Goal: Task Accomplishment & Management: Manage account settings

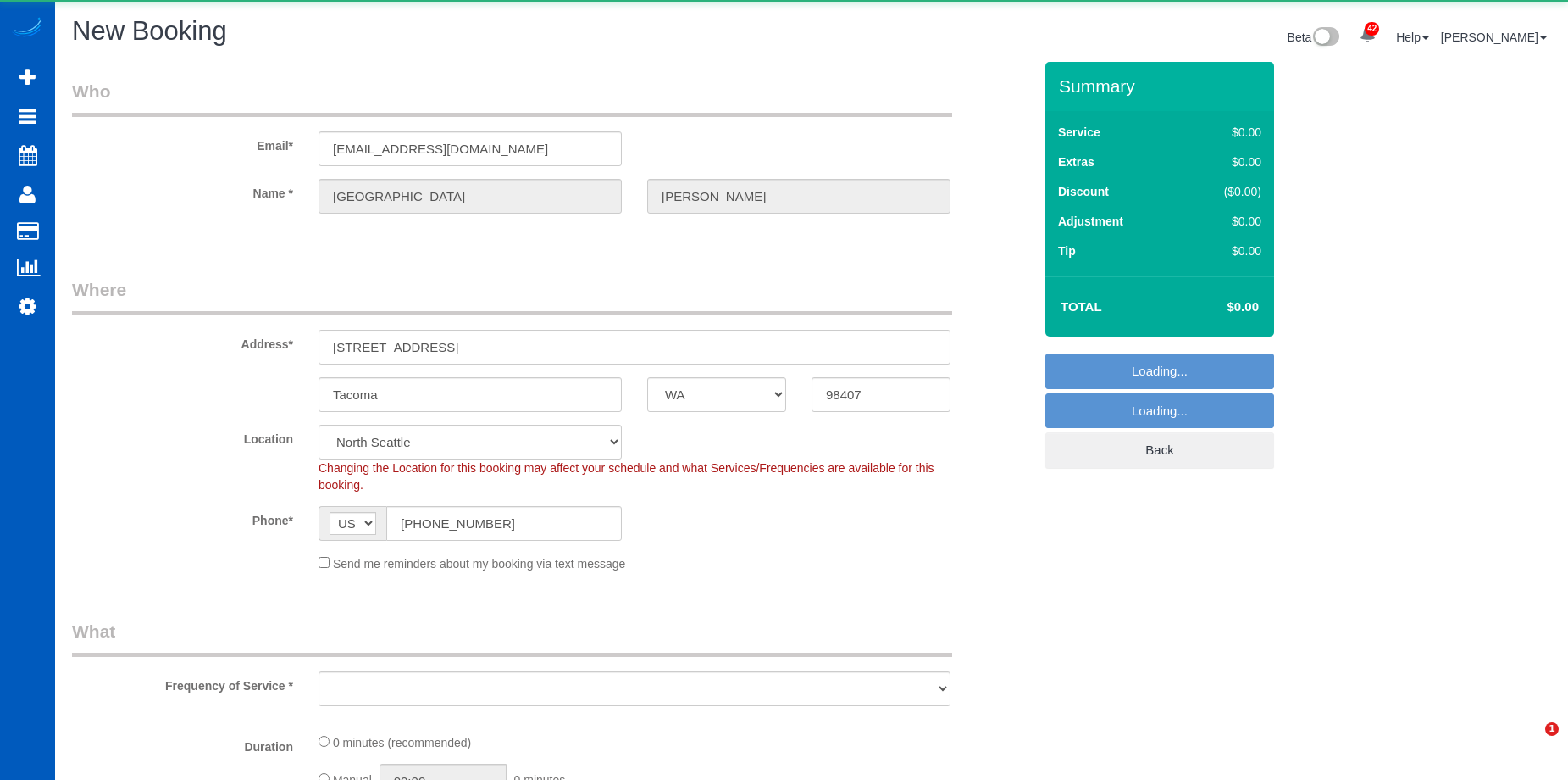
select select "WA"
select select "object:4204"
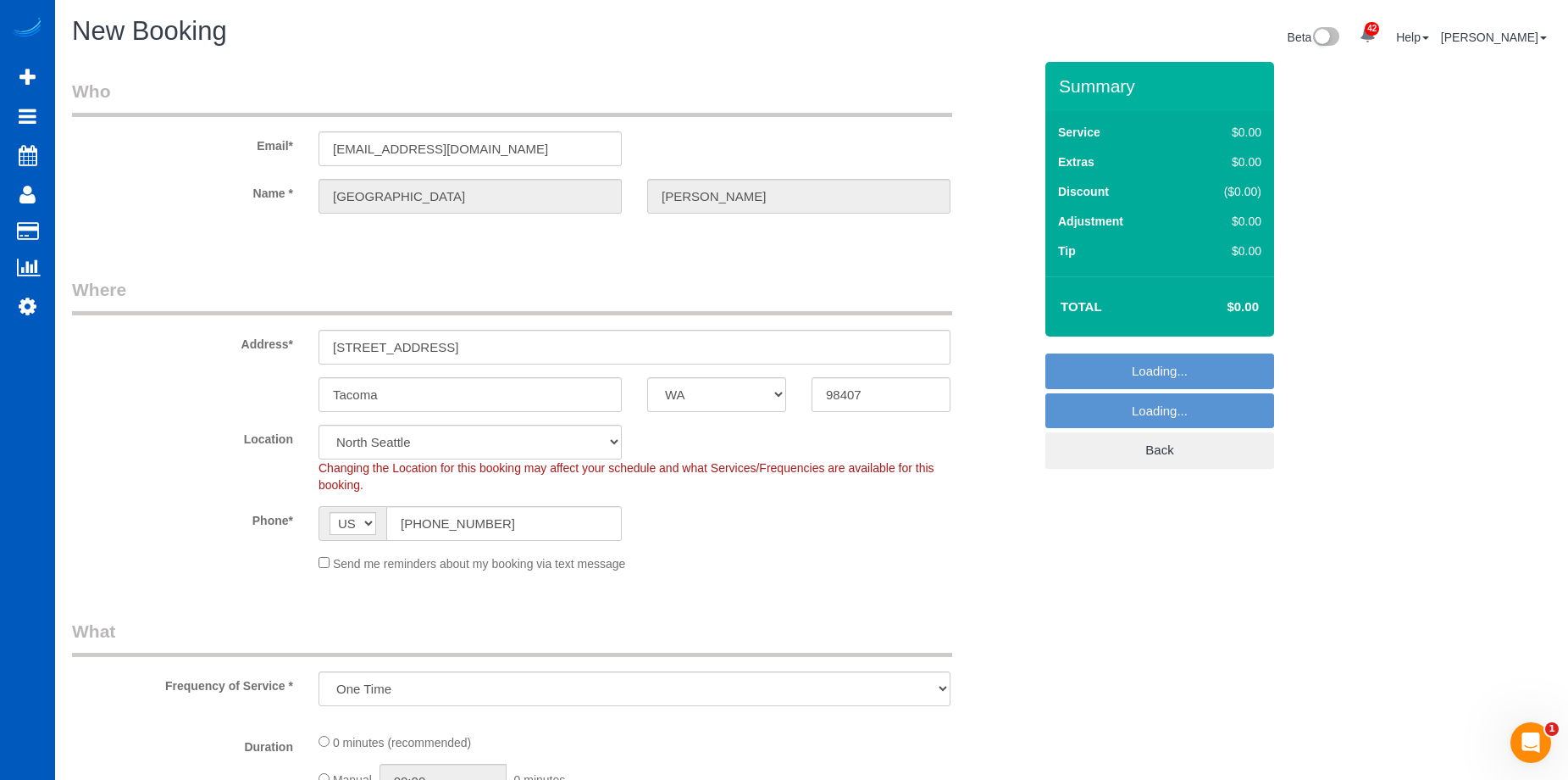
select select "199"
select select "2"
select select "object:4433"
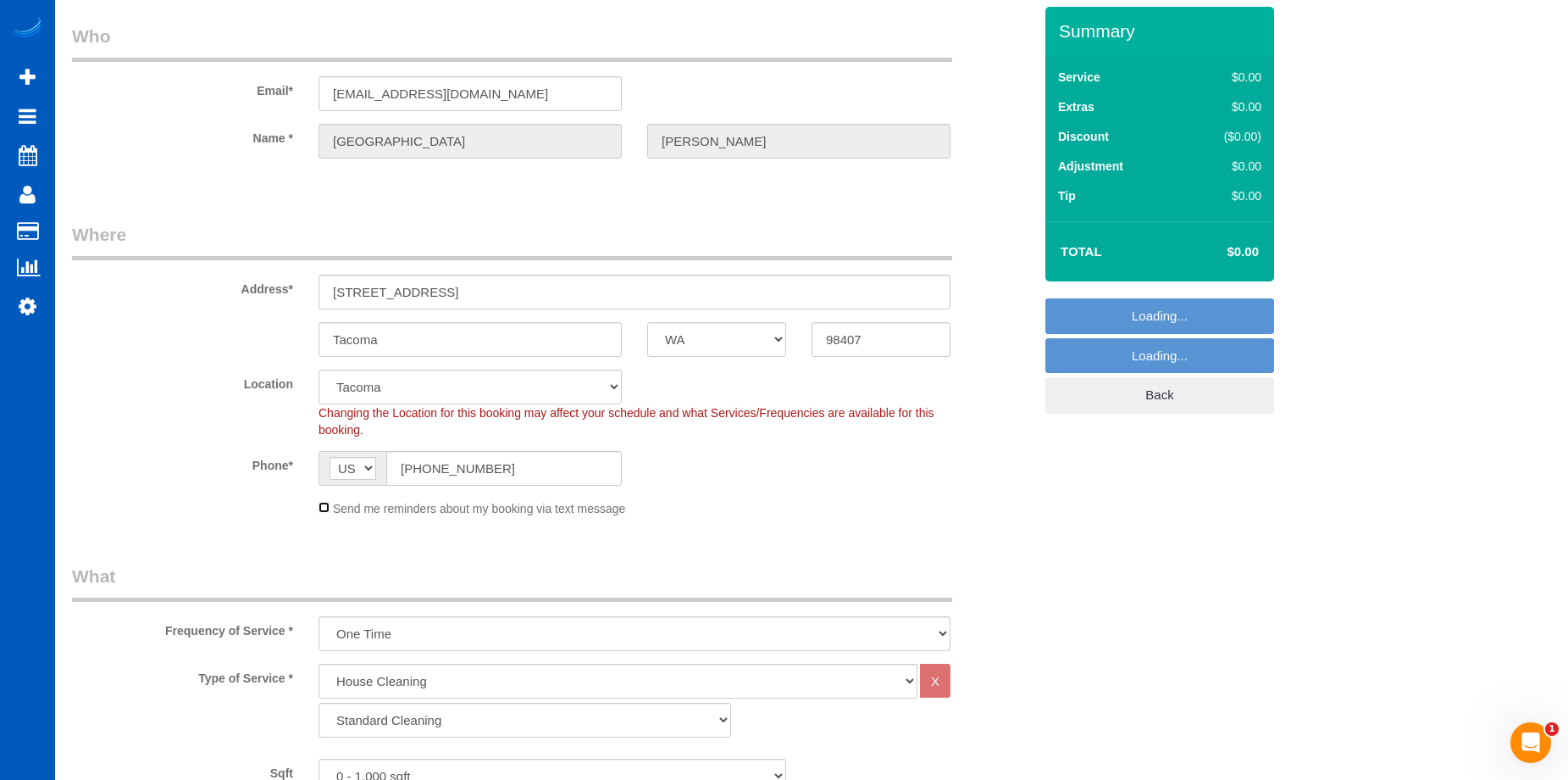
scroll to position [84, 0]
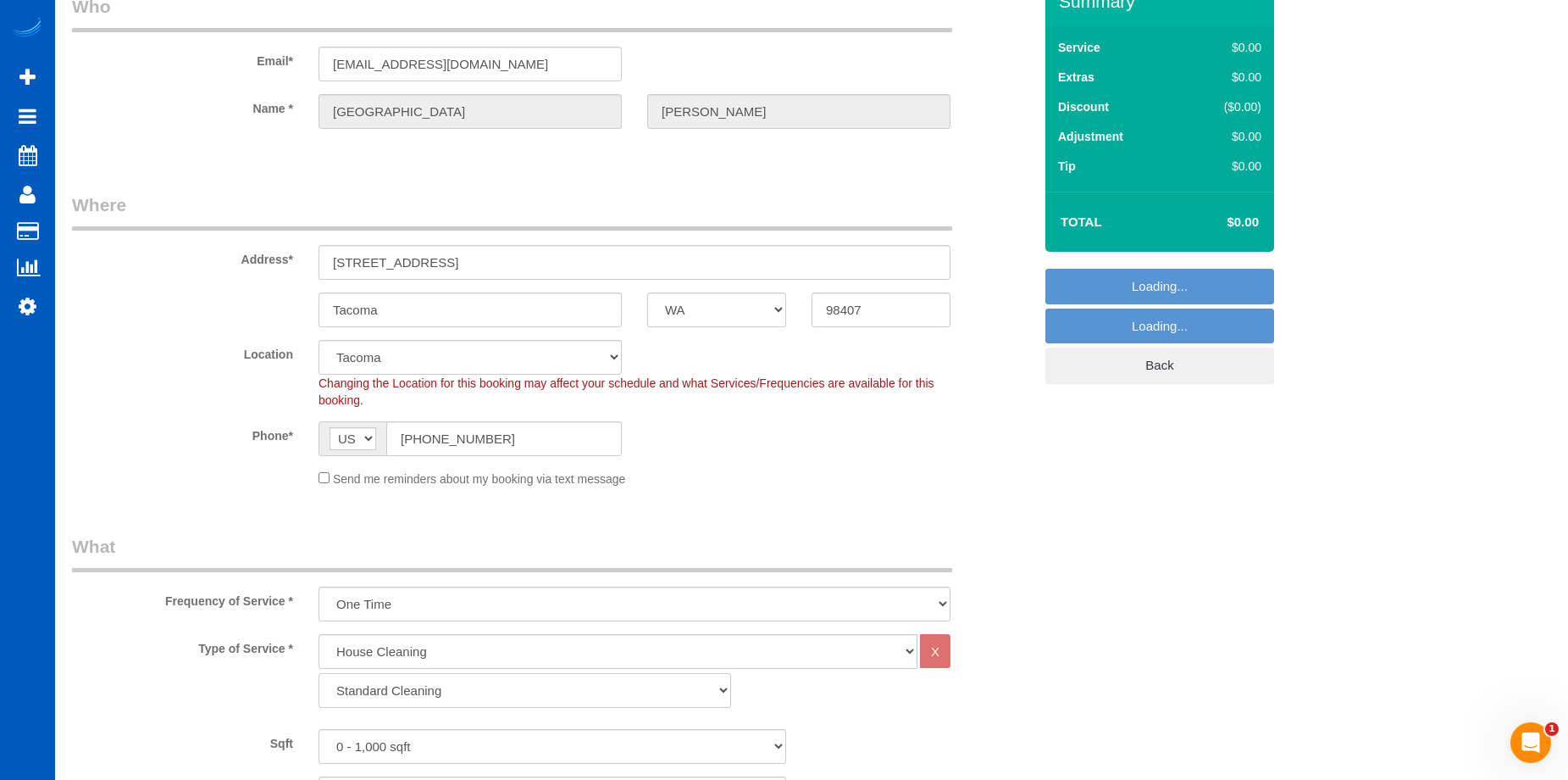
click at [437, 694] on select "Standard Cleaning Deep Cleaning Move In/ Out Cleaning" at bounding box center [525, 690] width 413 height 35
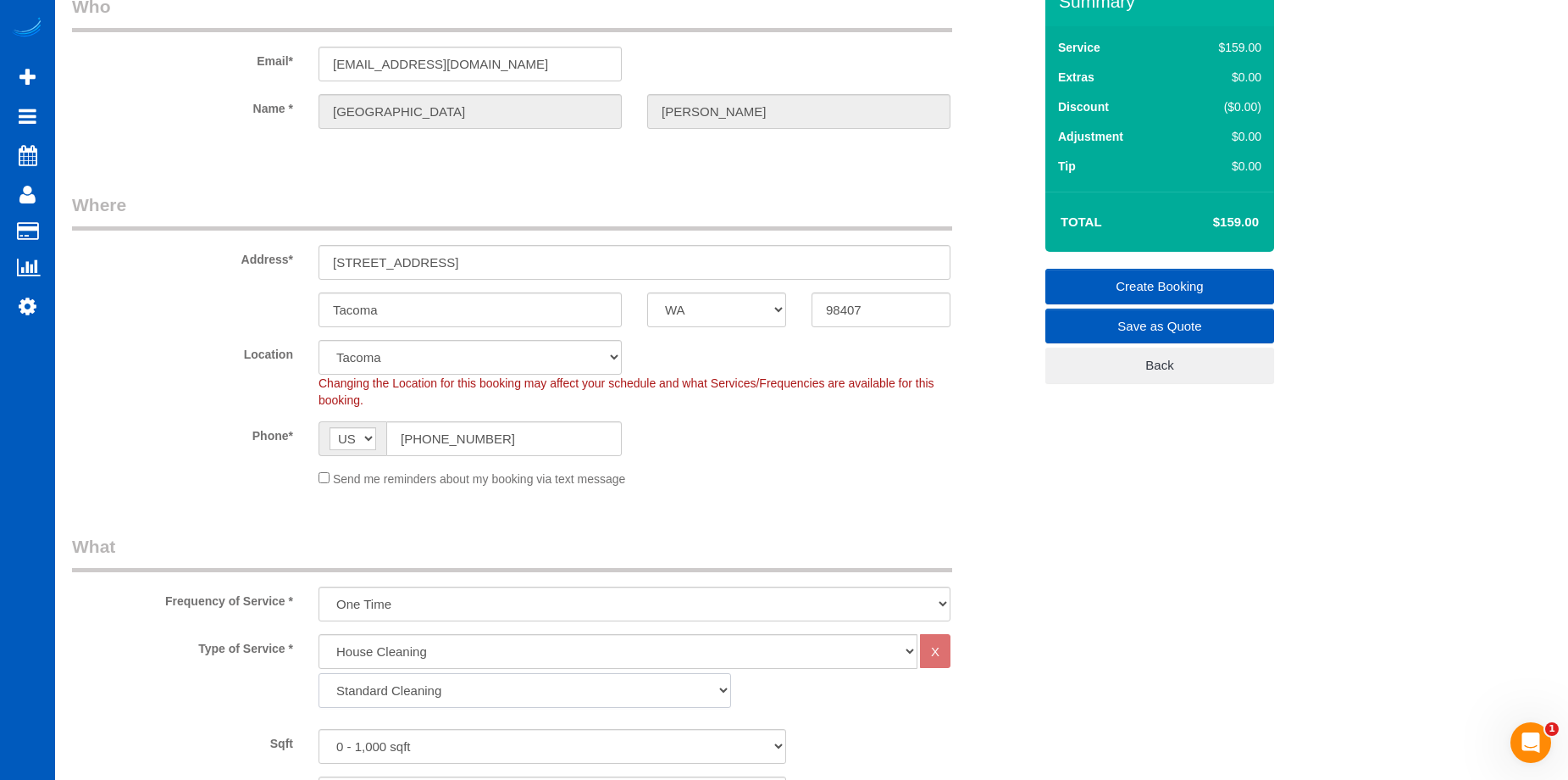
select select "367"
click at [318, 673] on select "Standard Cleaning Deep Cleaning Move In/ Out Cleaning" at bounding box center [525, 690] width 413 height 35
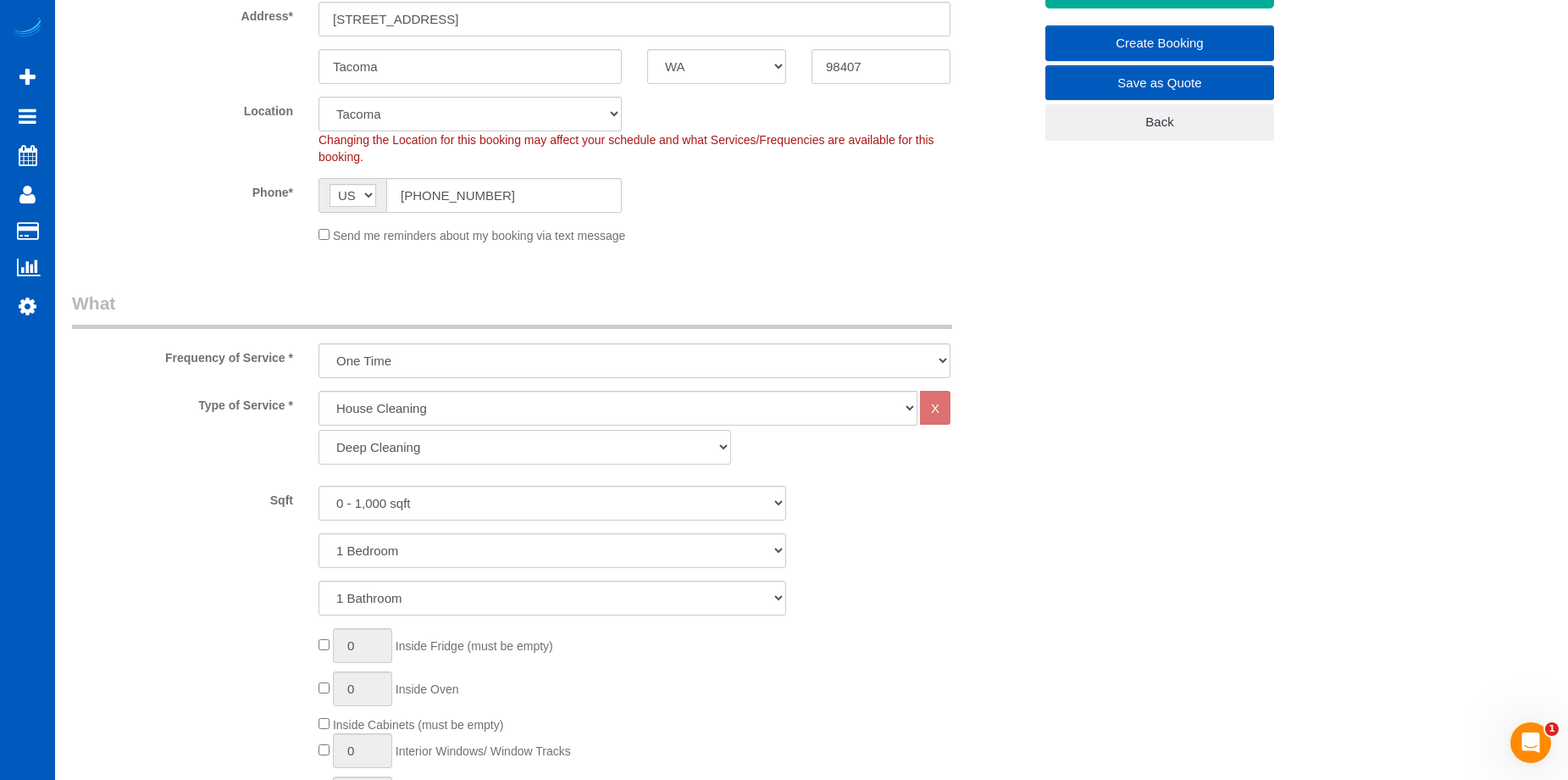
scroll to position [424, 0]
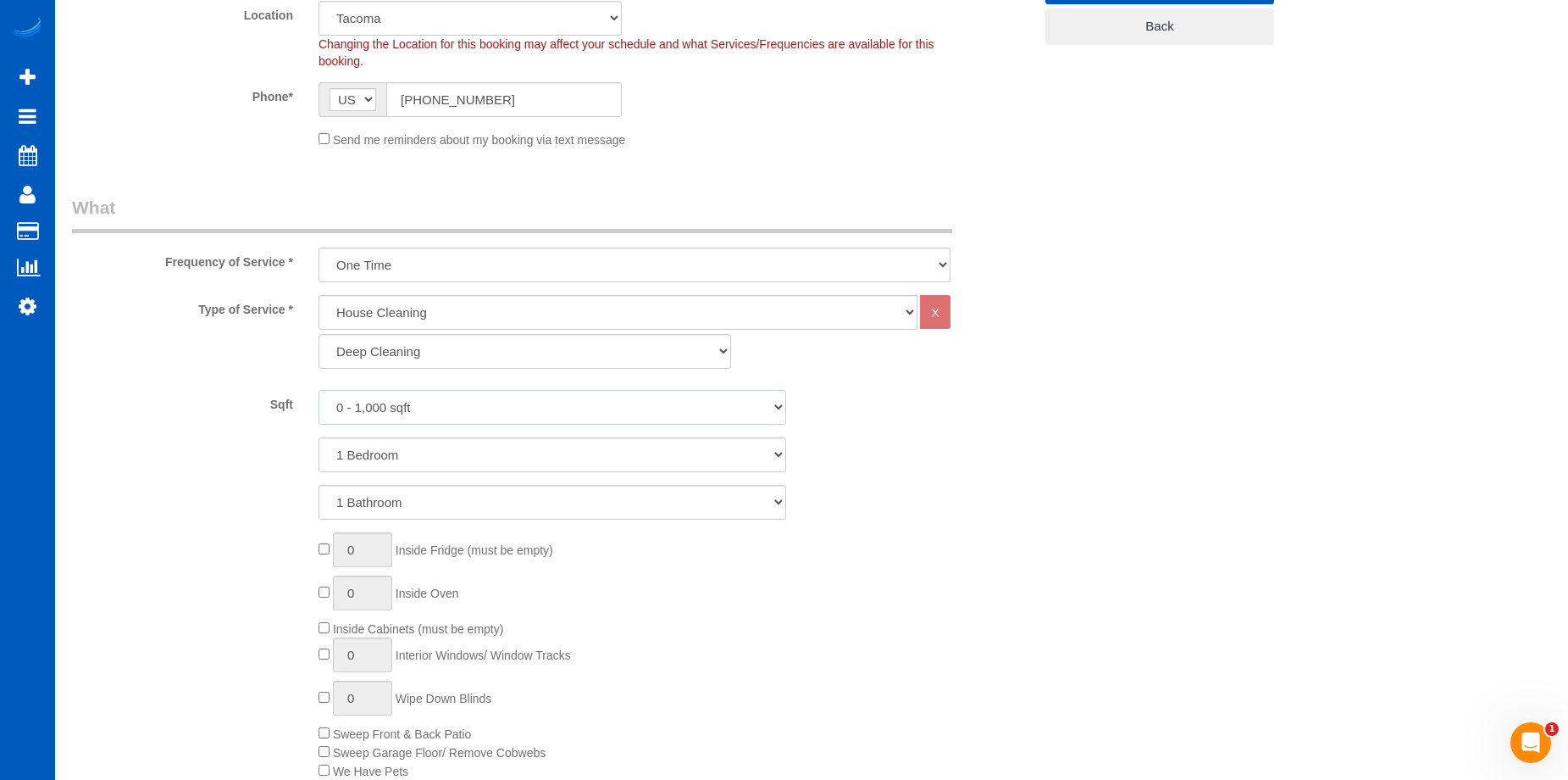
click at [475, 400] on select "0 - 1,000 sqft 1,001 - 1,500 sqft 1,501 - 2,000 sqft 2,001 - 2,500 sqft 2,501 -…" at bounding box center [551, 407] width 467 height 35
select select "2001"
click at [318, 390] on select "0 - 1,000 sqft 1,001 - 1,500 sqft 1,501 - 2,000 sqft 2,001 - 2,500 sqft 2,501 -…" at bounding box center [551, 407] width 467 height 35
click at [485, 457] on select "1 Bedroom 2 Bedrooms 3 Bedrooms 4 Bedrooms 5 Bedrooms 6 Bedrooms 7 Bedrooms" at bounding box center [551, 455] width 467 height 35
select select "3"
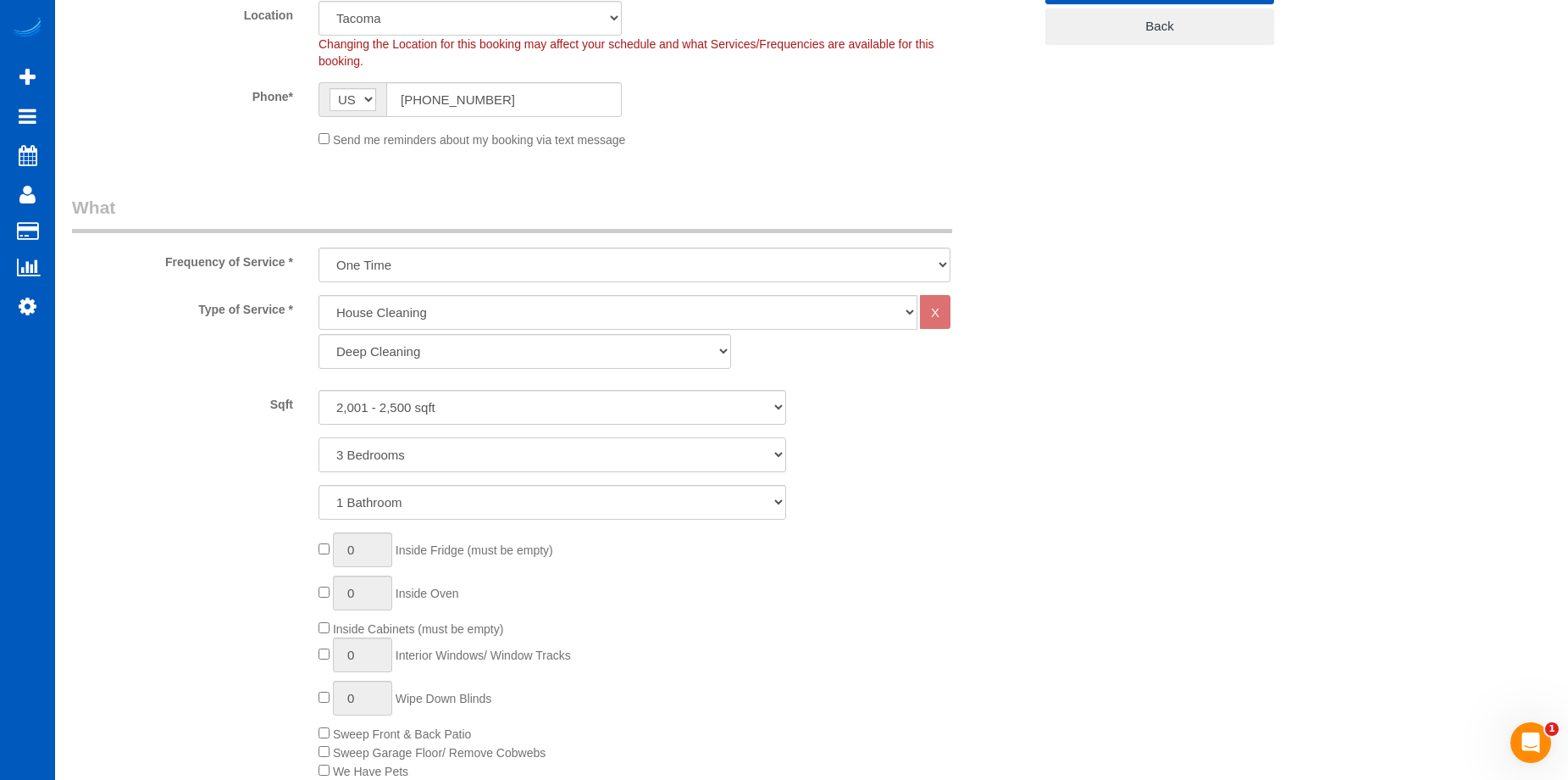
click at [318, 438] on select "1 Bedroom 2 Bedrooms 3 Bedrooms 4 Bedrooms 5 Bedrooms 6 Bedrooms 7 Bedrooms" at bounding box center [551, 455] width 467 height 35
click at [501, 507] on select "1 Bathroom 2 Bathrooms 3 Bathrooms 4 Bathrooms 5 Bathrooms 6 Bathrooms 7 Bathro…" at bounding box center [551, 501] width 467 height 35
select select "2"
click at [318, 484] on select "1 Bathroom 2 Bathrooms 3 Bathrooms 4 Bathrooms 5 Bathrooms 6 Bathrooms 7 Bathro…" at bounding box center [551, 501] width 467 height 35
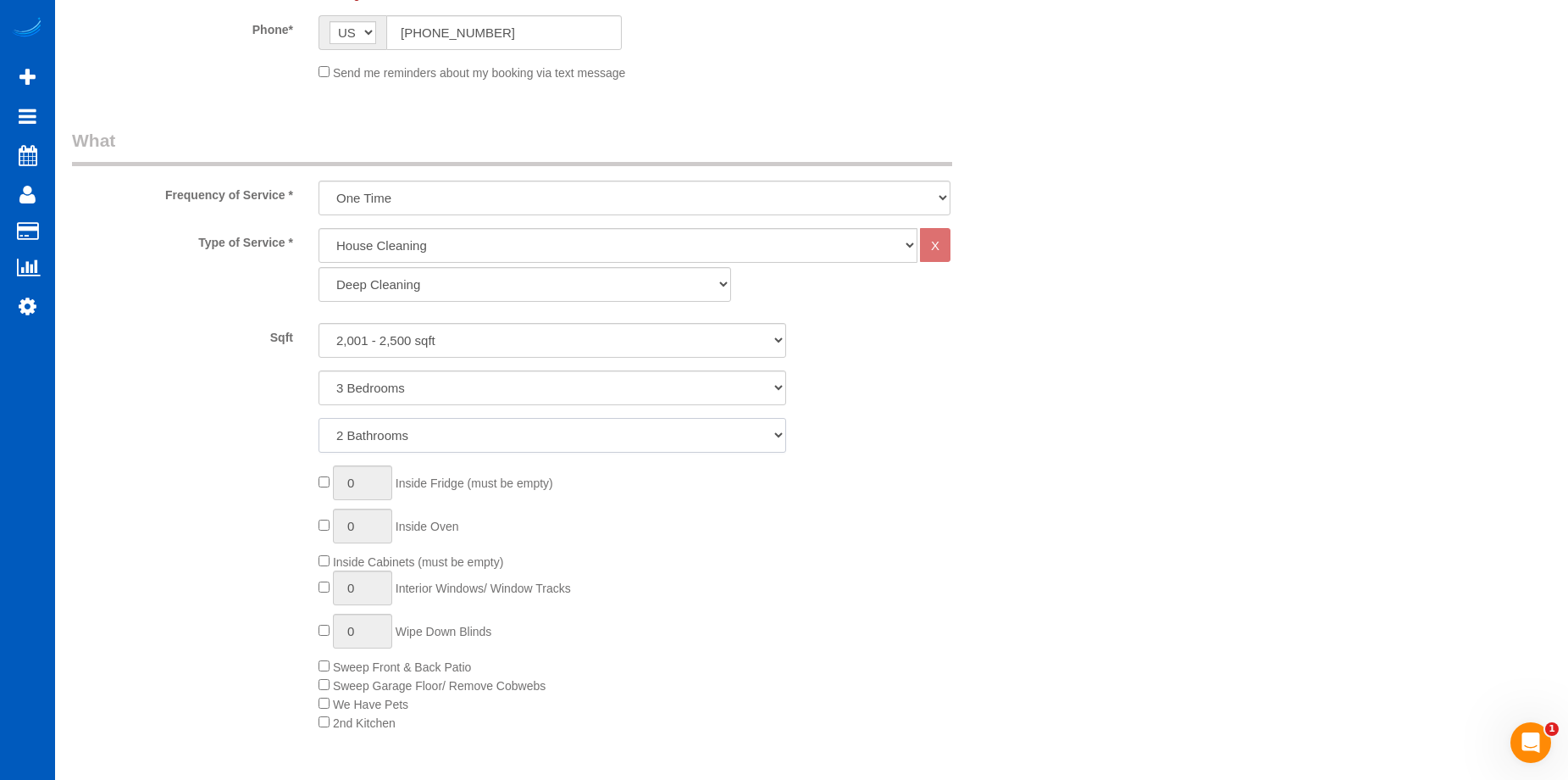
scroll to position [593, 0]
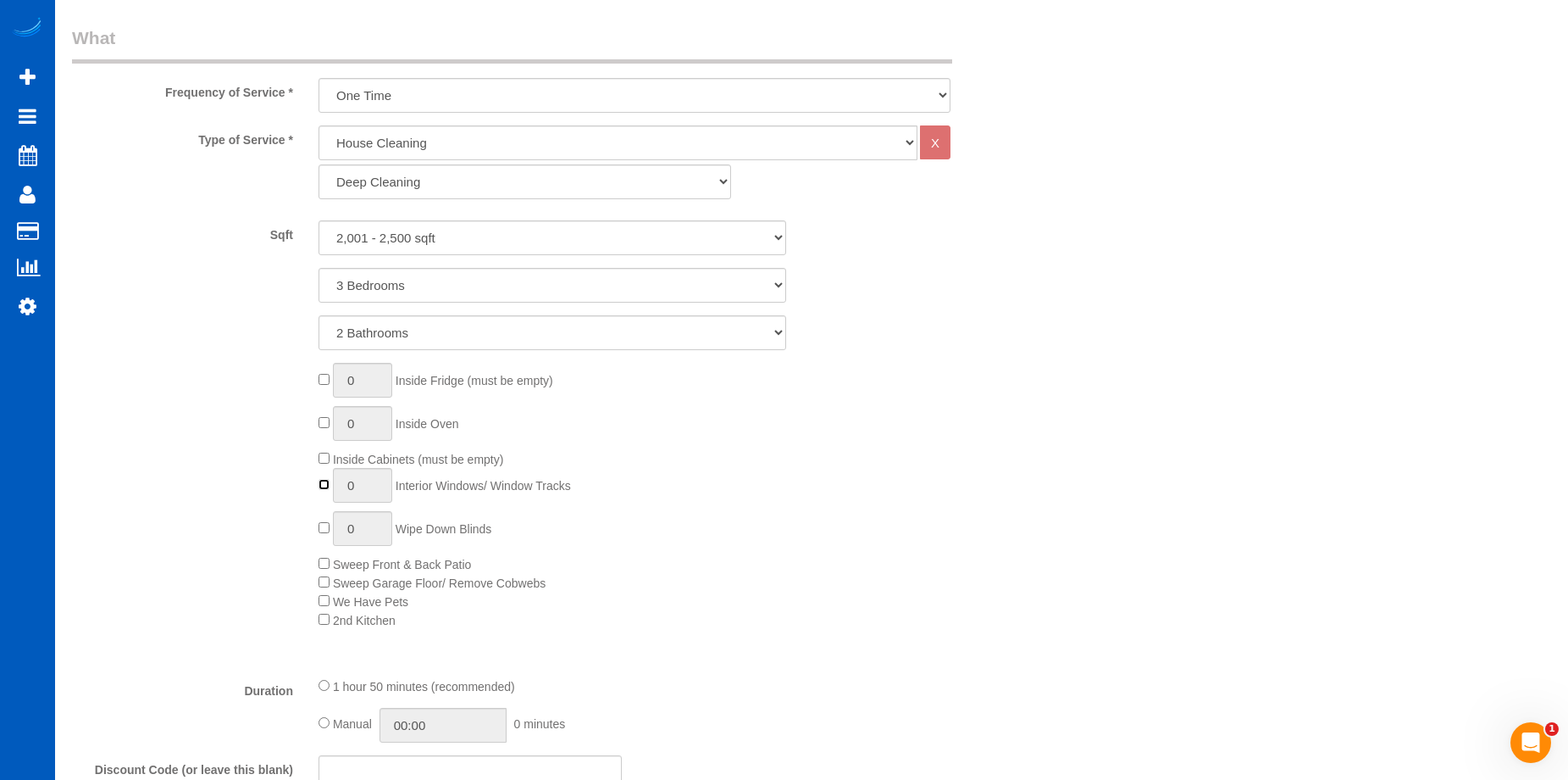
type input "1"
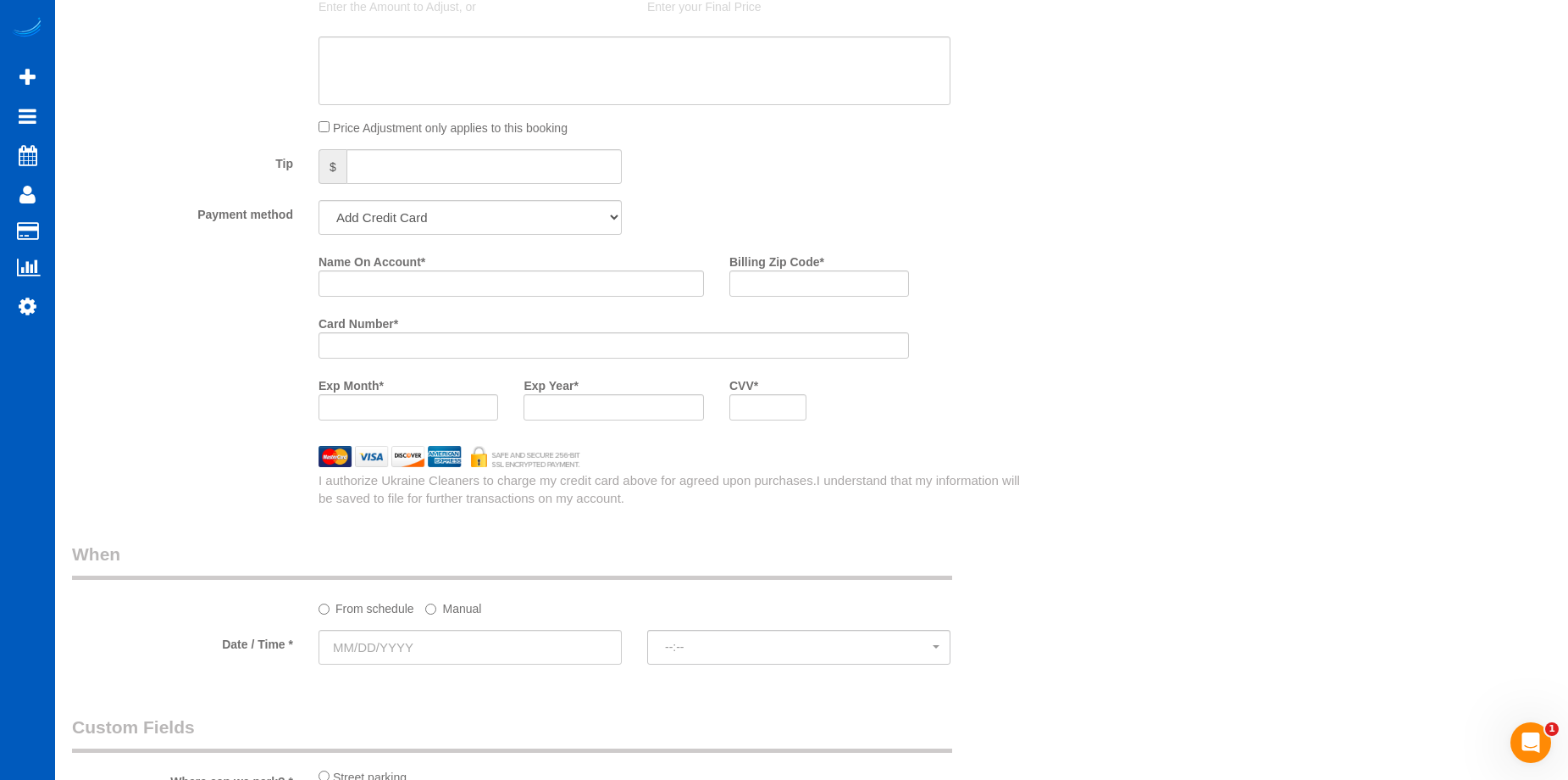
scroll to position [1695, 0]
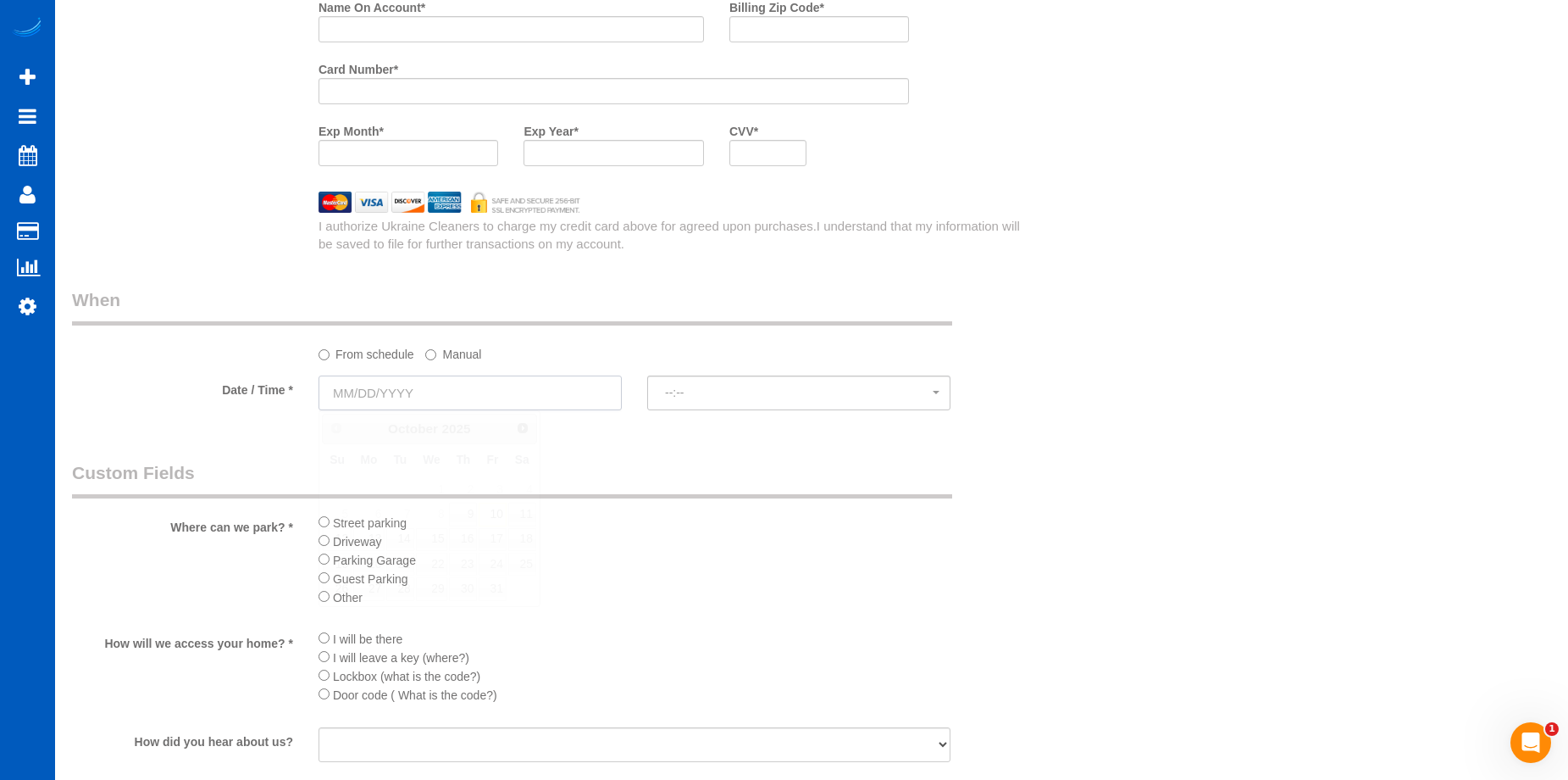
click at [524, 387] on input "text" at bounding box center [470, 392] width 303 height 35
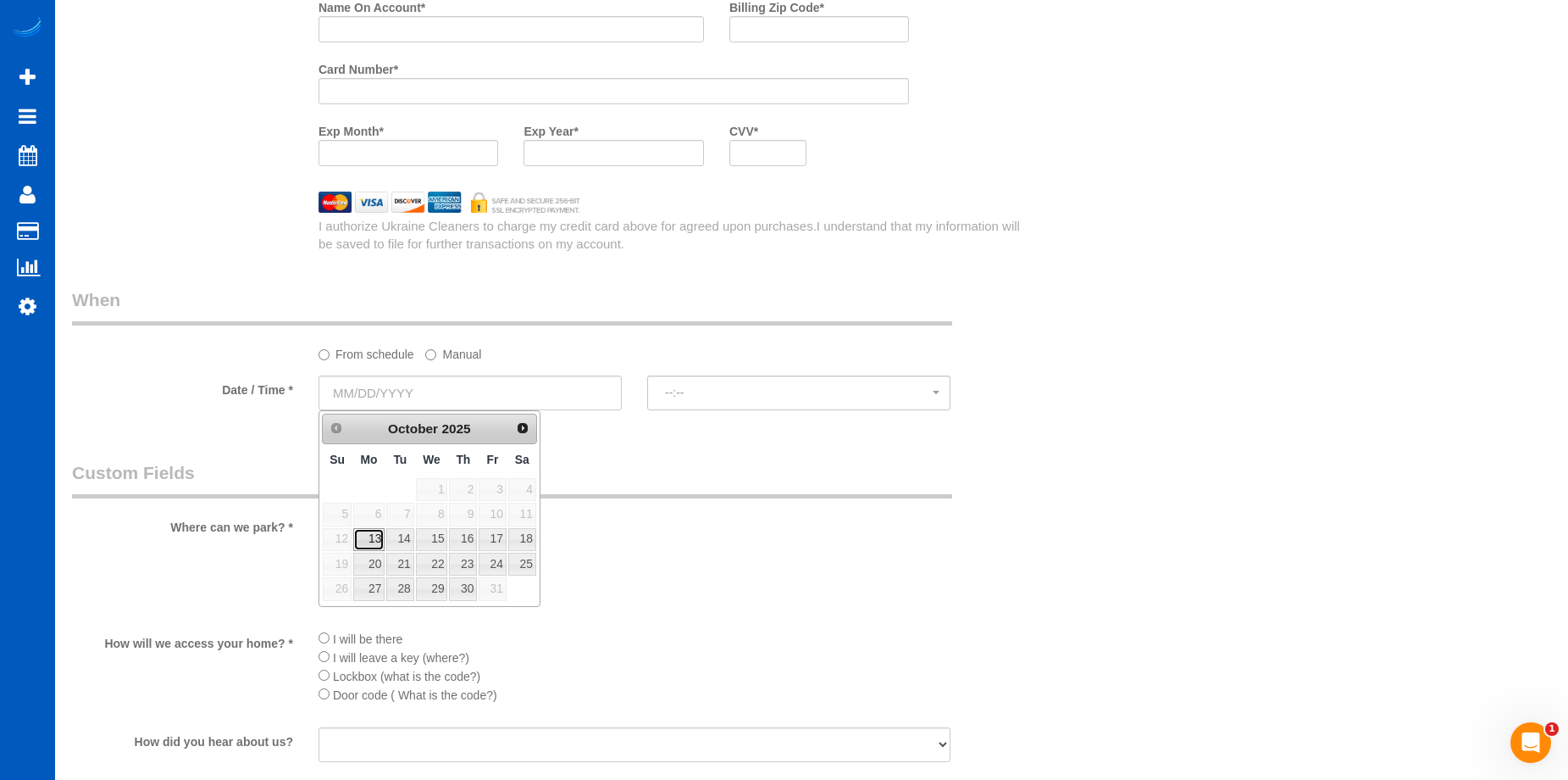
click at [368, 538] on link "13" at bounding box center [369, 539] width 32 height 23
type input "[DATE]"
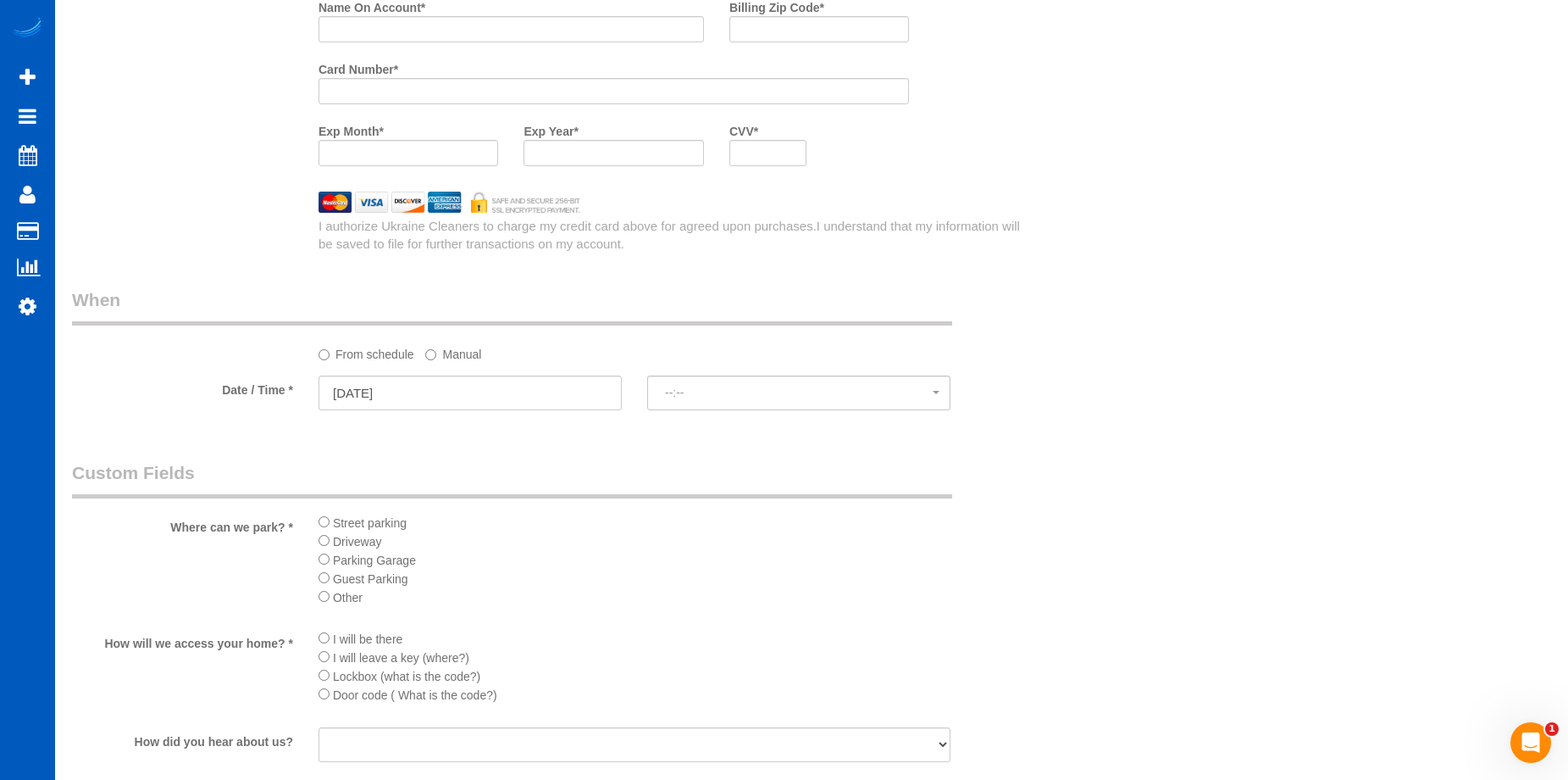
select select "spot1"
click at [687, 397] on span "11:00AM" at bounding box center [798, 393] width 268 height 14
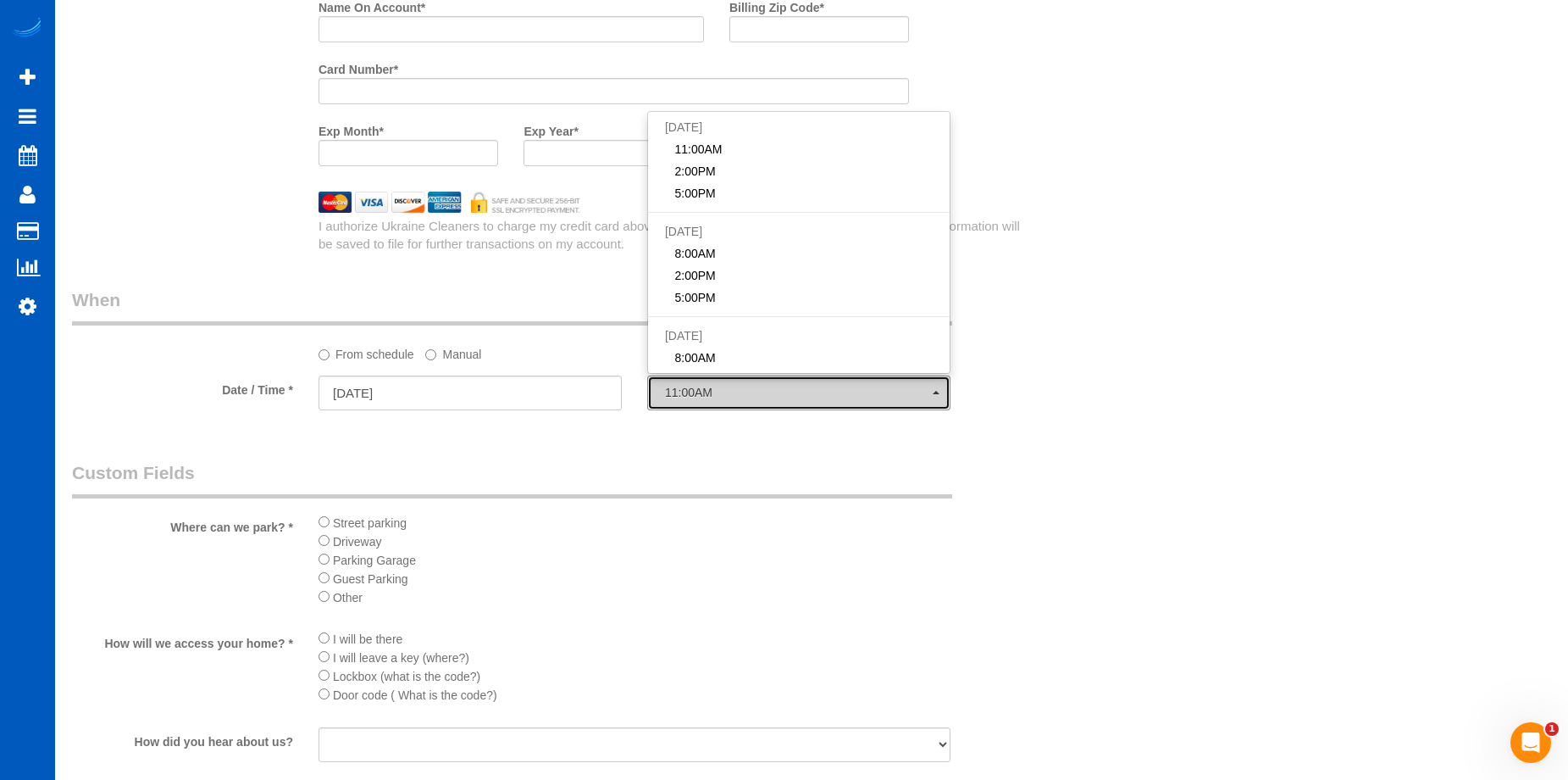
click at [687, 397] on span "11:00AM" at bounding box center [798, 393] width 268 height 14
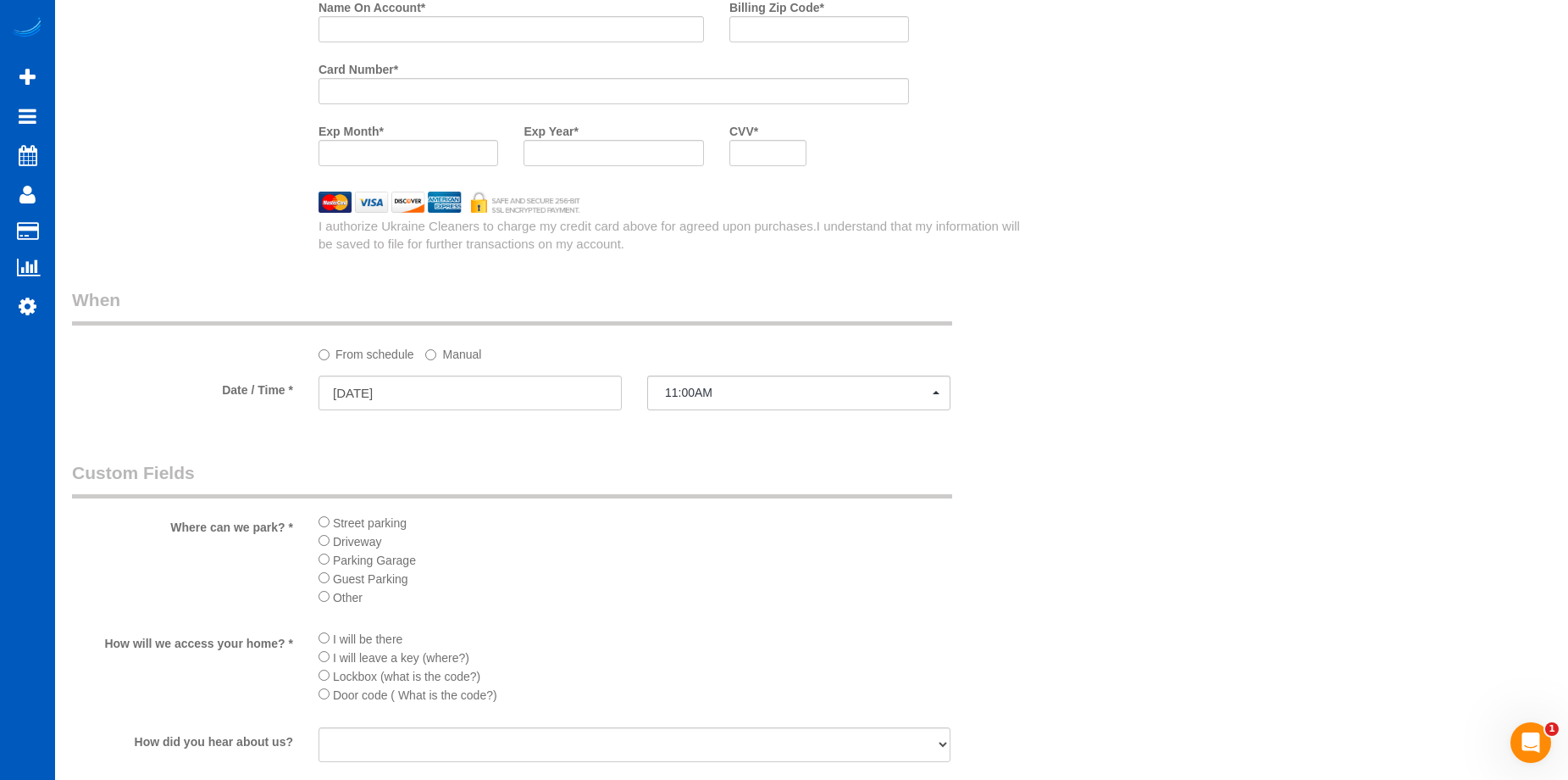
click at [460, 351] on label "Manual" at bounding box center [453, 350] width 56 height 23
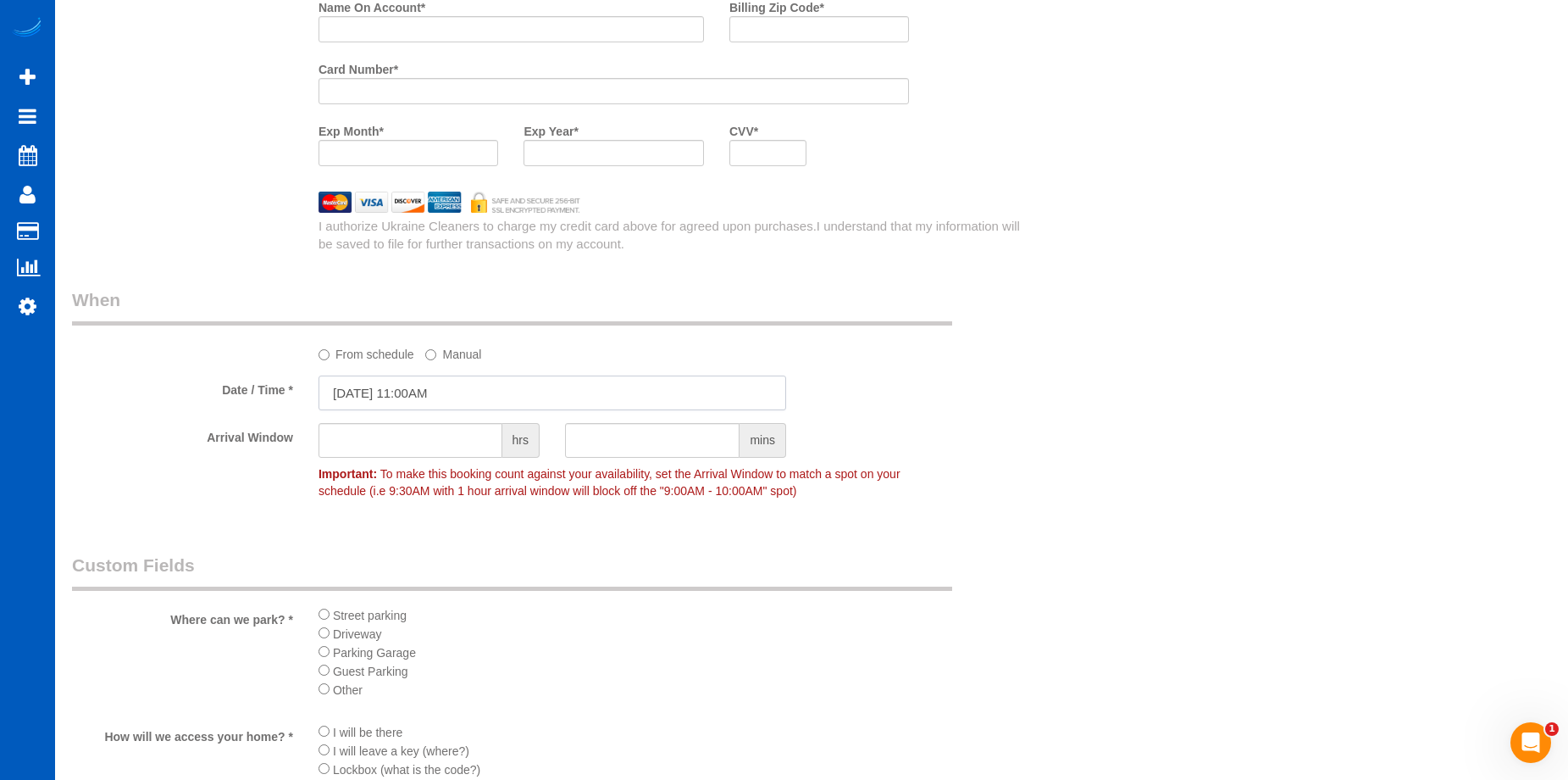
click at [460, 388] on input "10/13/2025 11:00AM" at bounding box center [551, 392] width 467 height 35
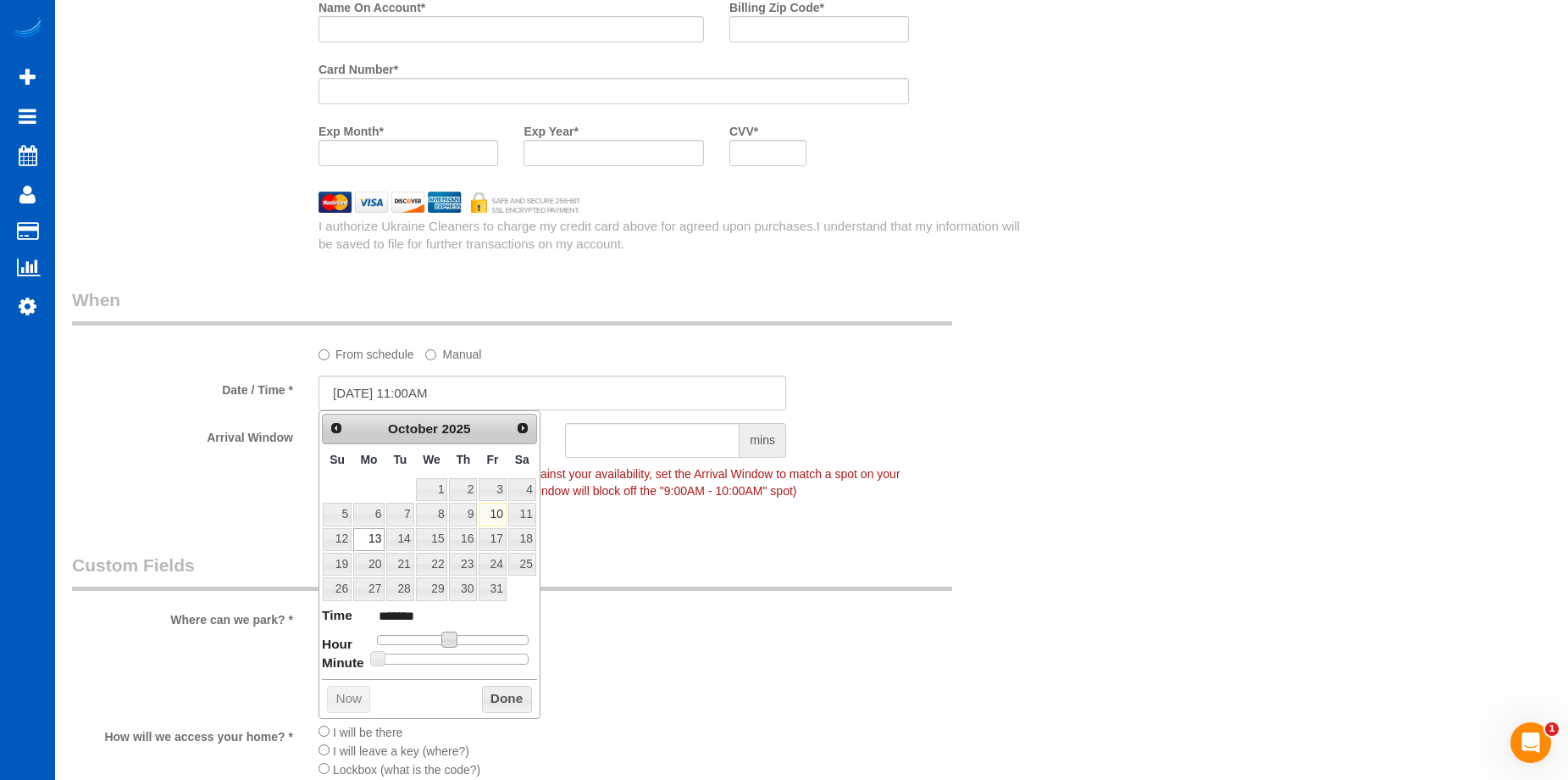
type input "10/13/2025 10:00AM"
type input "*******"
type input "10/13/2025 9:00AM"
type input "******"
type input "10/13/2025 8:00AM"
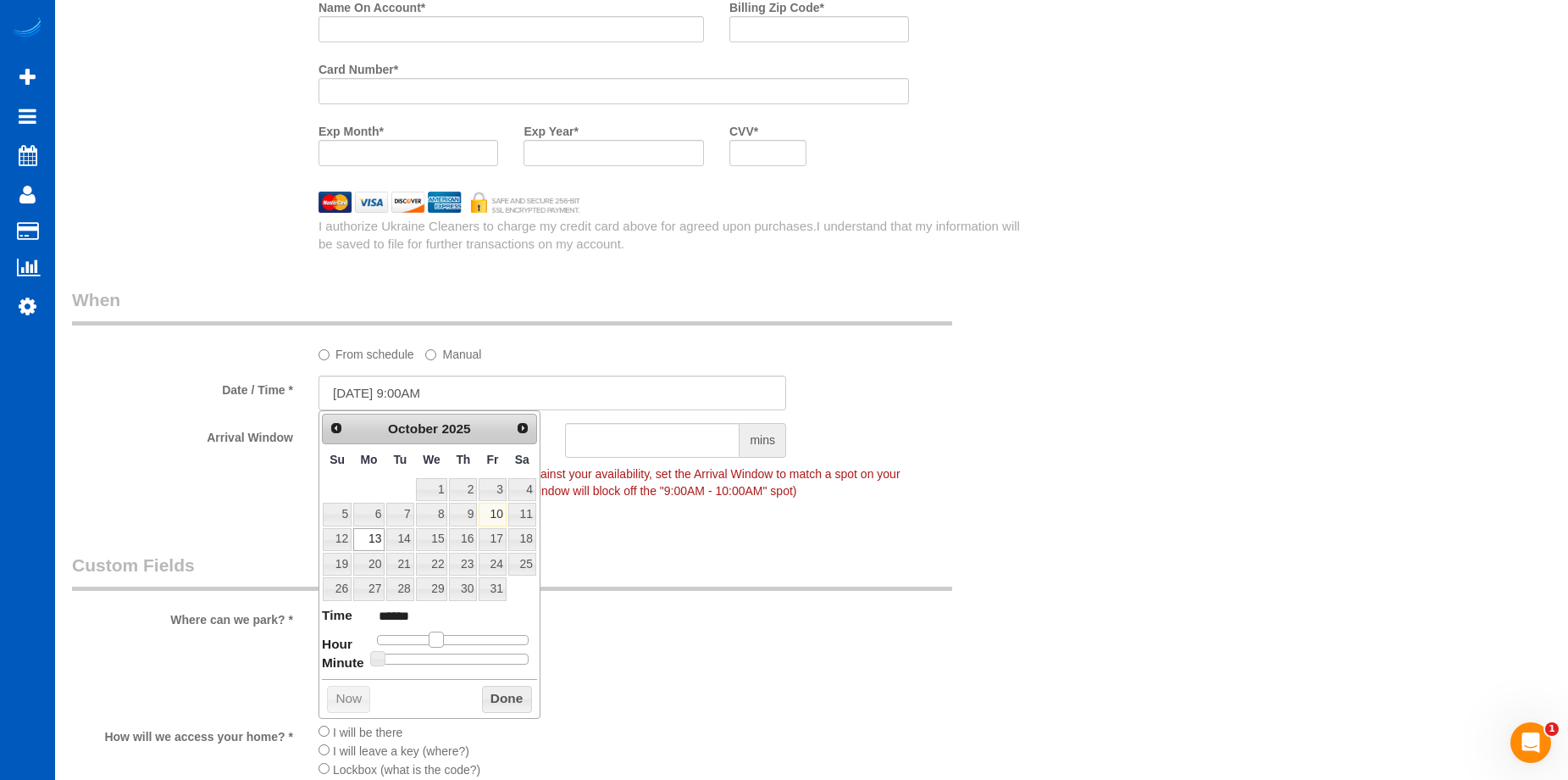
type input "******"
drag, startPoint x: 445, startPoint y: 636, endPoint x: 427, endPoint y: 638, distance: 18.1
click at [427, 638] on span at bounding box center [428, 638] width 15 height 15
click at [508, 695] on button "Done" at bounding box center [507, 699] width 50 height 27
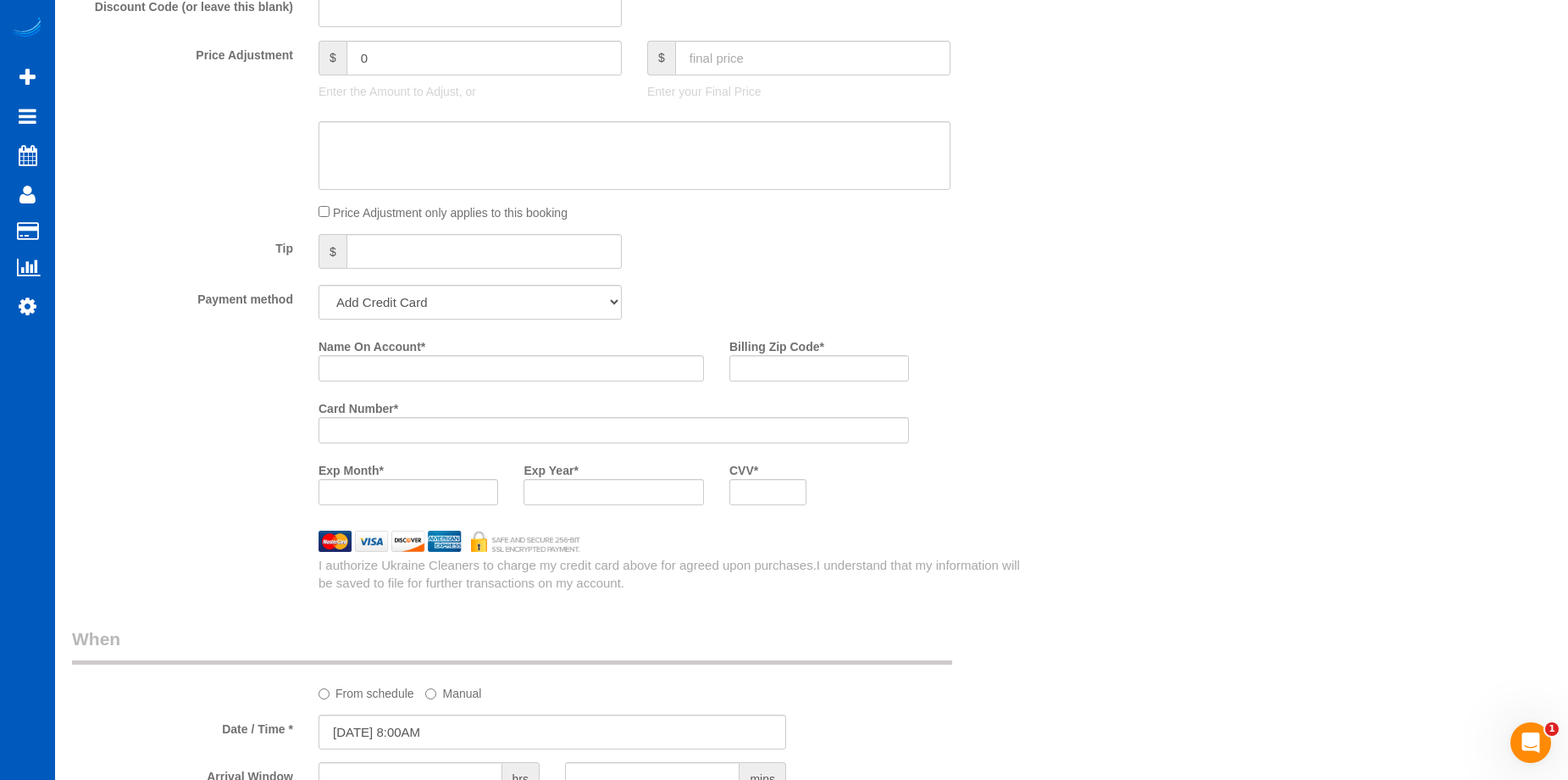
scroll to position [1187, 0]
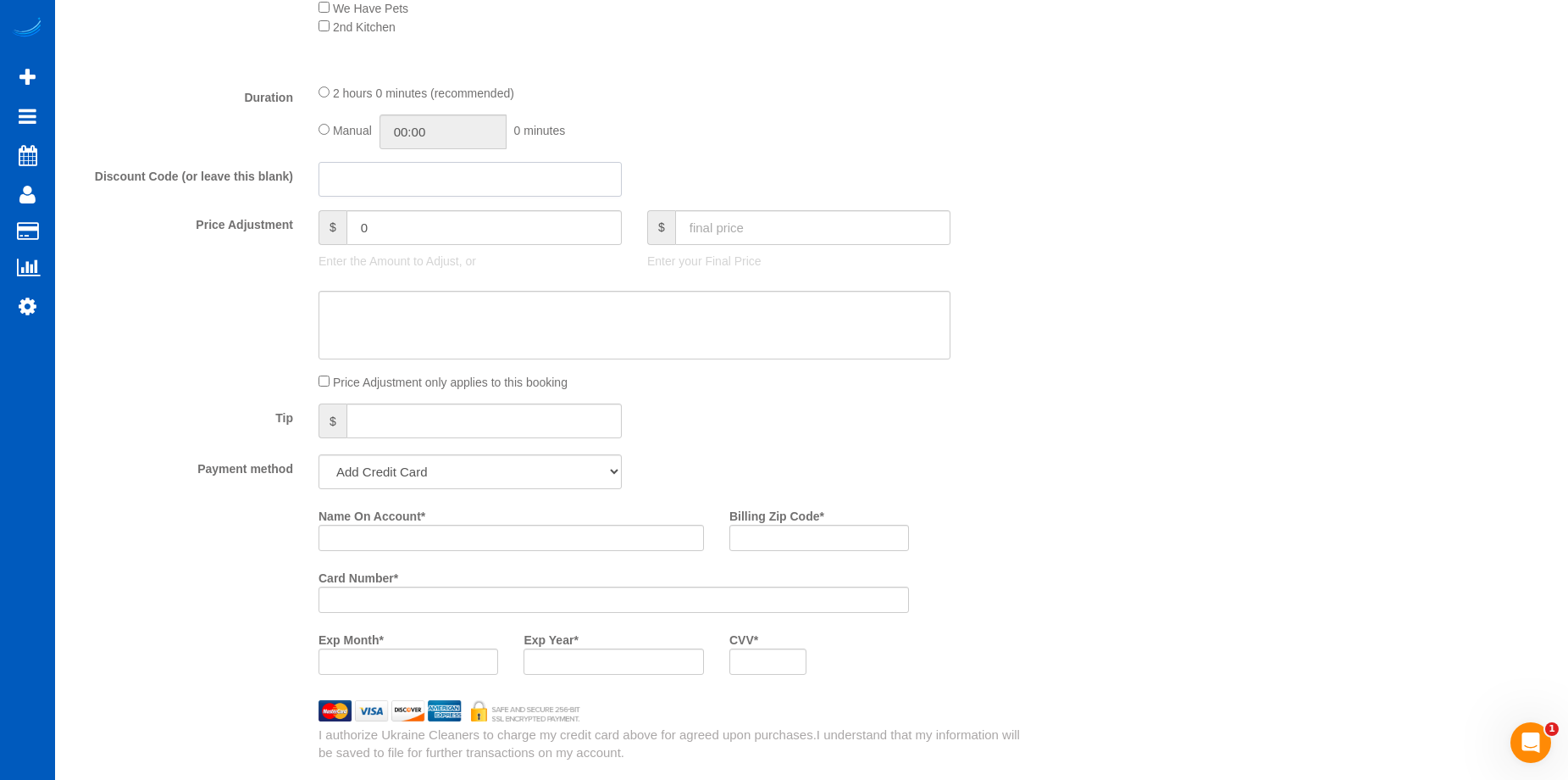
click at [504, 178] on input "text" at bounding box center [470, 179] width 303 height 35
type input "a"
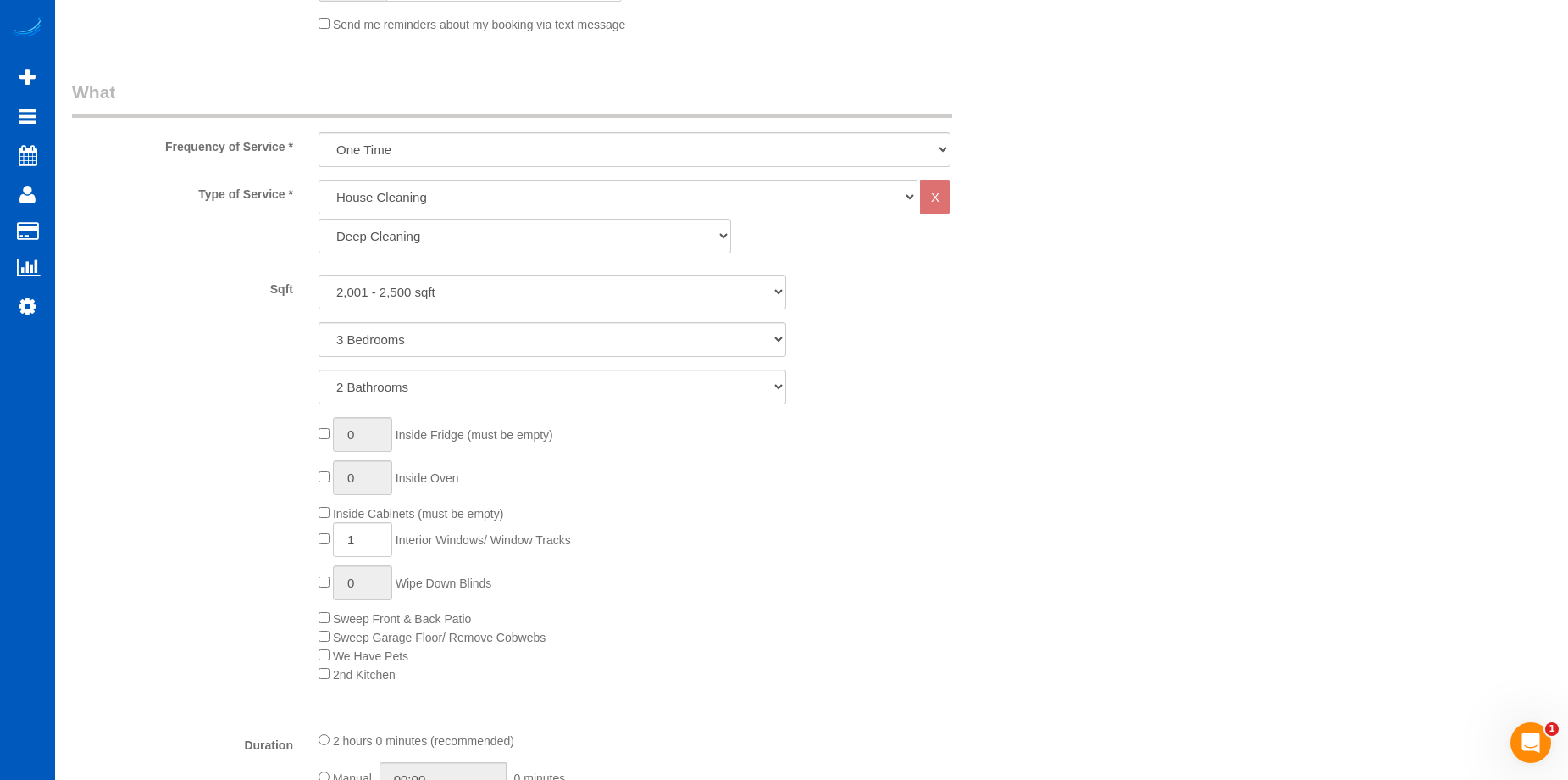
scroll to position [678, 0]
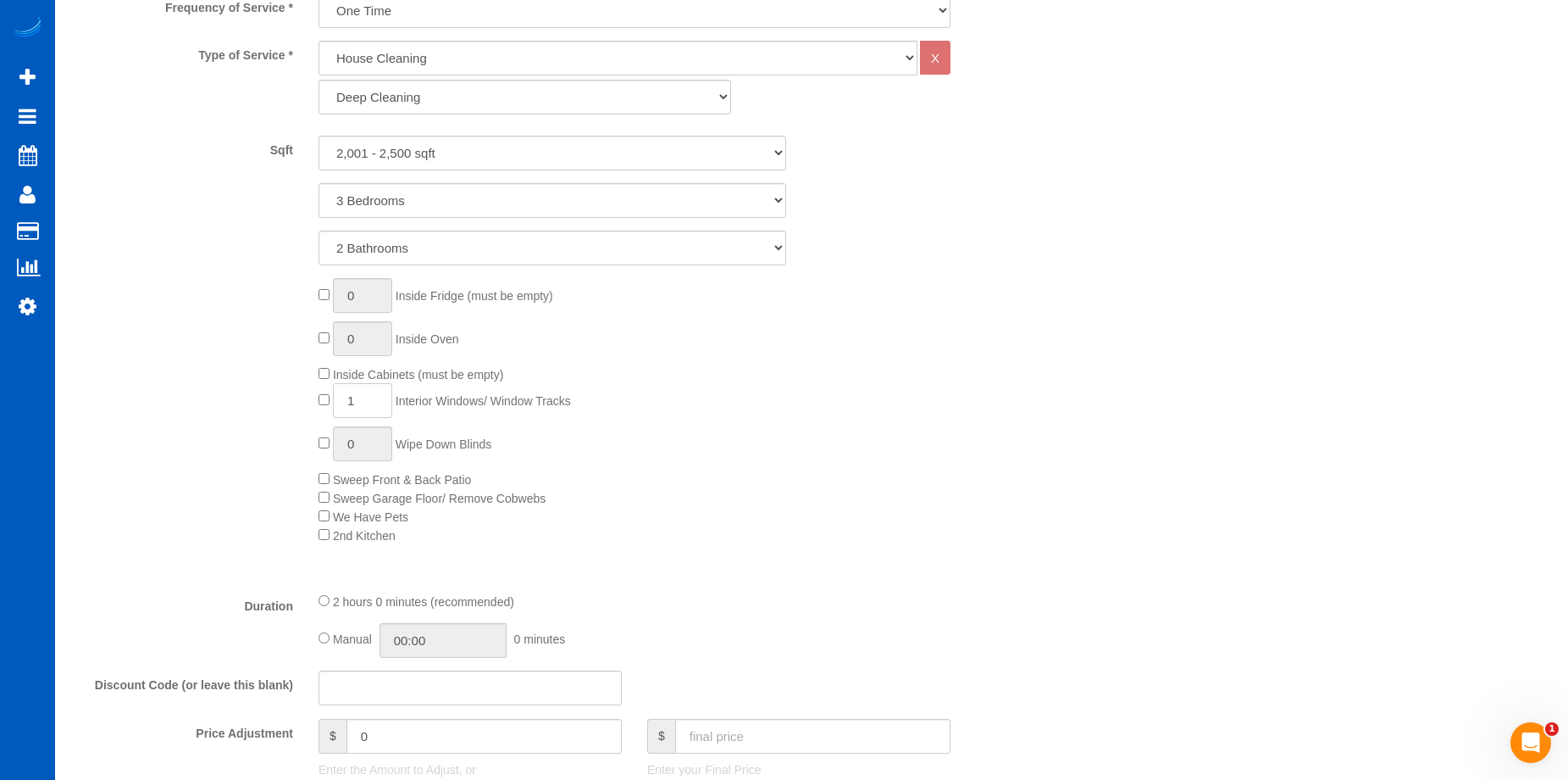
click at [384, 392] on input "1" at bounding box center [363, 400] width 60 height 35
drag, startPoint x: 365, startPoint y: 401, endPoint x: 328, endPoint y: 409, distance: 37.9
click at [328, 409] on div "0 Inside Fridge (must be empty) 0 Inside Oven Inside Cabinets (must be empty) 1…" at bounding box center [674, 411] width 739 height 266
type input "20"
click at [853, 393] on div "0 Inside Fridge (must be empty) 0 Inside Oven Inside Cabinets (must be empty) 2…" at bounding box center [674, 411] width 739 height 266
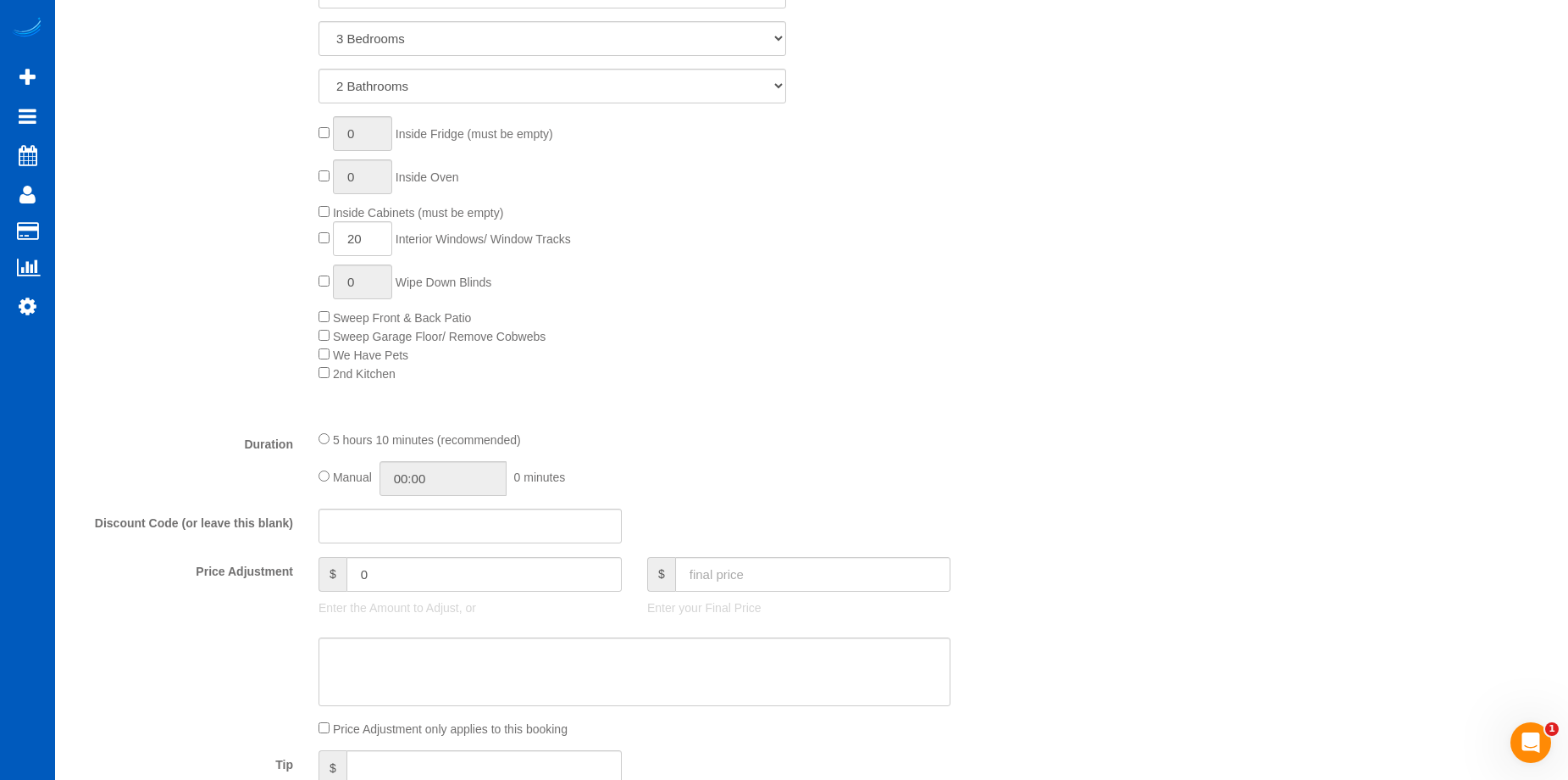
scroll to position [932, 0]
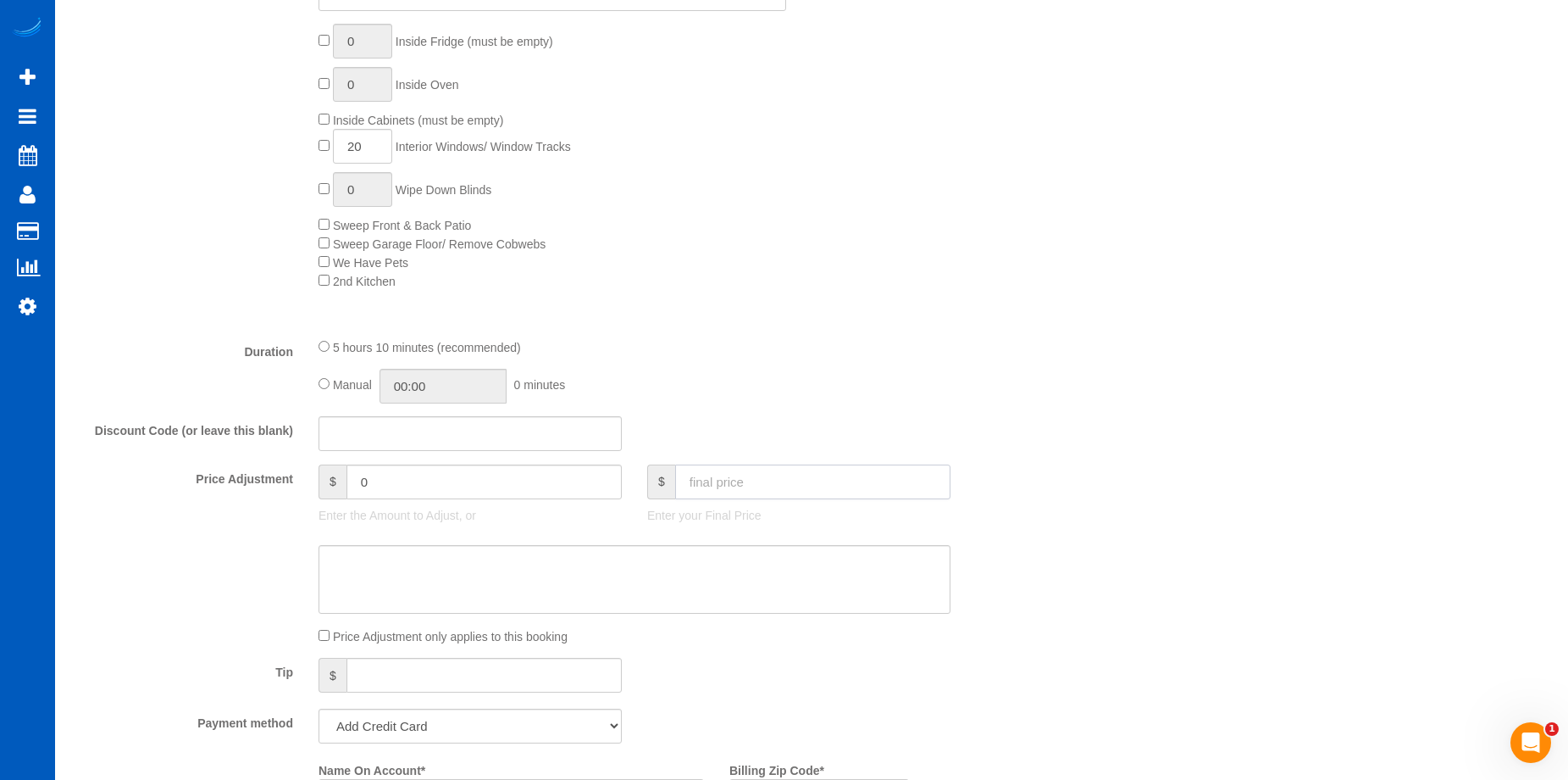
click at [719, 474] on input "text" at bounding box center [813, 481] width 276 height 35
click at [548, 431] on input "text" at bounding box center [470, 433] width 303 height 35
type input "aaron10"
click at [706, 591] on textarea at bounding box center [634, 580] width 632 height 69
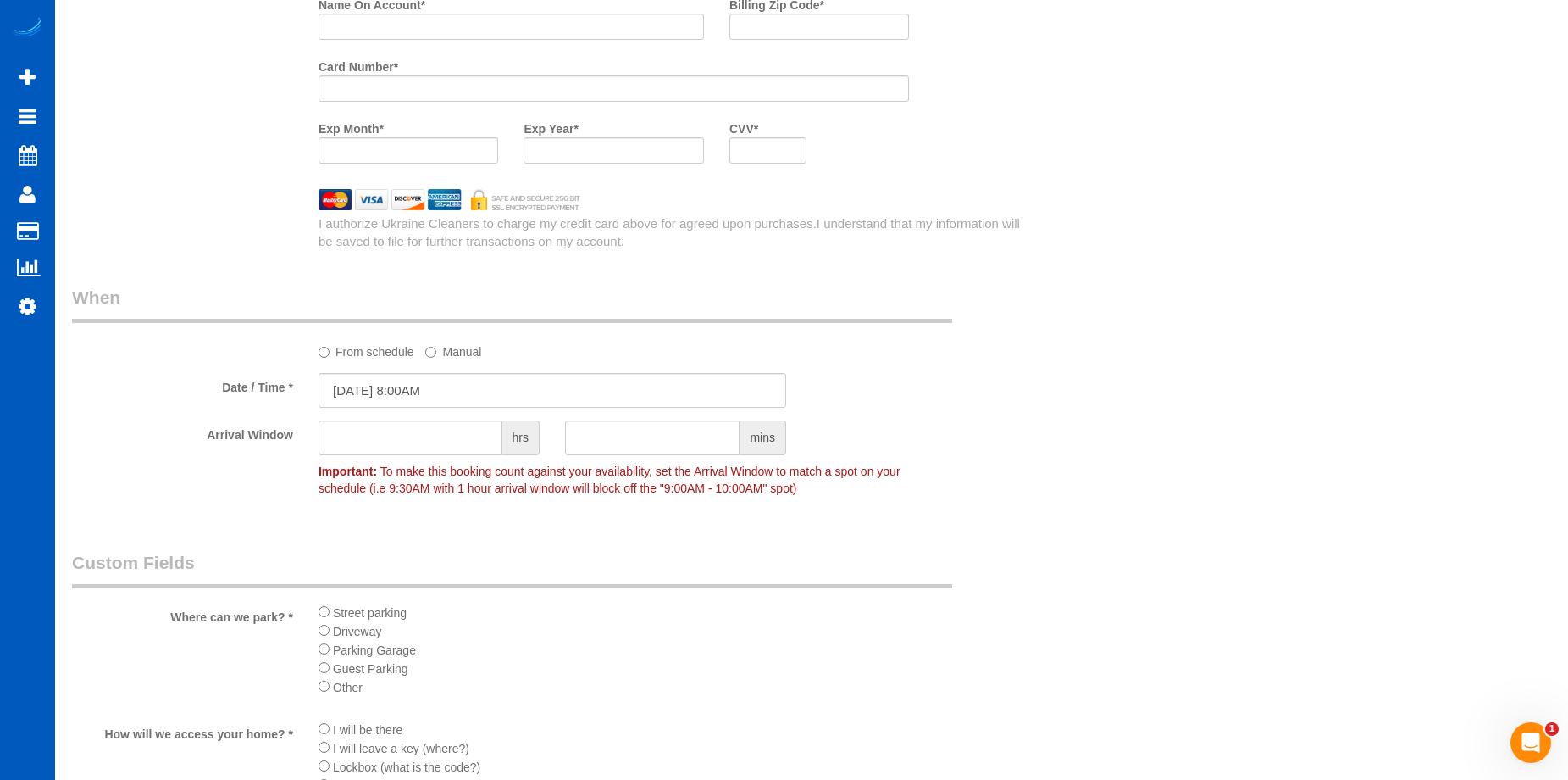
scroll to position [1441, 0]
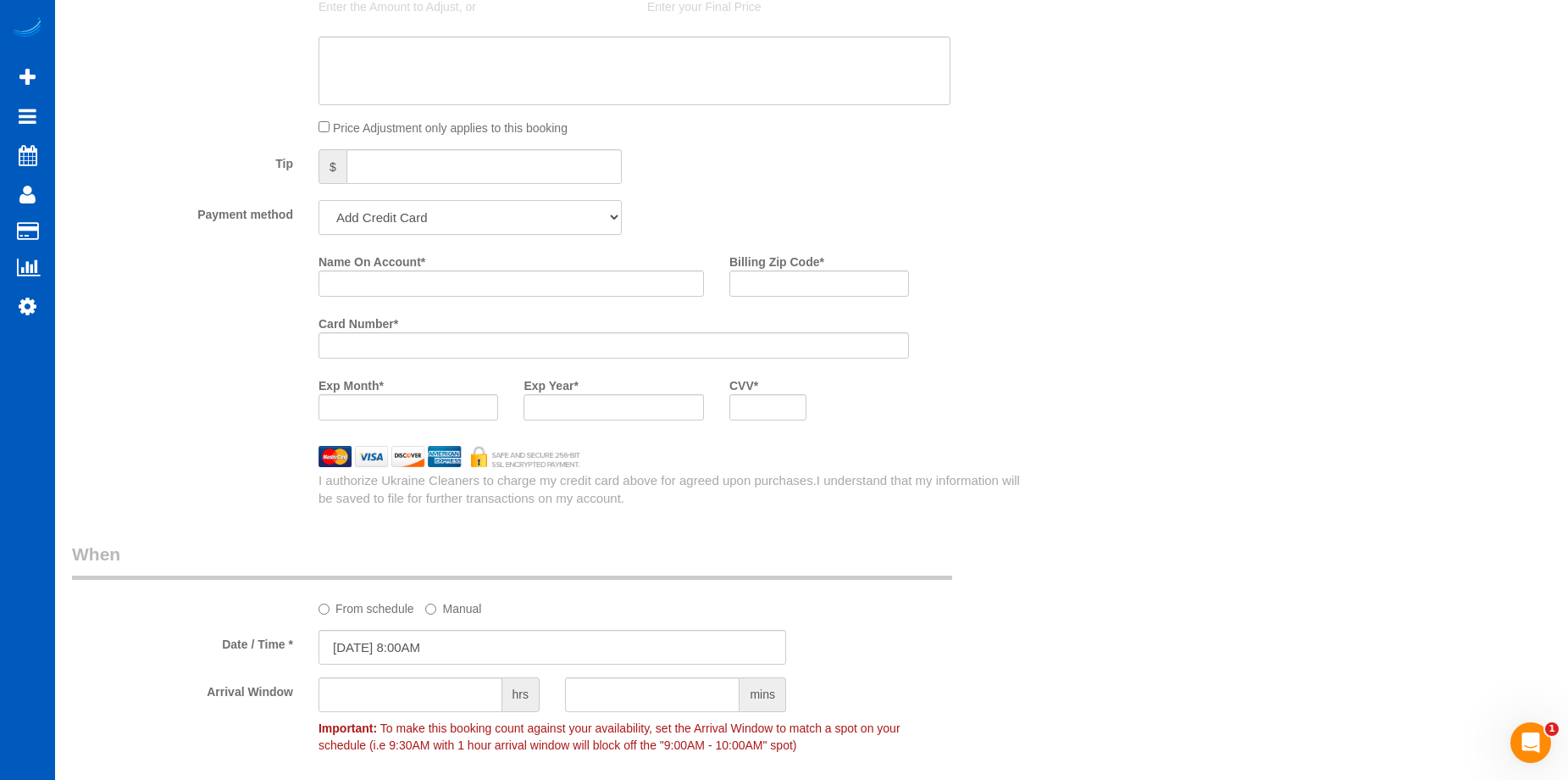
click at [502, 210] on select "Add Credit Card Cash Check Paypal" at bounding box center [470, 217] width 303 height 35
select select "string:cash"
click at [318, 200] on select "Add Credit Card Cash Check Paypal" at bounding box center [470, 217] width 303 height 35
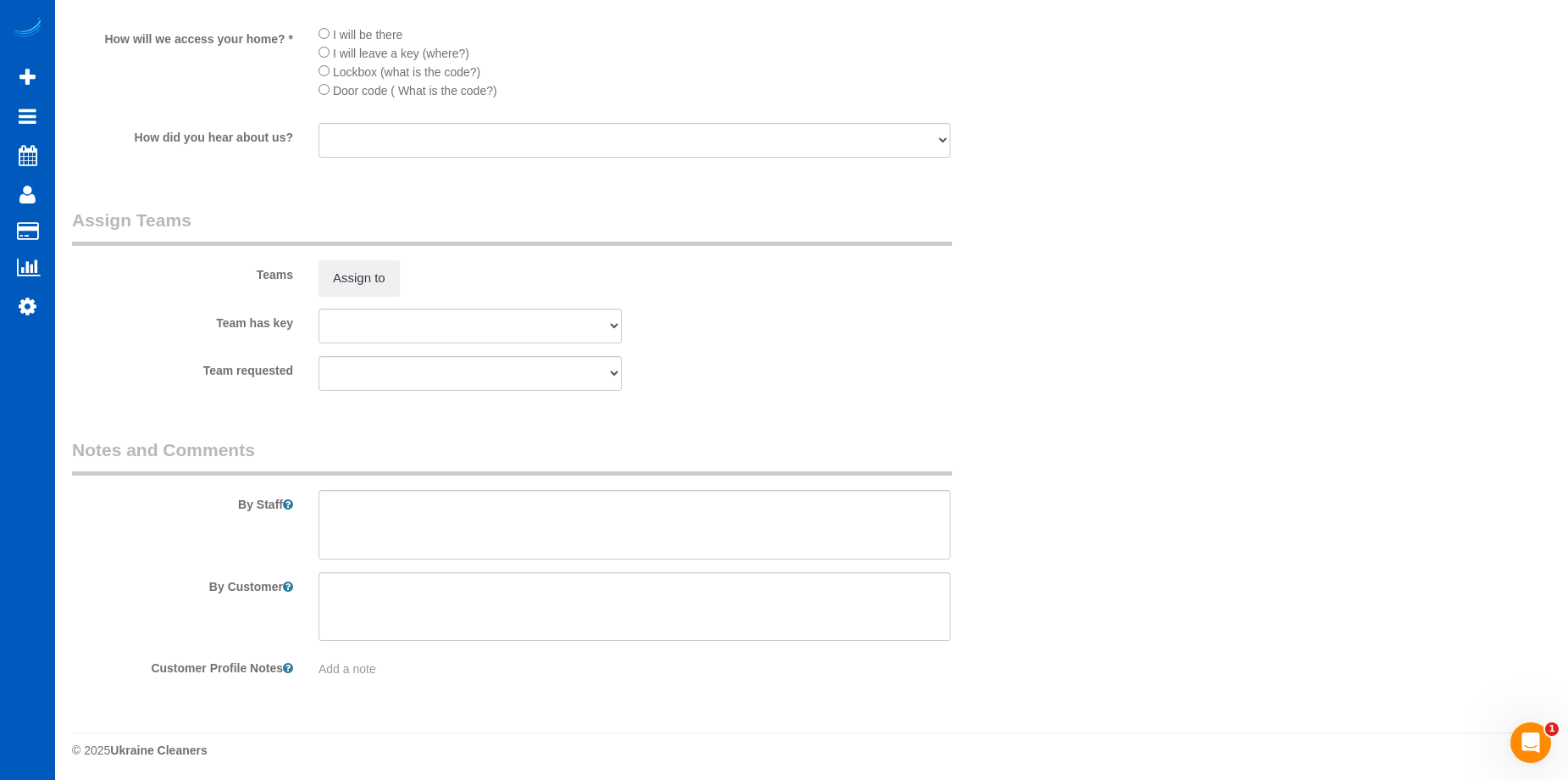
scroll to position [2136, 0]
click at [635, 521] on textarea at bounding box center [634, 521] width 632 height 69
click at [512, 507] on textarea at bounding box center [634, 521] width 632 height 69
paste textarea "Client name is Pauline. They want to pay at escrow. Told her probably not but I…"
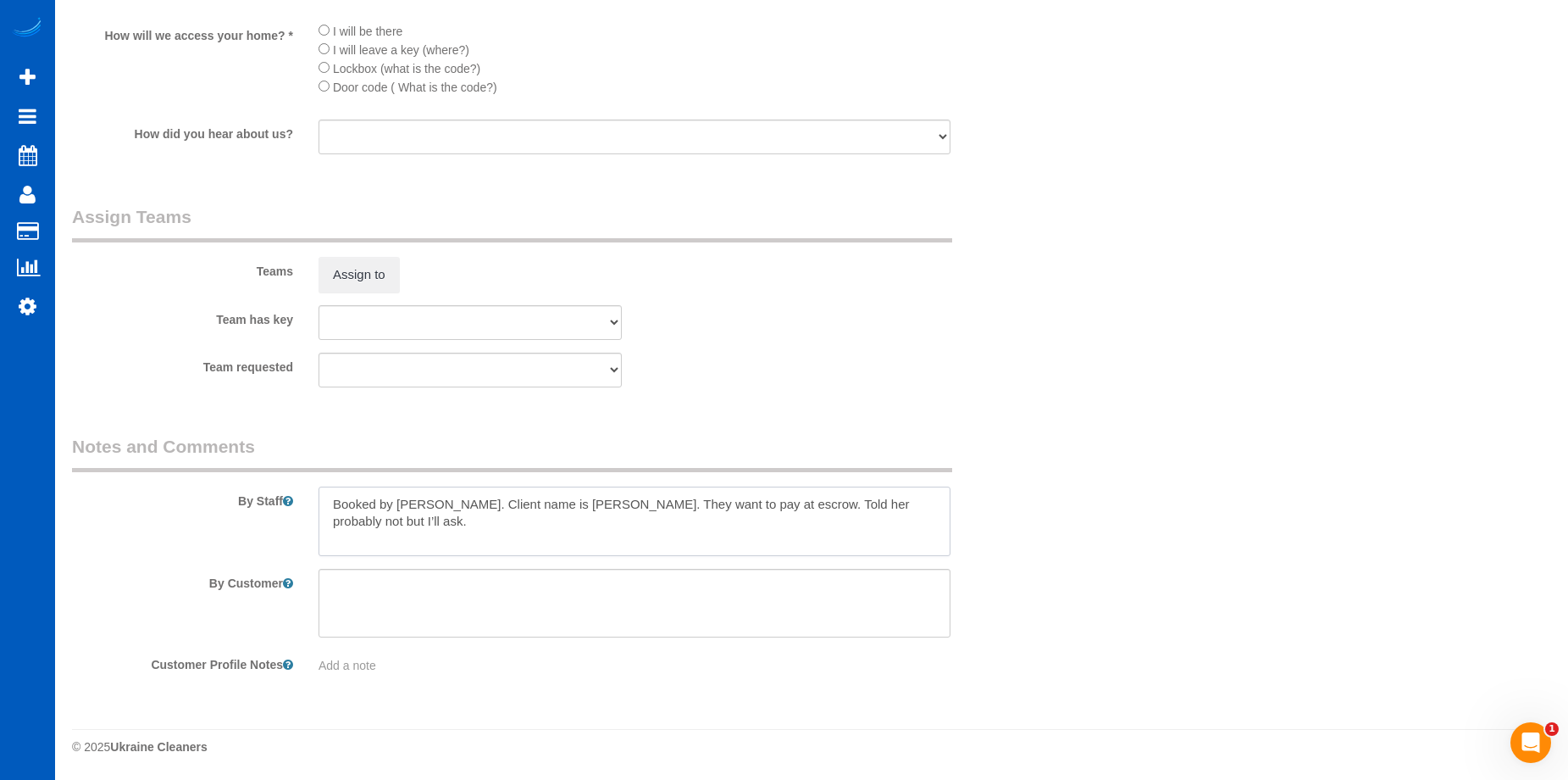
type textarea "Booked by Aaron. Client name is Pauline. They want to pay at escrow. Told her p…"
click at [359, 269] on button "Assign to" at bounding box center [359, 275] width 81 height 36
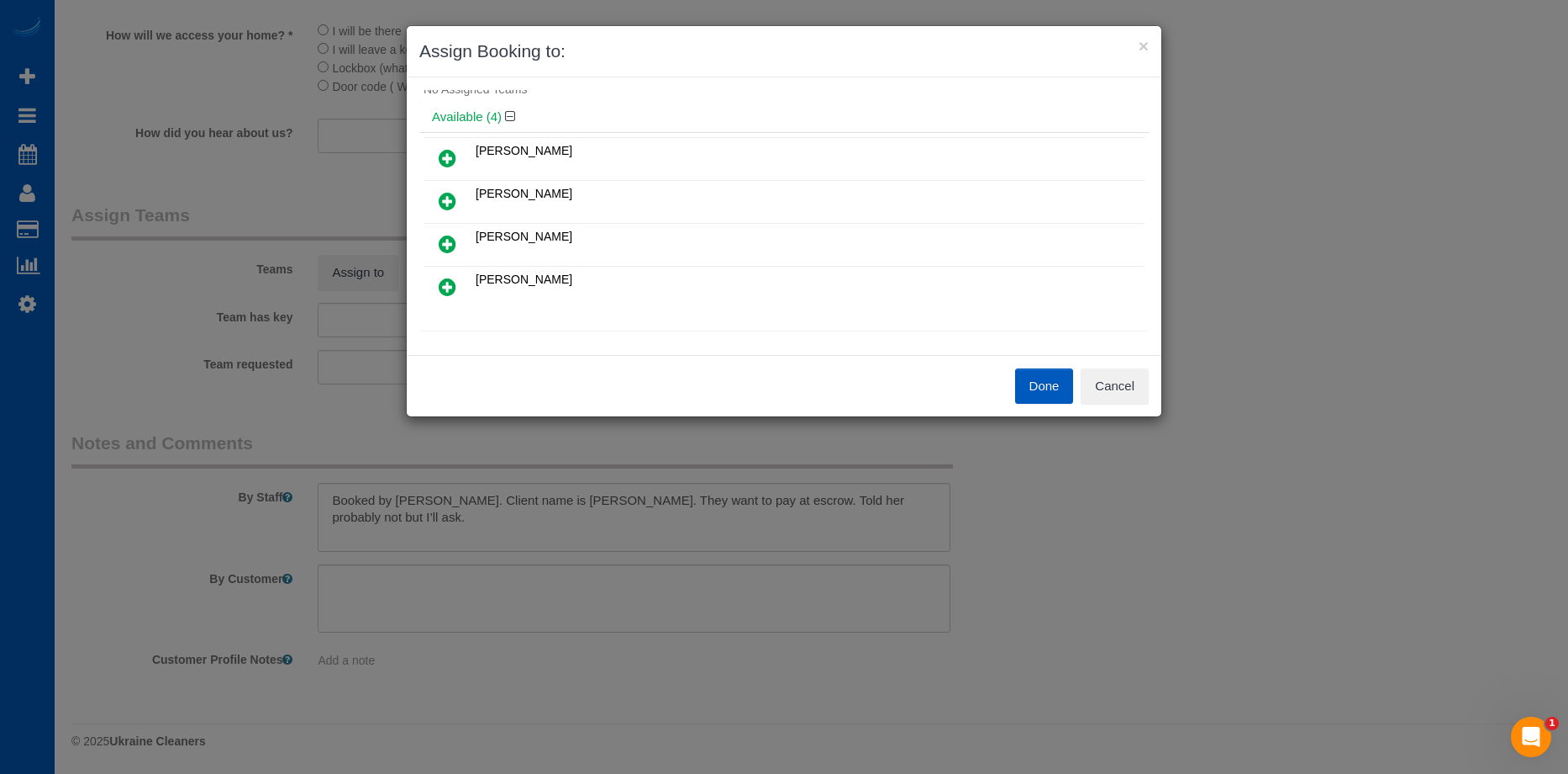
scroll to position [84, 0]
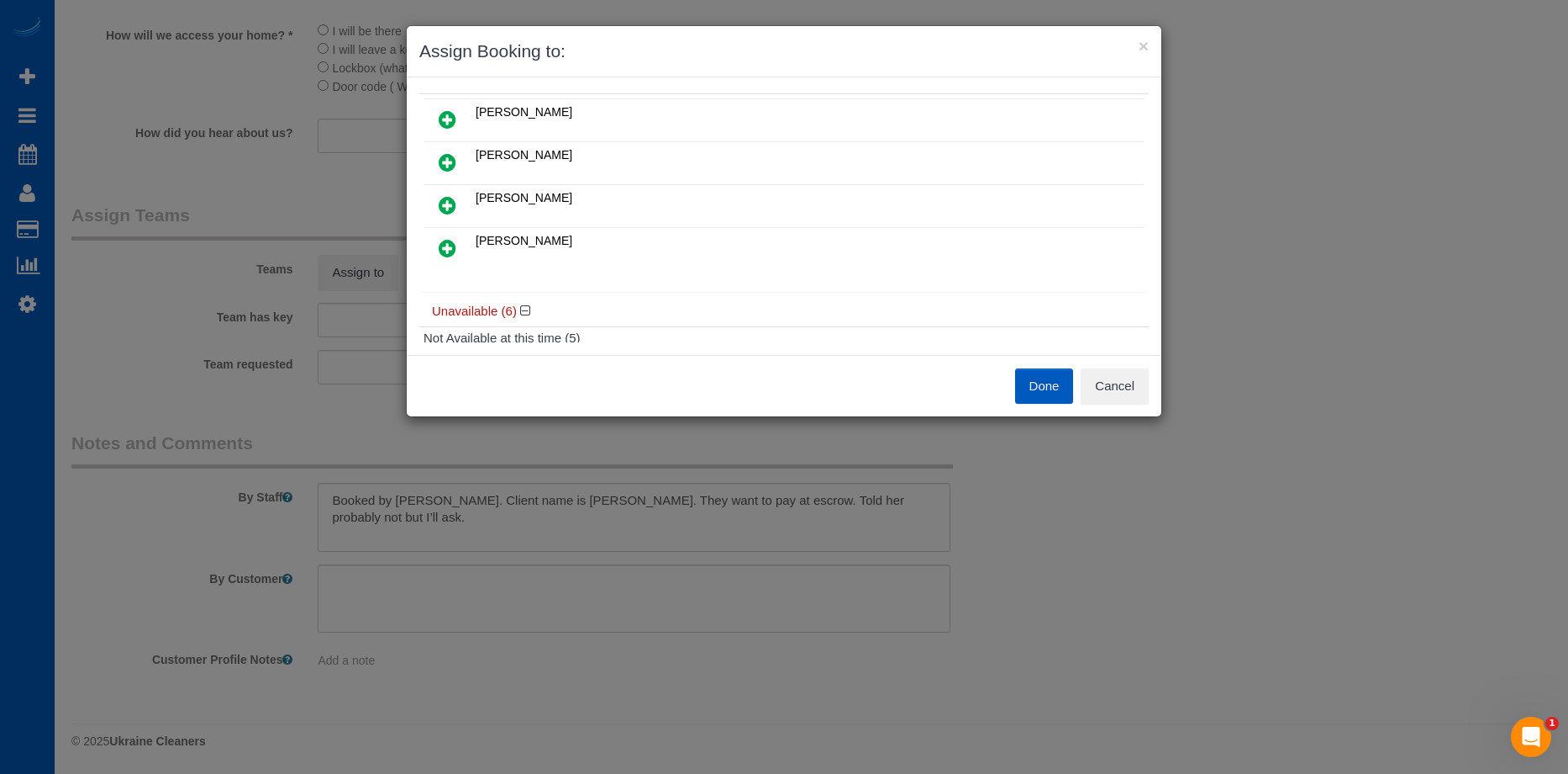
click at [441, 201] on icon at bounding box center [448, 205] width 18 height 20
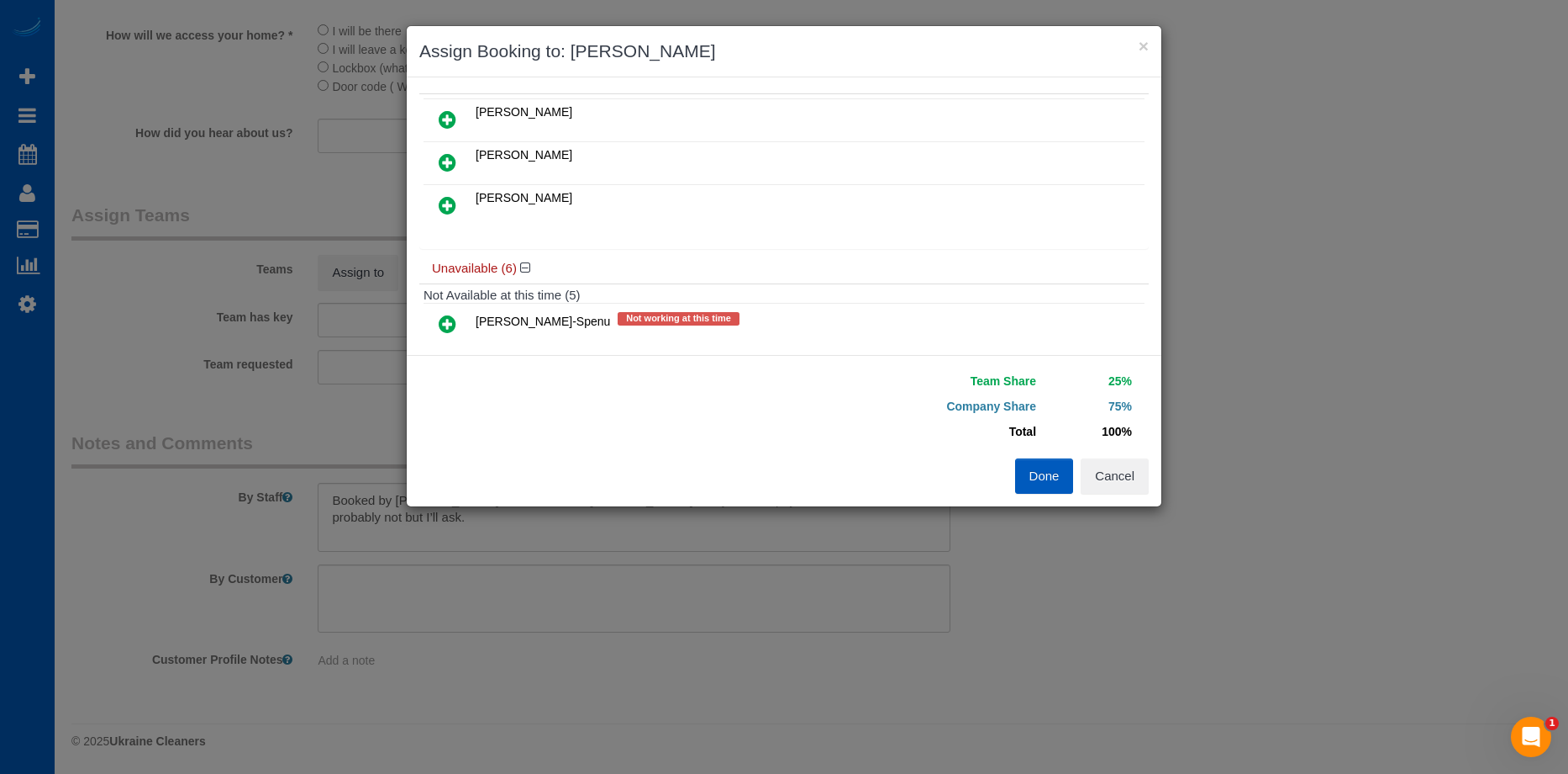
click at [458, 202] on link at bounding box center [448, 206] width 39 height 33
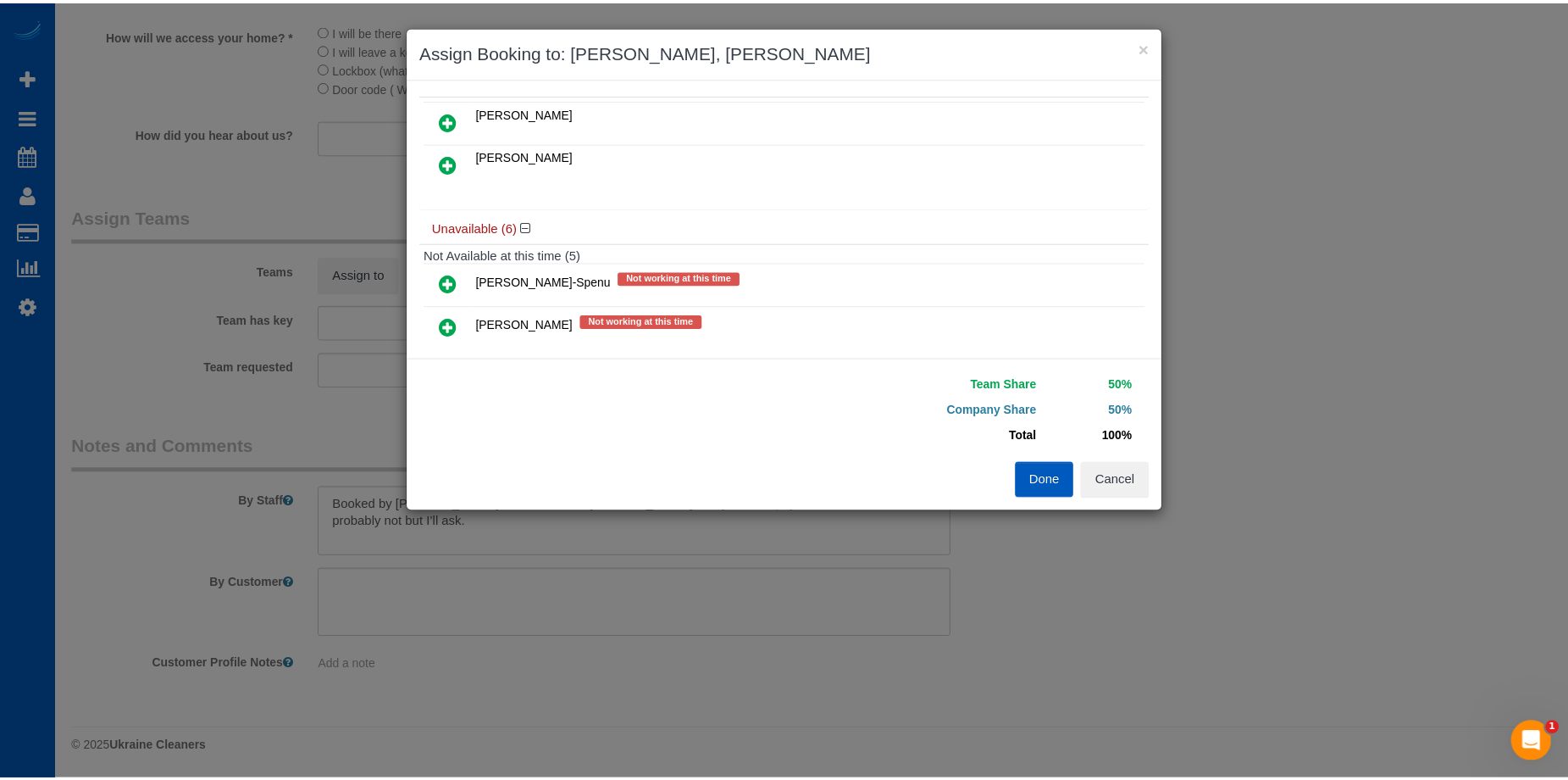
scroll to position [0, 0]
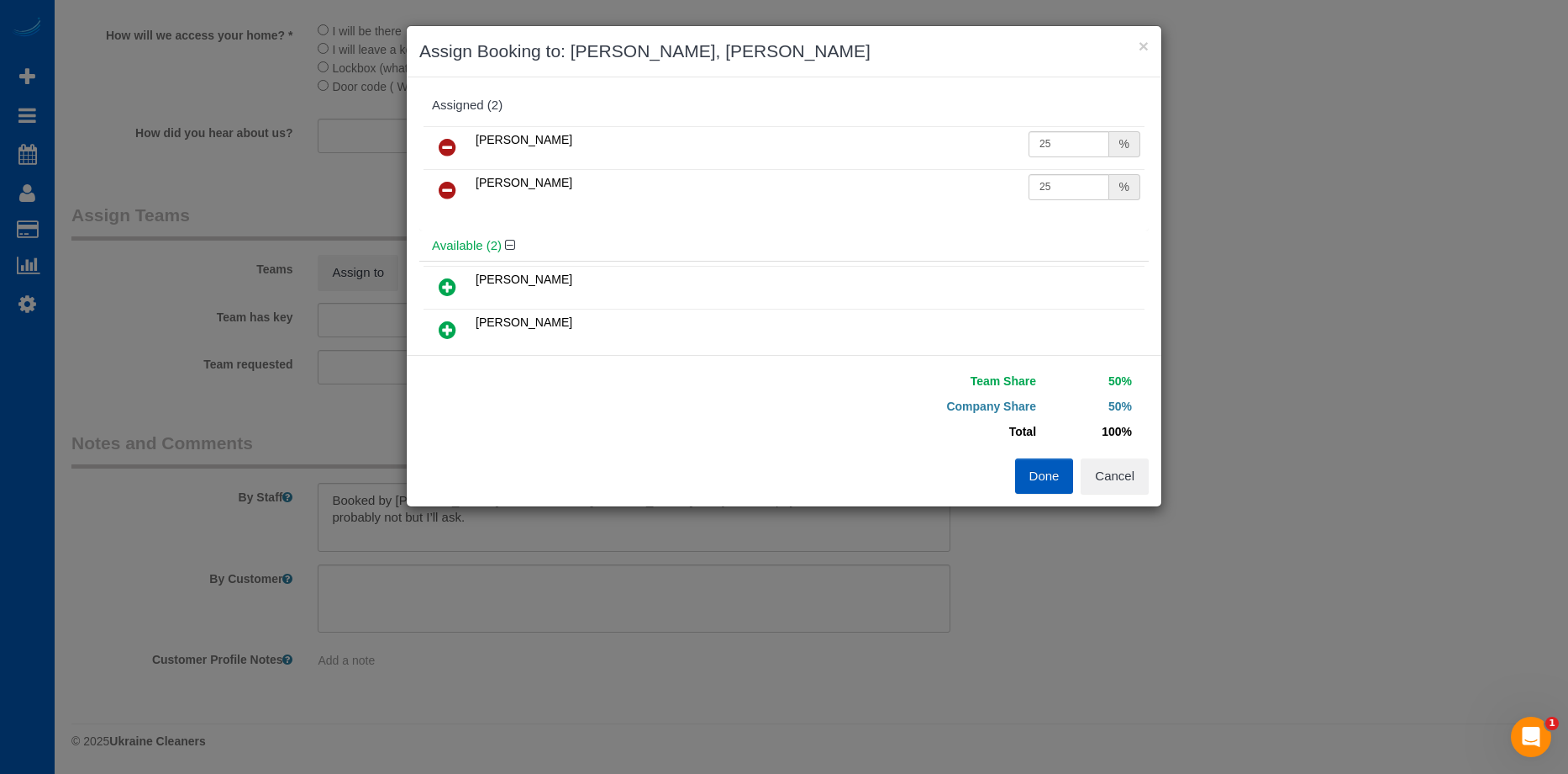
click at [1039, 469] on button "Done" at bounding box center [1045, 476] width 59 height 35
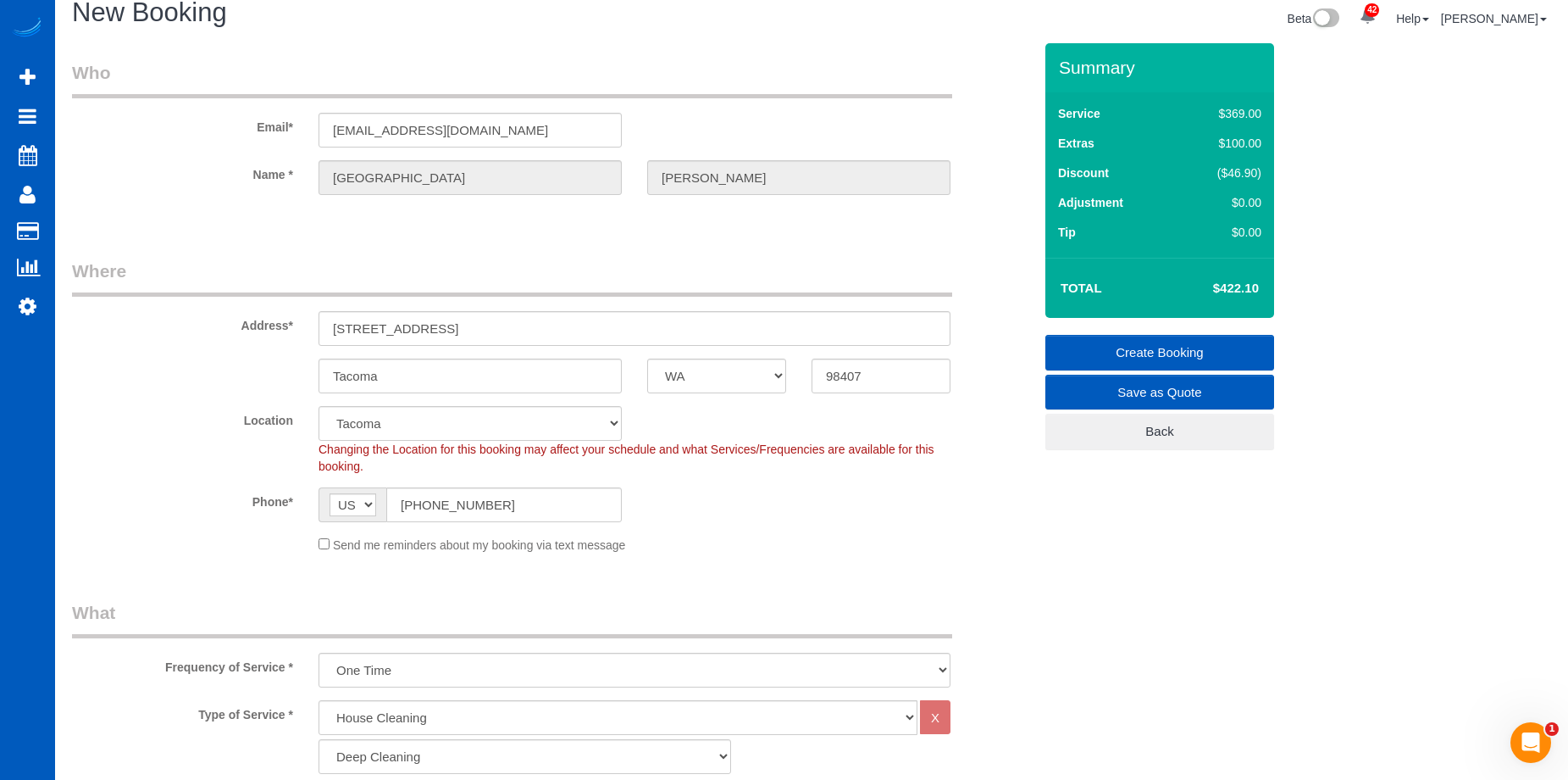
scroll to position [17, 0]
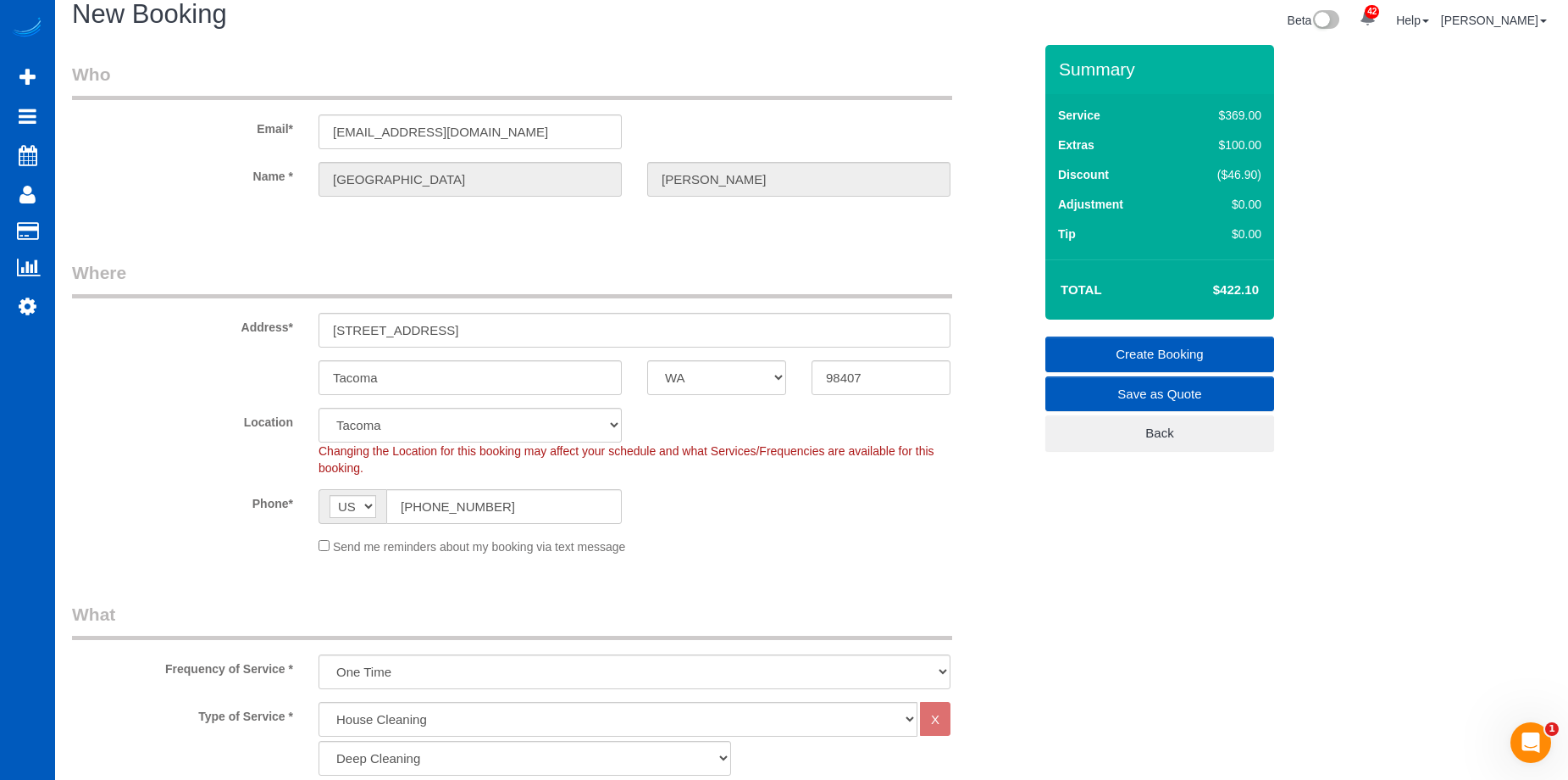
click at [1080, 344] on link "Create Booking" at bounding box center [1159, 354] width 229 height 36
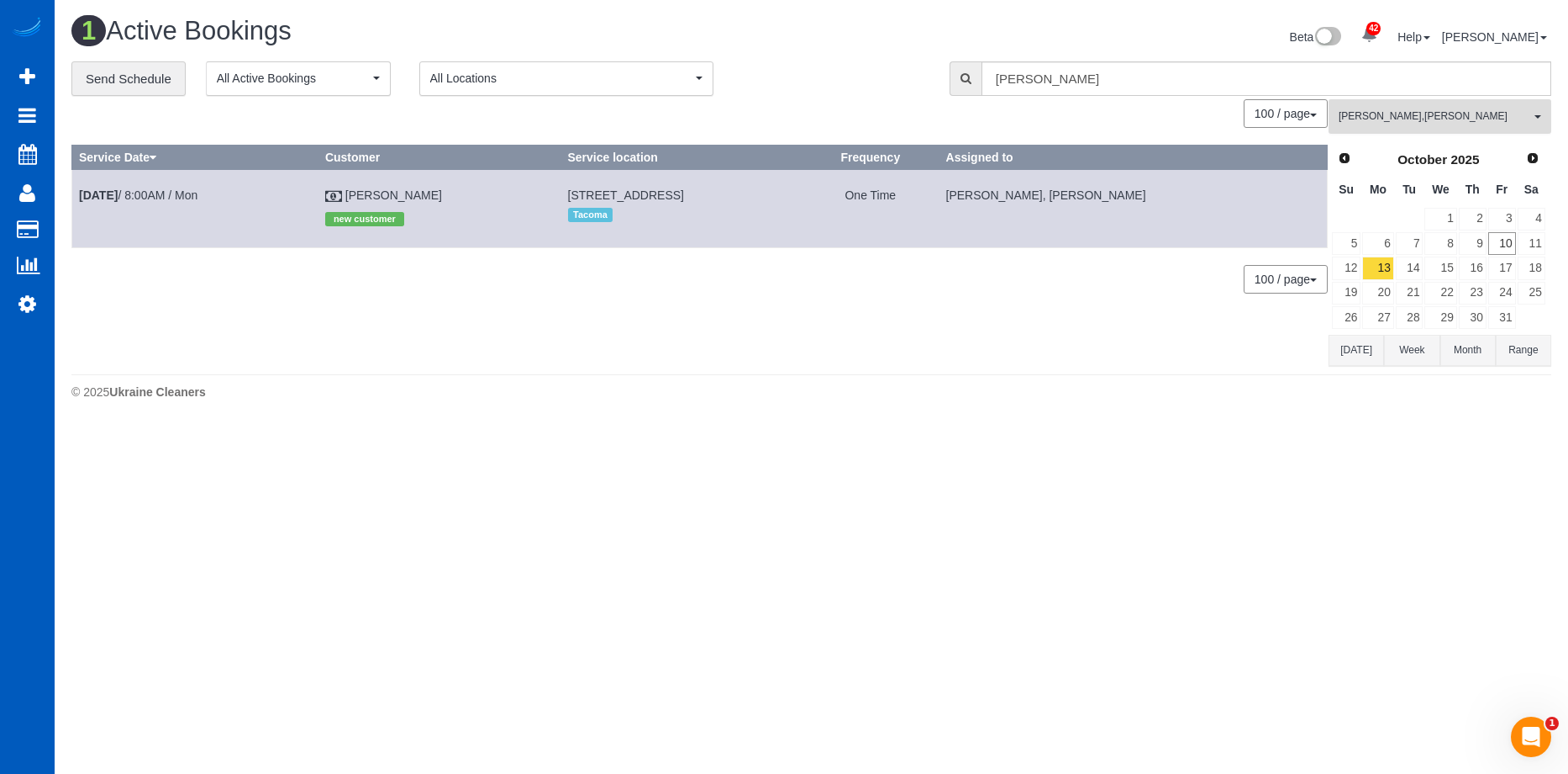
click at [1391, 128] on button "Dominika Markovets , Olha Rusnak All Teams" at bounding box center [1440, 116] width 222 height 34
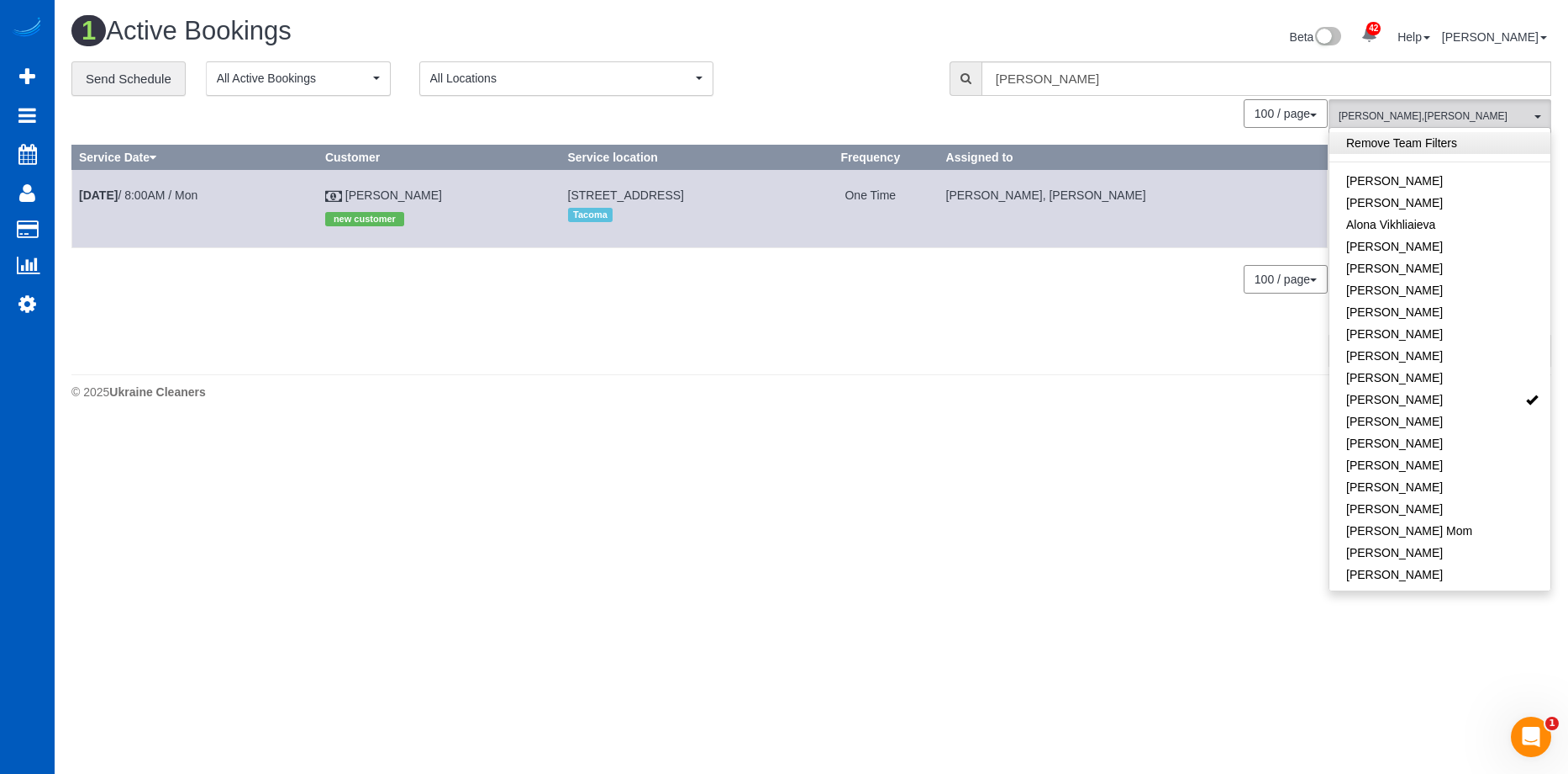
click at [1463, 136] on link "Remove Team Filters" at bounding box center [1440, 143] width 221 height 22
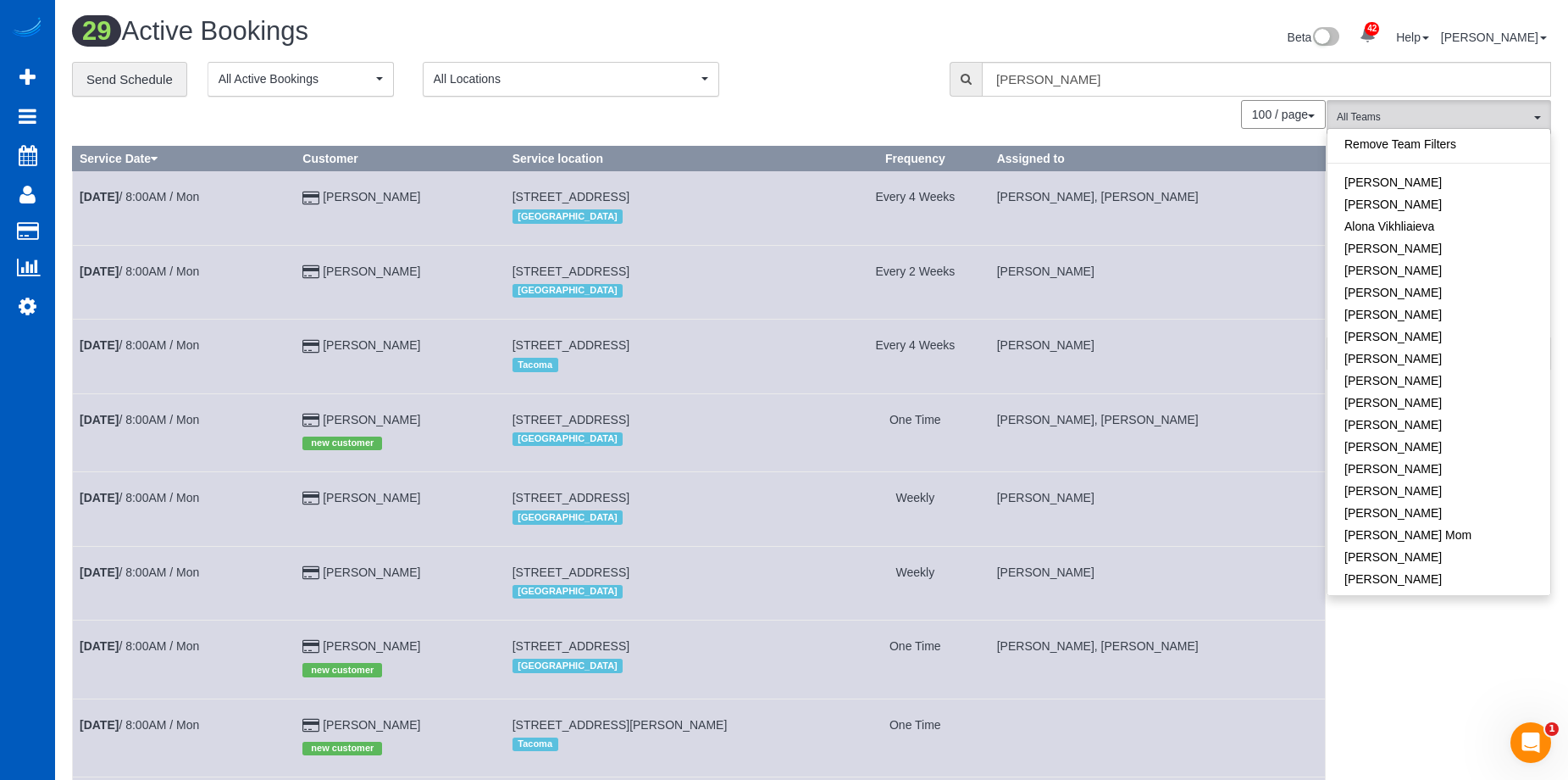
click at [1089, 41] on div "Beta 42 Your Notifications You have 0 alerts × You have 2 to charge for 10/07/2…" at bounding box center [1187, 39] width 752 height 45
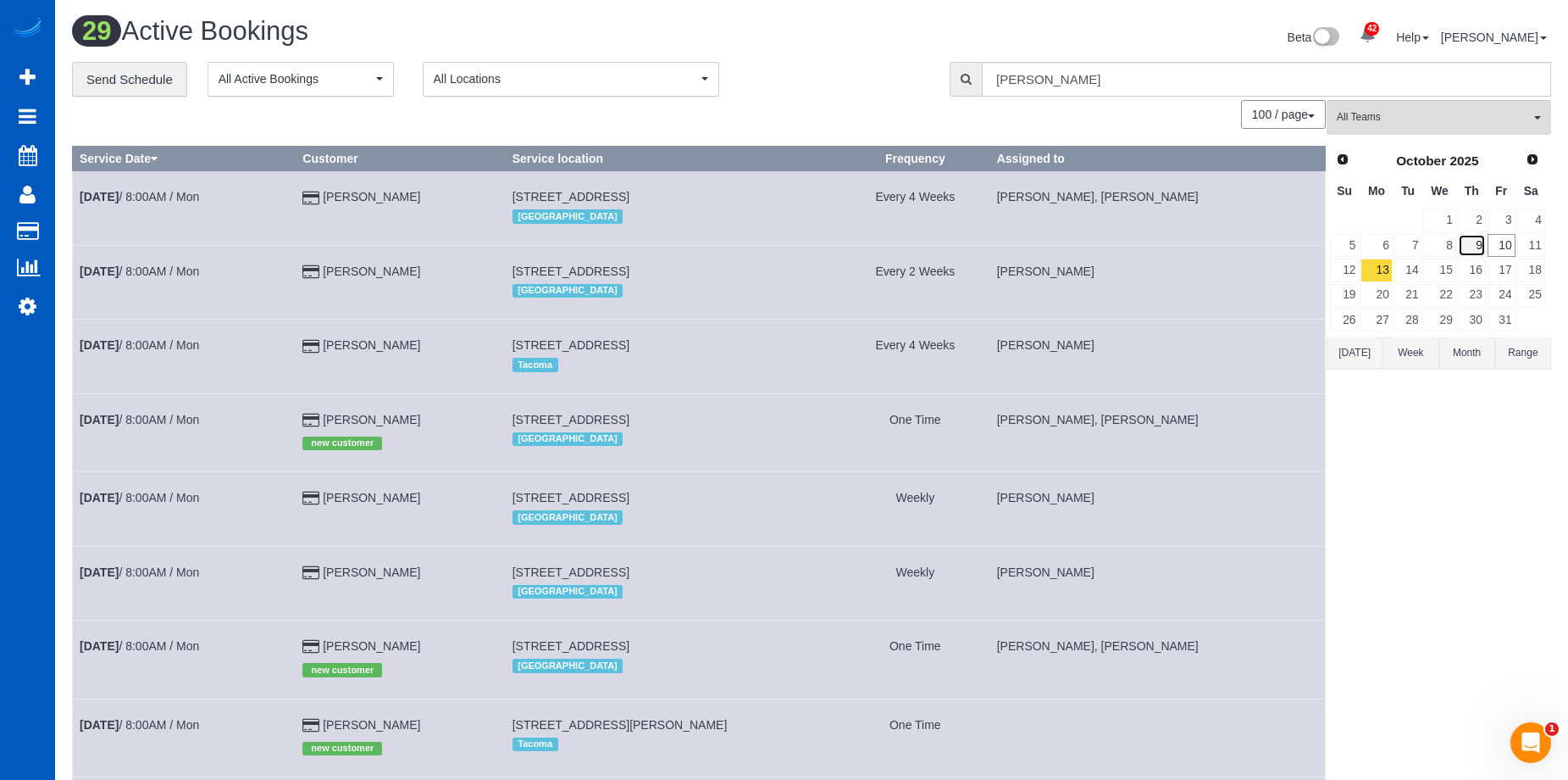
click at [1478, 246] on link "9" at bounding box center [1472, 245] width 28 height 23
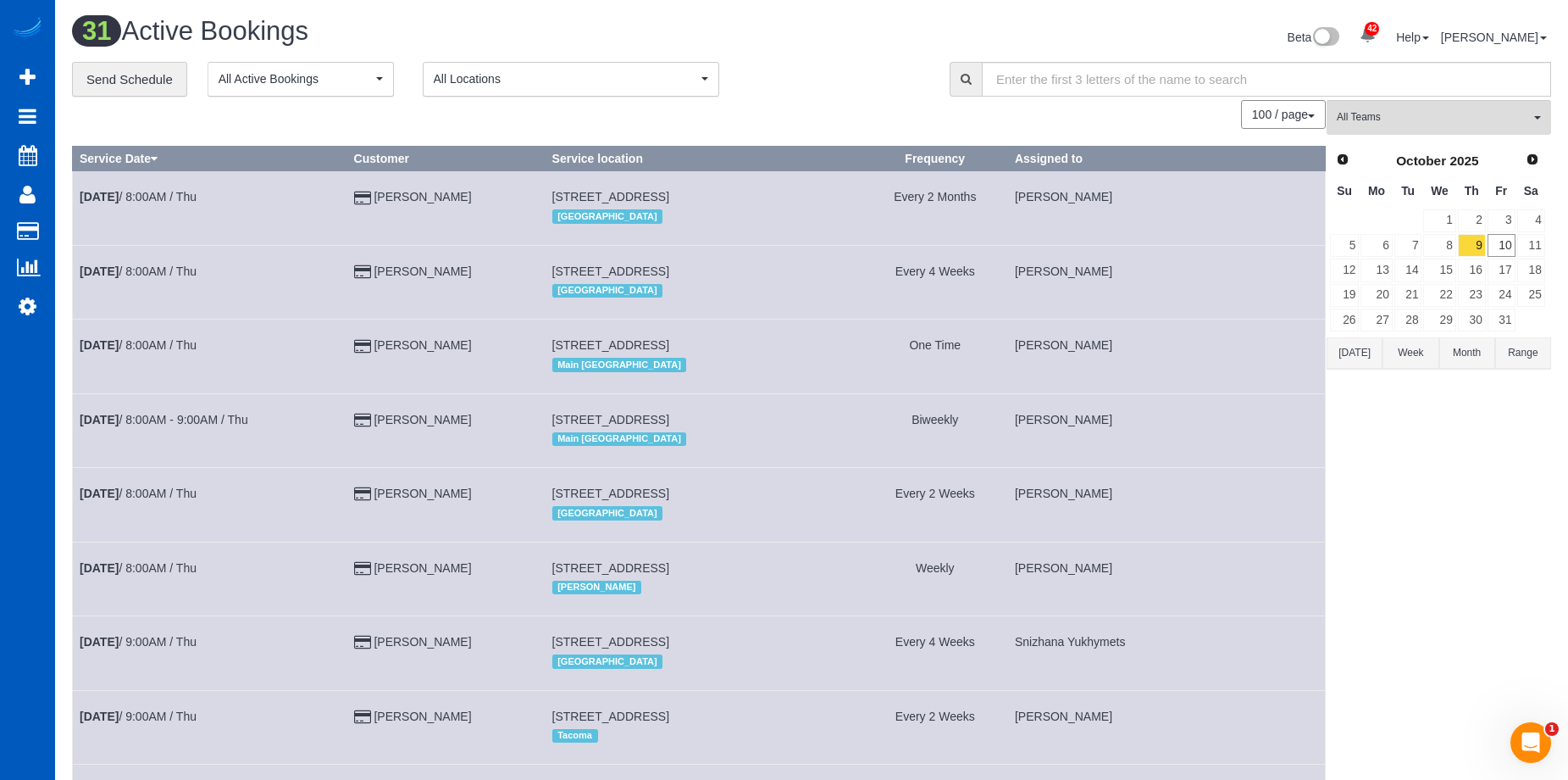
click at [834, 255] on td "16516 Se 40th Circle, Vancouver, WA 98683 Portland" at bounding box center [703, 282] width 317 height 73
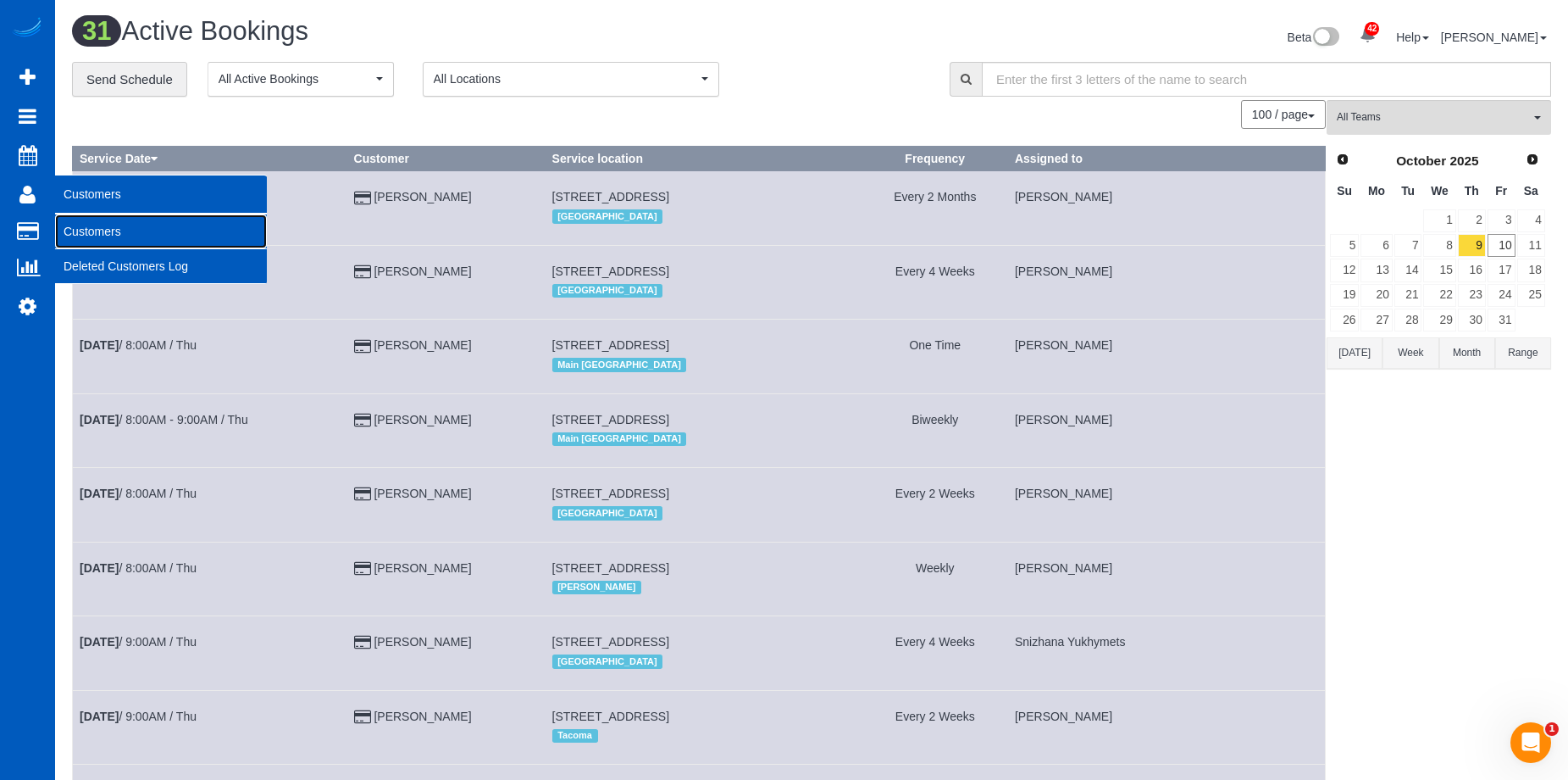
click at [78, 223] on link "Customers" at bounding box center [161, 231] width 211 height 34
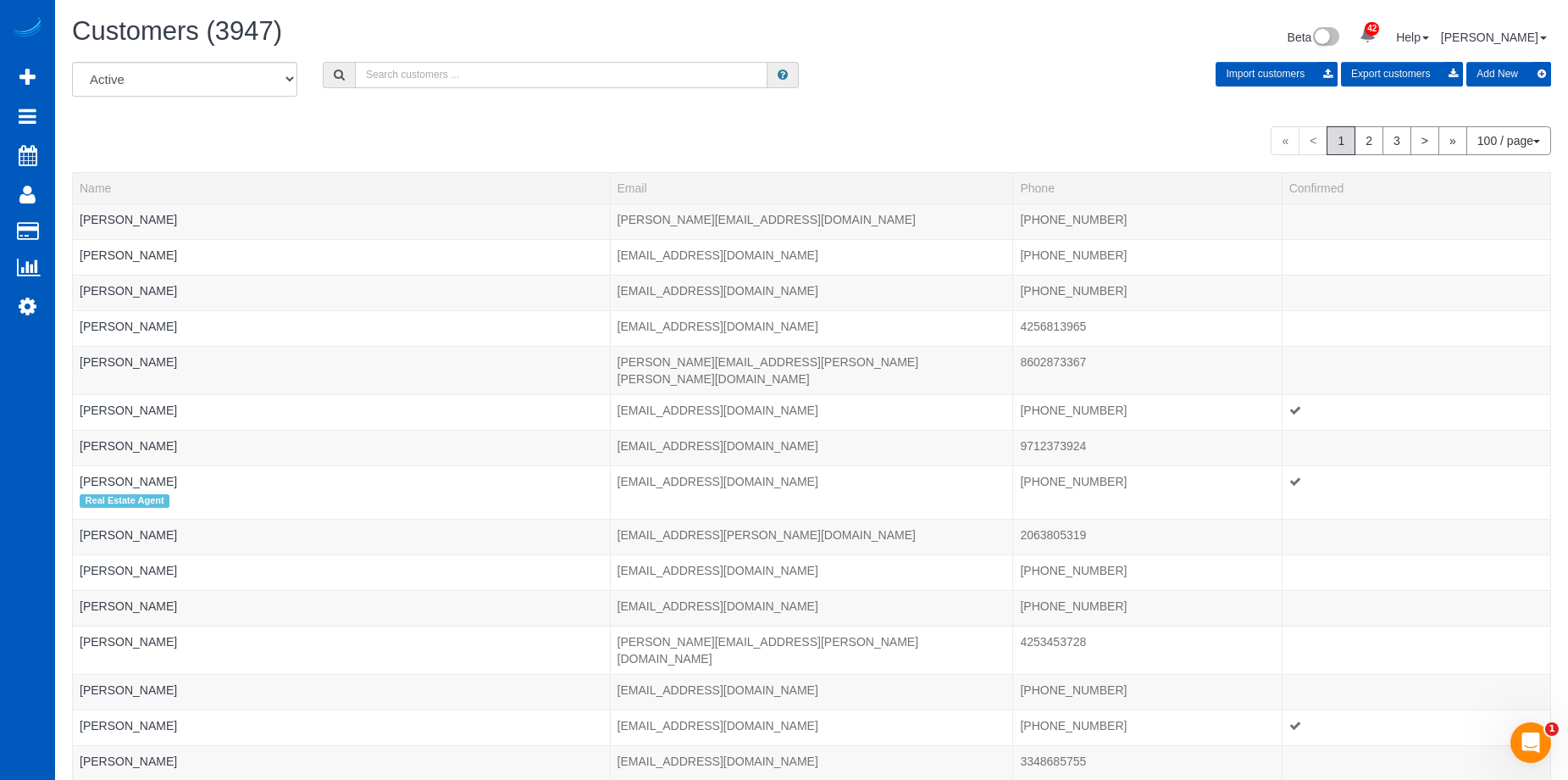
click at [461, 78] on input "text" at bounding box center [561, 74] width 413 height 26
paste input "Kima.tran08@gmail.com"
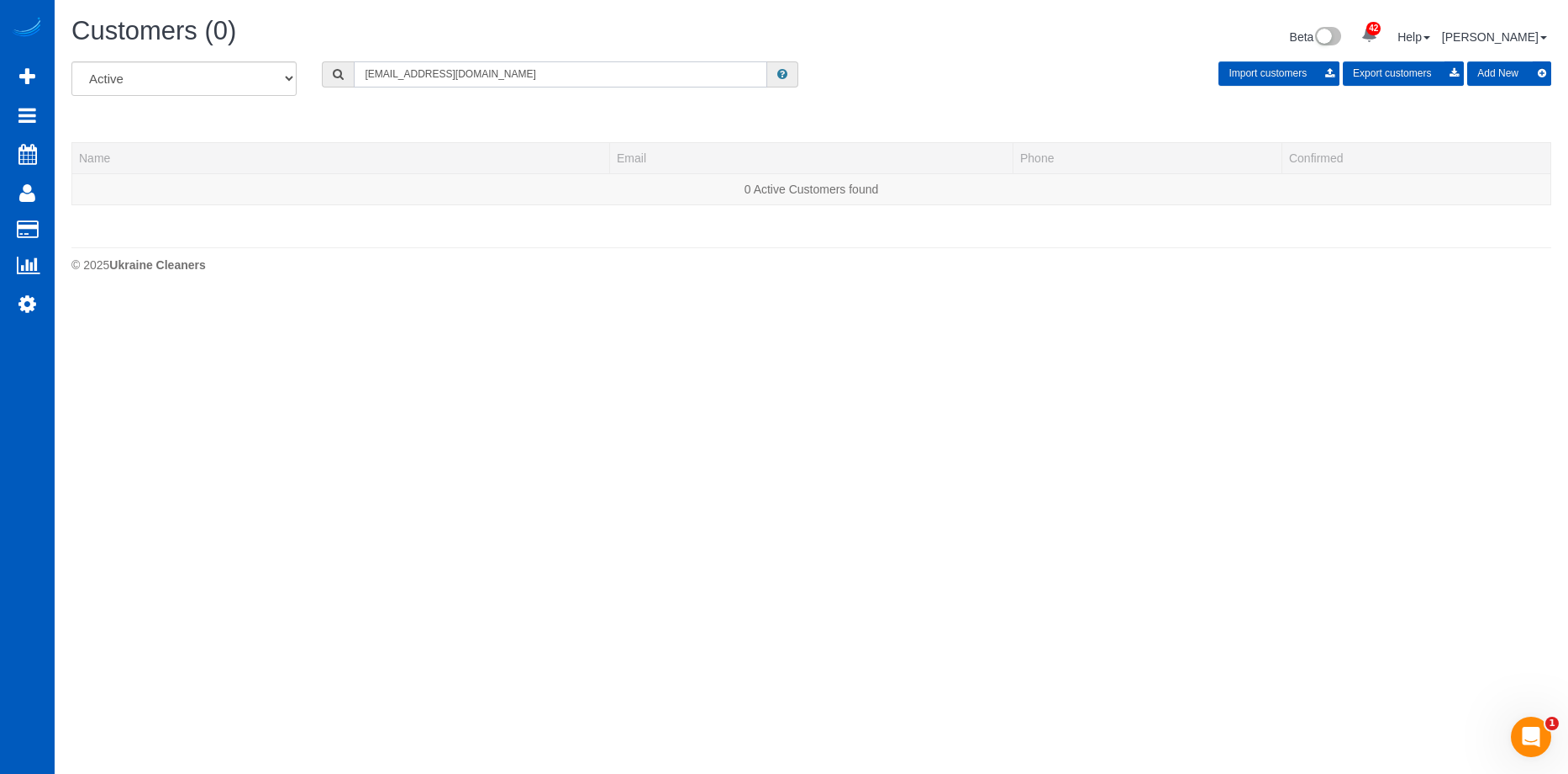
type input "Kima.tran08@gmail.com"
click at [1513, 77] on button "Add New" at bounding box center [1509, 73] width 84 height 25
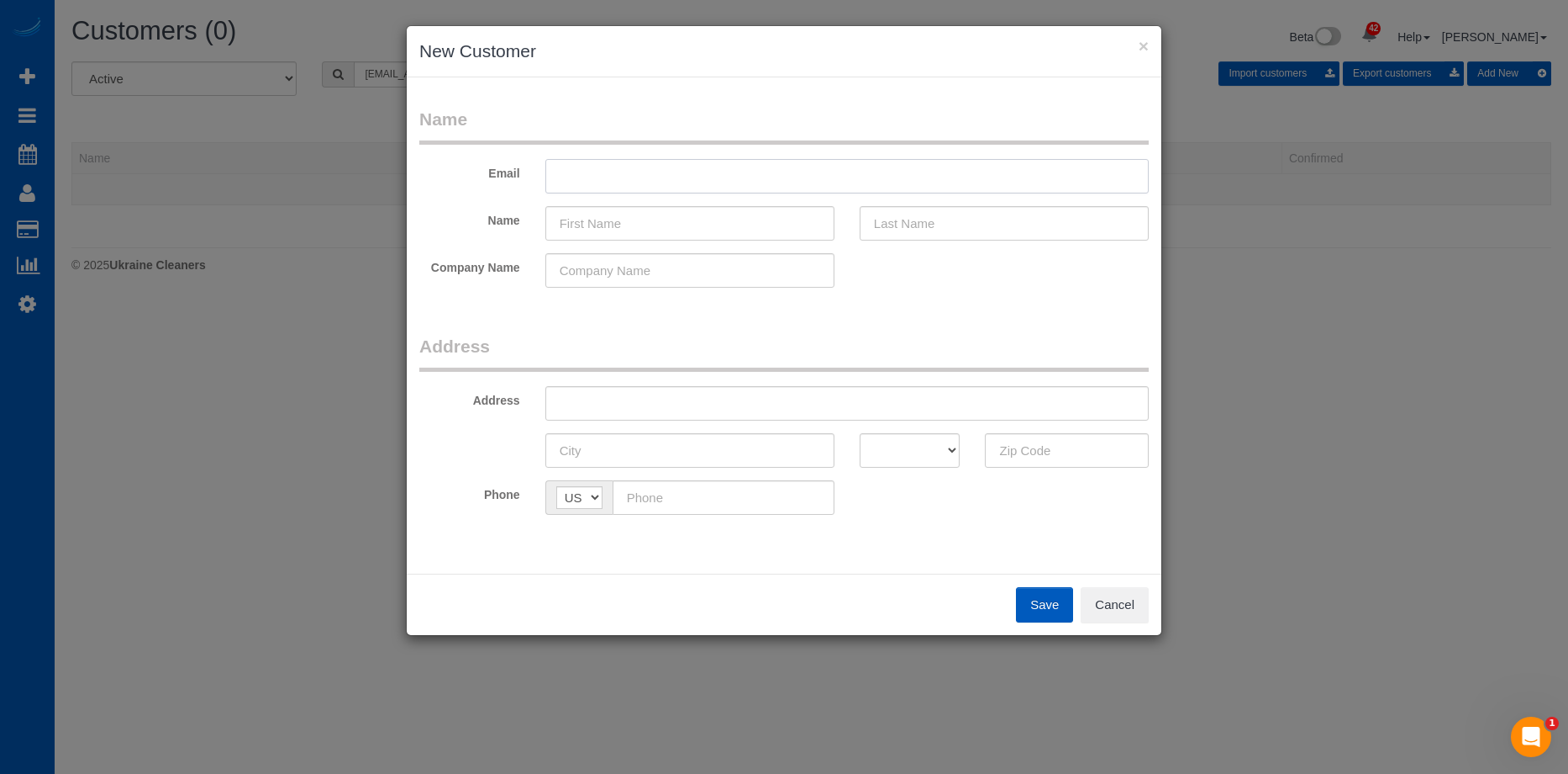
click at [705, 187] on input "text" at bounding box center [847, 175] width 603 height 34
paste input "Kima.tran08@gmail.com"
type input "Kima.tran08@gmail.com"
click at [659, 227] on input "text" at bounding box center [690, 223] width 289 height 34
paste input "Kim Tran"
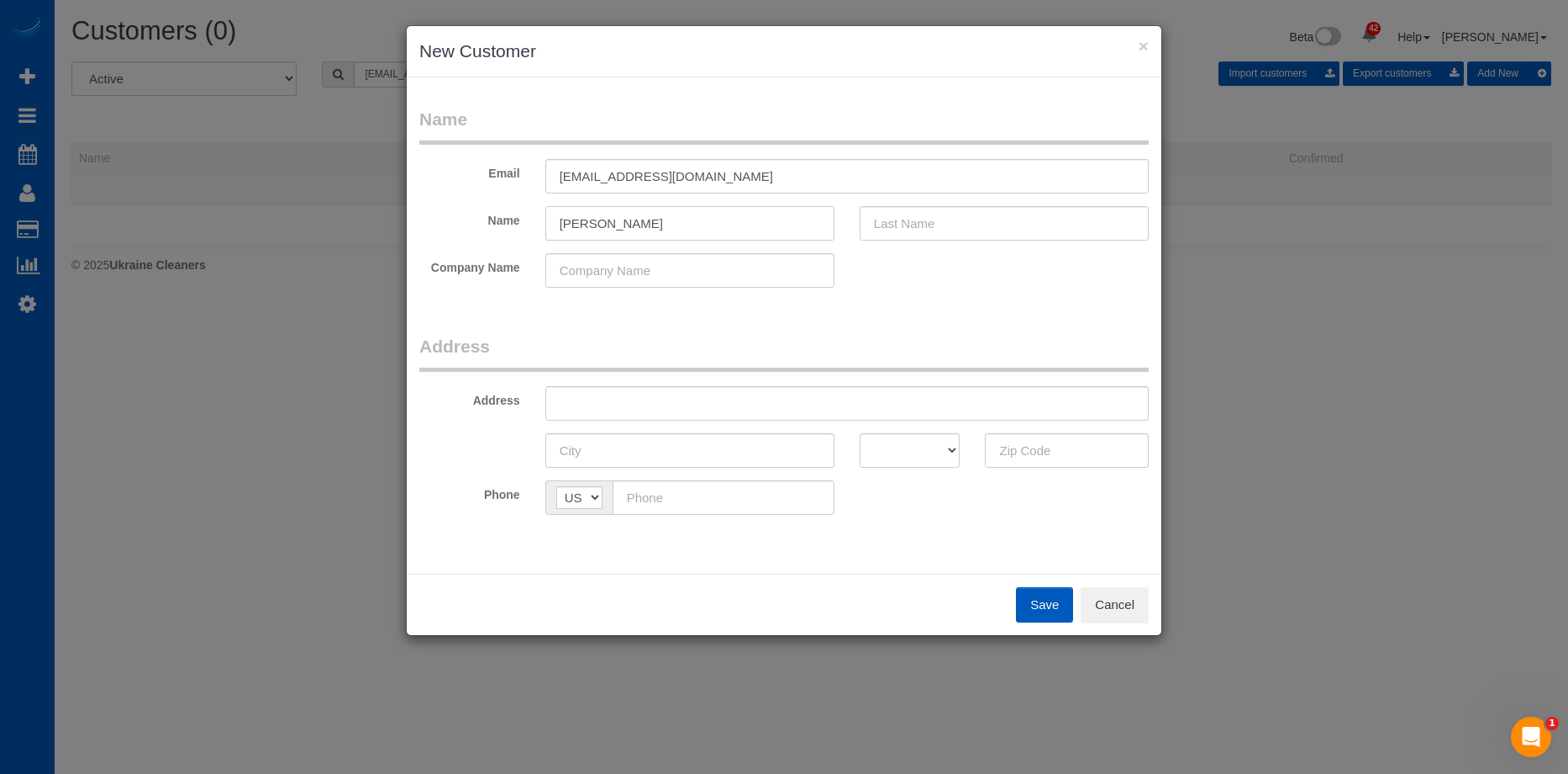
drag, startPoint x: 586, startPoint y: 226, endPoint x: 826, endPoint y: 231, distance: 240.1
click at [649, 228] on input "Kim Tran" at bounding box center [690, 223] width 289 height 34
type input "Kim"
click at [946, 233] on input "text" at bounding box center [1005, 223] width 289 height 34
paste input "Tran"
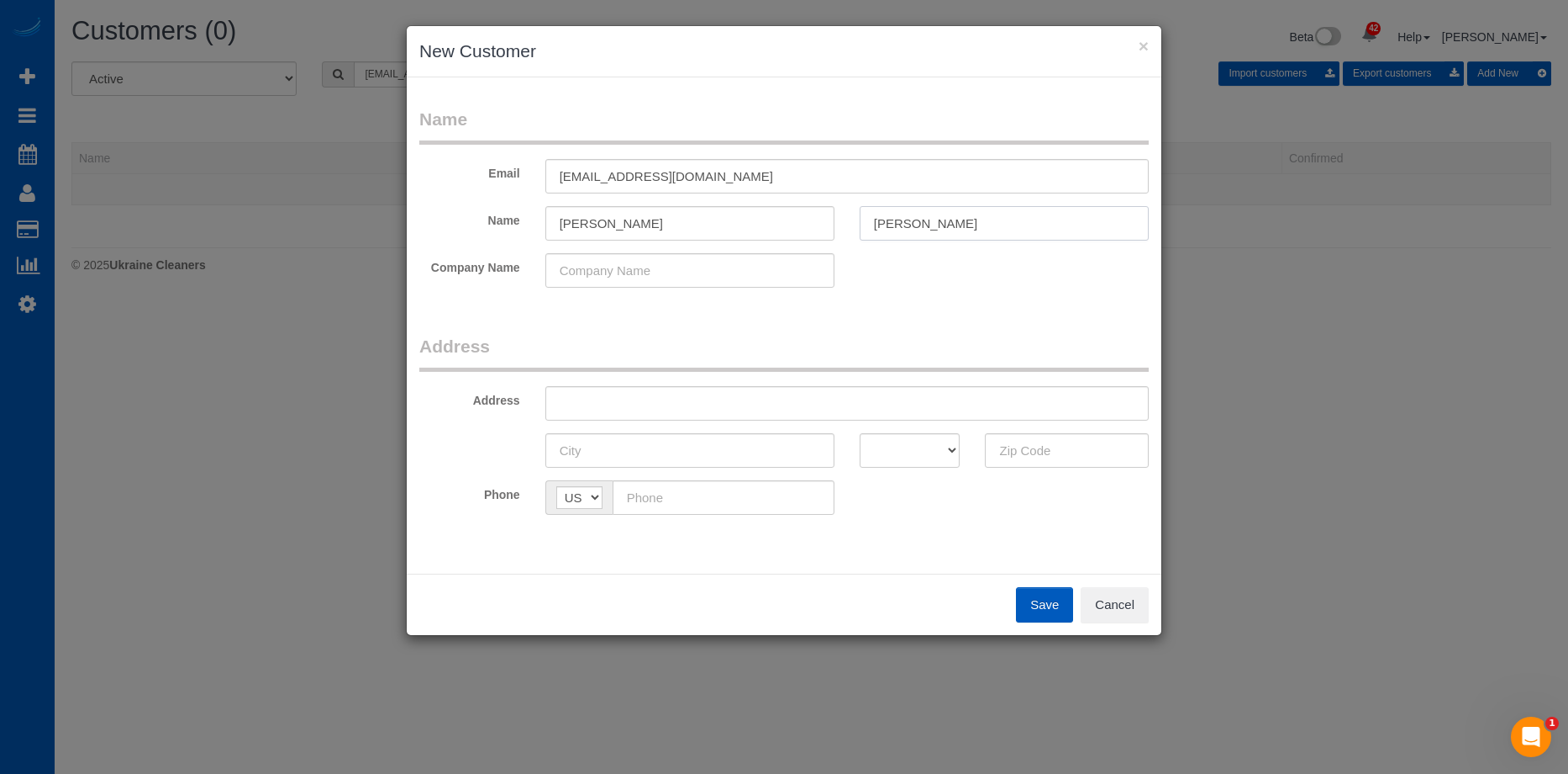
type input "Tran"
click at [702, 232] on input "Kim" at bounding box center [690, 223] width 289 height 34
type input "Kim"
click at [659, 399] on input "text" at bounding box center [847, 403] width 603 height 34
paste input "702 S 234th Pl, Des Moines, WA 98198"
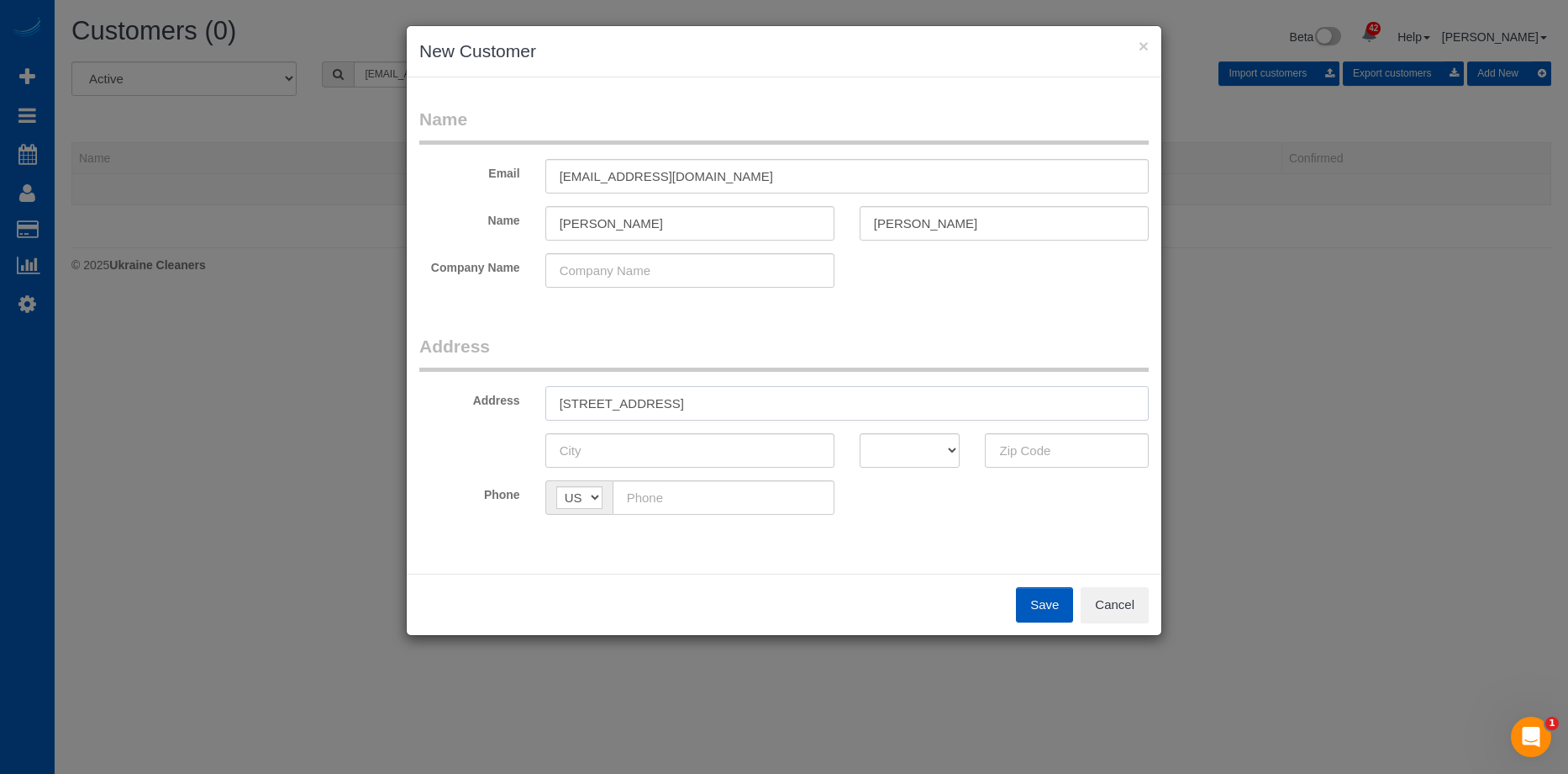
drag, startPoint x: 745, startPoint y: 401, endPoint x: 989, endPoint y: 431, distance: 245.8
click at [899, 393] on input "702 S 234th Pl, Des Moines, WA 98198" at bounding box center [847, 403] width 603 height 34
type input "702 S 234th Pl, Des Moines, WA"
click at [1017, 445] on input "text" at bounding box center [1067, 450] width 164 height 34
paste input "98198"
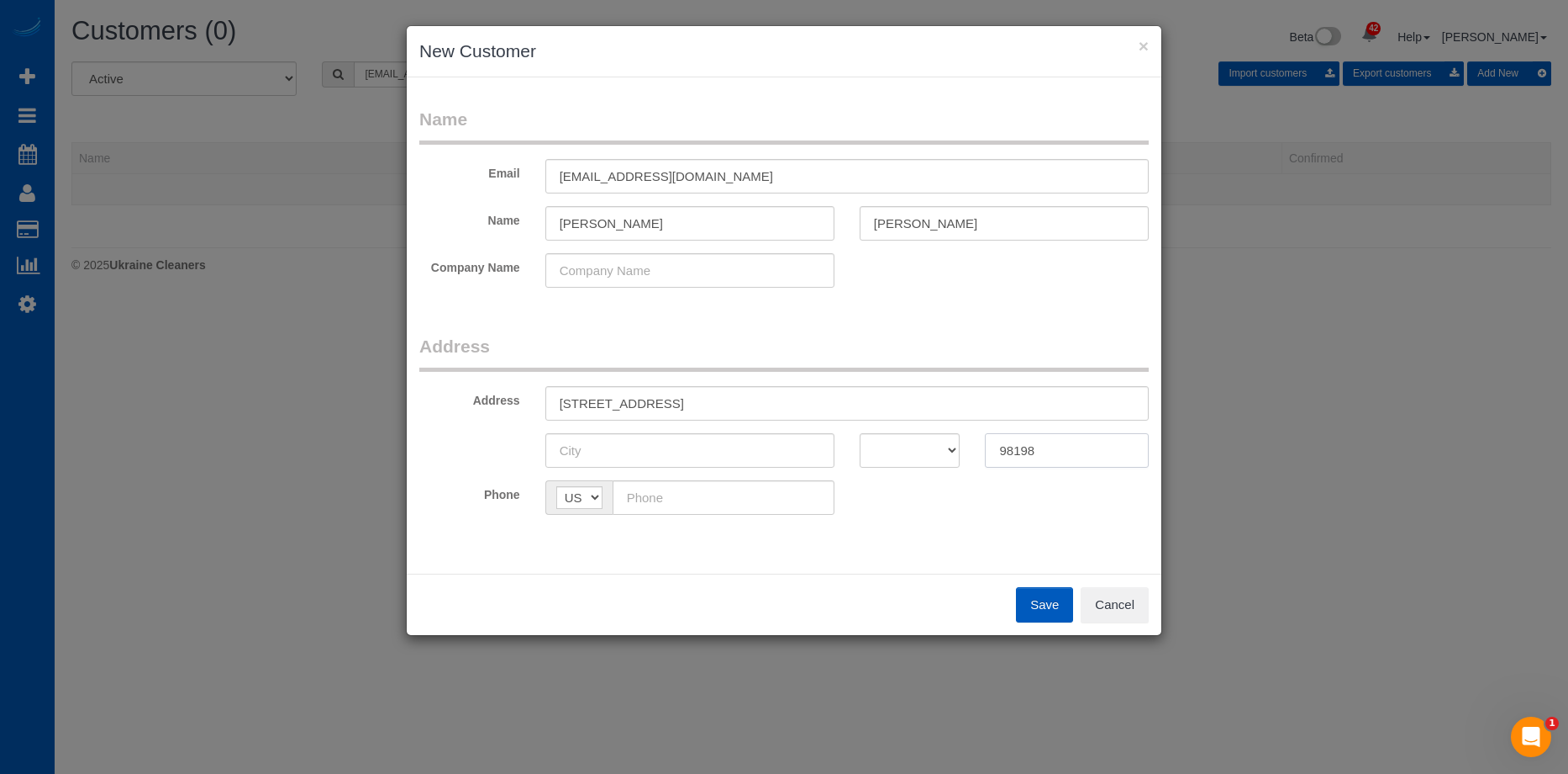
type input "98198"
click at [880, 447] on select "AK AL AR AZ CA CO CT DC DE FL GA HI IA ID IL IN KS KY LA MA MD ME MI MN MO MS M…" at bounding box center [910, 450] width 100 height 34
select select "WA"
click at [860, 433] on select "AK AL AR AZ CA CO CT DC DE FL GA HI IA ID IL IN KS KY LA MA MD ME MI MN MO MS M…" at bounding box center [910, 450] width 100 height 34
drag, startPoint x: 652, startPoint y: 405, endPoint x: 716, endPoint y: 406, distance: 64.0
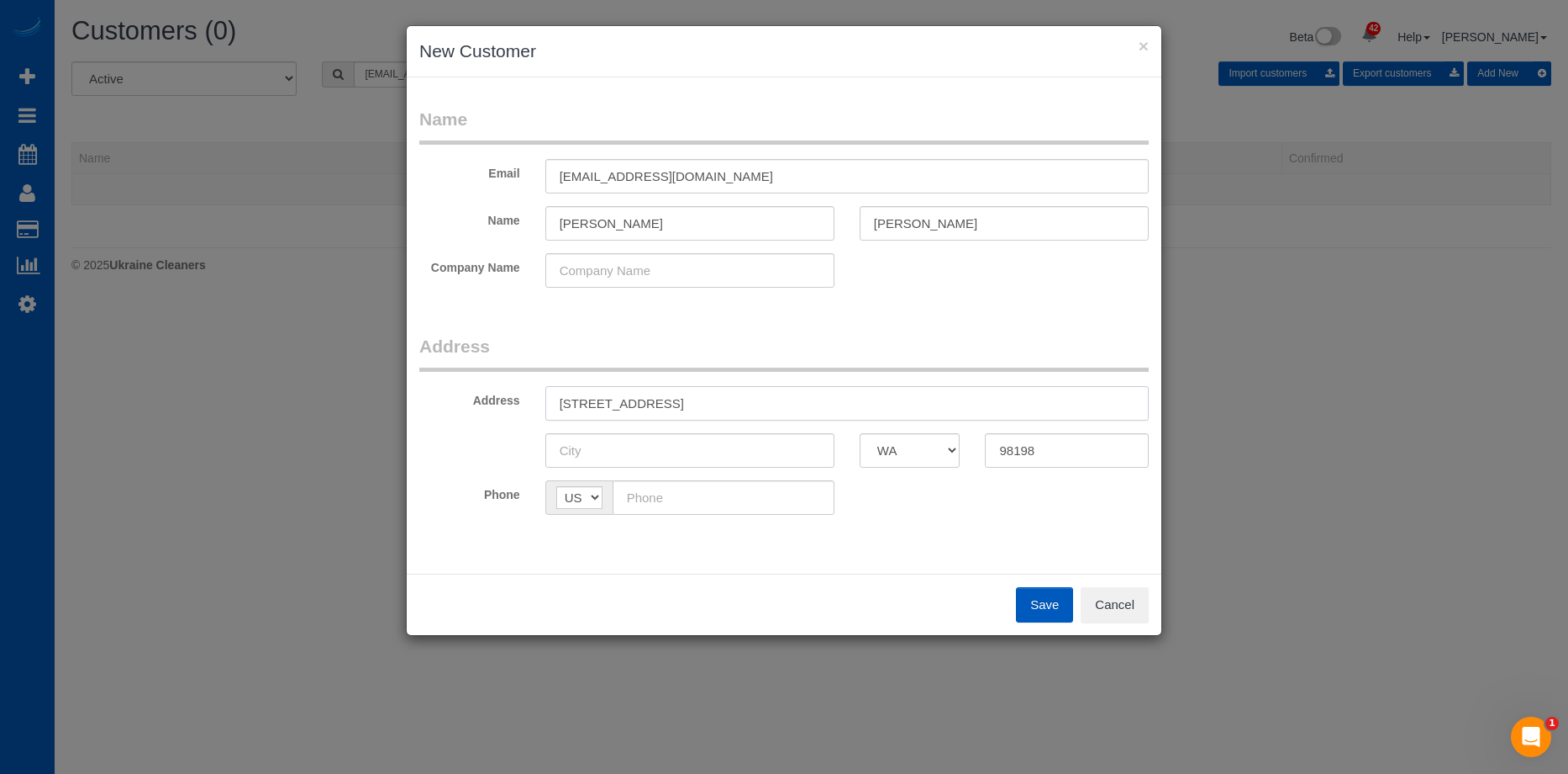
click at [716, 406] on input "702 S 234th Pl, Des Moines, WA" at bounding box center [847, 403] width 603 height 34
type input "702 S 234th Pl, , WA"
click at [675, 448] on input "text" at bounding box center [690, 450] width 289 height 34
paste input "Des Moines"
type input "Des Moines"
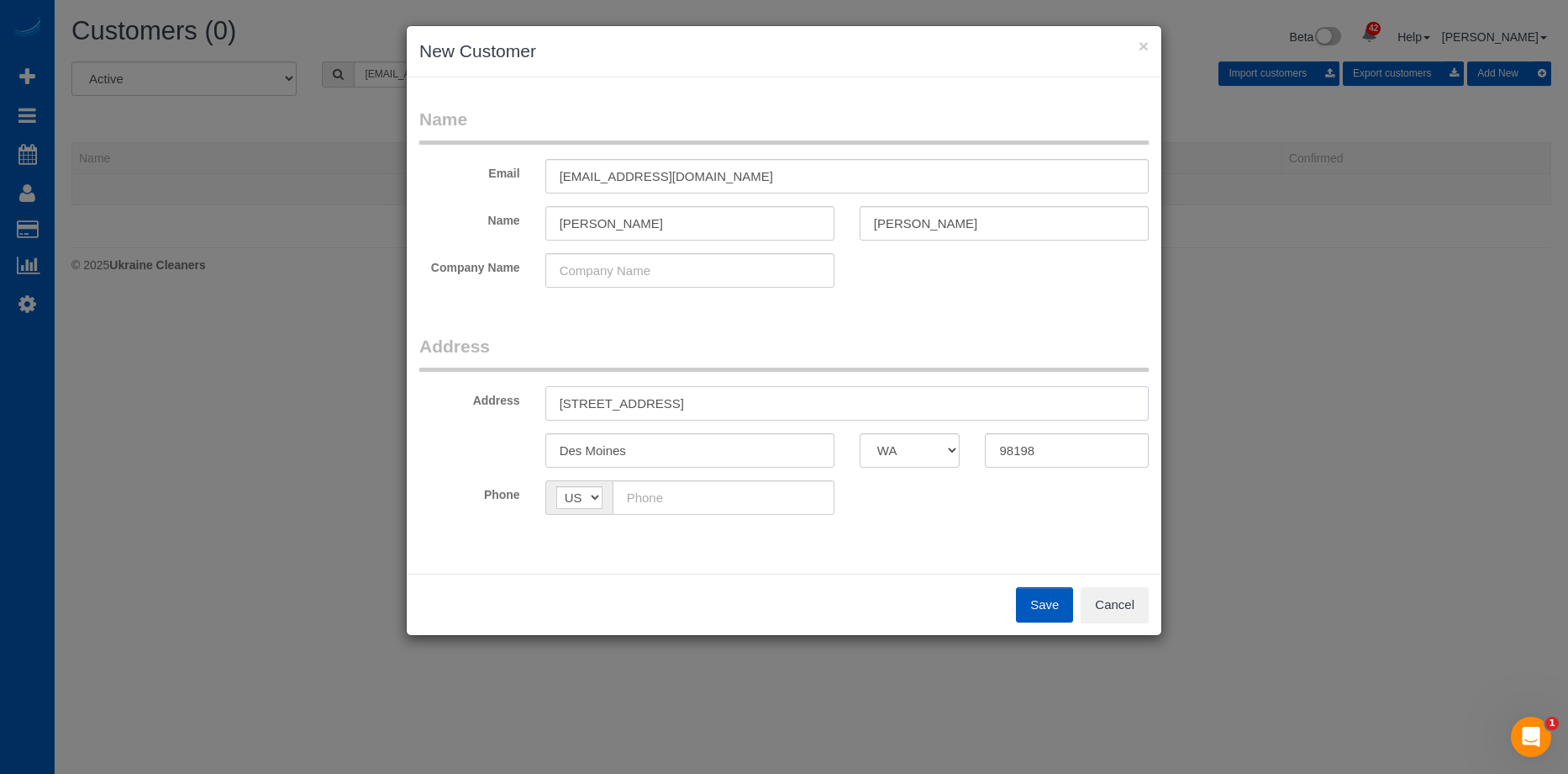
drag, startPoint x: 639, startPoint y: 410, endPoint x: 689, endPoint y: 399, distance: 51.2
click at [689, 399] on input "702 S 234th Pl, , WA" at bounding box center [847, 403] width 603 height 34
type input "702 S 234th Pl"
click at [674, 507] on input "text" at bounding box center [723, 497] width 221 height 34
paste input "(253) 353-1777"
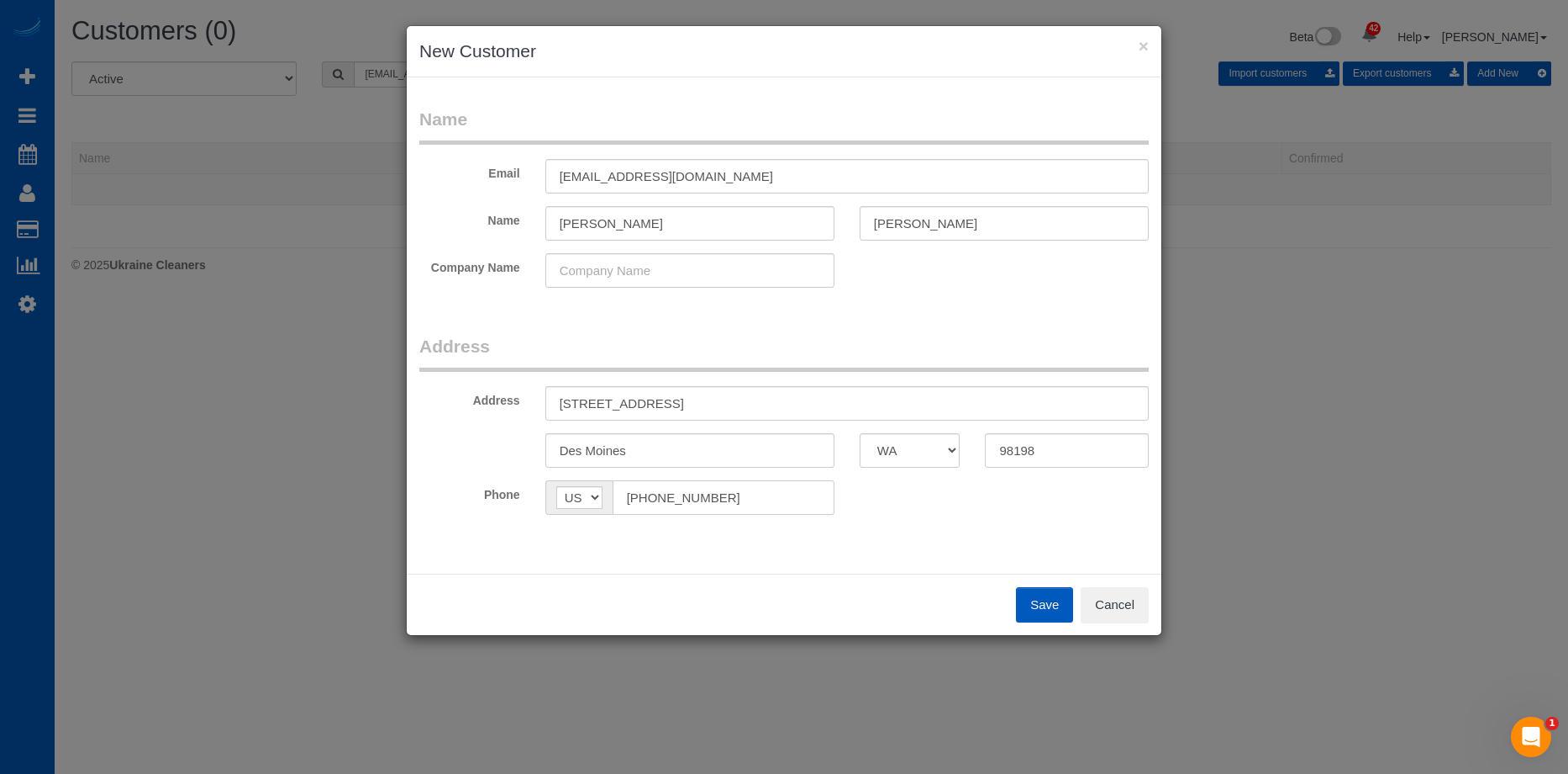
type input "(253) 353-1777"
click at [917, 502] on div "Phone AF AL DZ AD AO AI AQ AG AR AM AW AU AT AZ BS BH BD BB BY BE BZ BJ BM BT B…" at bounding box center [784, 497] width 755 height 34
click at [1045, 603] on button "Save" at bounding box center [1044, 605] width 57 height 35
type input "kima.tran08@gmail.com"
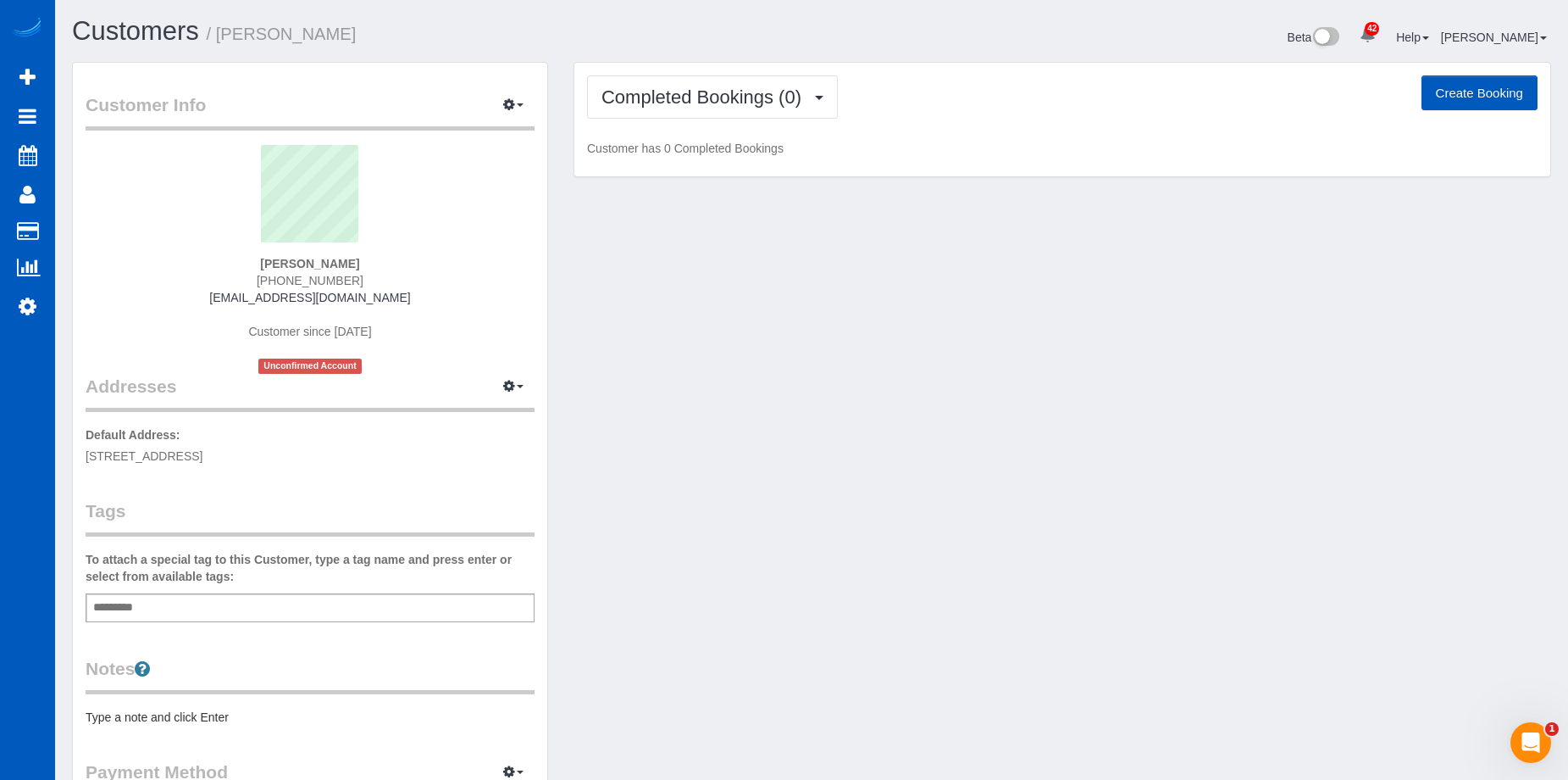
click at [1454, 95] on button "Create Booking" at bounding box center [1479, 93] width 116 height 36
select select "WA"
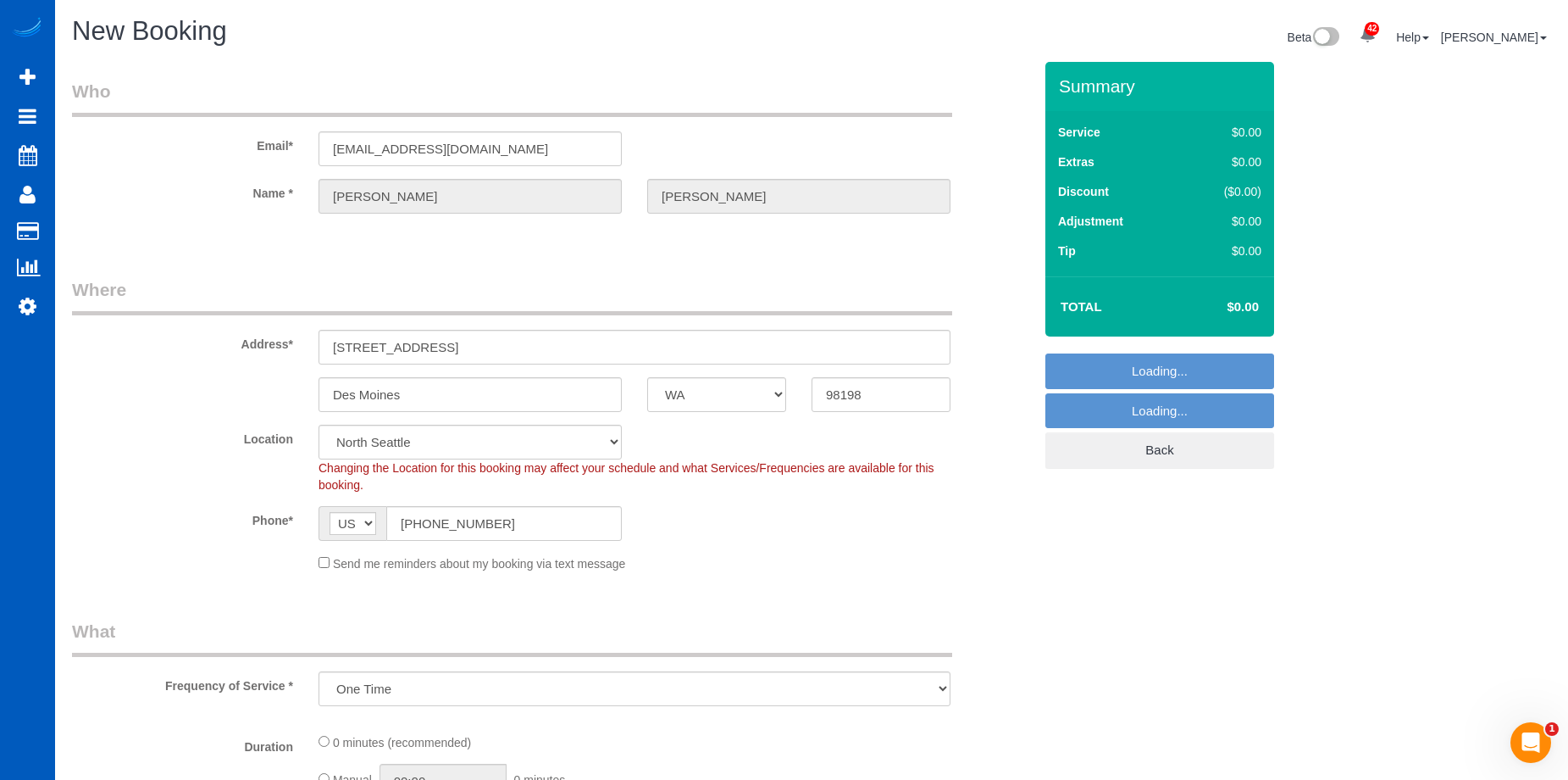
select select "object:7489"
select select "199"
select select "8"
select select "object:7663"
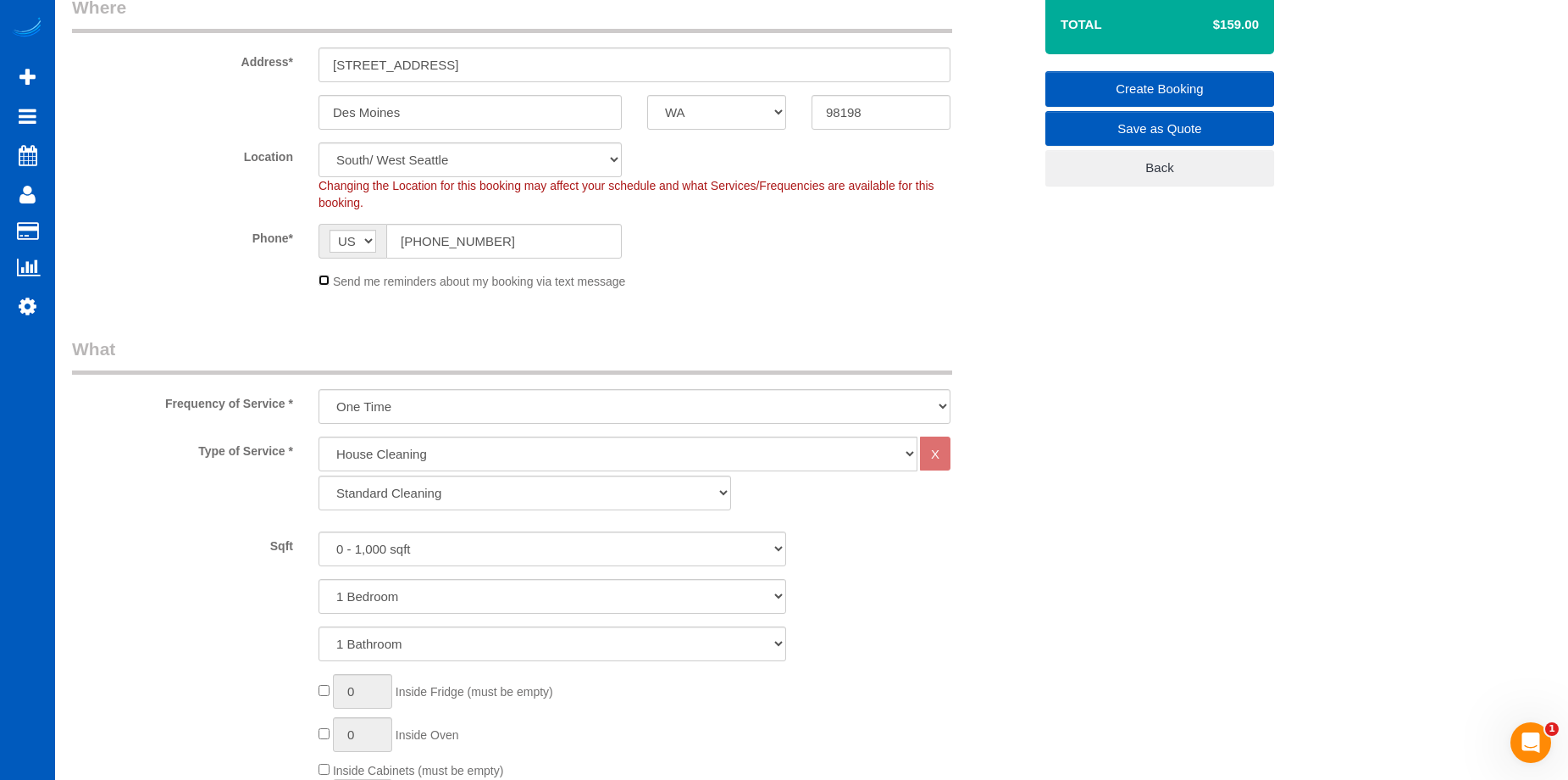
scroll to position [424, 0]
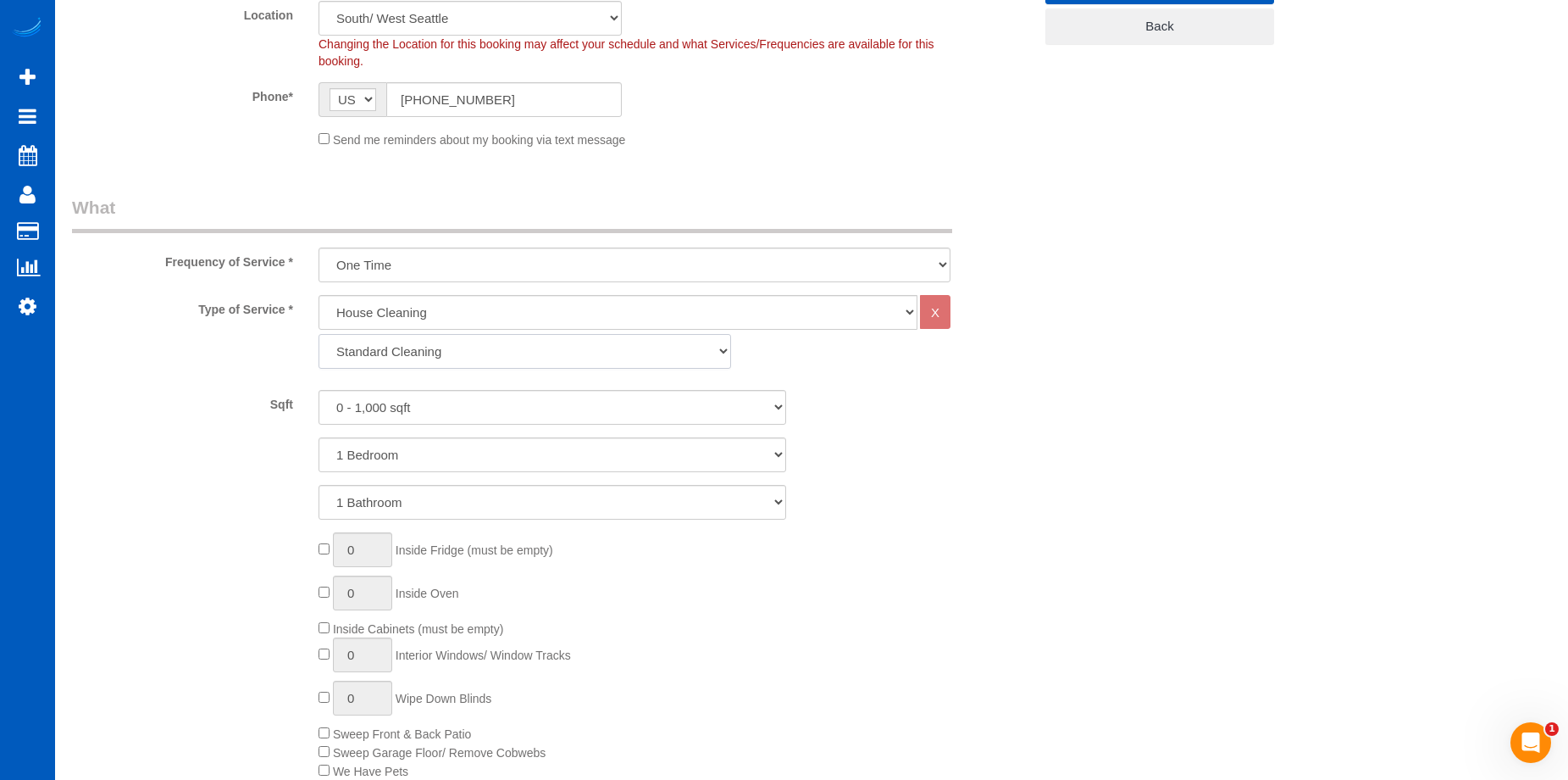
drag, startPoint x: 492, startPoint y: 342, endPoint x: 479, endPoint y: 345, distance: 13.3
click at [492, 342] on select "Standard Cleaning Deep Cleaning Move In/ Out Cleaning" at bounding box center [525, 350] width 413 height 35
select select "368"
click at [318, 333] on select "Standard Cleaning Deep Cleaning Move In/ Out Cleaning" at bounding box center [525, 350] width 413 height 35
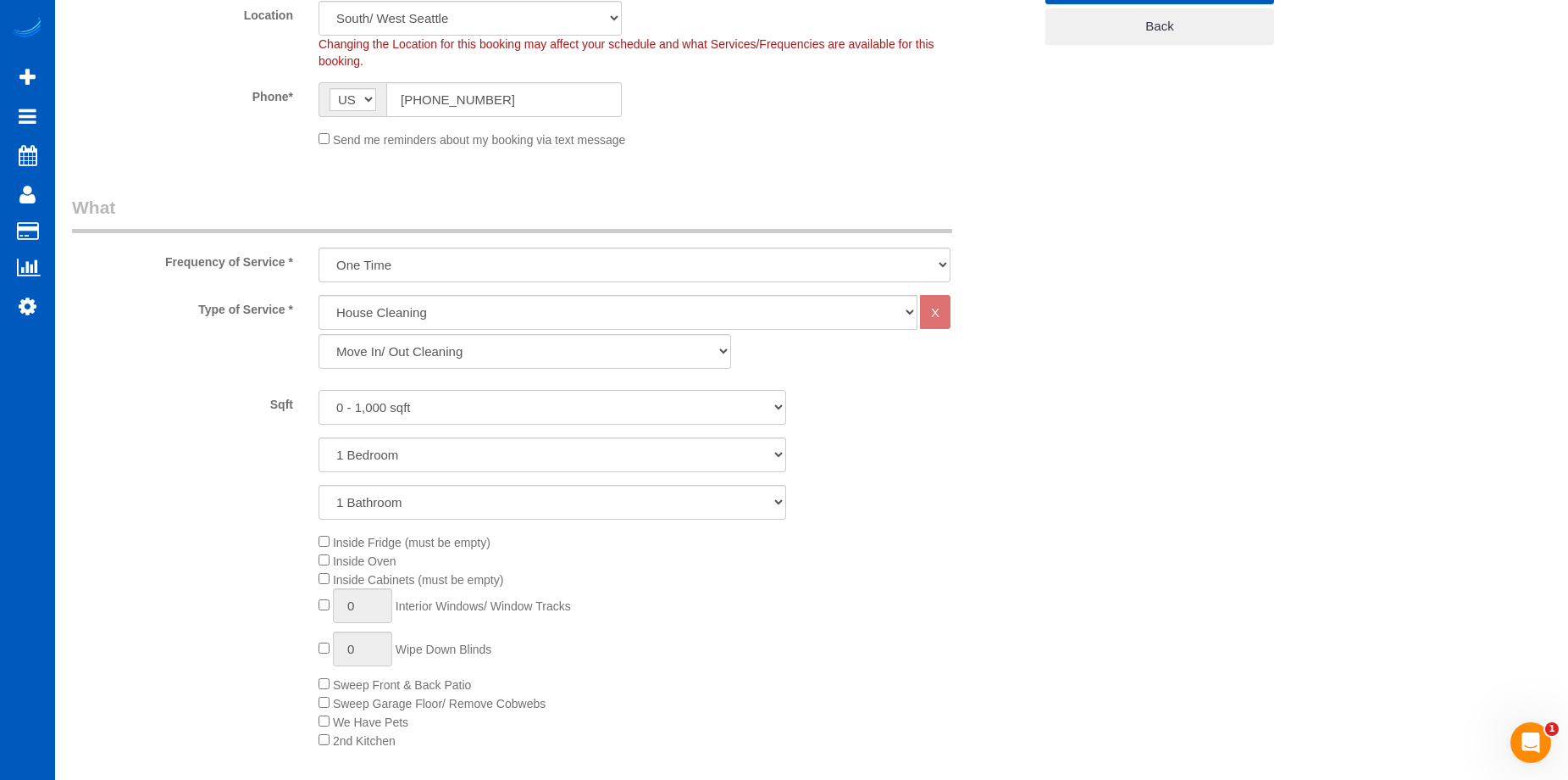
click at [485, 408] on select "0 - 1,000 sqft 1,001 - 1,500 sqft 1,501 - 2,000 sqft 2,001 - 2,500 sqft 2,501 -…" at bounding box center [551, 407] width 467 height 35
select select "2501"
click at [318, 390] on select "0 - 1,000 sqft 1,001 - 1,500 sqft 1,501 - 2,000 sqft 2,001 - 2,500 sqft 2,501 -…" at bounding box center [551, 407] width 467 height 35
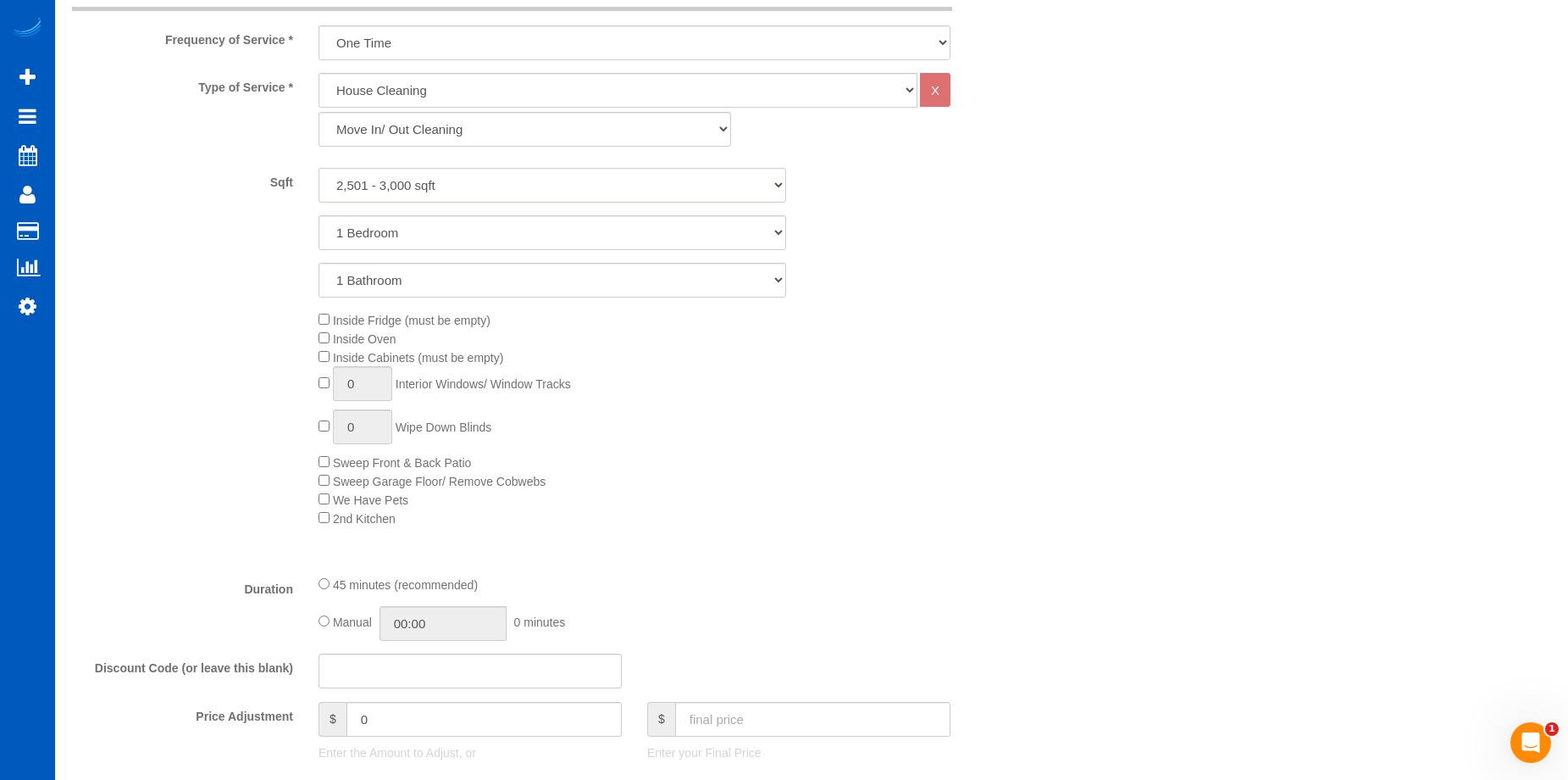
scroll to position [678, 0]
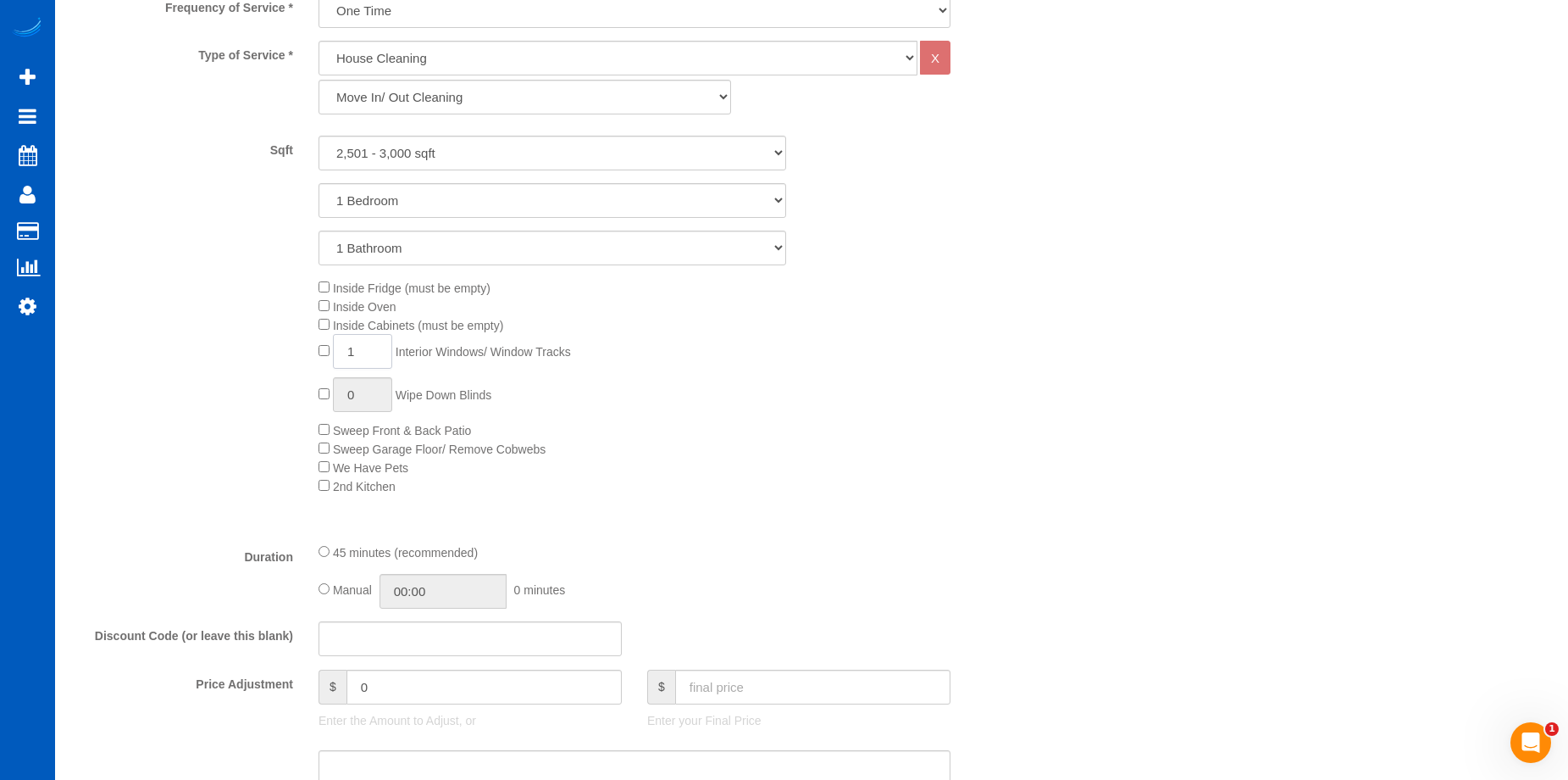
drag, startPoint x: 368, startPoint y: 352, endPoint x: 343, endPoint y: 354, distance: 25.1
click at [343, 354] on input "1" at bounding box center [363, 350] width 60 height 35
type input "10"
click at [930, 350] on div "Inside Fridge (must be empty) Inside Oven Inside Cabinets (must be empty) 10 In…" at bounding box center [674, 386] width 739 height 217
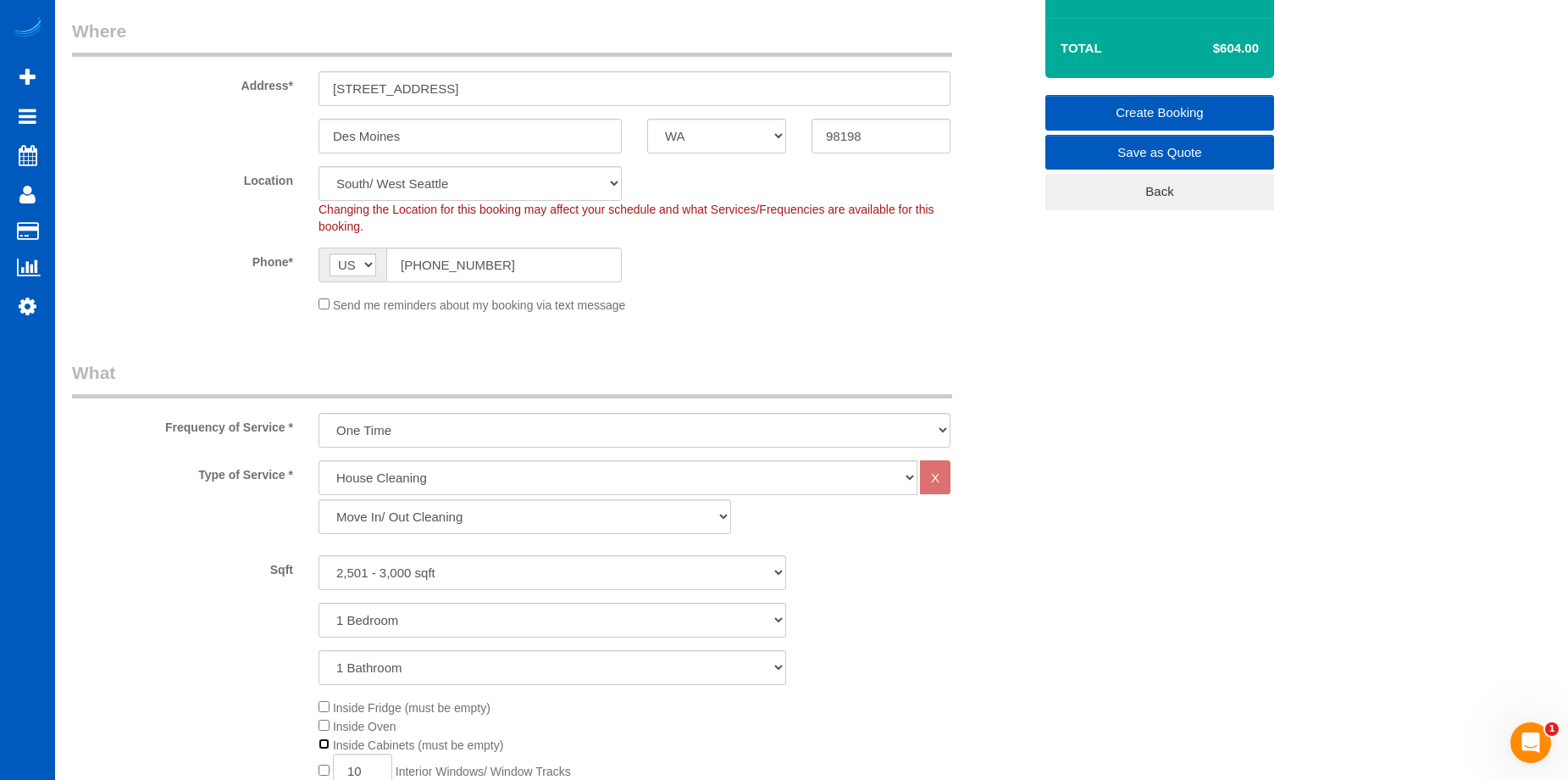
scroll to position [254, 0]
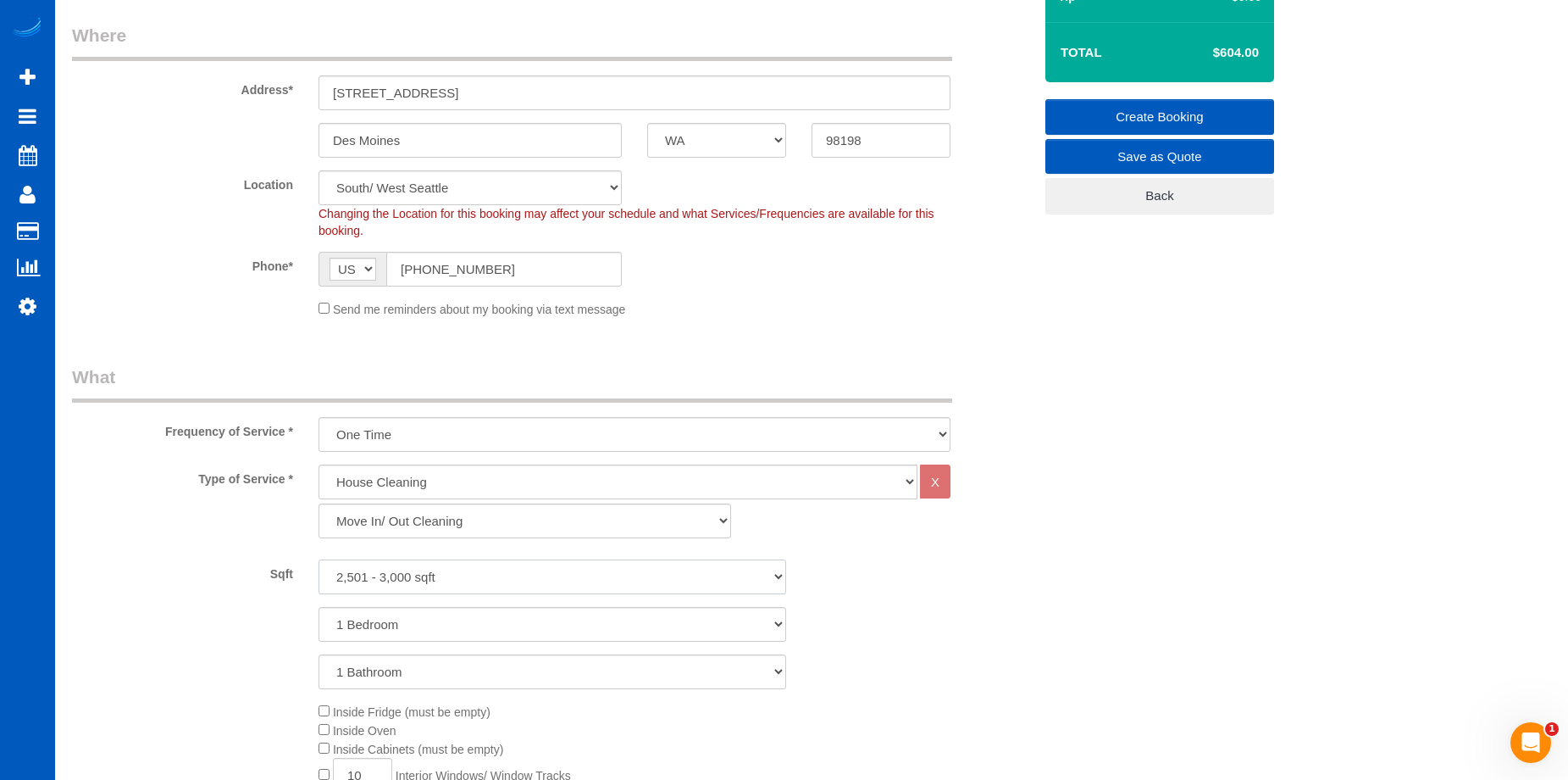
click at [669, 586] on select "0 - 1,000 sqft 1,001 - 1,500 sqft 1,501 - 2,000 sqft 2,001 - 2,500 sqft 2,501 -…" at bounding box center [551, 577] width 467 height 35
click at [318, 560] on select "0 - 1,000 sqft 1,001 - 1,500 sqft 1,501 - 2,000 sqft 2,001 - 2,500 sqft 2,501 -…" at bounding box center [551, 577] width 467 height 35
click at [647, 584] on select "0 - 1,000 sqft 1,001 - 1,500 sqft 1,501 - 2,000 sqft 2,001 - 2,500 sqft 2,501 -…" at bounding box center [551, 577] width 467 height 35
select select "1501"
click at [318, 560] on select "0 - 1,000 sqft 1,001 - 1,500 sqft 1,501 - 2,000 sqft 2,001 - 2,500 sqft 2,501 -…" at bounding box center [551, 577] width 467 height 35
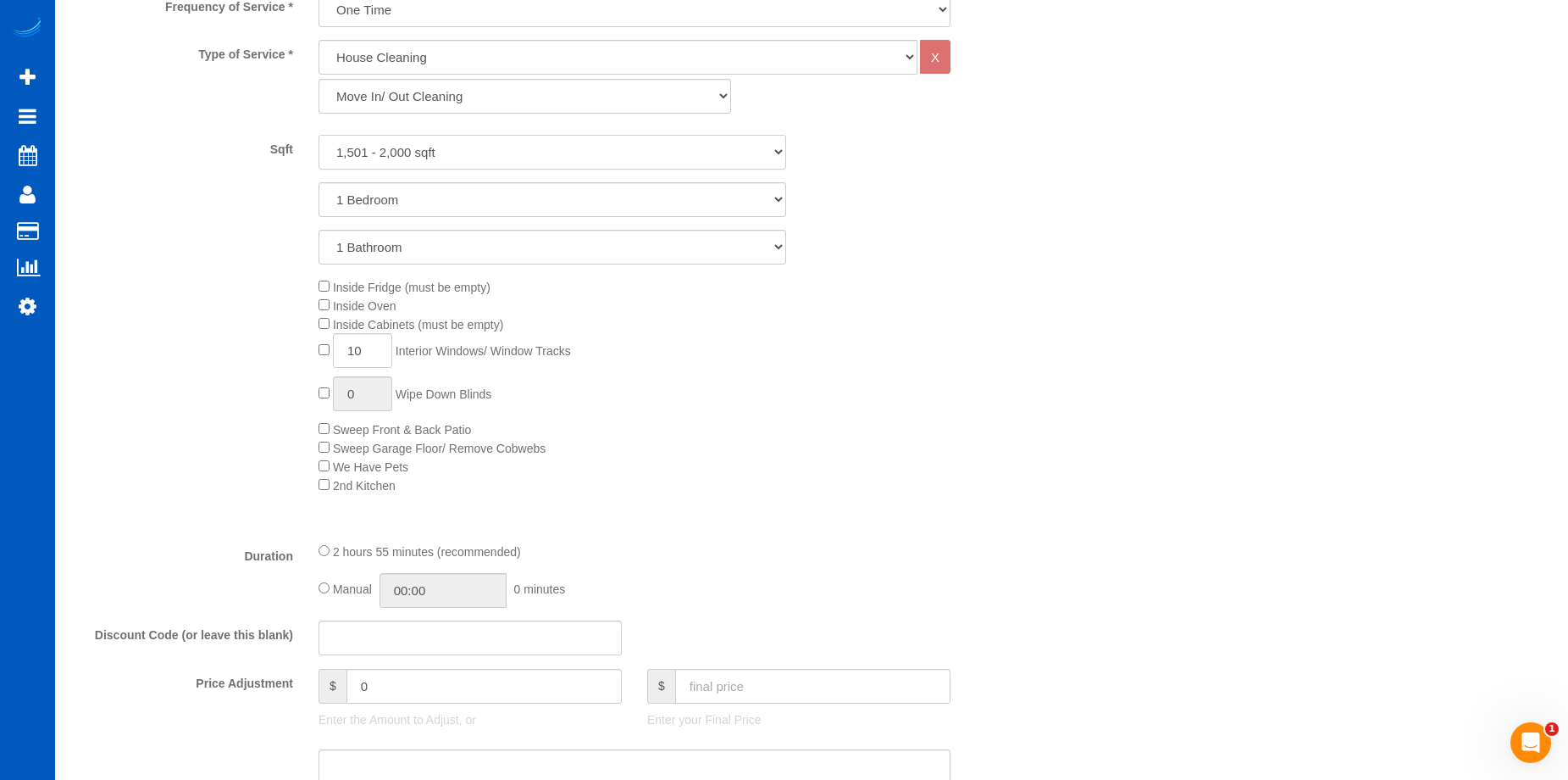
scroll to position [678, 0]
click at [647, 96] on select "Standard Cleaning Deep Cleaning Move In/ Out Cleaning" at bounding box center [525, 96] width 413 height 35
select select "367"
click at [318, 79] on select "Standard Cleaning Deep Cleaning Move In/ Out Cleaning" at bounding box center [525, 96] width 413 height 35
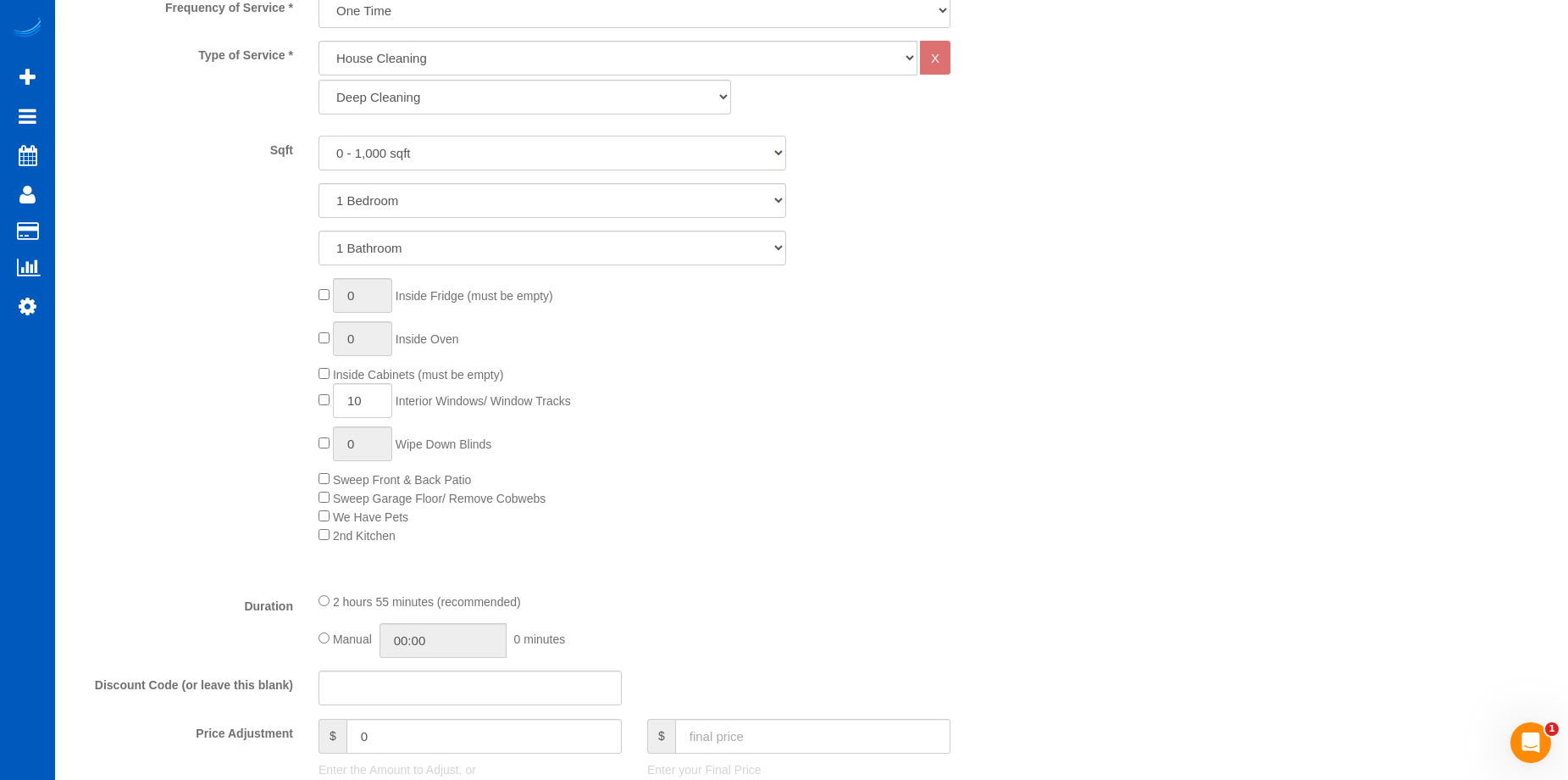
click at [656, 154] on select "0 - 1,000 sqft 1,001 - 1,500 sqft 1,501 - 2,000 sqft 2,001 - 2,500 sqft 2,501 -…" at bounding box center [551, 153] width 467 height 35
click at [318, 136] on select "0 - 1,000 sqft 1,001 - 1,500 sqft 1,501 - 2,000 sqft 2,001 - 2,500 sqft 2,501 -…" at bounding box center [551, 153] width 467 height 35
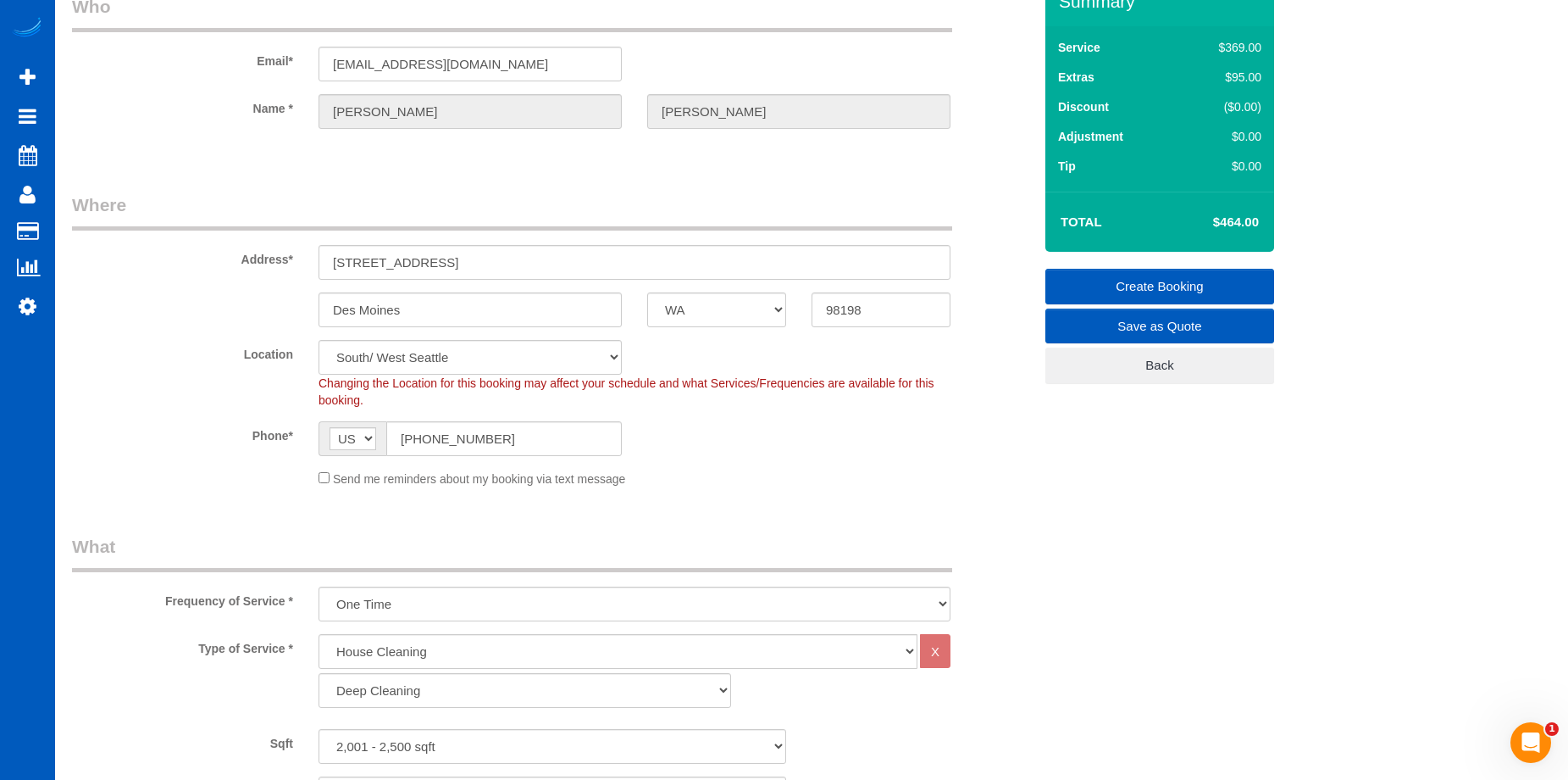
scroll to position [339, 0]
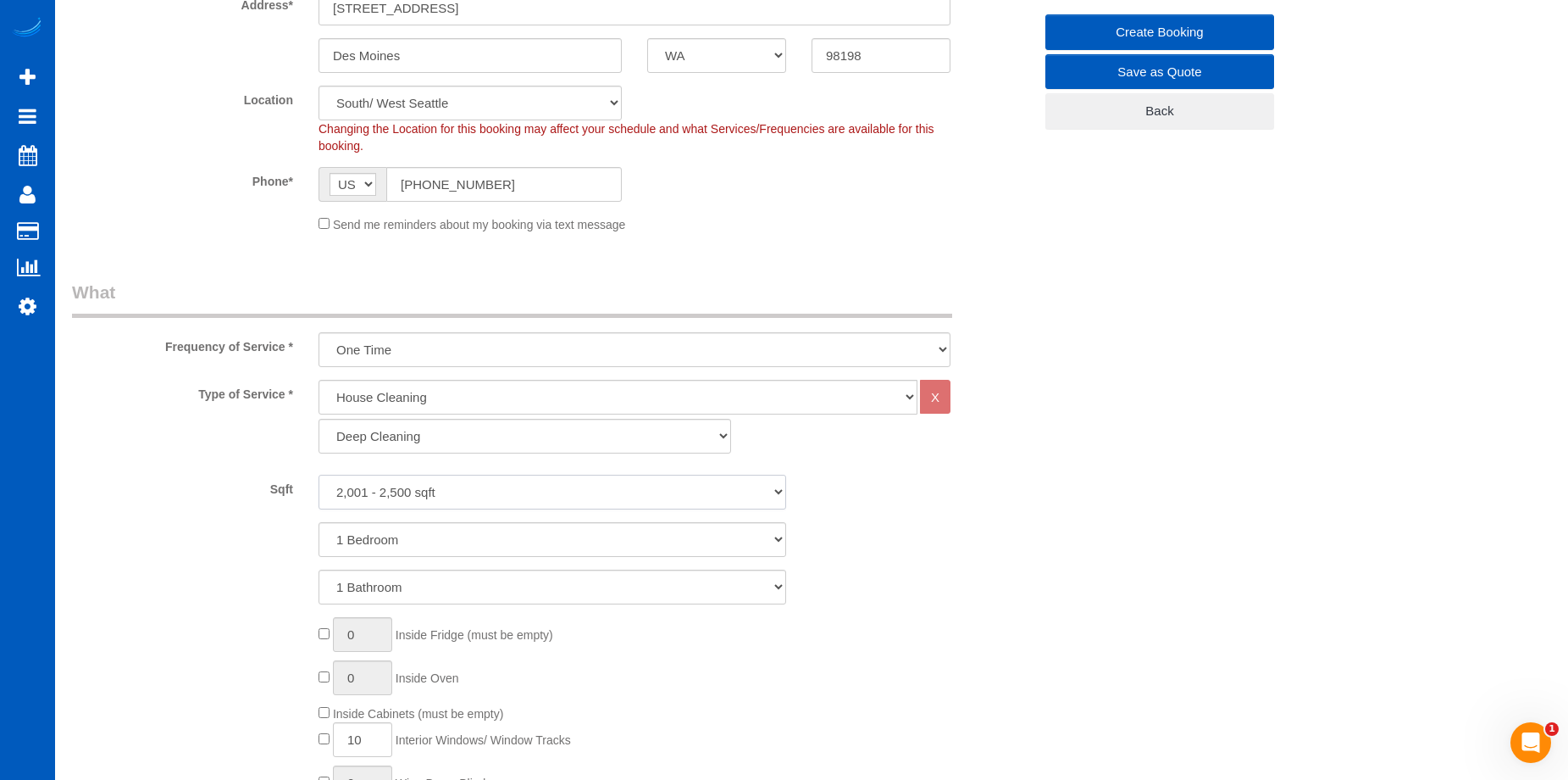
click at [633, 486] on select "0 - 1,000 sqft 1,001 - 1,500 sqft 1,501 - 2,000 sqft 2,001 - 2,500 sqft 2,501 -…" at bounding box center [551, 491] width 467 height 35
select select "2501"
click at [318, 474] on select "0 - 1,000 sqft 1,001 - 1,500 sqft 1,501 - 2,000 sqft 2,001 - 2,500 sqft 2,501 -…" at bounding box center [551, 491] width 467 height 35
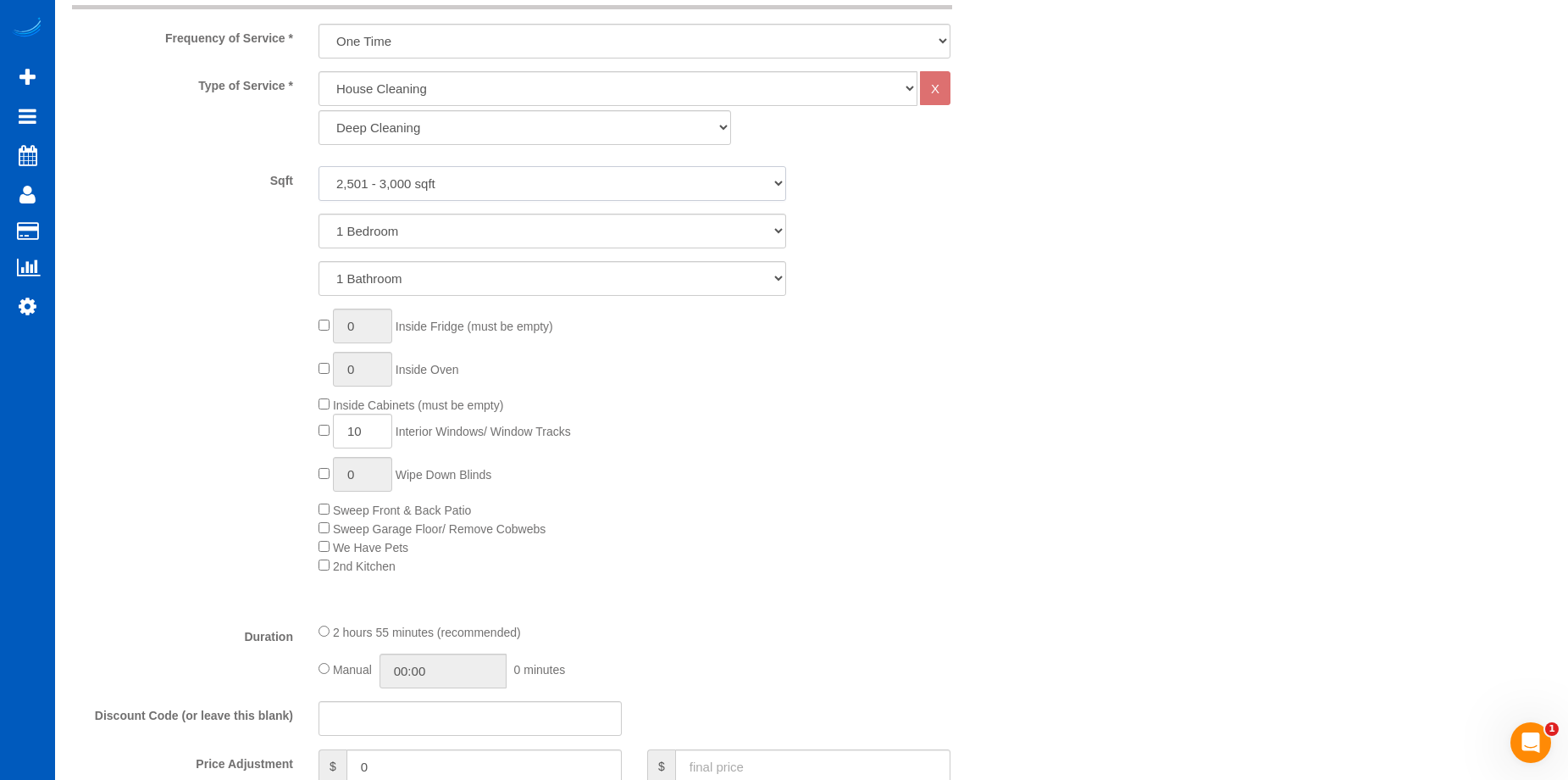
scroll to position [847, 0]
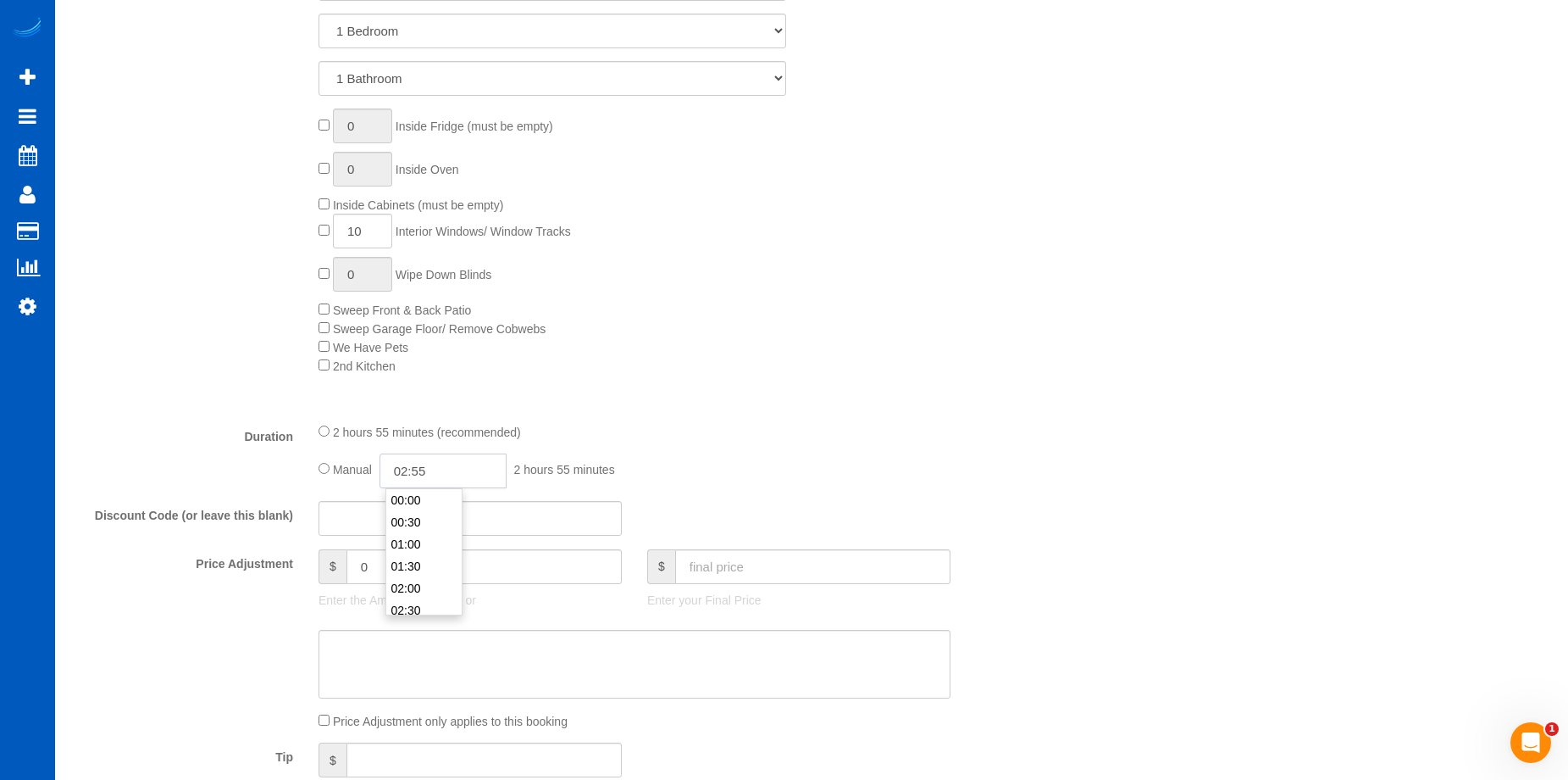
click at [432, 467] on input "02:55" at bounding box center [443, 470] width 127 height 35
type input "06:00"
click at [414, 587] on li "06:00" at bounding box center [423, 594] width 75 height 22
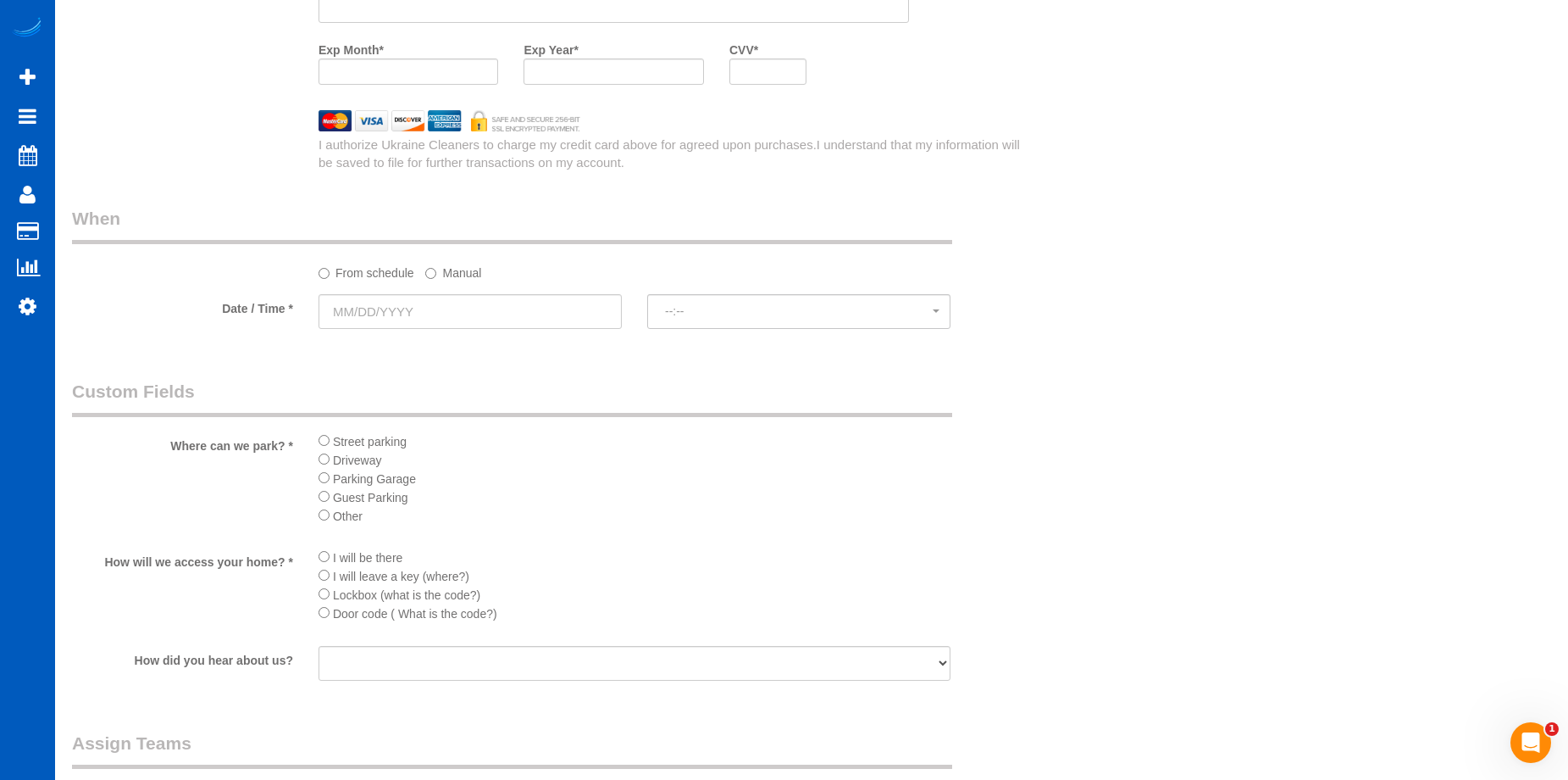
scroll to position [1865, 0]
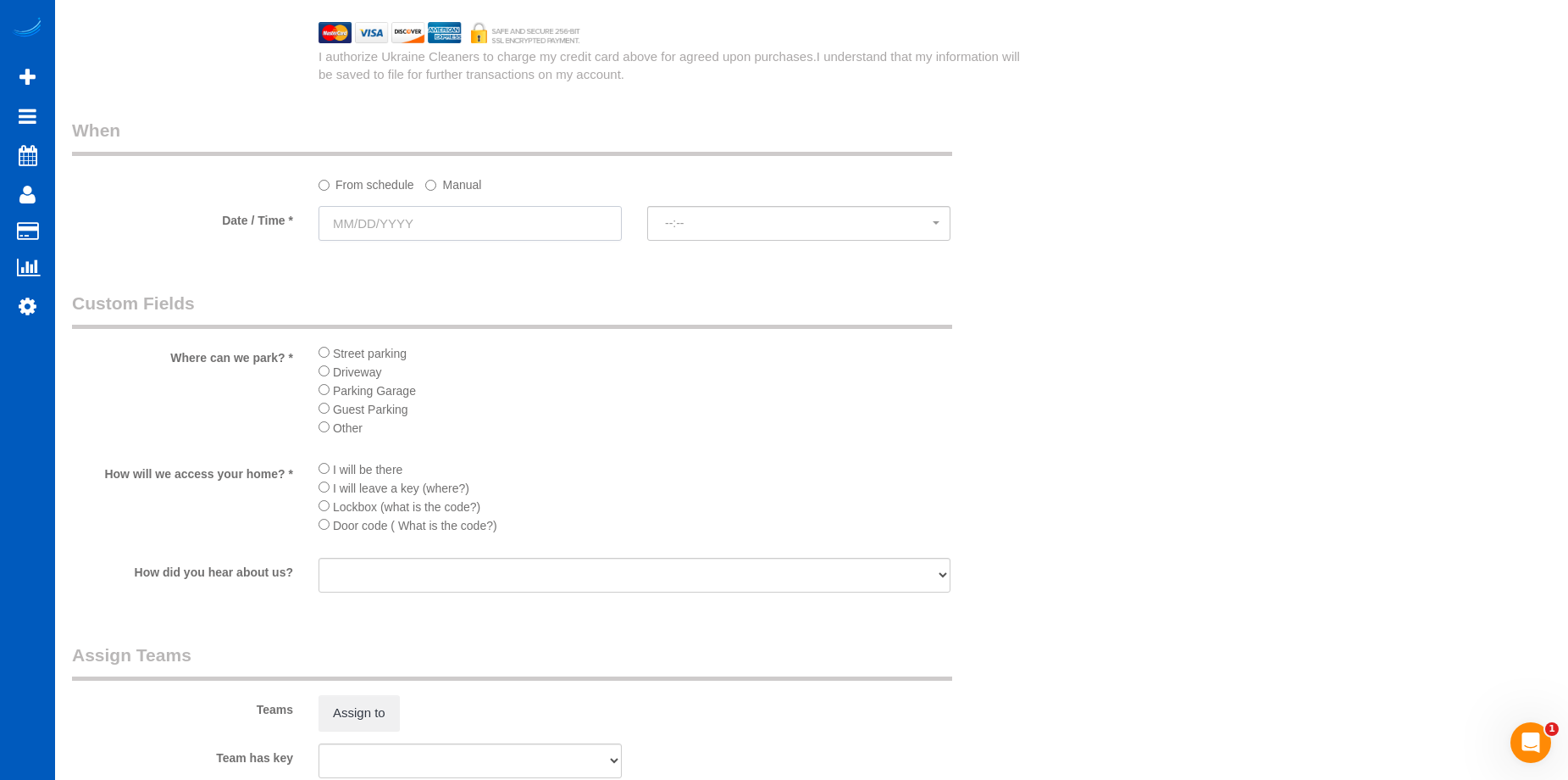
click at [521, 223] on input "text" at bounding box center [470, 223] width 303 height 35
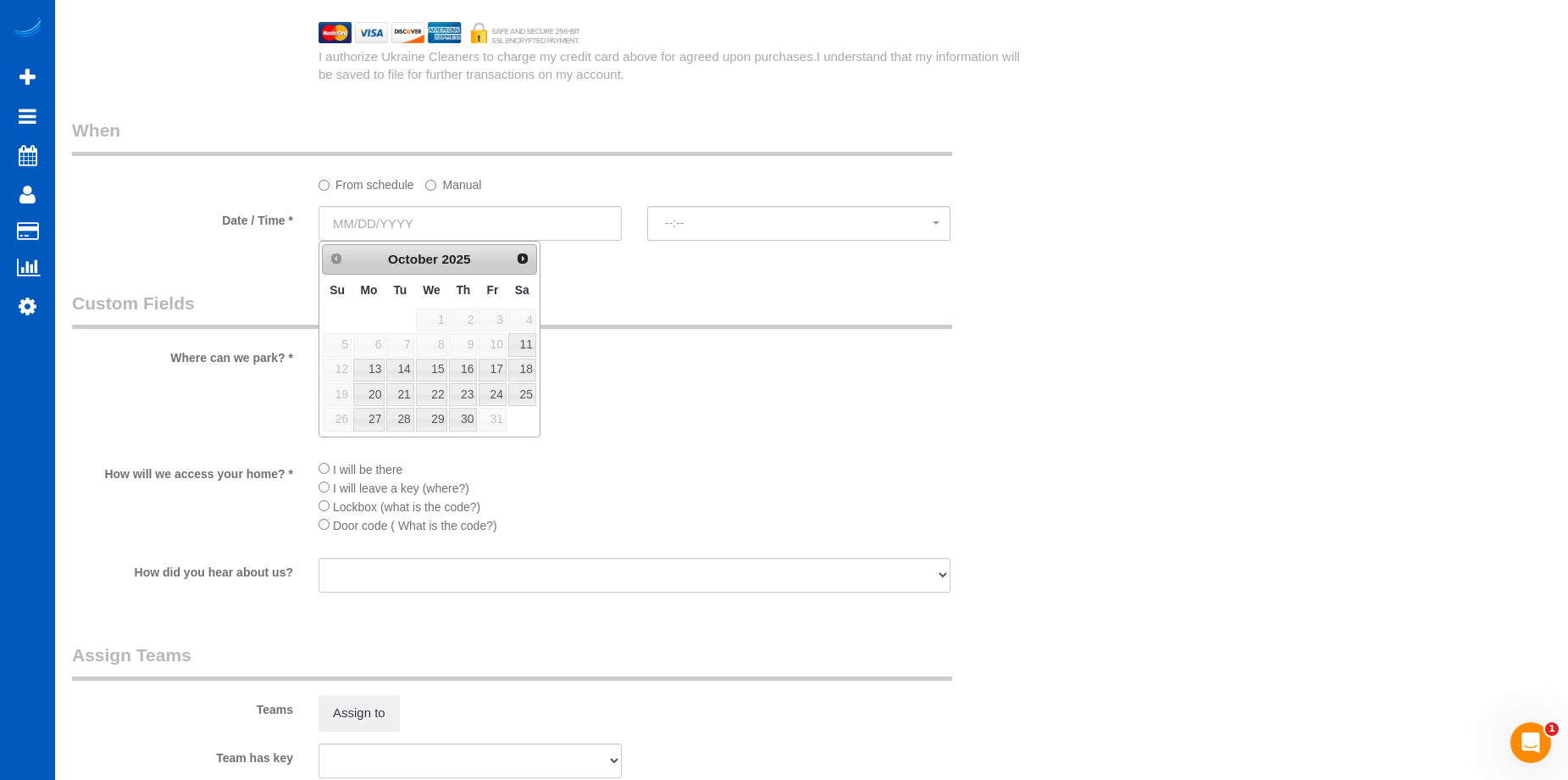
click at [449, 186] on label "Manual" at bounding box center [453, 182] width 56 height 23
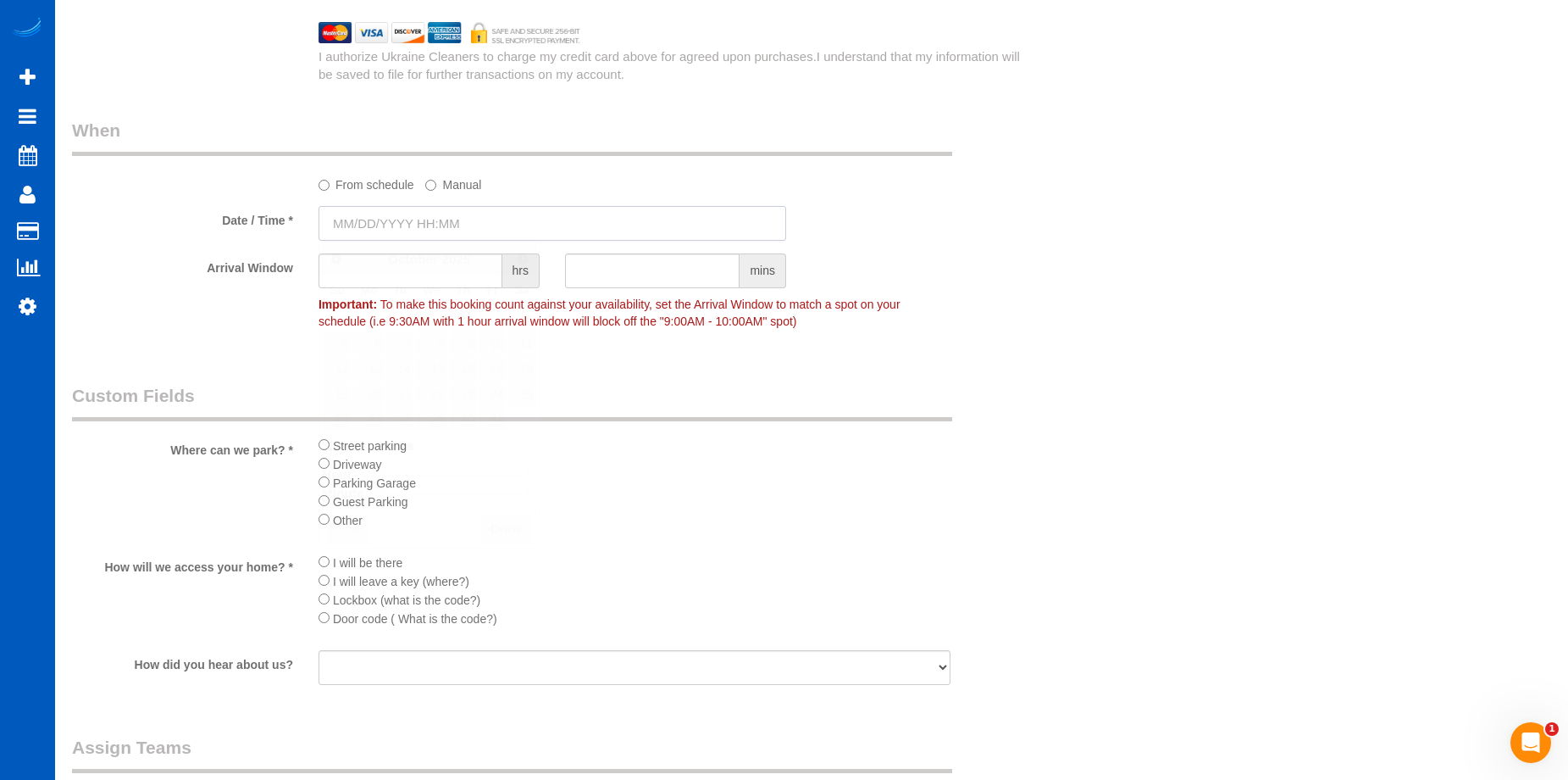
click at [477, 223] on input "text" at bounding box center [551, 223] width 467 height 35
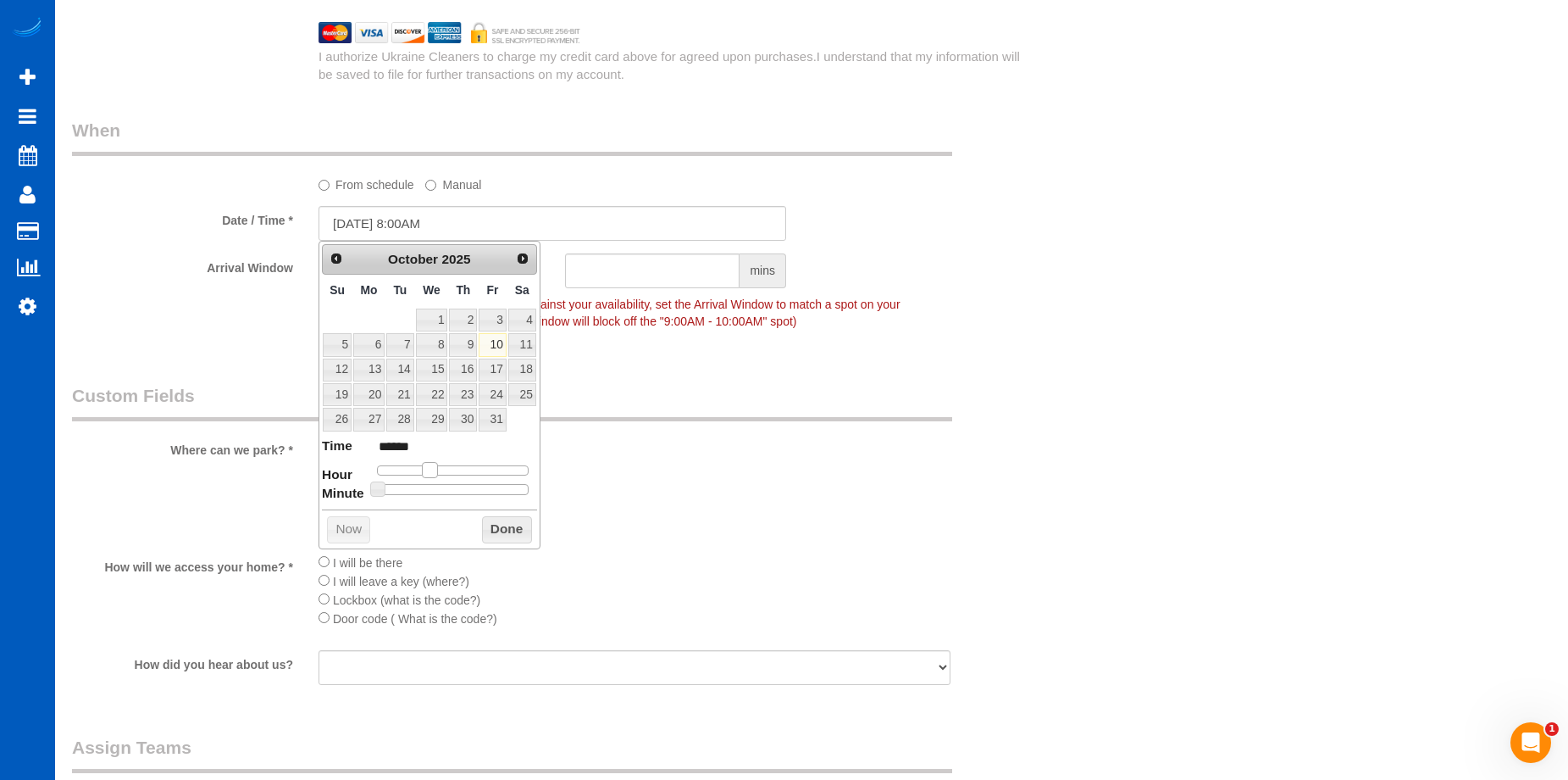
type input "10/10/2025 9:00AM"
type input "******"
type input "10/10/2025 10:00AM"
type input "*******"
type input "10/10/2025 11:00AM"
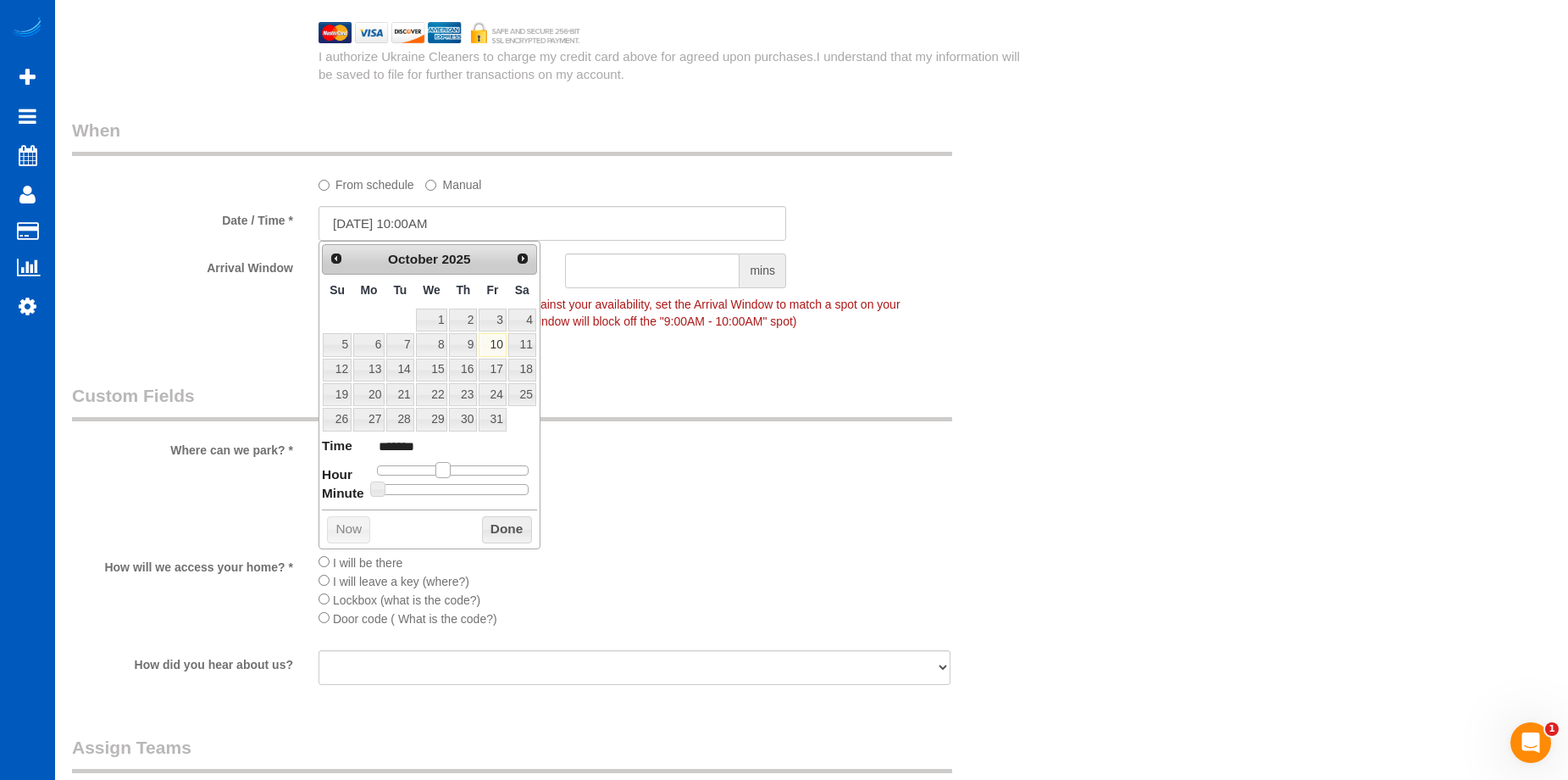
type input "*******"
type input "10/10/2025 12:00PM"
type input "*******"
drag, startPoint x: 432, startPoint y: 466, endPoint x: 458, endPoint y: 461, distance: 26.5
click at [458, 461] on dl "Time ******* Hour Minute Second Millisecond Microsecond Time Zone ***** ***** *…" at bounding box center [428, 465] width 215 height 59
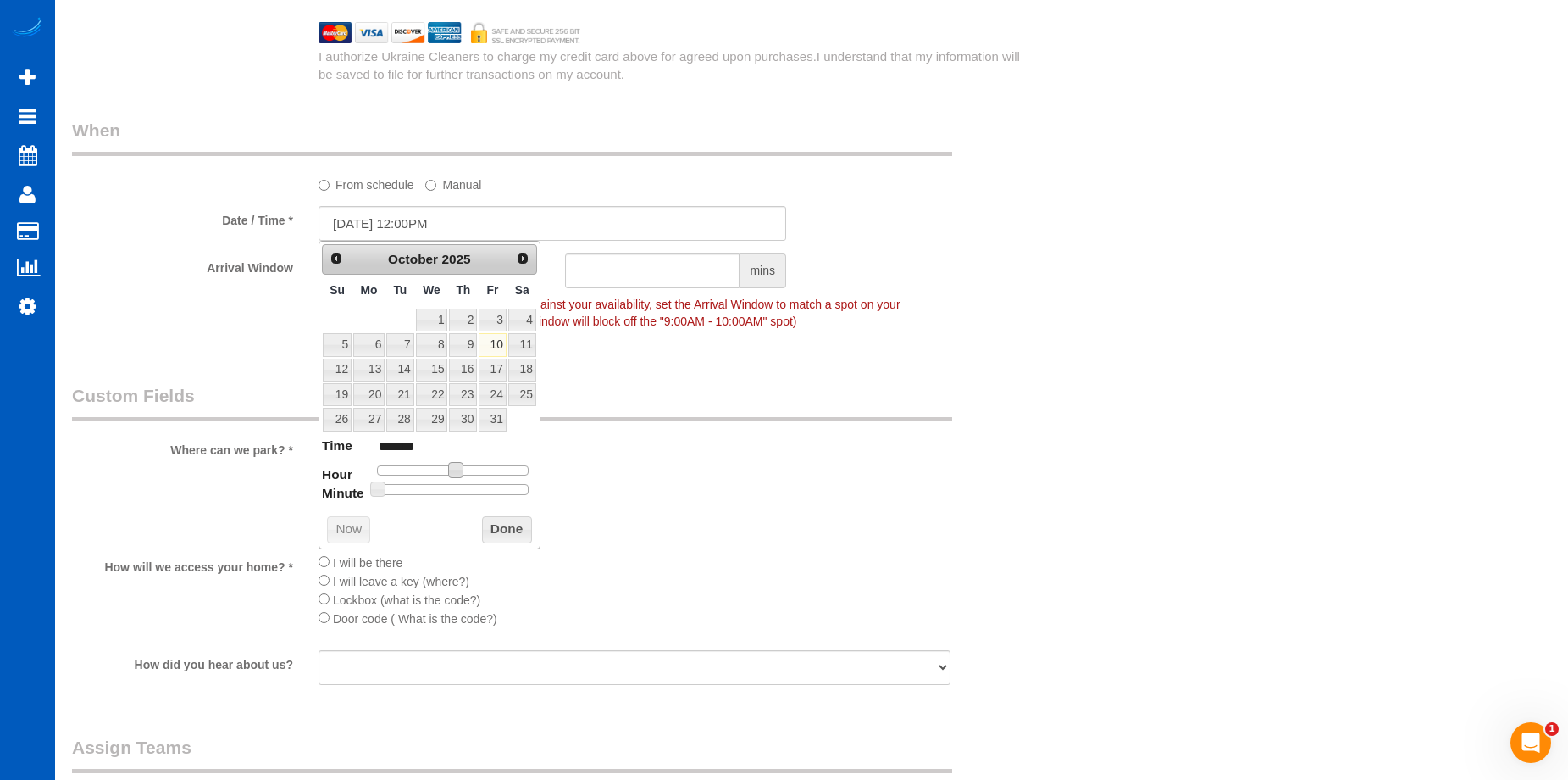
type input "10/10/2025 1:00PM"
type input "******"
type input "10/10/2025 2:00PM"
type input "******"
drag, startPoint x: 461, startPoint y: 469, endPoint x: 473, endPoint y: 470, distance: 12.0
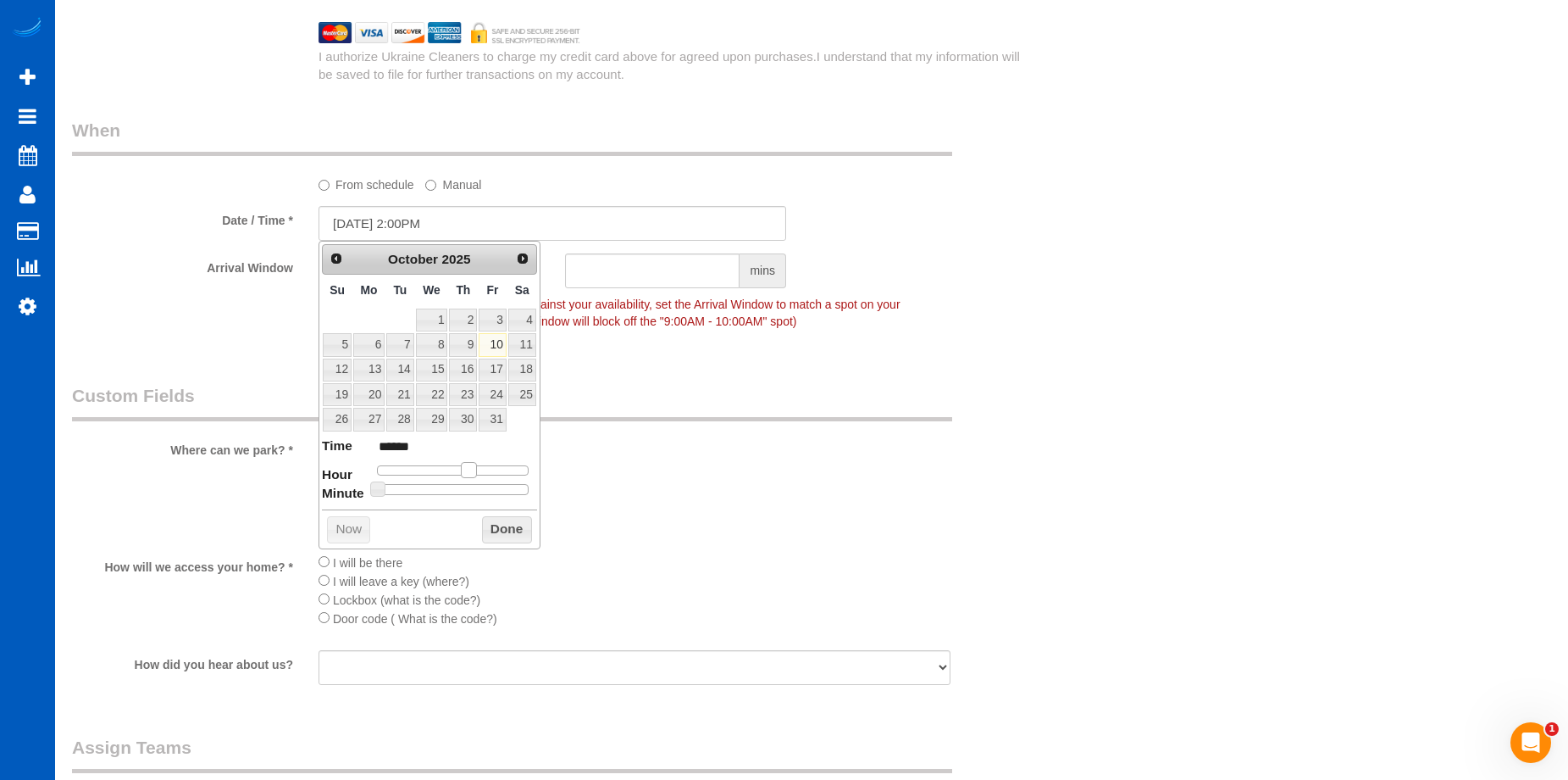
click at [473, 470] on span at bounding box center [468, 468] width 15 height 15
click at [502, 536] on button "Done" at bounding box center [507, 529] width 50 height 27
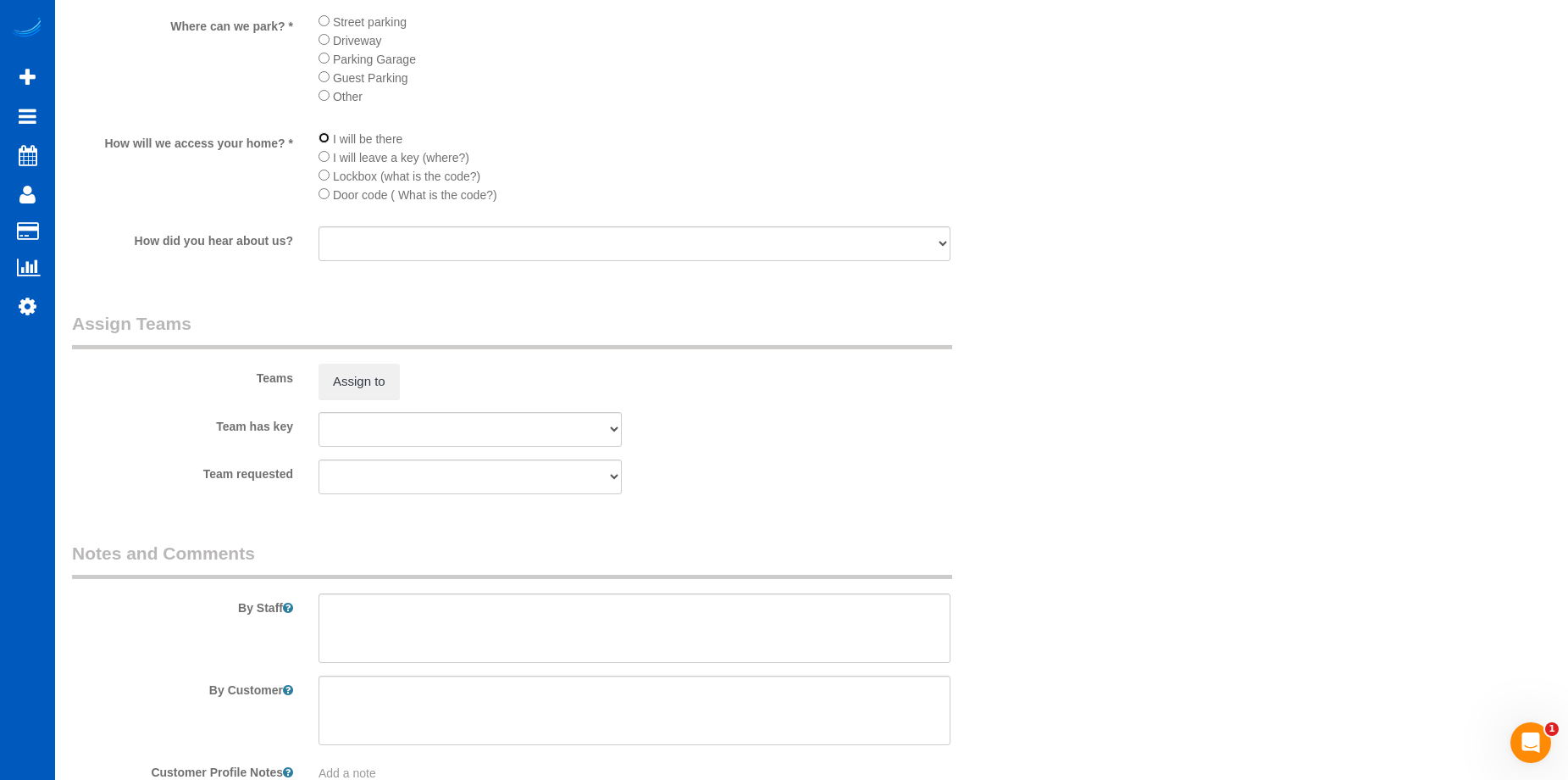
scroll to position [2396, 0]
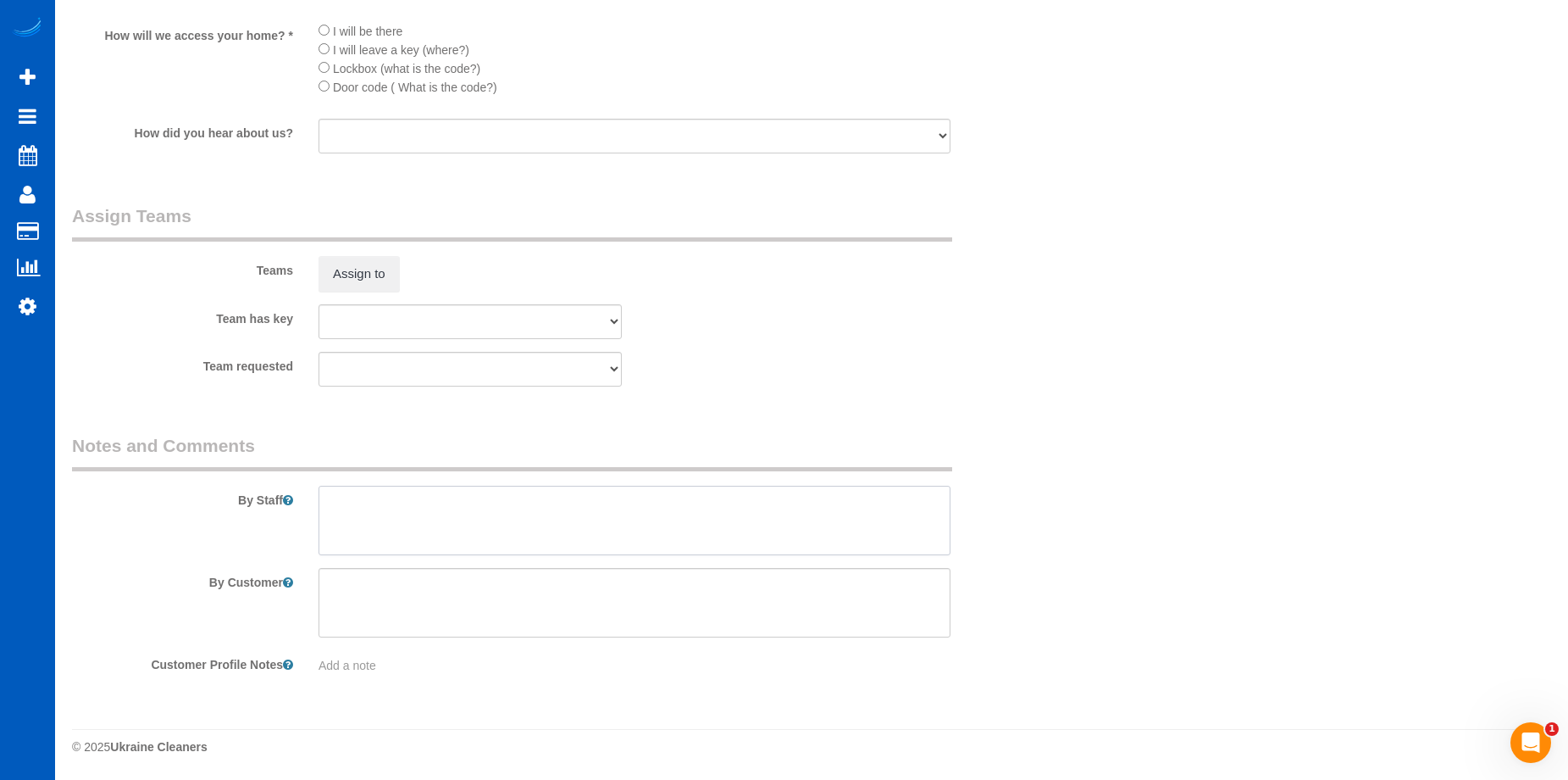
click at [504, 499] on textarea at bounding box center [634, 520] width 632 height 69
click at [506, 500] on textarea at bounding box center [634, 520] width 632 height 69
paste textarea "This is a brand new construction. Please clean inside and outside of cabinets, …"
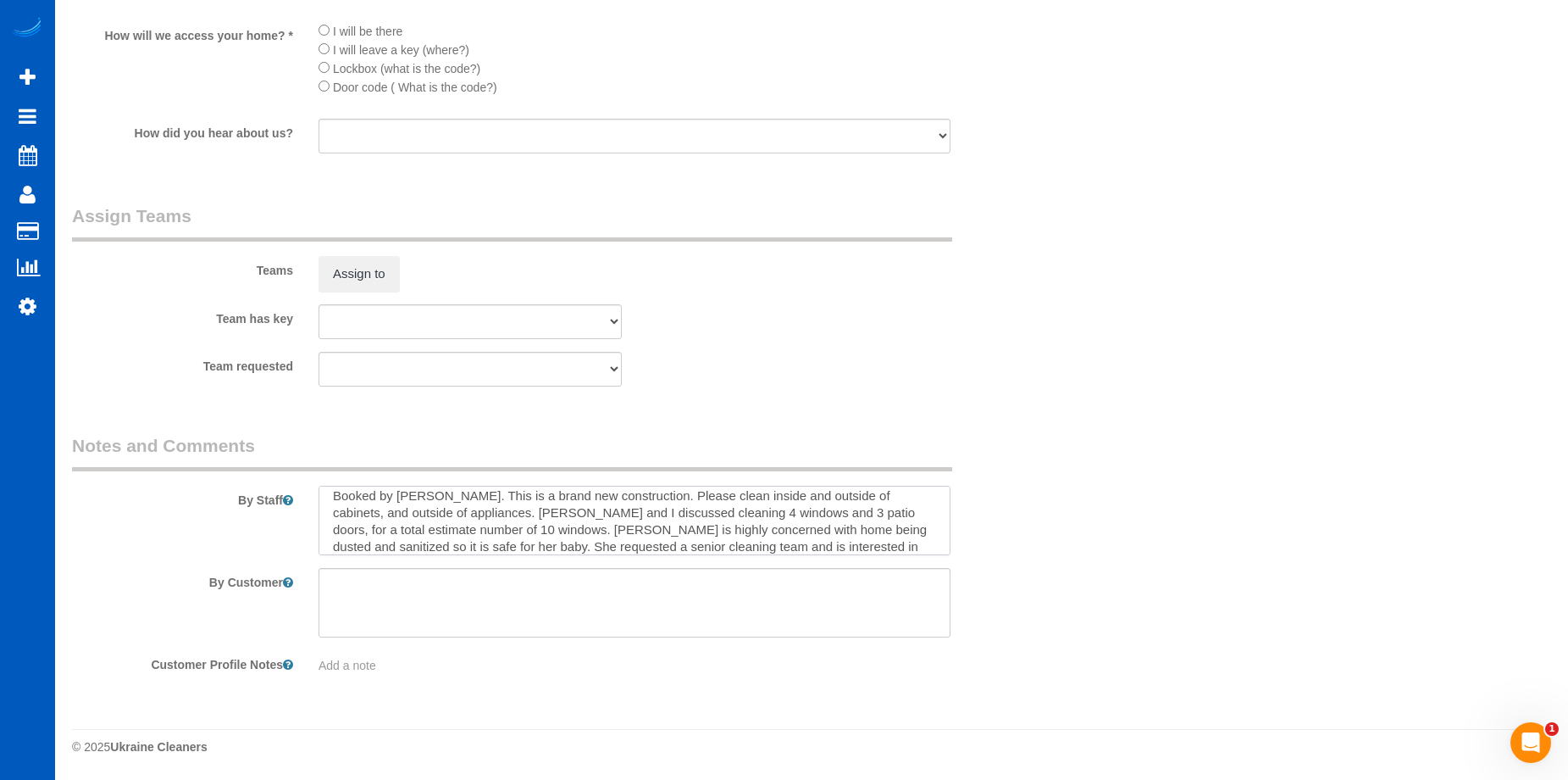
scroll to position [17, 0]
type textarea "Booked by Jade. This is a brand new construction. Please clean inside and outsi…"
click at [898, 394] on fieldset "Assign Teams Teams Assign to Team has key Alina Kruchok Anzhela Trokhymiuk Iryn…" at bounding box center [552, 301] width 960 height 195
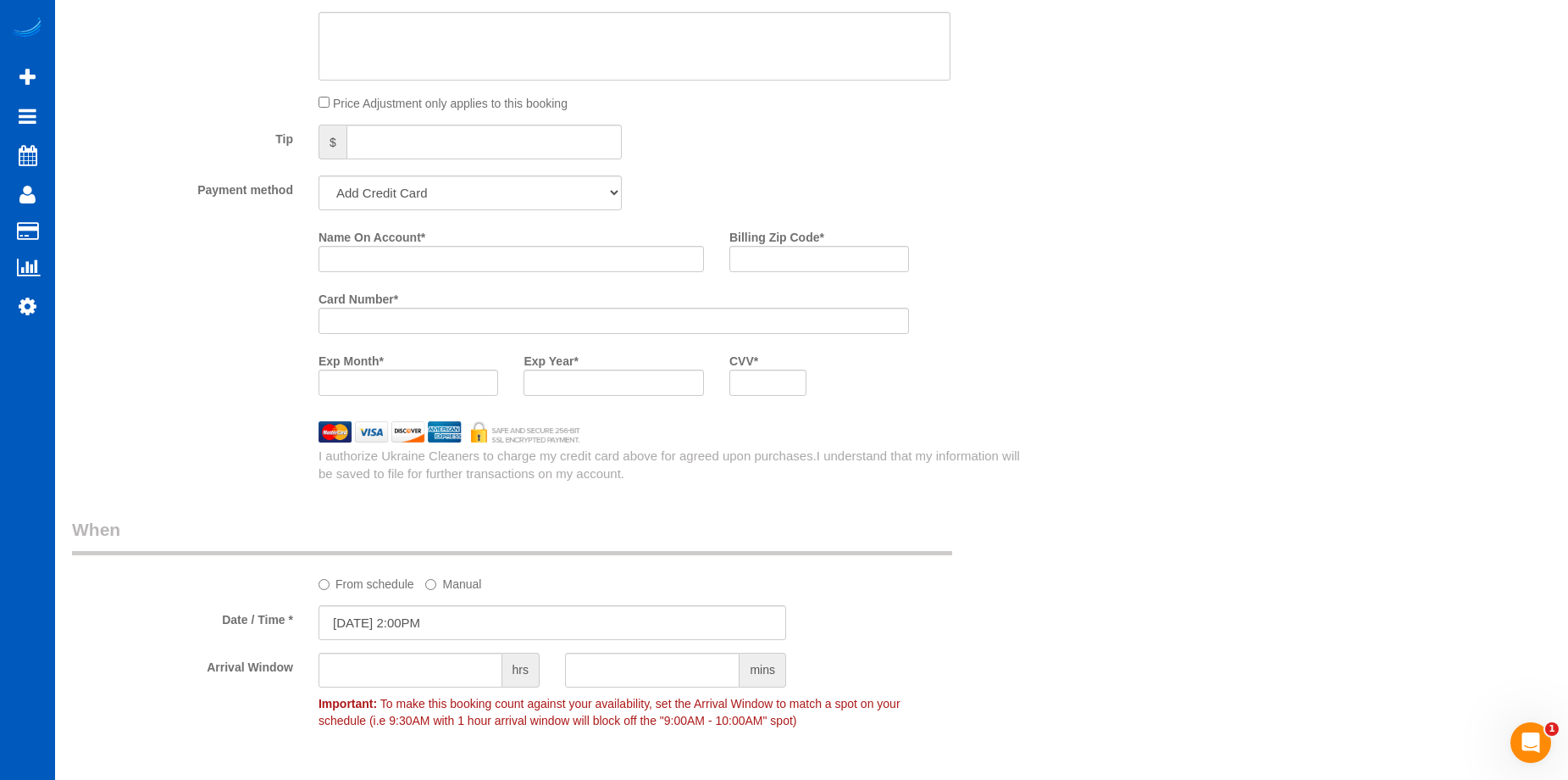
scroll to position [1464, 0]
click at [436, 252] on input "Name On Account *" at bounding box center [511, 260] width 386 height 26
paste input "Kim Anh Tran"
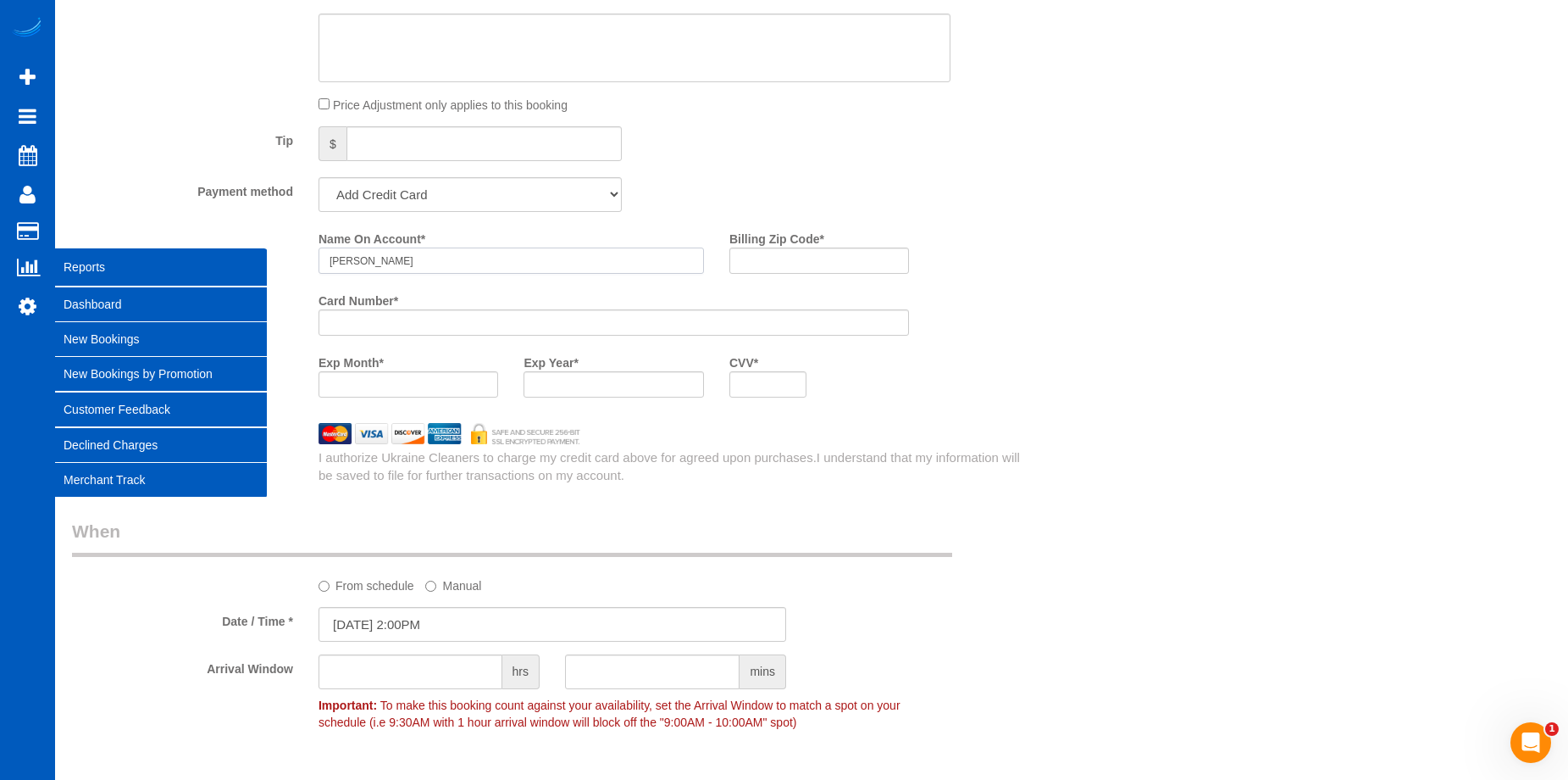
type input "Kim Anh Tran"
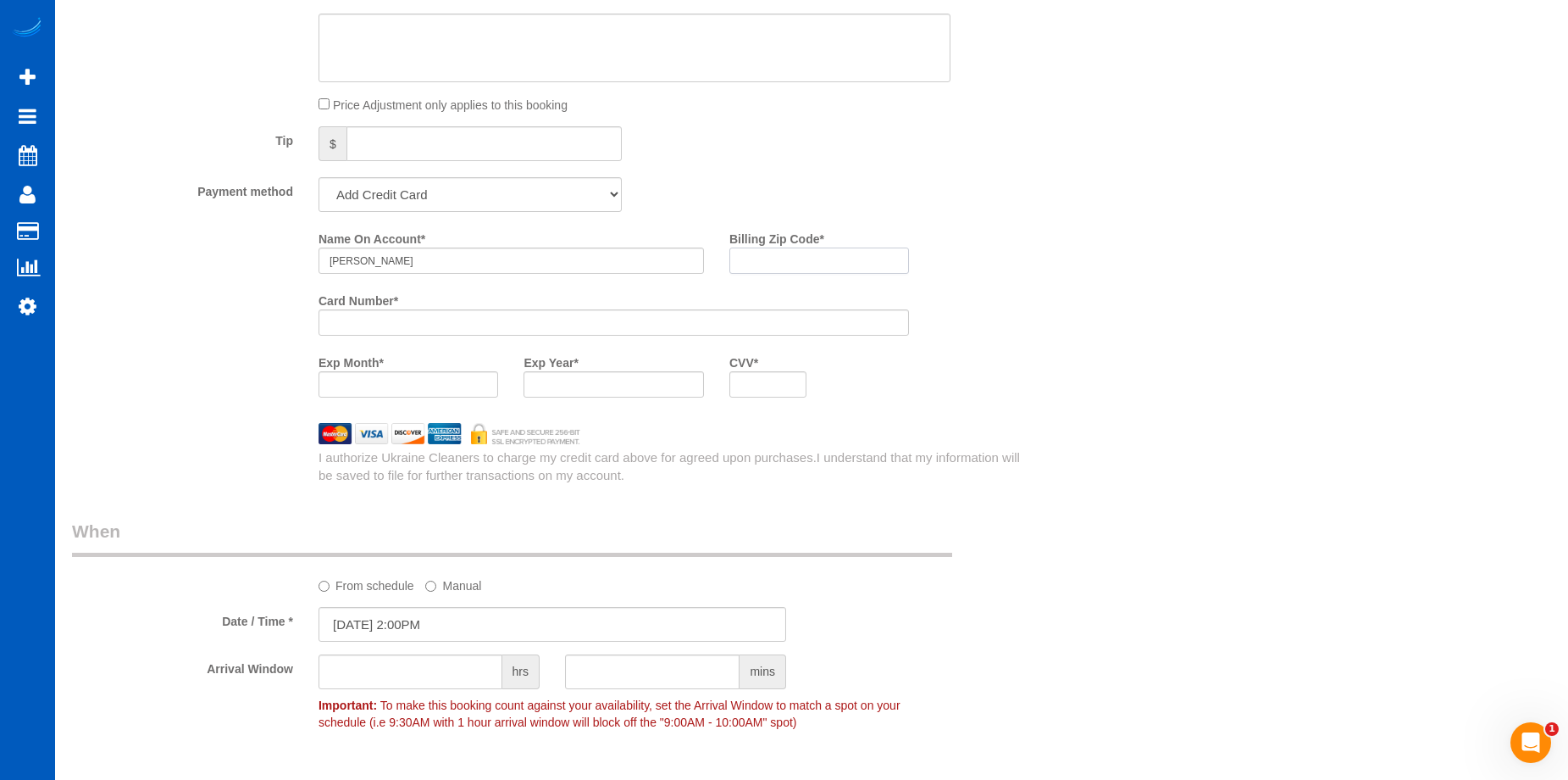
click at [826, 261] on input "Billing Zip Code *" at bounding box center [818, 260] width 180 height 26
paste input "98055"
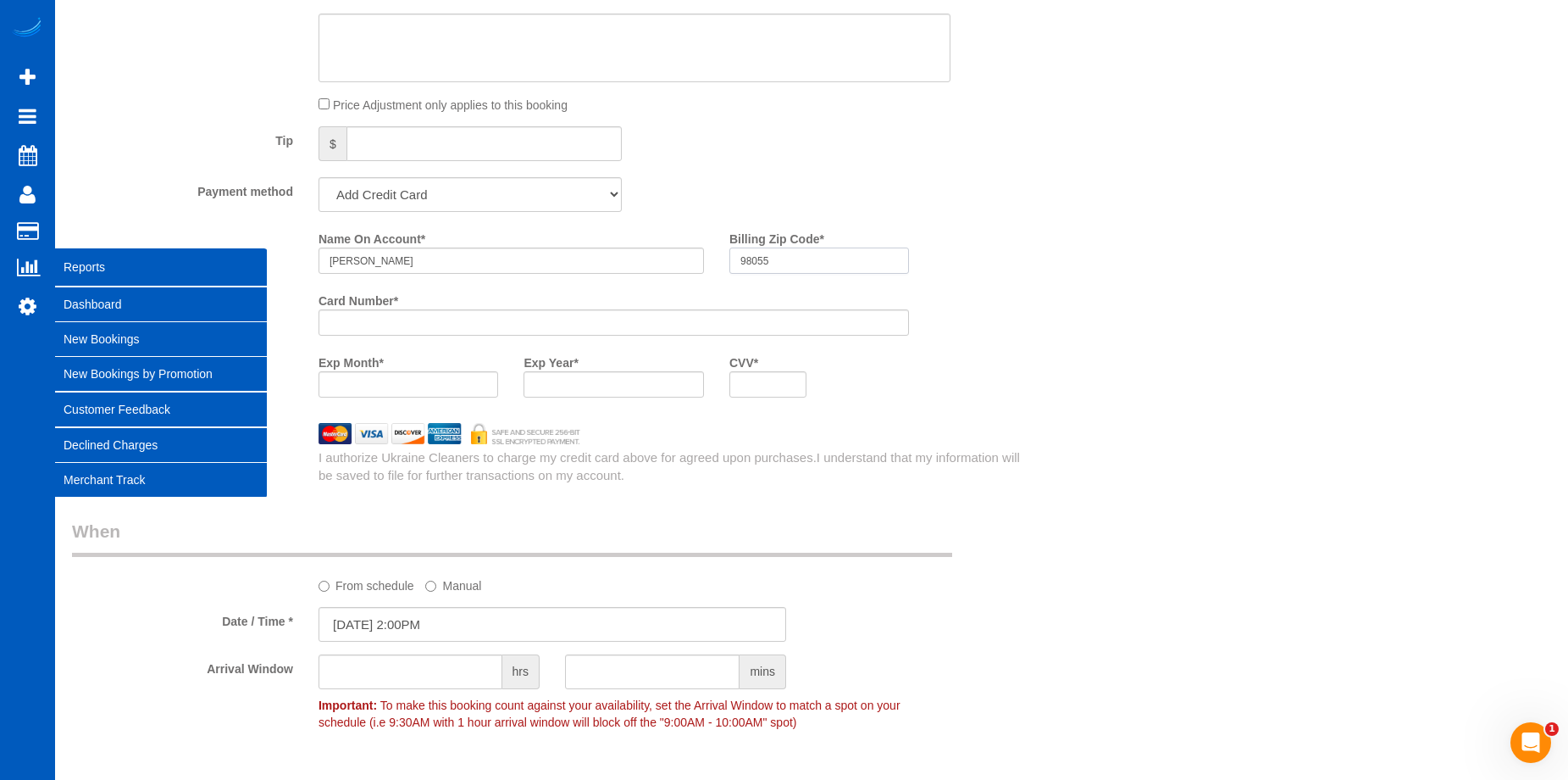
type input "98055"
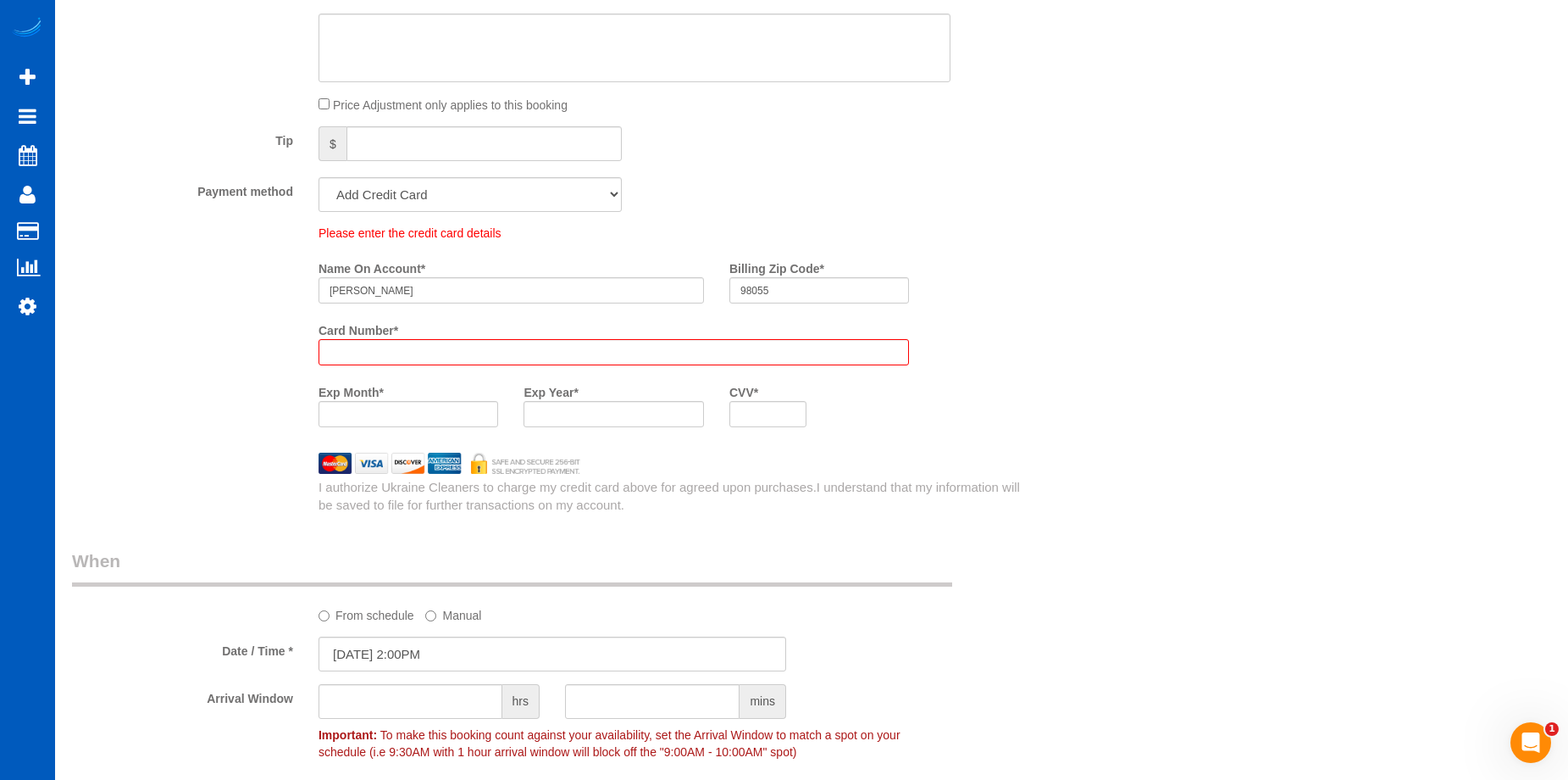
click at [974, 390] on div "Please enter the credit card details Name On Account * Kim Anh Tran Billing Zip…" at bounding box center [674, 331] width 739 height 215
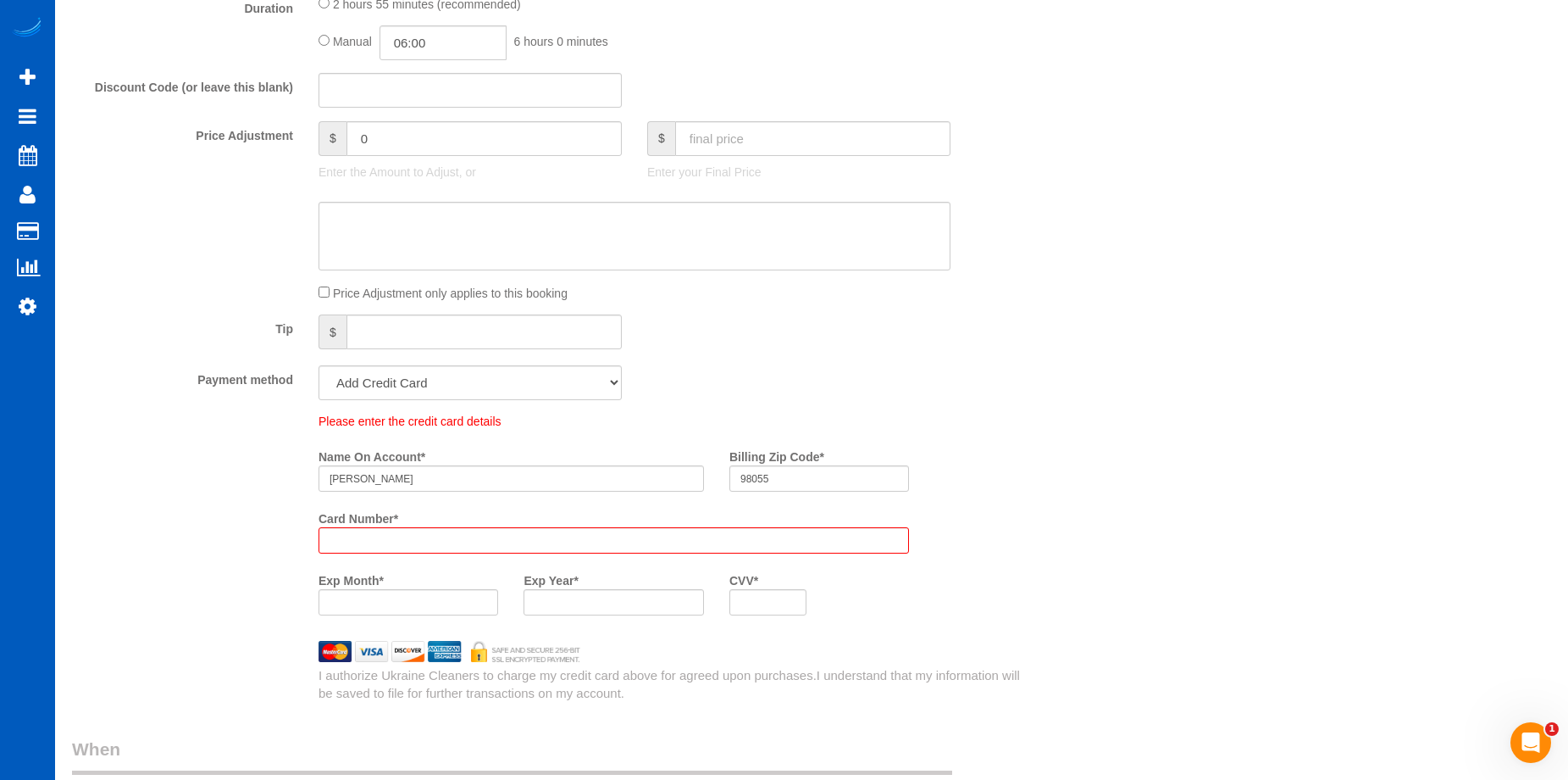
scroll to position [1610, 0]
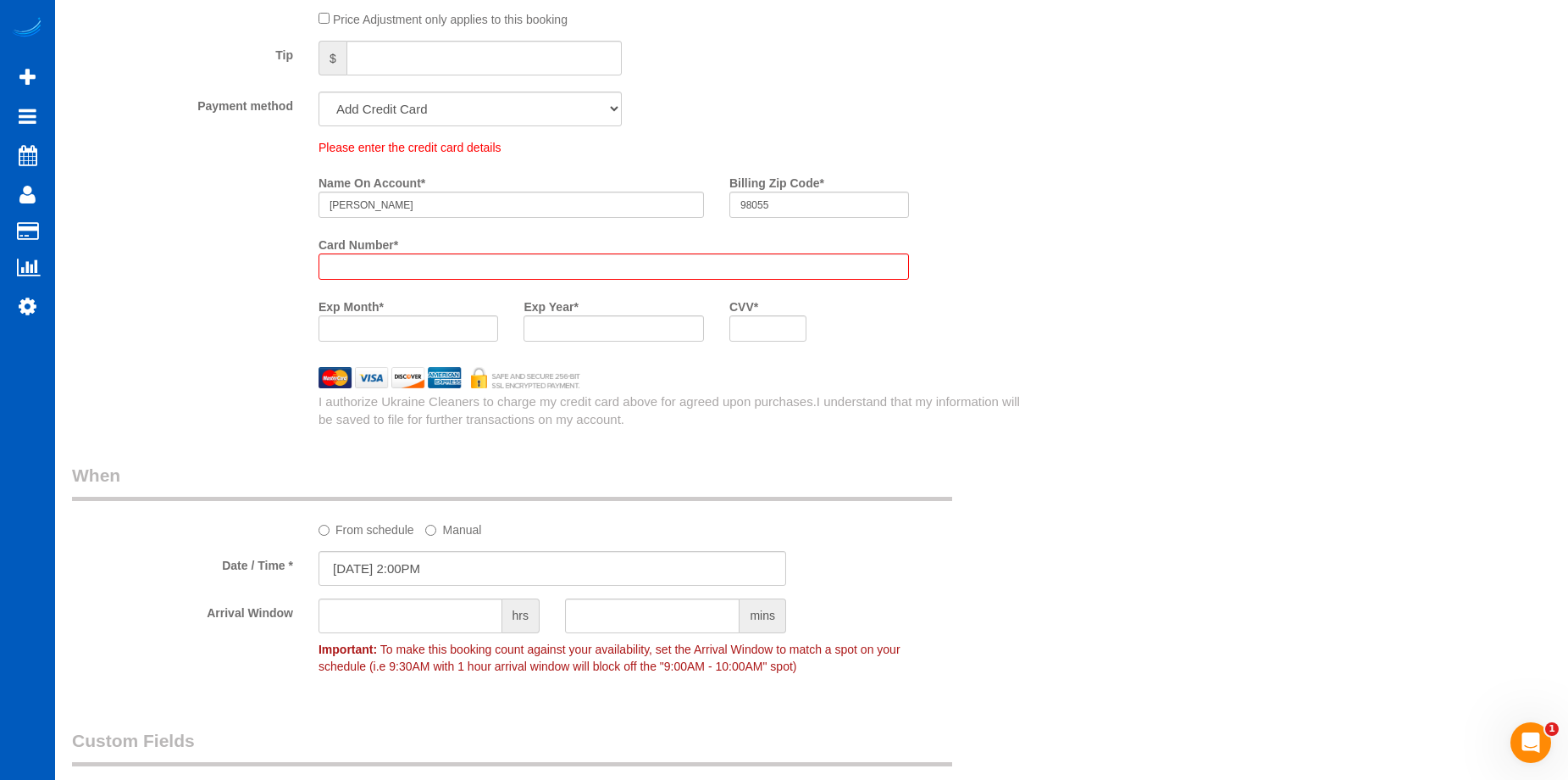
click at [1021, 315] on div "Please enter the credit card details Name On Account * Kim Anh Tran Billing Zip…" at bounding box center [674, 246] width 739 height 215
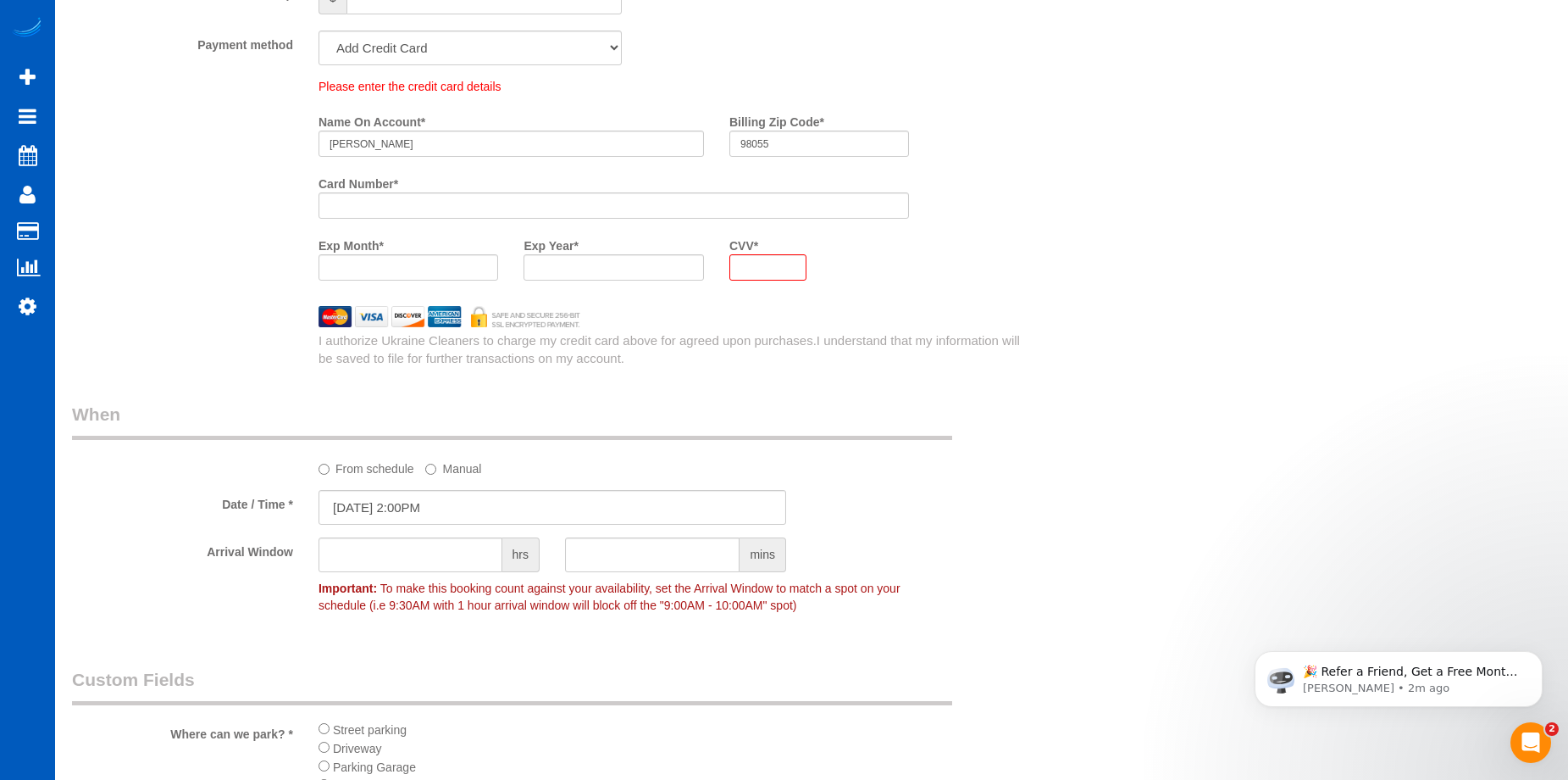
scroll to position [1549, 0]
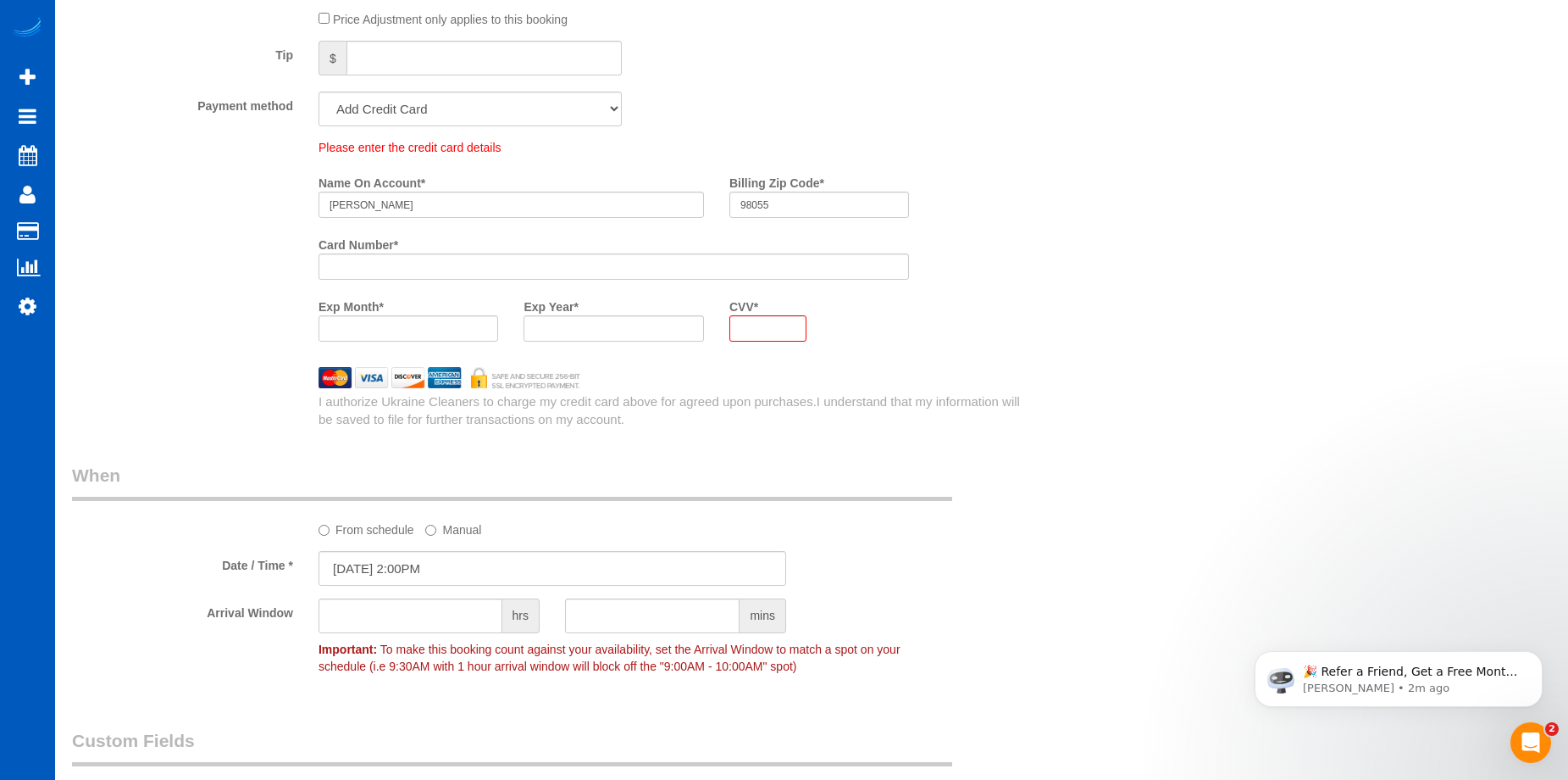
click at [1028, 364] on div "Please enter the credit card details Name On Account * Kim Anh Tran Billing Zip…" at bounding box center [552, 283] width 960 height 289
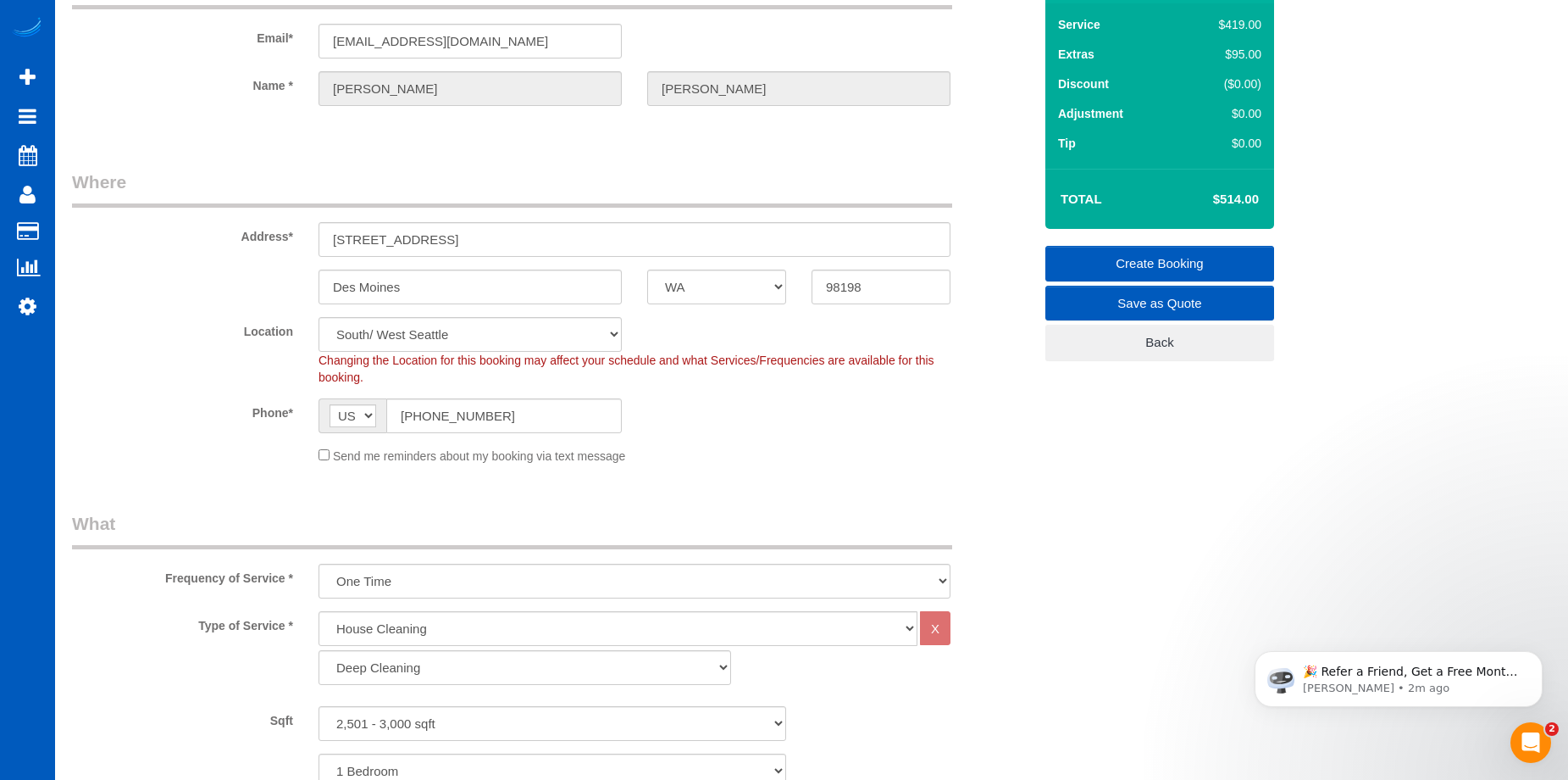
scroll to position [0, 0]
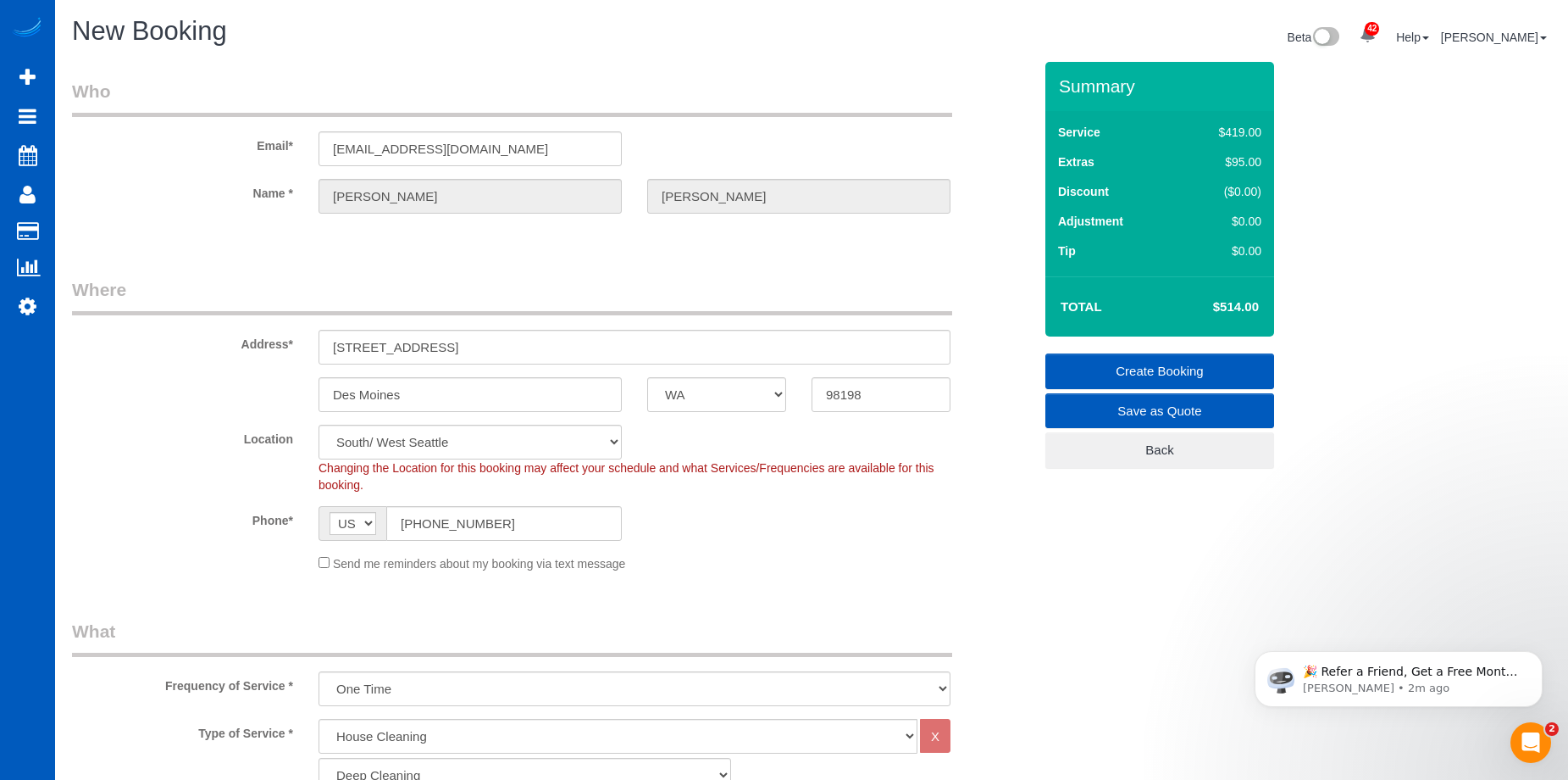
click at [1137, 374] on link "Create Booking" at bounding box center [1159, 371] width 229 height 36
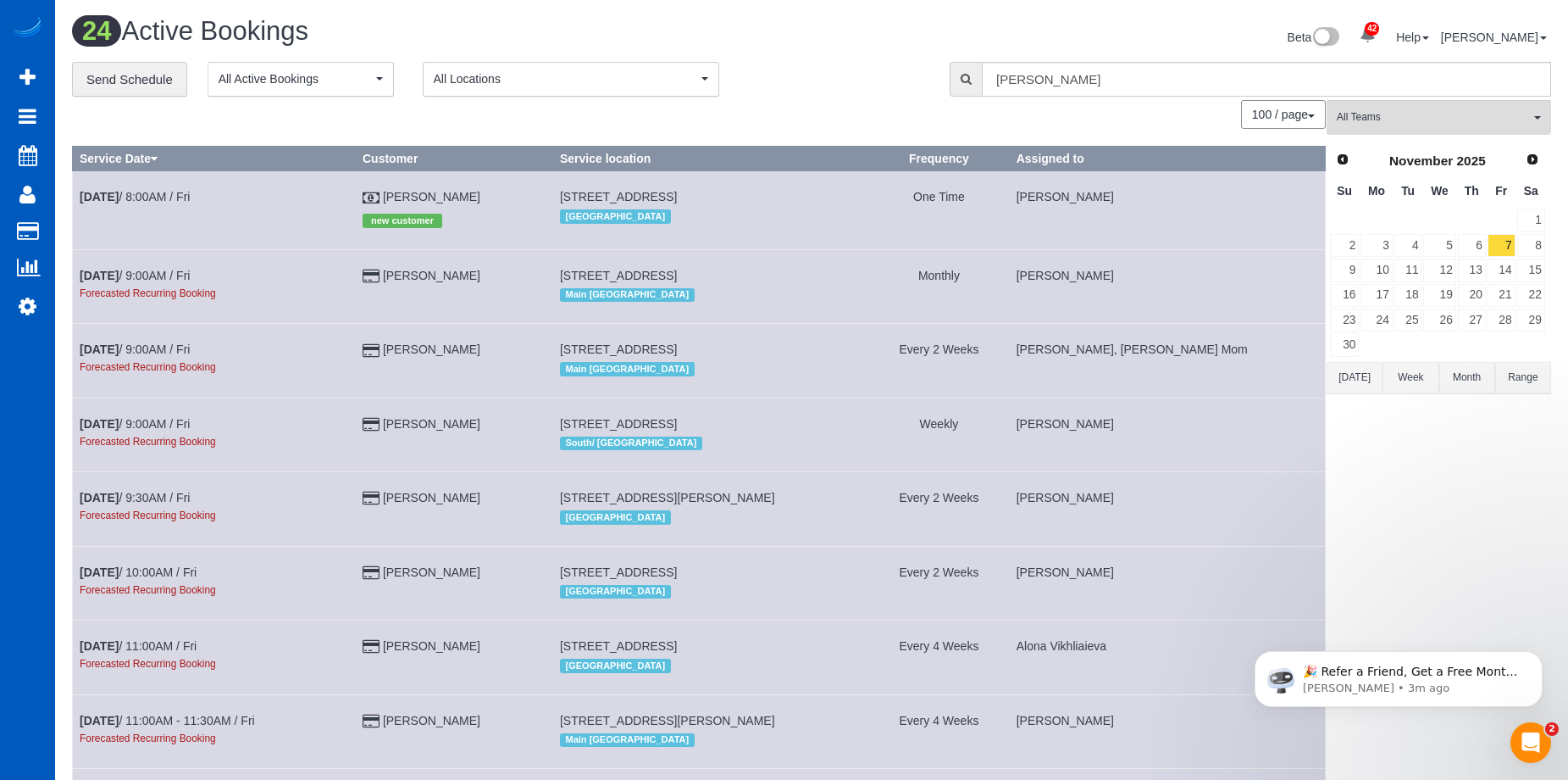
drag, startPoint x: 1348, startPoint y: 374, endPoint x: 1339, endPoint y: 373, distance: 9.1
click at [1348, 374] on button "[DATE]" at bounding box center [1354, 378] width 56 height 32
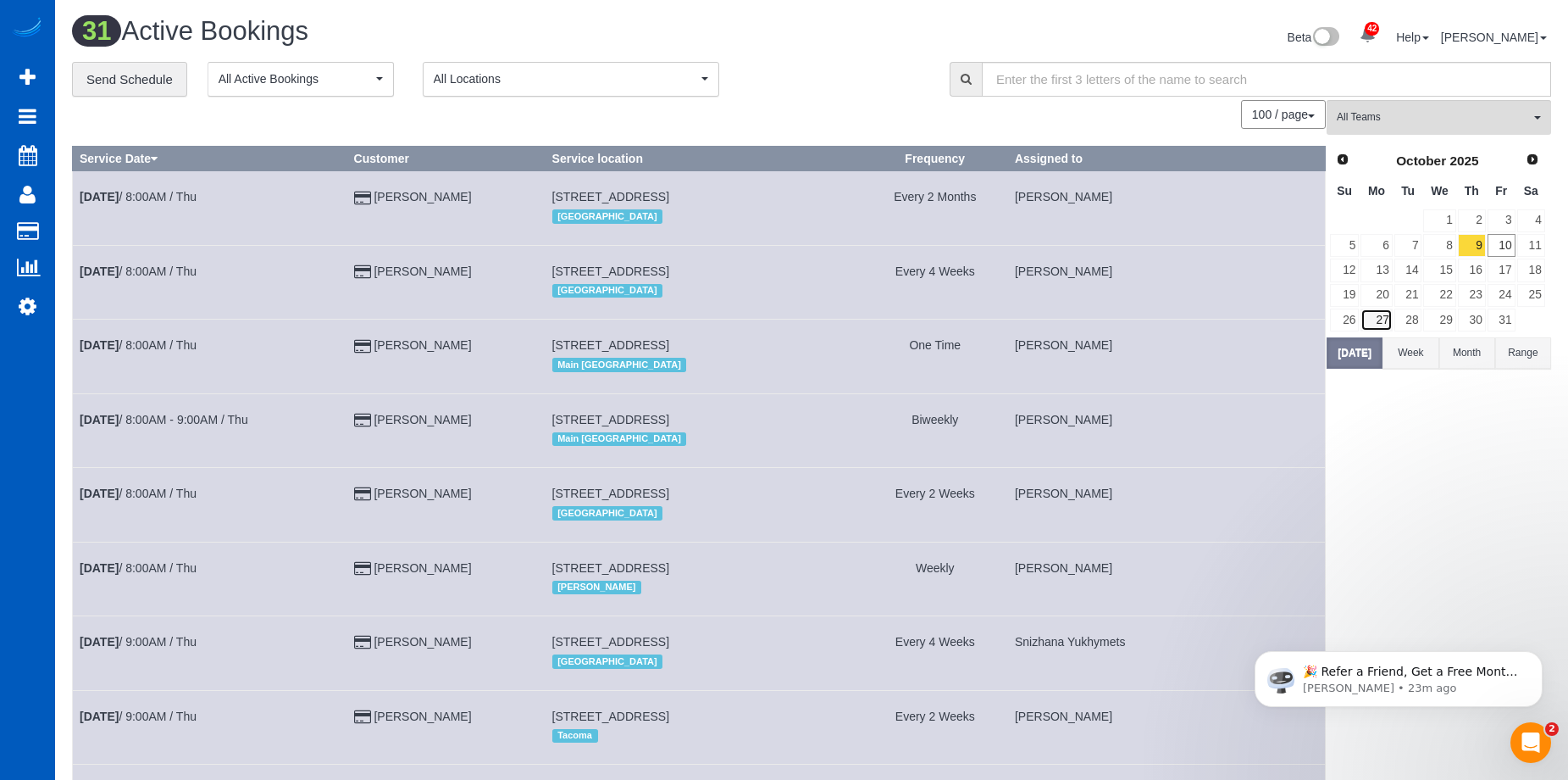
click at [1367, 319] on link "27" at bounding box center [1376, 320] width 32 height 23
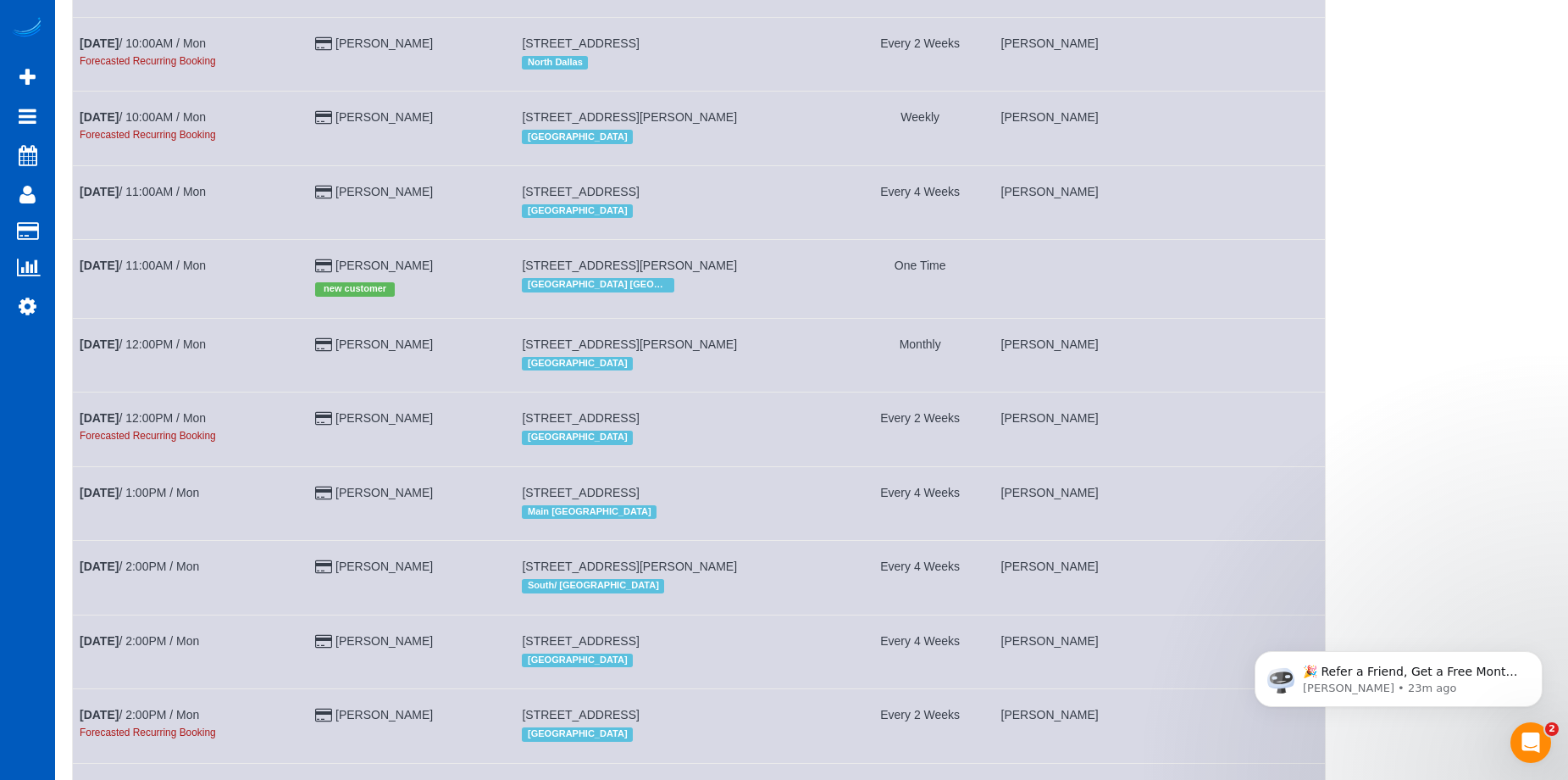
scroll to position [678, 0]
click at [1533, 658] on icon "Dismiss notification" at bounding box center [1537, 655] width 9 height 9
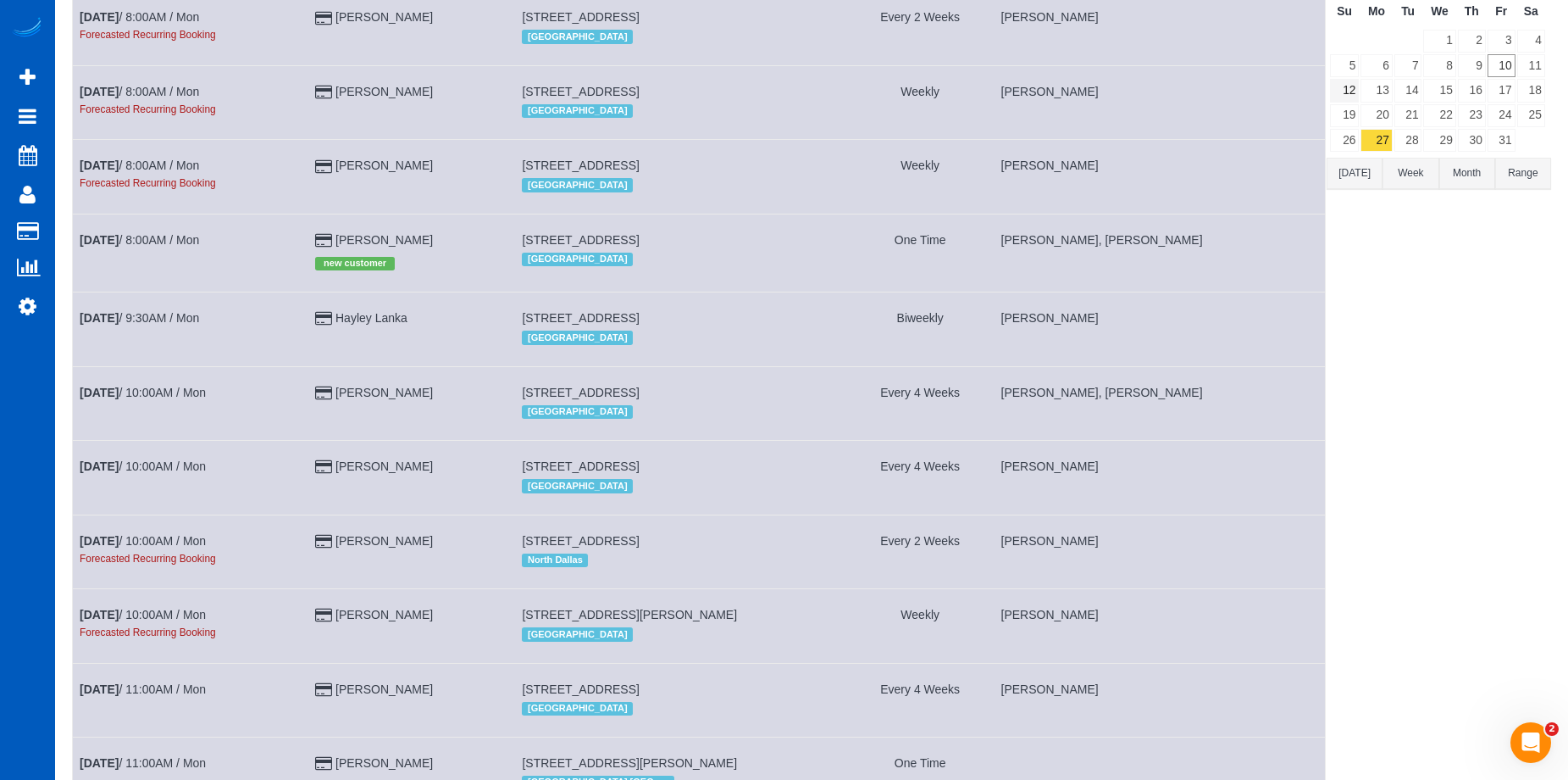
scroll to position [0, 0]
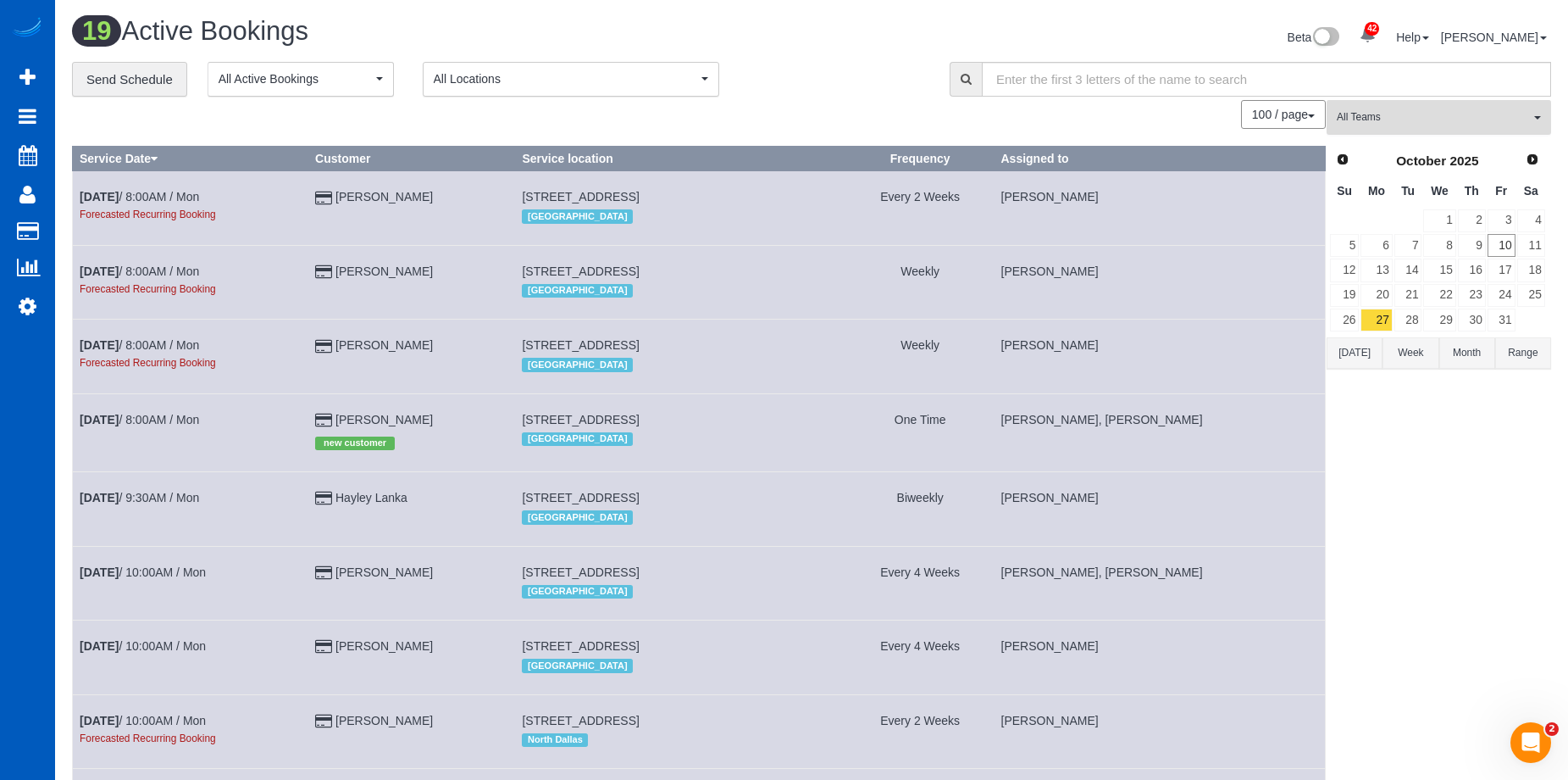
click at [1458, 125] on span "All Teams" at bounding box center [1433, 117] width 193 height 15
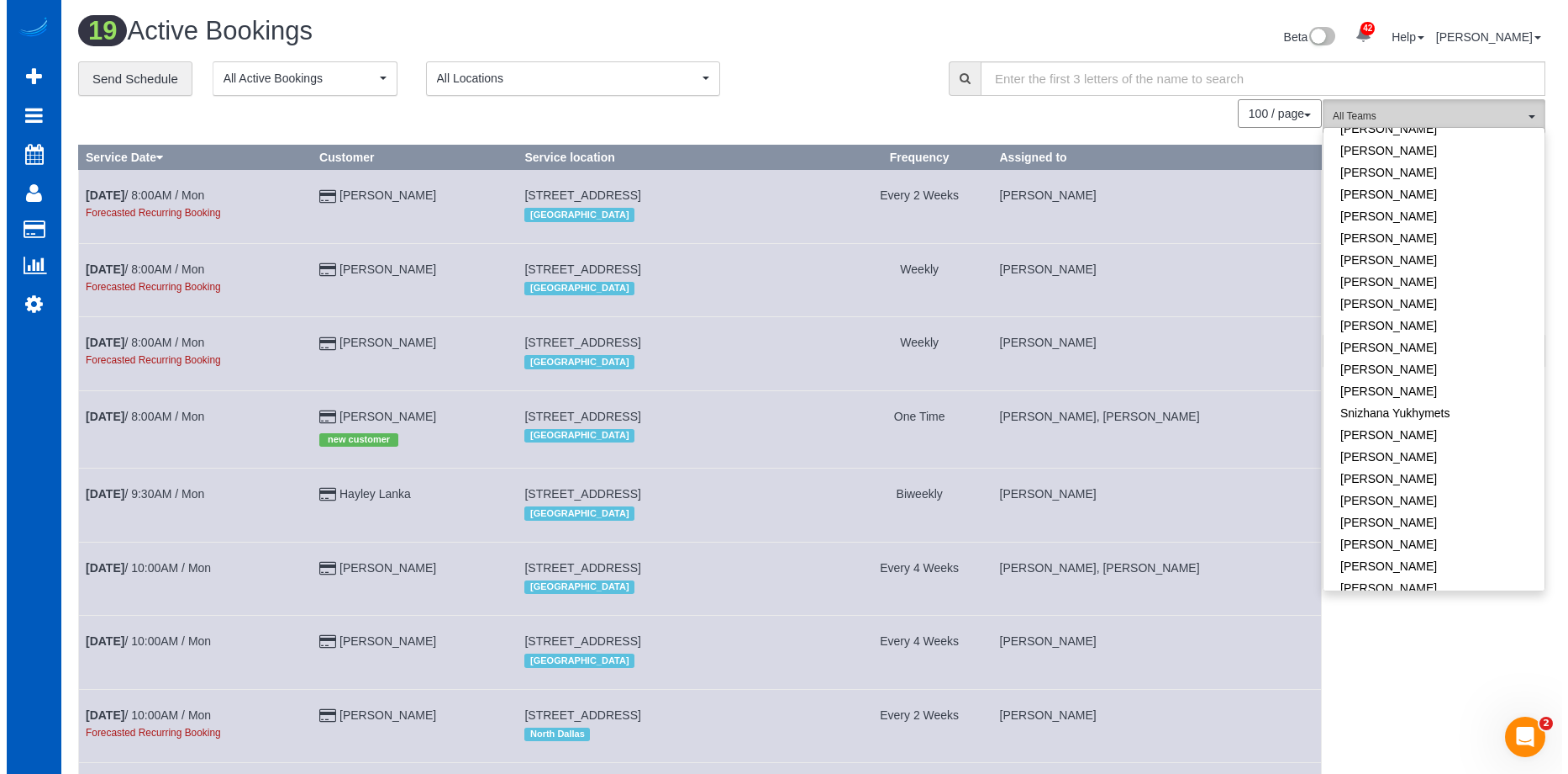
scroll to position [1049, 0]
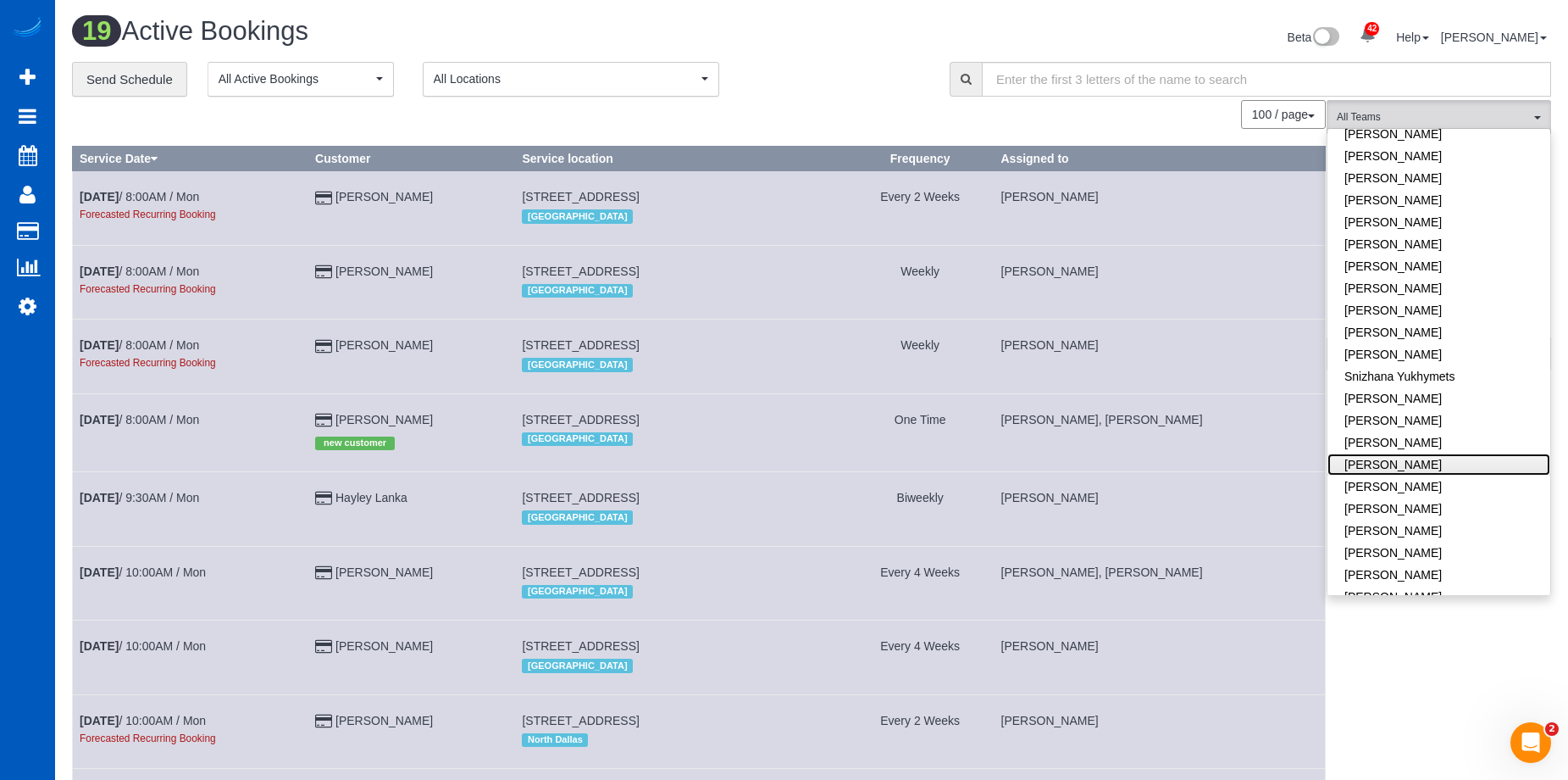
click at [1451, 455] on link "Viktoriia Baydak" at bounding box center [1438, 464] width 223 height 22
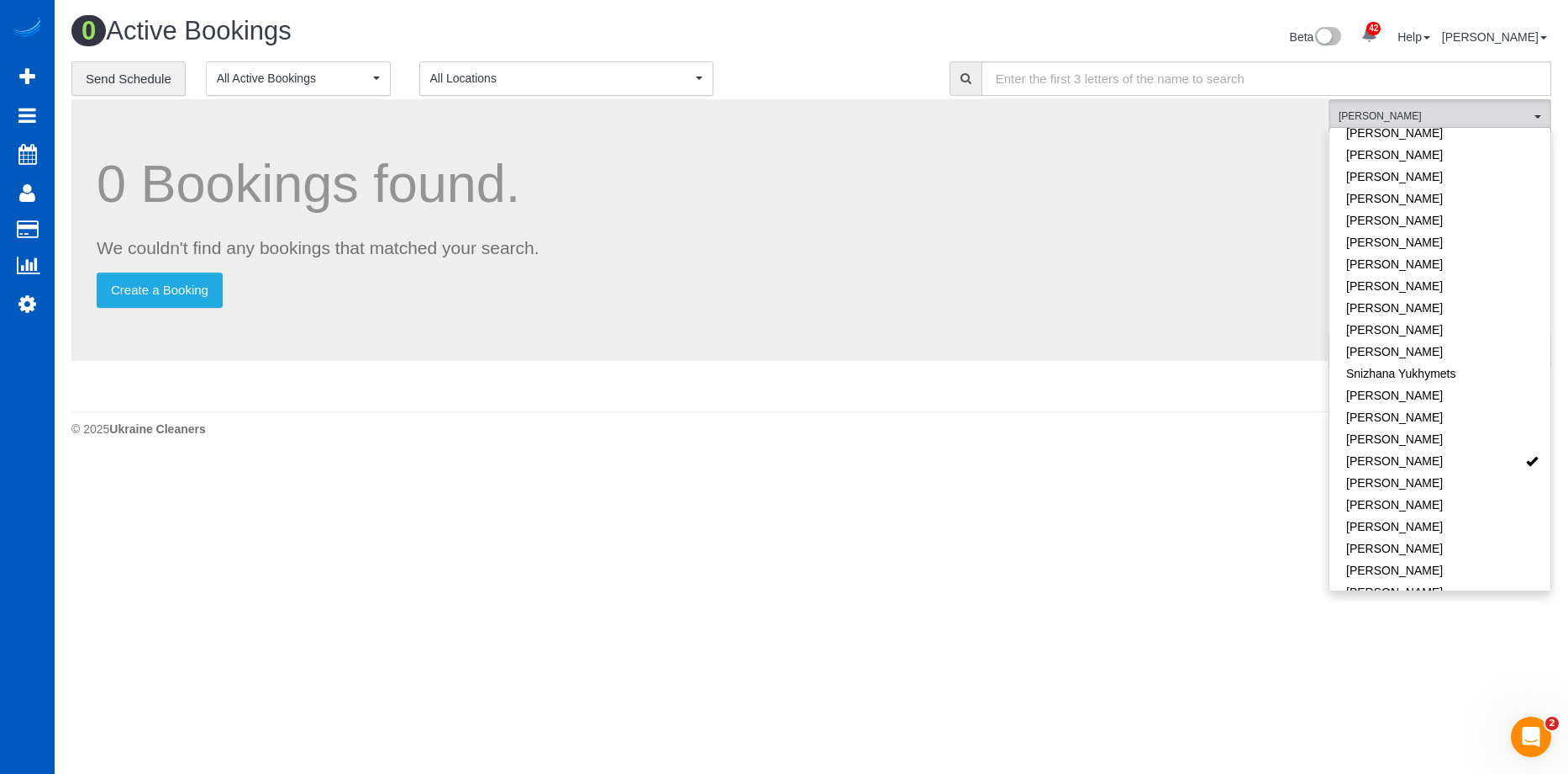
click at [786, 49] on div "0 Active Bookings" at bounding box center [435, 34] width 753 height 36
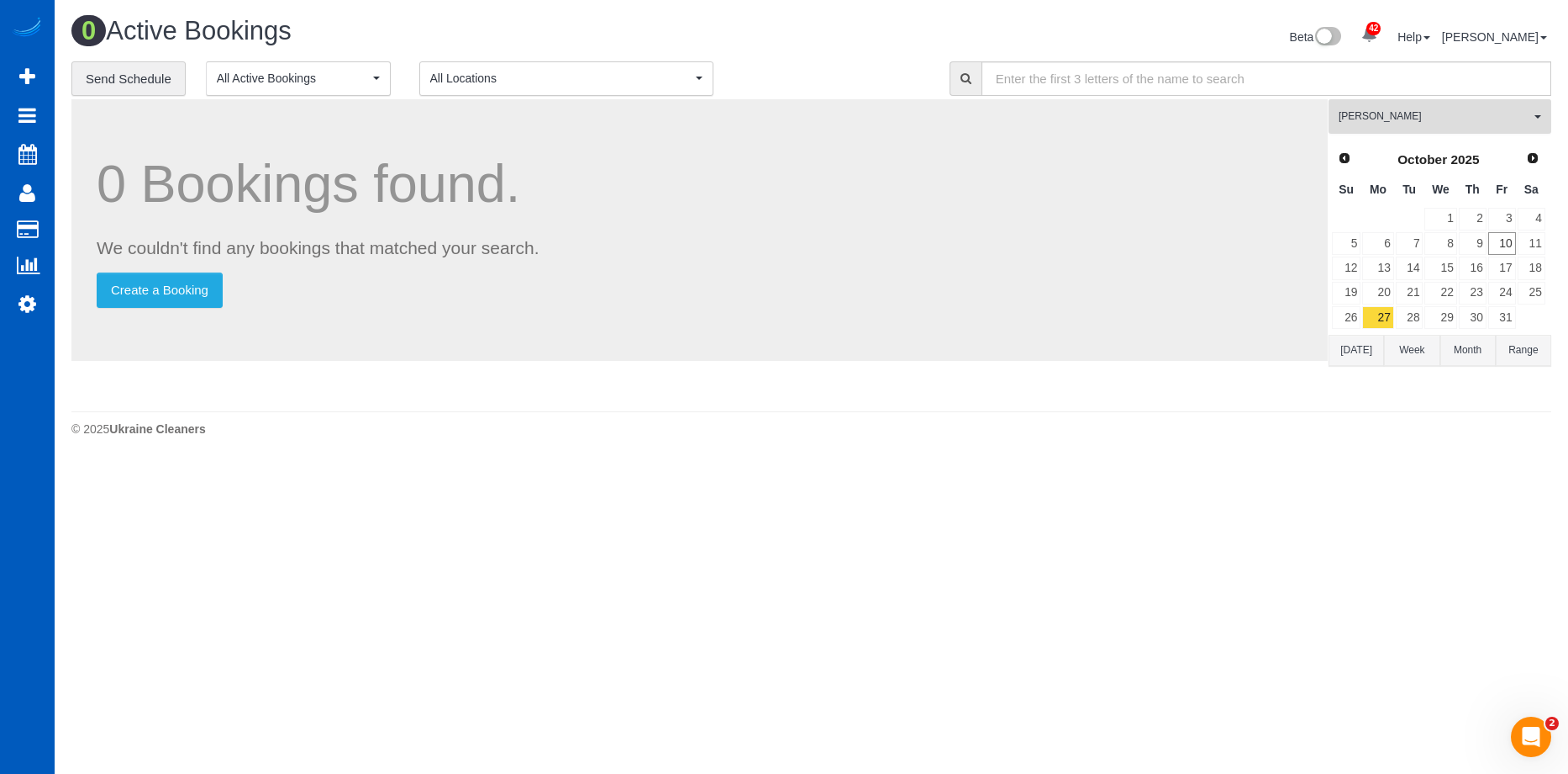
click at [1418, 102] on button "Viktoriia Baydak All Teams" at bounding box center [1440, 116] width 222 height 34
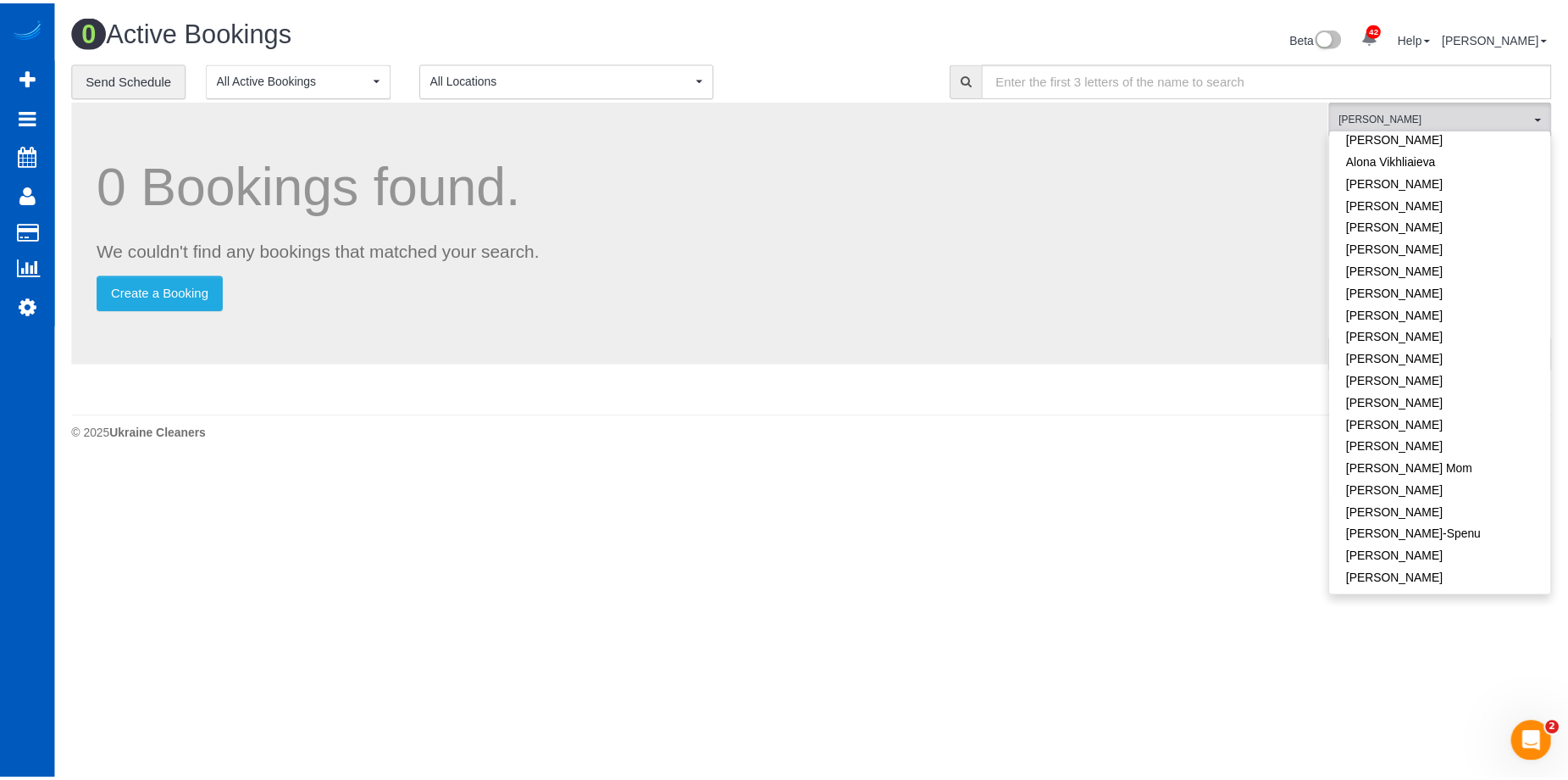
scroll to position [0, 0]
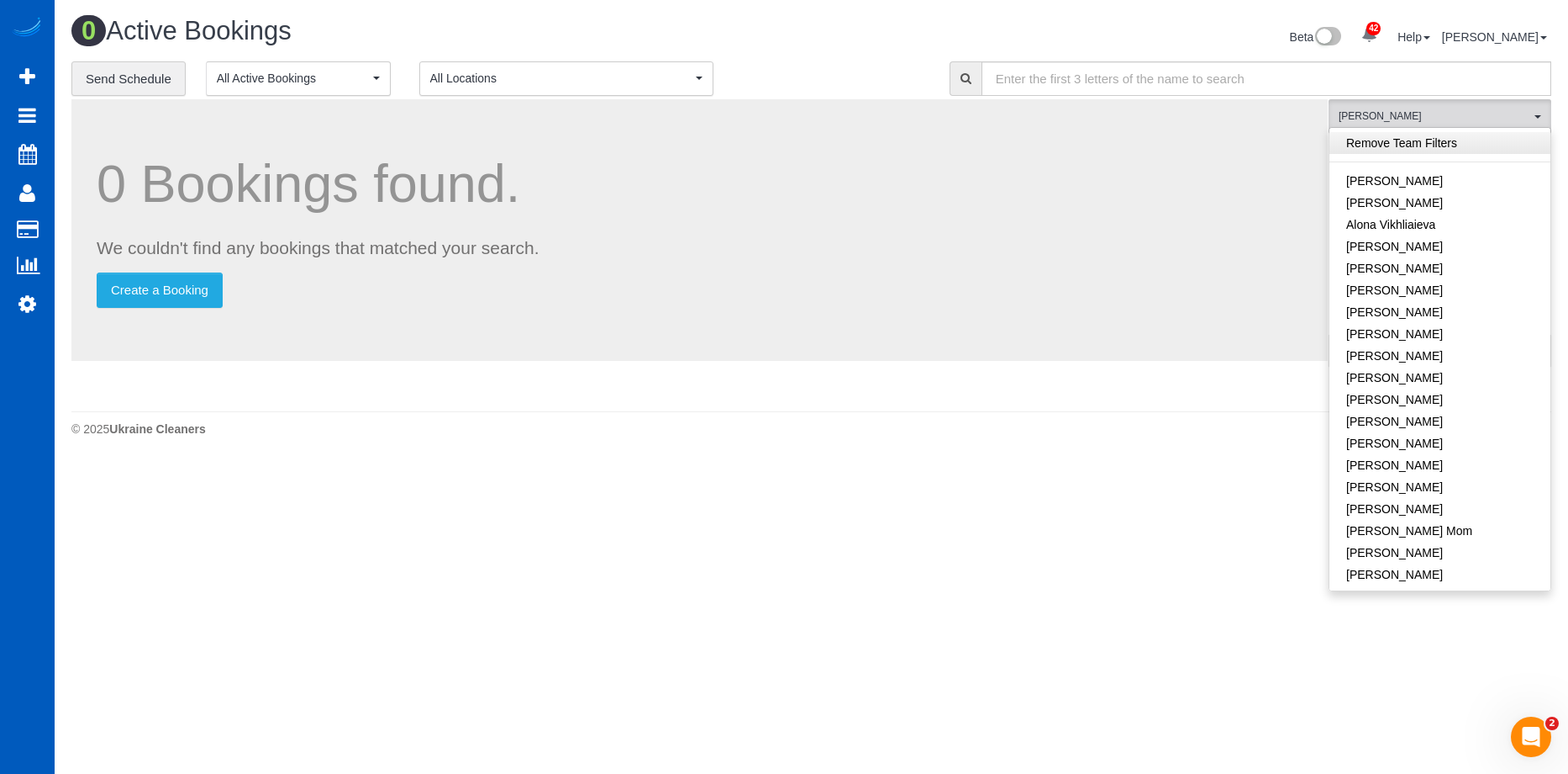
click at [1443, 139] on link "Remove Team Filters" at bounding box center [1440, 143] width 221 height 22
click at [860, 58] on div "Beta 42 Your Notifications You have 0 alerts × You have 2 to charge for 10/07/2…" at bounding box center [1188, 38] width 753 height 44
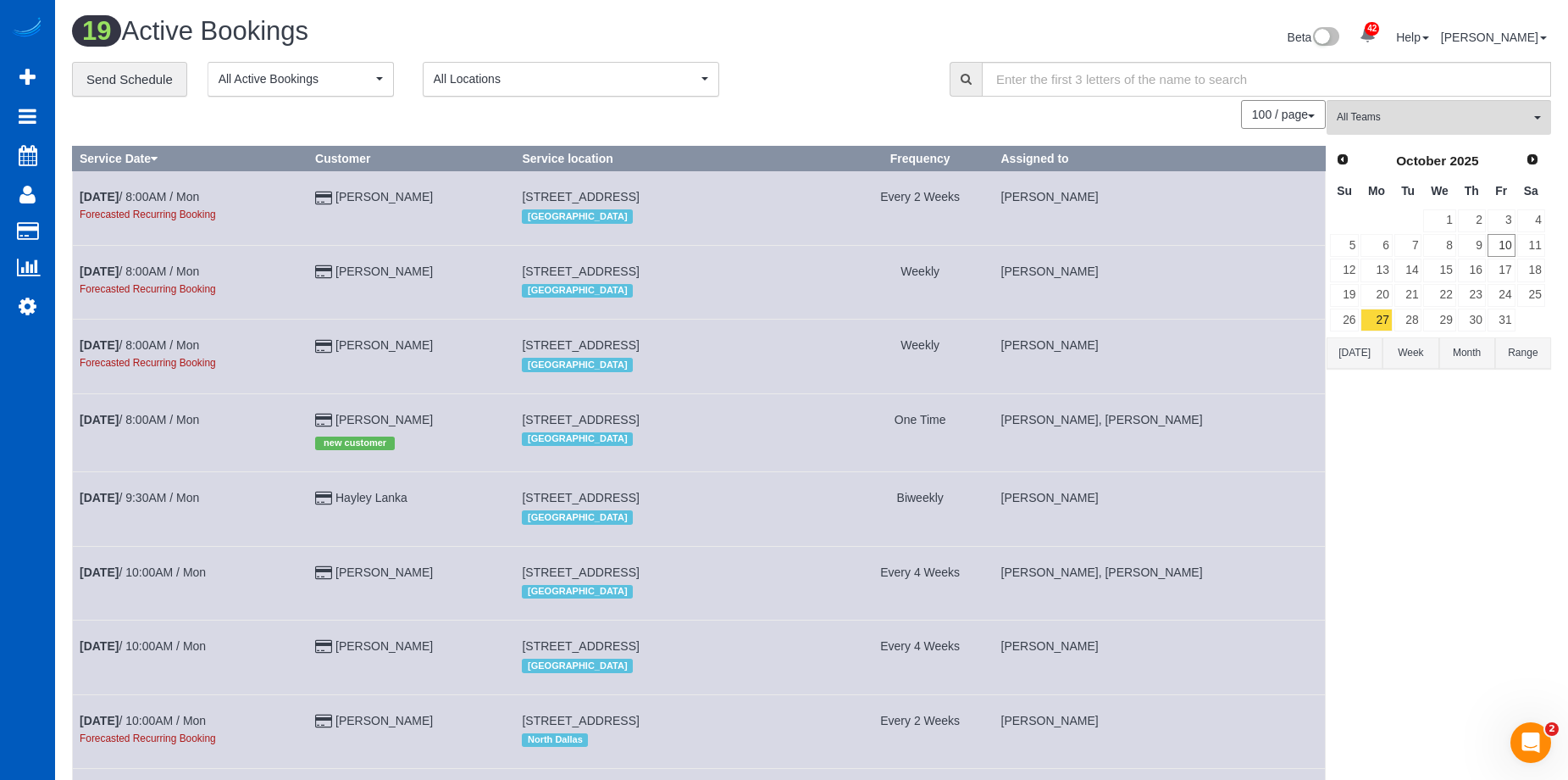
click at [1366, 356] on button "[DATE]" at bounding box center [1354, 353] width 56 height 32
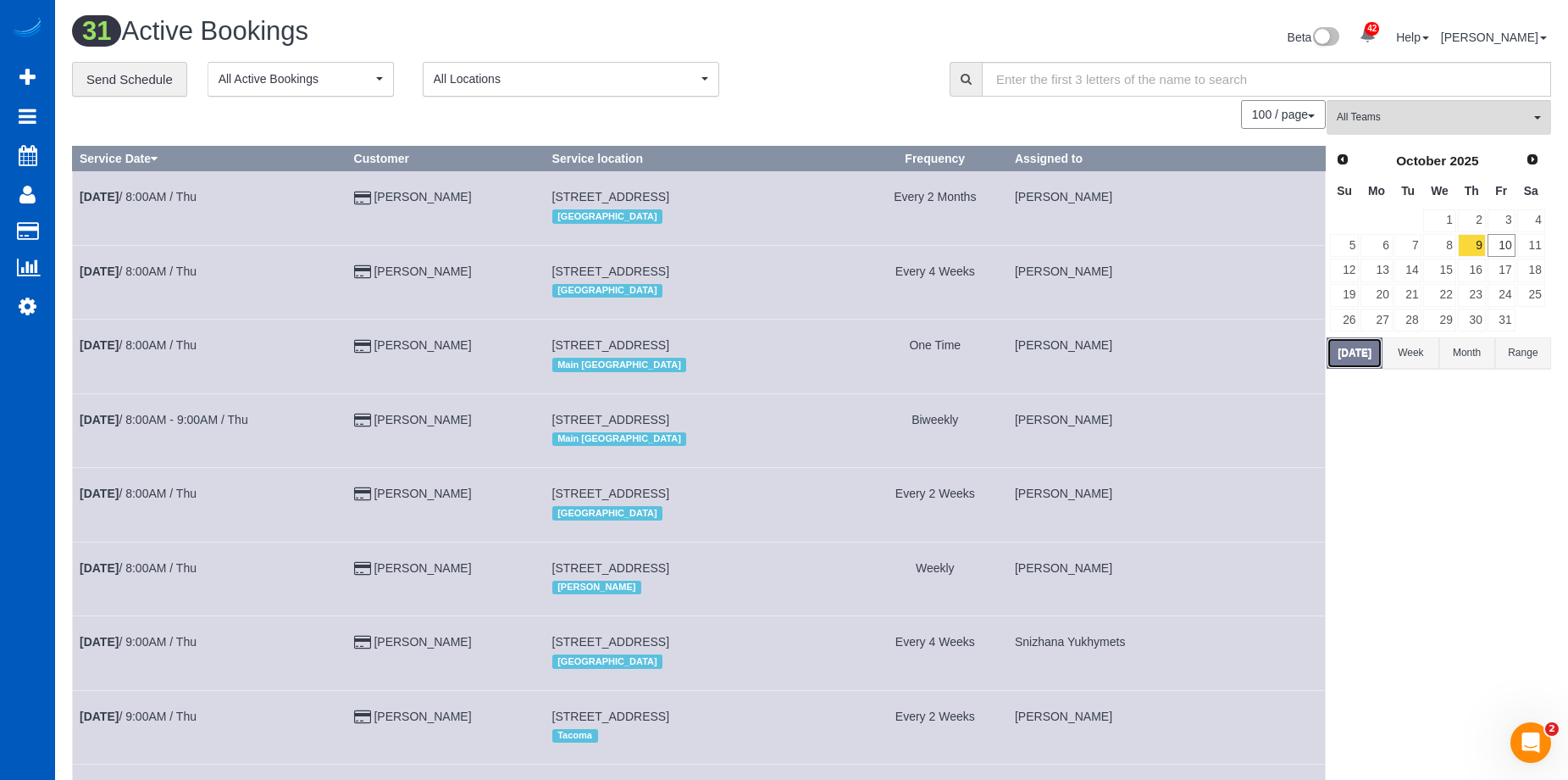
click at [1346, 350] on button "[DATE]" at bounding box center [1354, 353] width 56 height 32
click at [1472, 246] on link "9" at bounding box center [1472, 245] width 28 height 23
click at [1496, 244] on link "10" at bounding box center [1502, 245] width 28 height 23
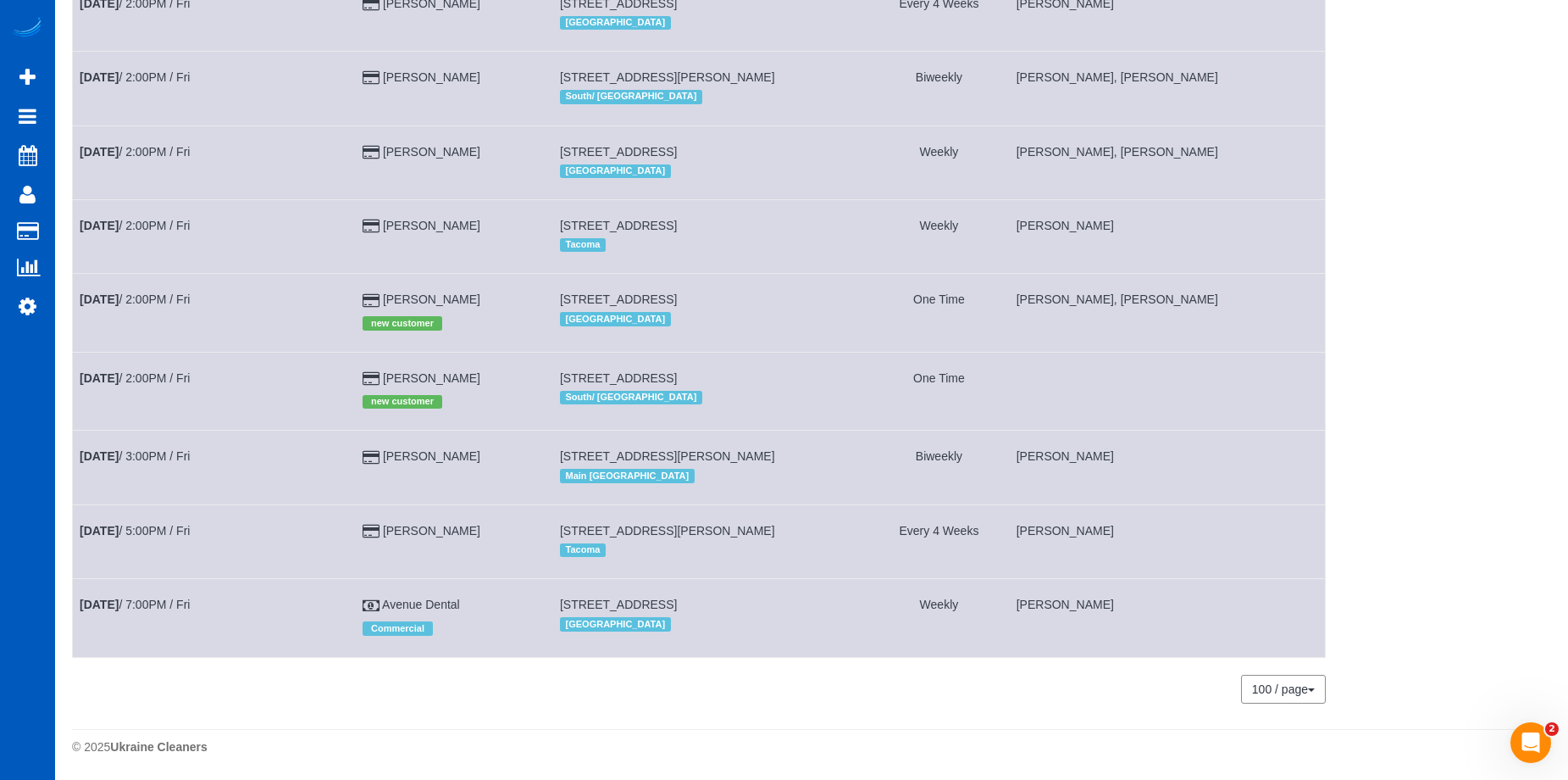
scroll to position [2103, 0]
click at [167, 380] on link "Oct 10th / 2:00PM / Fri" at bounding box center [134, 378] width 110 height 14
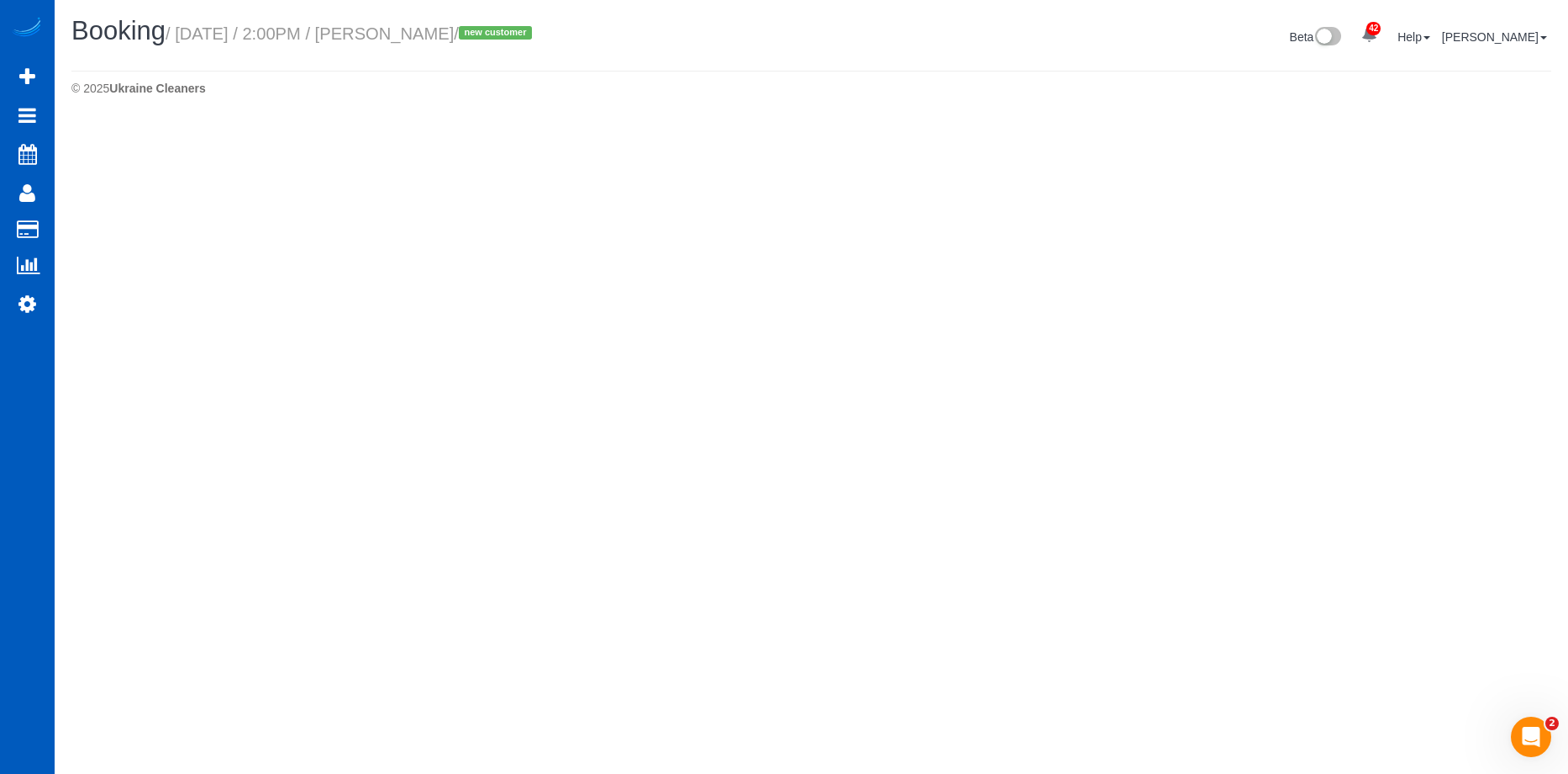
select select "WA"
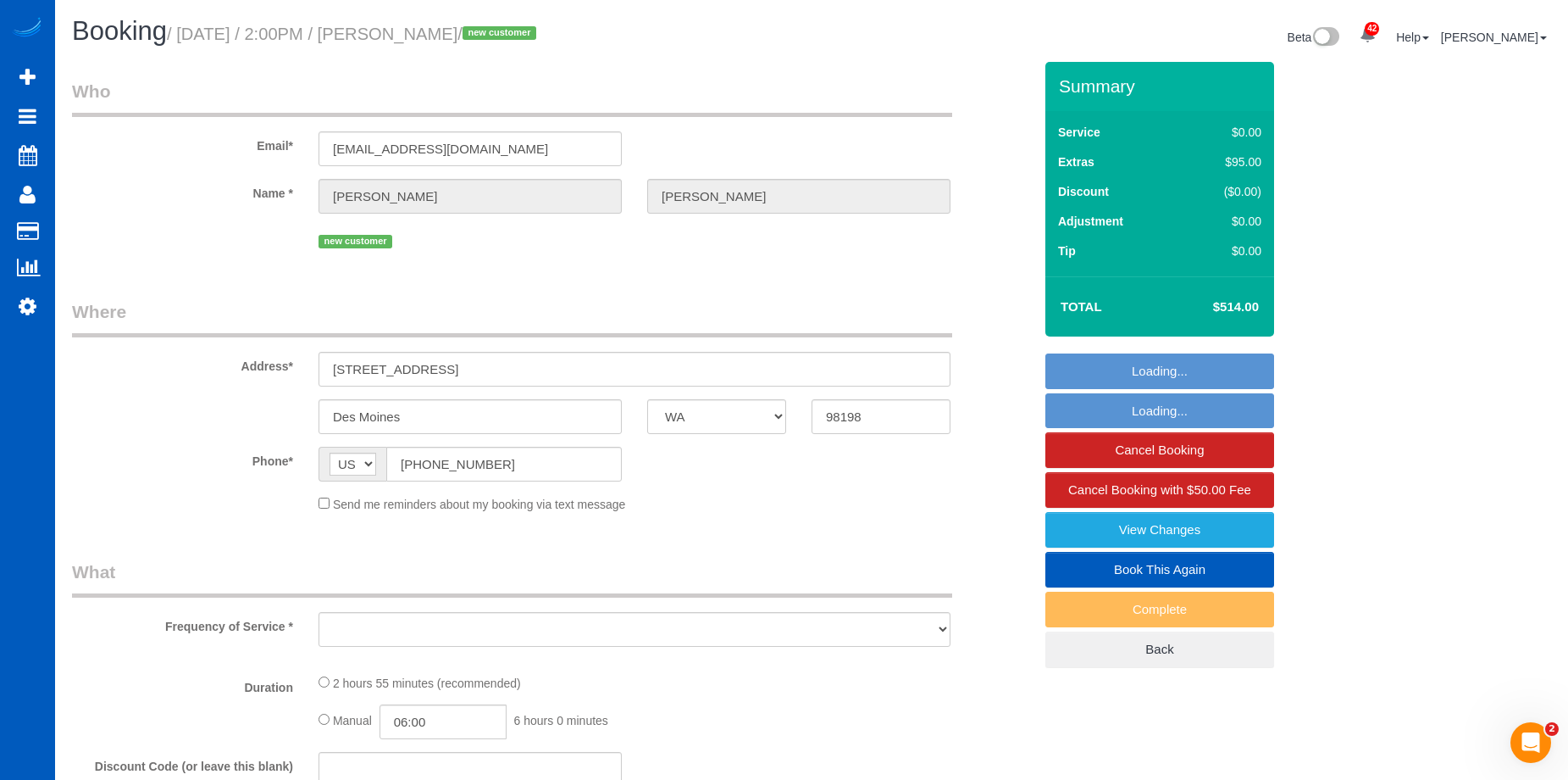
select select "object:11675"
select select "string:fspay-f200a4eb-1ec5-42fb-bae4-968f029aa9c9"
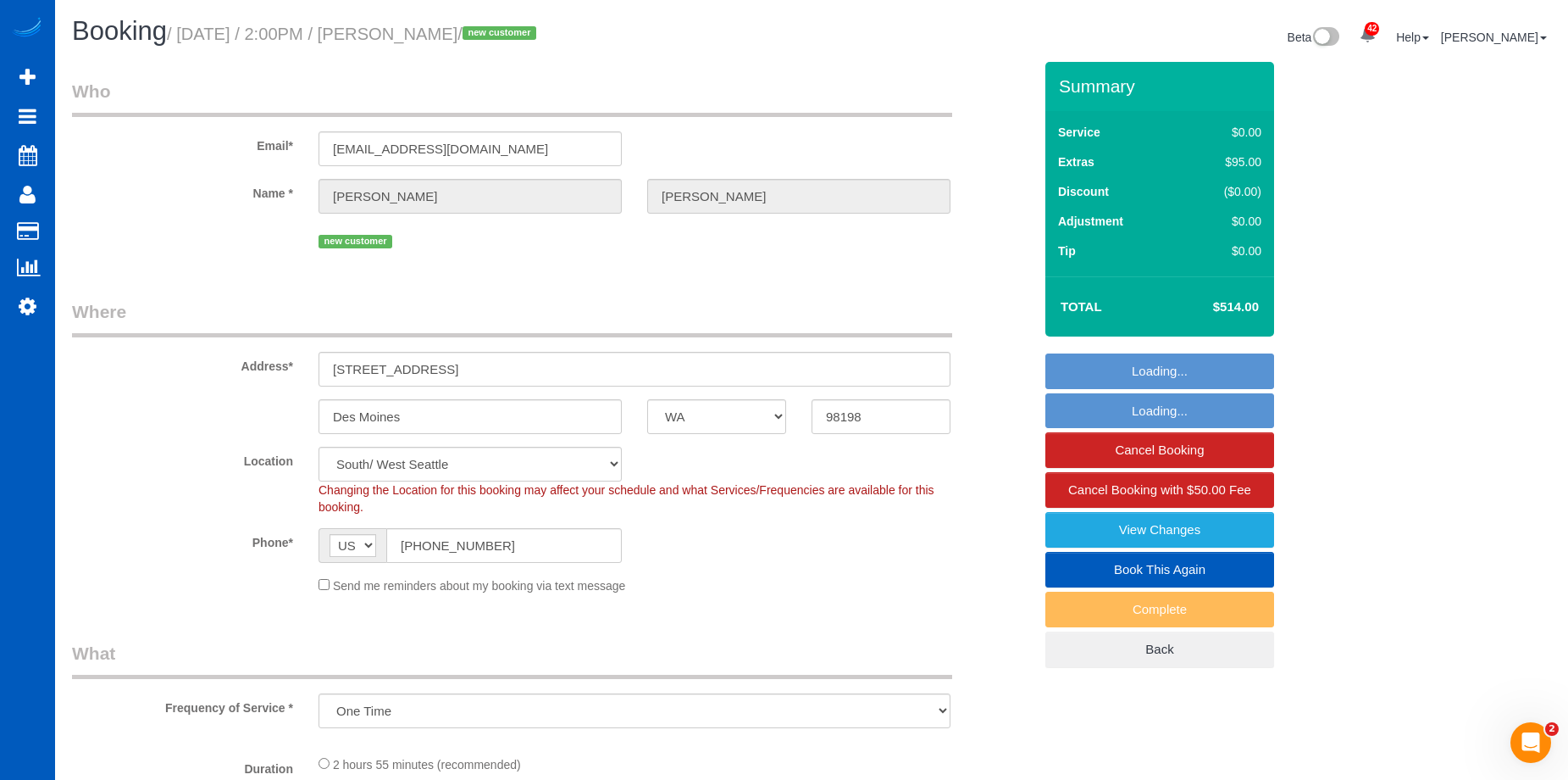
select select "object:11680"
select select "spot15"
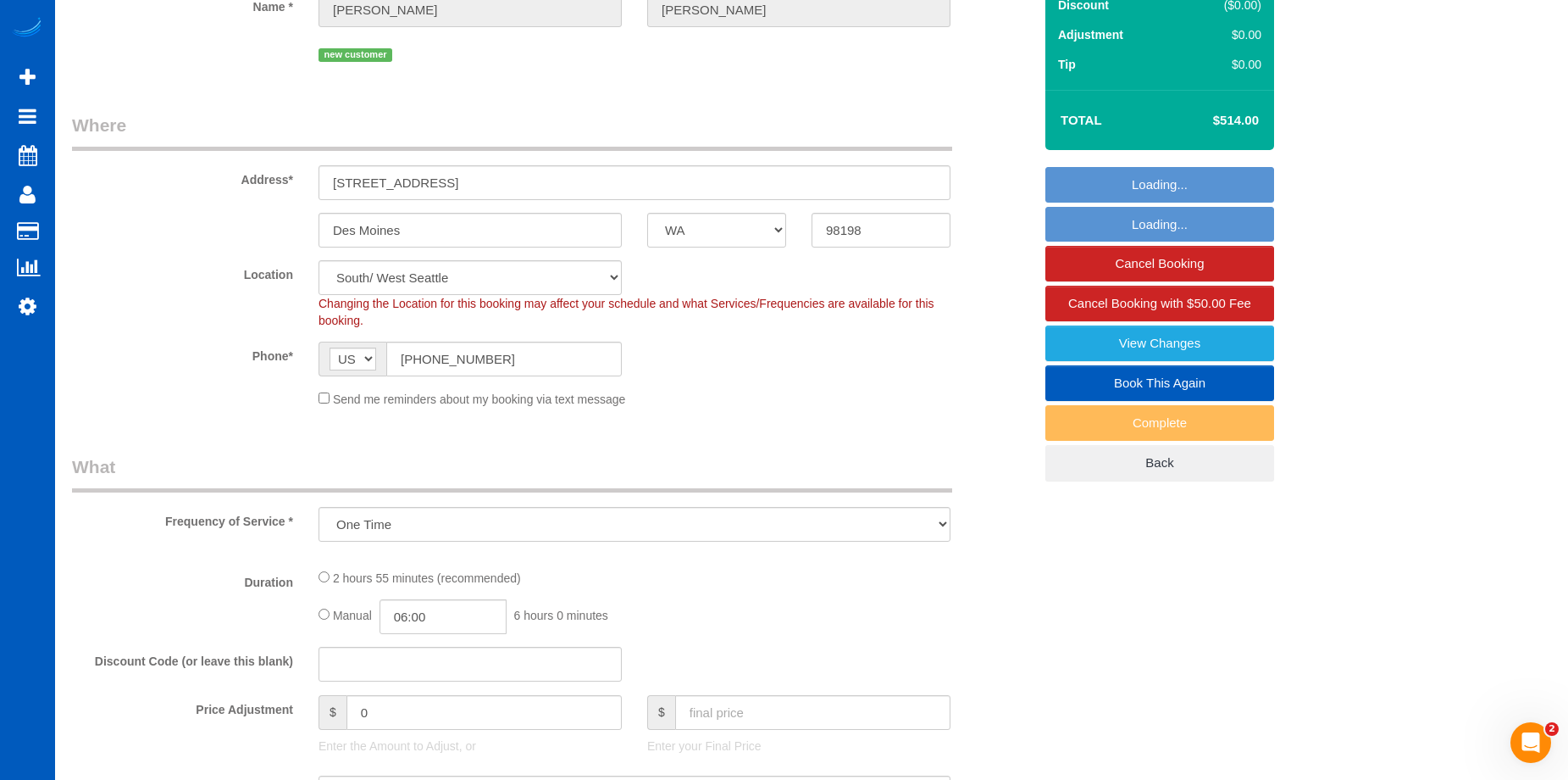
select select "199"
select select "2501"
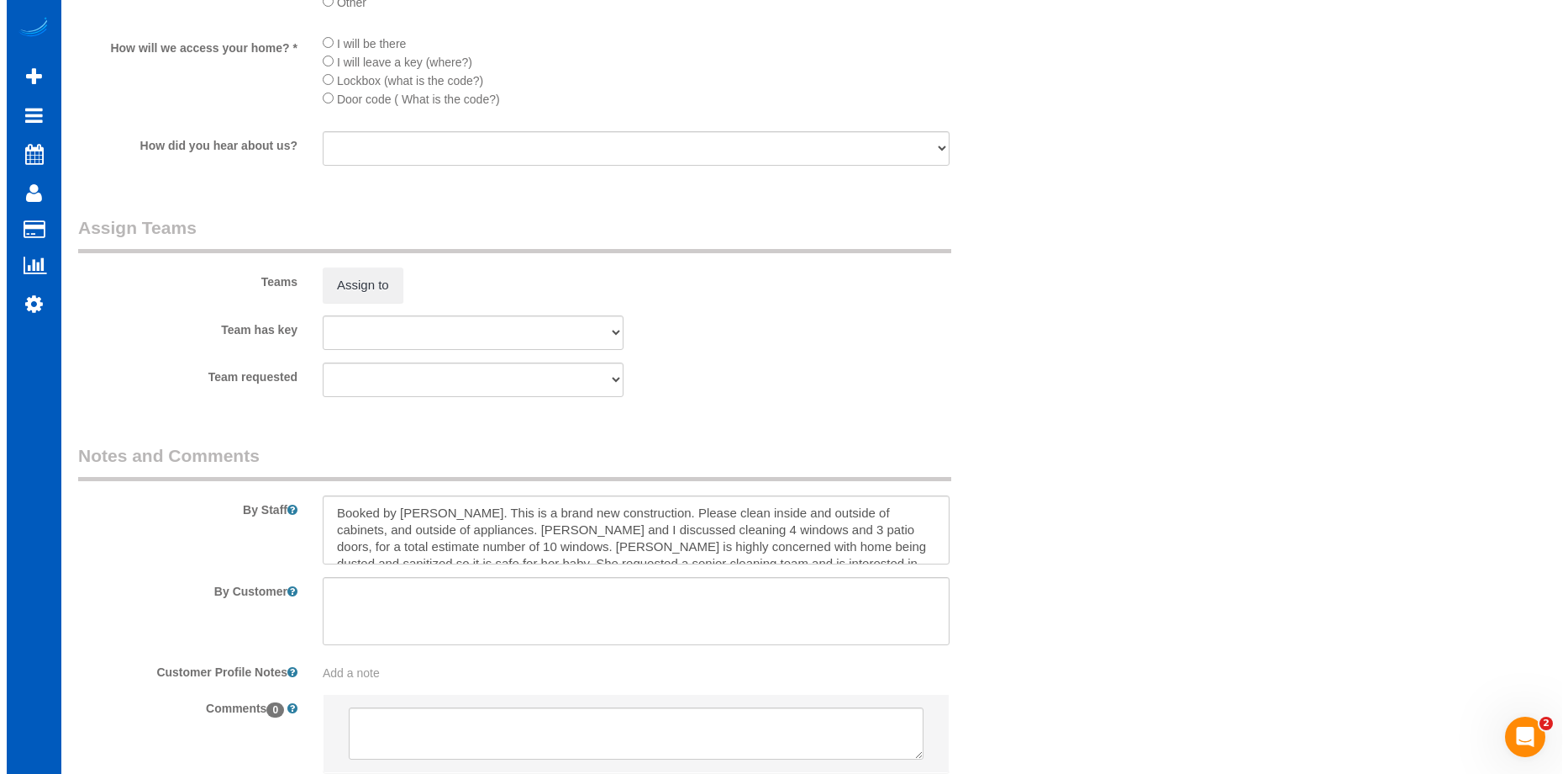
scroll to position [2158, 0]
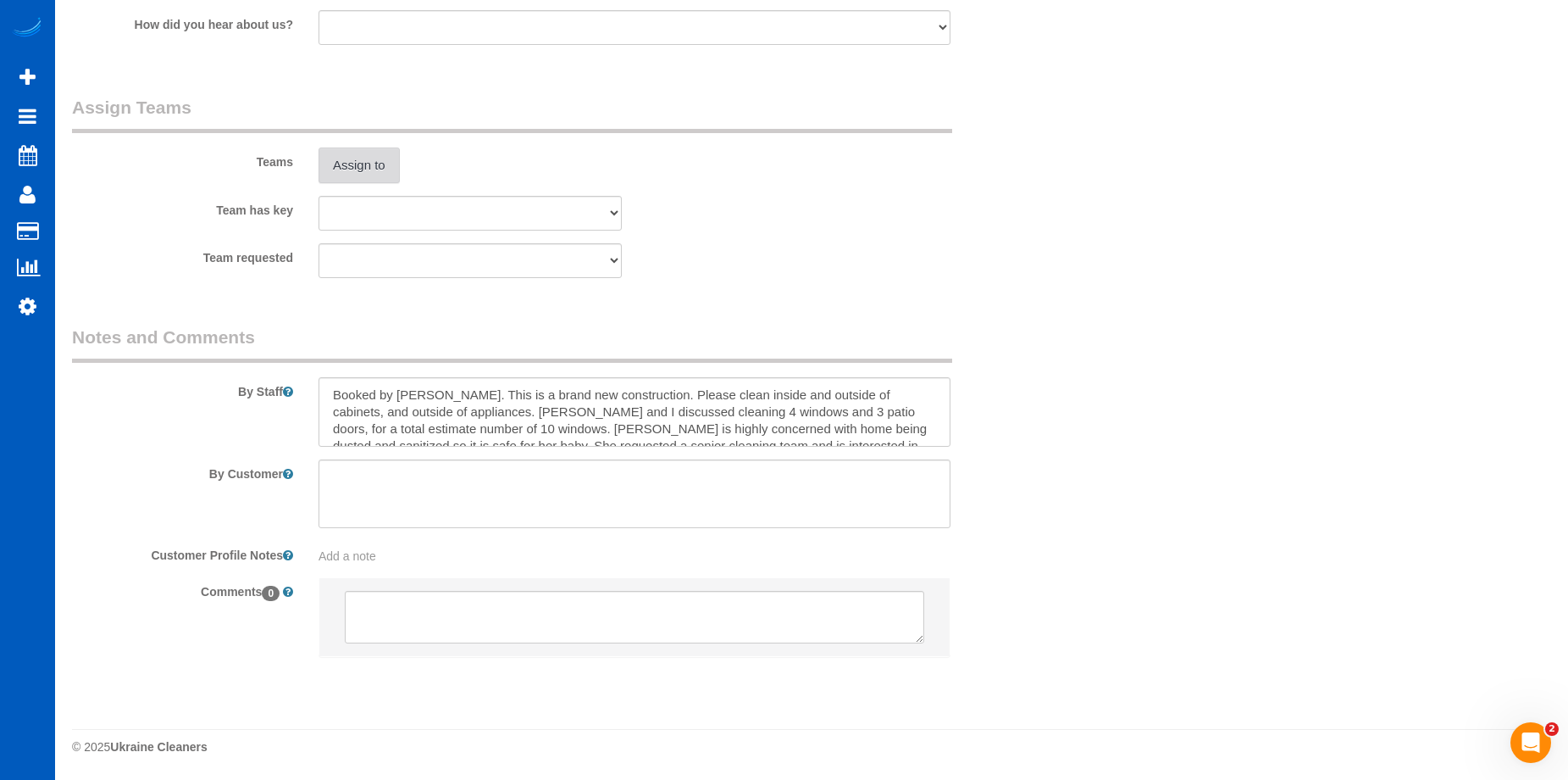
click at [369, 169] on button "Assign to" at bounding box center [359, 166] width 81 height 36
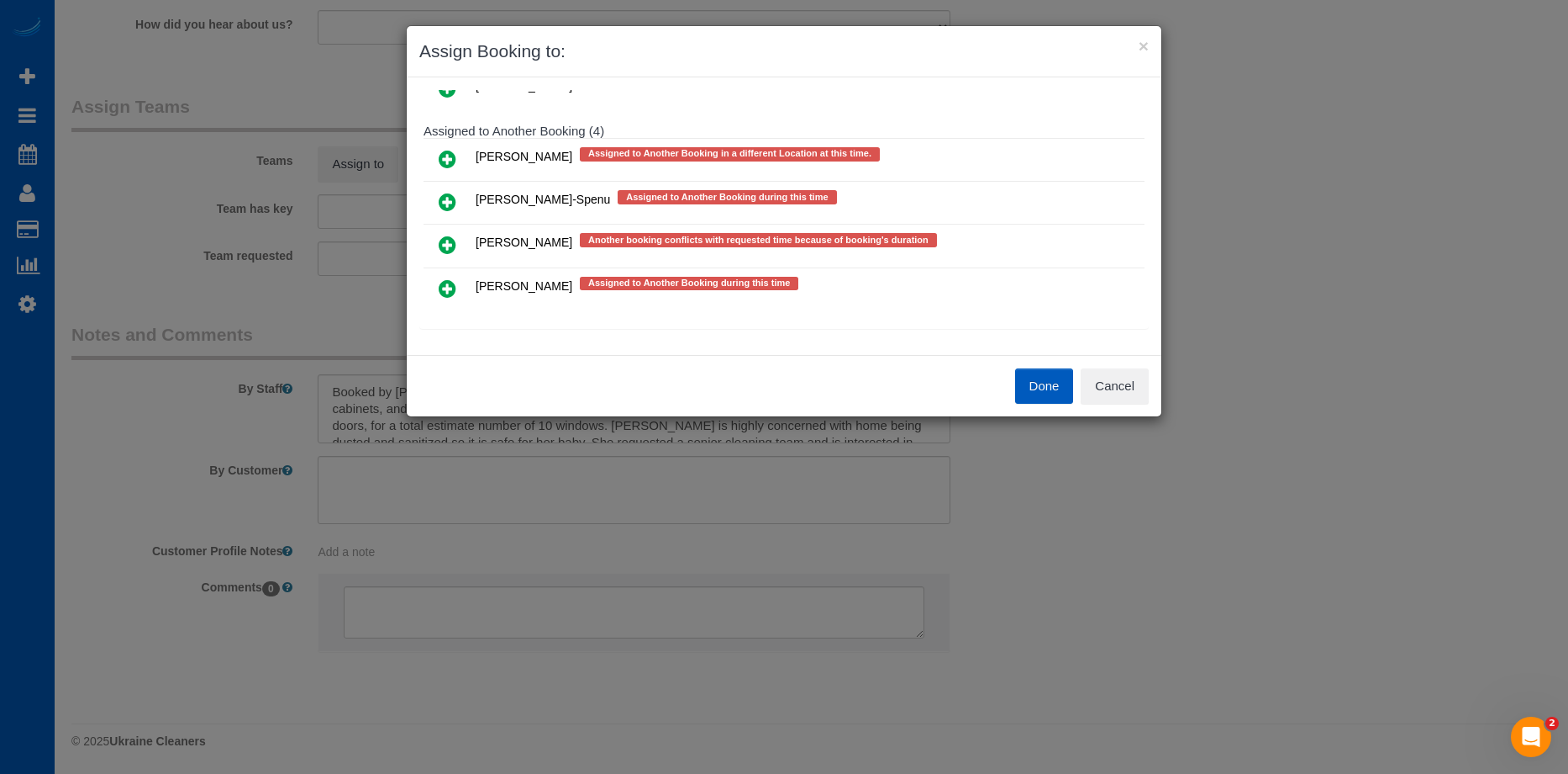
scroll to position [365, 0]
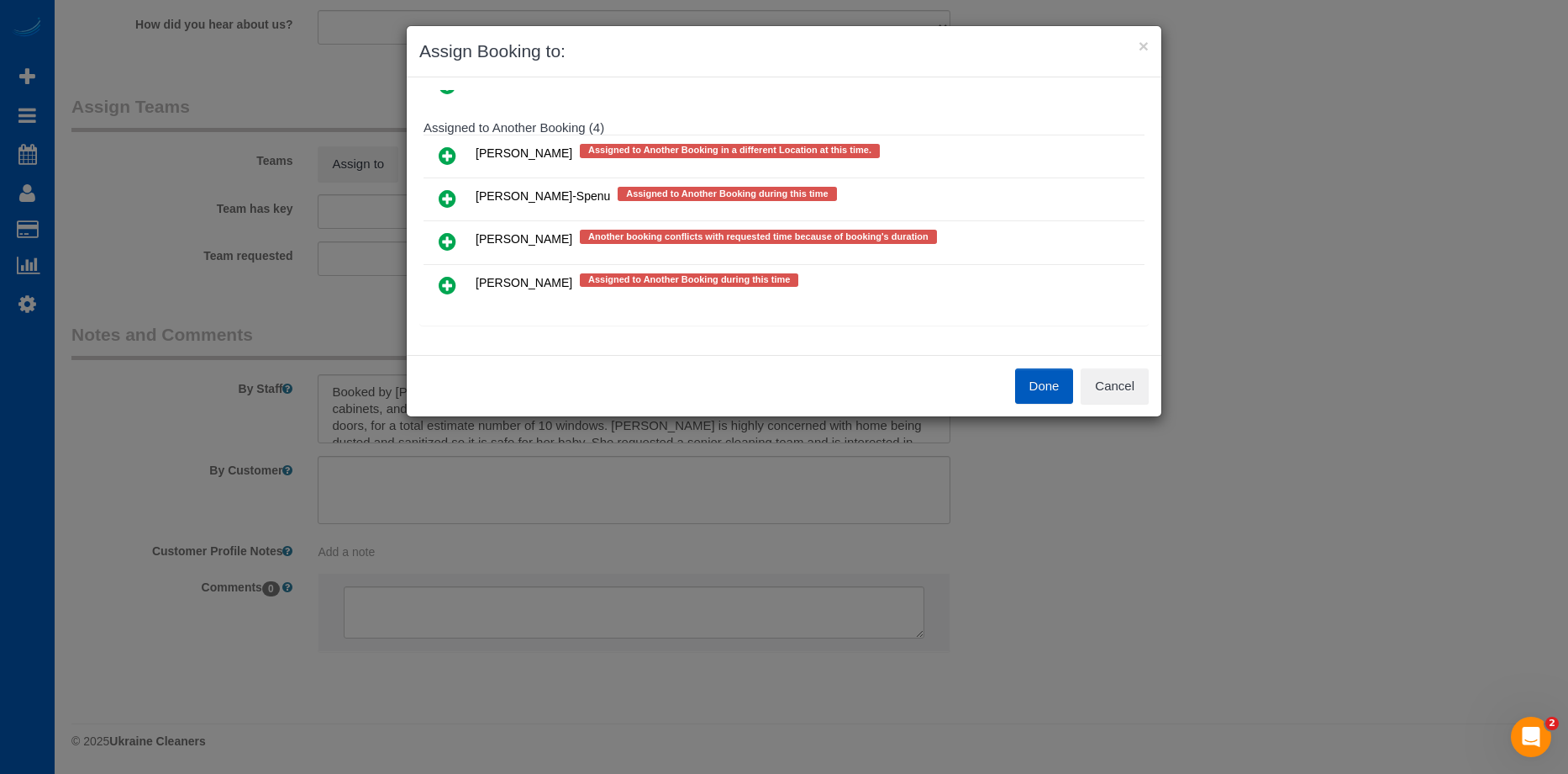
click at [442, 238] on icon at bounding box center [448, 241] width 18 height 20
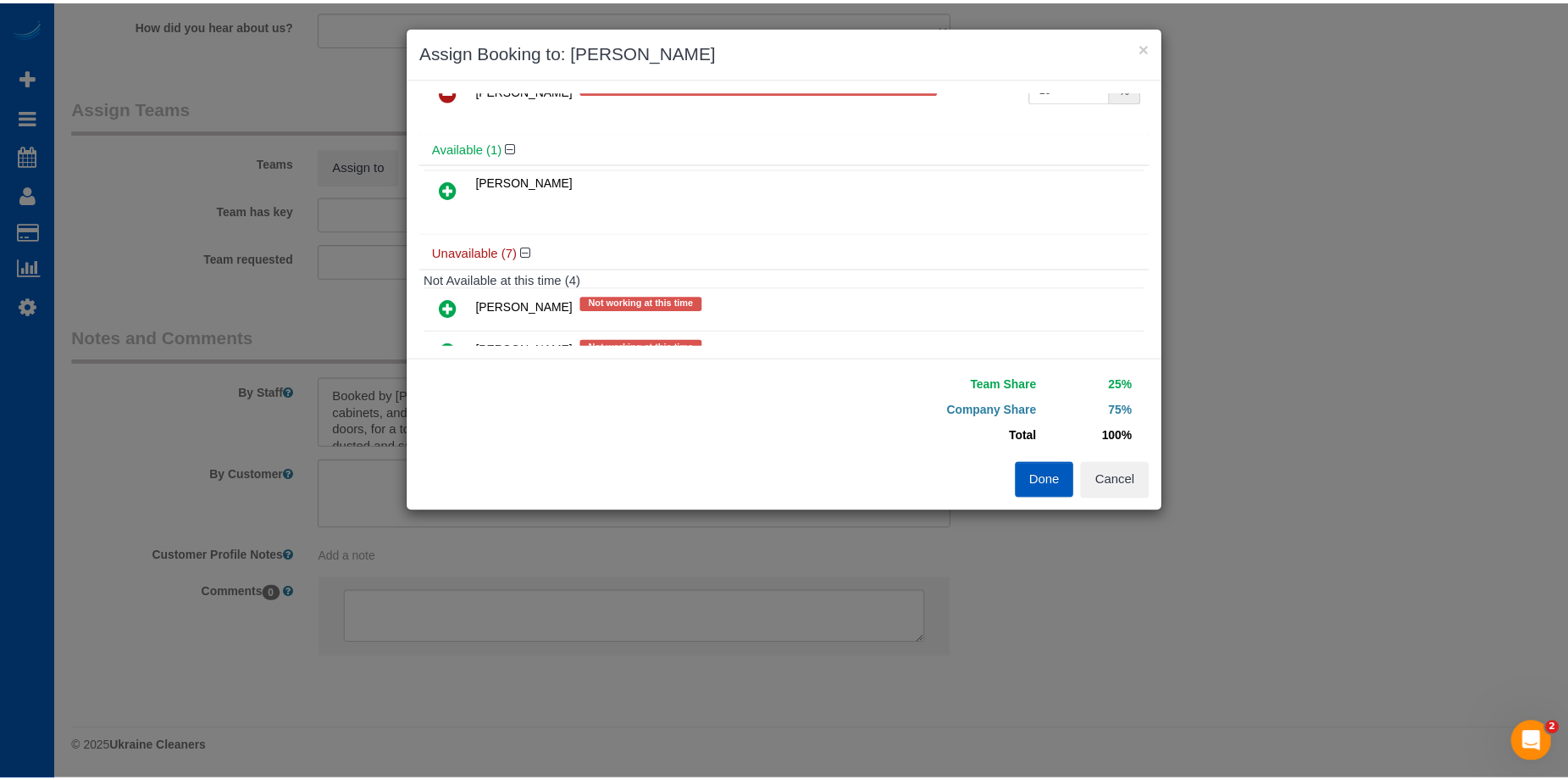
scroll to position [0, 0]
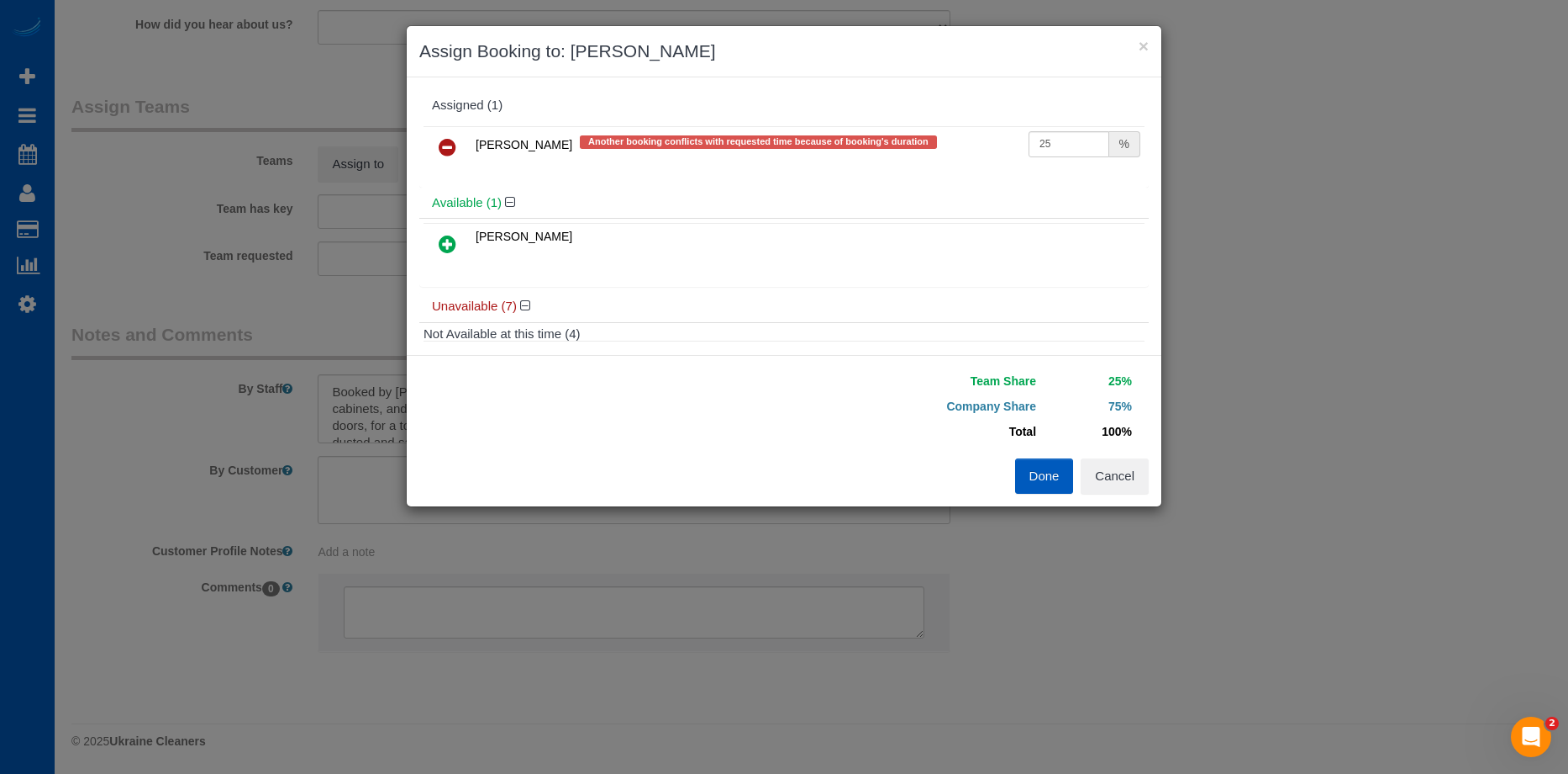
click at [452, 242] on icon at bounding box center [448, 243] width 18 height 20
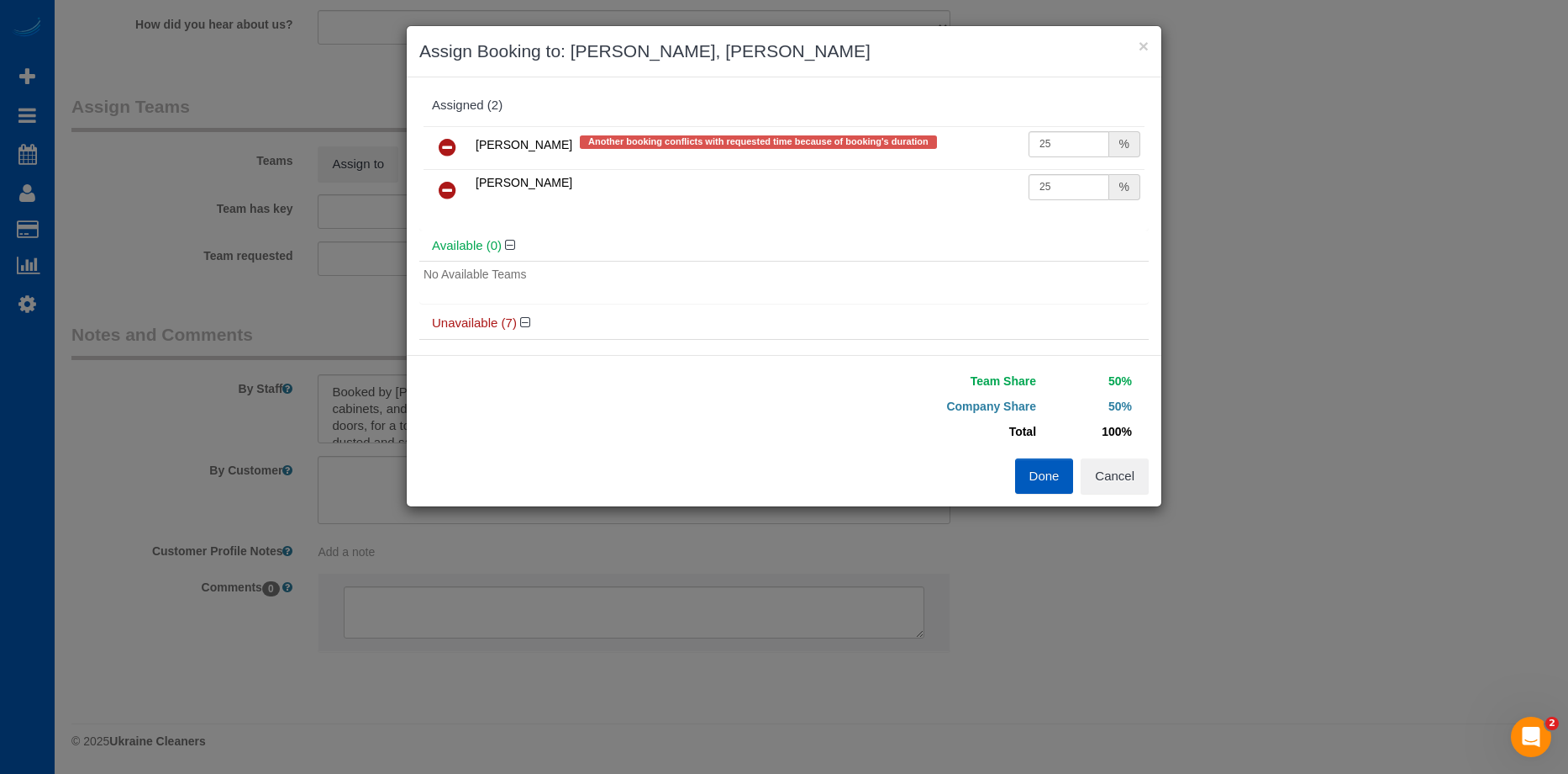
click at [1031, 471] on button "Done" at bounding box center [1045, 476] width 59 height 35
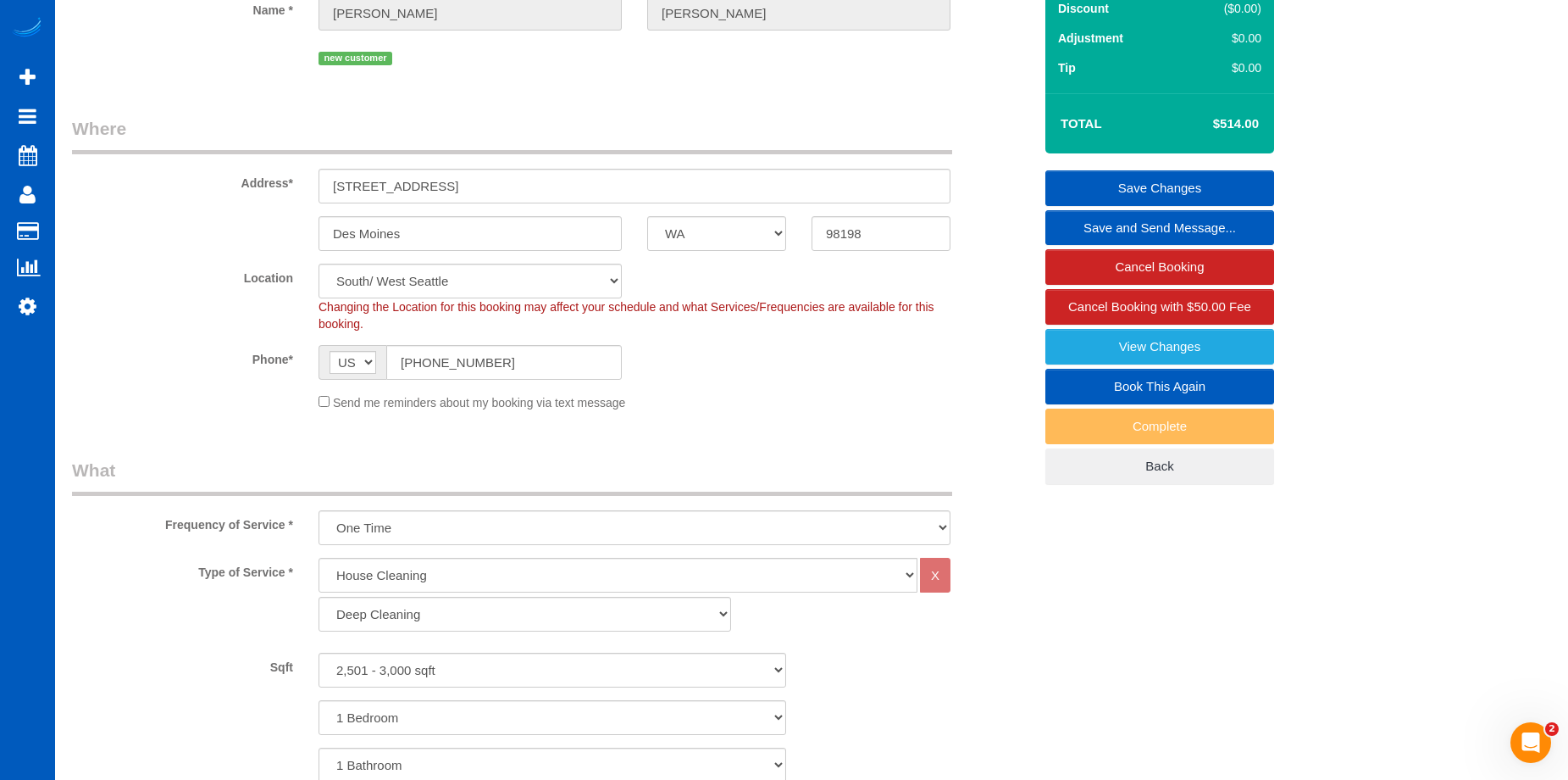
scroll to position [56, 0]
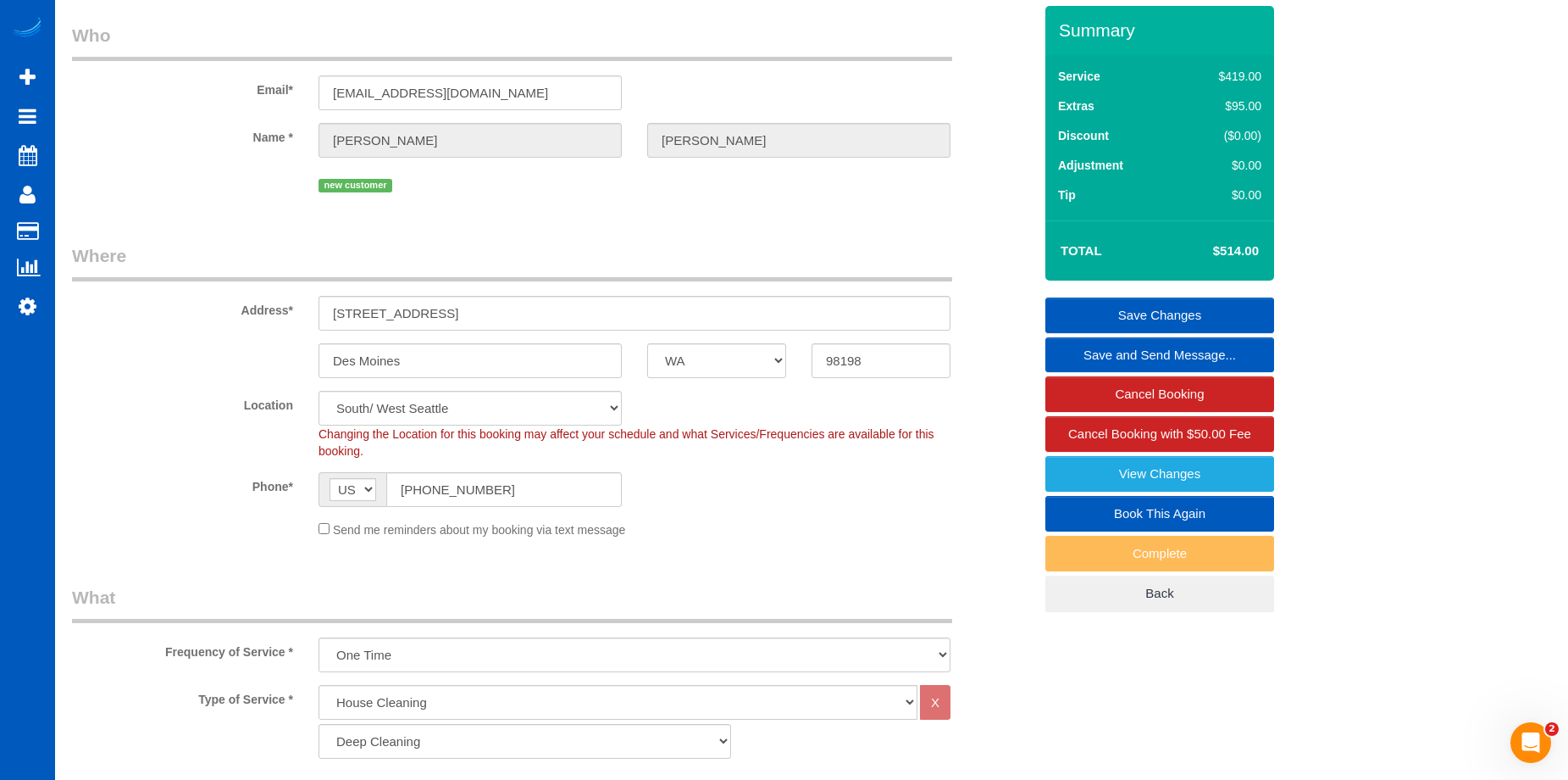
click at [1095, 309] on link "Save Changes" at bounding box center [1159, 316] width 229 height 36
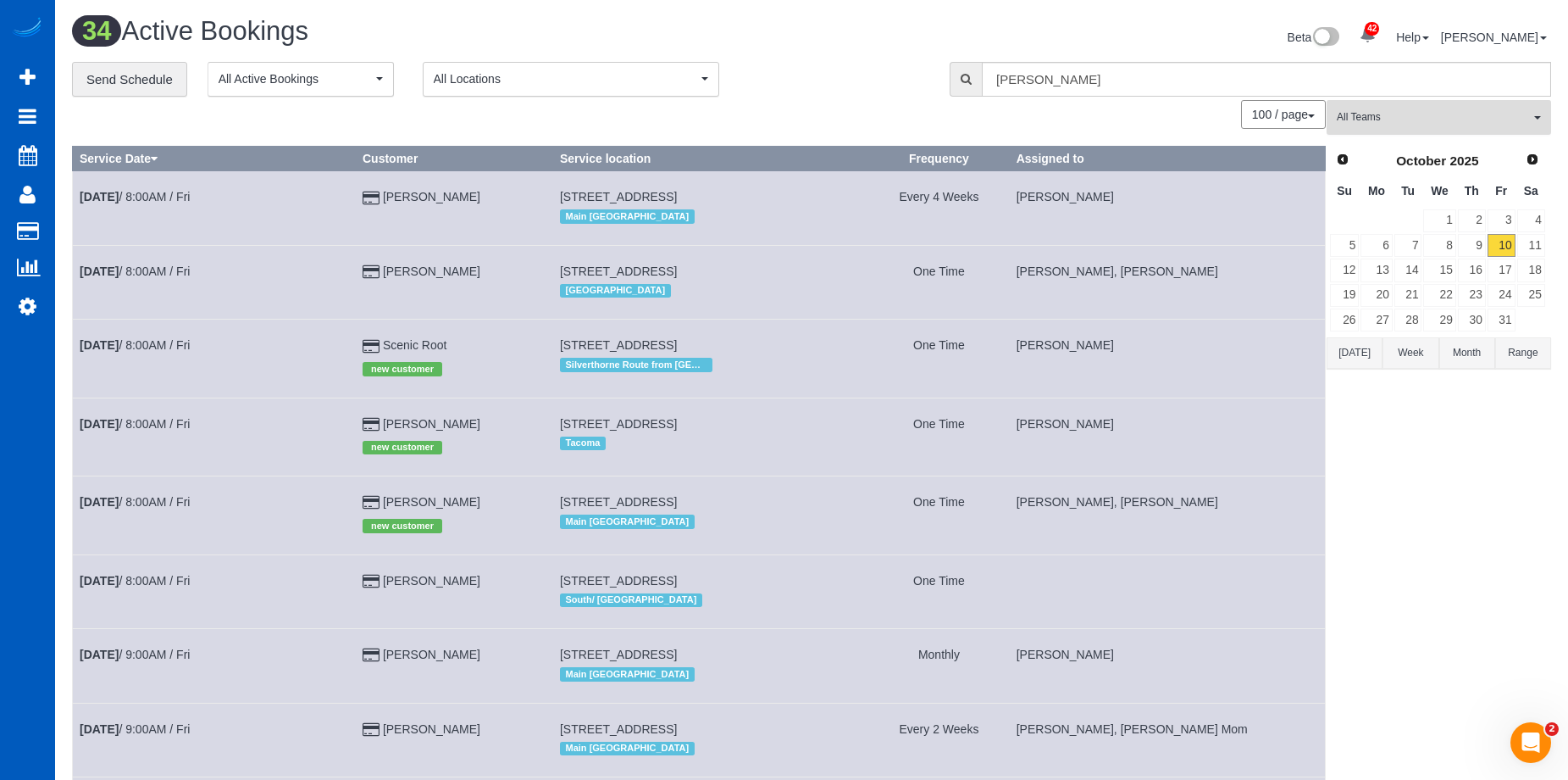
click at [1404, 110] on span "All Teams" at bounding box center [1433, 117] width 193 height 15
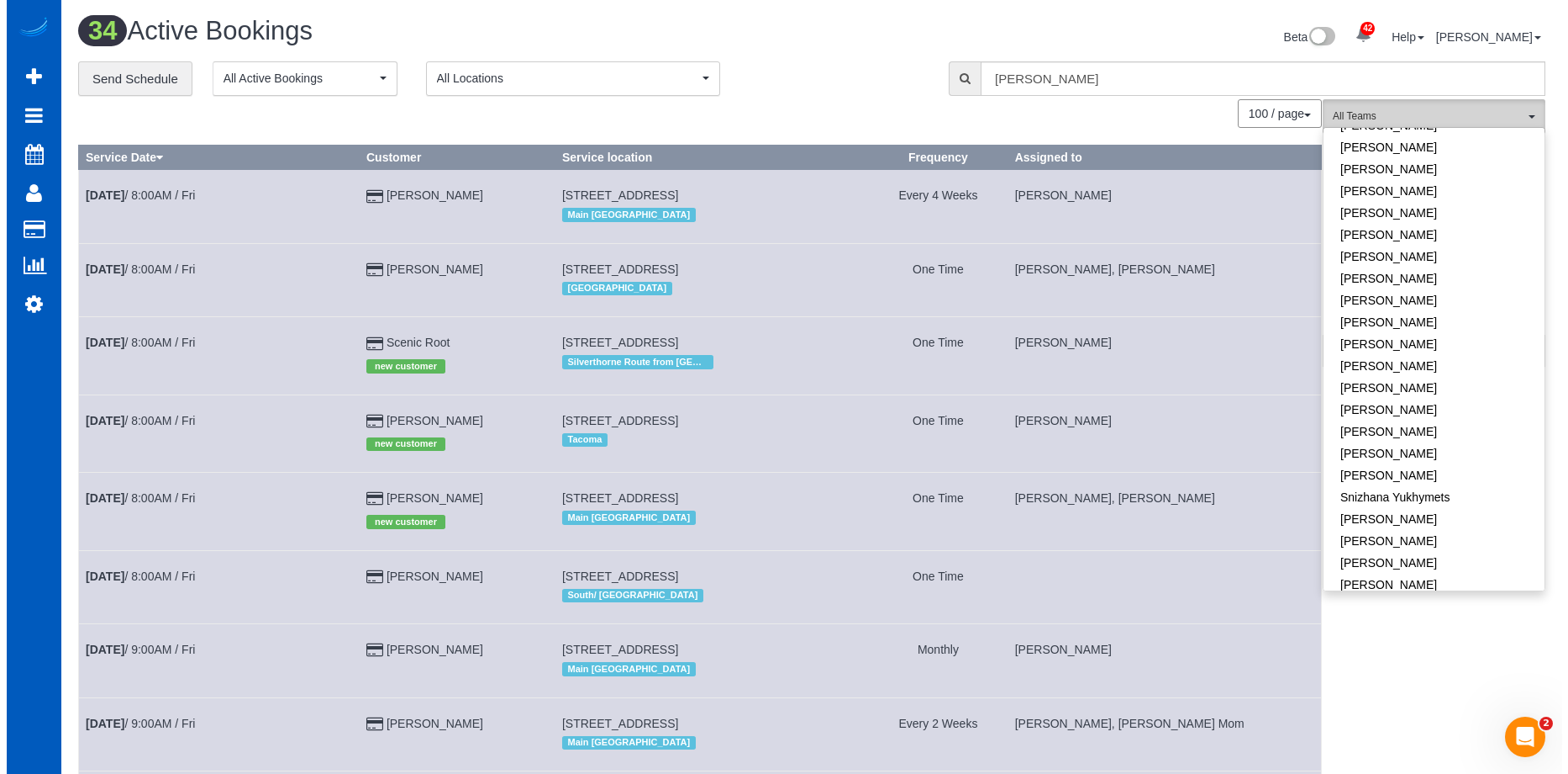
scroll to position [841, 0]
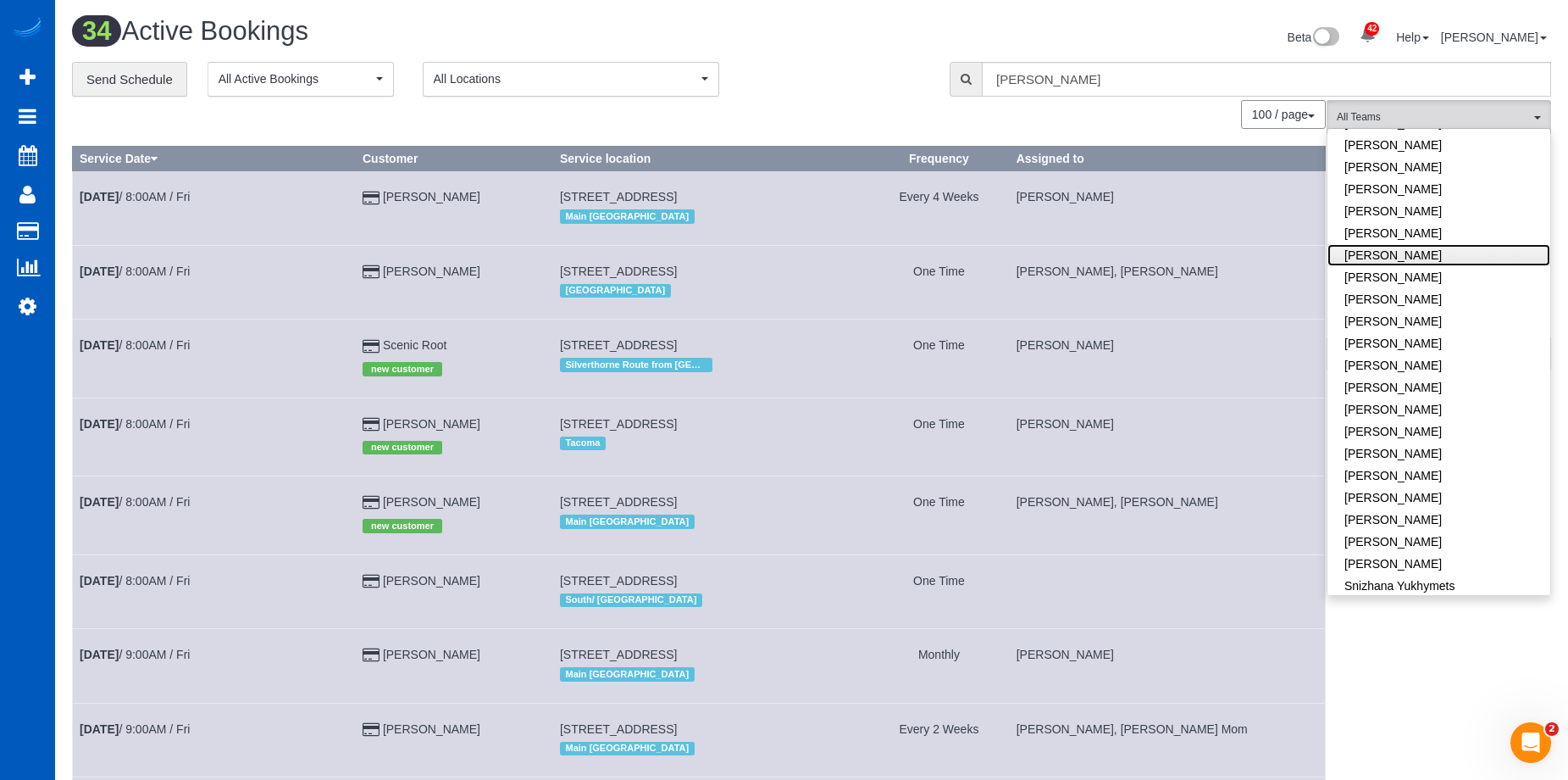
click at [1458, 244] on link "Oksana Milisevych" at bounding box center [1438, 255] width 223 height 22
click at [1459, 266] on link "Oksana Romaniuk" at bounding box center [1438, 277] width 223 height 22
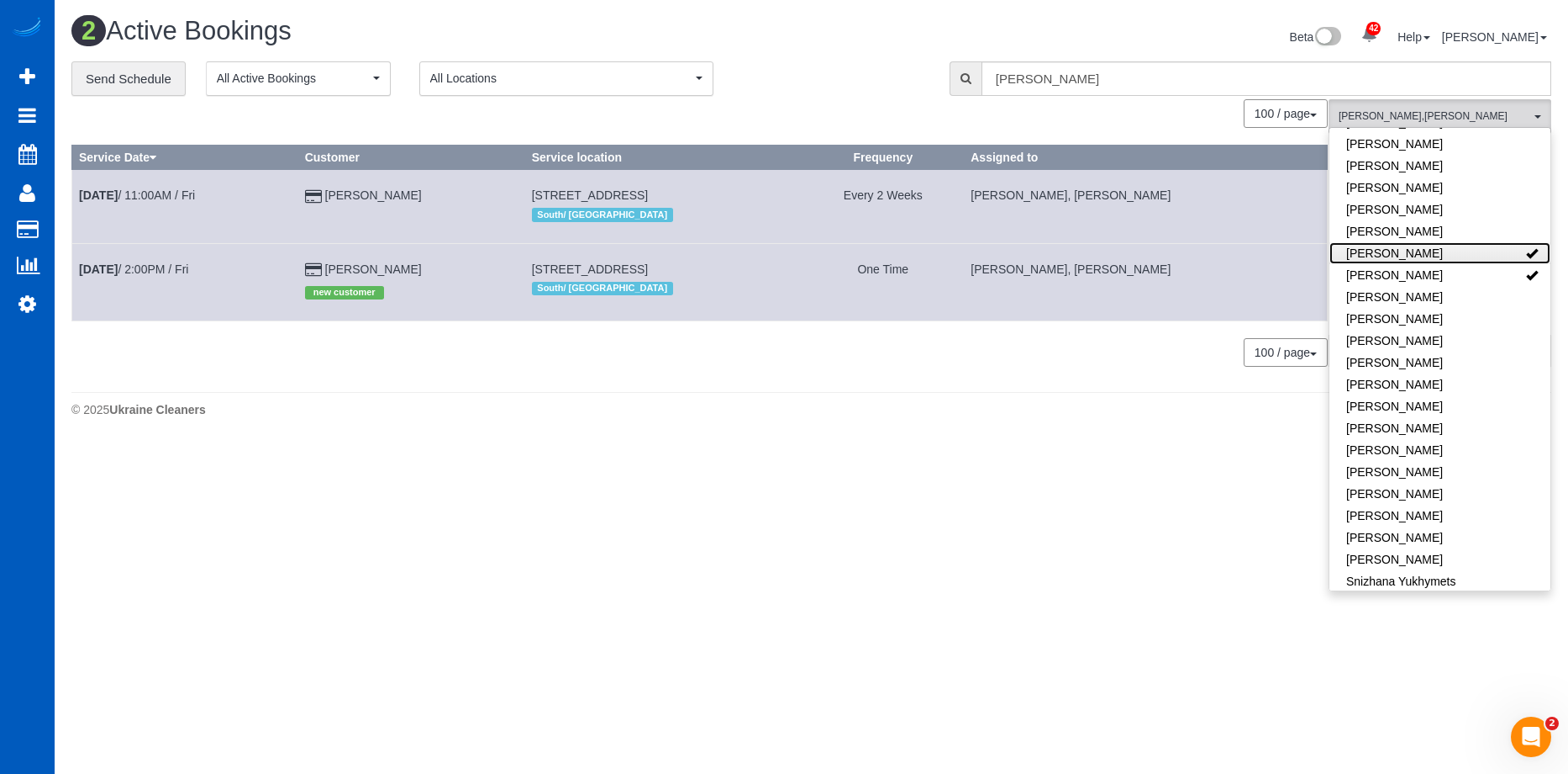
click at [1453, 242] on link "Oksana Milisevych" at bounding box center [1440, 253] width 221 height 22
click at [1440, 264] on link "Oksana Romaniuk" at bounding box center [1440, 275] width 221 height 22
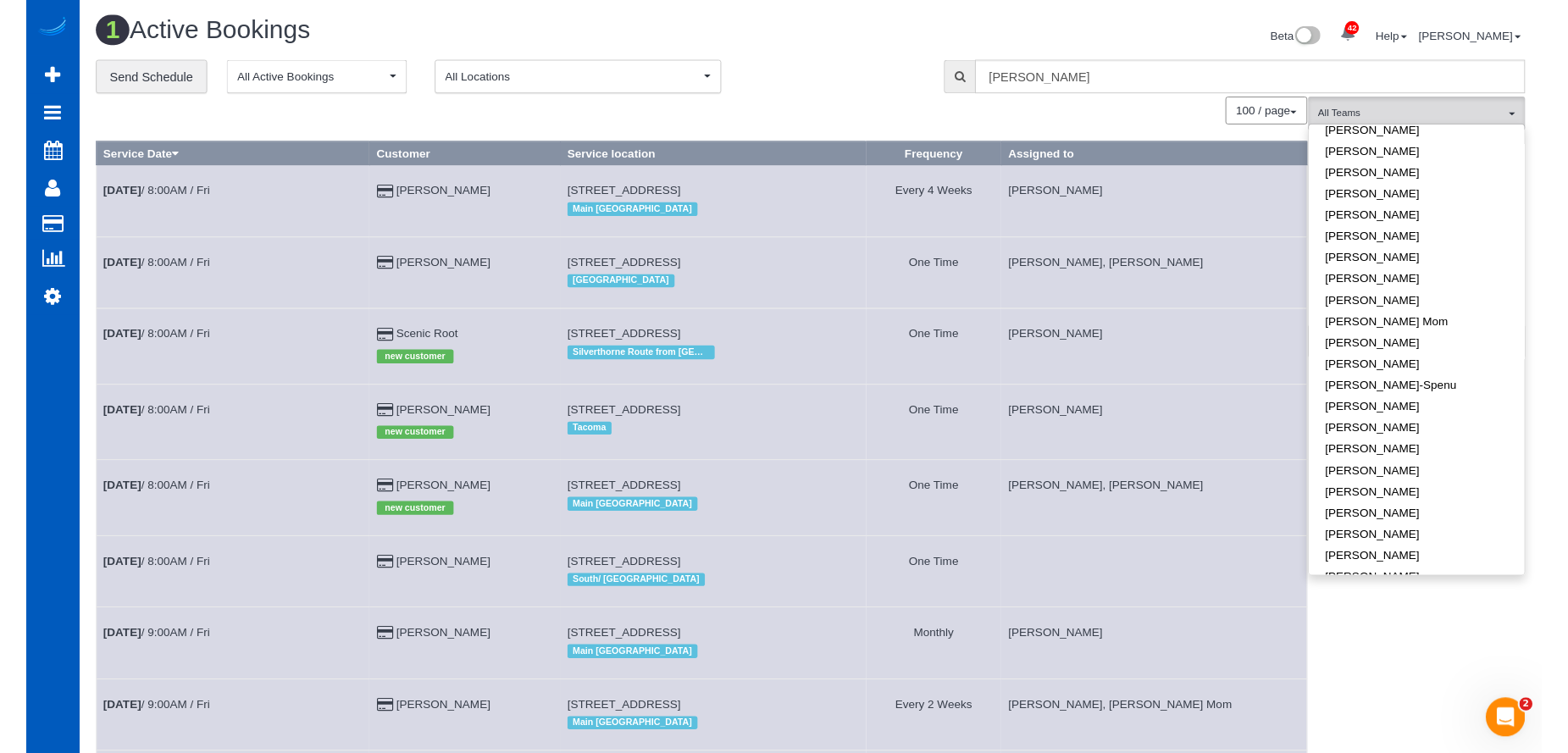
scroll to position [0, 0]
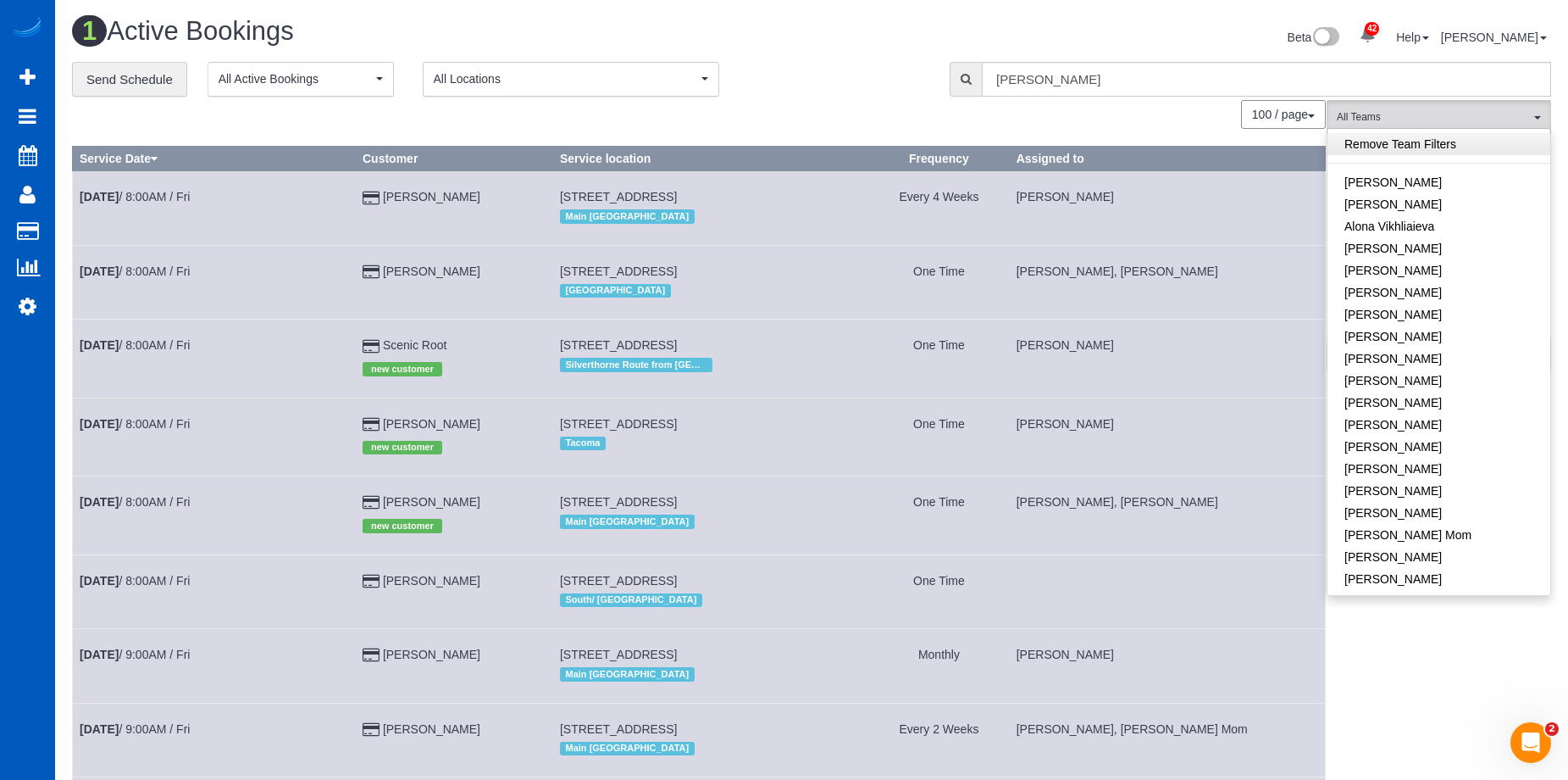
click at [1488, 150] on link "Remove Team Filters" at bounding box center [1438, 144] width 223 height 22
click at [824, 31] on div "Beta 42 Your Notifications You have 0 alerts × You have 2 to charge for 10/07/2…" at bounding box center [1187, 39] width 752 height 45
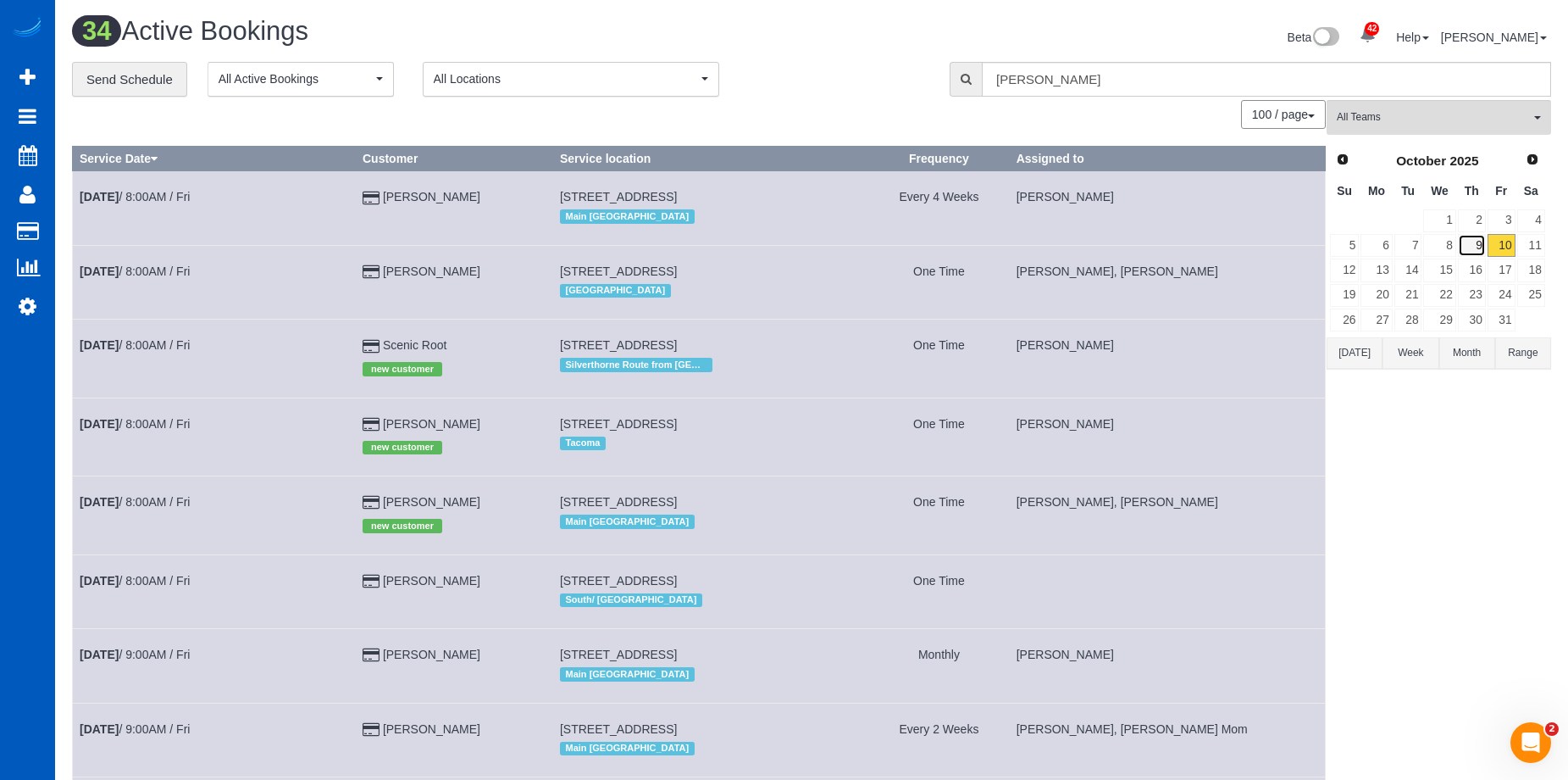
click at [1473, 241] on link "9" at bounding box center [1472, 245] width 28 height 23
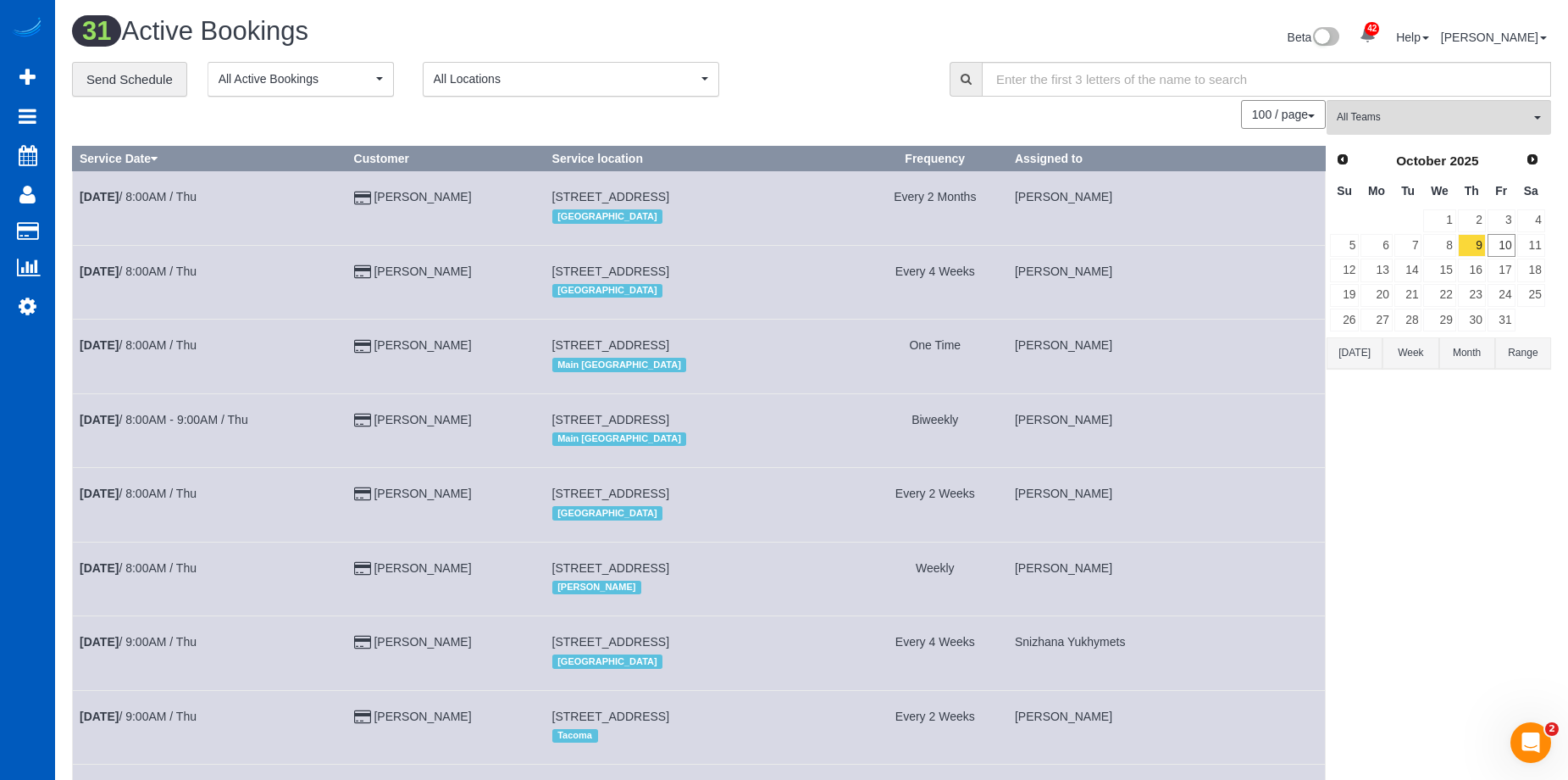
click at [879, 237] on td "Every 2 Months" at bounding box center [934, 207] width 145 height 73
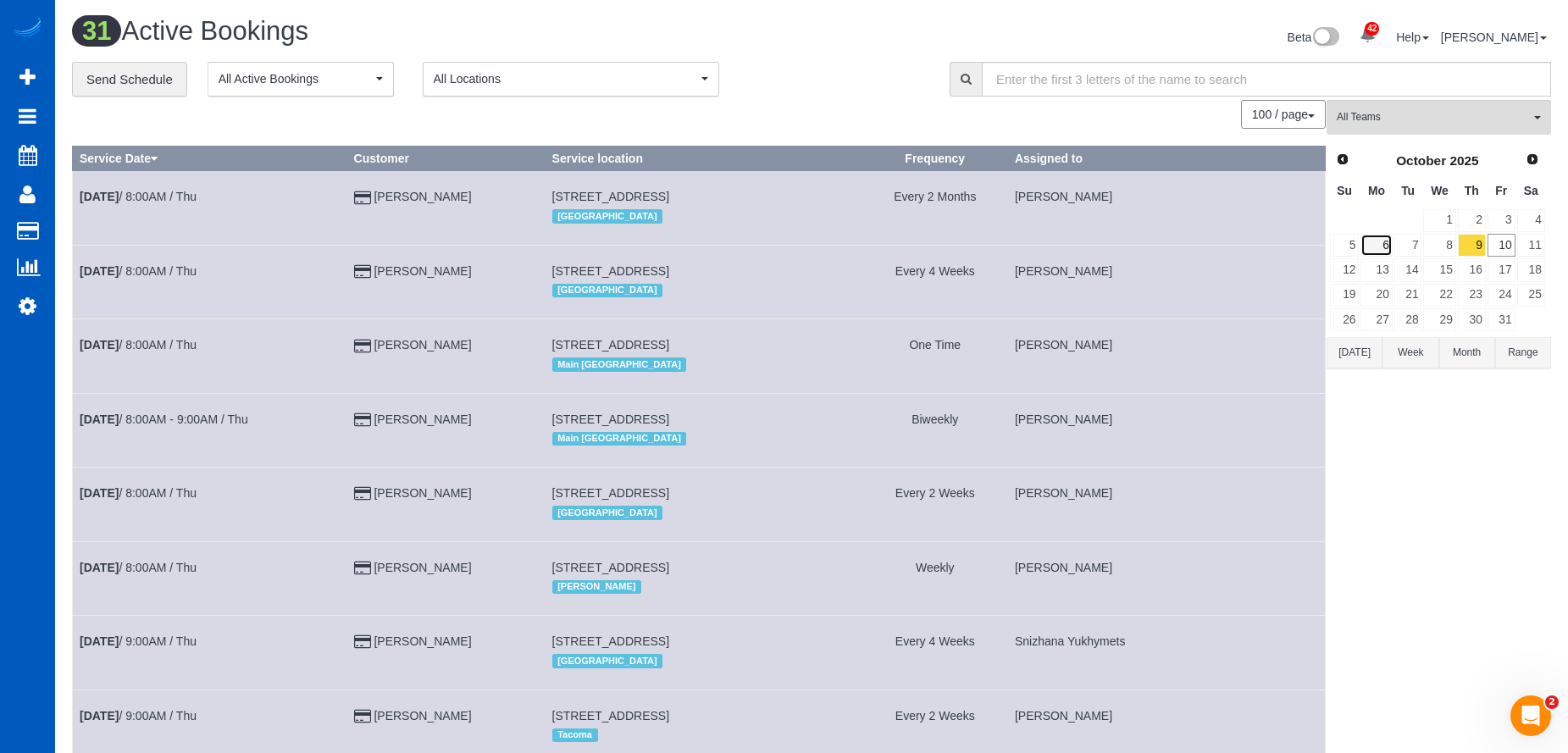
click at [1379, 252] on link "6" at bounding box center [1376, 245] width 32 height 23
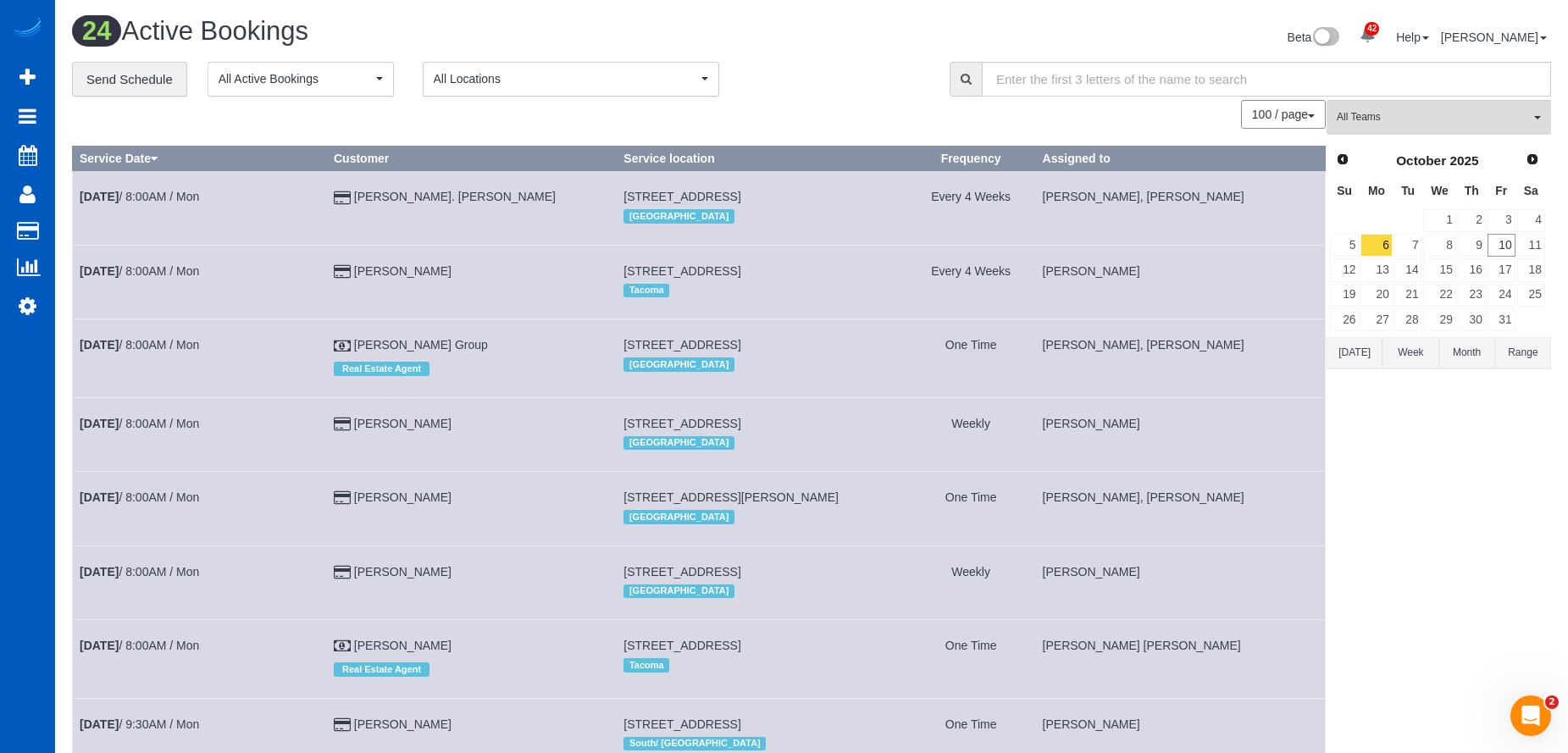
click at [865, 350] on td "6405 Ne 129th Pl, Kirkland, WA 98034 North Eastside" at bounding box center [762, 358] width 290 height 78
click at [1402, 243] on link "7" at bounding box center [1408, 245] width 28 height 23
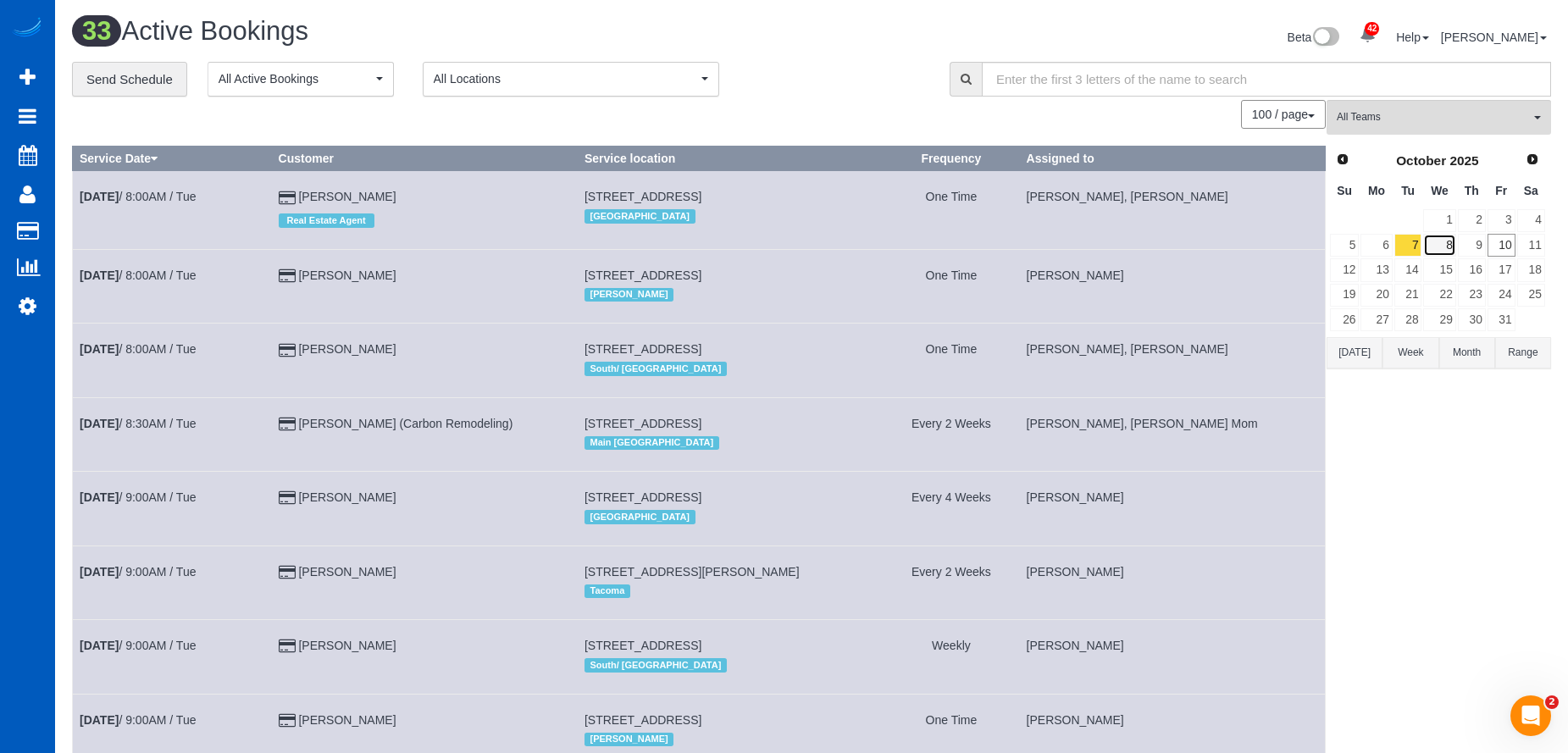
click at [1441, 234] on link "8" at bounding box center [1439, 245] width 32 height 23
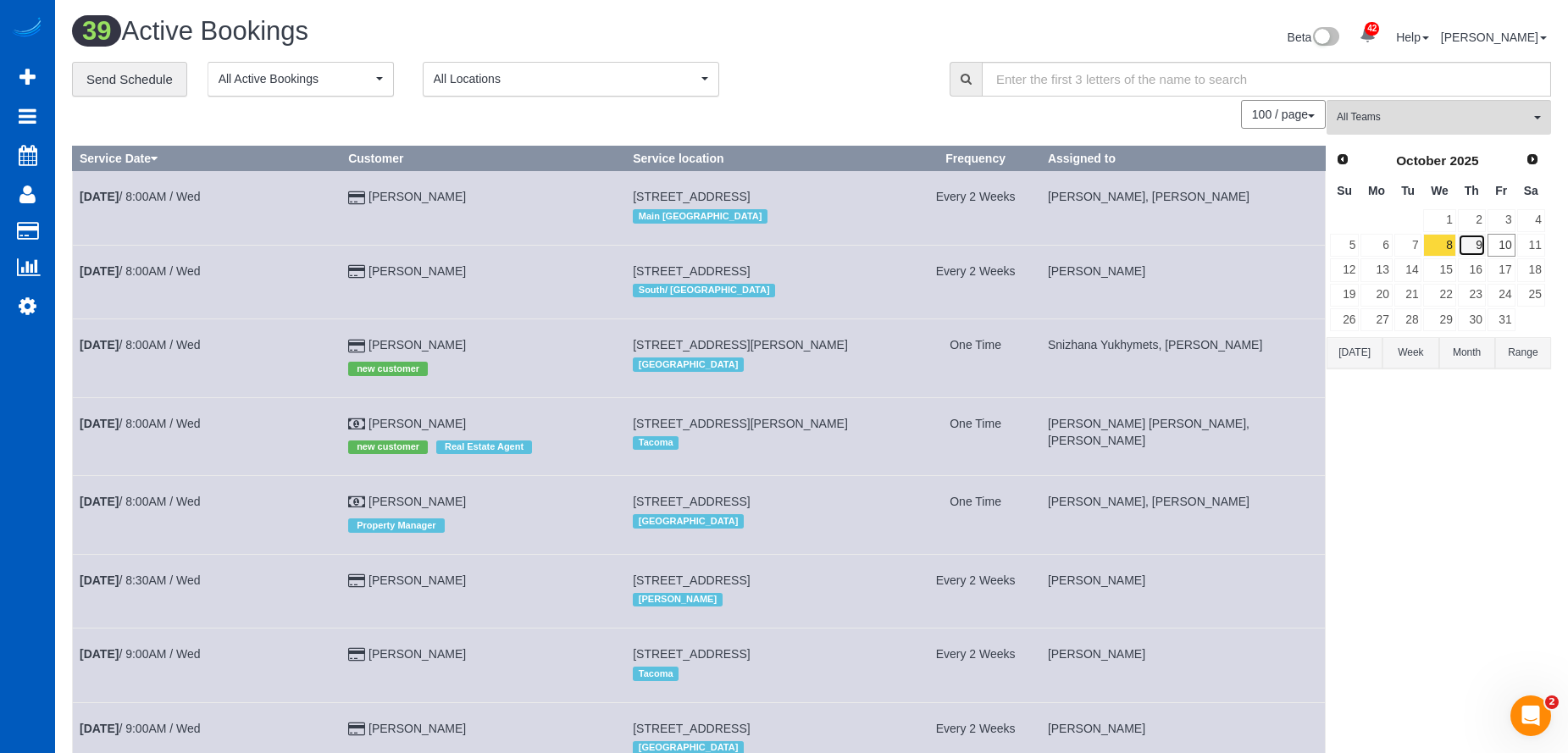
click at [1464, 240] on link "9" at bounding box center [1472, 245] width 28 height 23
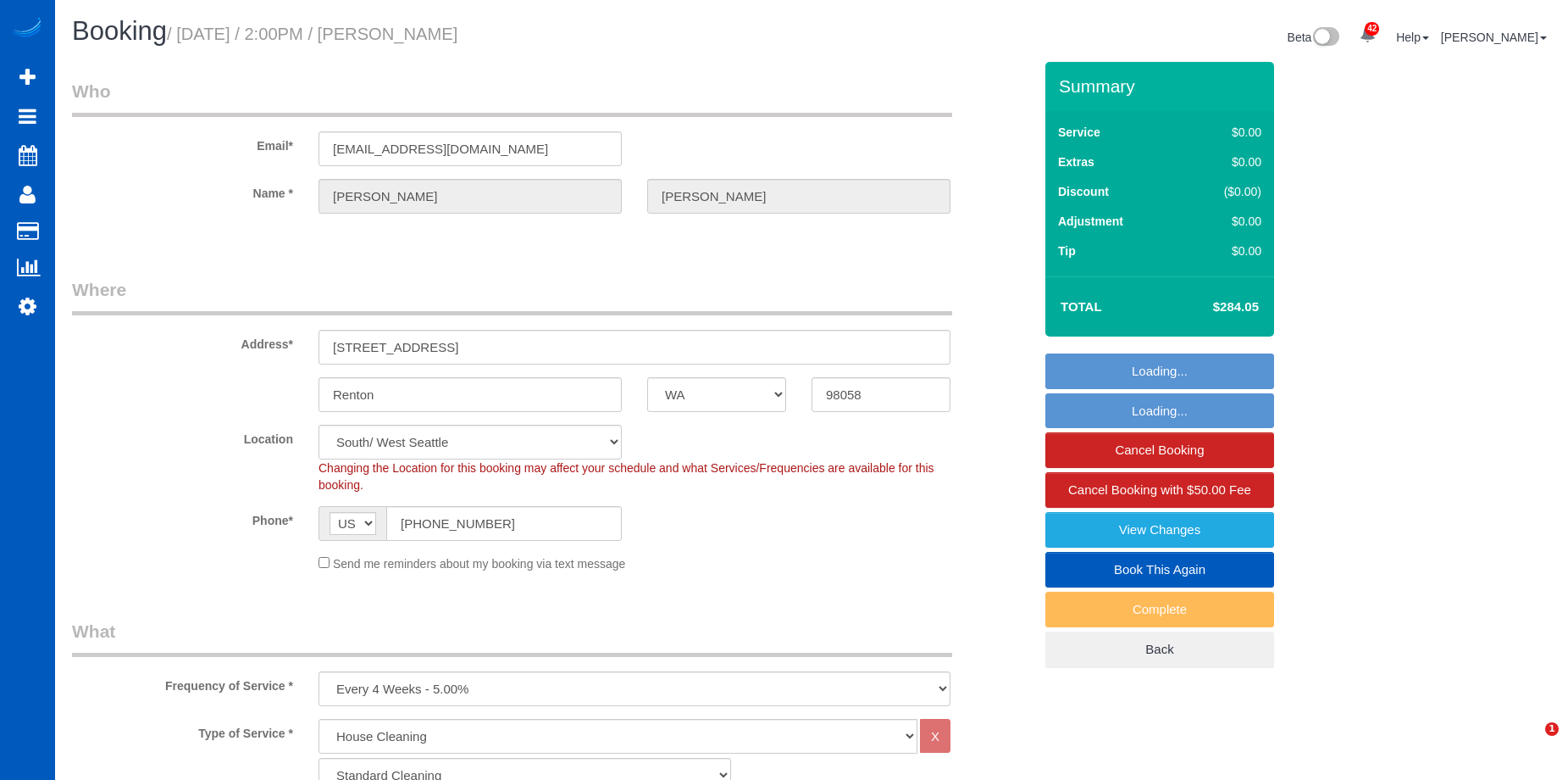
select select "WA"
select select "199"
select select "string:fspay-5d58788a-1fe3-4bc8-8de0-f3c77963f815"
select select "spot1"
select select "2501"
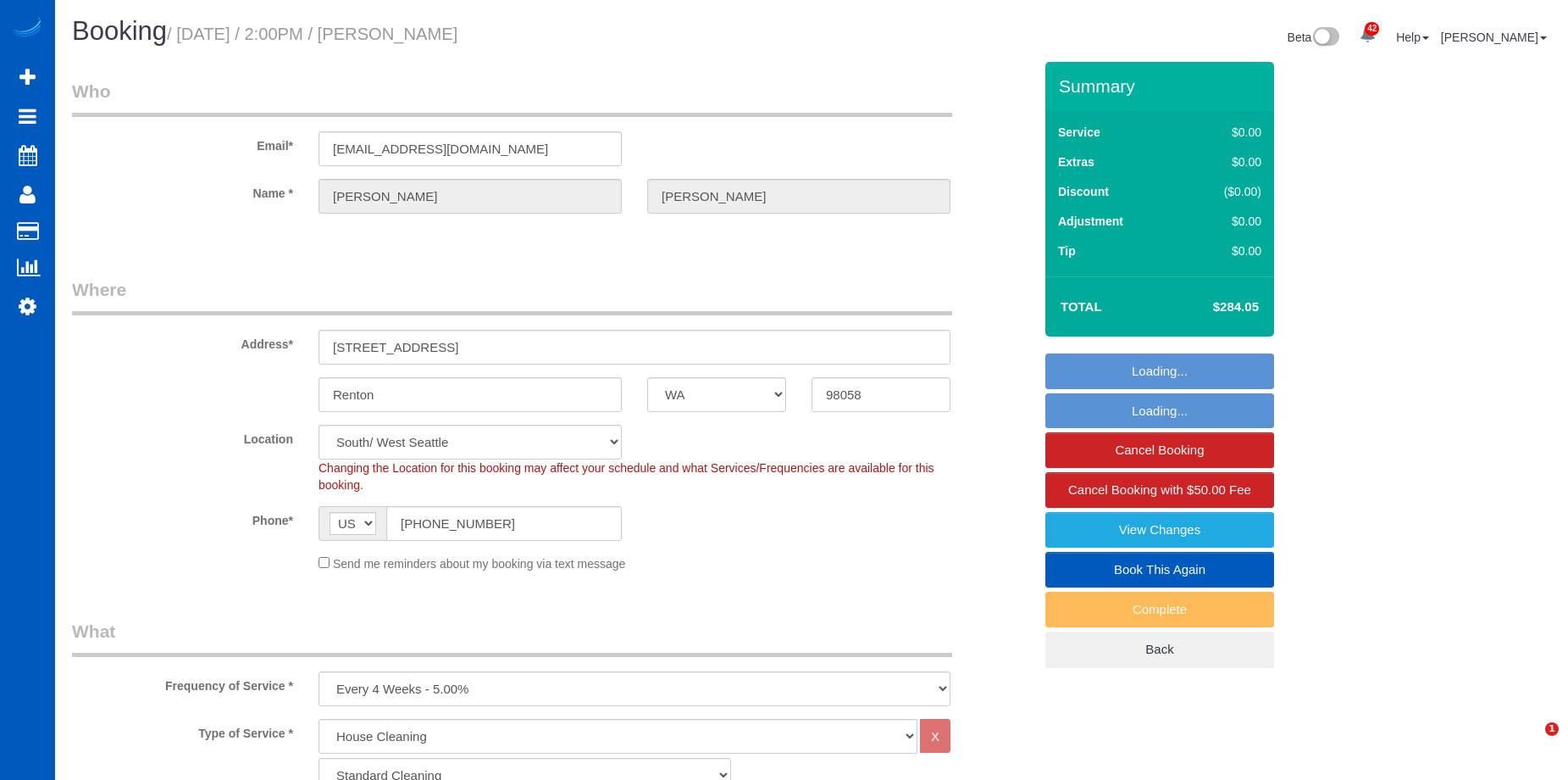
select select "3"
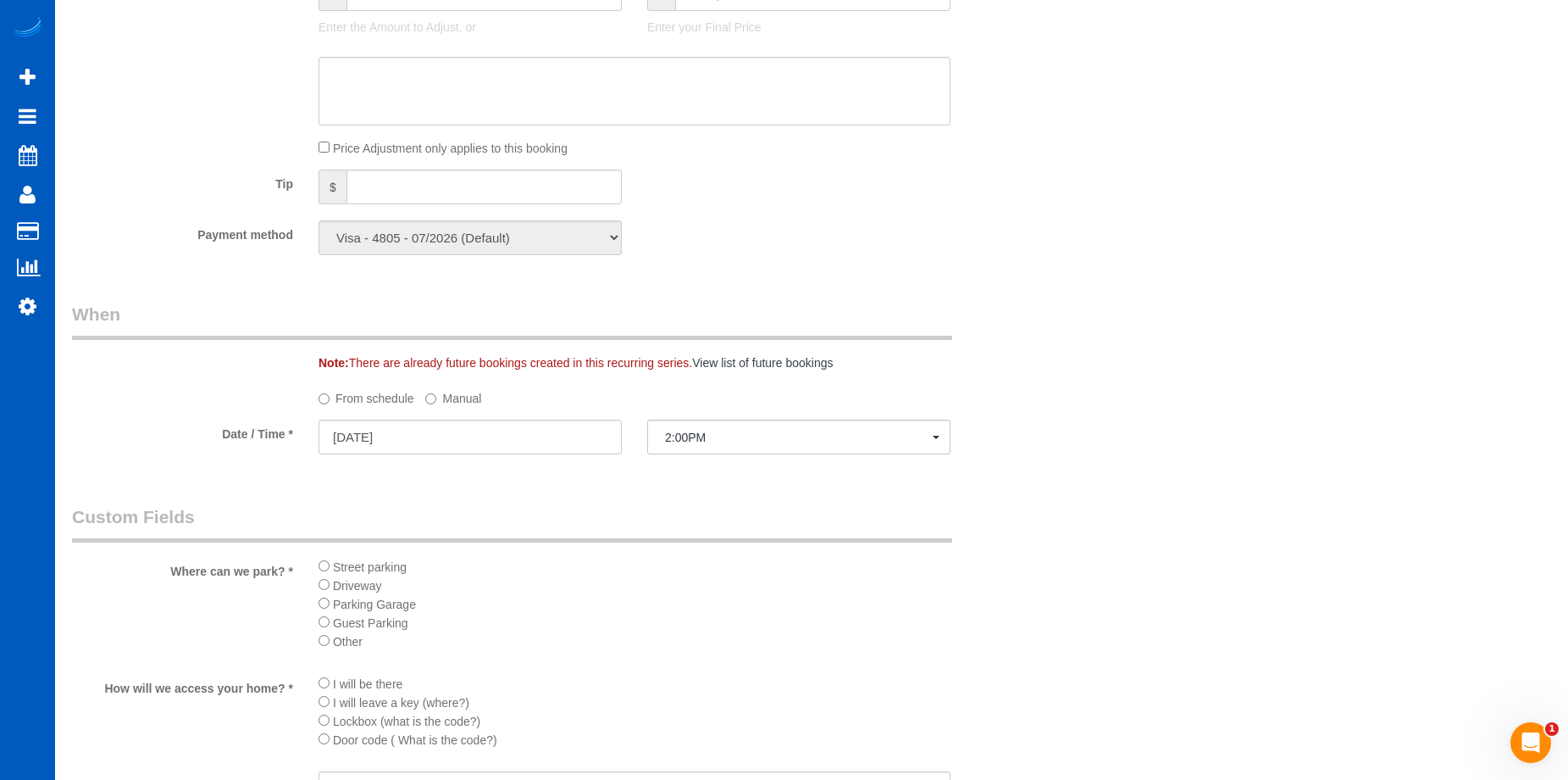
scroll to position [1441, 0]
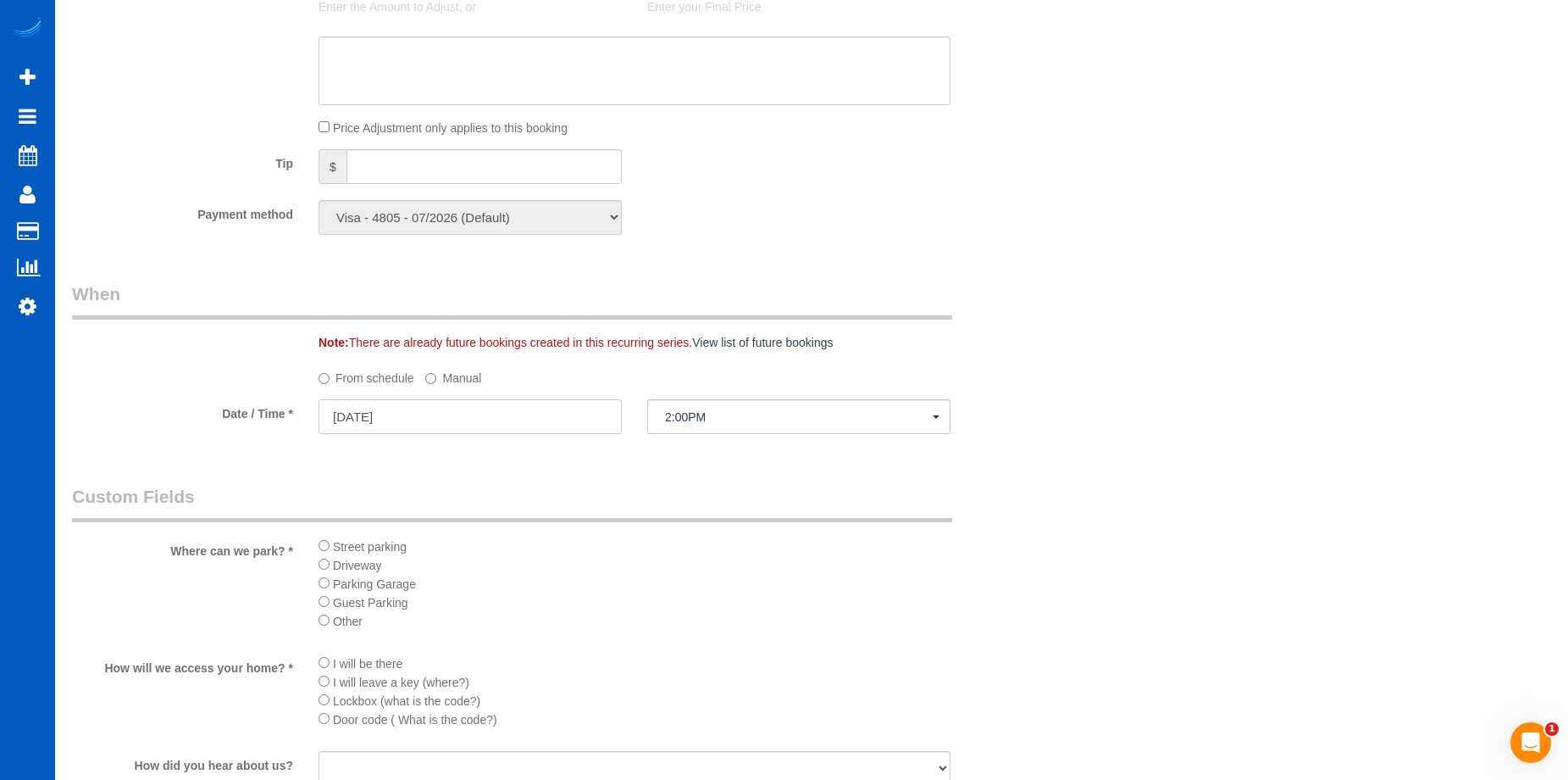
click at [537, 420] on input "10/10/2025" at bounding box center [470, 416] width 303 height 35
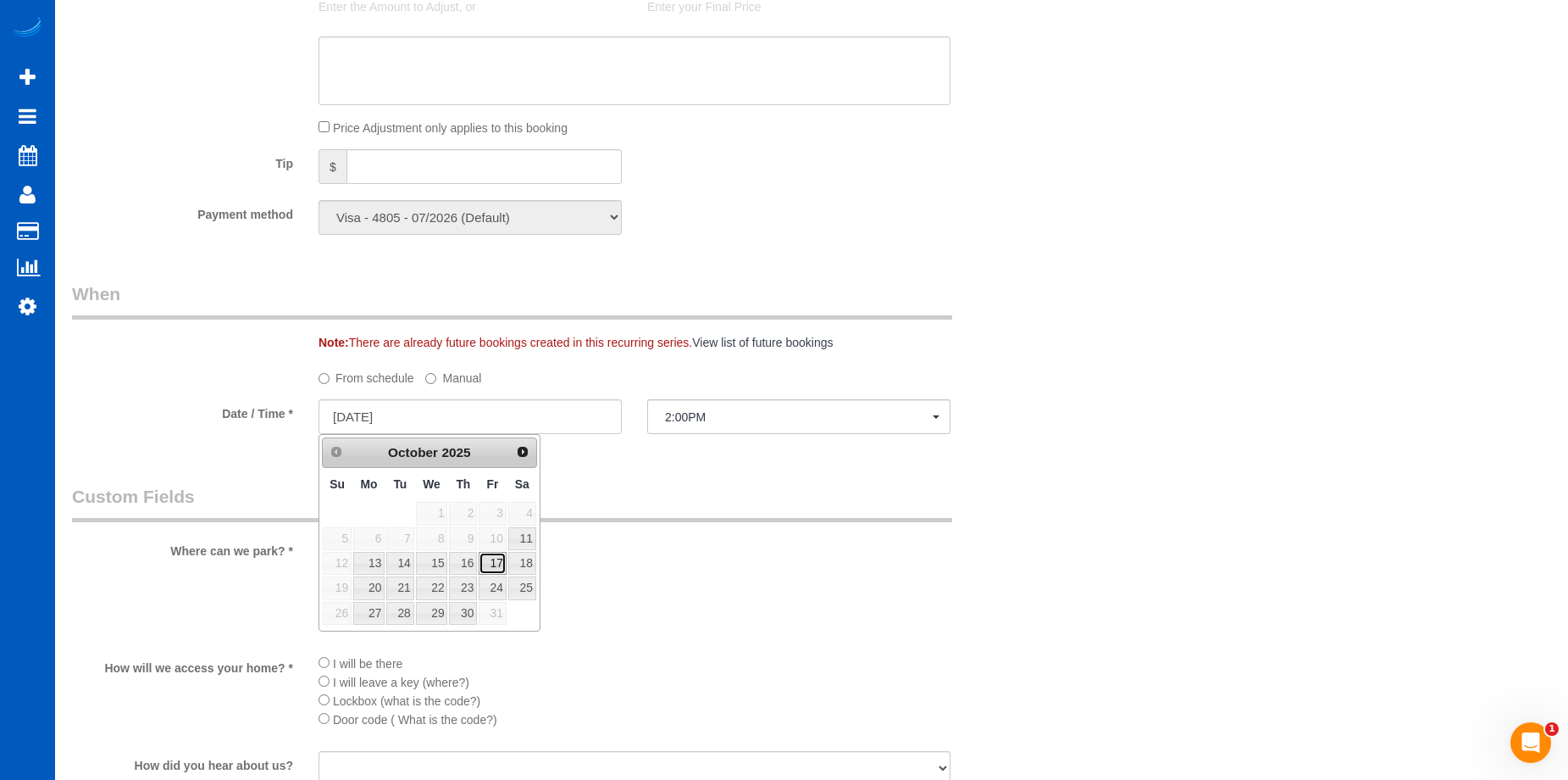
click at [490, 556] on link "17" at bounding box center [491, 563] width 27 height 23
type input "10/17/2025"
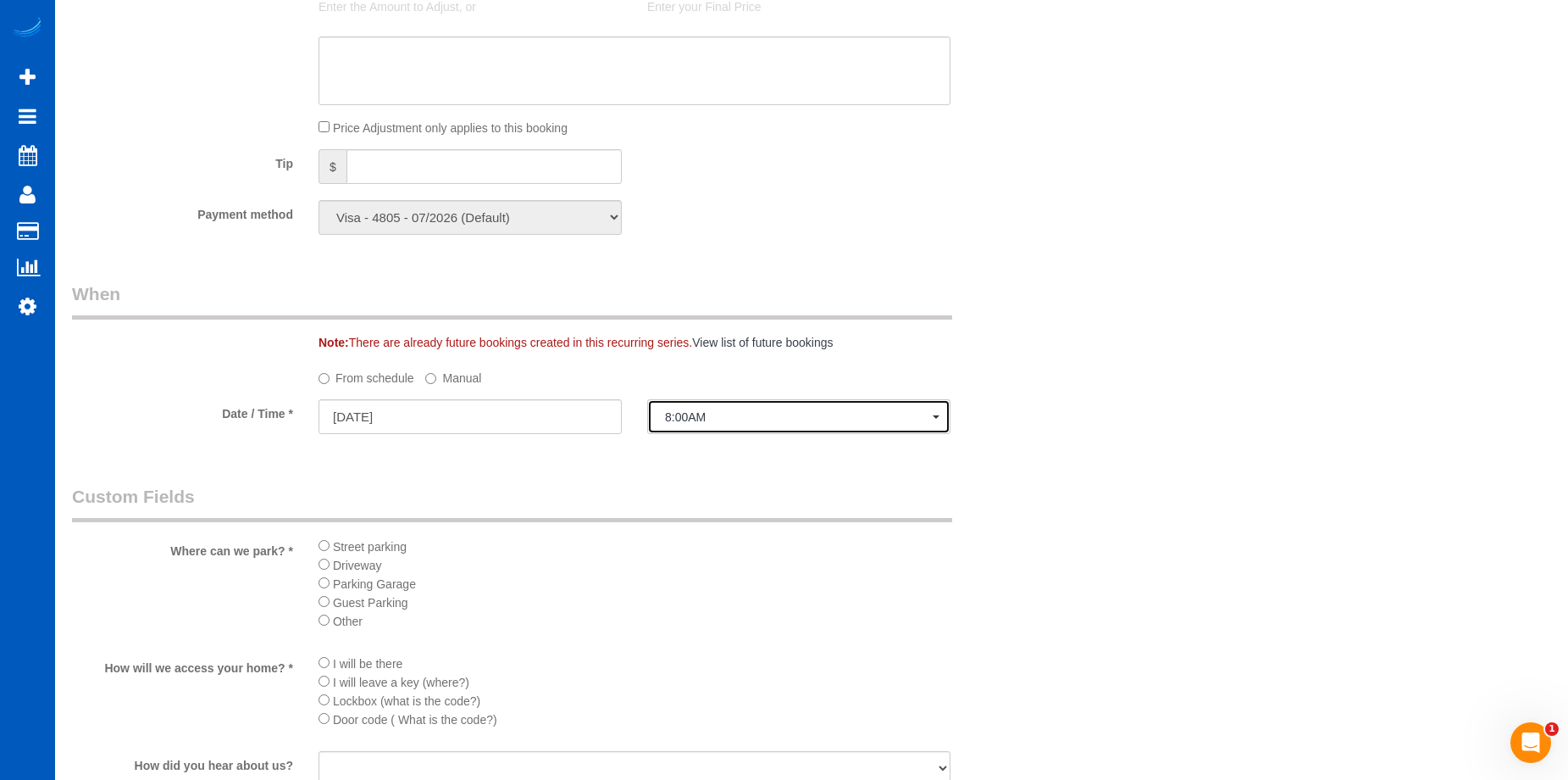
click at [739, 417] on span "8:00AM" at bounding box center [798, 417] width 268 height 14
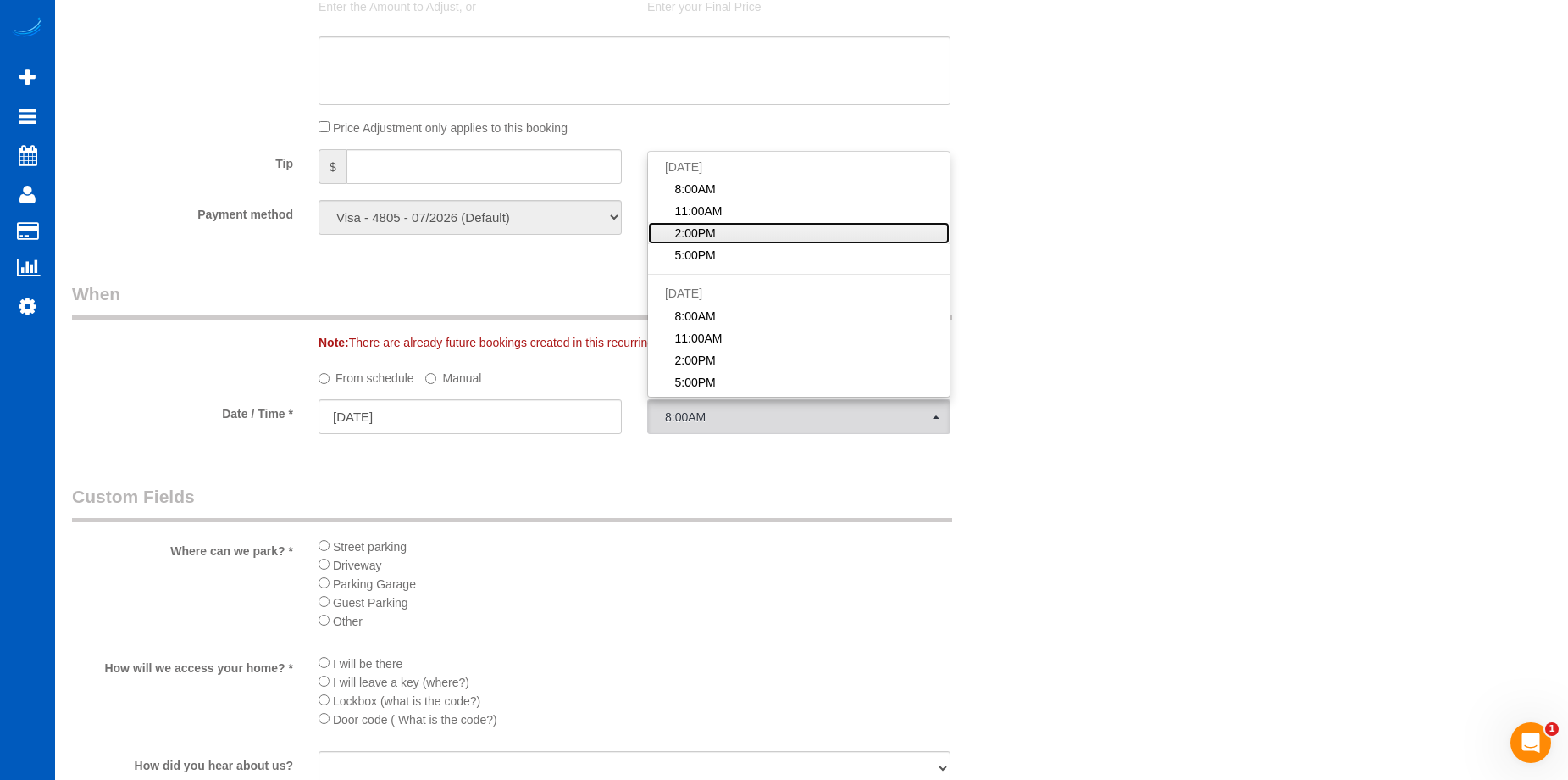
click at [739, 228] on link "2:00PM" at bounding box center [798, 233] width 302 height 22
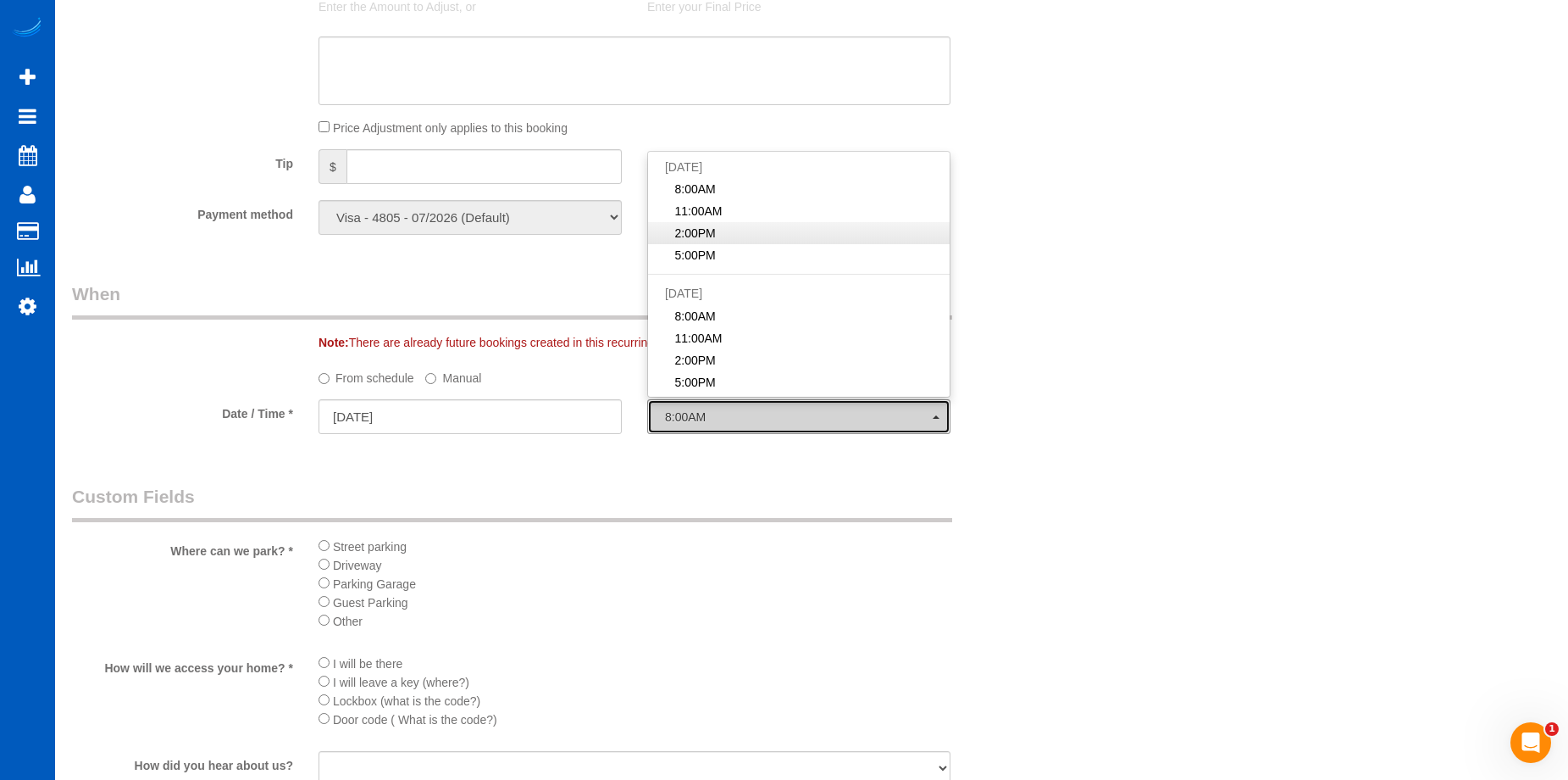
select select "spot12"
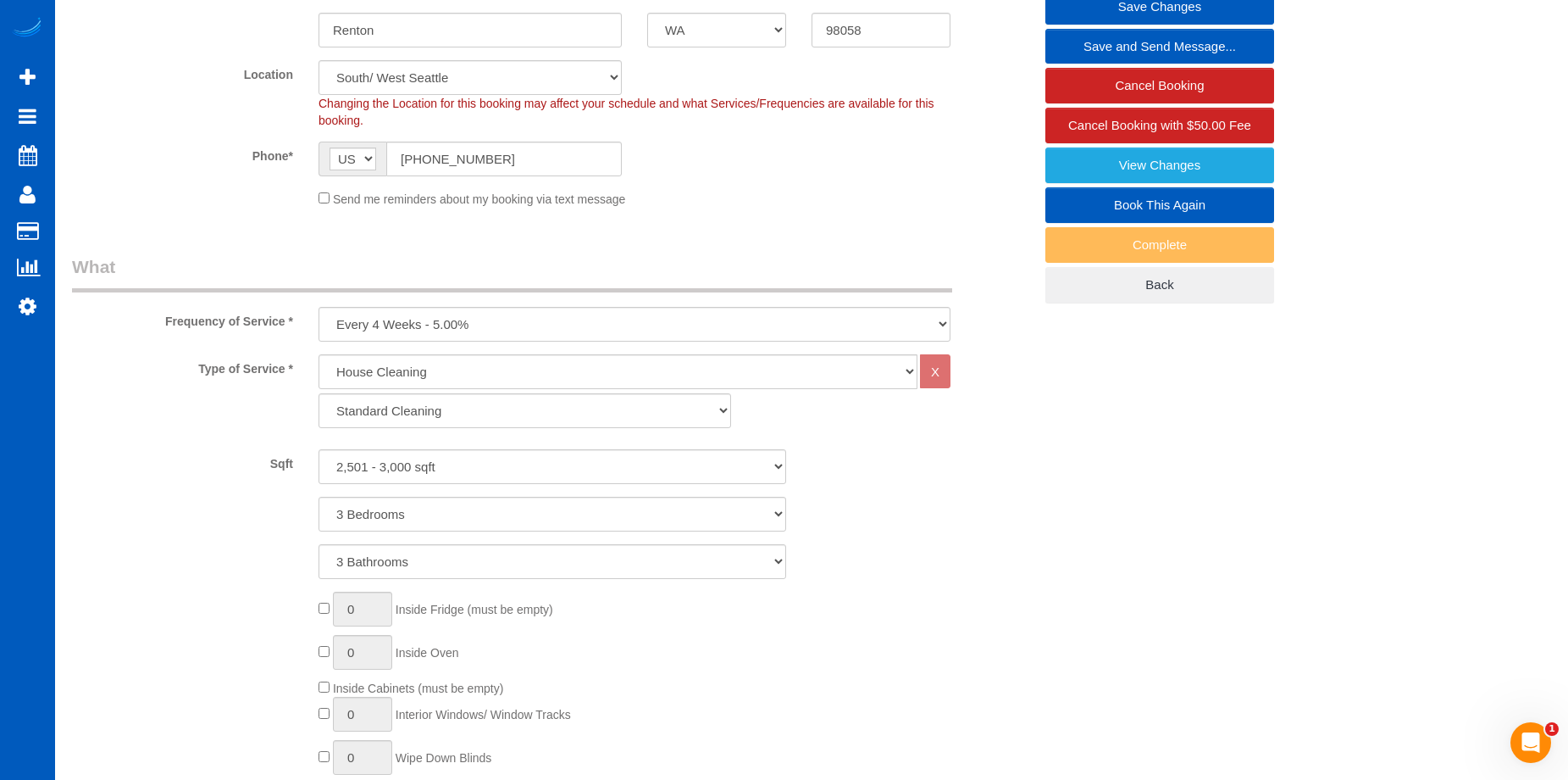
scroll to position [170, 0]
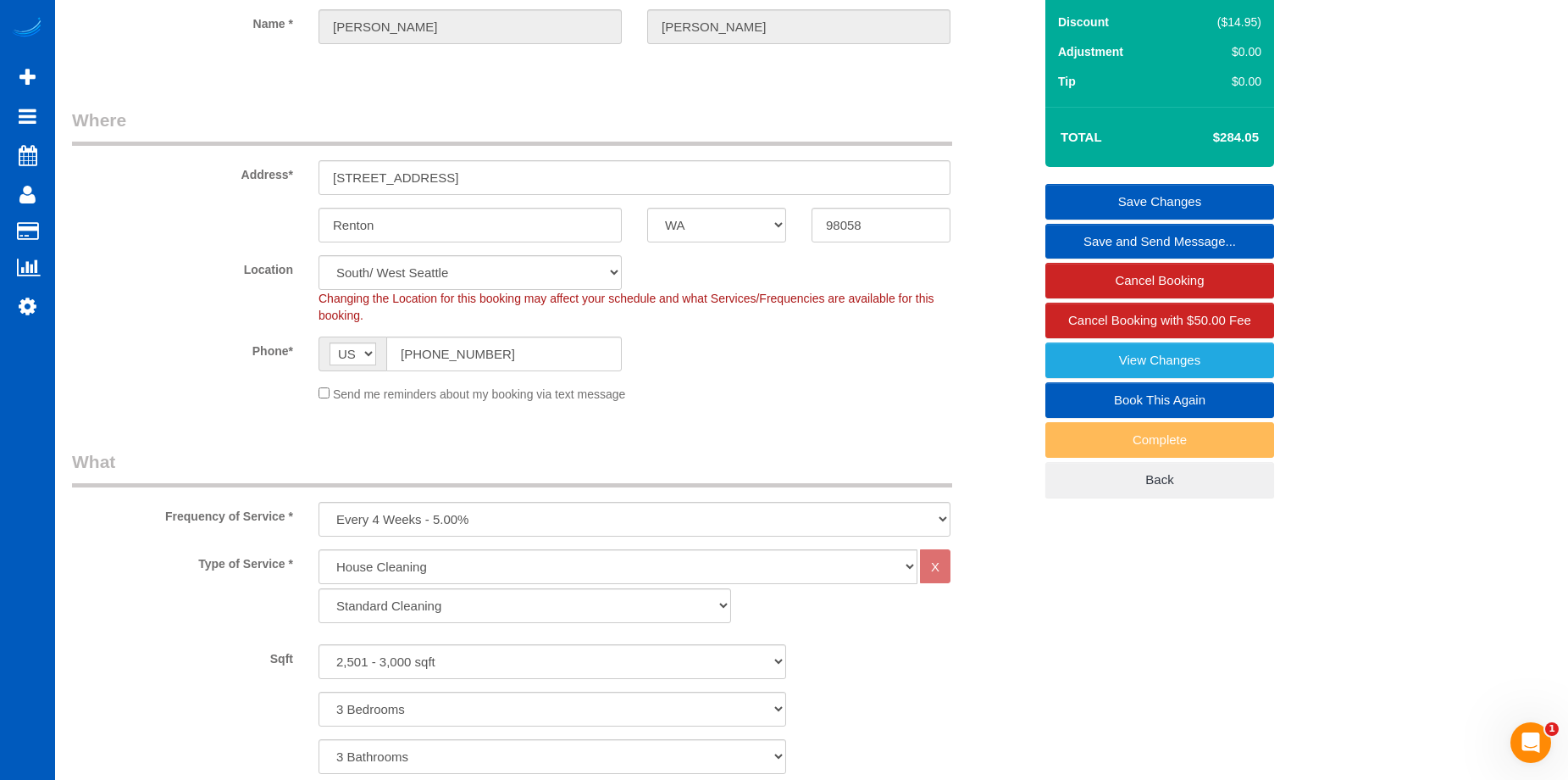
click at [1094, 195] on link "Save Changes" at bounding box center [1159, 201] width 229 height 36
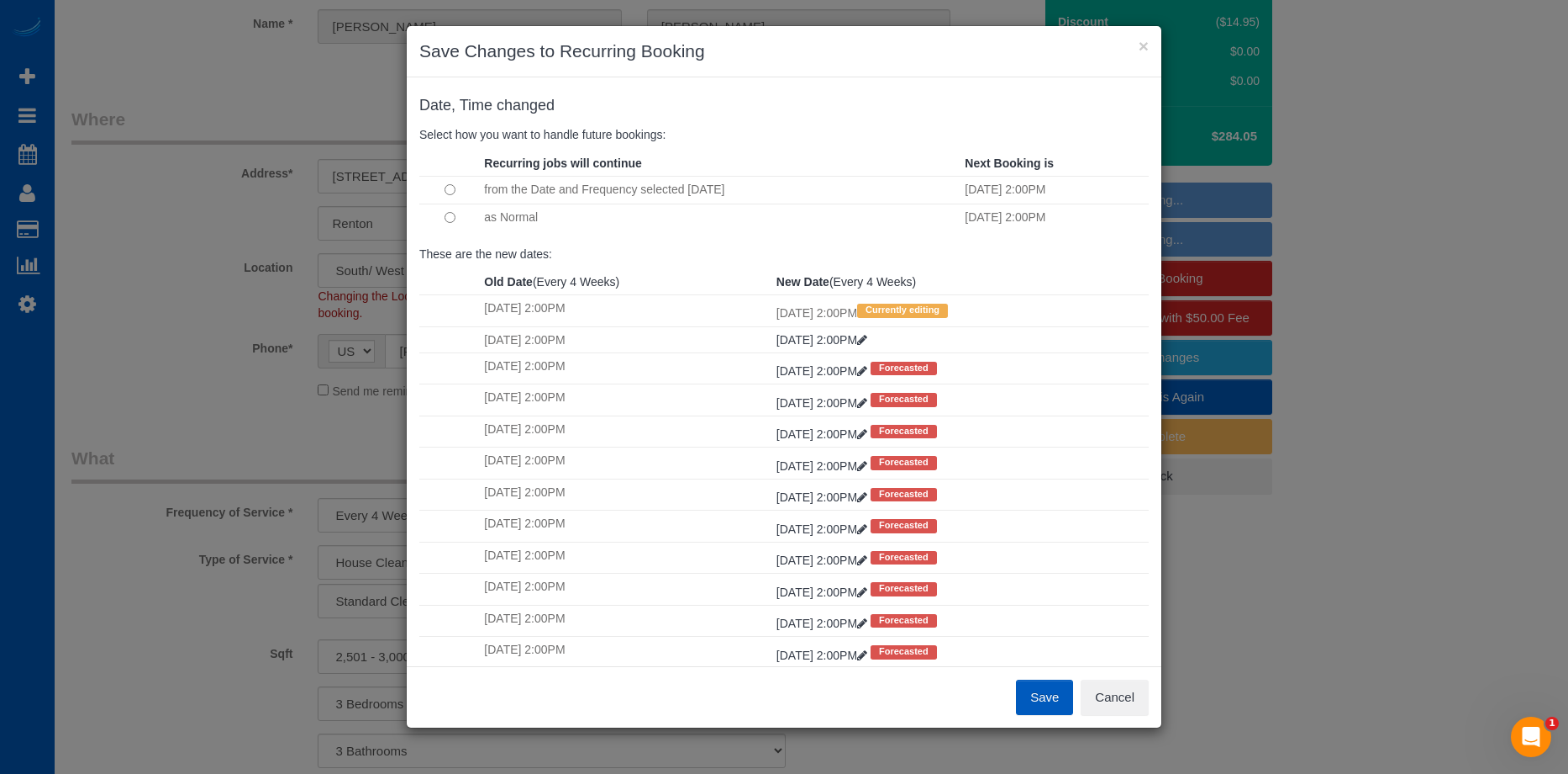
click at [458, 222] on td at bounding box center [449, 218] width 60 height 28
click at [1035, 697] on button "Save" at bounding box center [1044, 697] width 57 height 35
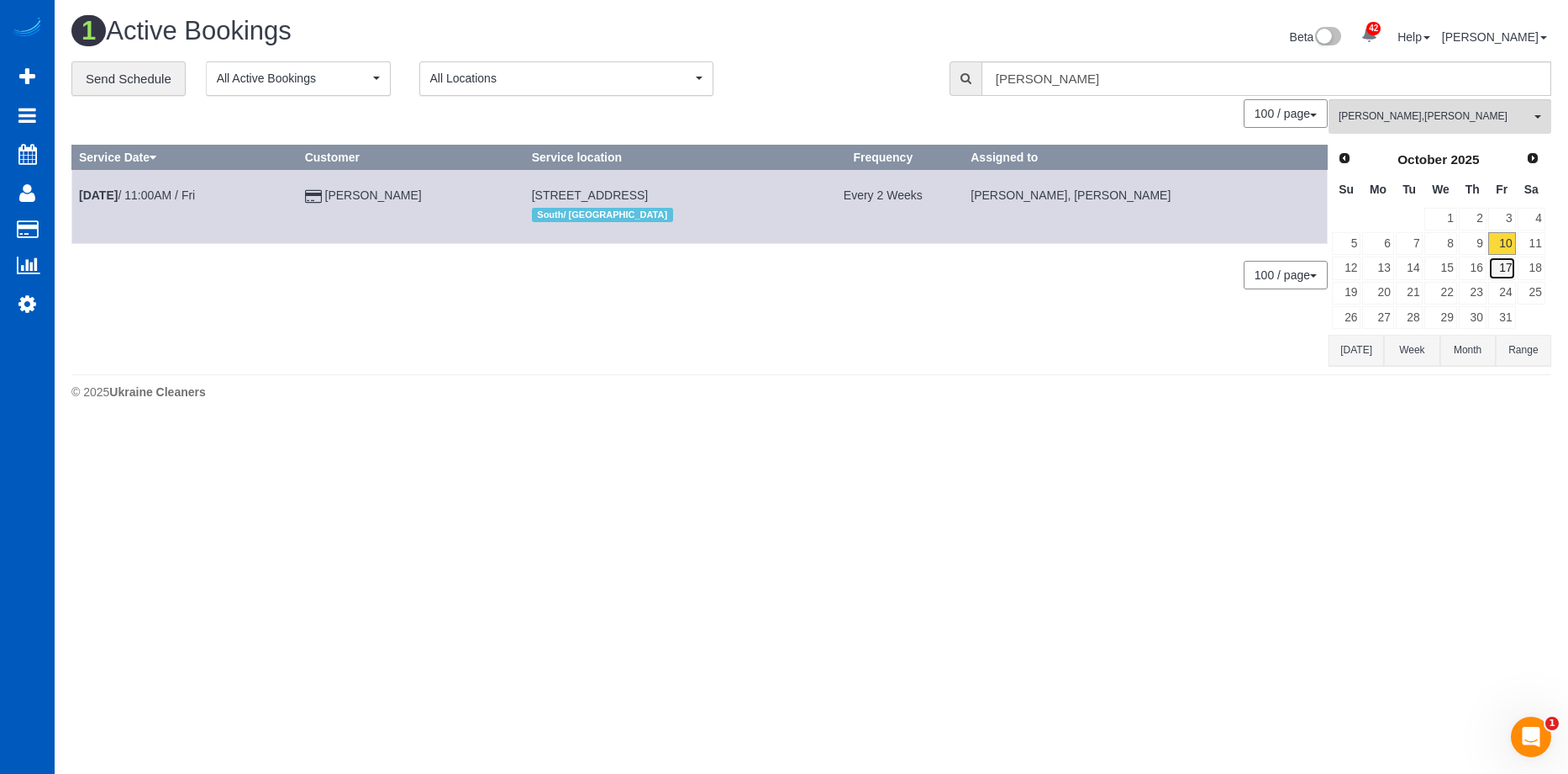
click at [1494, 268] on link "17" at bounding box center [1502, 267] width 28 height 23
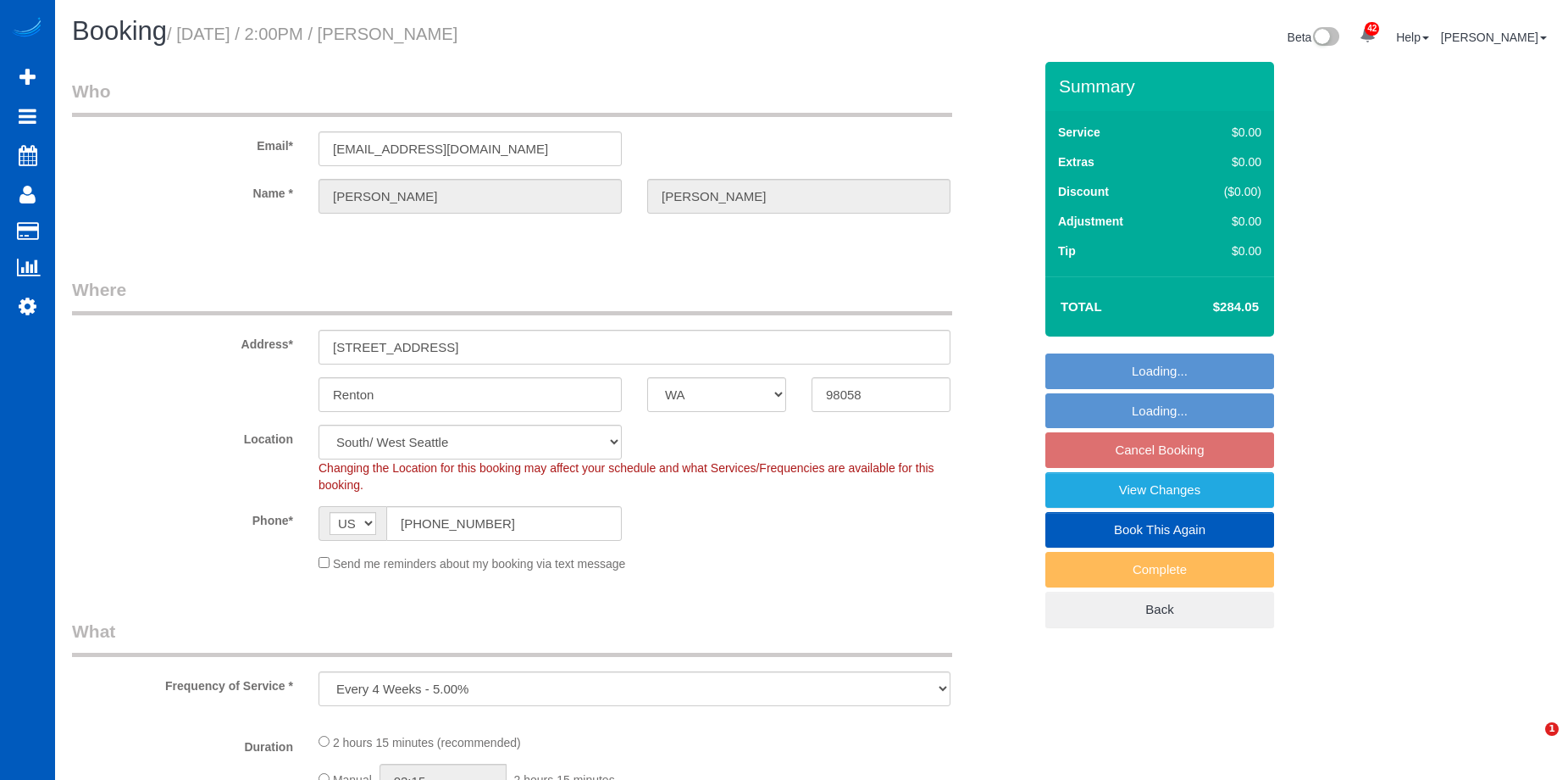
select select "WA"
select select "string:fspay-5d58788a-1fe3-4bc8-8de0-f3c77963f815"
select select "object:922"
select select "spot3"
select select "199"
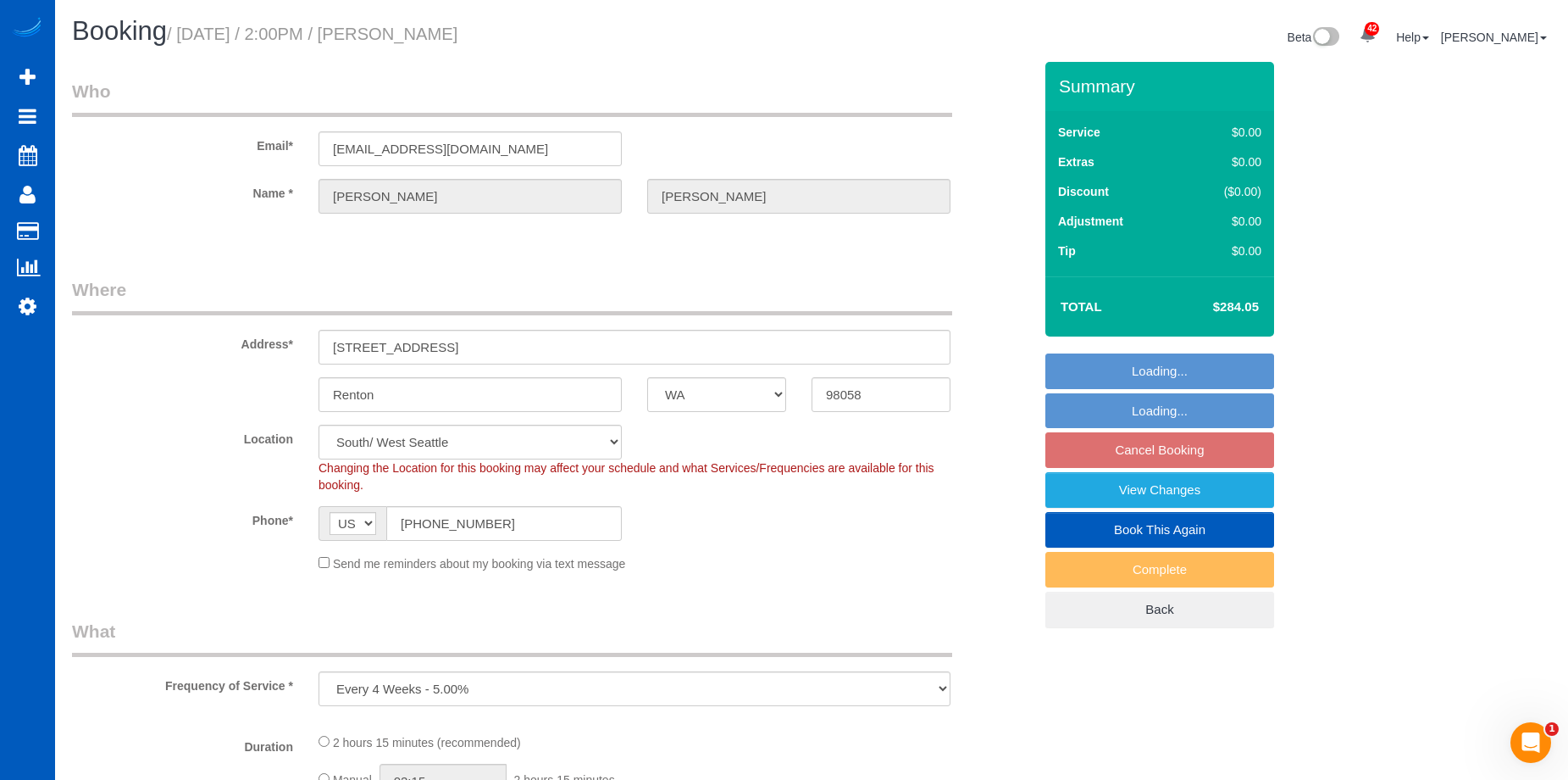
select select "2501"
select select "3"
select select "2501"
select select "3"
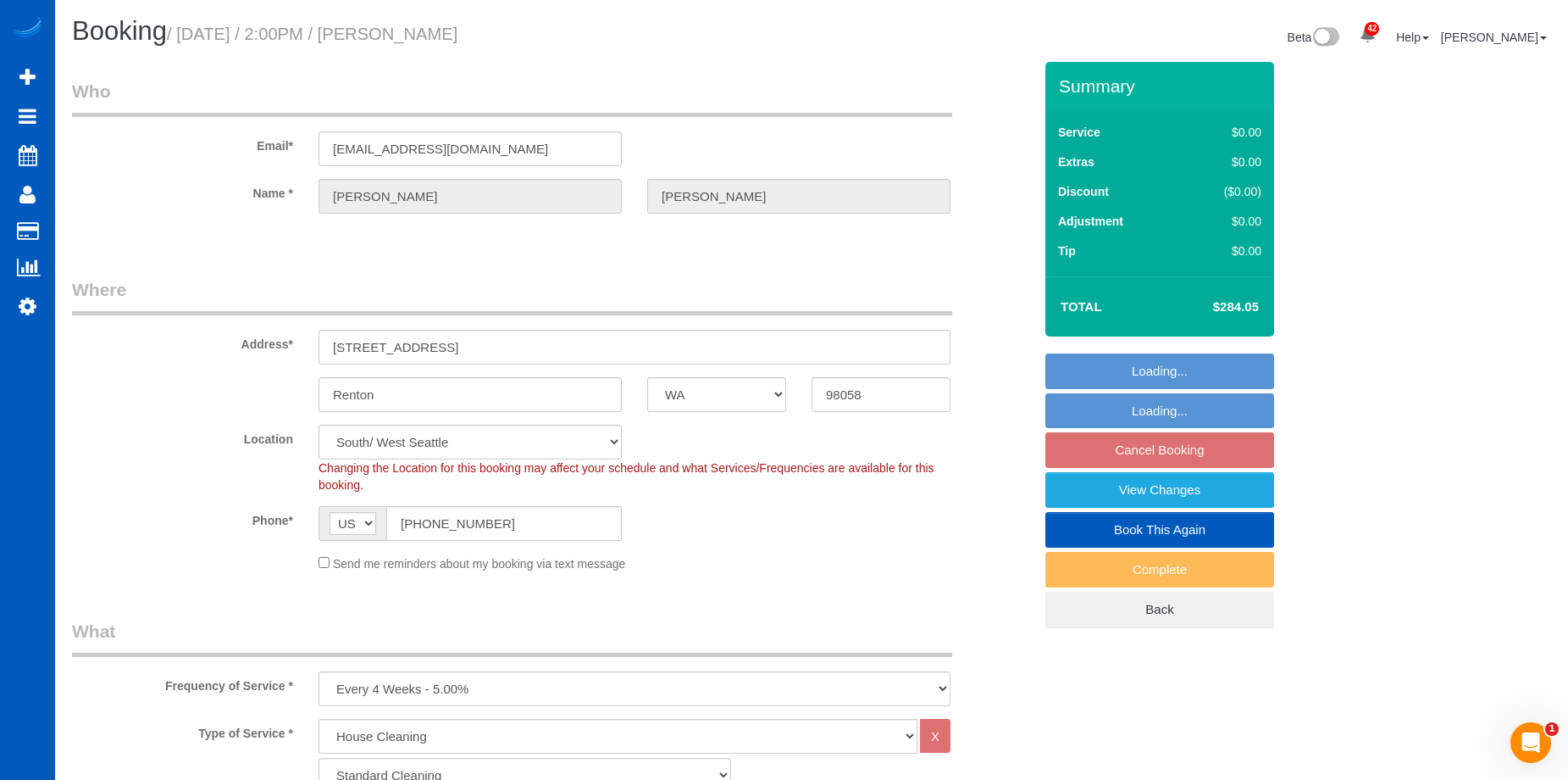
select select "3"
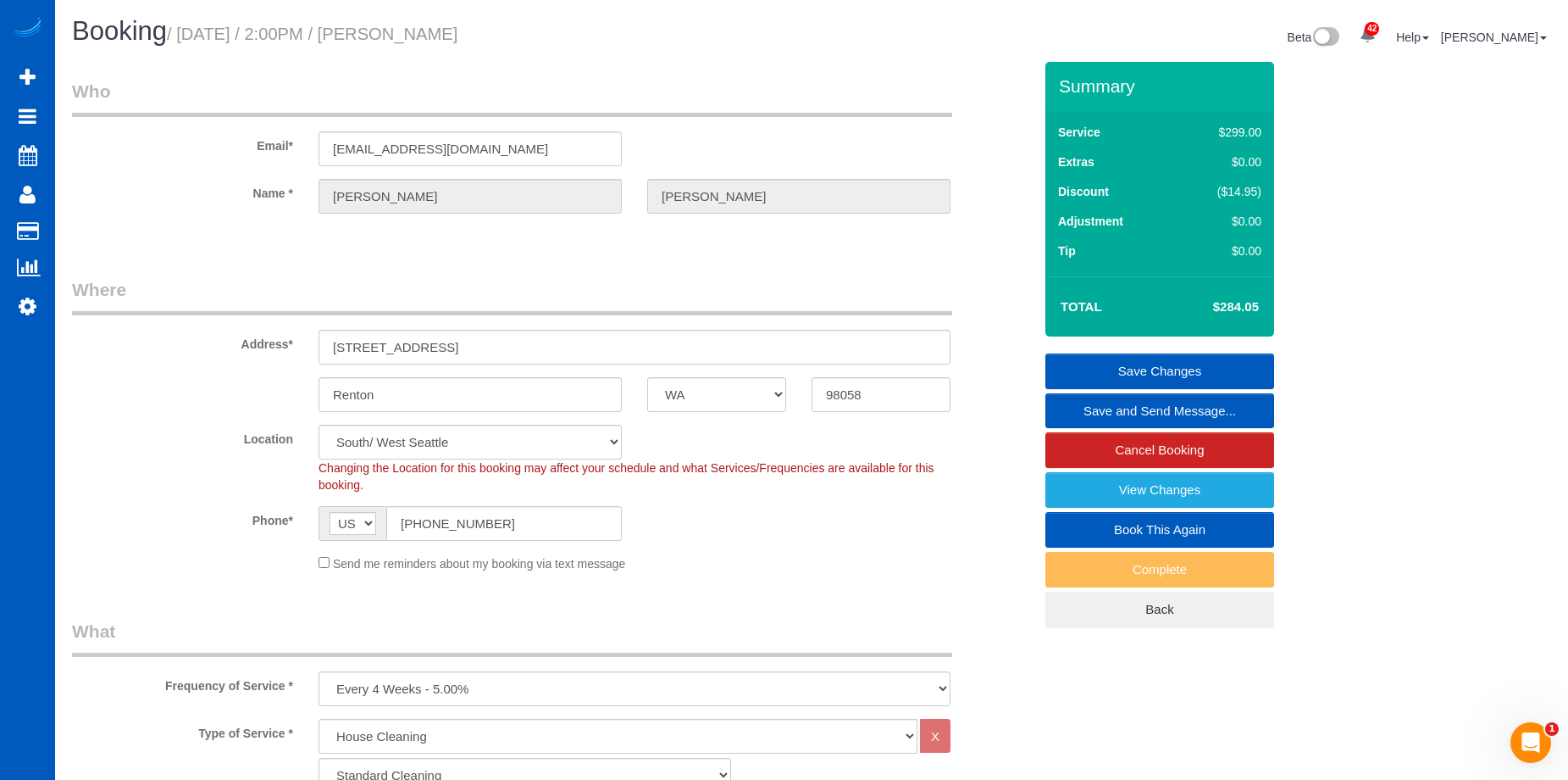
click at [1074, 408] on link "Save and Send Message..." at bounding box center [1159, 411] width 229 height 36
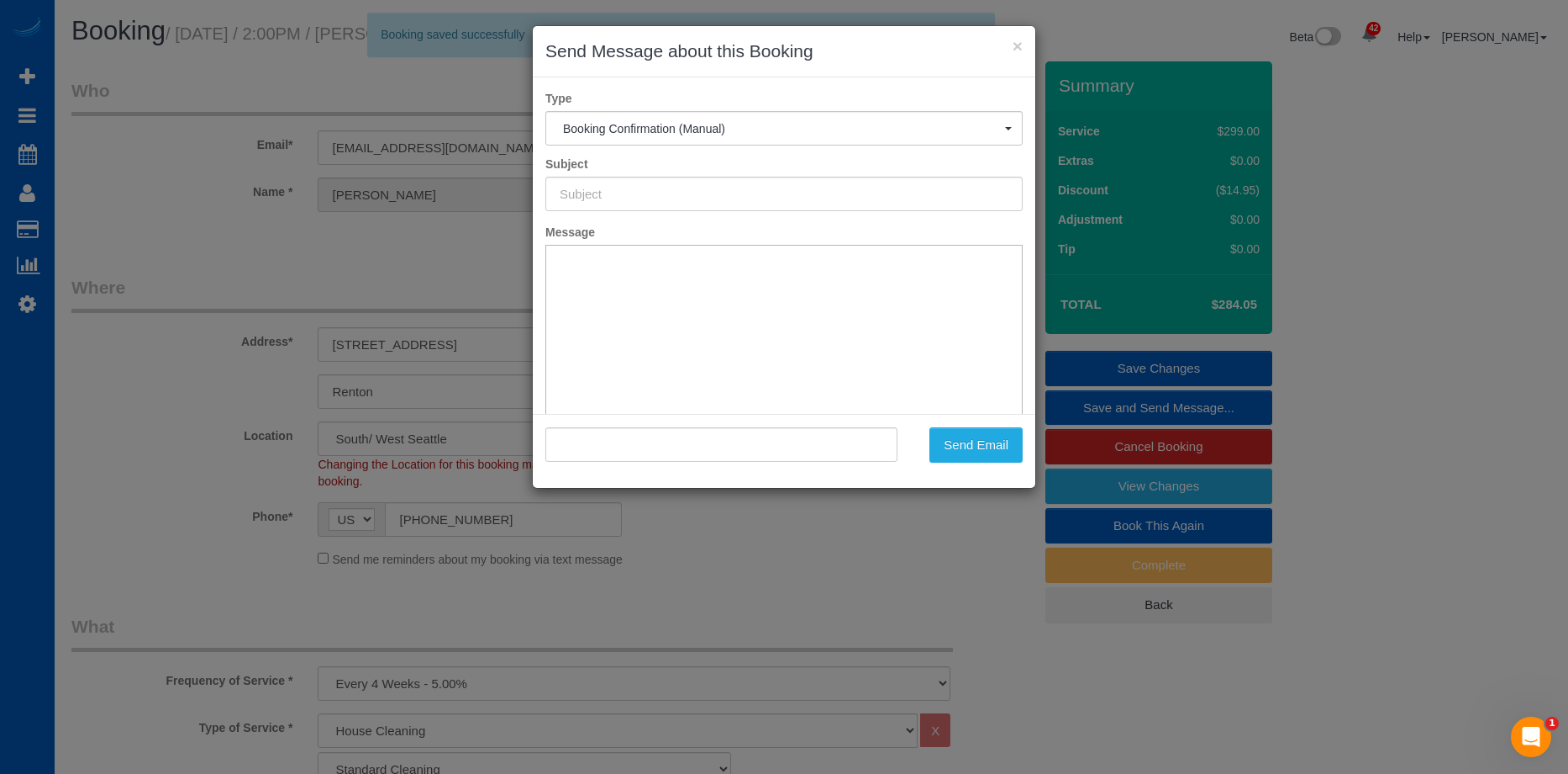
type input "Cleaning Service Confirmed!"
type input ""Darlene Ducey" <darleneducey@gmail.com>"
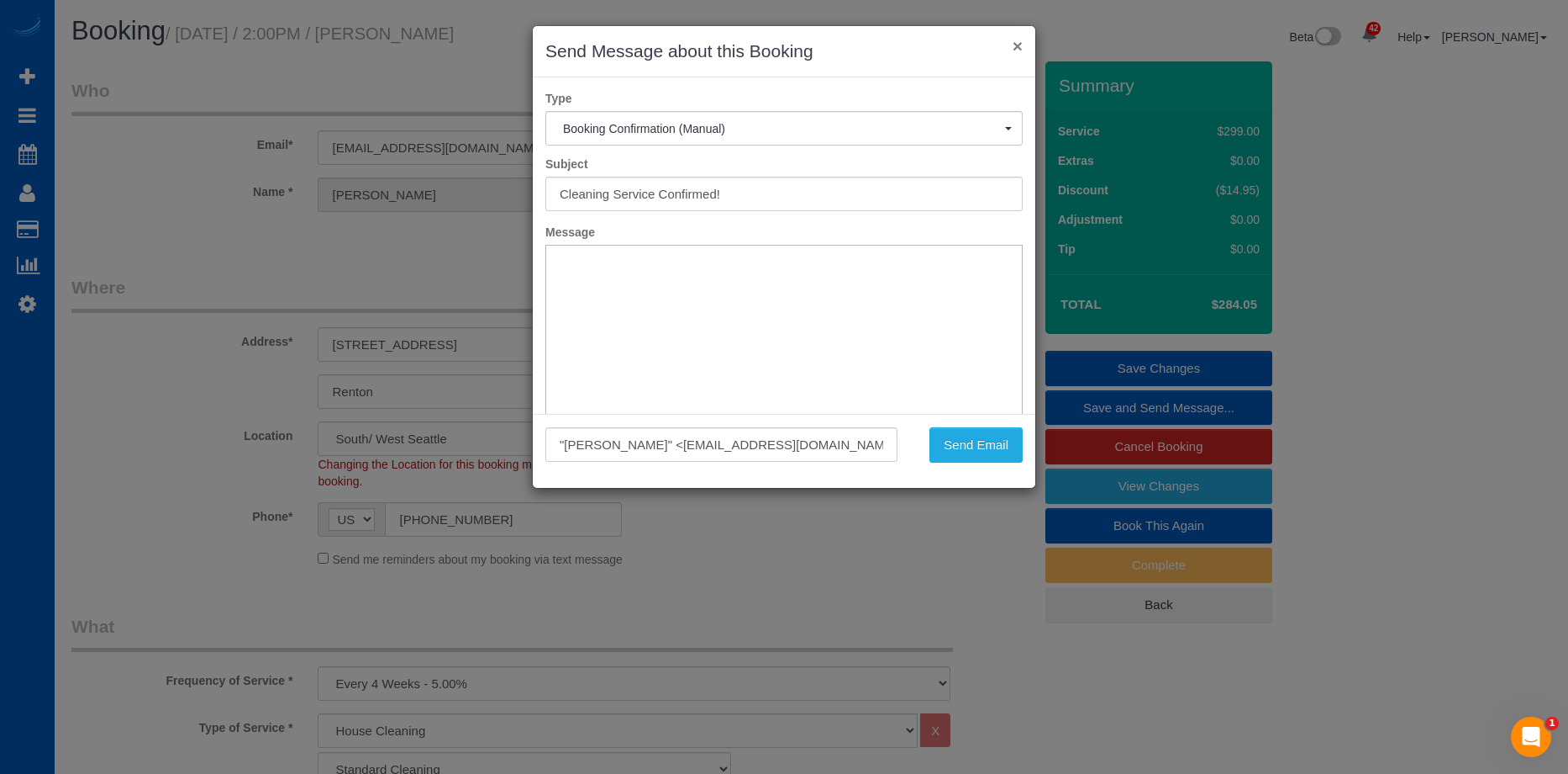
click at [1016, 43] on button "×" at bounding box center [1018, 46] width 10 height 18
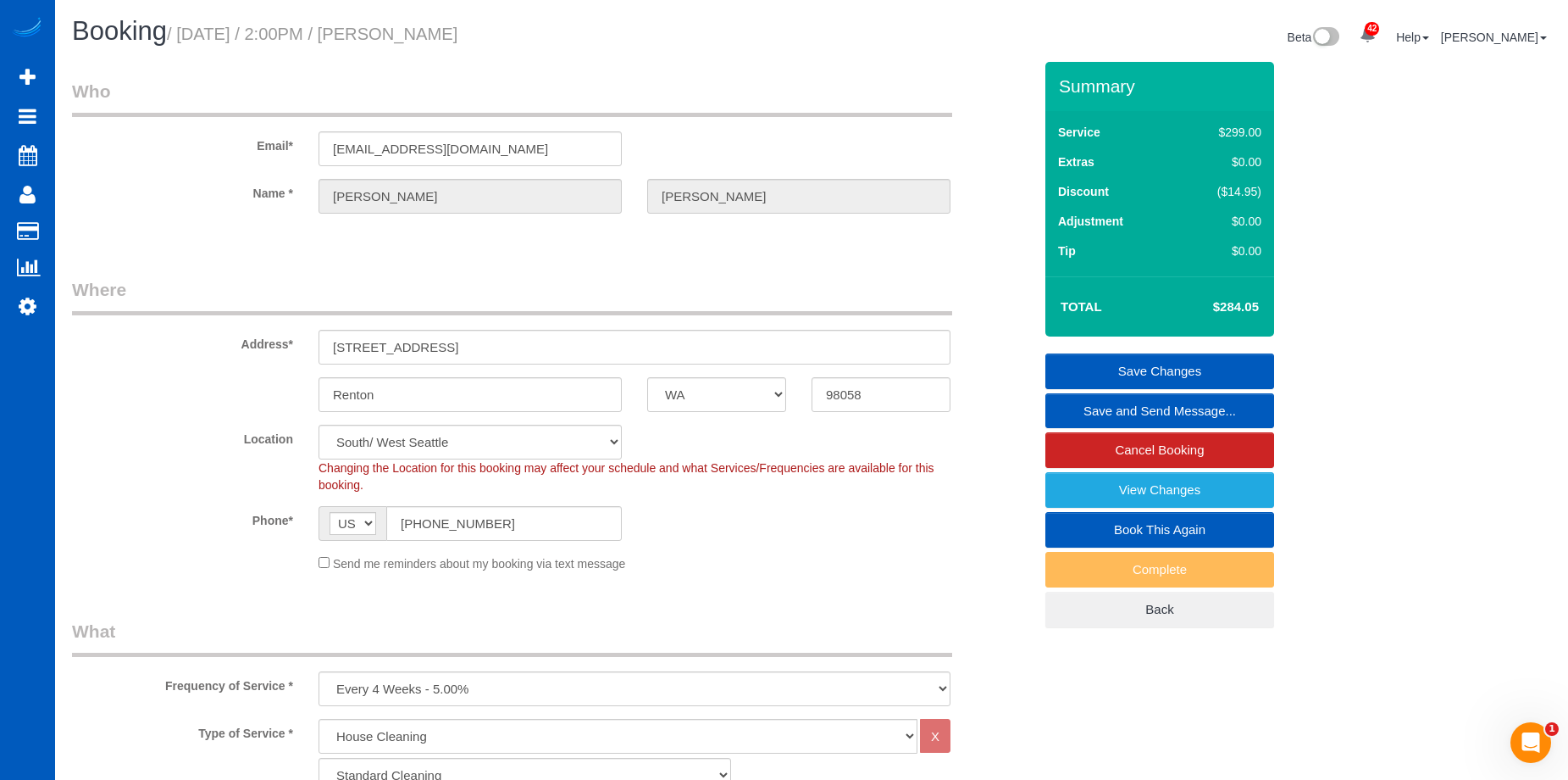
click at [1074, 409] on link "Save and Send Message..." at bounding box center [1159, 411] width 229 height 36
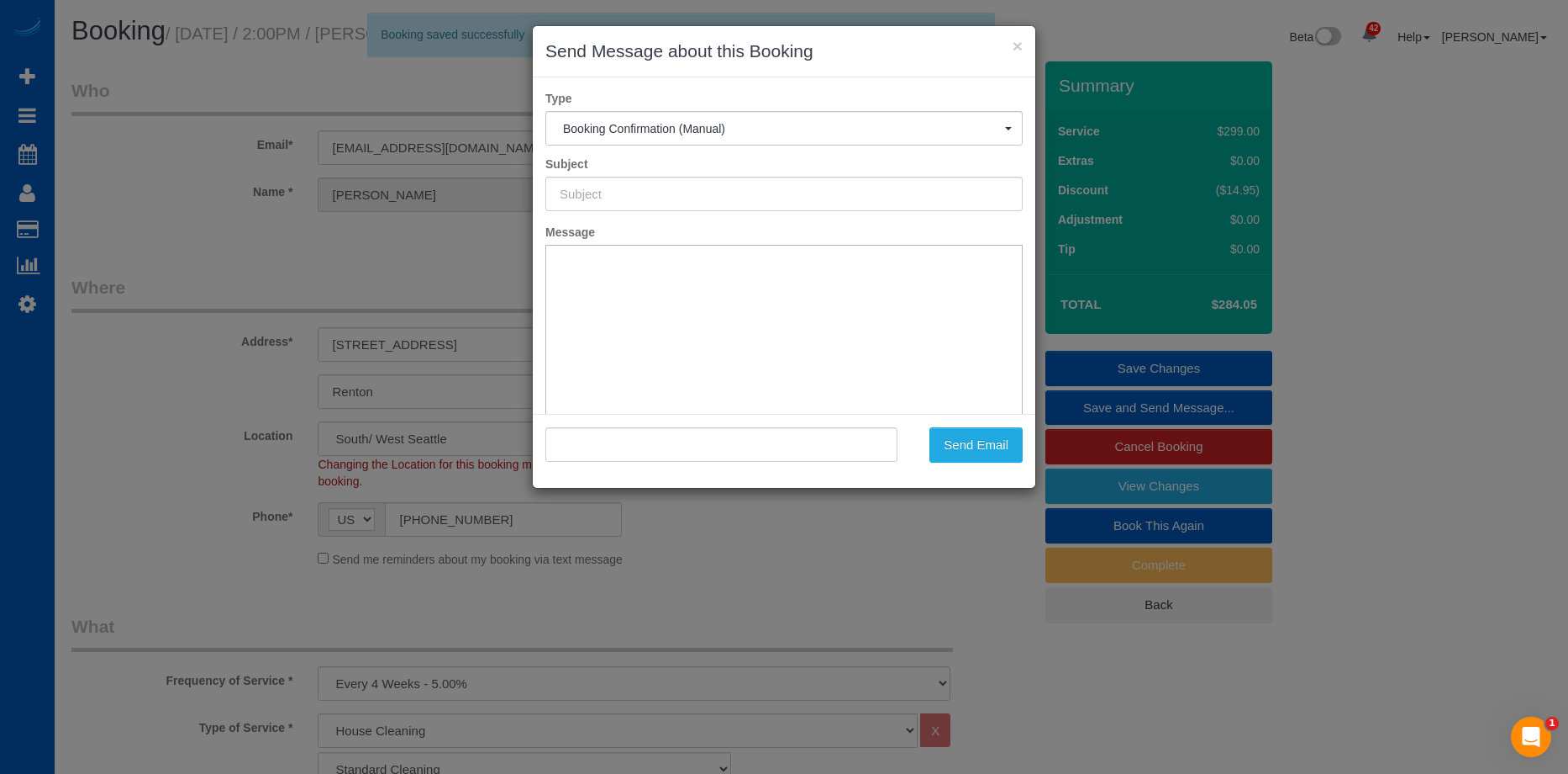
type input "Cleaning Service Confirmed!"
type input ""Darlene Ducey" <darleneducey@gmail.com>"
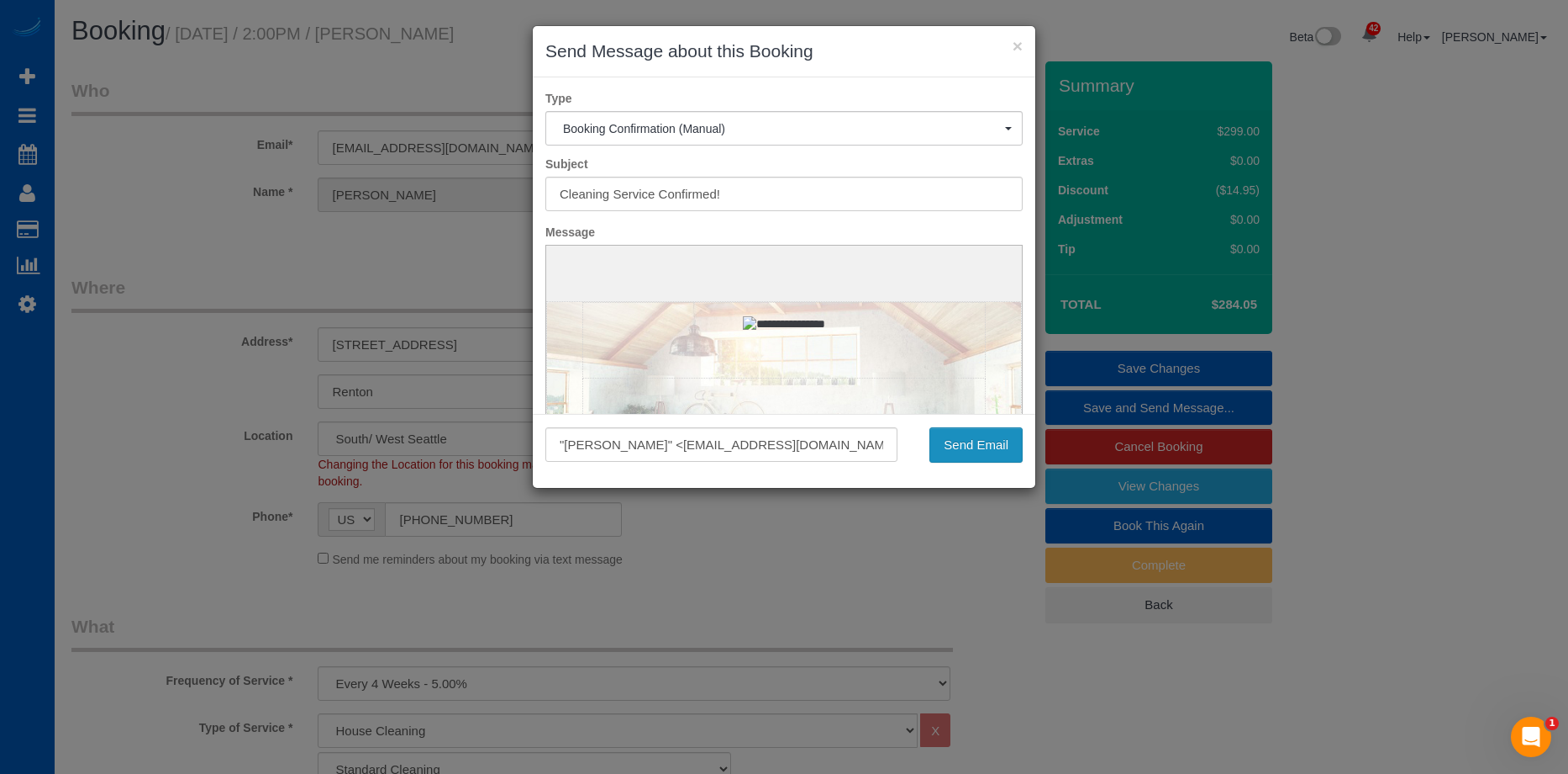
click at [980, 444] on button "Send Email" at bounding box center [975, 445] width 94 height 35
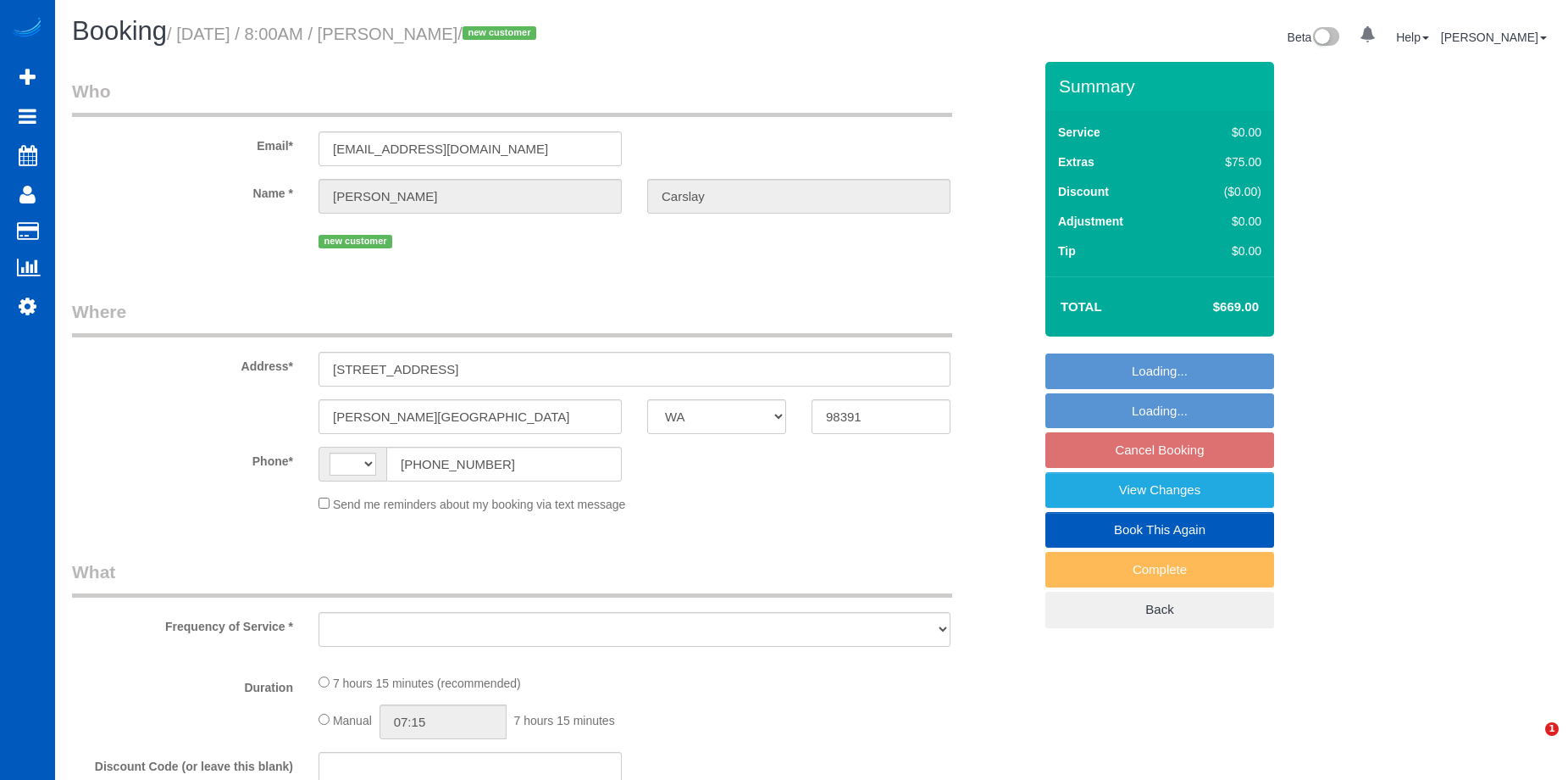
select select "WA"
select select "string:[GEOGRAPHIC_DATA]"
select select "object:910"
select select "199"
select select "3001"
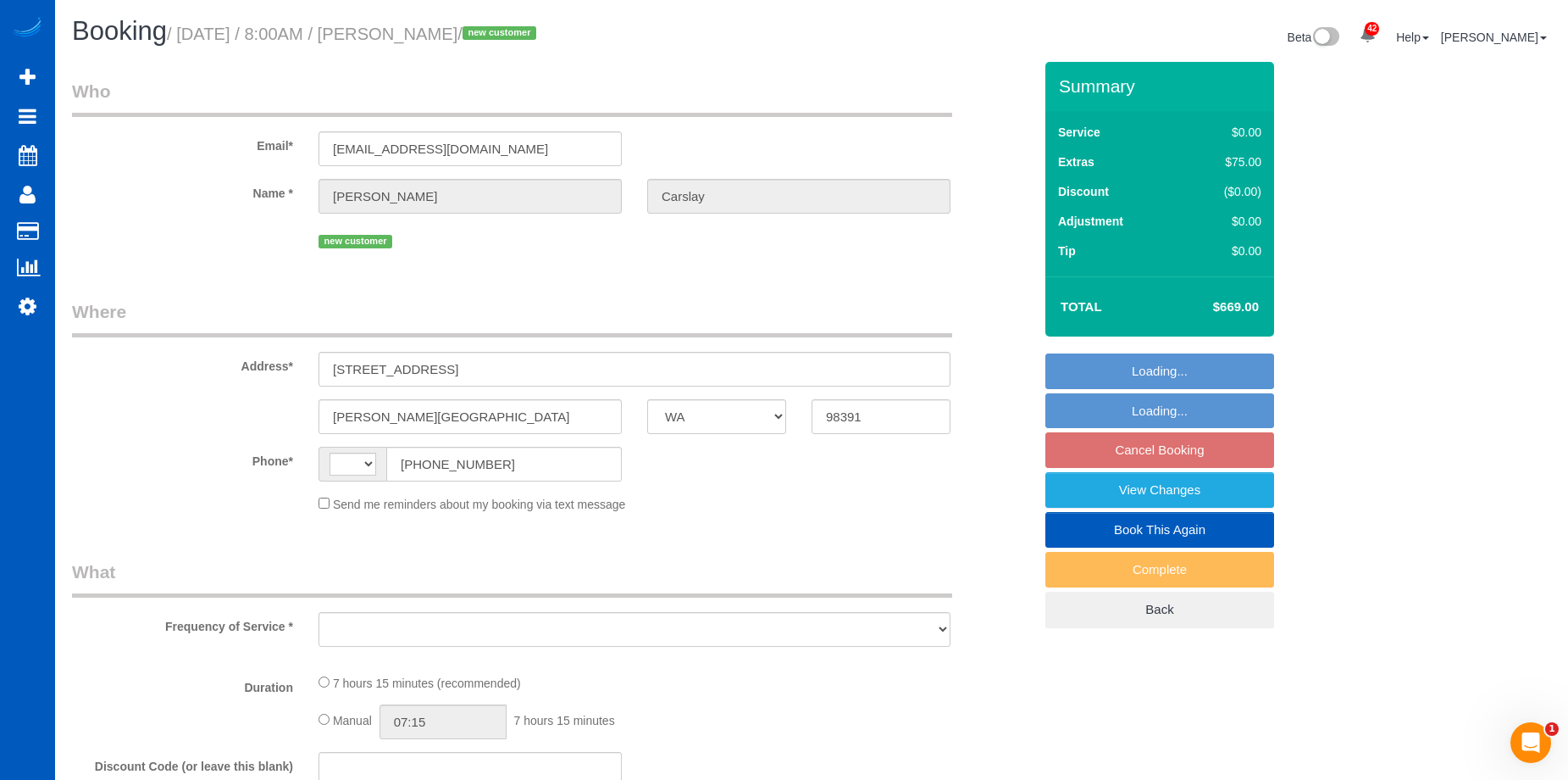
select select "4"
select select "spot1"
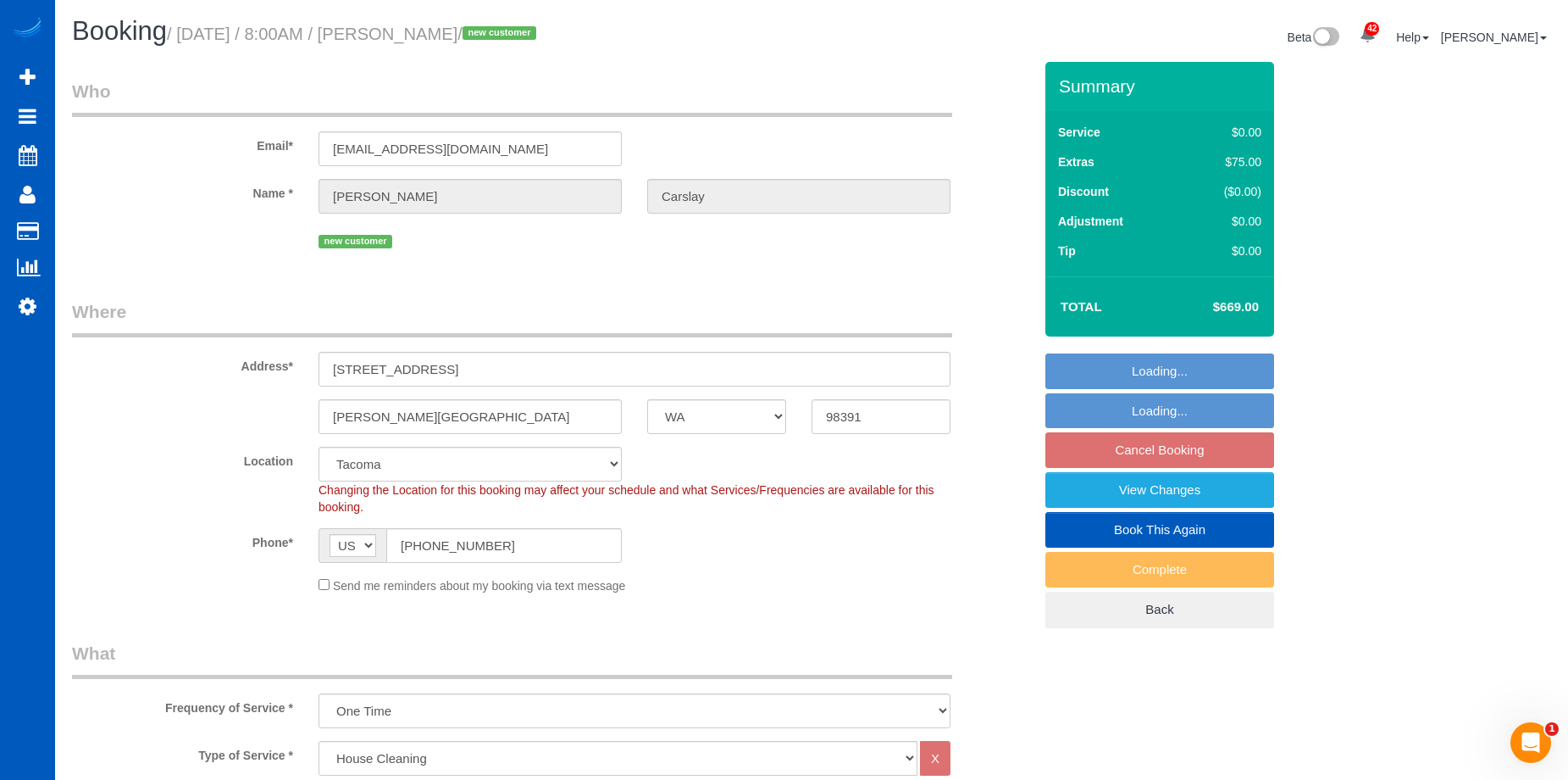
select select "object:1113"
select select "spot15"
select select "3001"
select select "4"
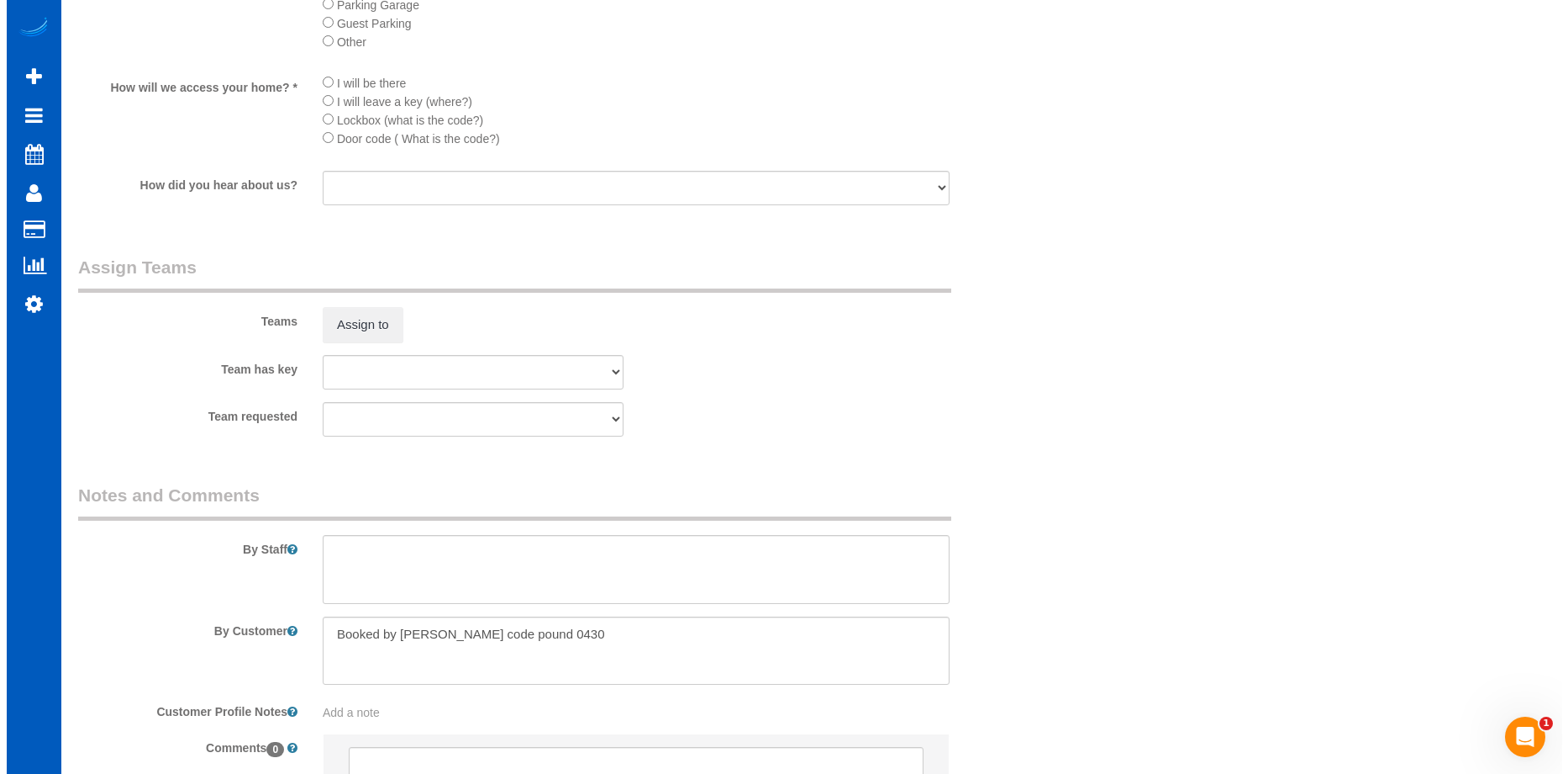
scroll to position [2102, 0]
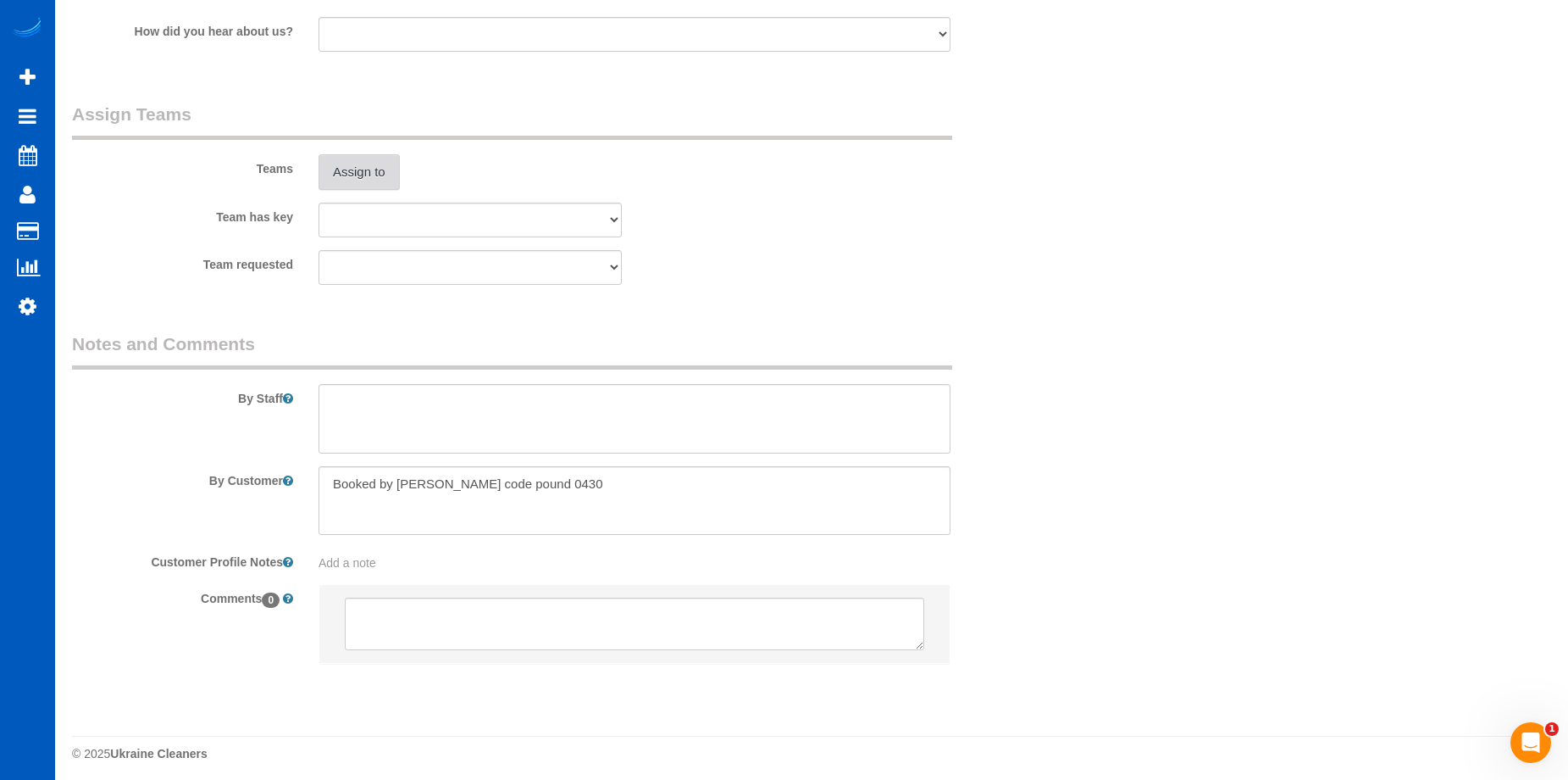
click at [354, 158] on button "Assign to" at bounding box center [359, 172] width 81 height 36
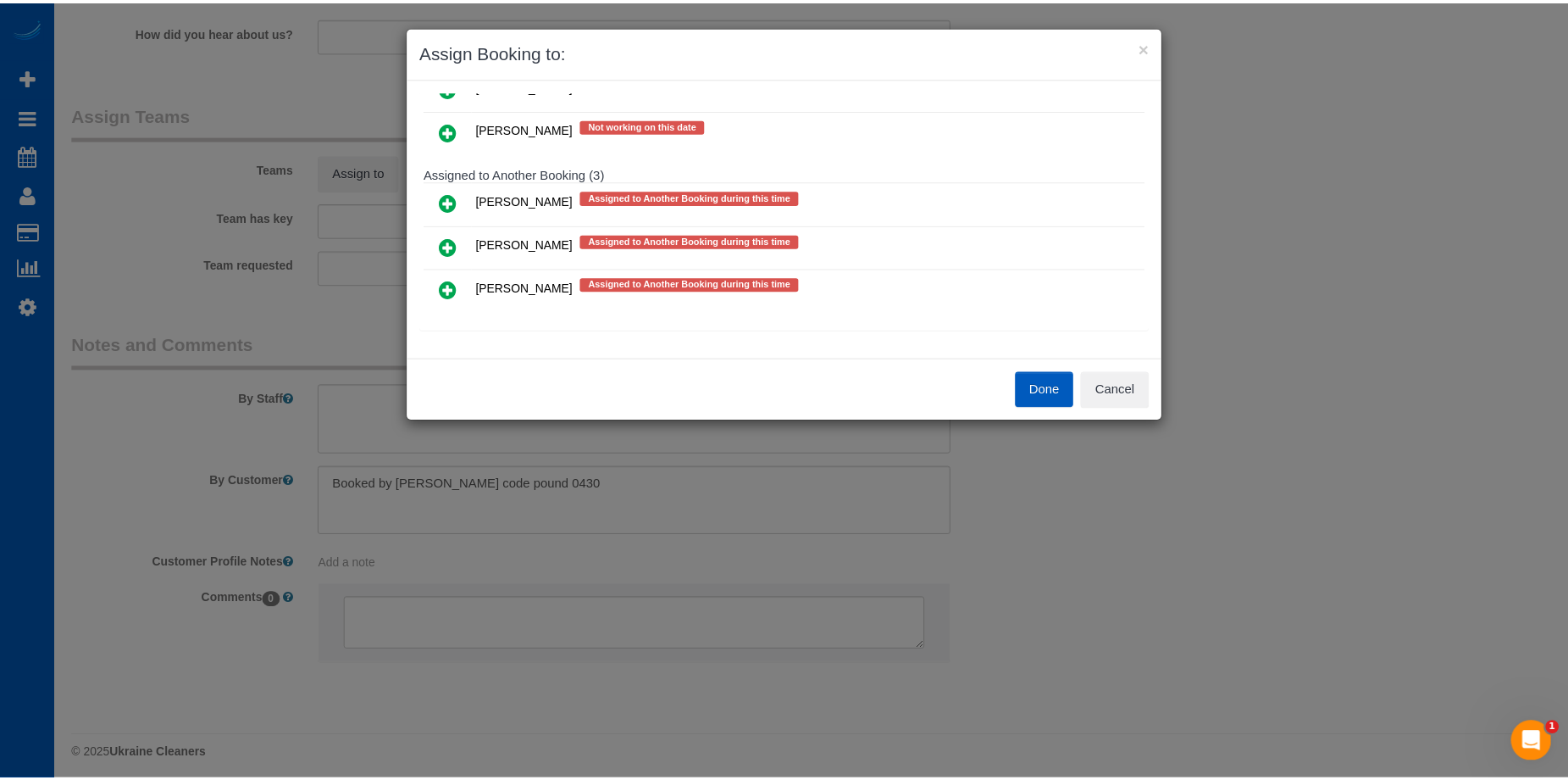
scroll to position [412, 0]
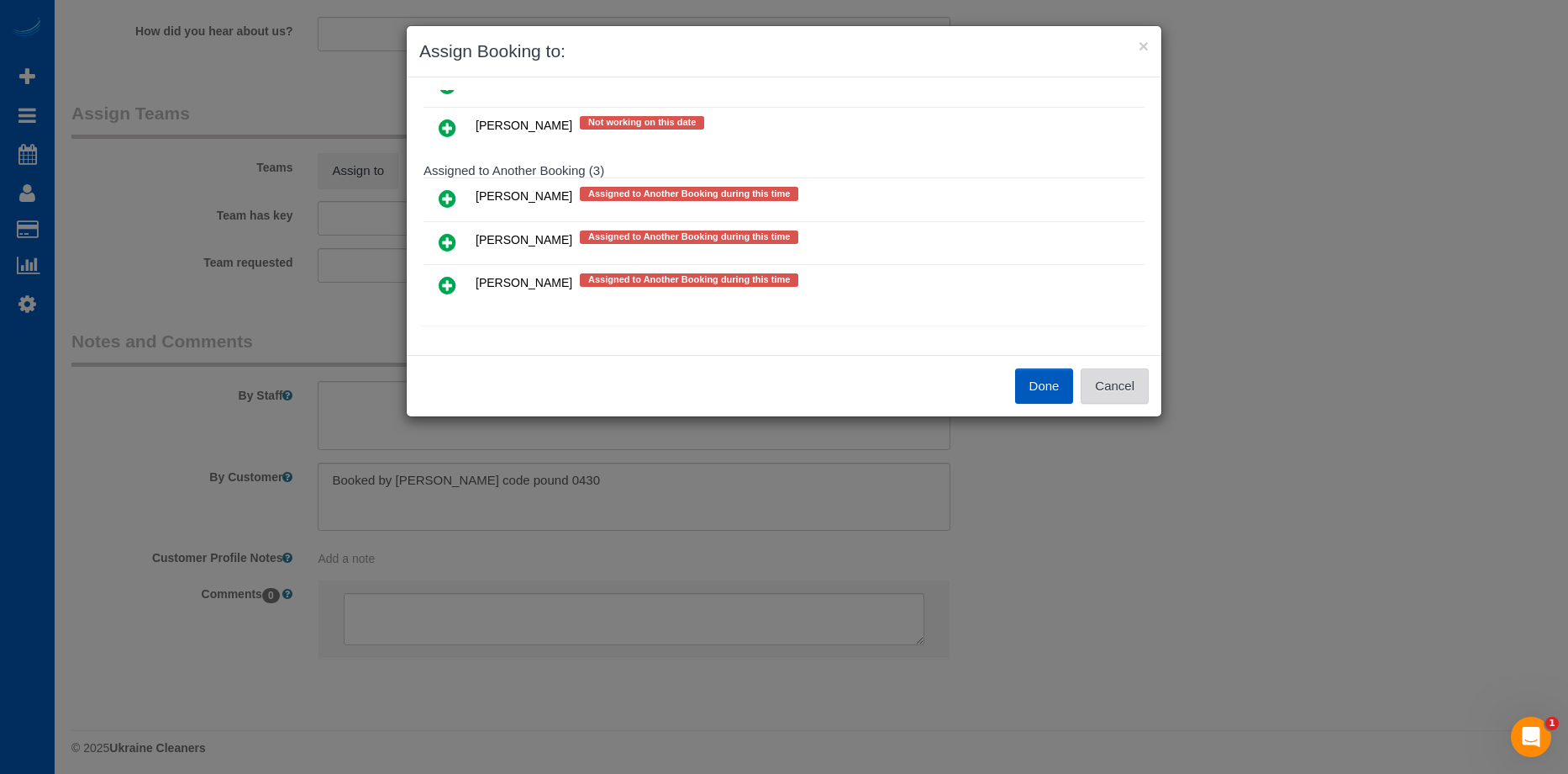
click at [1131, 386] on button "Cancel" at bounding box center [1114, 386] width 68 height 35
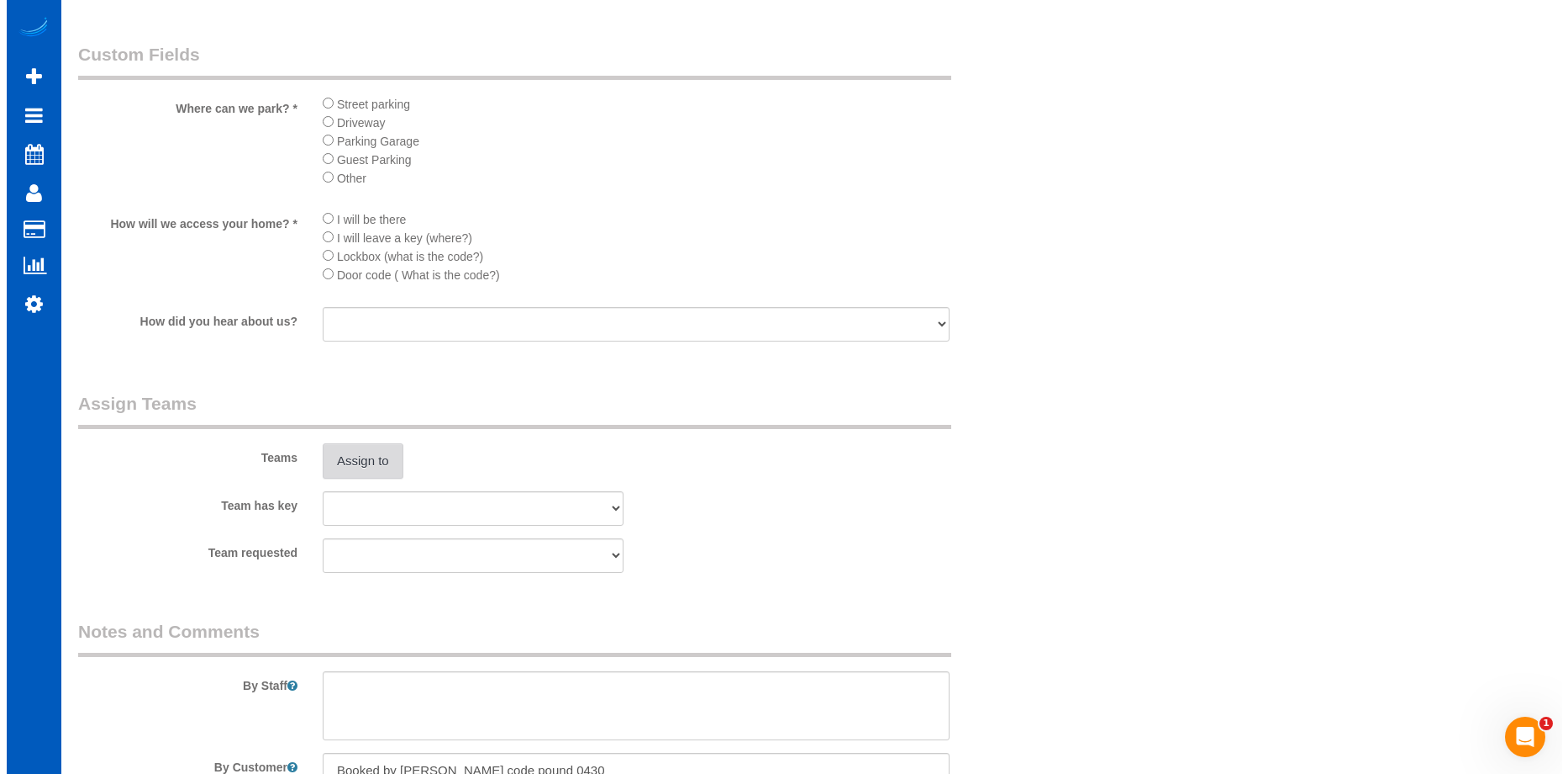
scroll to position [2018, 0]
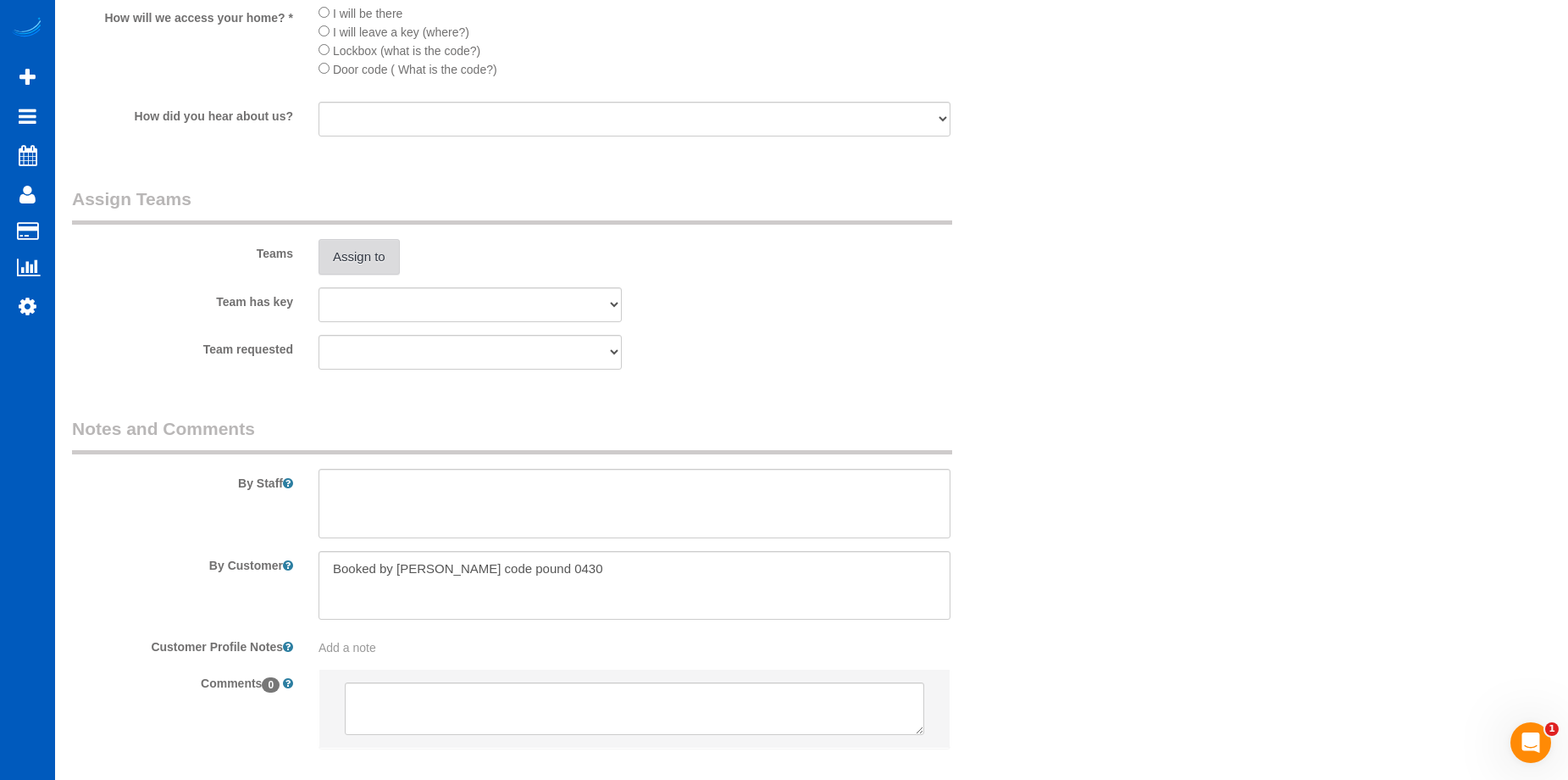
click at [388, 257] on button "Assign to" at bounding box center [359, 257] width 81 height 36
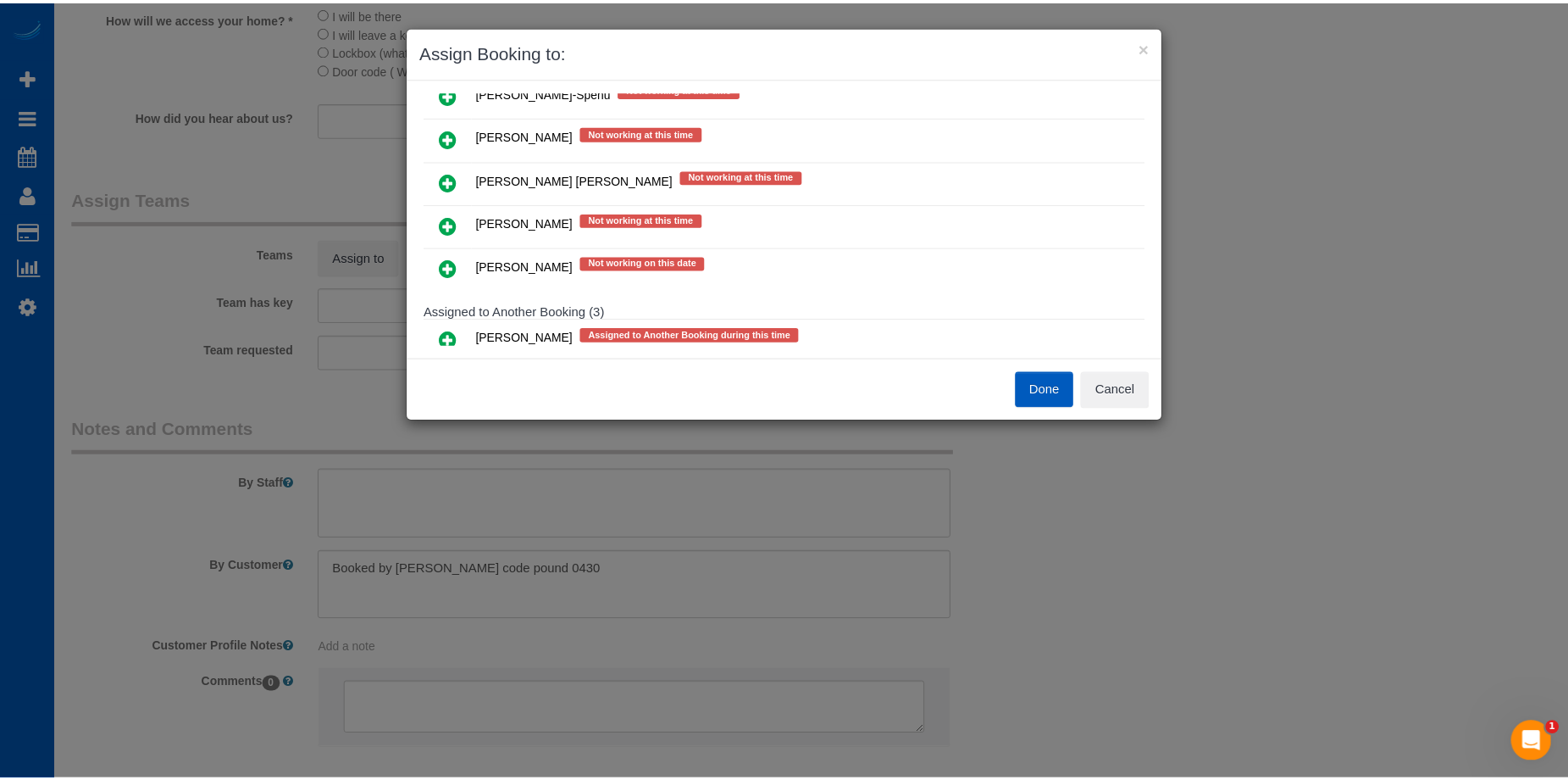
scroll to position [242, 0]
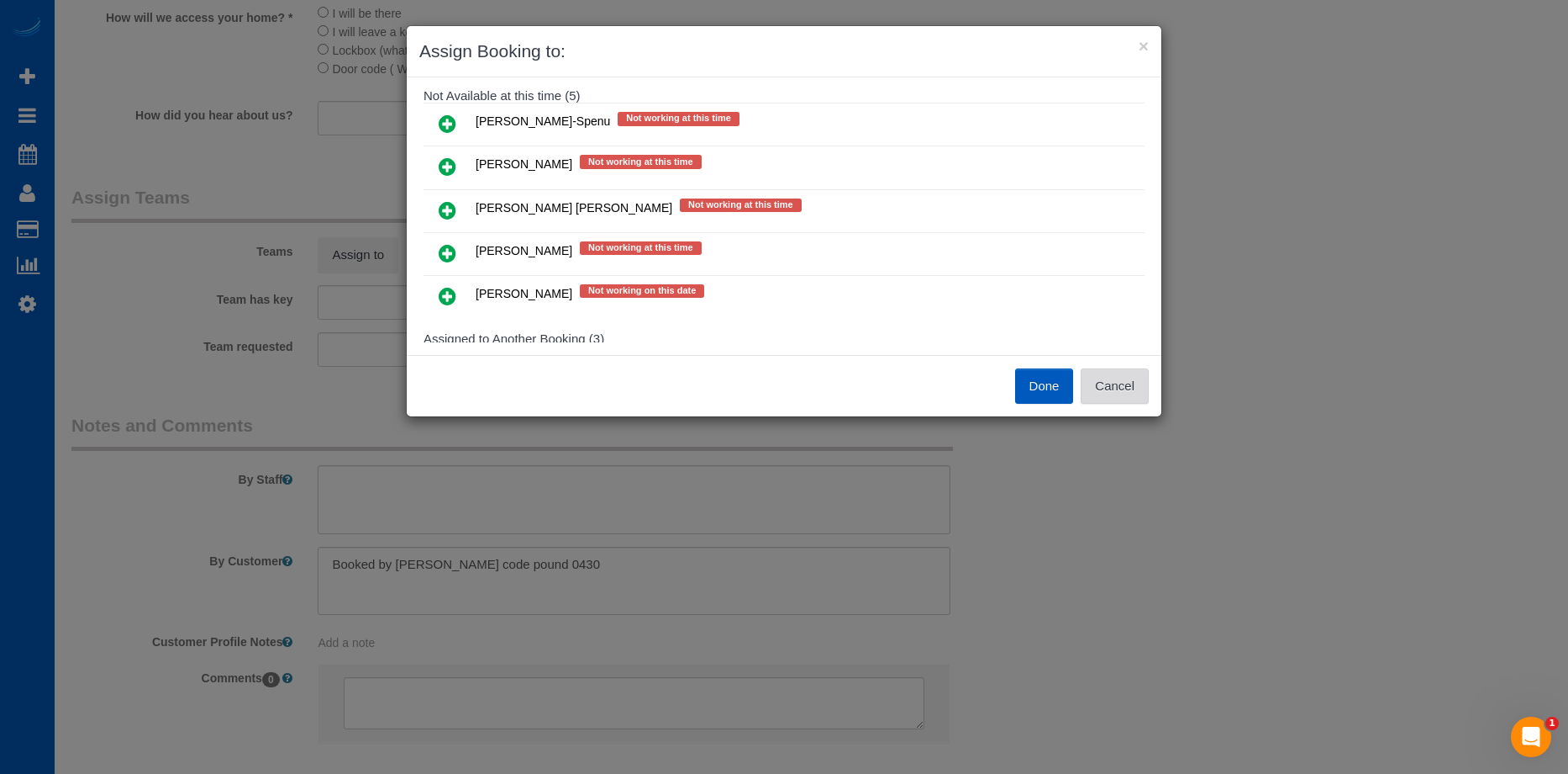
click at [1131, 394] on button "Cancel" at bounding box center [1114, 386] width 68 height 35
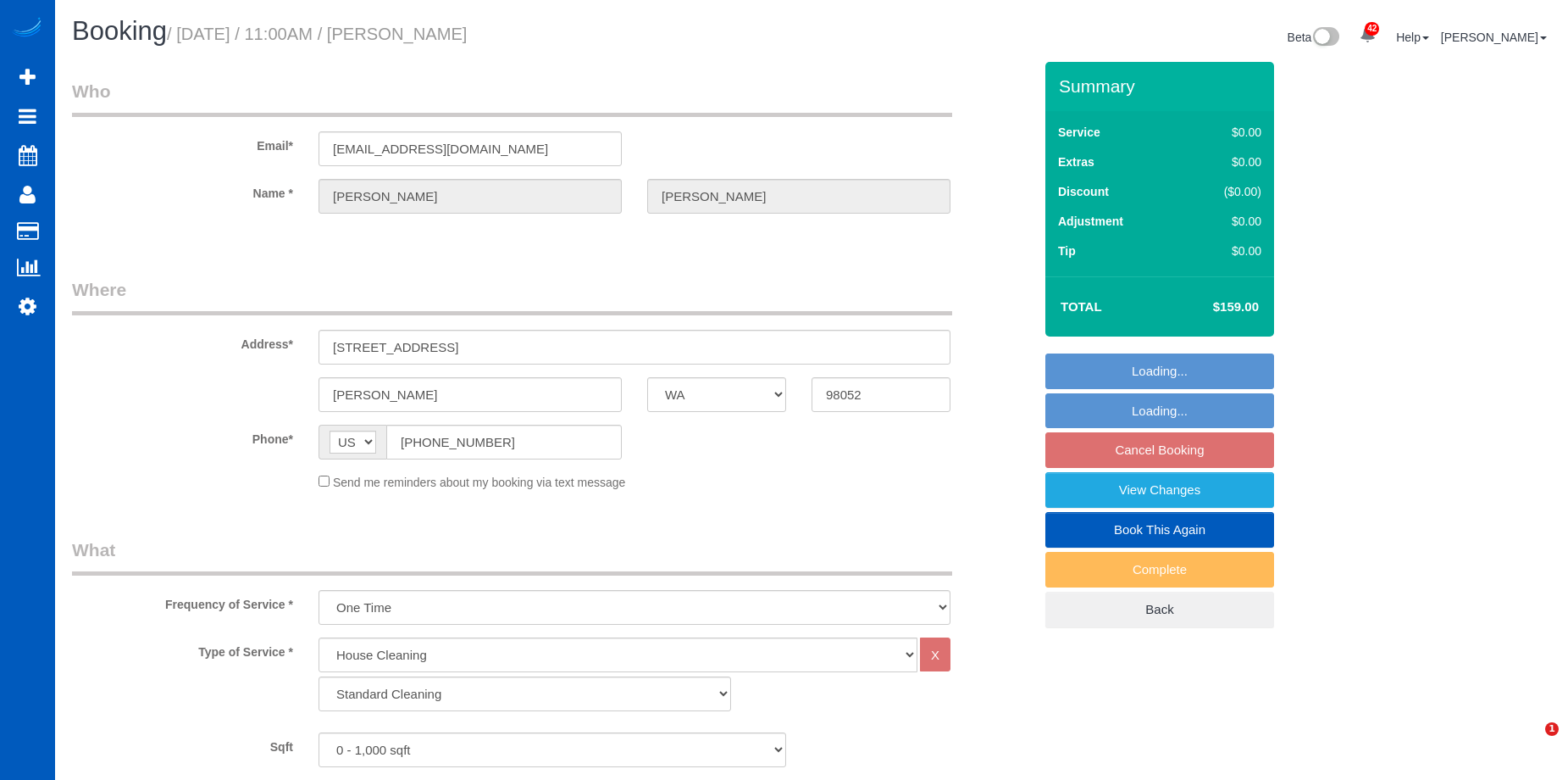
select select "WA"
select select "199"
select select "string:fspay-140cd3f5-40ad-4674-9e36-cfc462e90407"
select select "spot2"
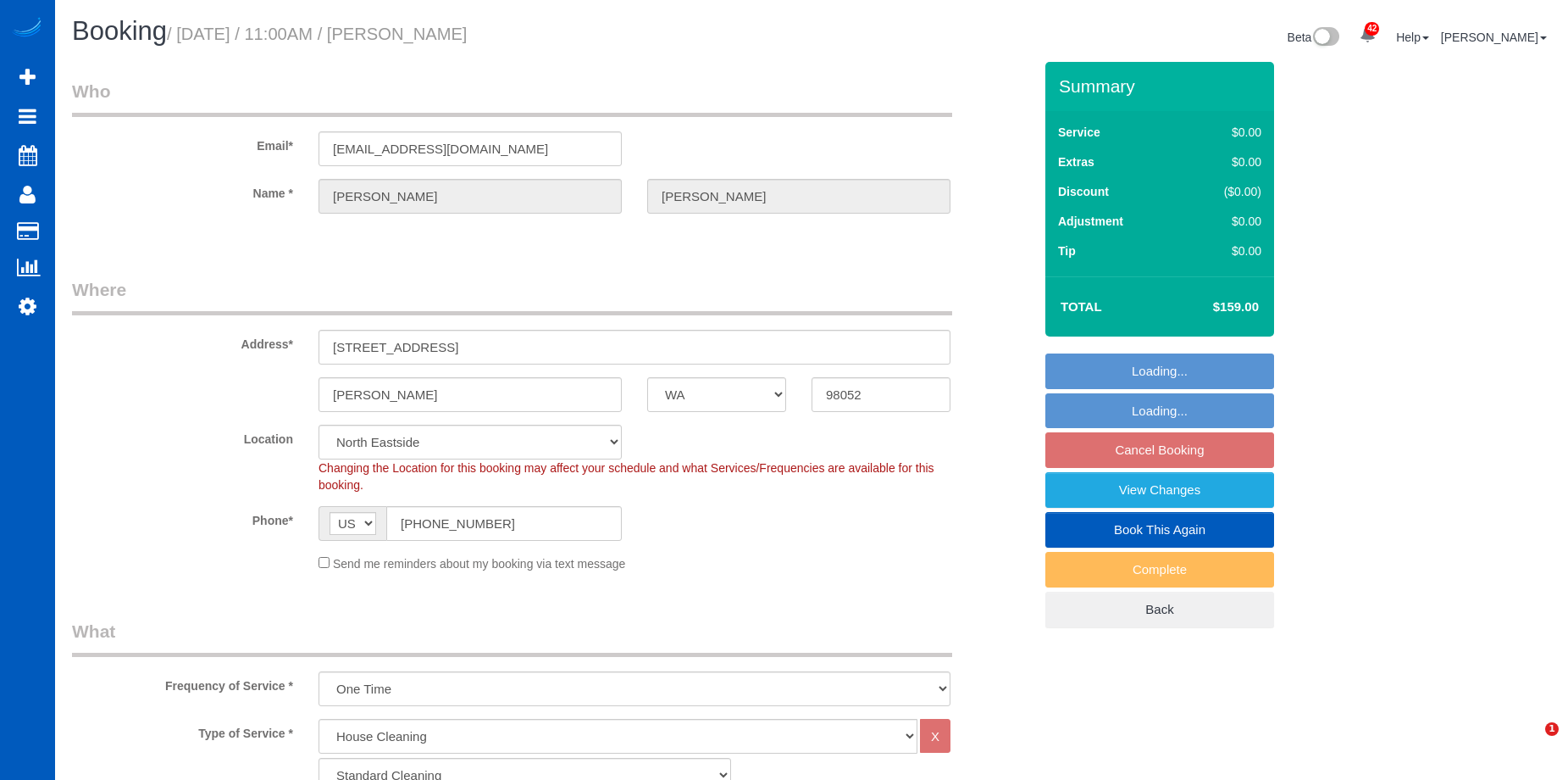
select select "object:1247"
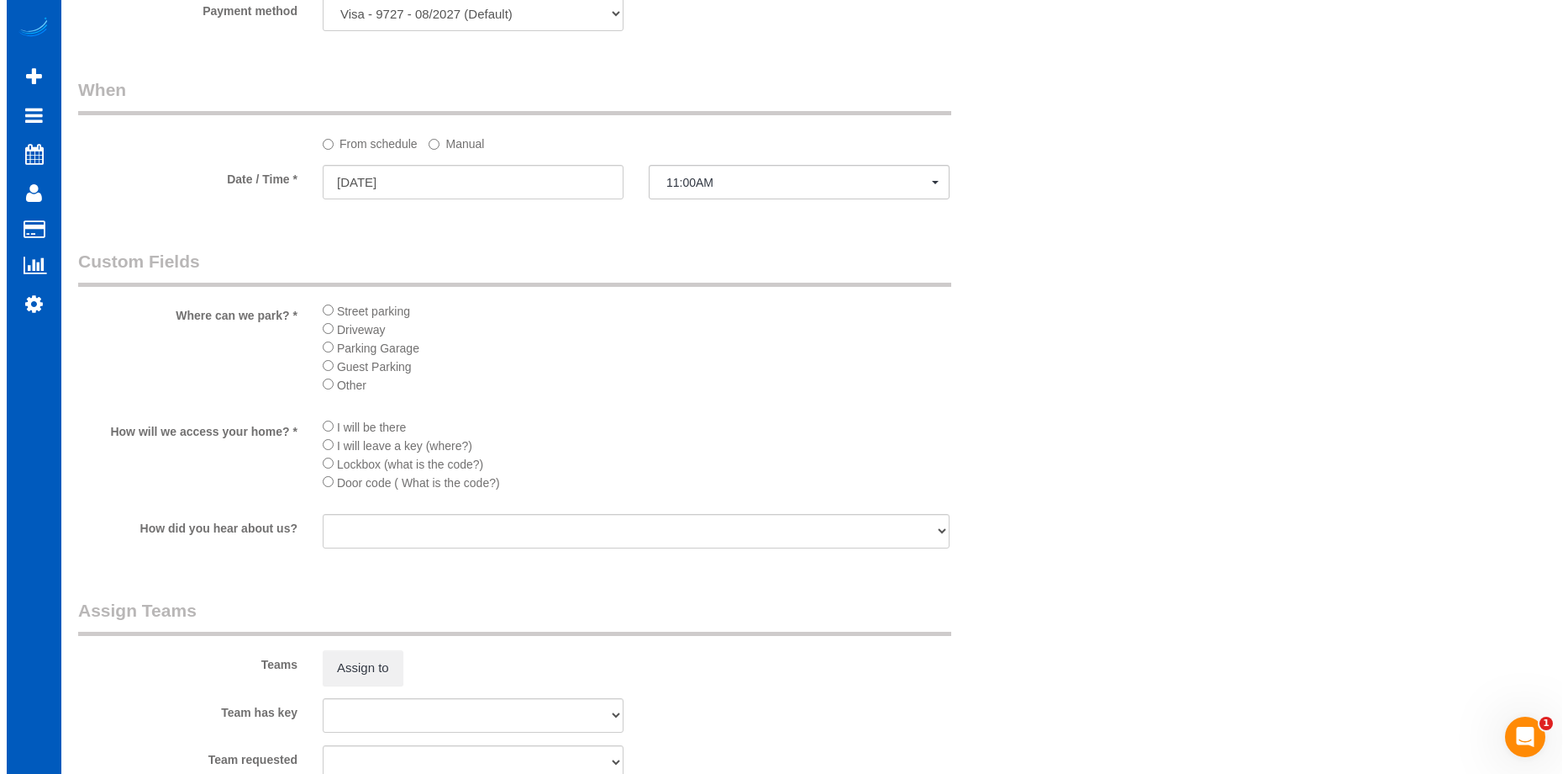
scroll to position [1884, 0]
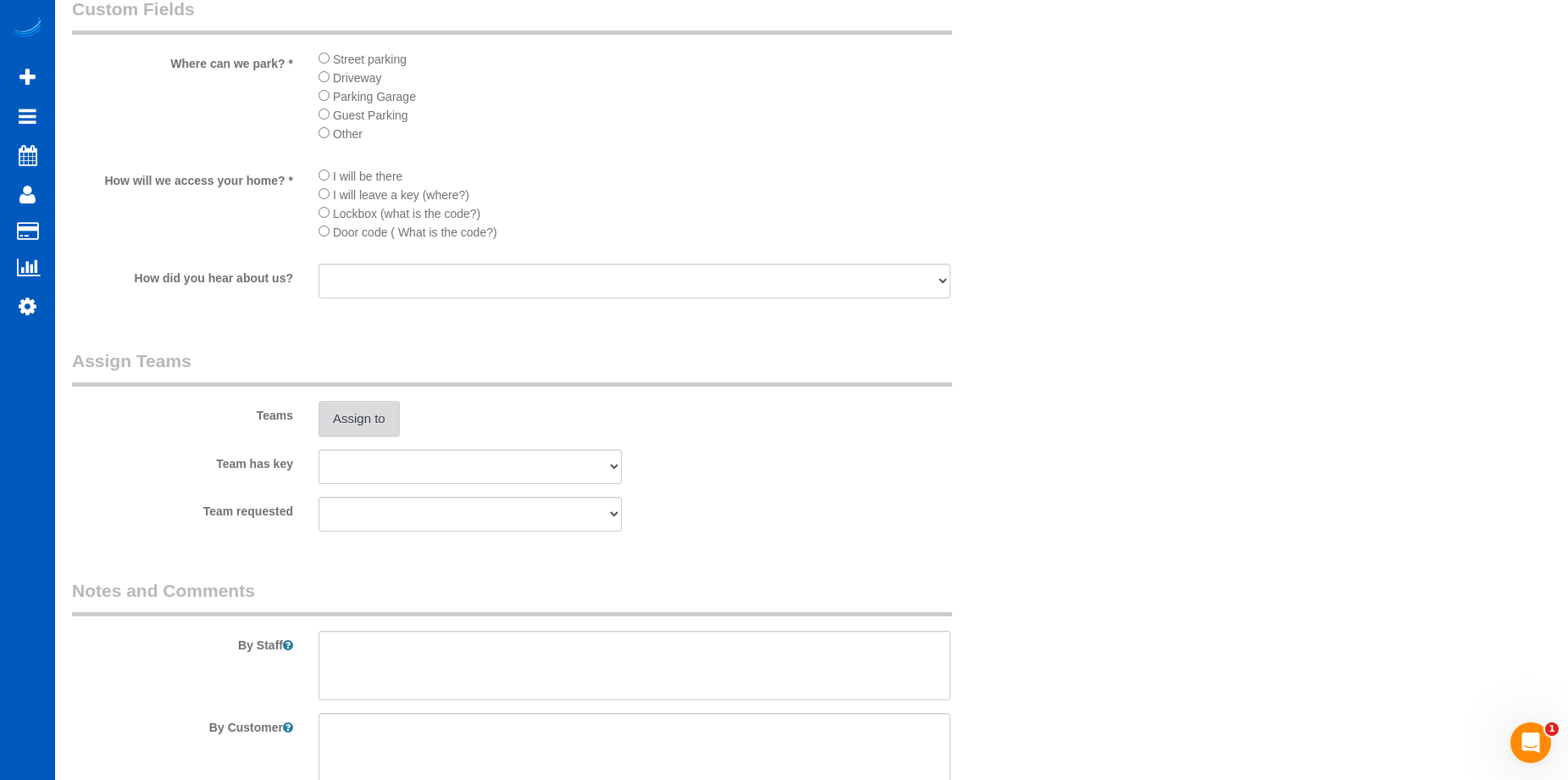
click at [364, 417] on button "Assign to" at bounding box center [359, 419] width 81 height 36
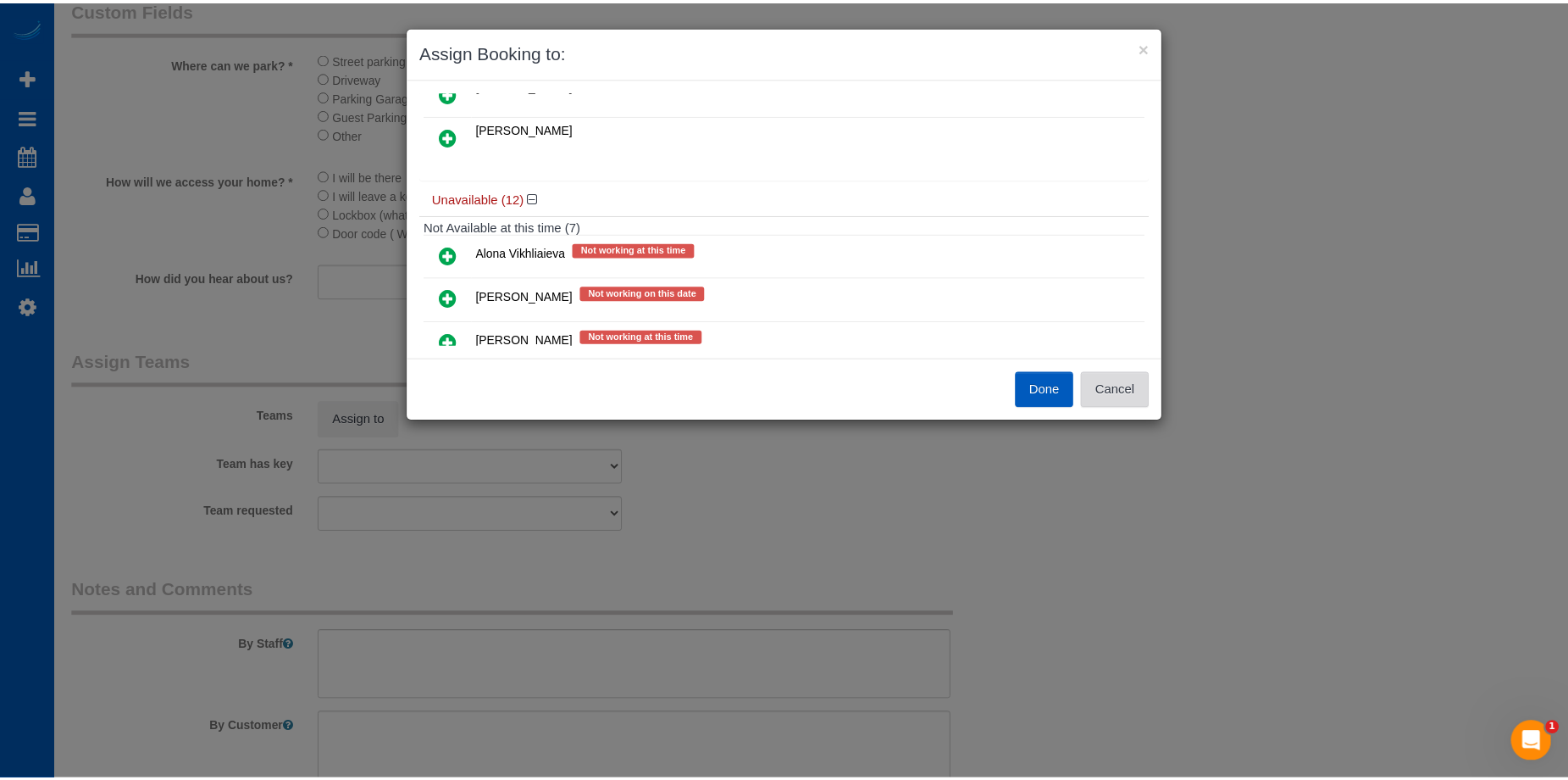
scroll to position [424, 0]
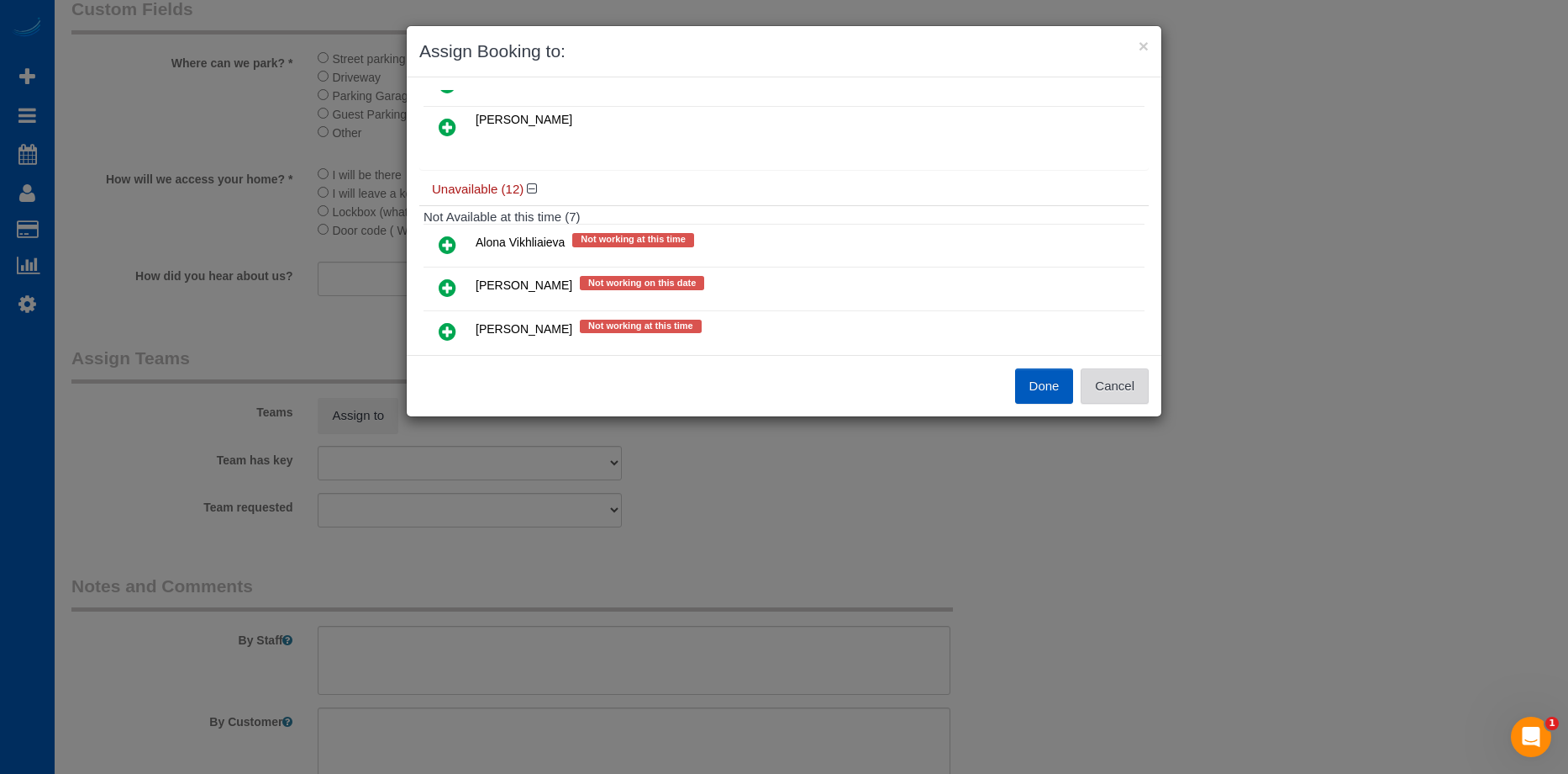
click at [1120, 384] on button "Cancel" at bounding box center [1114, 386] width 68 height 35
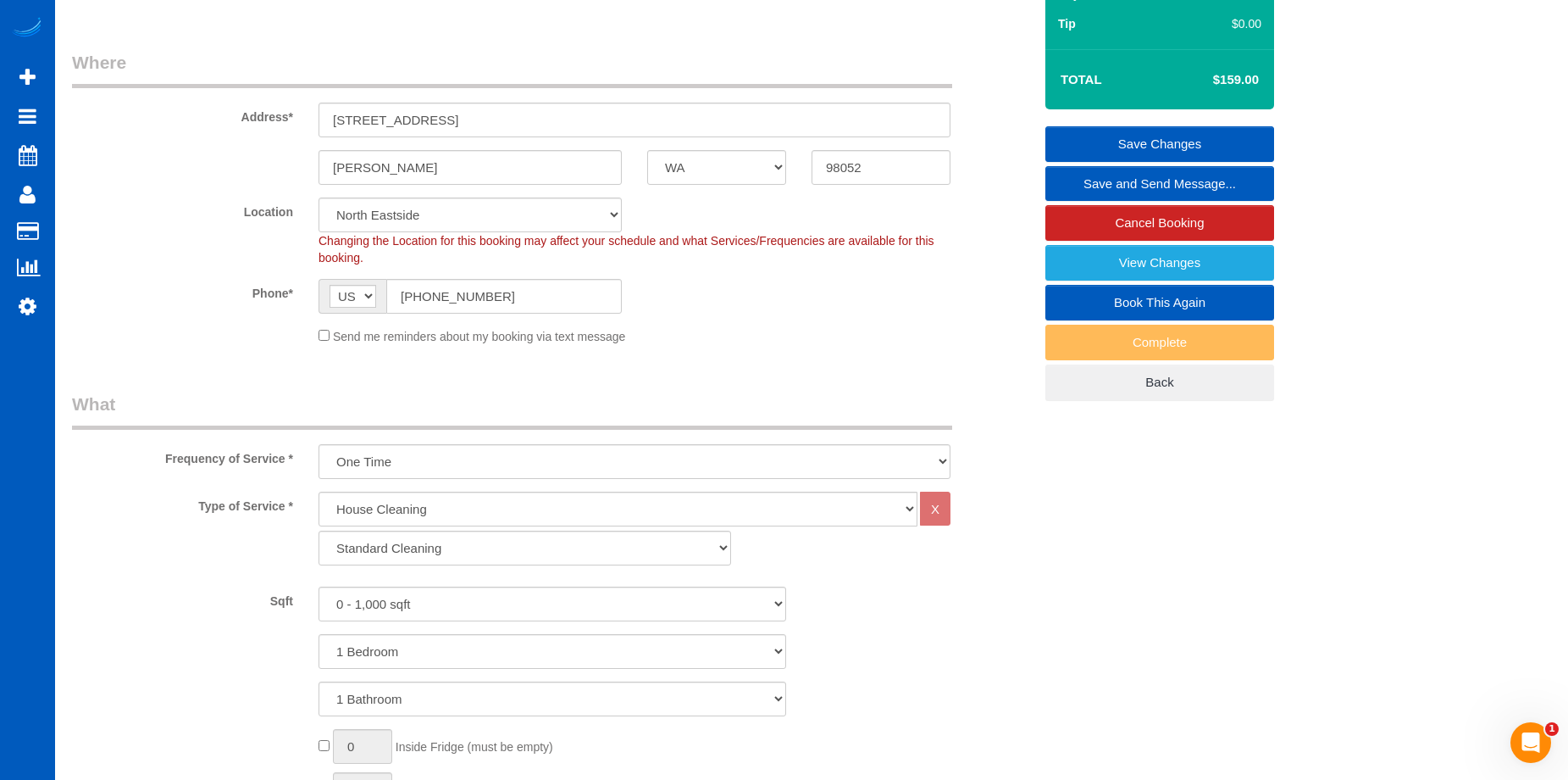
scroll to position [457, 0]
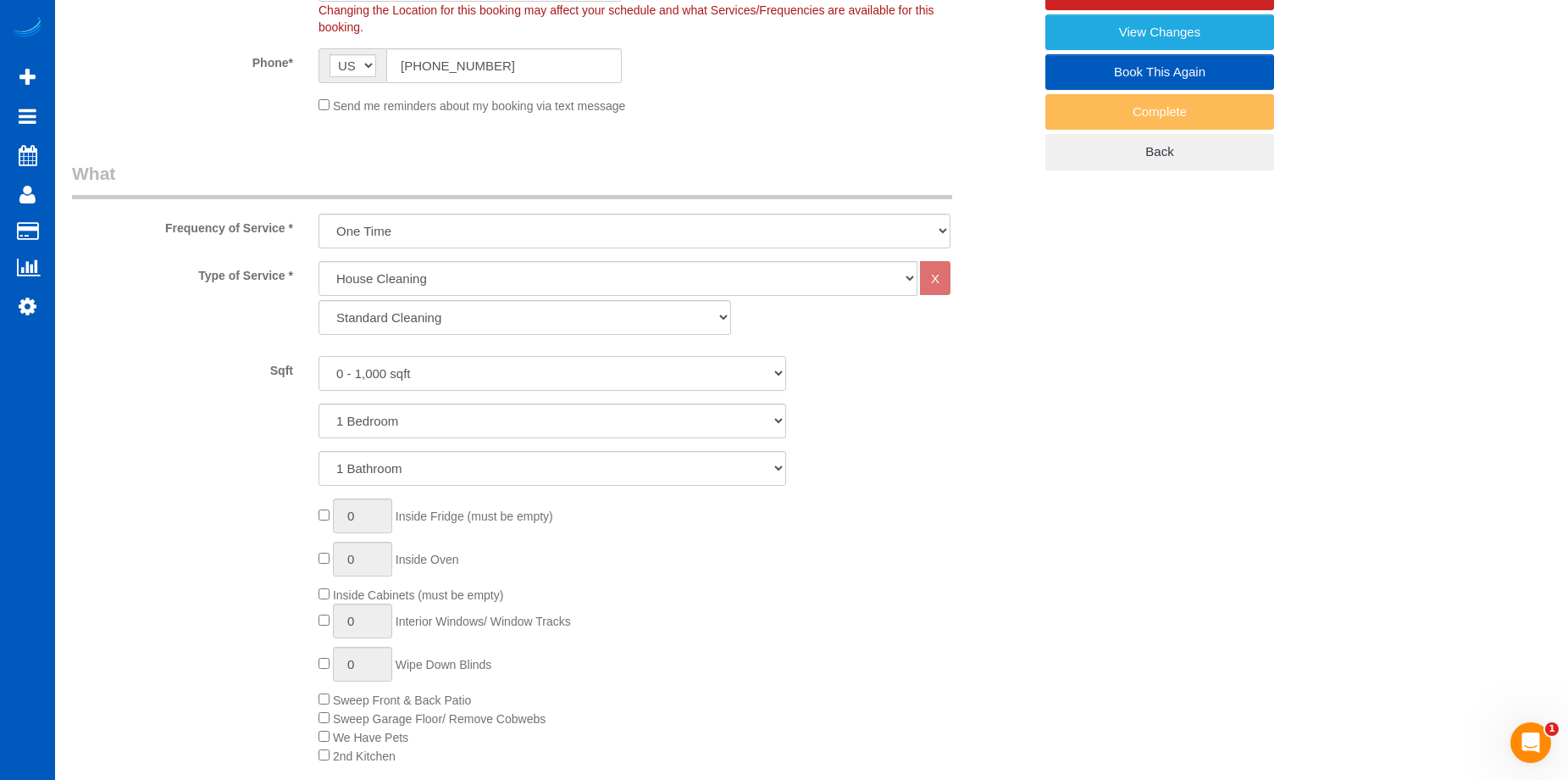
click at [659, 368] on select "0 - 1,000 sqft 1,001 - 1,500 sqft 1,501 - 2,000 sqft 2,001 - 2,500 sqft 2,501 -…" at bounding box center [551, 373] width 467 height 35
select select "2001"
click at [318, 356] on select "0 - 1,000 sqft 1,001 - 1,500 sqft 1,501 - 2,000 sqft 2,001 - 2,500 sqft 2,501 -…" at bounding box center [551, 373] width 467 height 35
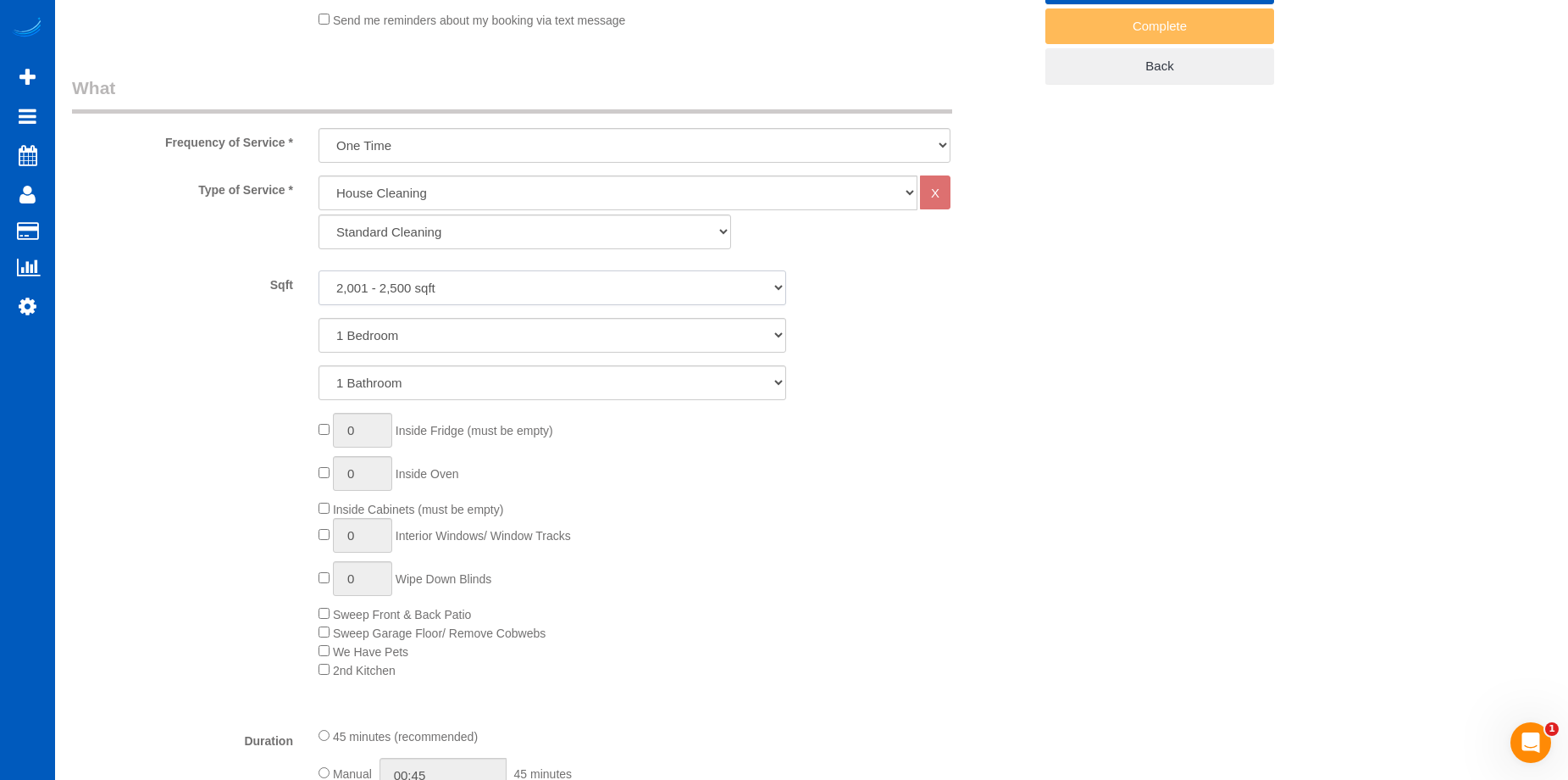
scroll to position [543, 0]
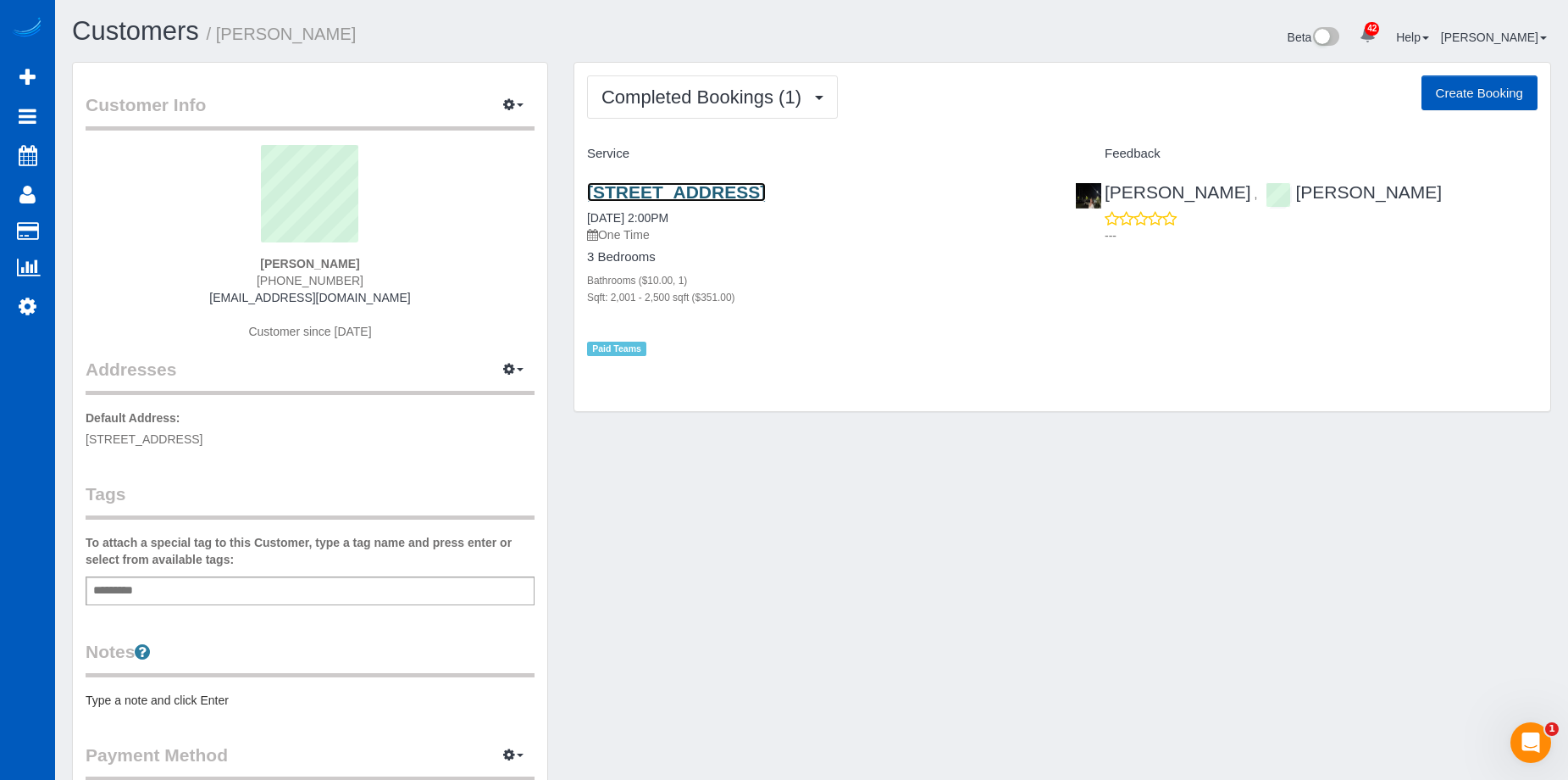
click at [742, 186] on link "[STREET_ADDRESS]" at bounding box center [676, 193] width 179 height 20
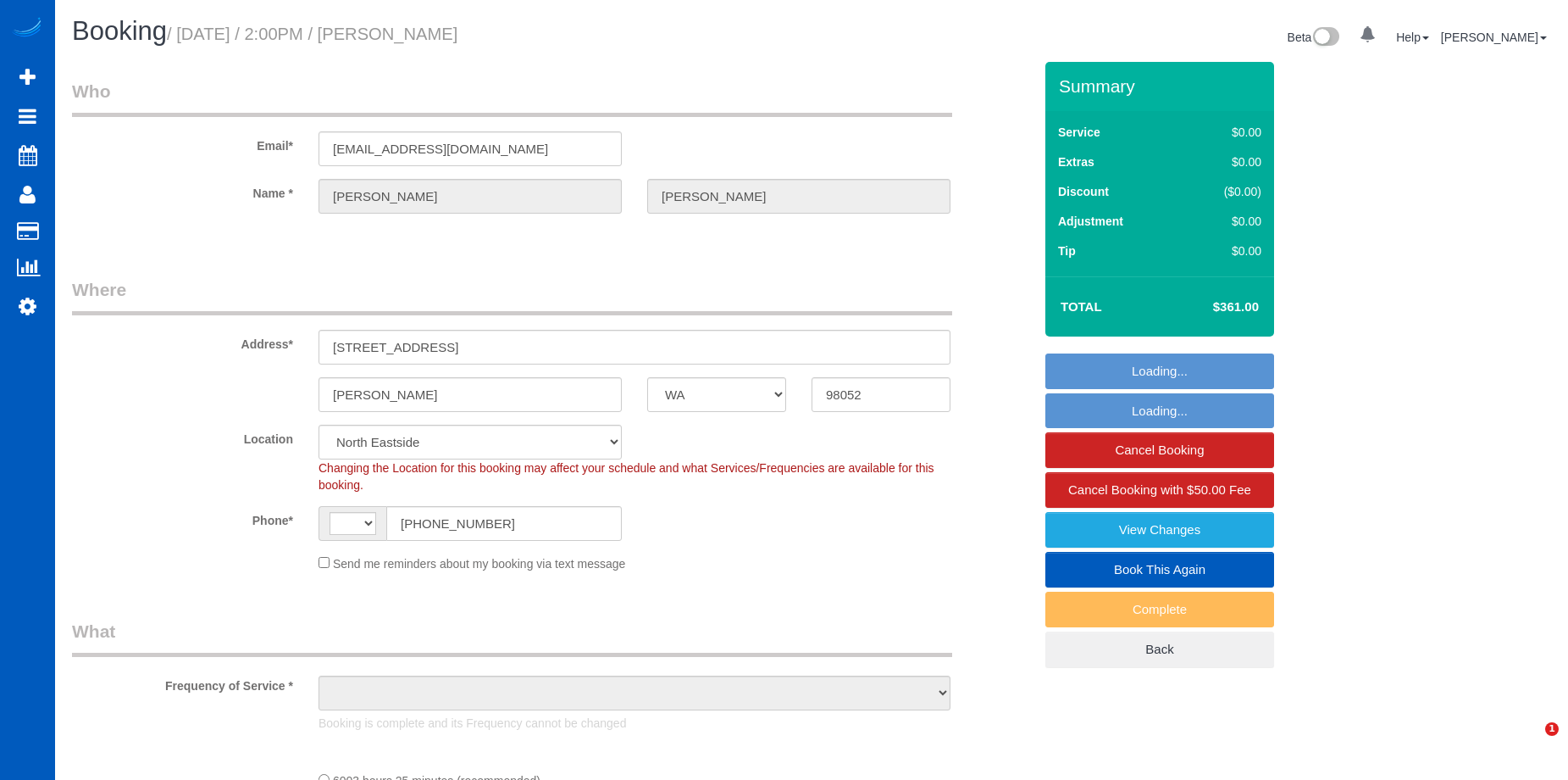
select select "WA"
select select "number:10"
select select "string:US"
select select "spot1"
select select "object:1127"
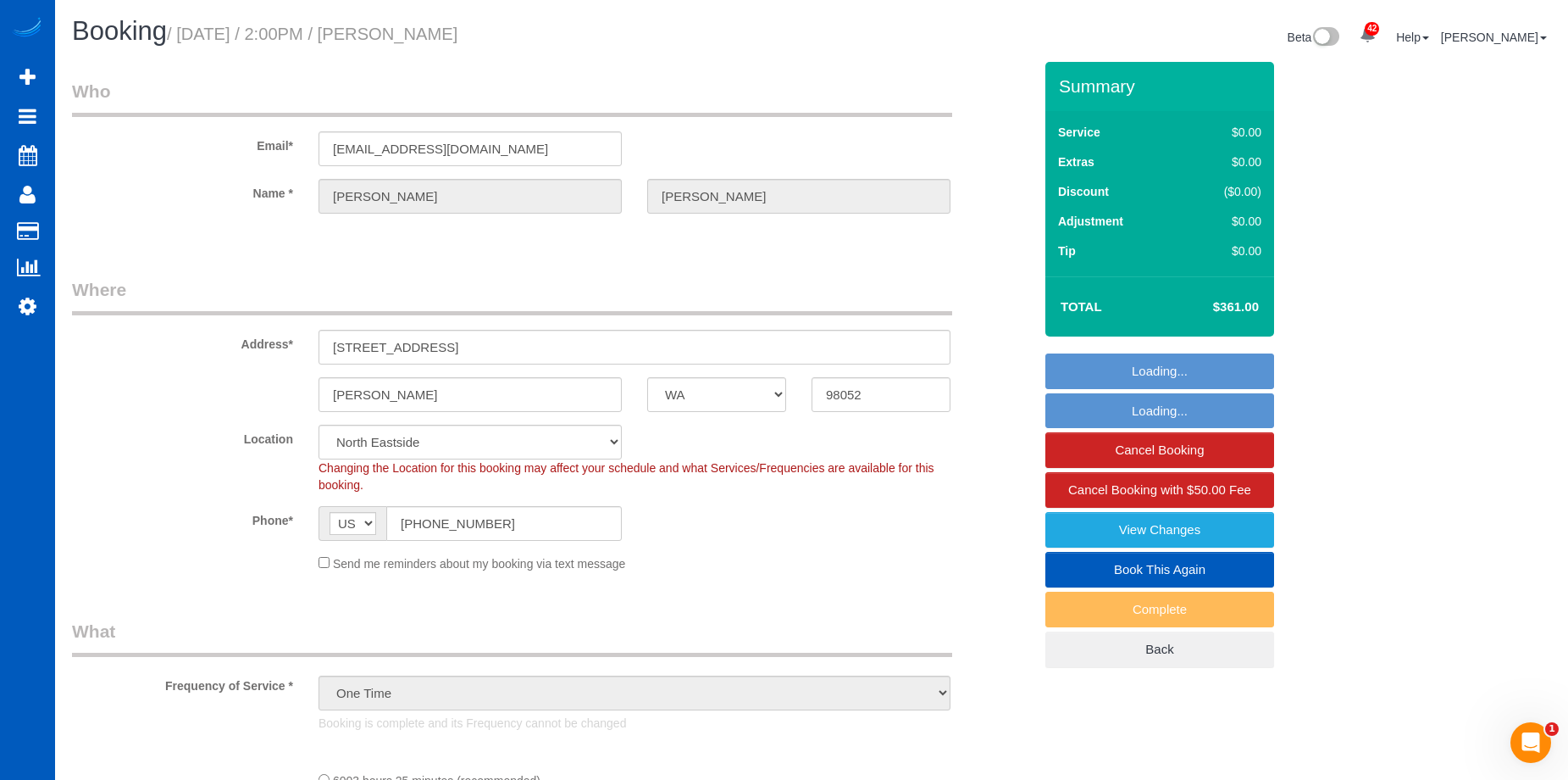
select select "2001"
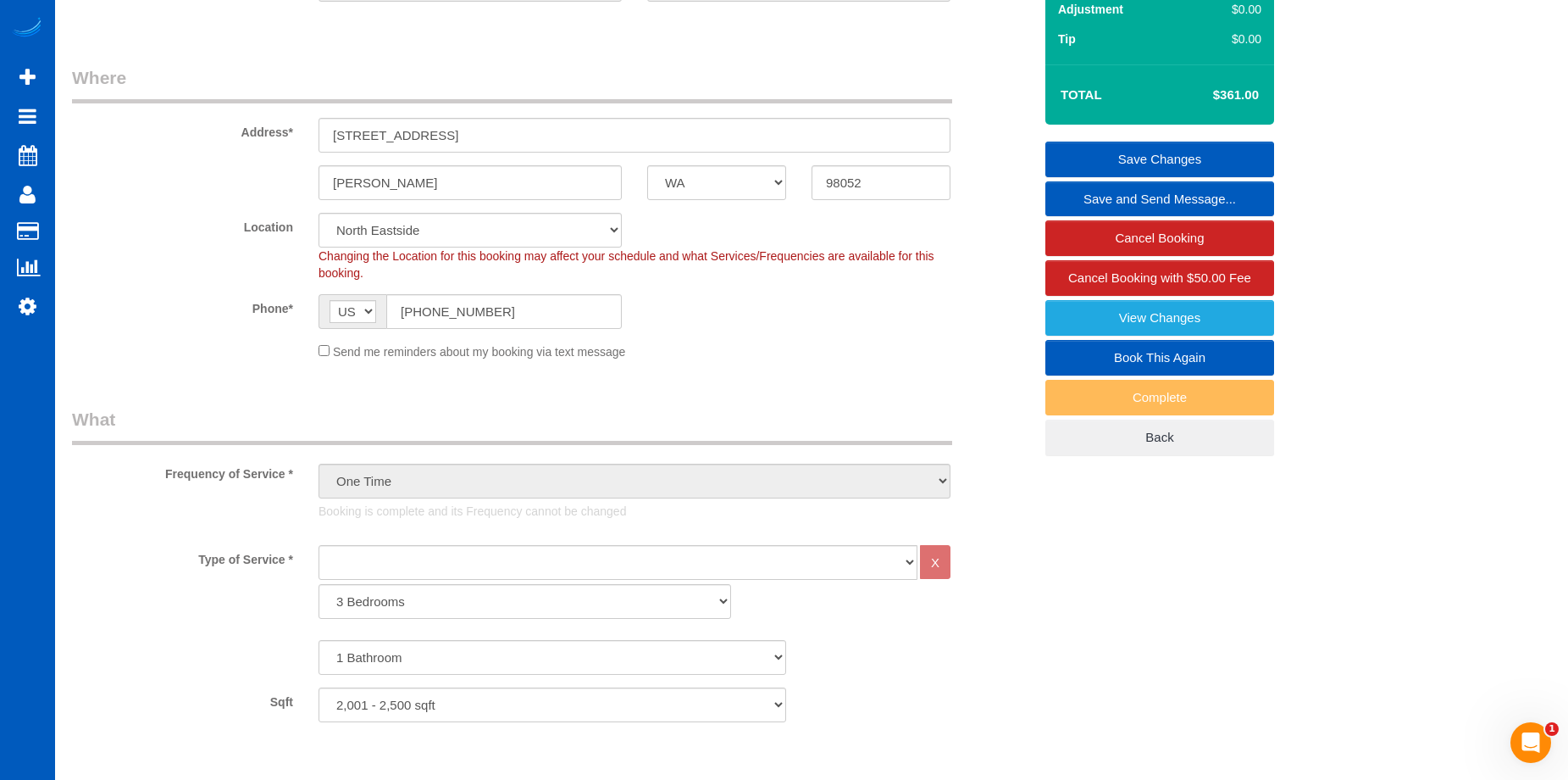
scroll to position [170, 0]
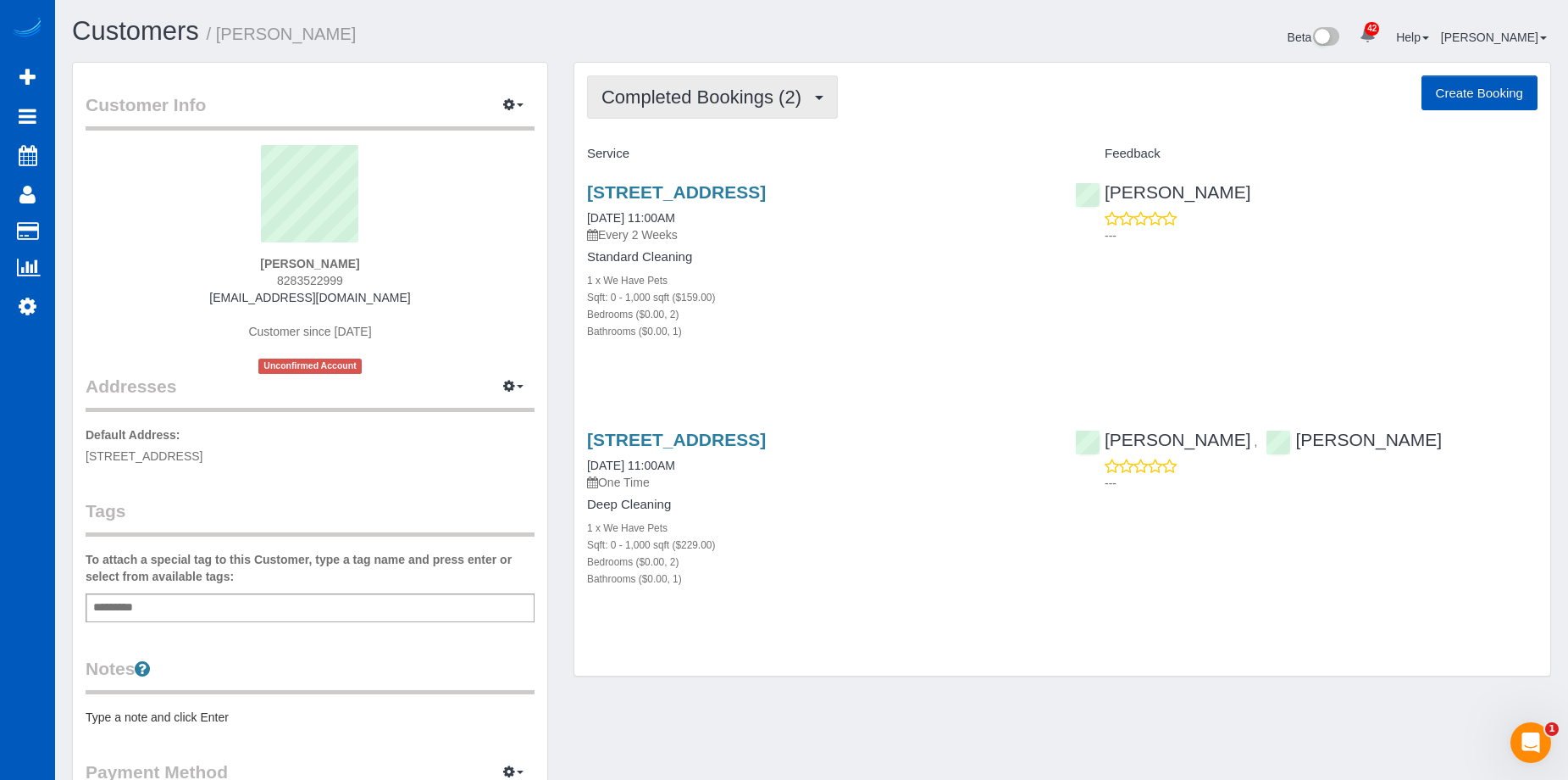
click at [763, 105] on span "Completed Bookings (2)" at bounding box center [705, 96] width 208 height 21
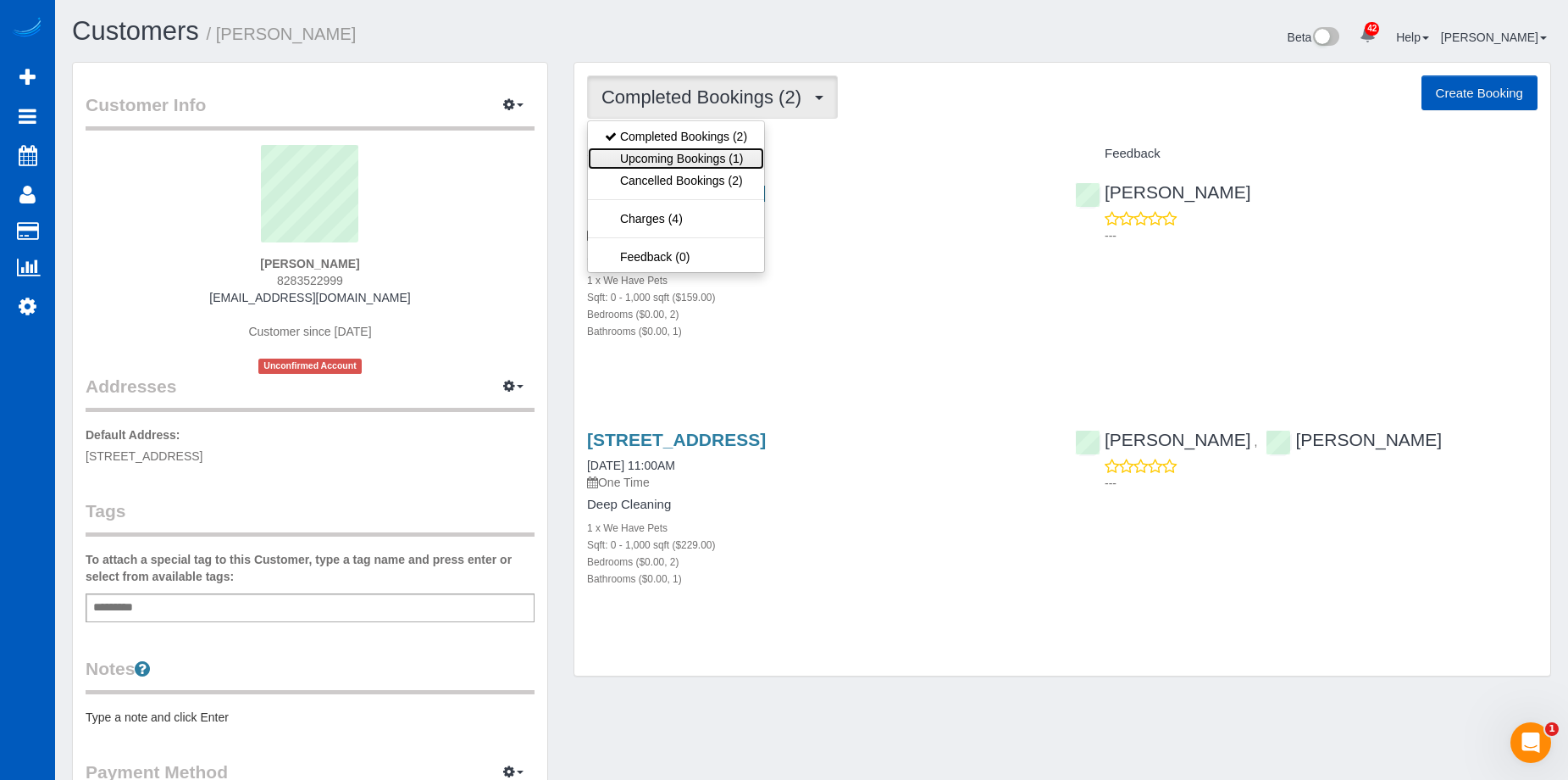
click at [722, 154] on link "Upcoming Bookings (1)" at bounding box center [676, 159] width 177 height 22
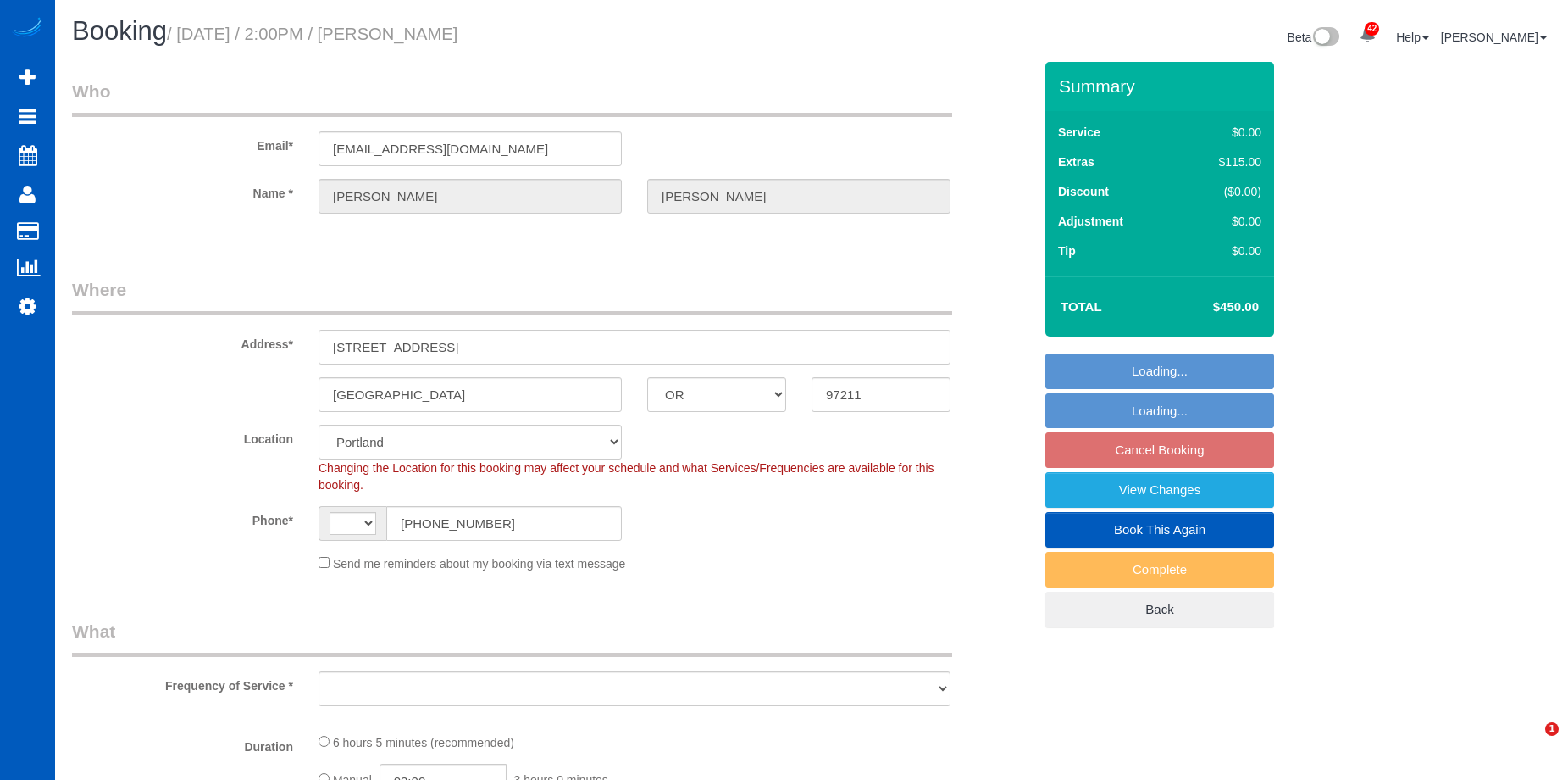
select select "OR"
select select "number:10"
select select "string:US"
select select "object:1104"
select select "string:fspay-1743a38a-8751-4f6c-ad4a-9bf2b3863aab"
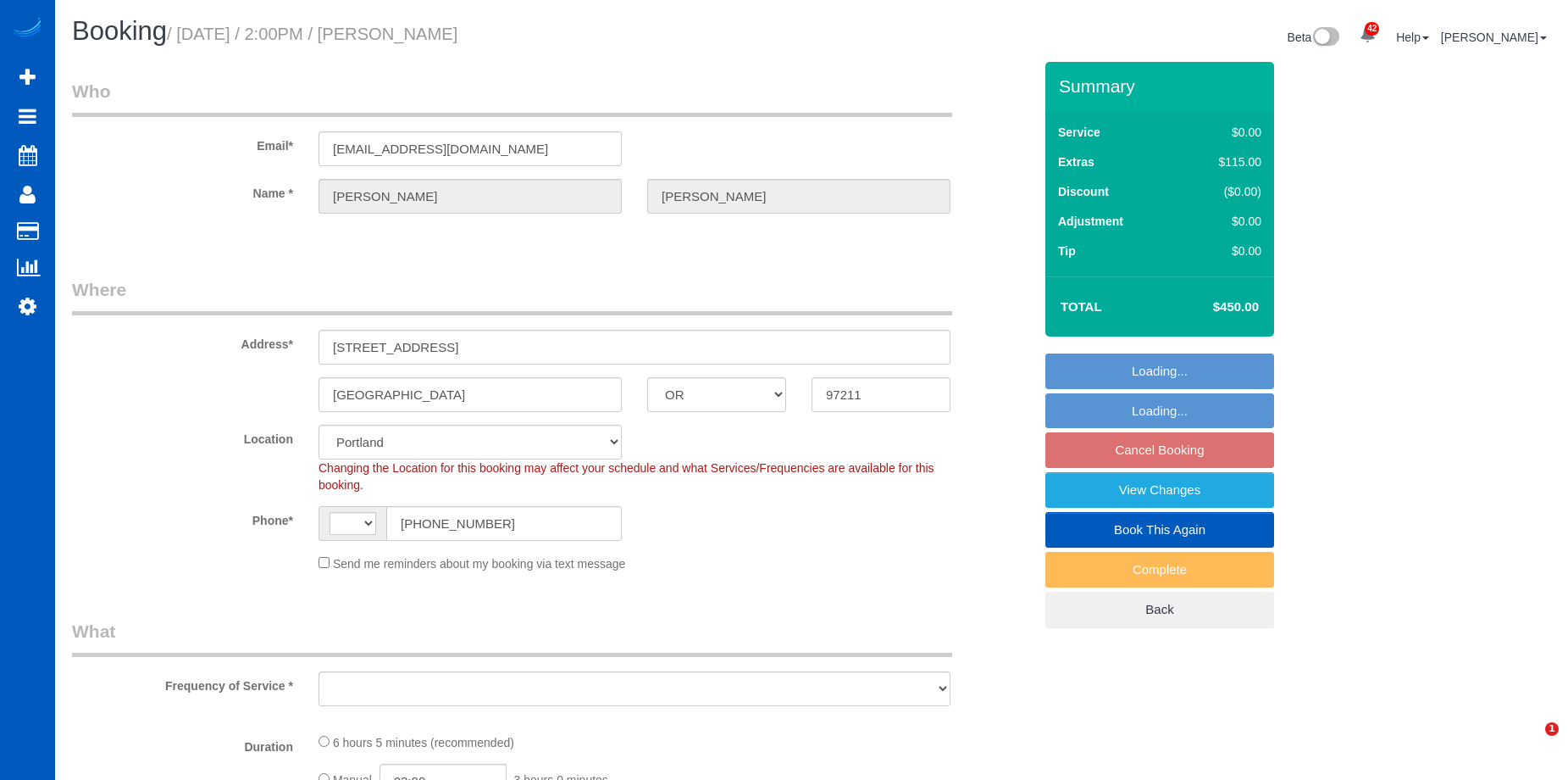
select select "199"
select select "1001"
select select "3"
select select "spot3"
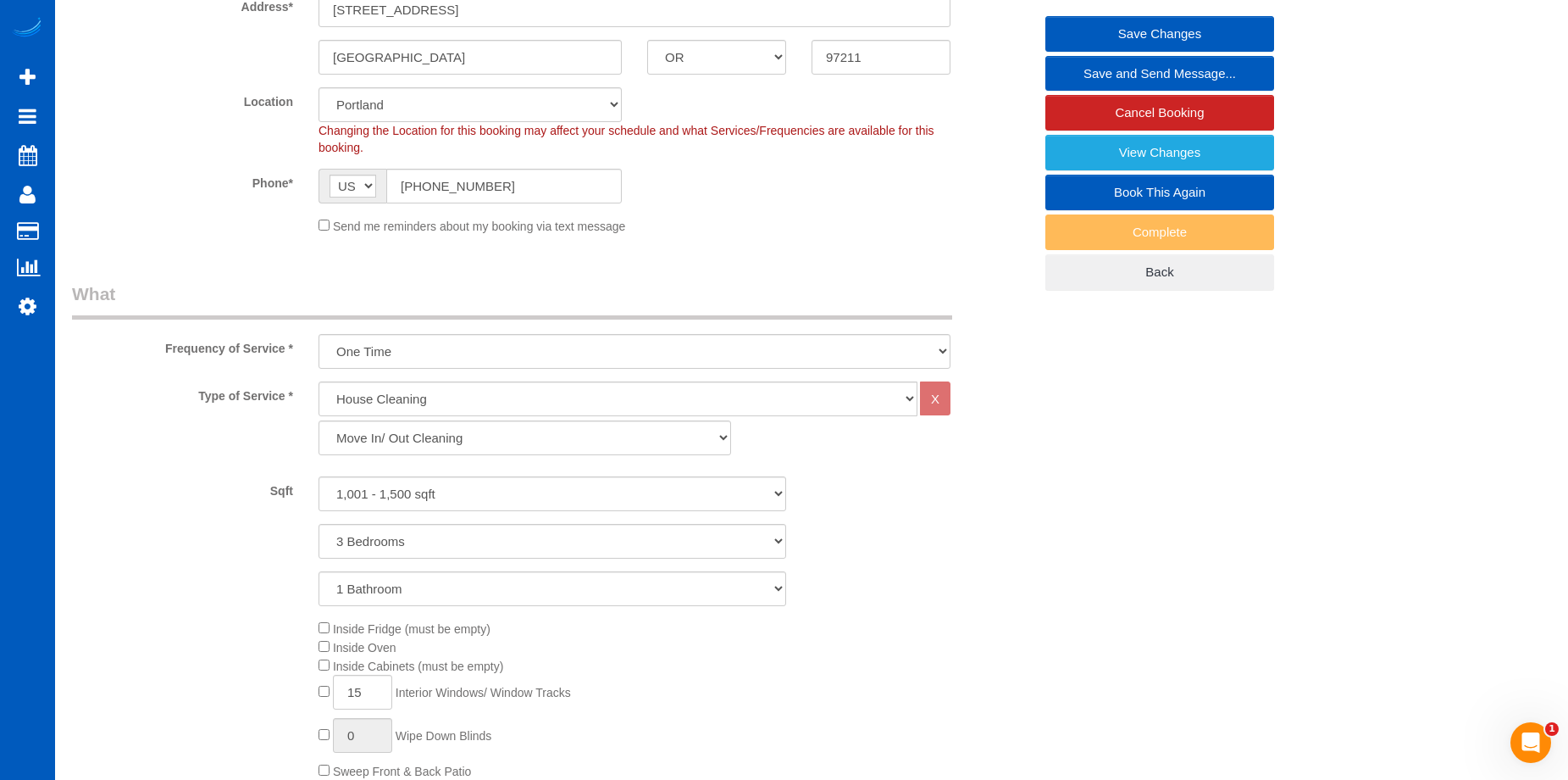
scroll to position [239, 0]
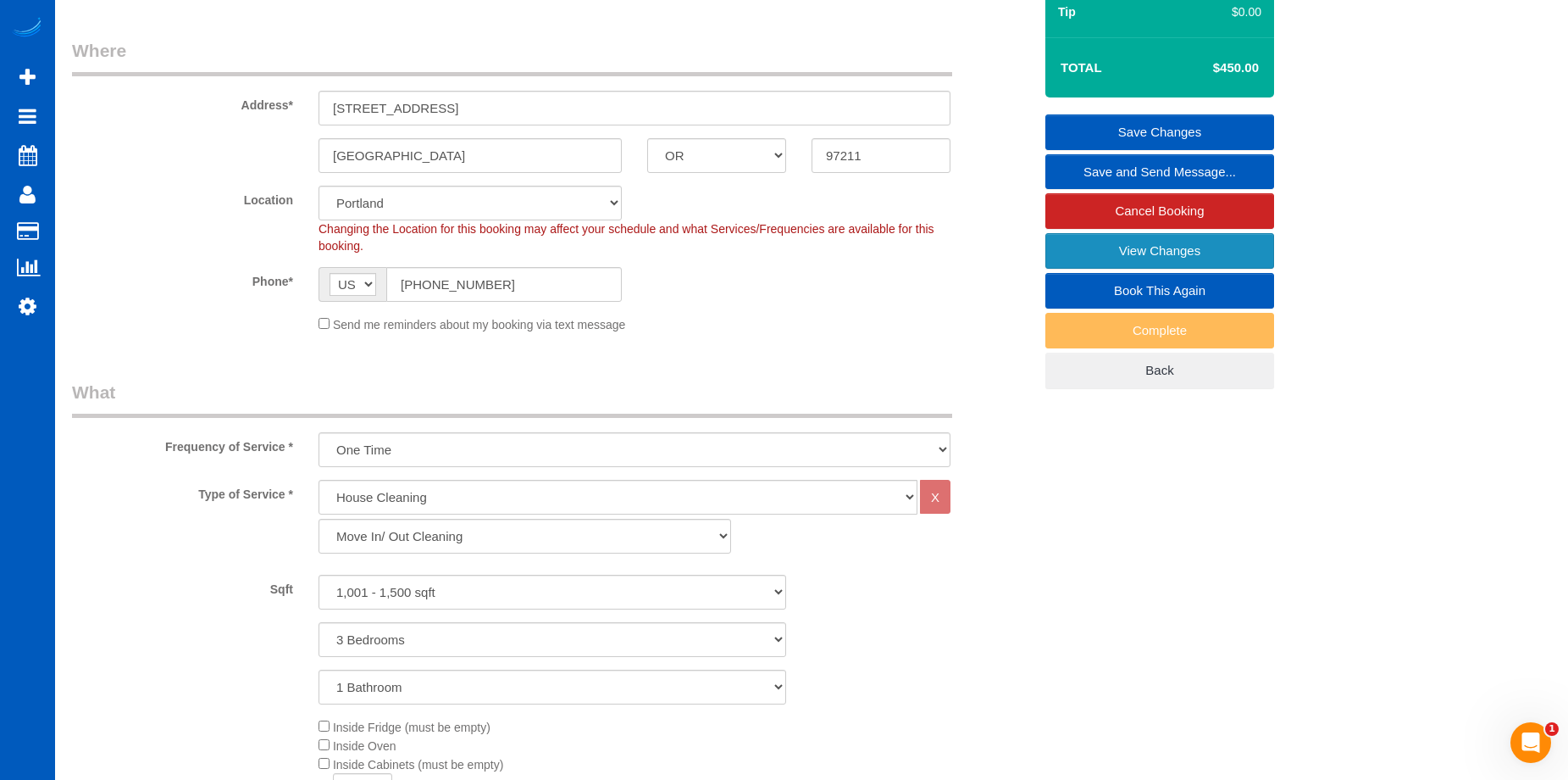
click at [1062, 252] on link "View Changes" at bounding box center [1159, 251] width 229 height 36
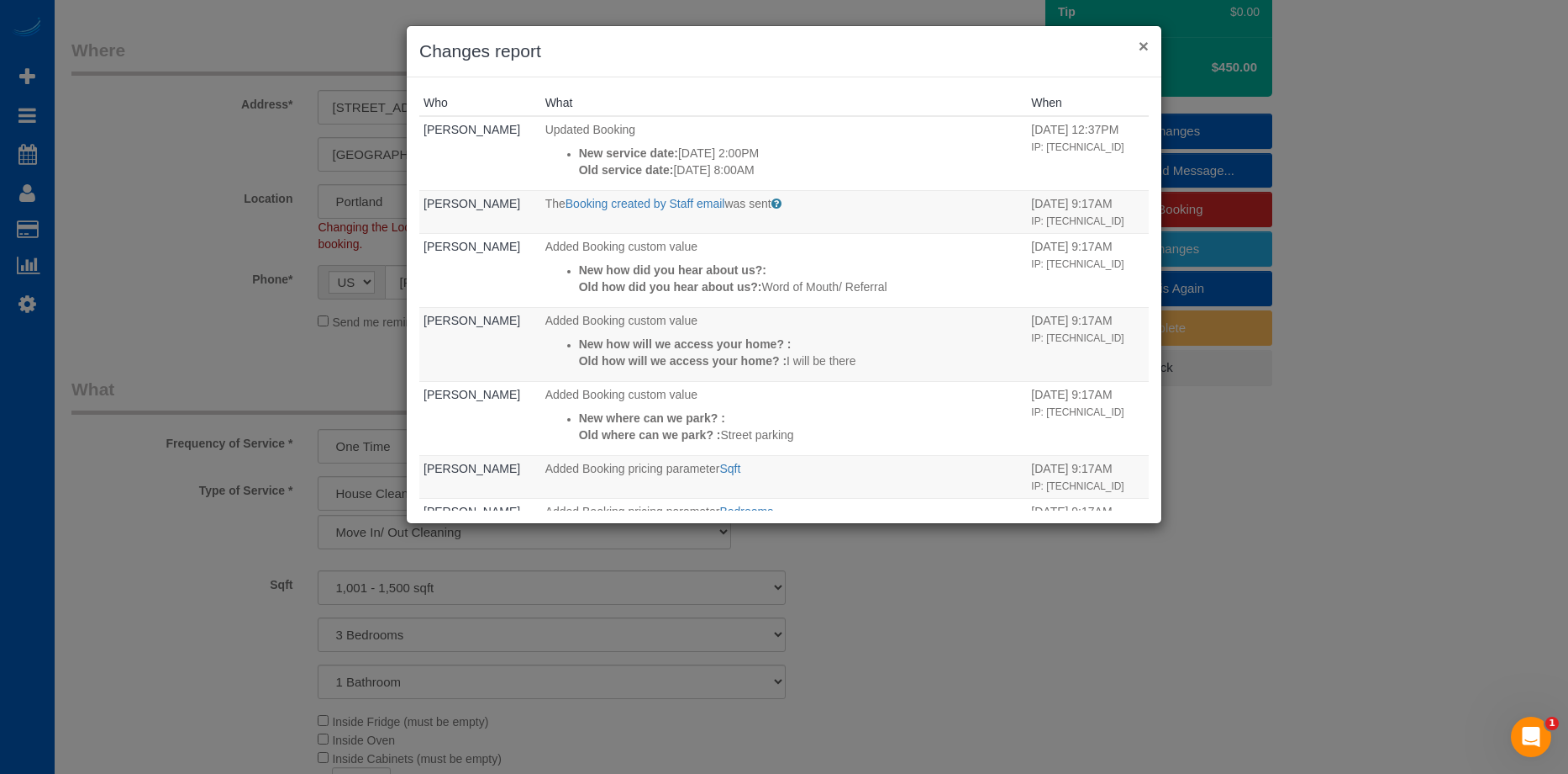
click at [1145, 42] on button "×" at bounding box center [1144, 46] width 10 height 18
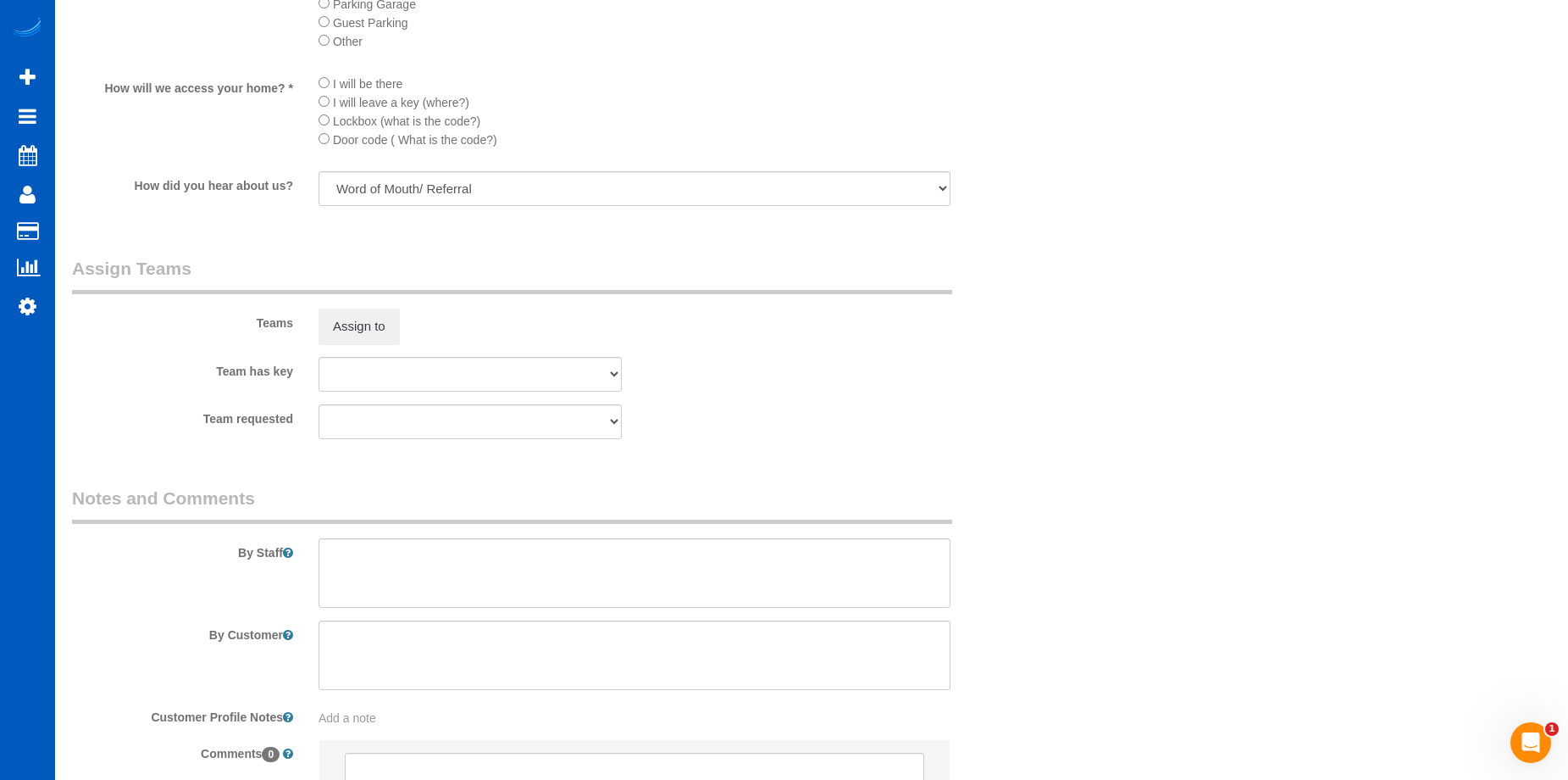
scroll to position [1949, 0]
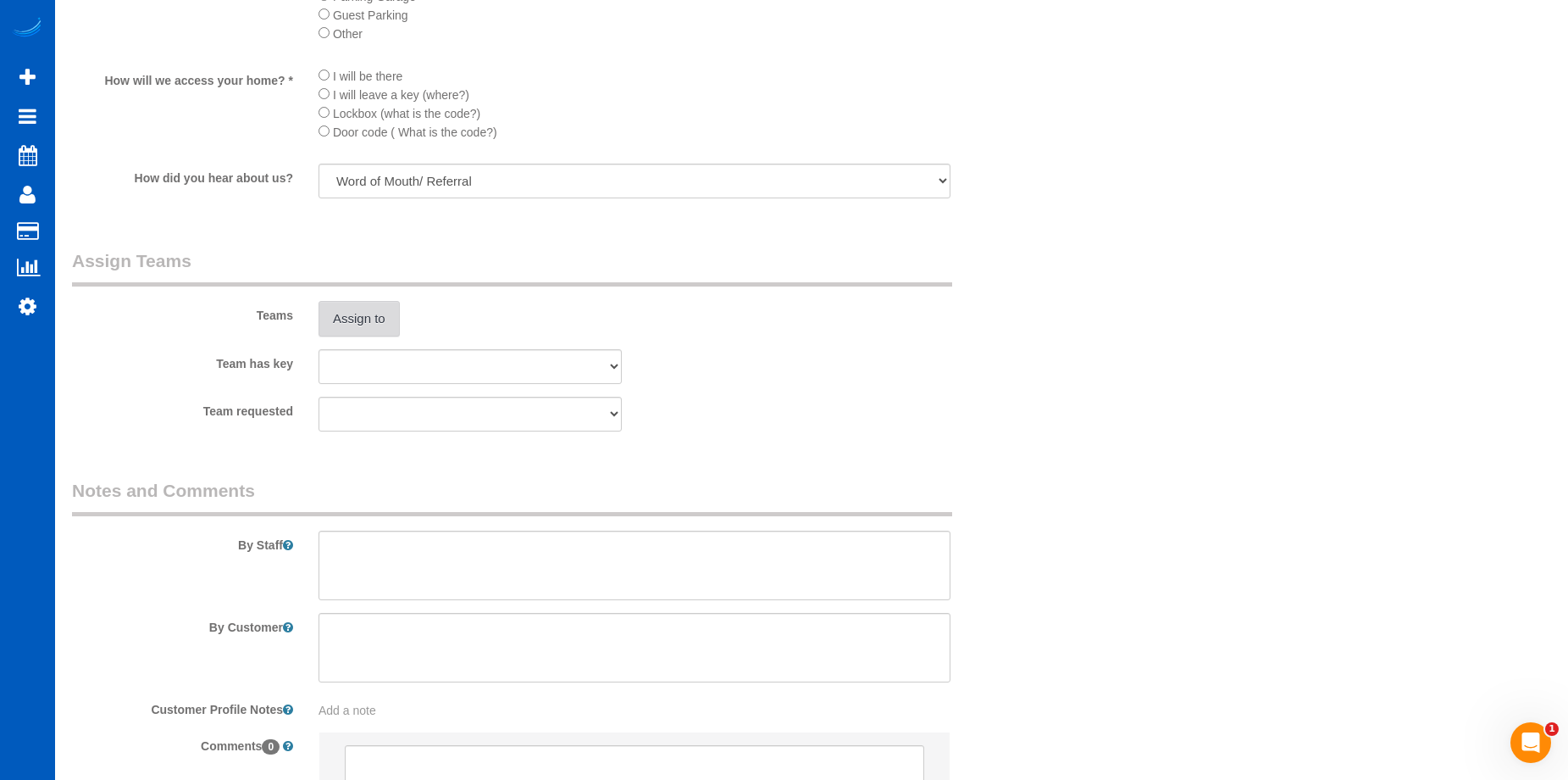
click at [392, 316] on button "Assign to" at bounding box center [359, 319] width 81 height 36
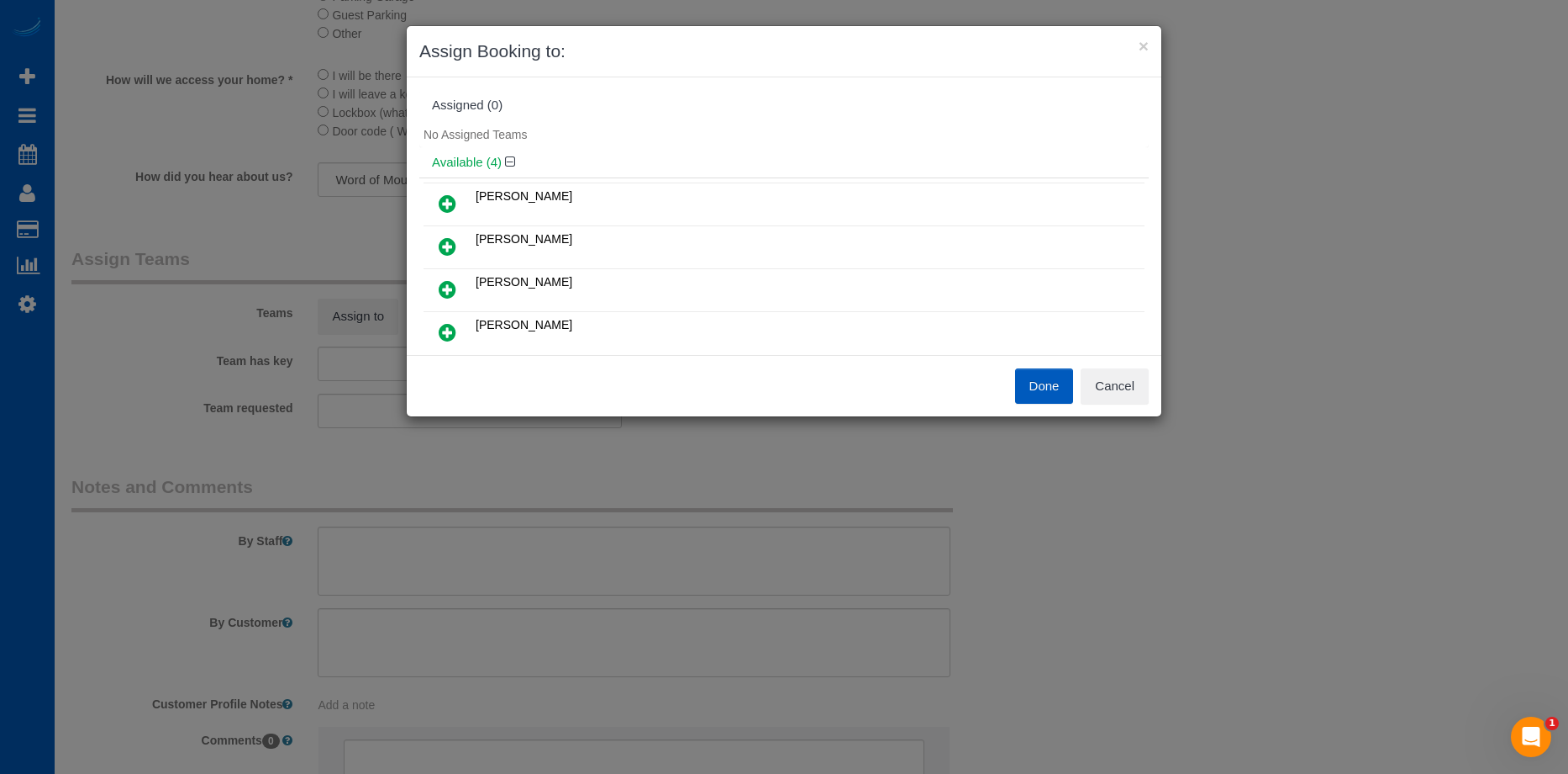
click at [443, 250] on icon at bounding box center [448, 246] width 18 height 20
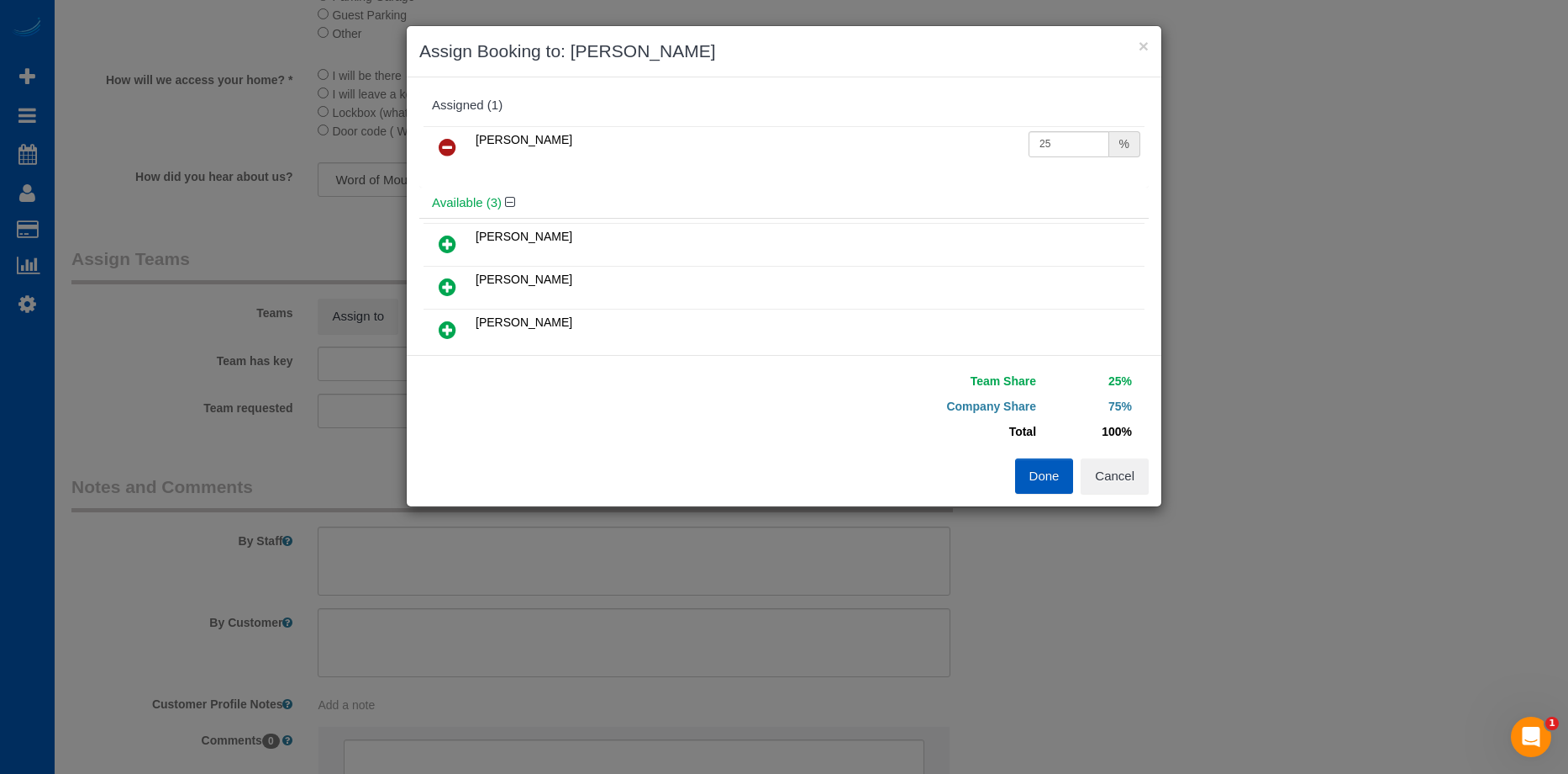
click at [449, 141] on icon at bounding box center [448, 147] width 18 height 20
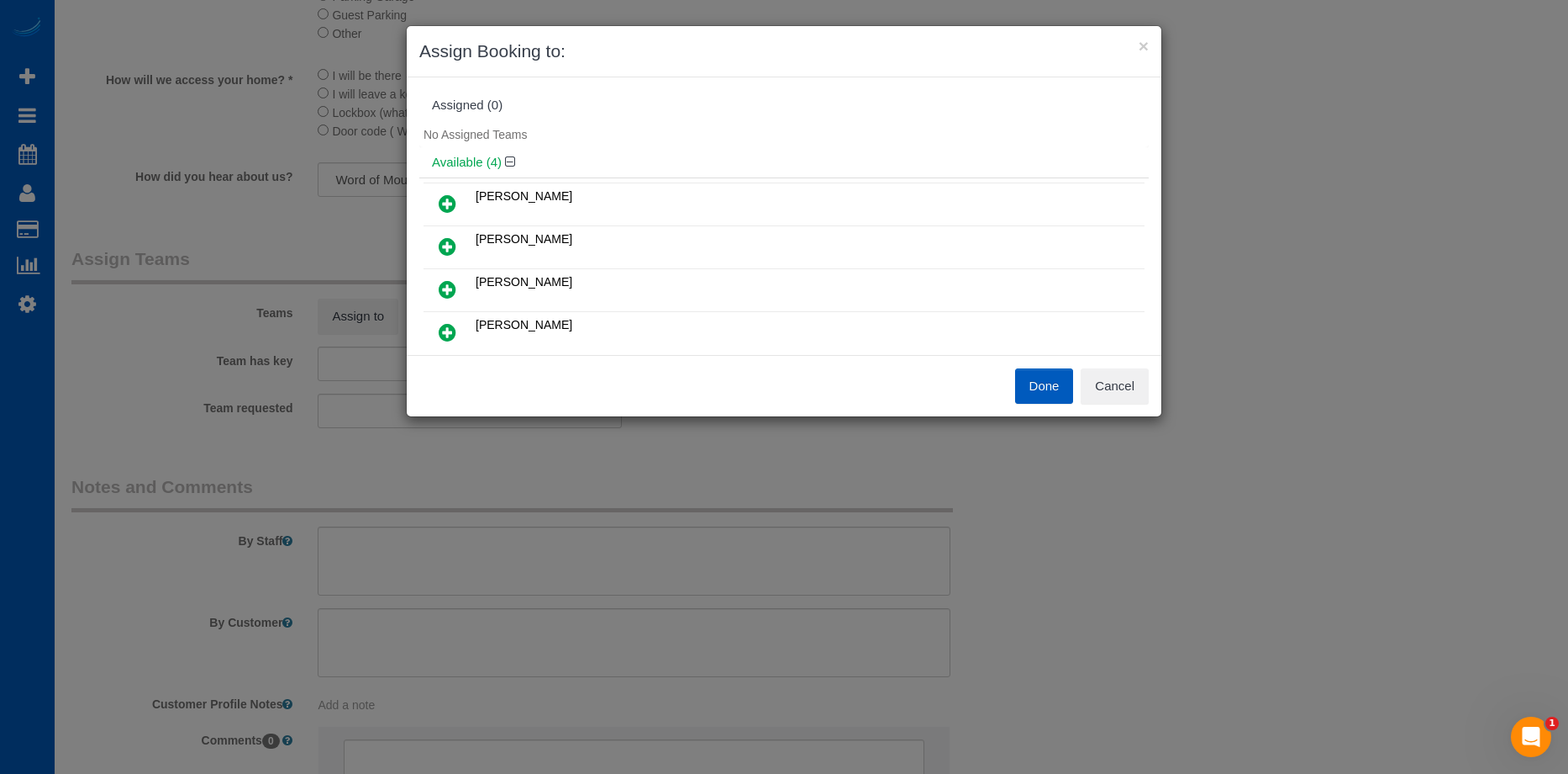
click at [455, 289] on icon at bounding box center [448, 290] width 18 height 20
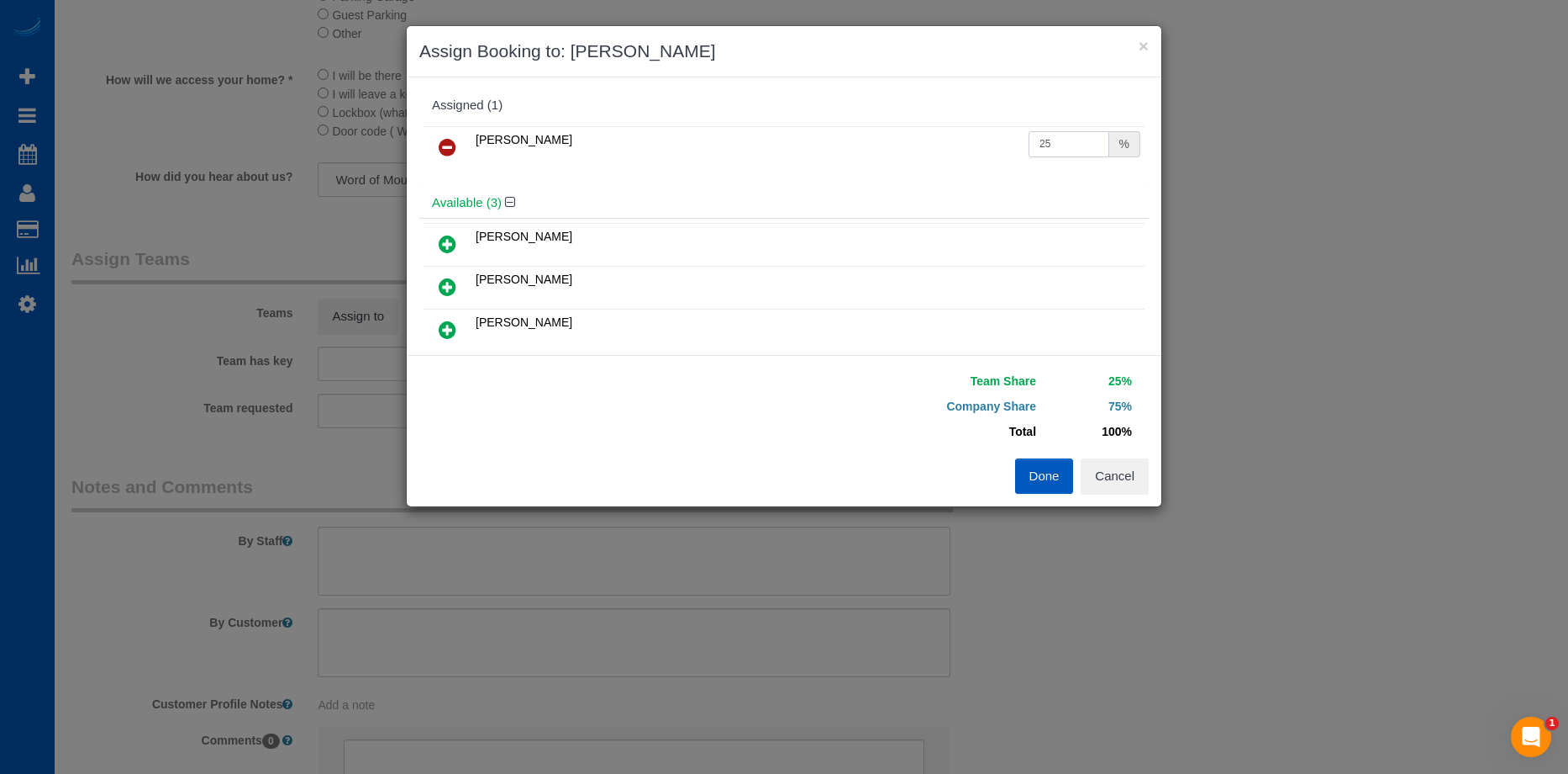
click at [1065, 147] on input "25" at bounding box center [1069, 144] width 81 height 26
drag, startPoint x: 1050, startPoint y: 133, endPoint x: 1010, endPoint y: 142, distance: 41.0
click at [1011, 144] on tr "Mariia Syrotiuk 25 %" at bounding box center [784, 148] width 721 height 43
type input "50"
click at [1033, 473] on button "Done" at bounding box center [1045, 476] width 59 height 35
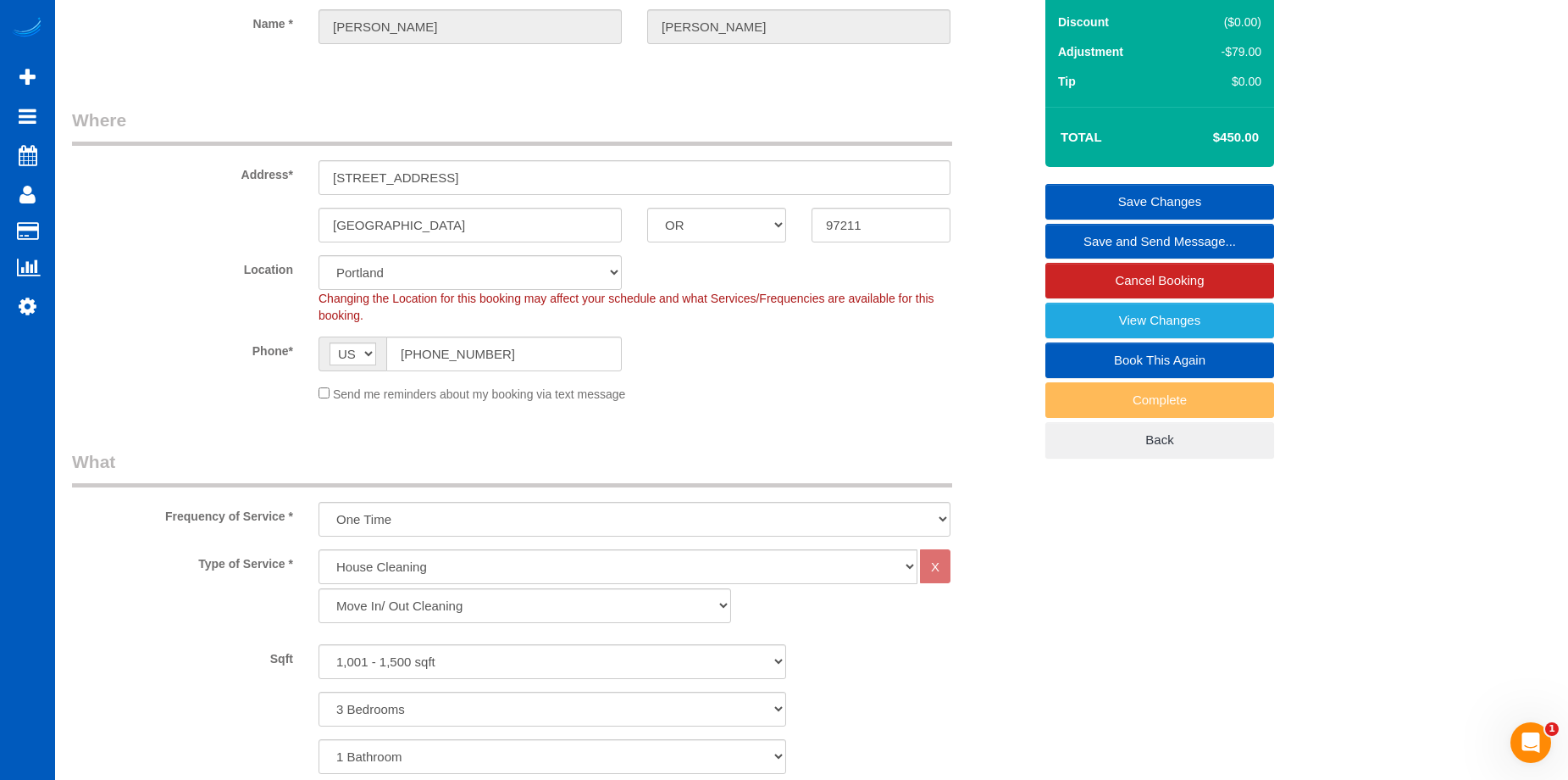
scroll to position [84, 0]
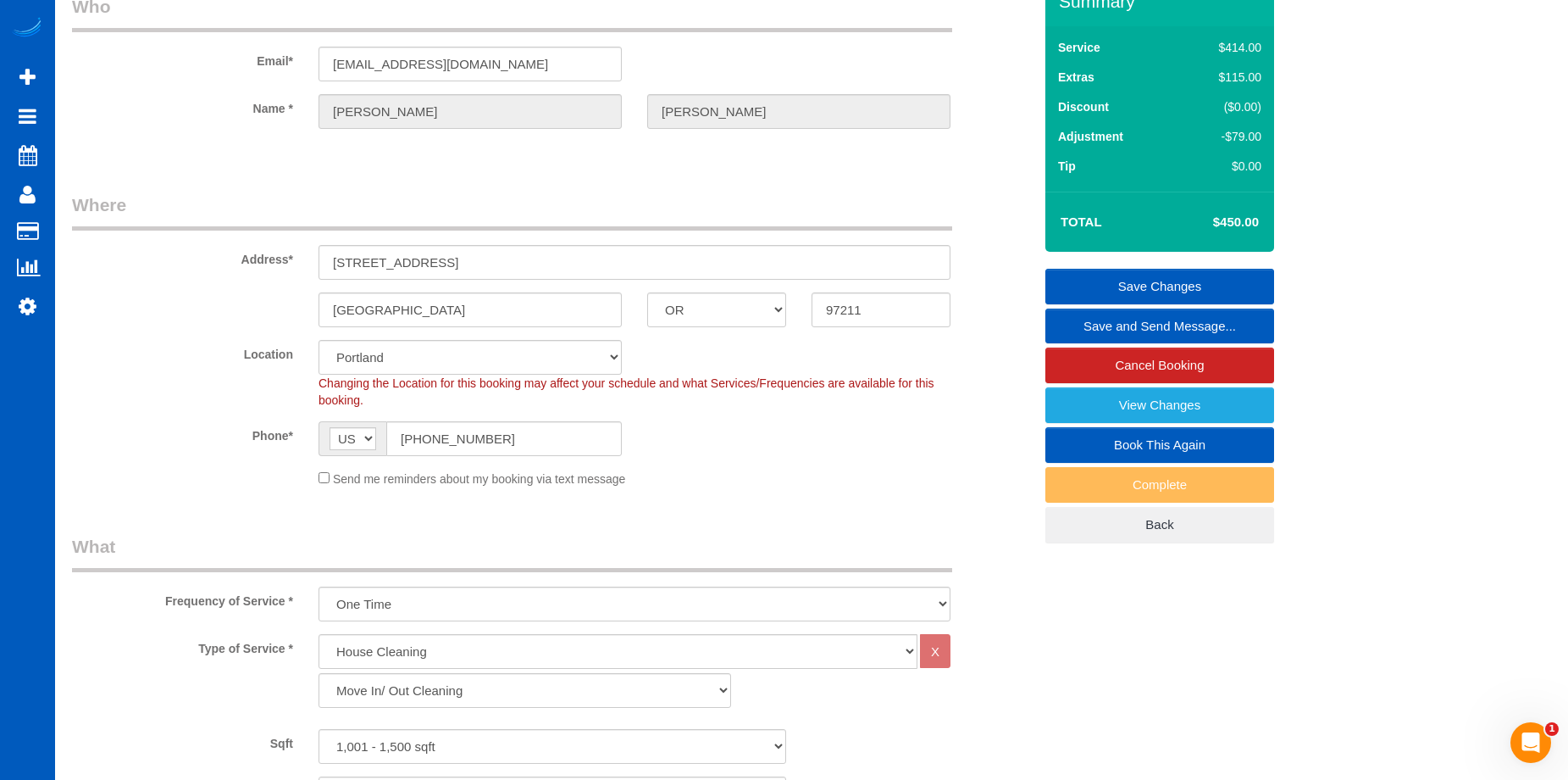
click at [1090, 277] on link "Save Changes" at bounding box center [1159, 287] width 229 height 36
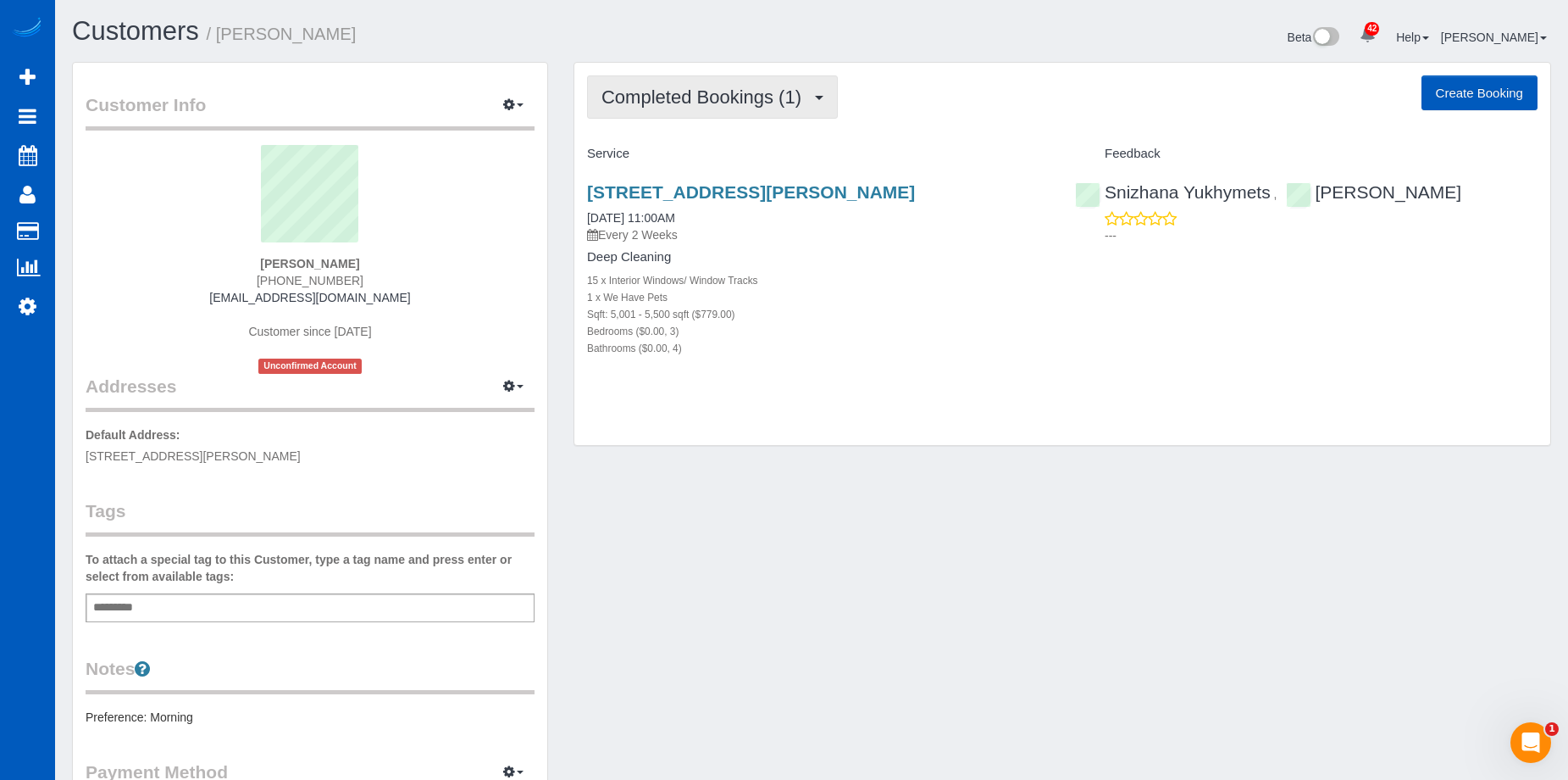
click at [693, 101] on span "Completed Bookings (1)" at bounding box center [705, 96] width 208 height 21
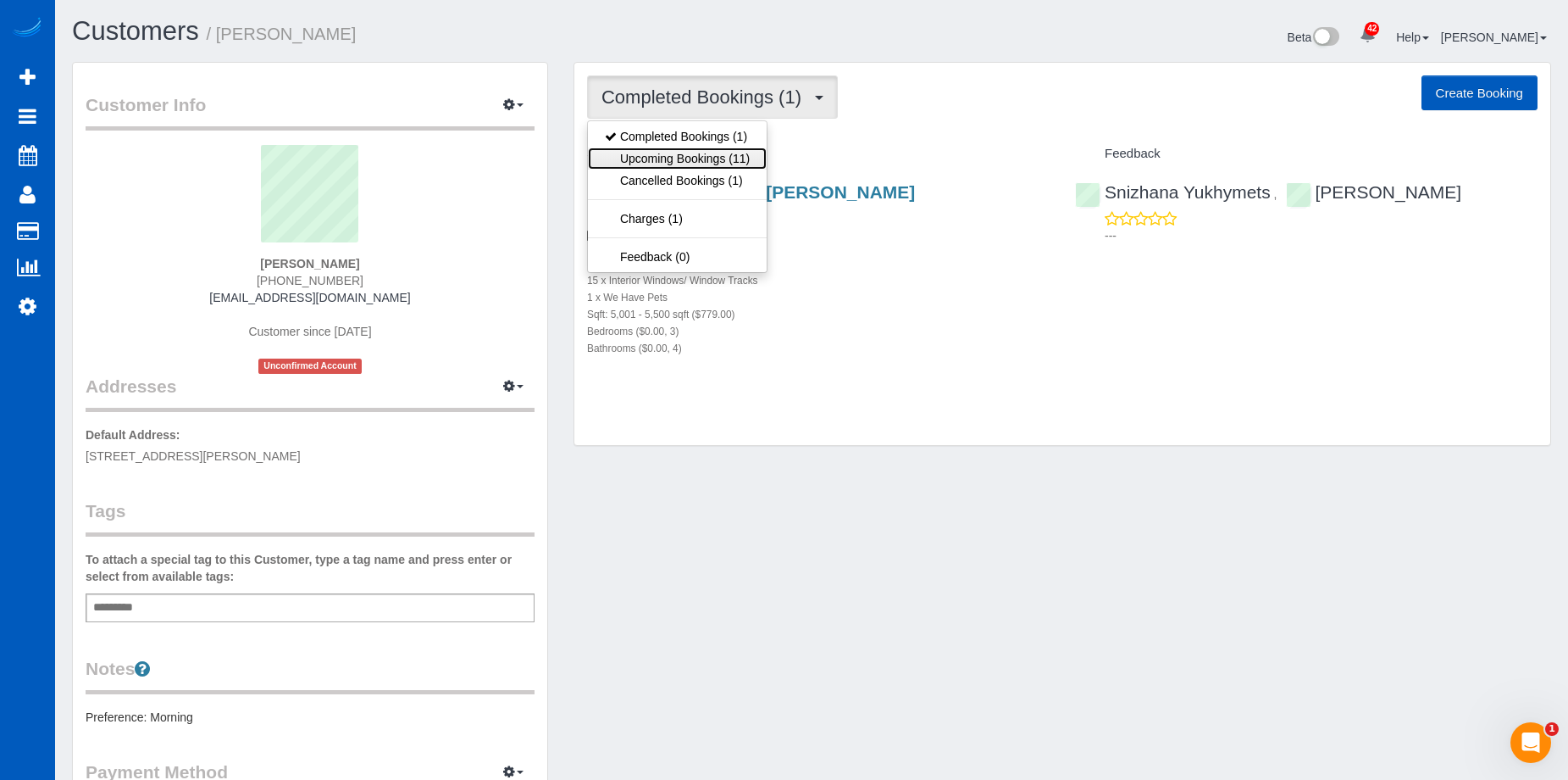
click at [704, 153] on link "Upcoming Bookings (11)" at bounding box center [677, 159] width 179 height 22
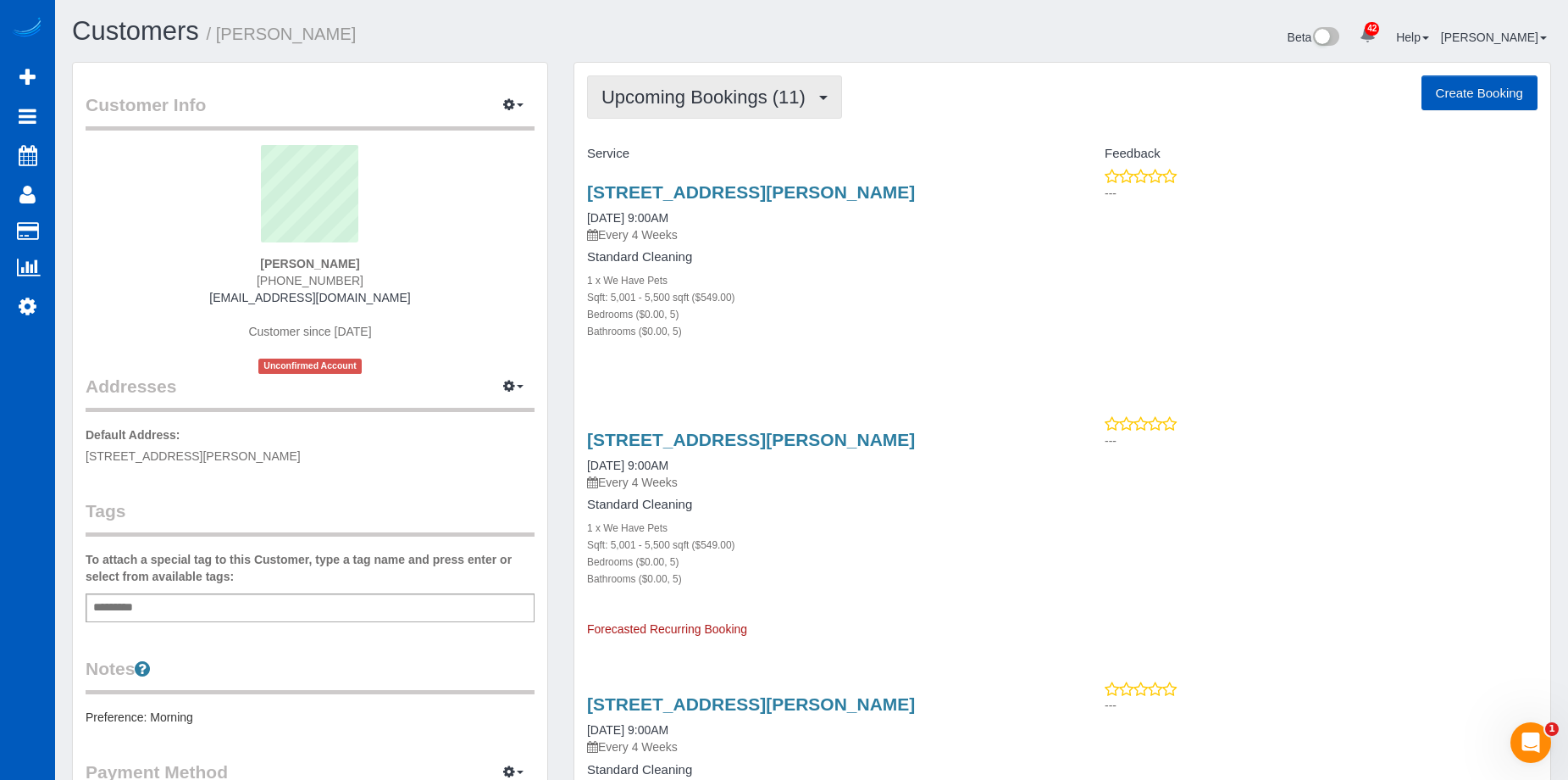
click at [695, 88] on span "Upcoming Bookings (11)" at bounding box center [707, 96] width 212 height 21
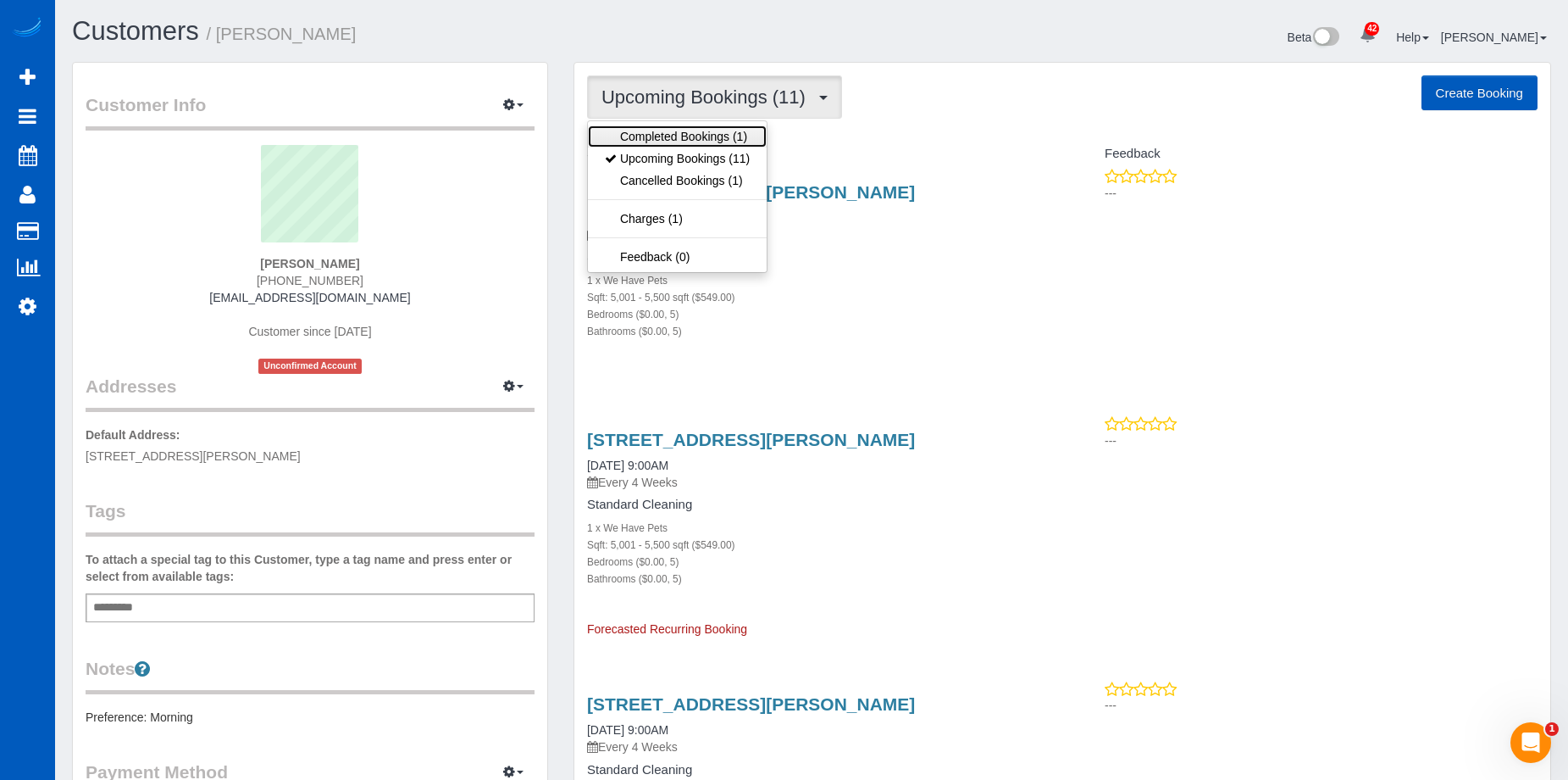
click at [681, 130] on link "Completed Bookings (1)" at bounding box center [677, 136] width 179 height 22
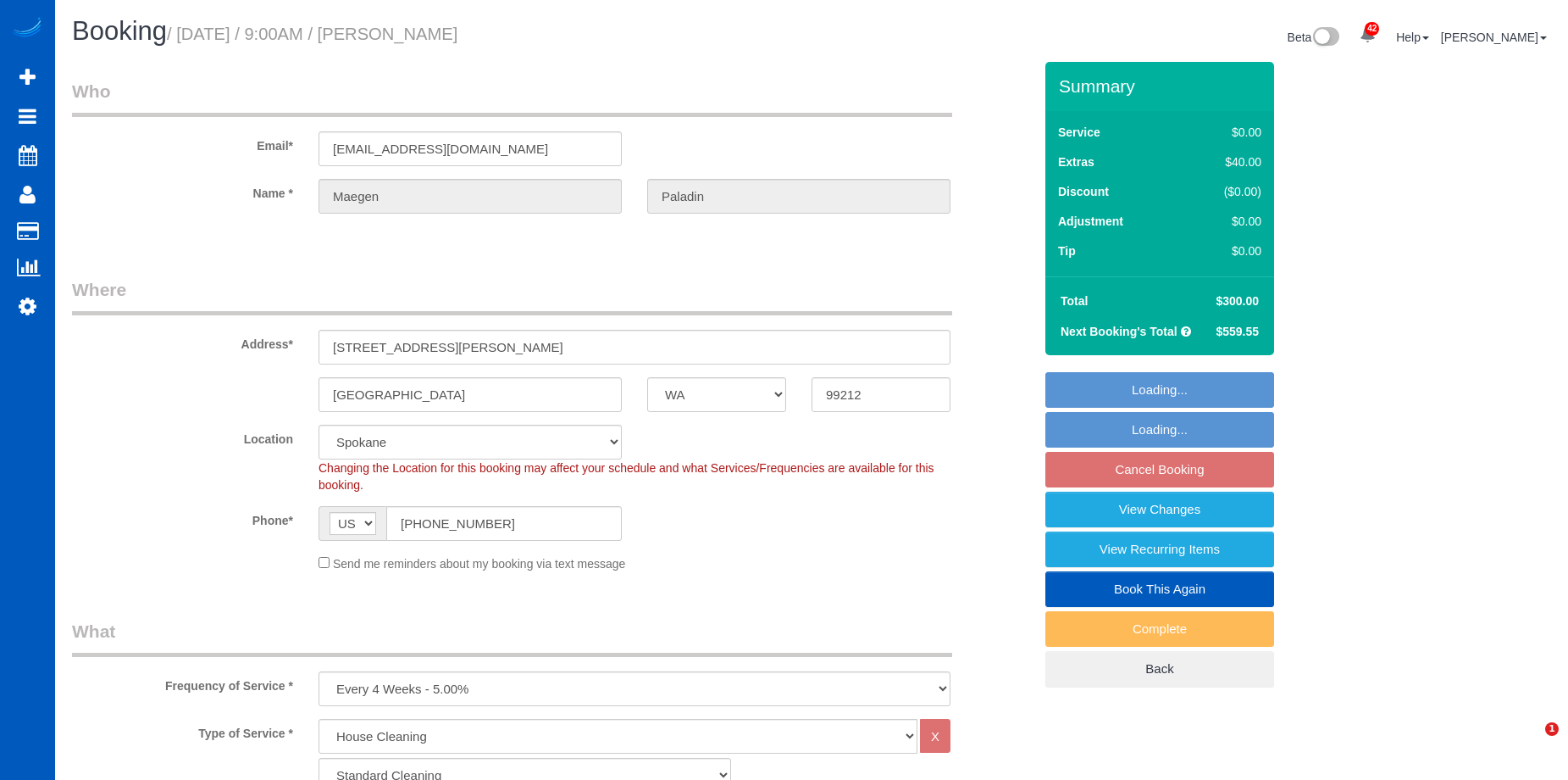
select select "WA"
select select "199"
select select "5001"
select select "5"
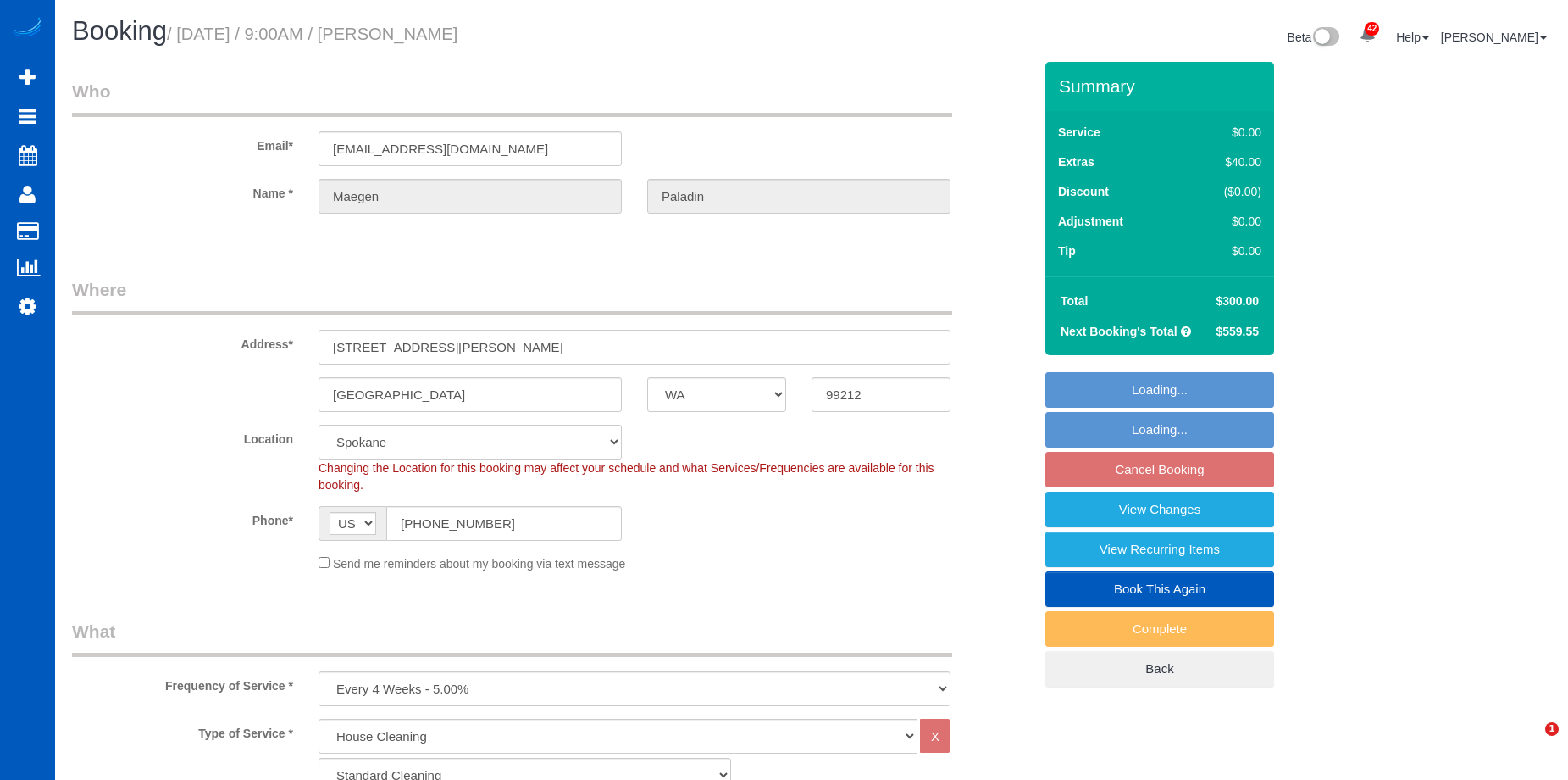
select select "object:1181"
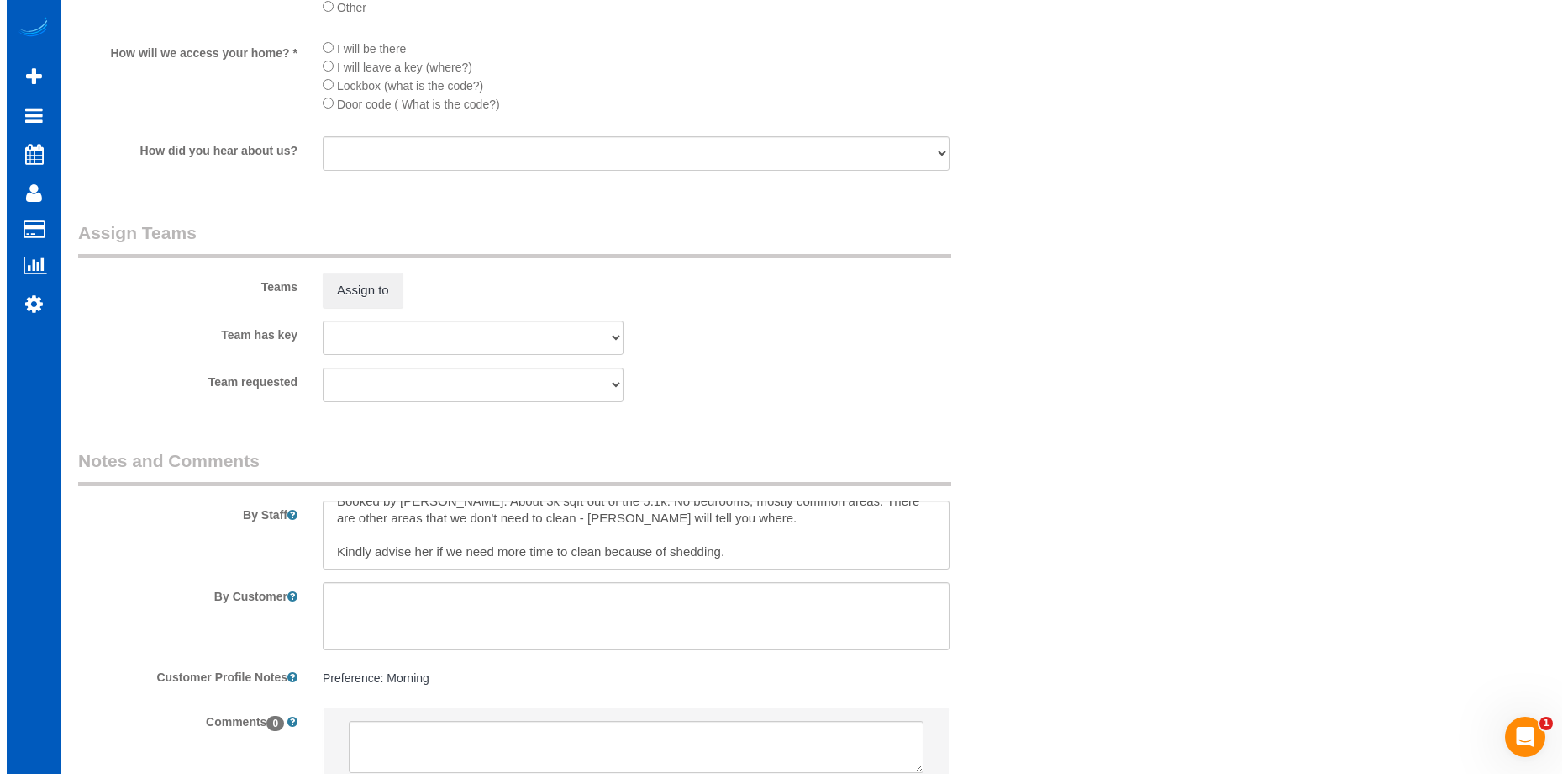
scroll to position [2102, 0]
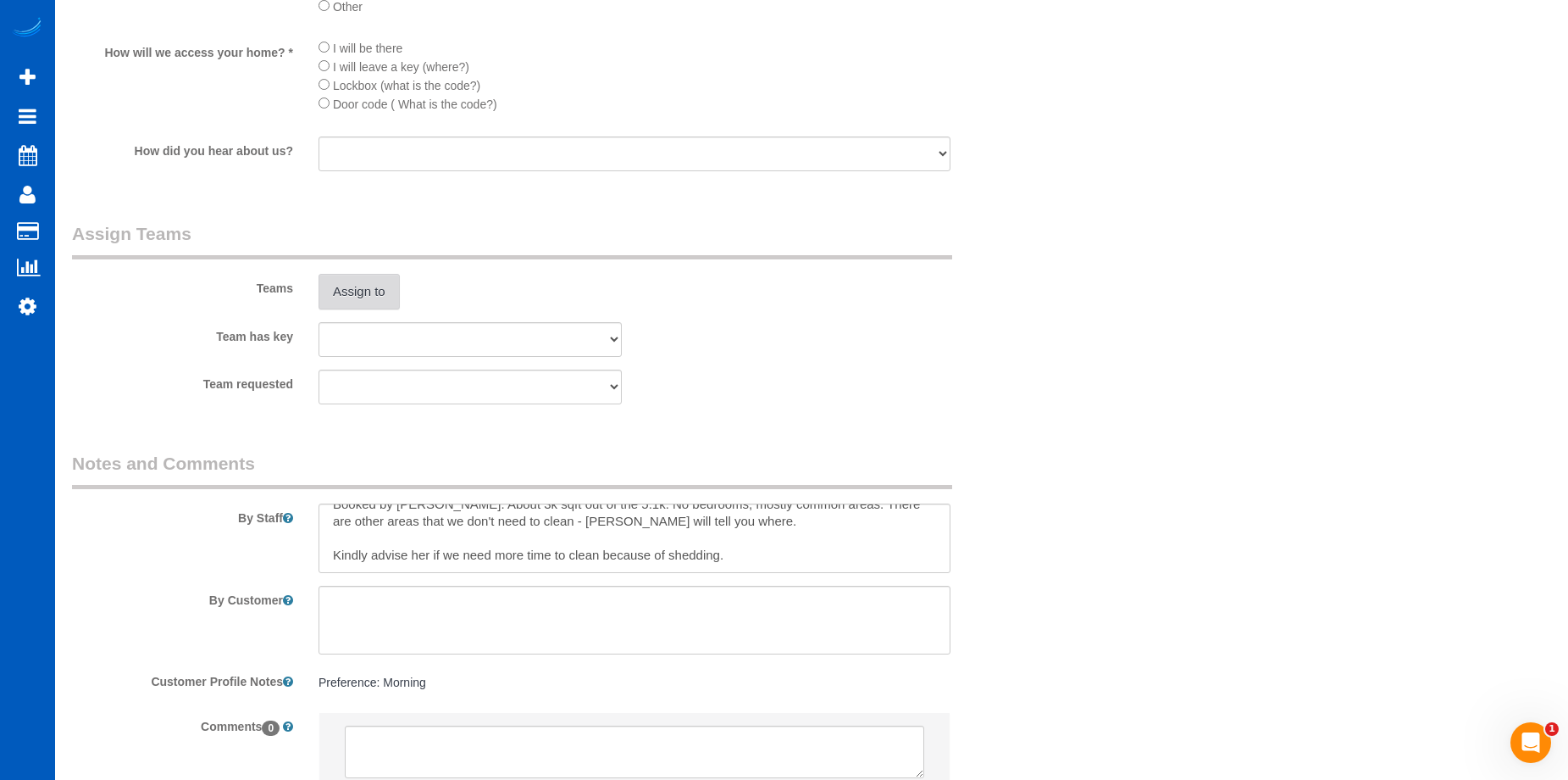
click at [380, 291] on button "Assign to" at bounding box center [359, 292] width 81 height 36
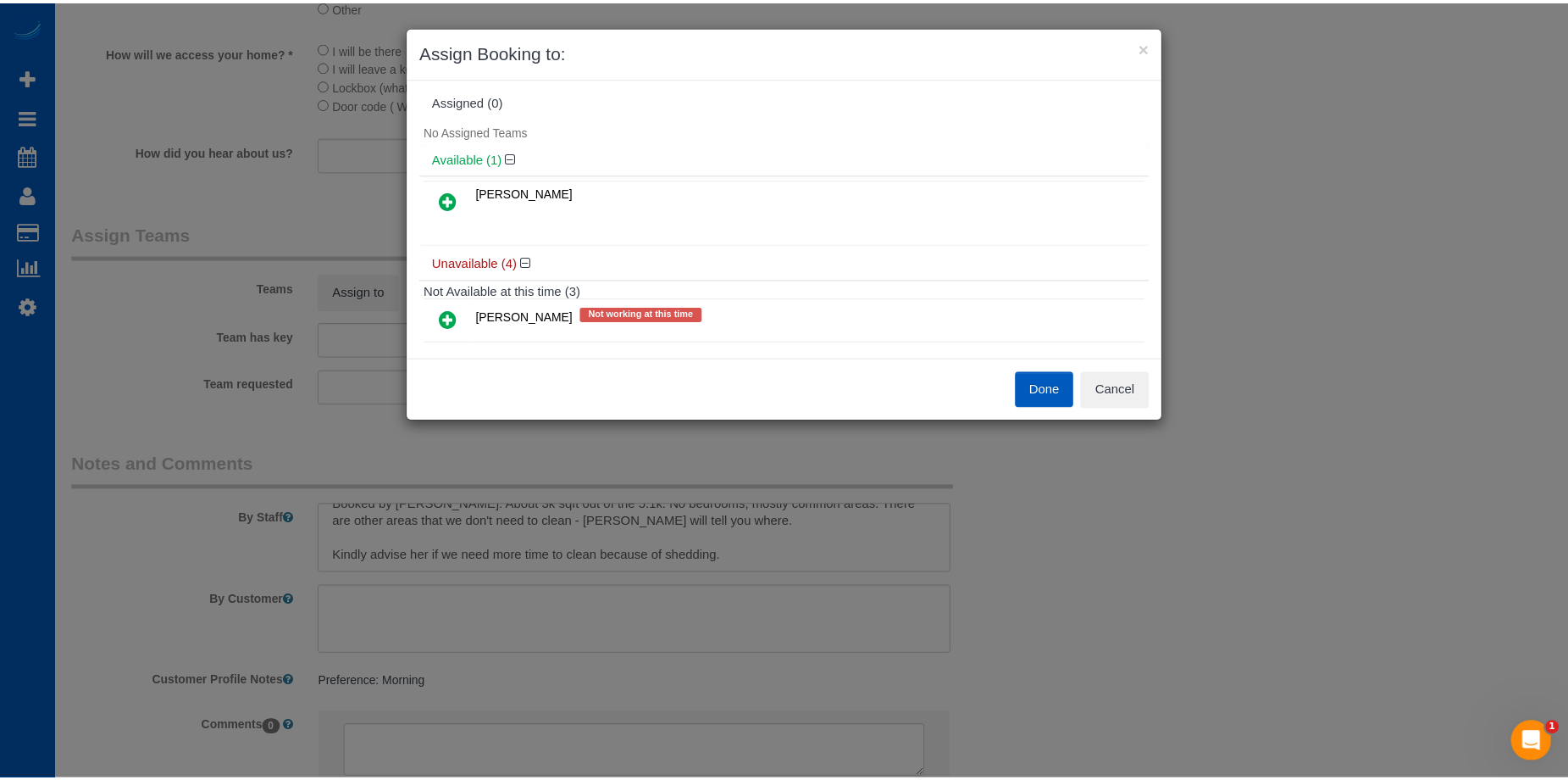
scroll to position [0, 0]
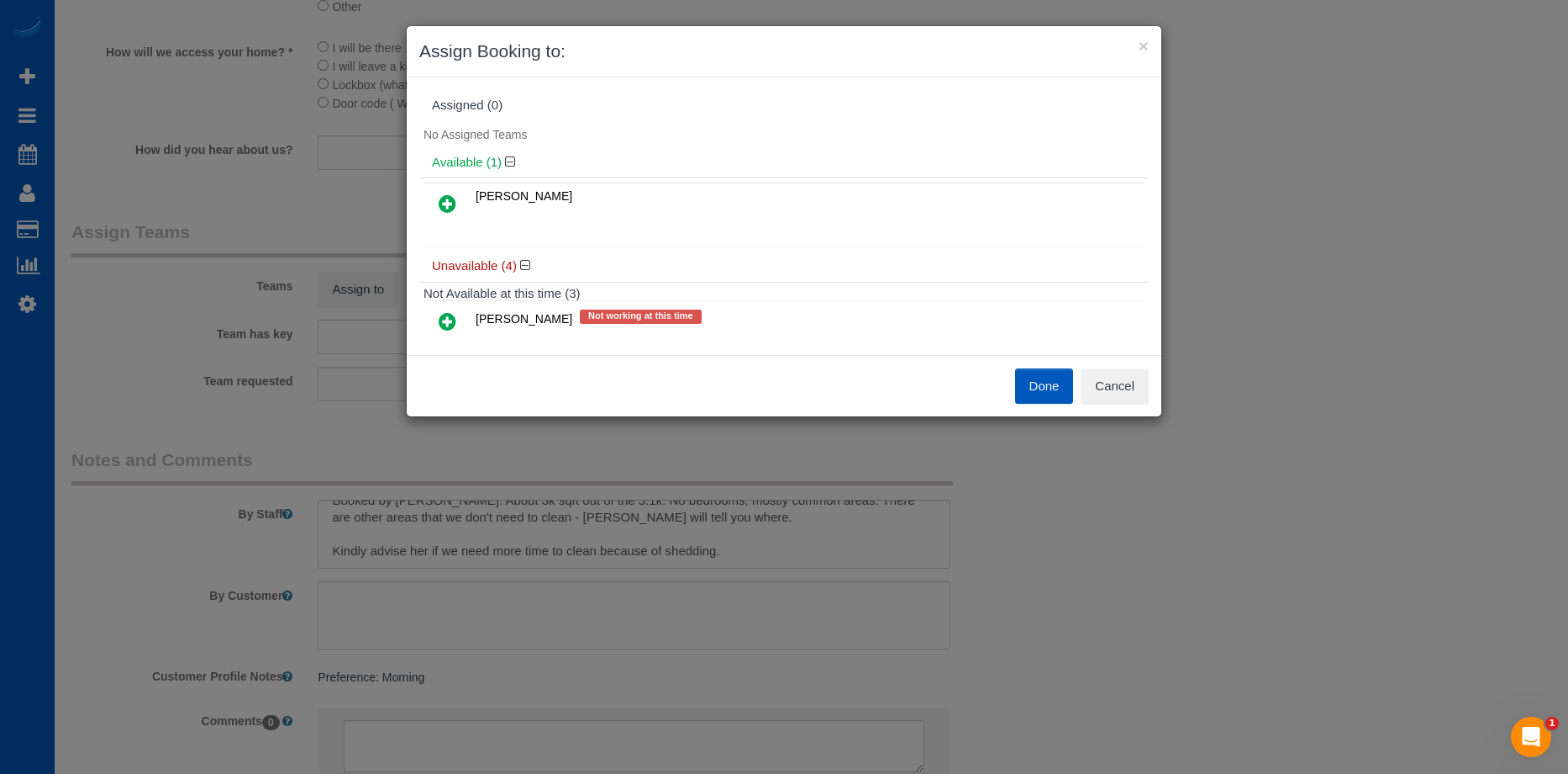
click at [451, 208] on icon at bounding box center [448, 203] width 18 height 20
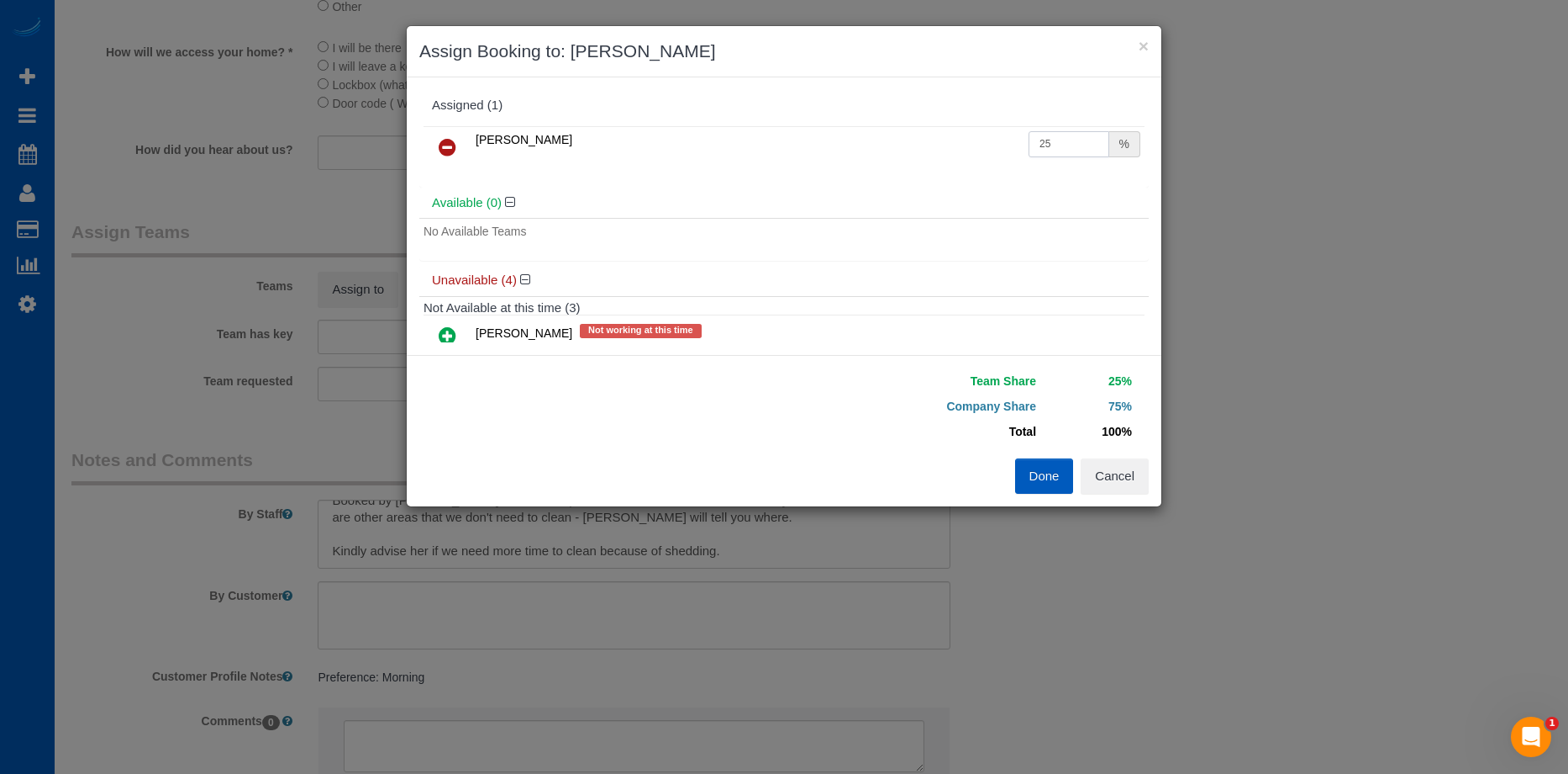
click at [1053, 150] on input "25" at bounding box center [1069, 144] width 81 height 26
drag, startPoint x: 987, startPoint y: 154, endPoint x: 976, endPoint y: 155, distance: 11.0
click at [976, 155] on tr "Anna Manuilo 25 %" at bounding box center [784, 148] width 721 height 43
type input "50"
click at [1033, 481] on button "Done" at bounding box center [1045, 476] width 59 height 35
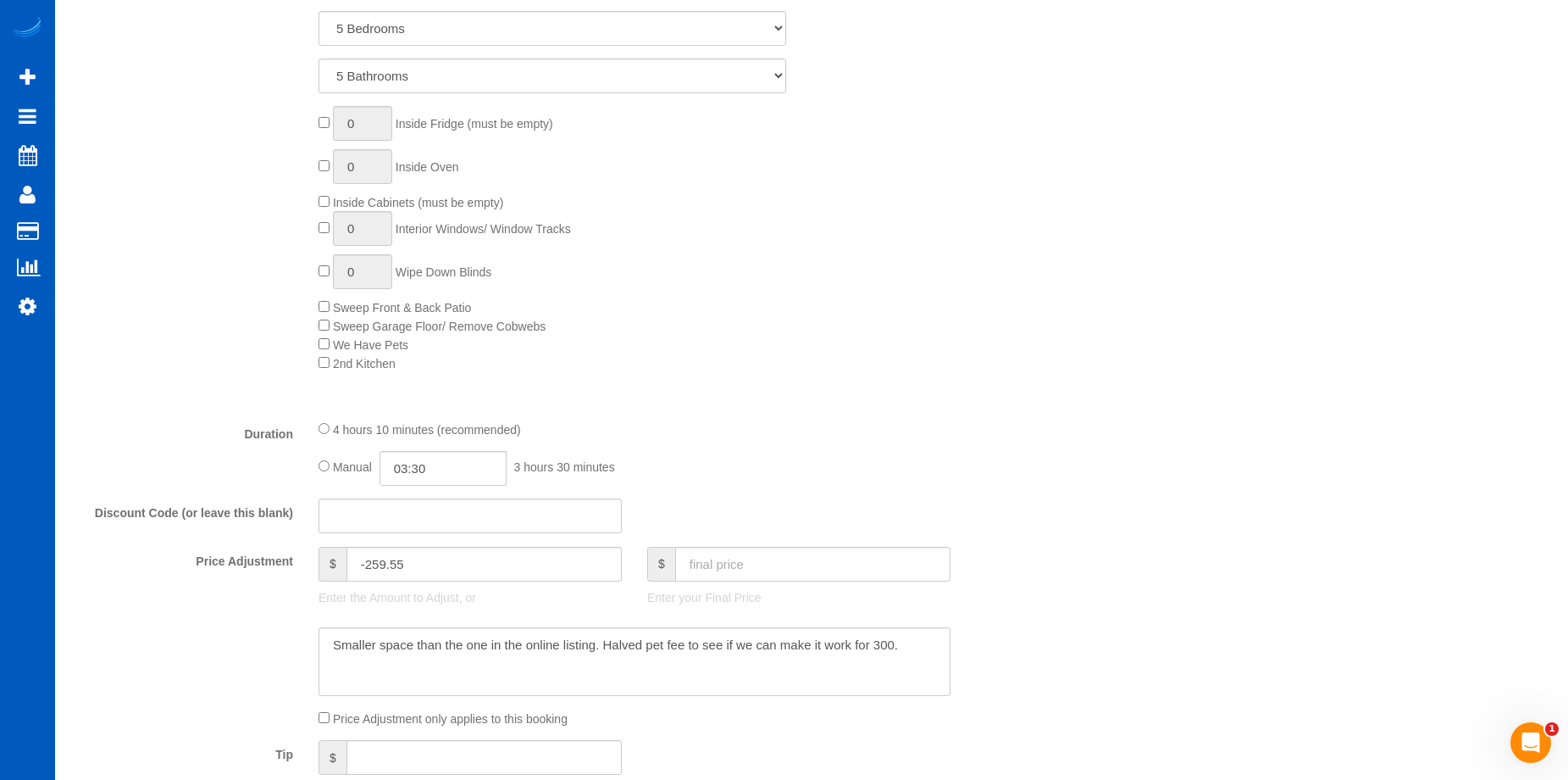
scroll to position [932, 0]
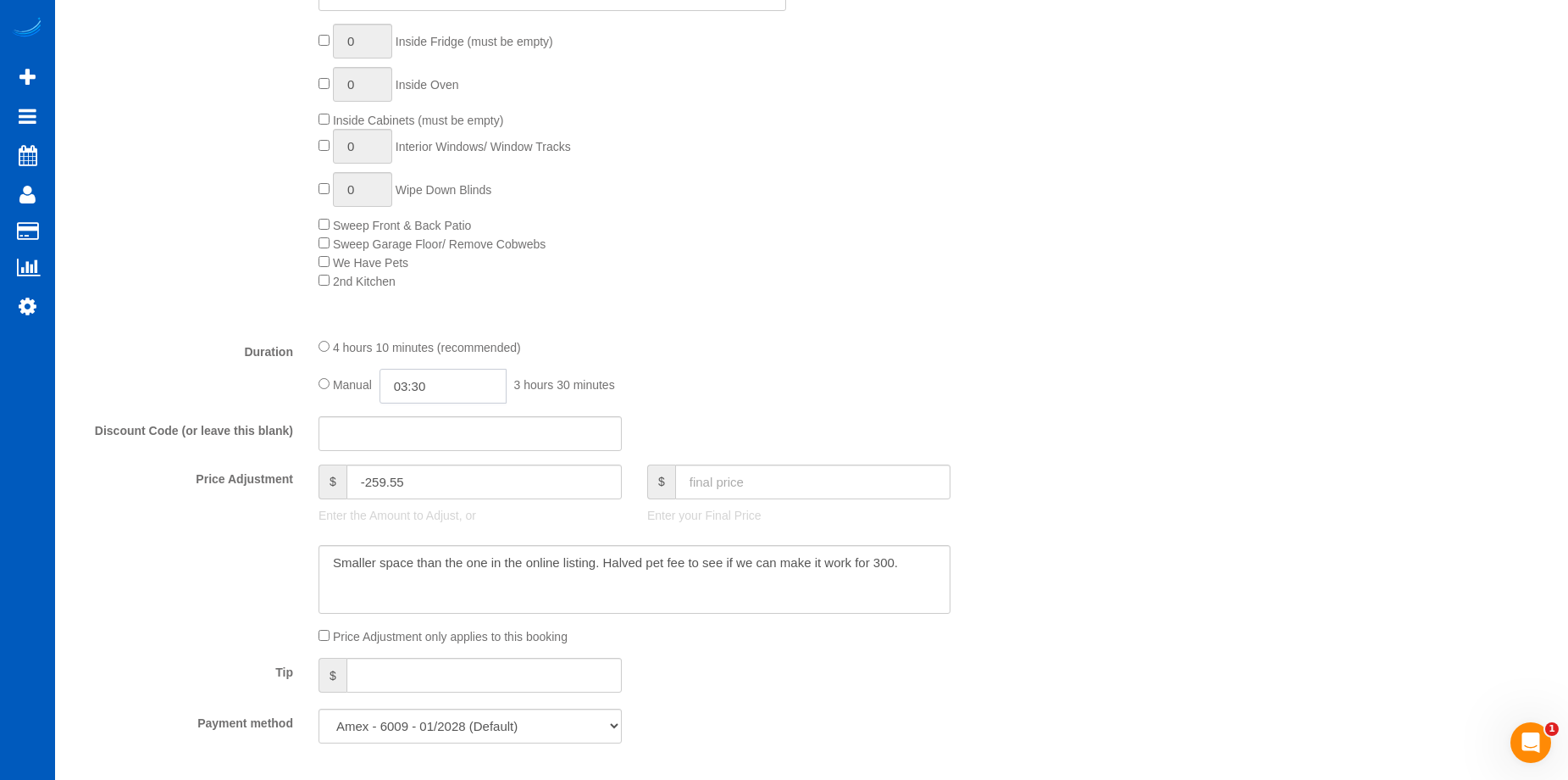
click at [472, 385] on input "03:30" at bounding box center [443, 385] width 127 height 35
type input "06:00"
click at [418, 461] on li "06:00" at bounding box center [423, 462] width 75 height 22
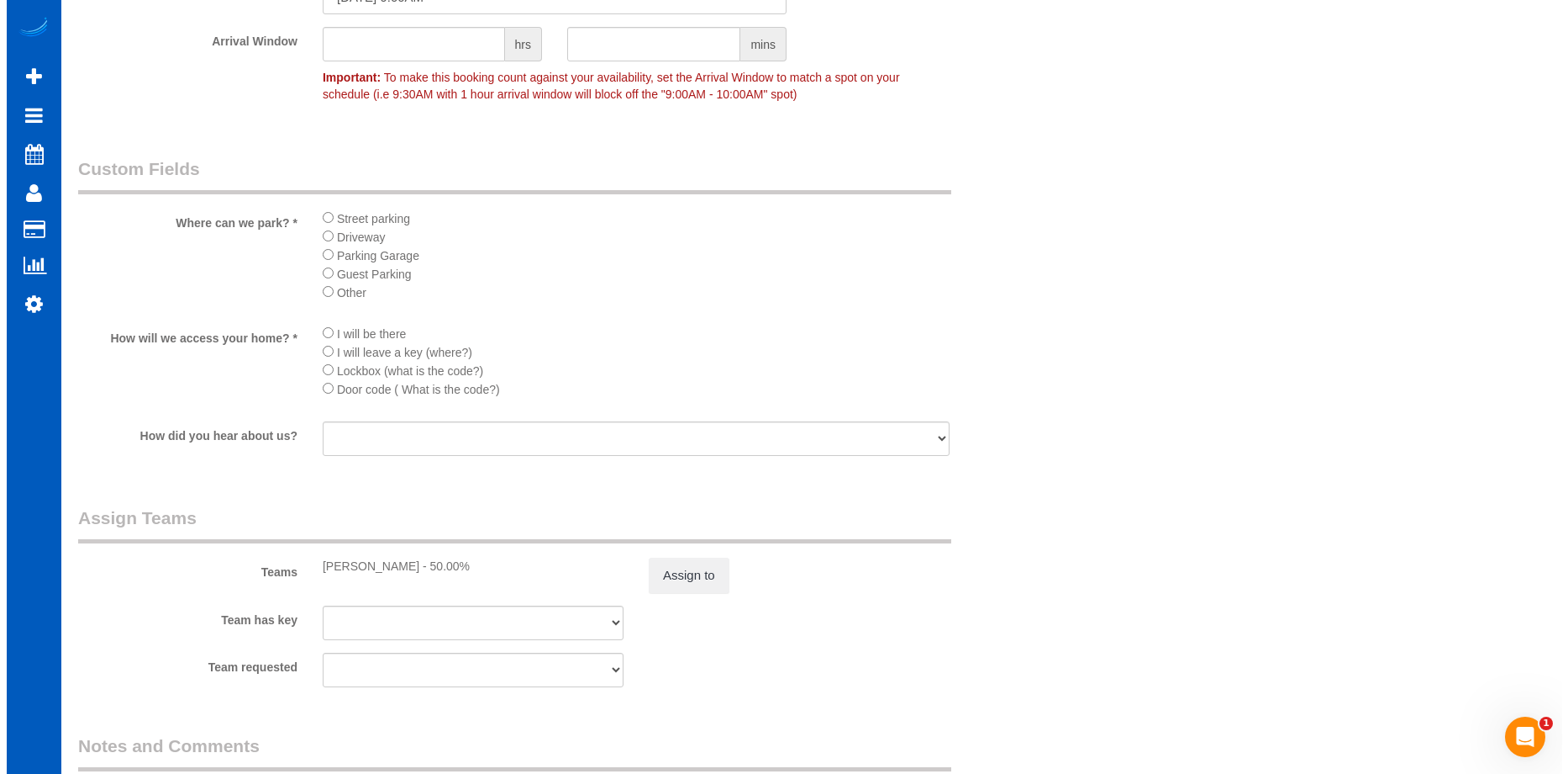
scroll to position [1934, 0]
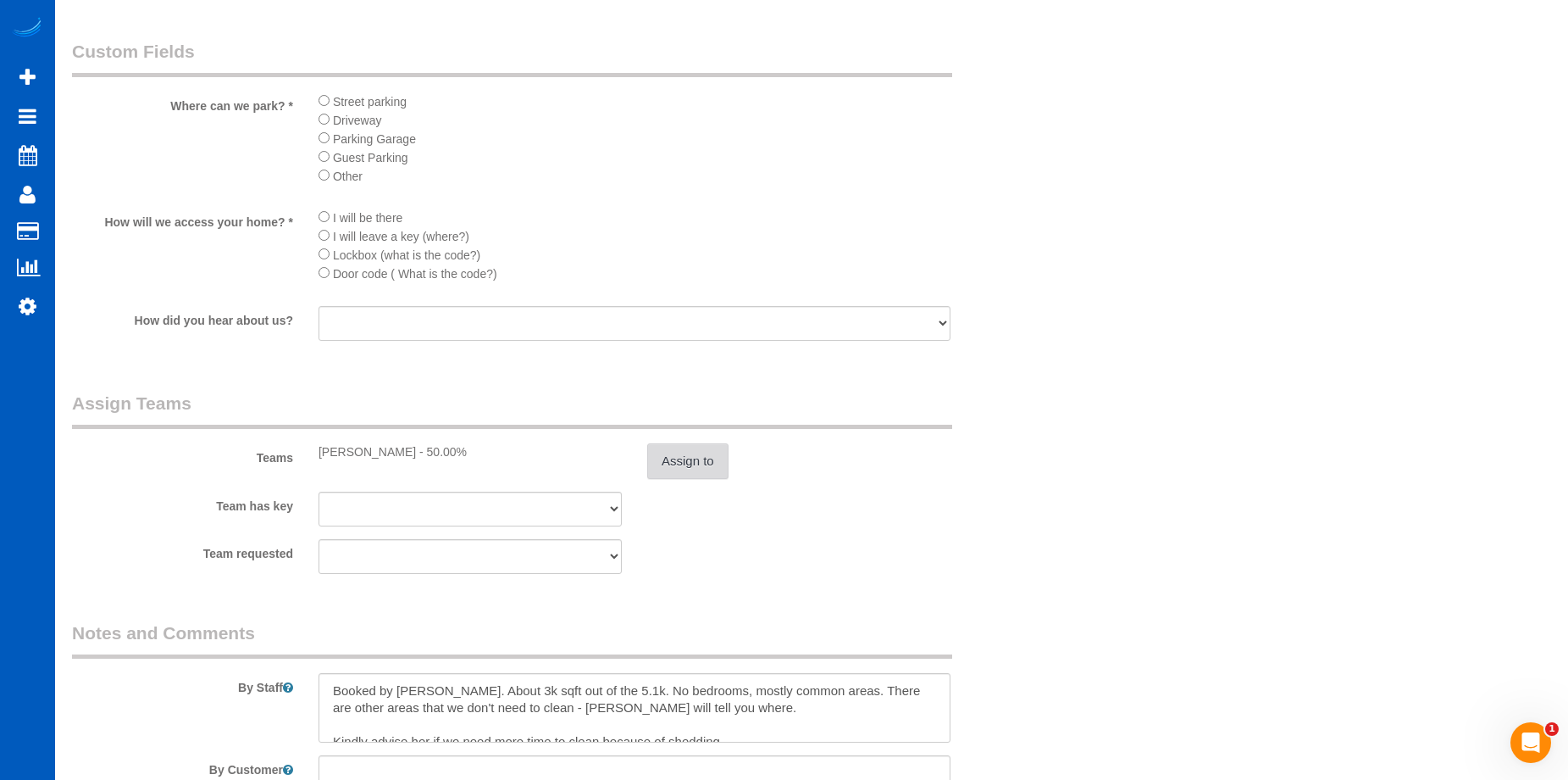
click at [665, 455] on button "Assign to" at bounding box center [687, 461] width 81 height 36
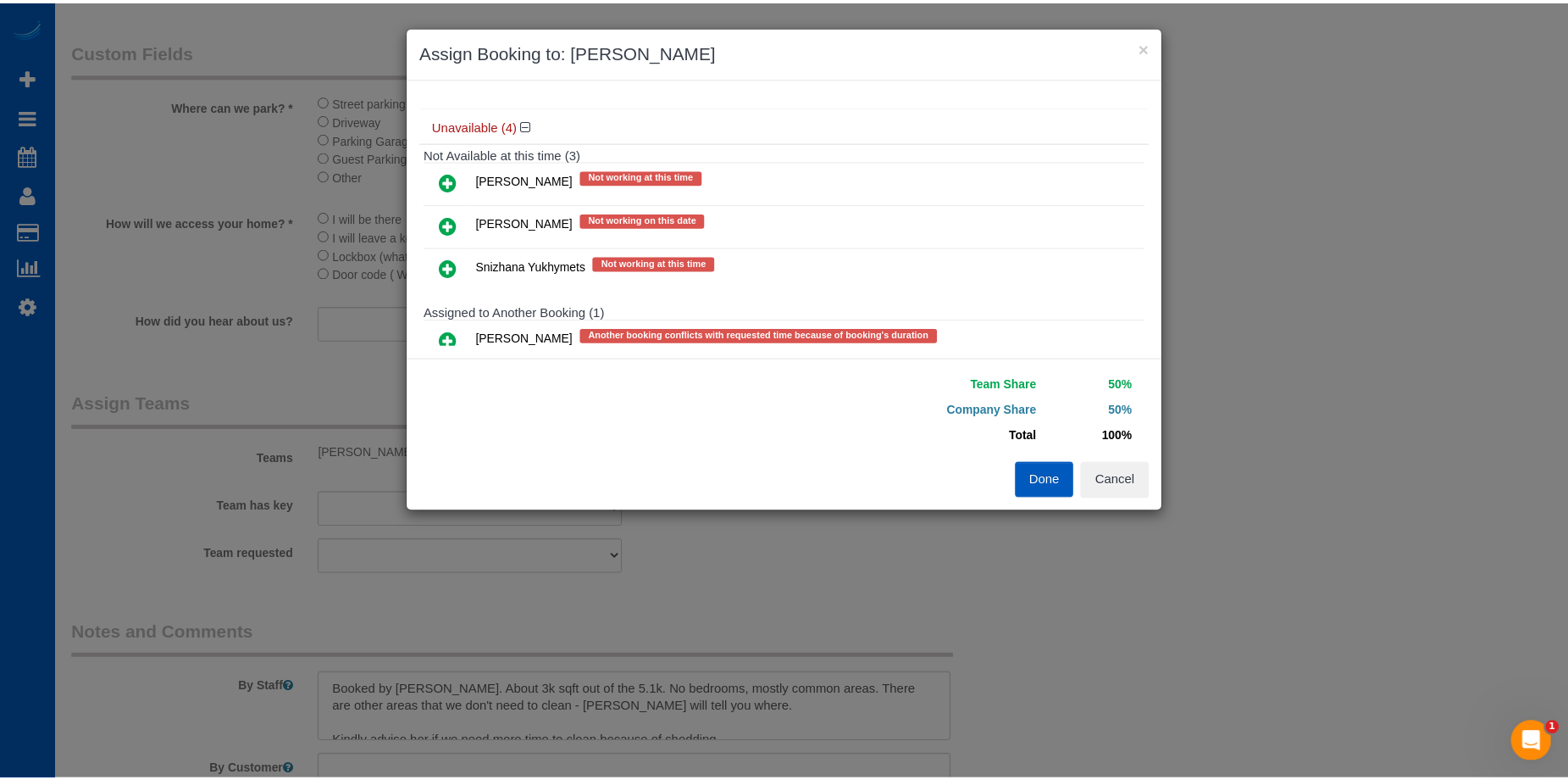
scroll to position [170, 0]
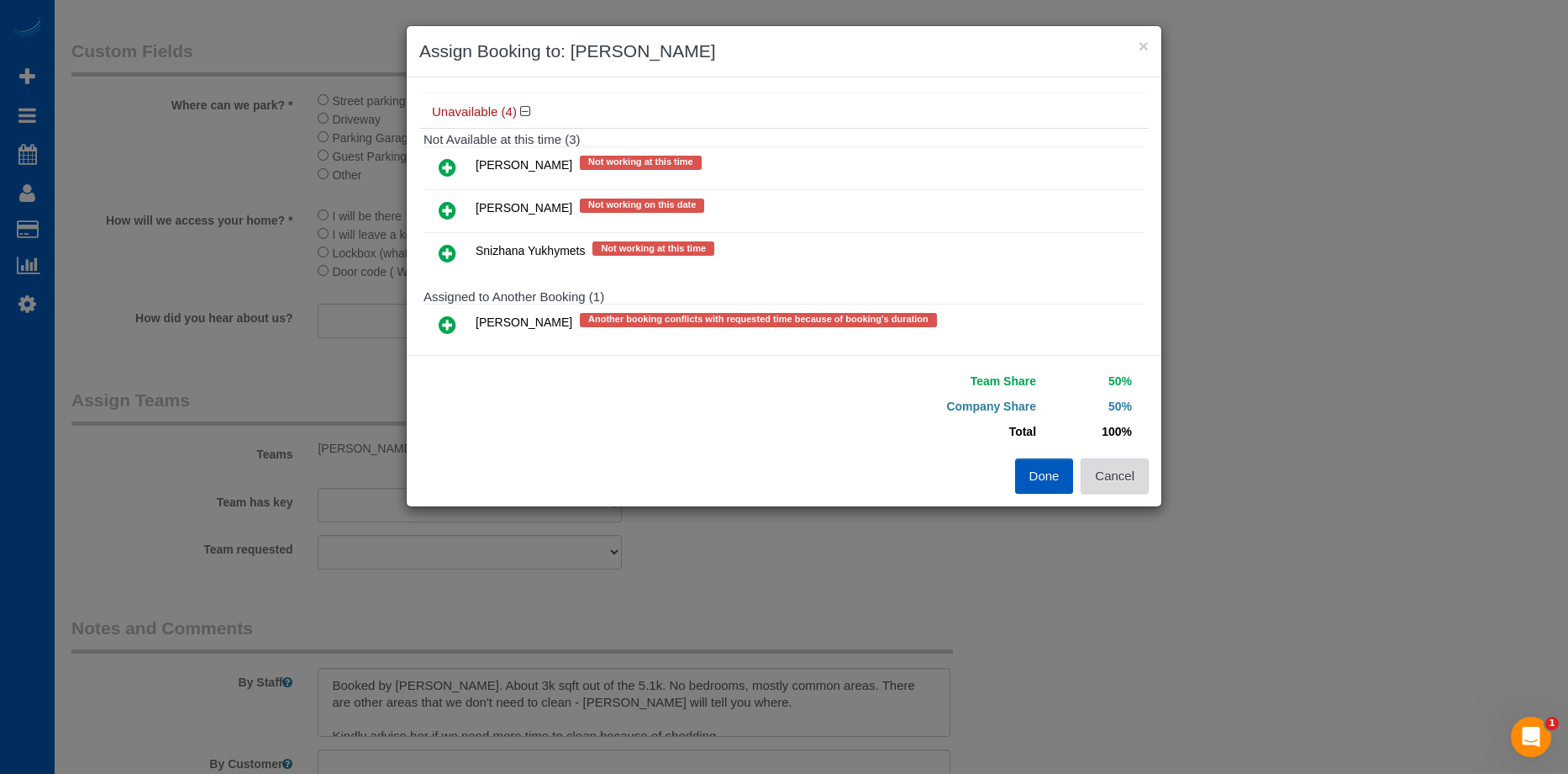
click at [1119, 478] on button "Cancel" at bounding box center [1114, 476] width 68 height 35
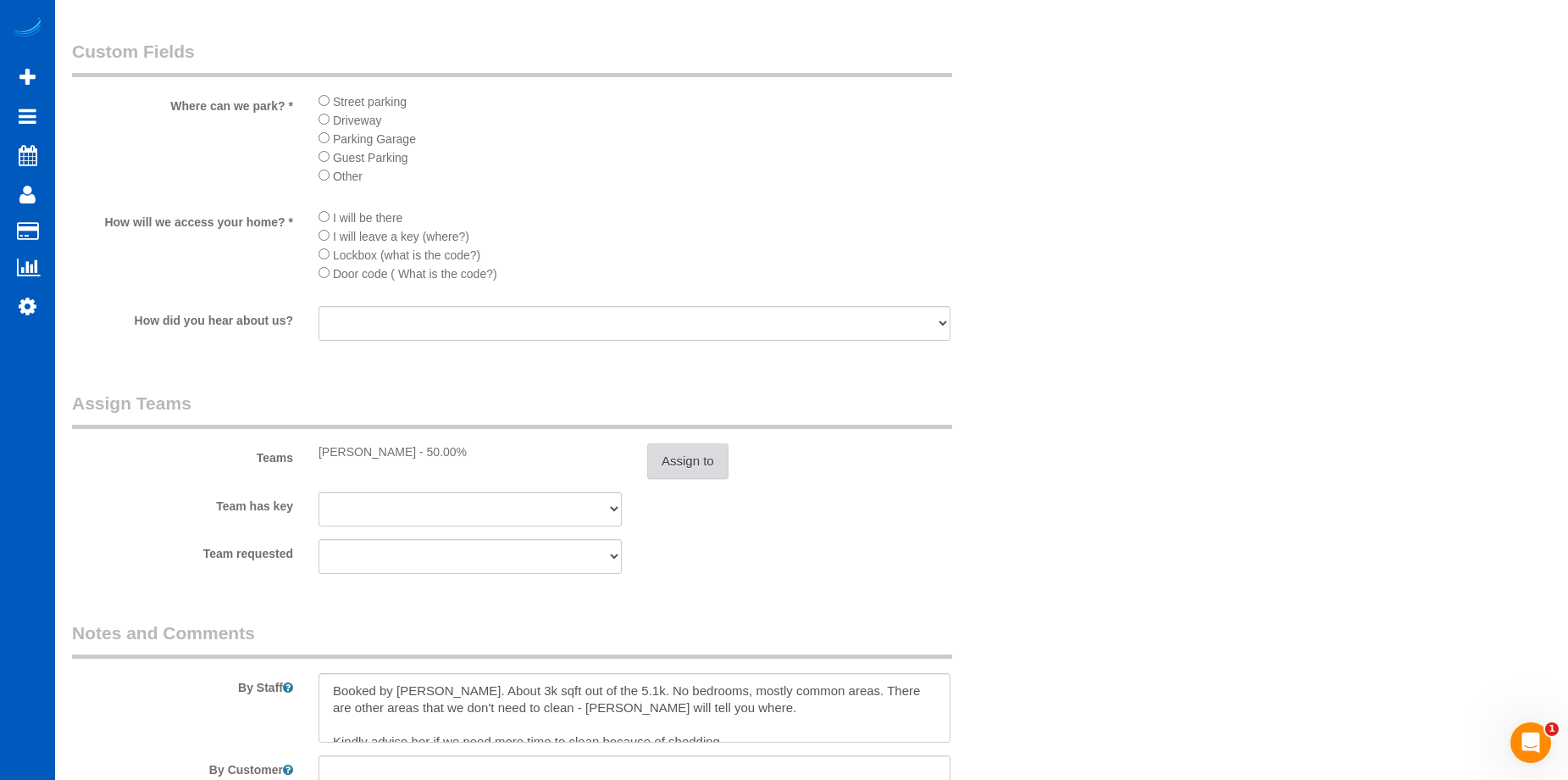
click at [711, 457] on button "Assign to" at bounding box center [687, 461] width 81 height 36
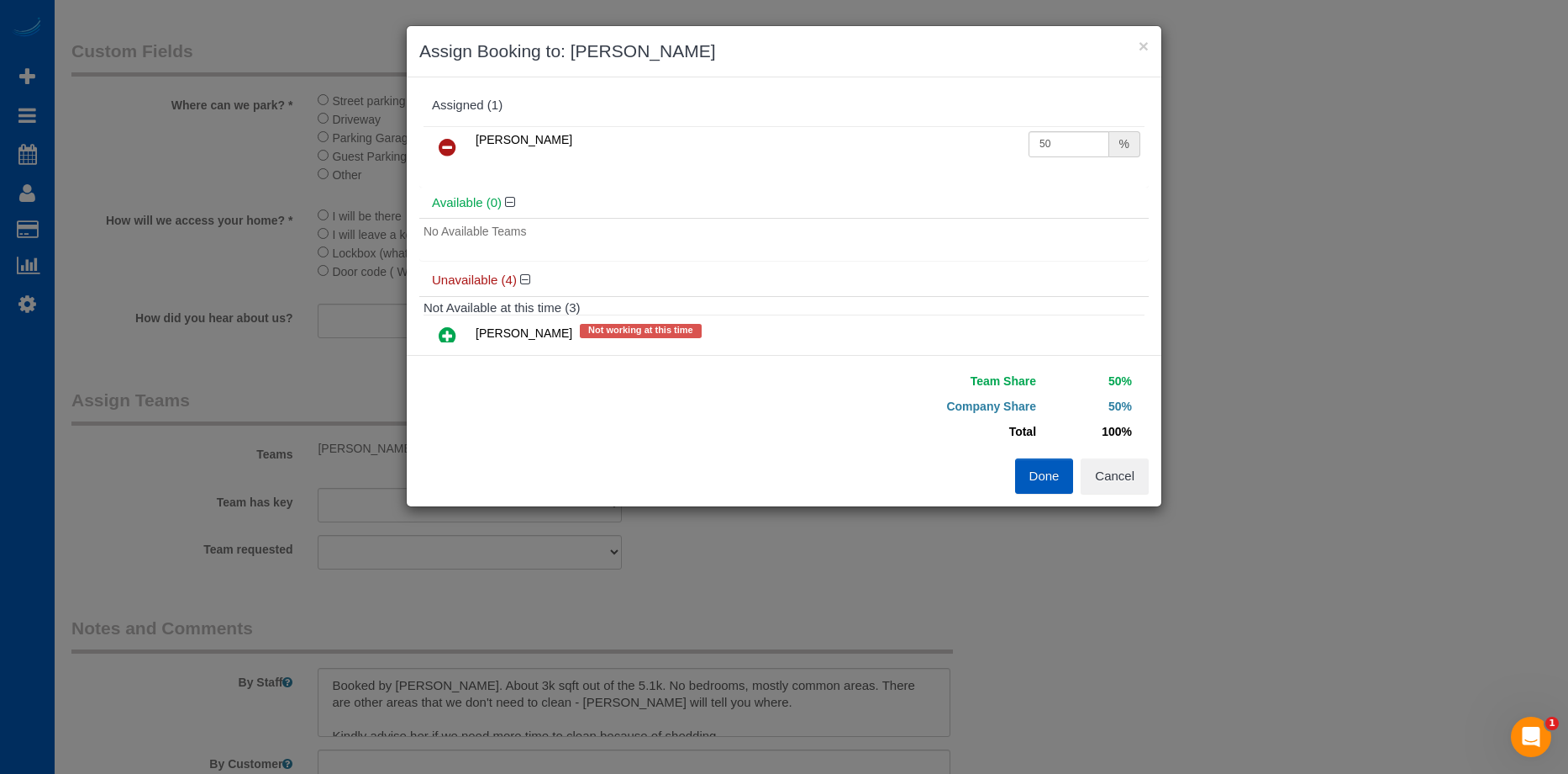
click at [449, 141] on icon at bounding box center [448, 147] width 18 height 20
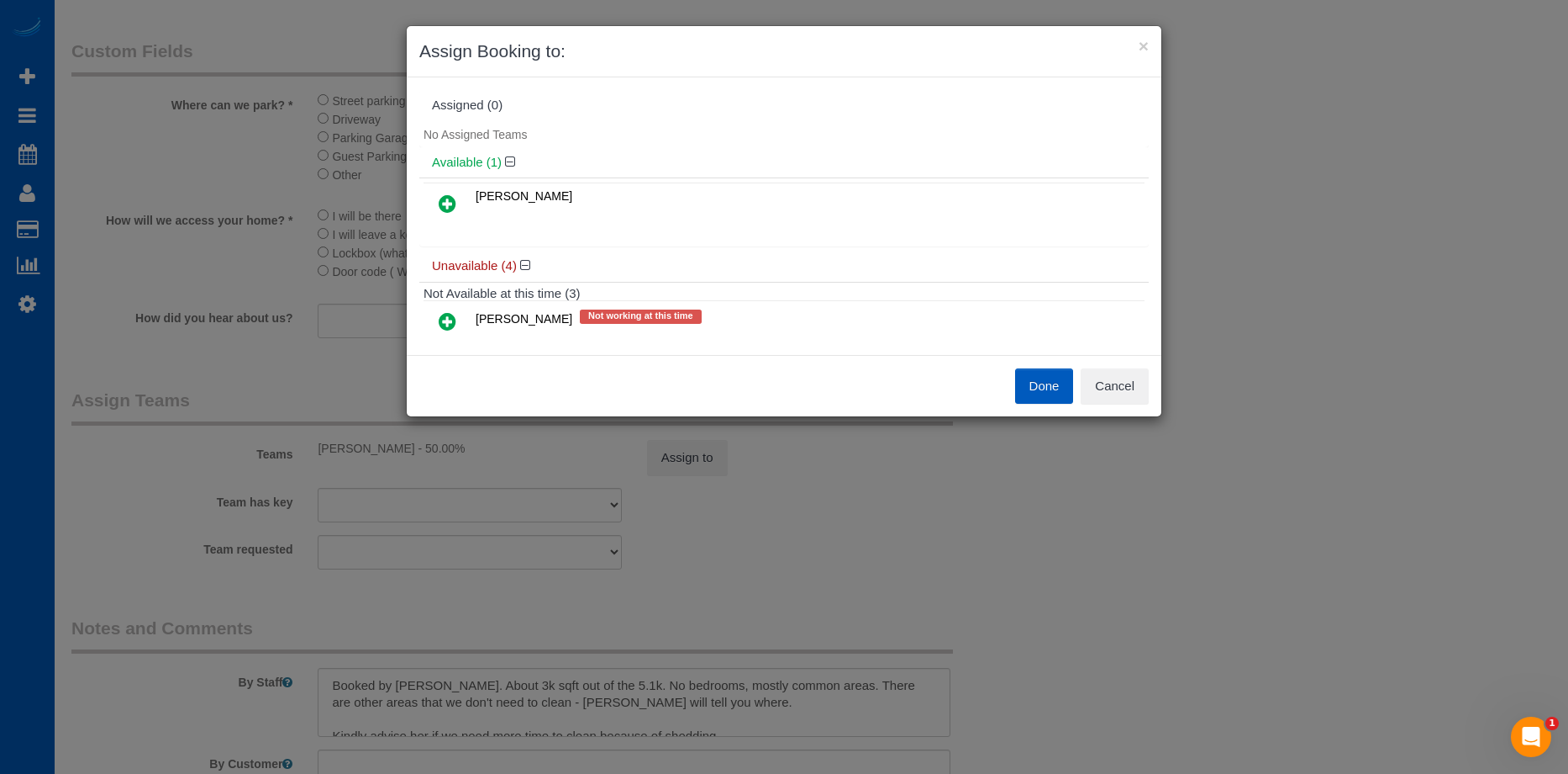
click at [1040, 388] on button "Done" at bounding box center [1045, 386] width 59 height 35
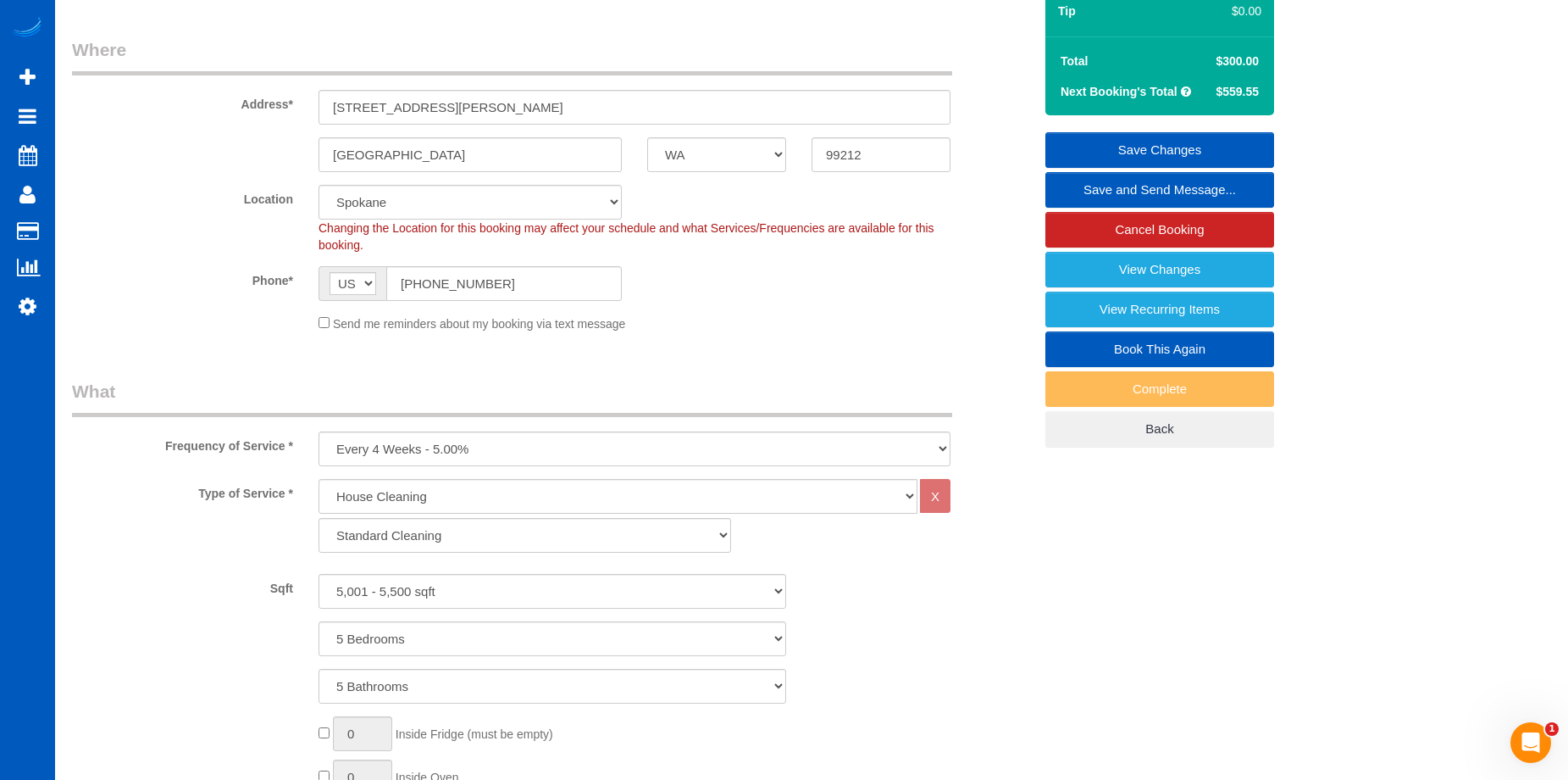
scroll to position [84, 0]
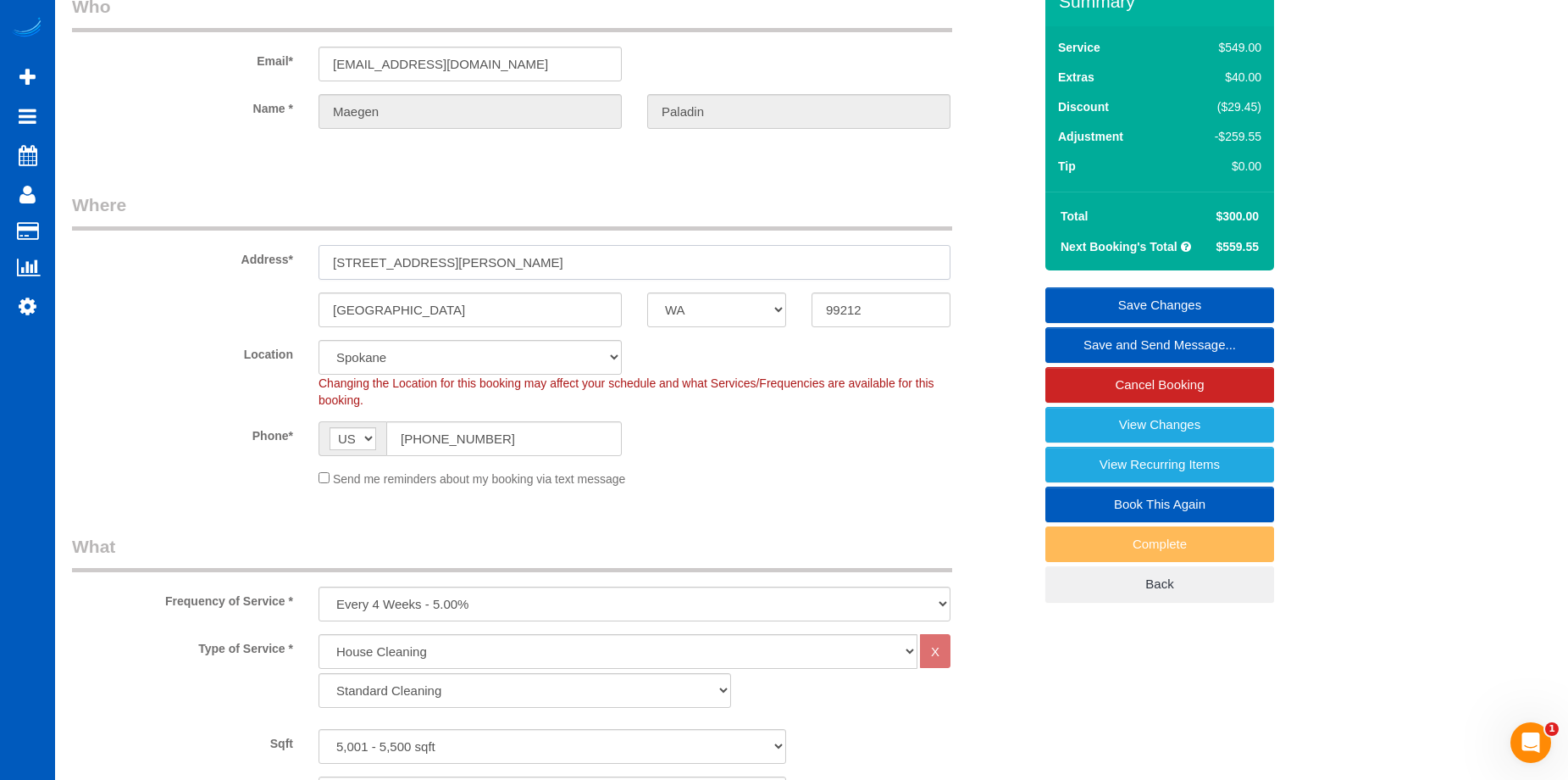
drag, startPoint x: 455, startPoint y: 254, endPoint x: 527, endPoint y: 3, distance: 261.1
click at [328, 242] on div "Address* 1505 S Riegel Ct" at bounding box center [552, 236] width 986 height 87
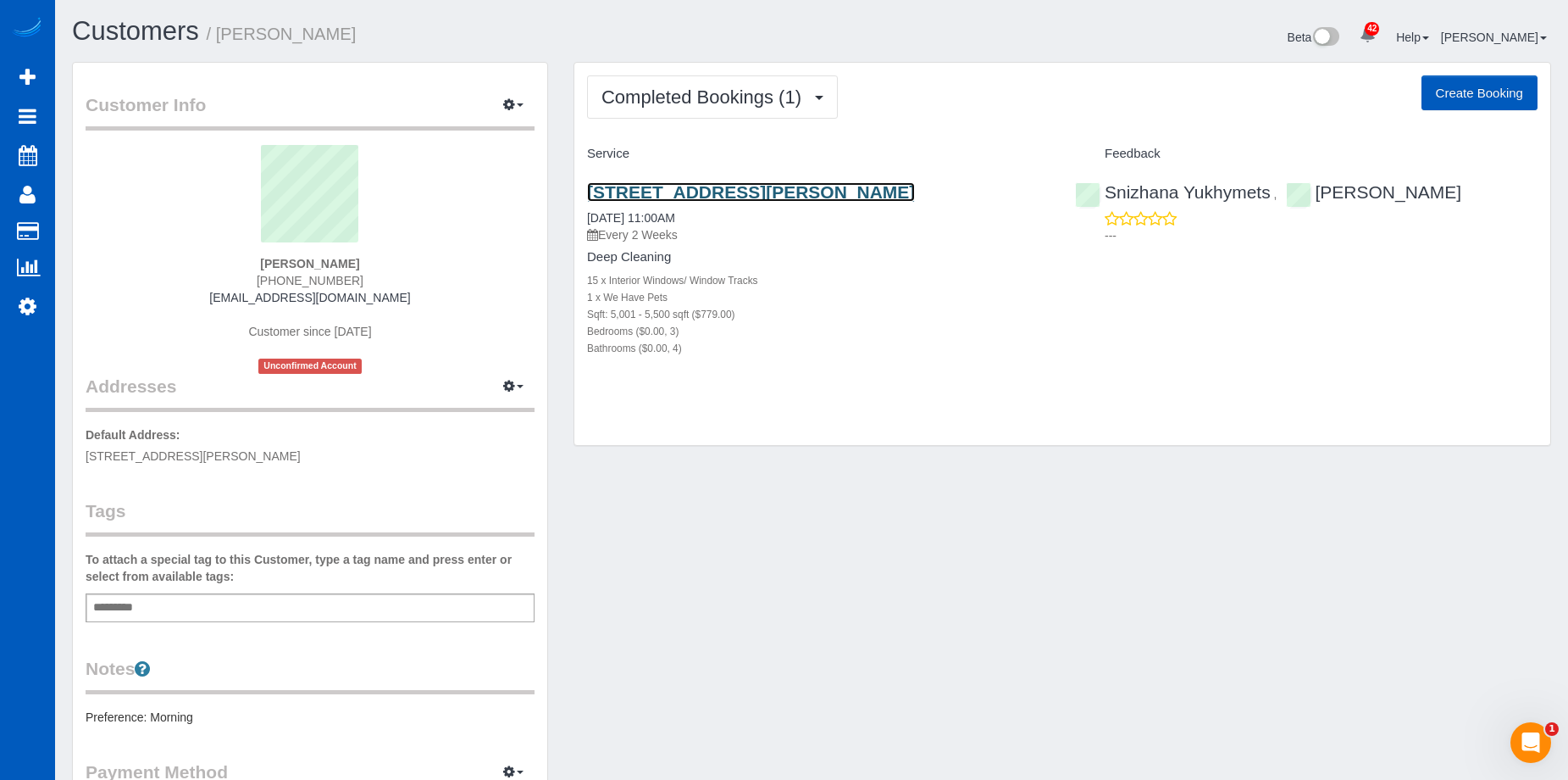
click at [776, 189] on link "[STREET_ADDRESS][PERSON_NAME]" at bounding box center [751, 193] width 327 height 20
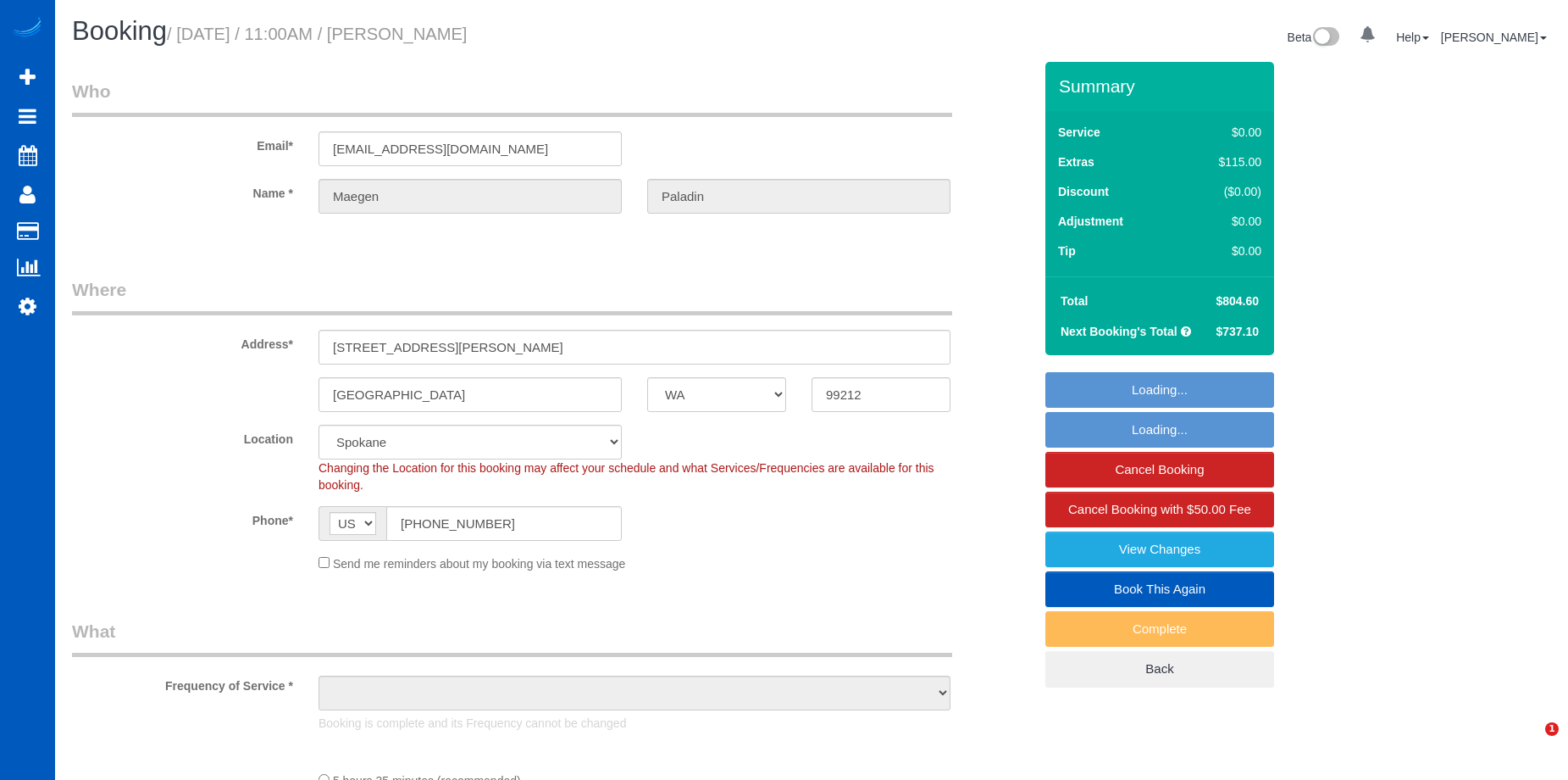
select select "WA"
select select "199"
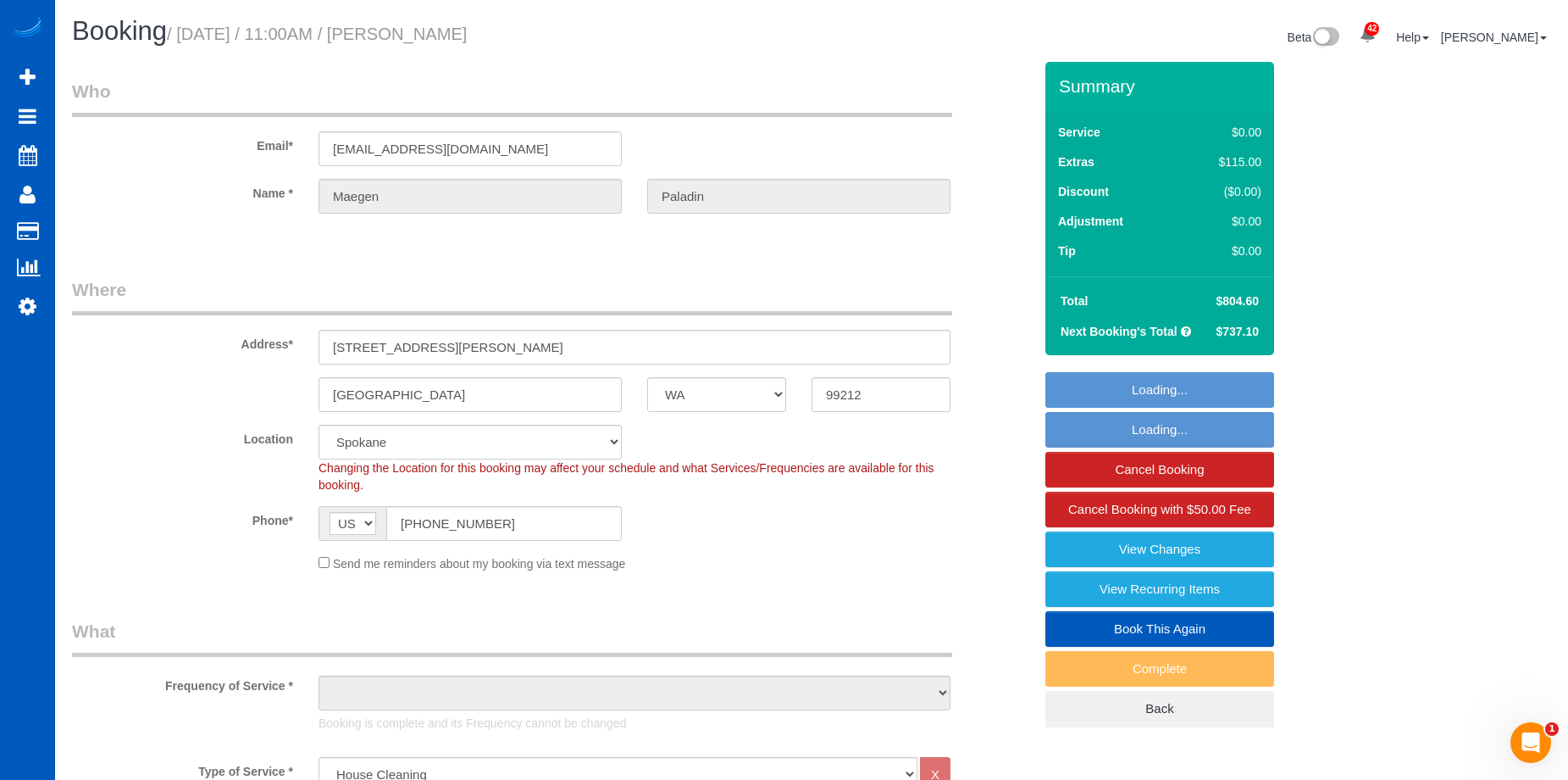
select select "object:1152"
select select "spot1"
select select "5001"
select select "3"
select select "4"
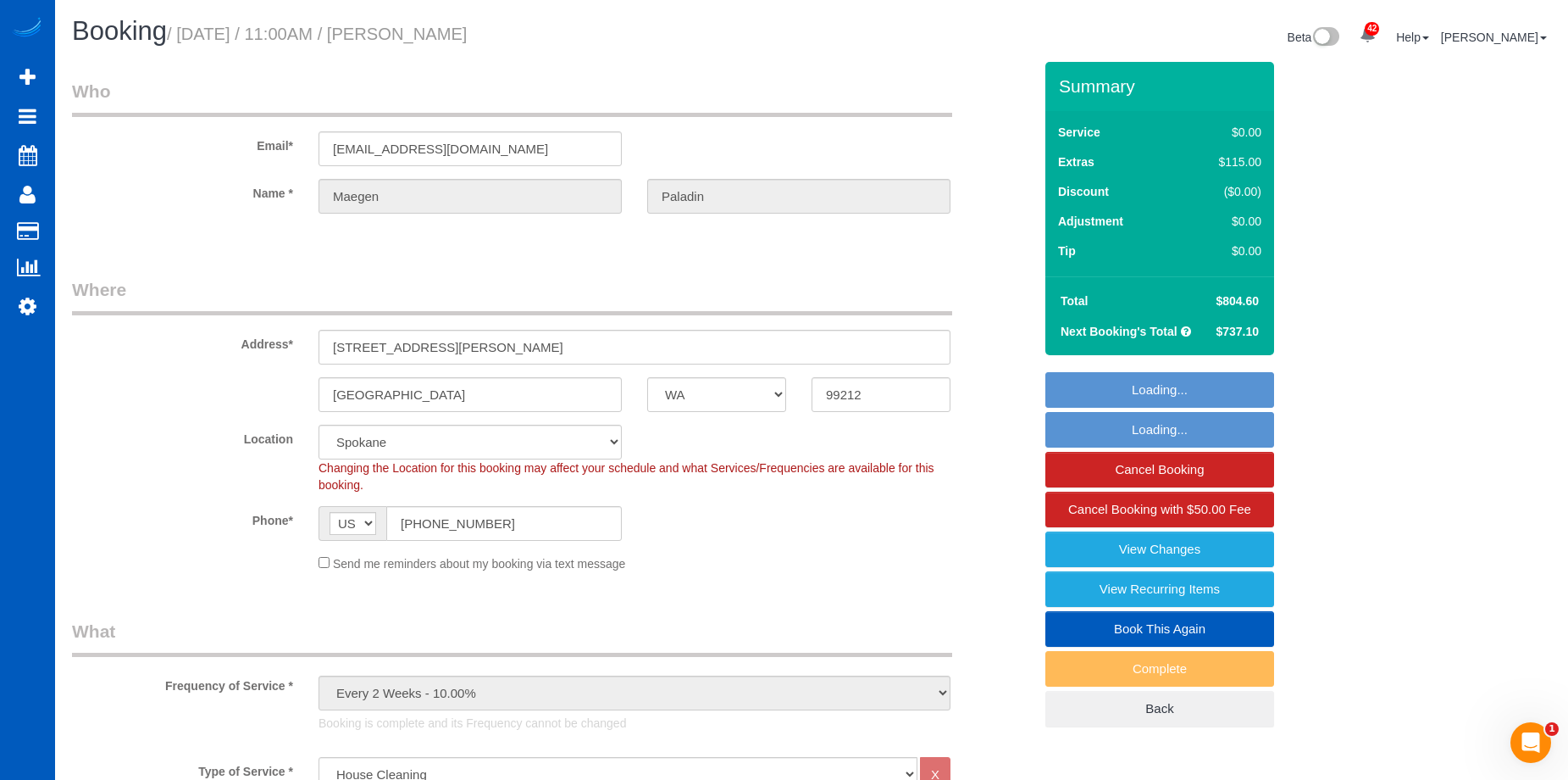
select select "object:1198"
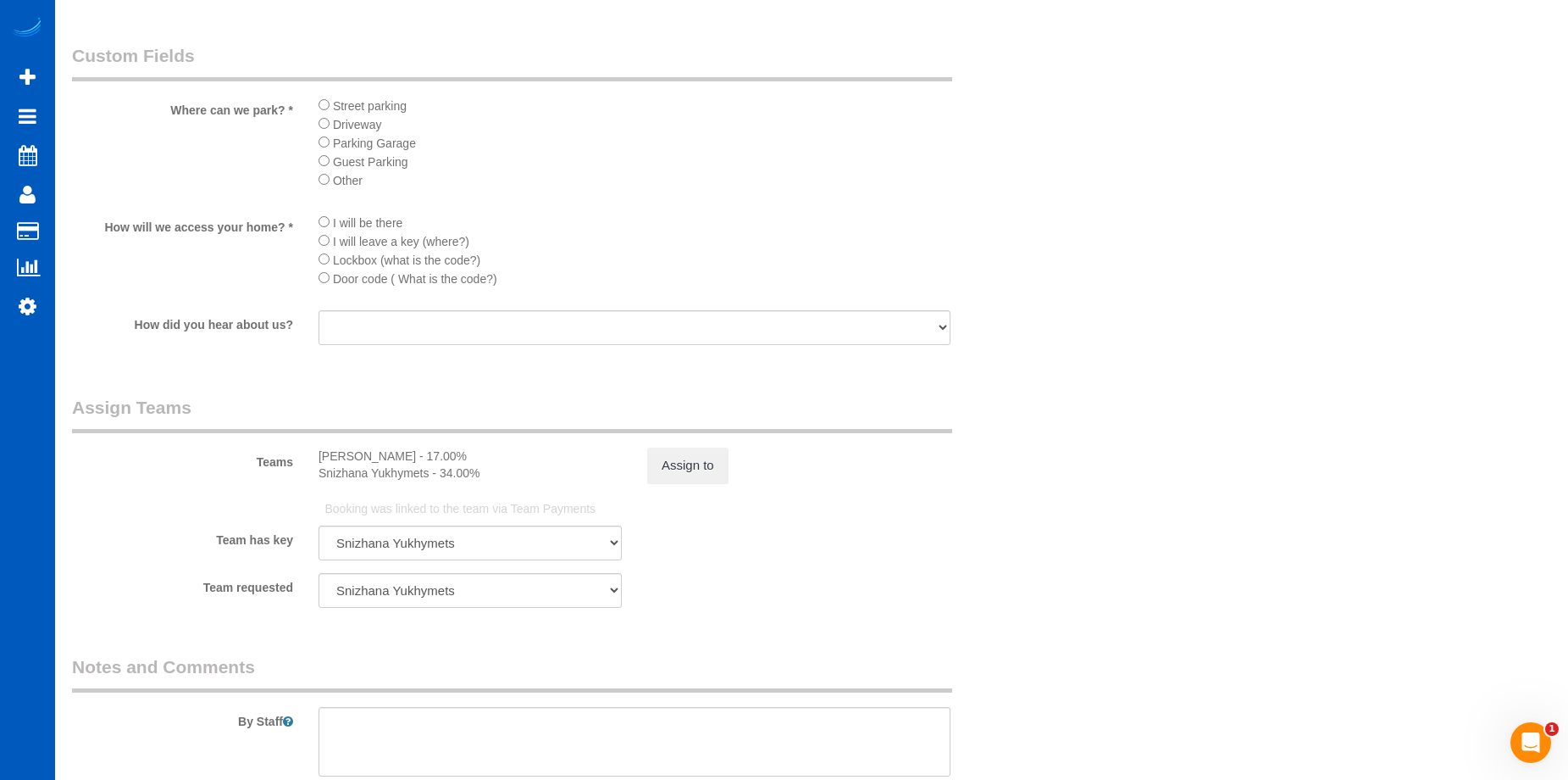
scroll to position [2203, 0]
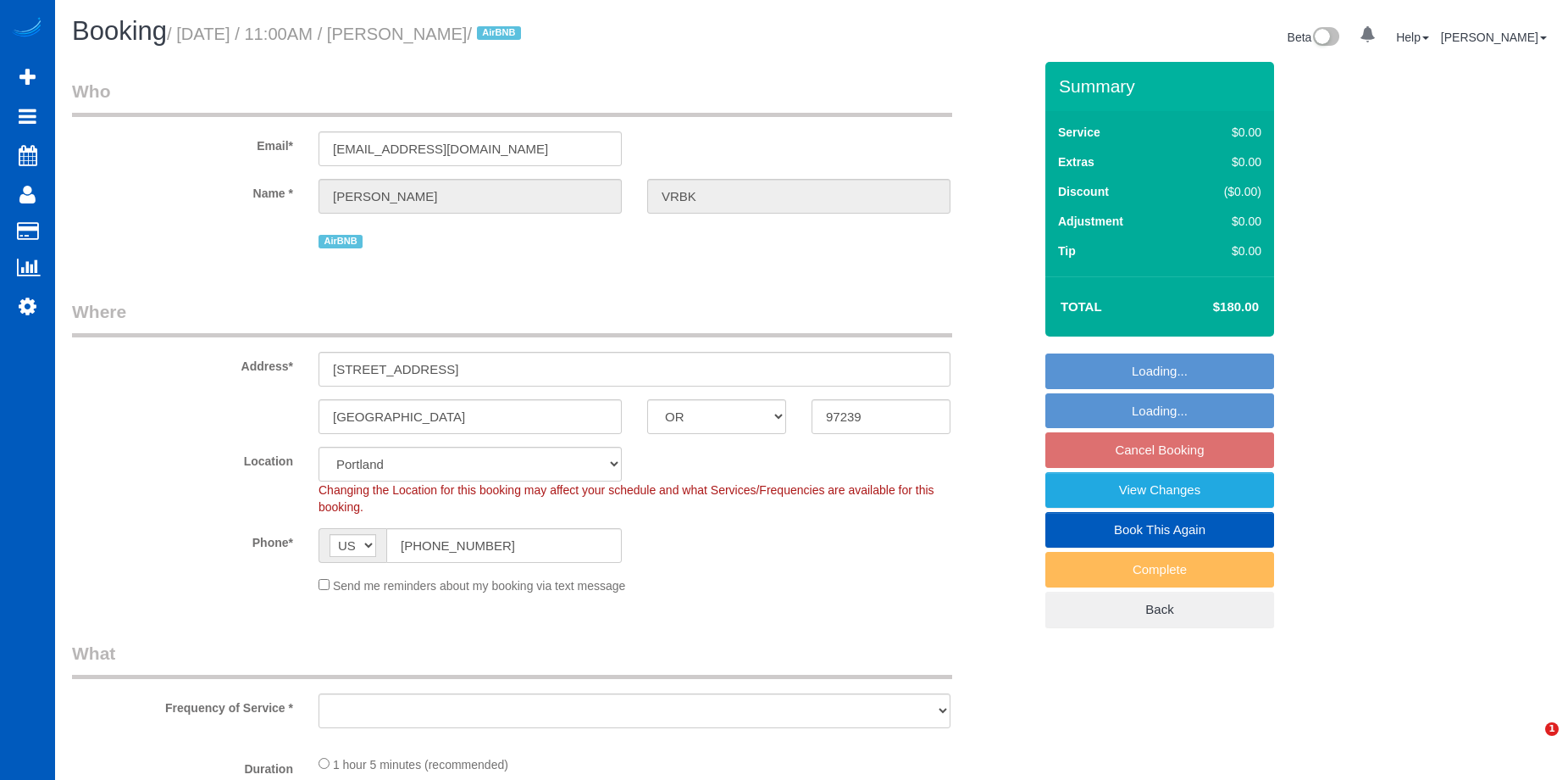
select select "OR"
select select "object:1023"
select select "199"
select select "1001"
select select "2"
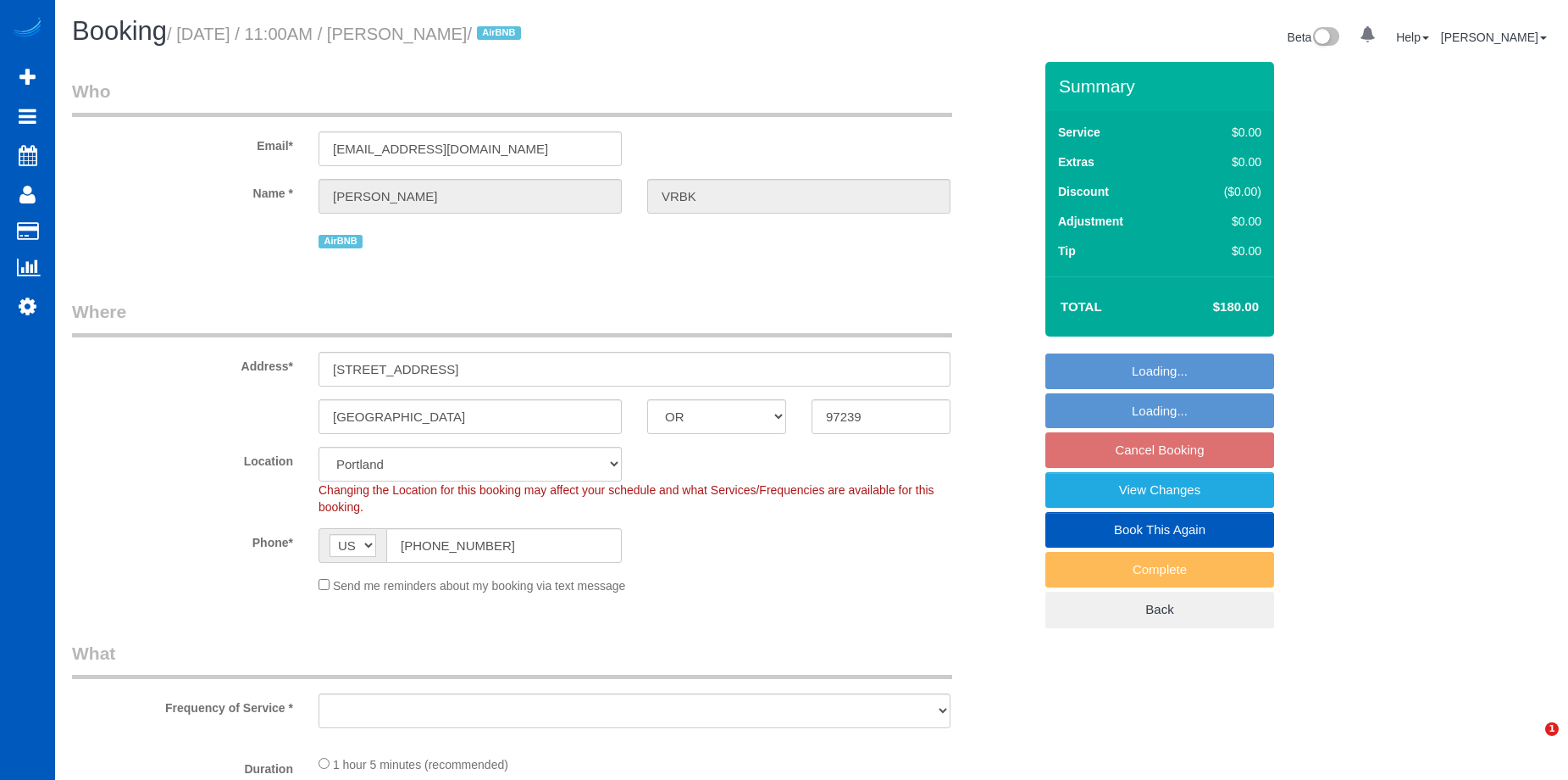
select select "spot2"
select select "object:1187"
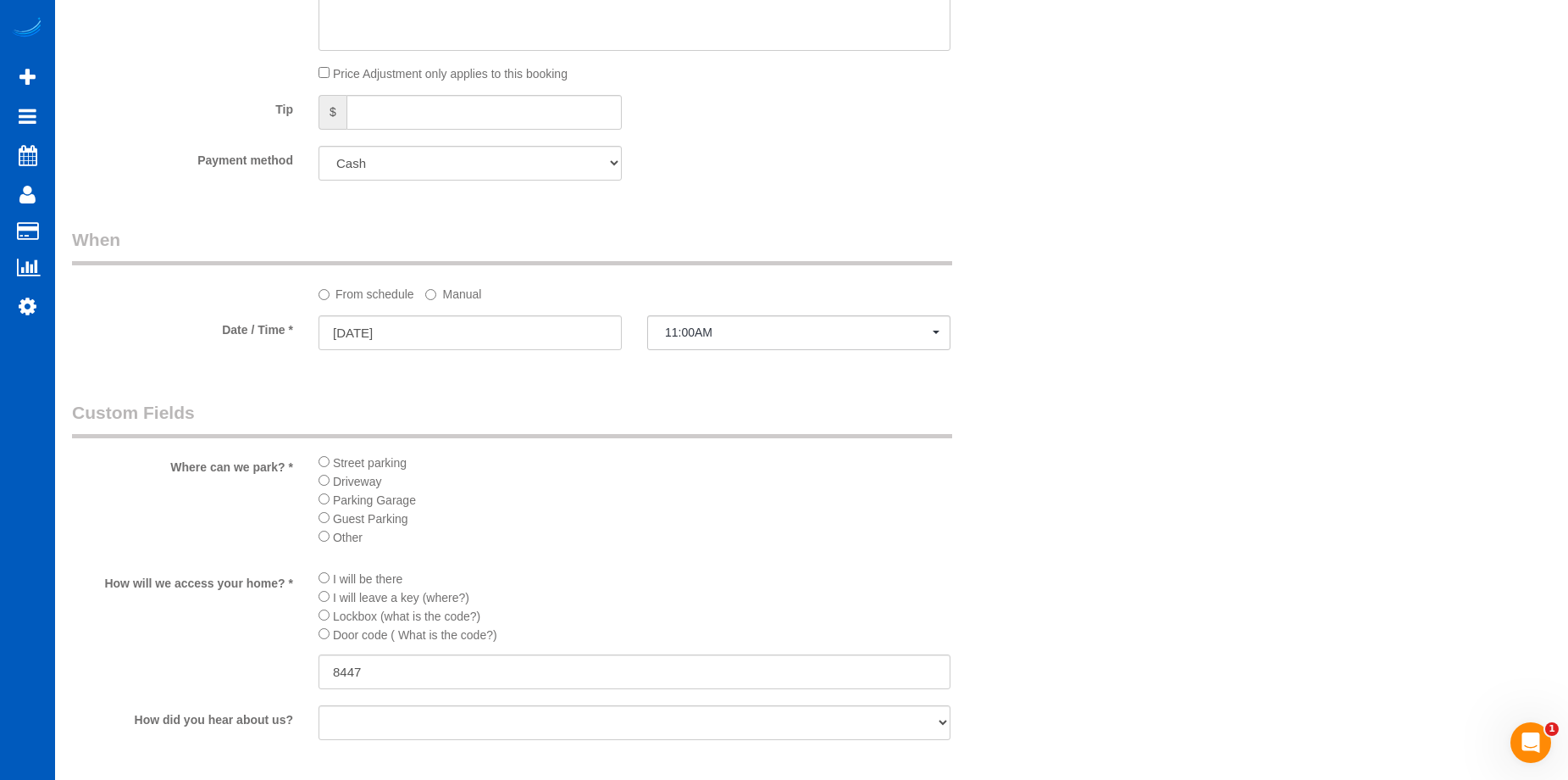
scroll to position [1356, 0]
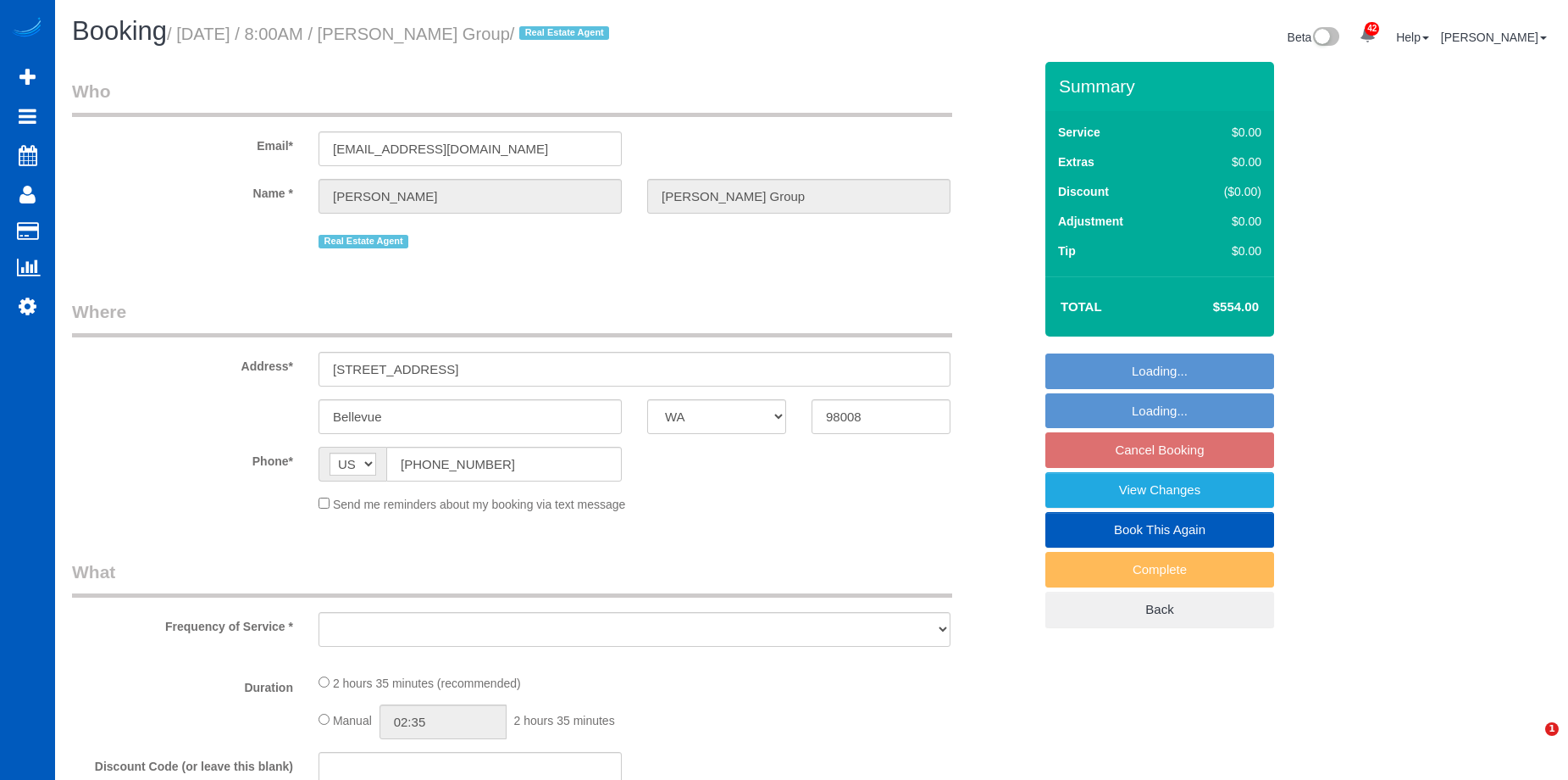
select select "WA"
select select "object:733"
select select "199"
select select "2501"
select select "4"
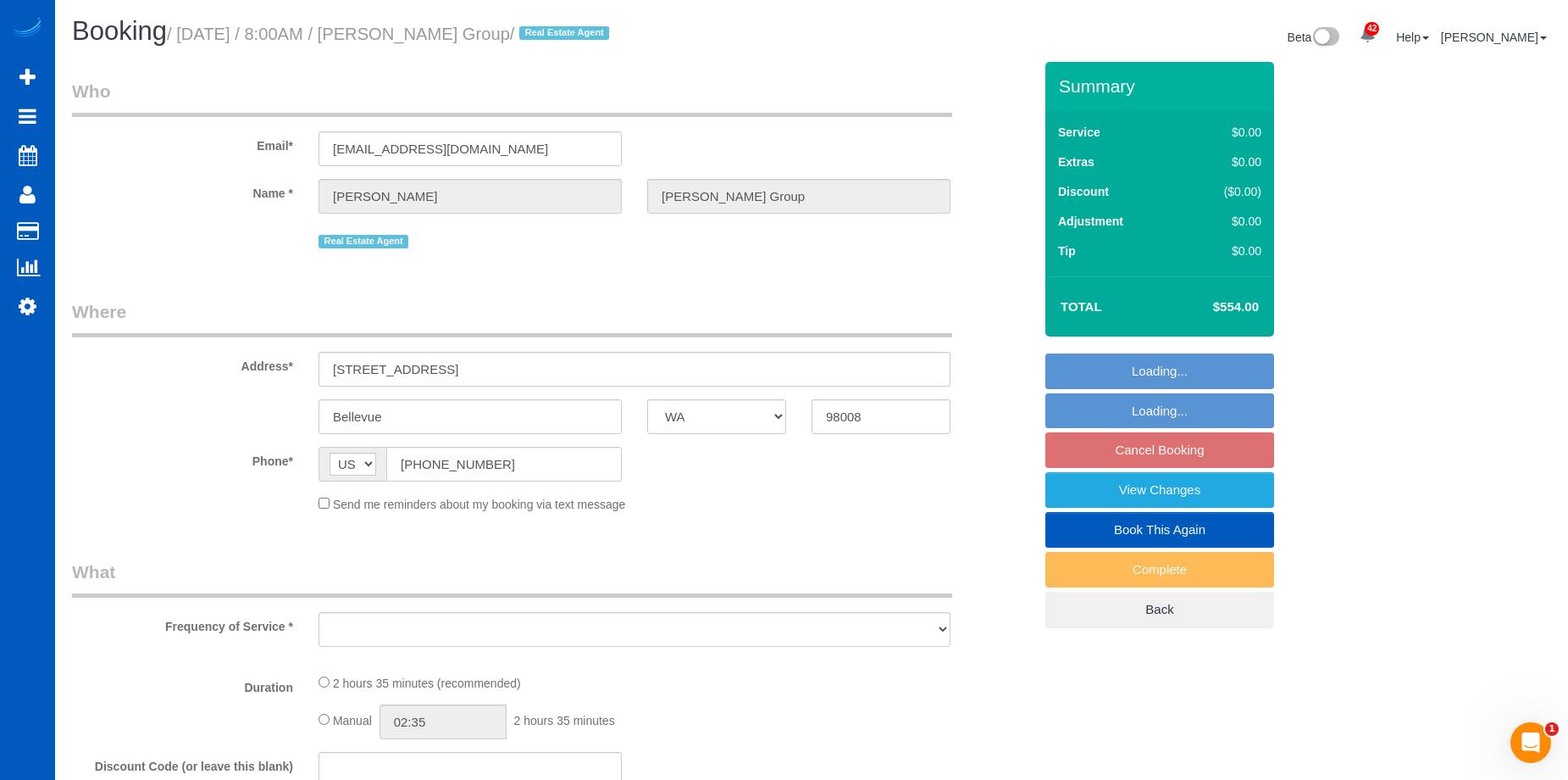
select select "3"
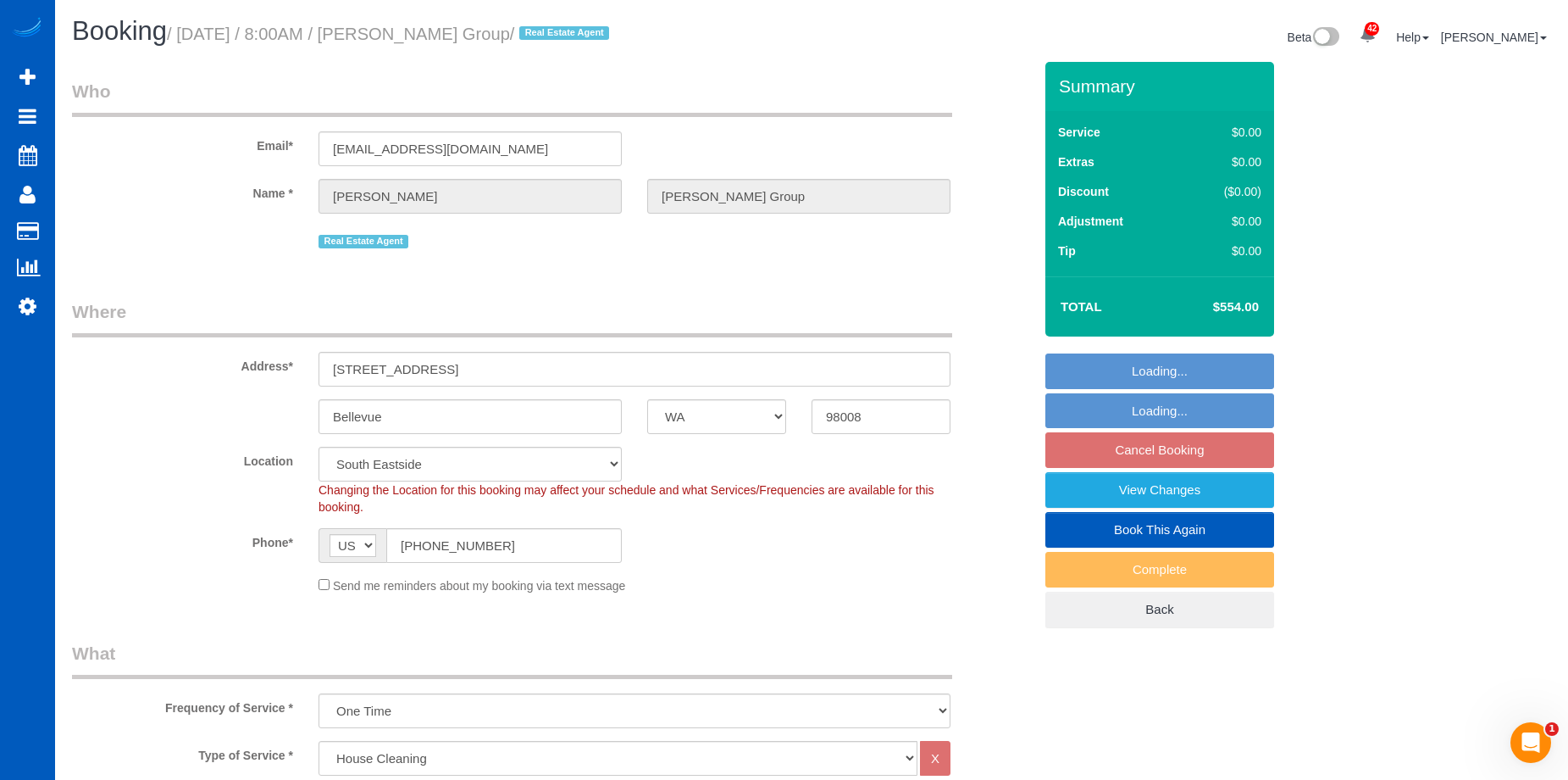
select select "object:950"
select select "string:fspay-0d139add-e162-4263-b5da-b5092fdec57a"
select select "number:10"
select select "spot1"
select select "2501"
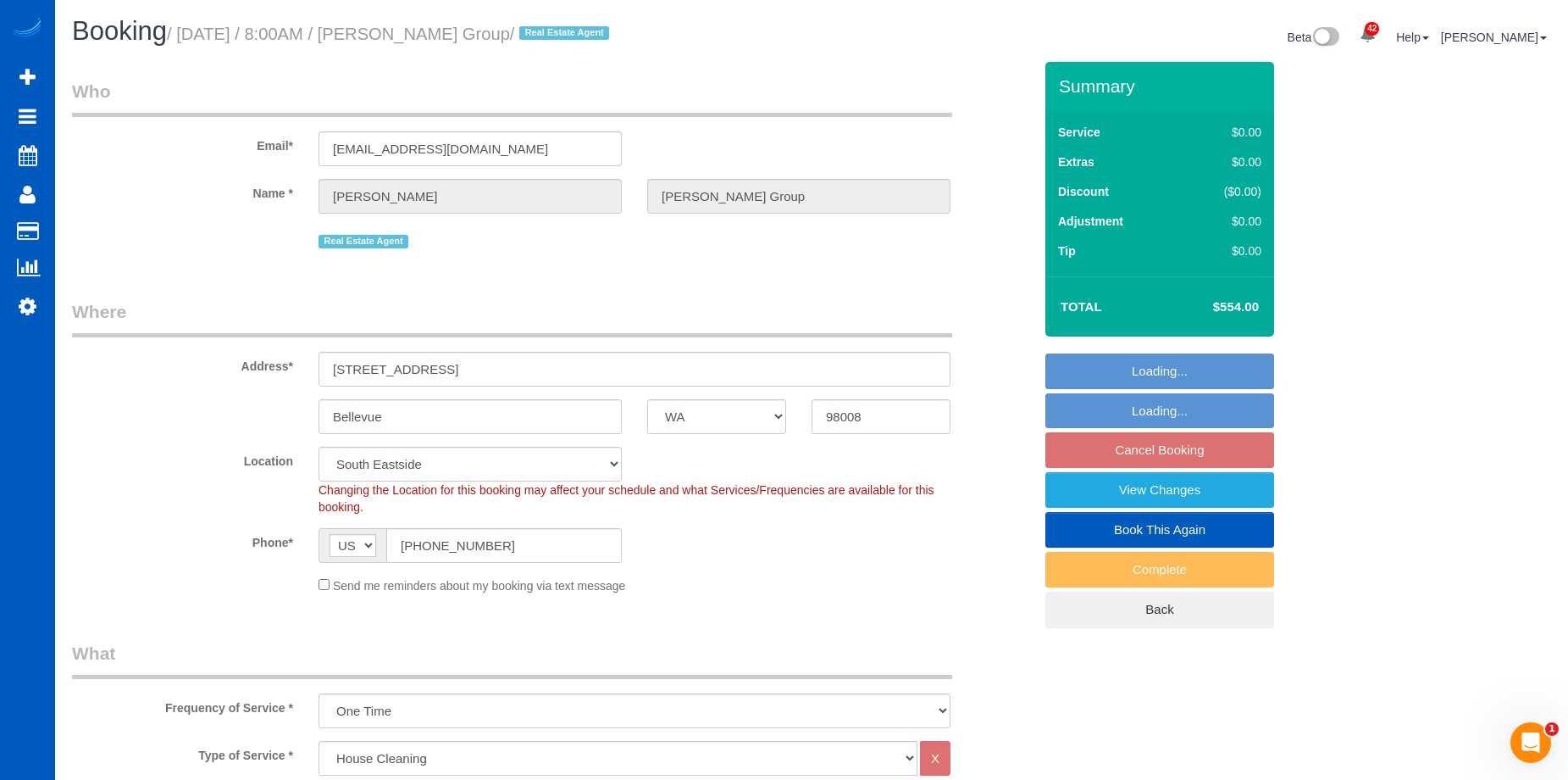
select select "4"
select select "3"
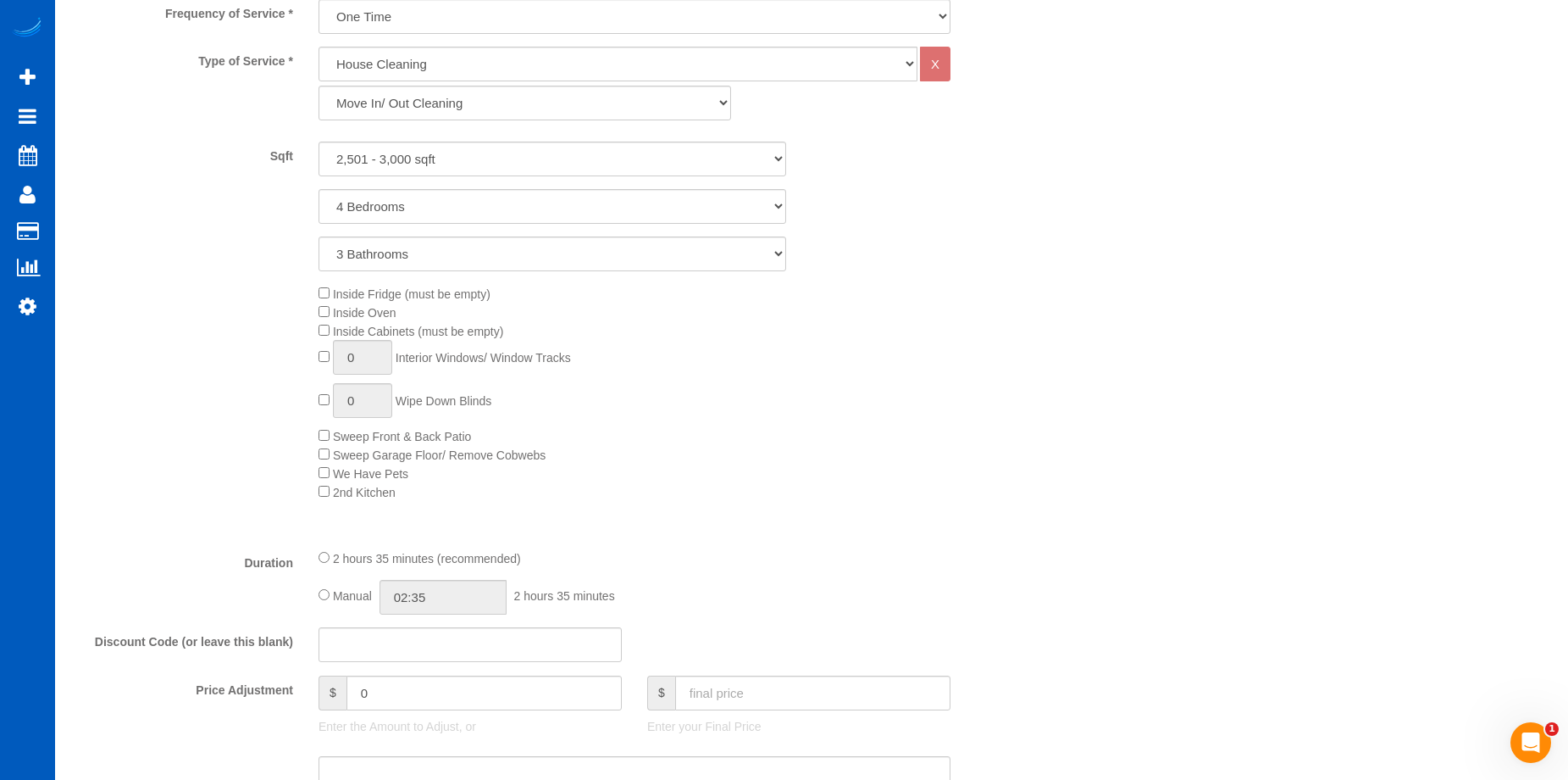
scroll to position [932, 0]
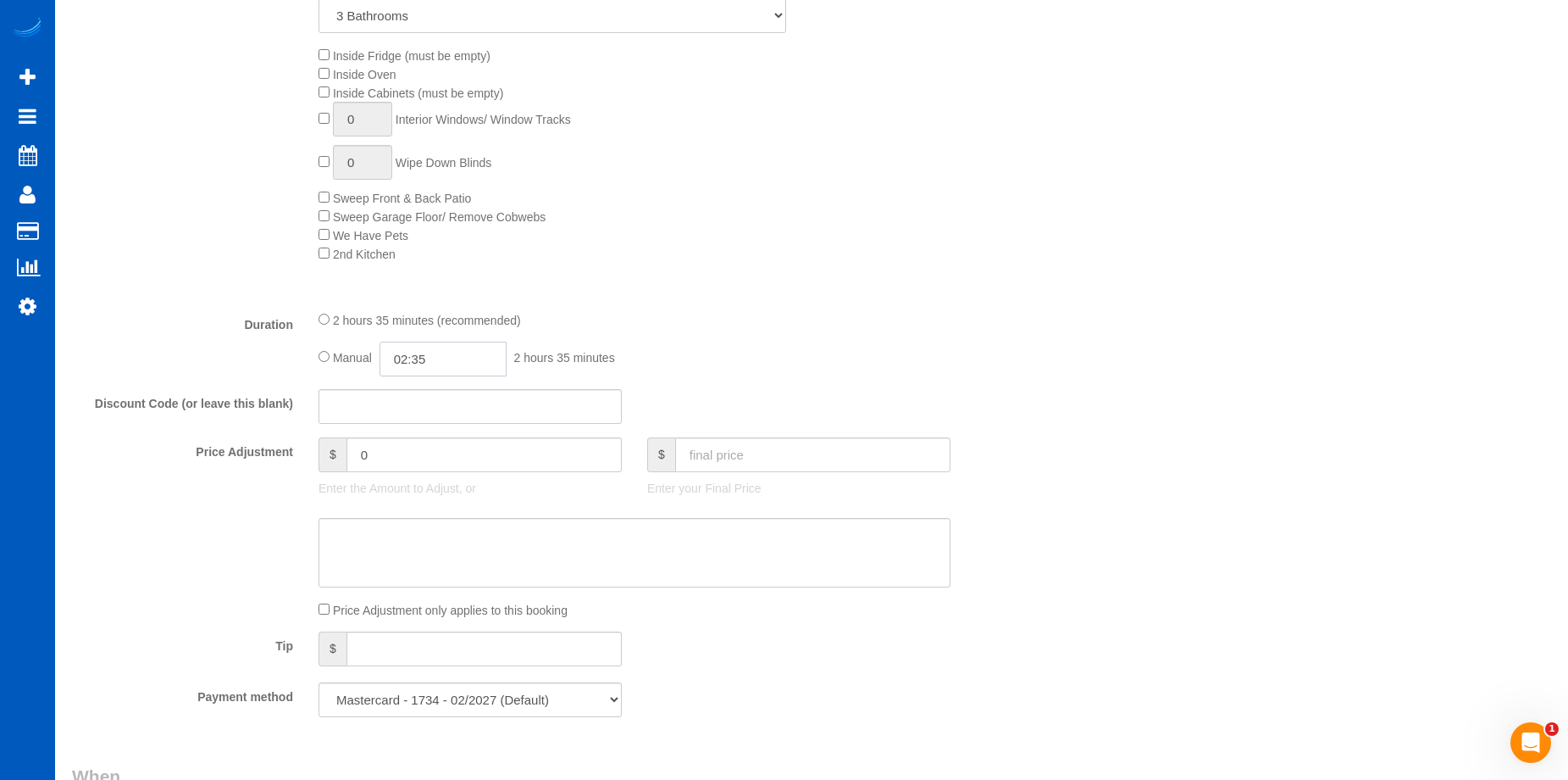
click at [405, 351] on input "02:35" at bounding box center [443, 358] width 127 height 35
type input "06:00"
click at [419, 479] on li "06:00" at bounding box center [423, 483] width 75 height 22
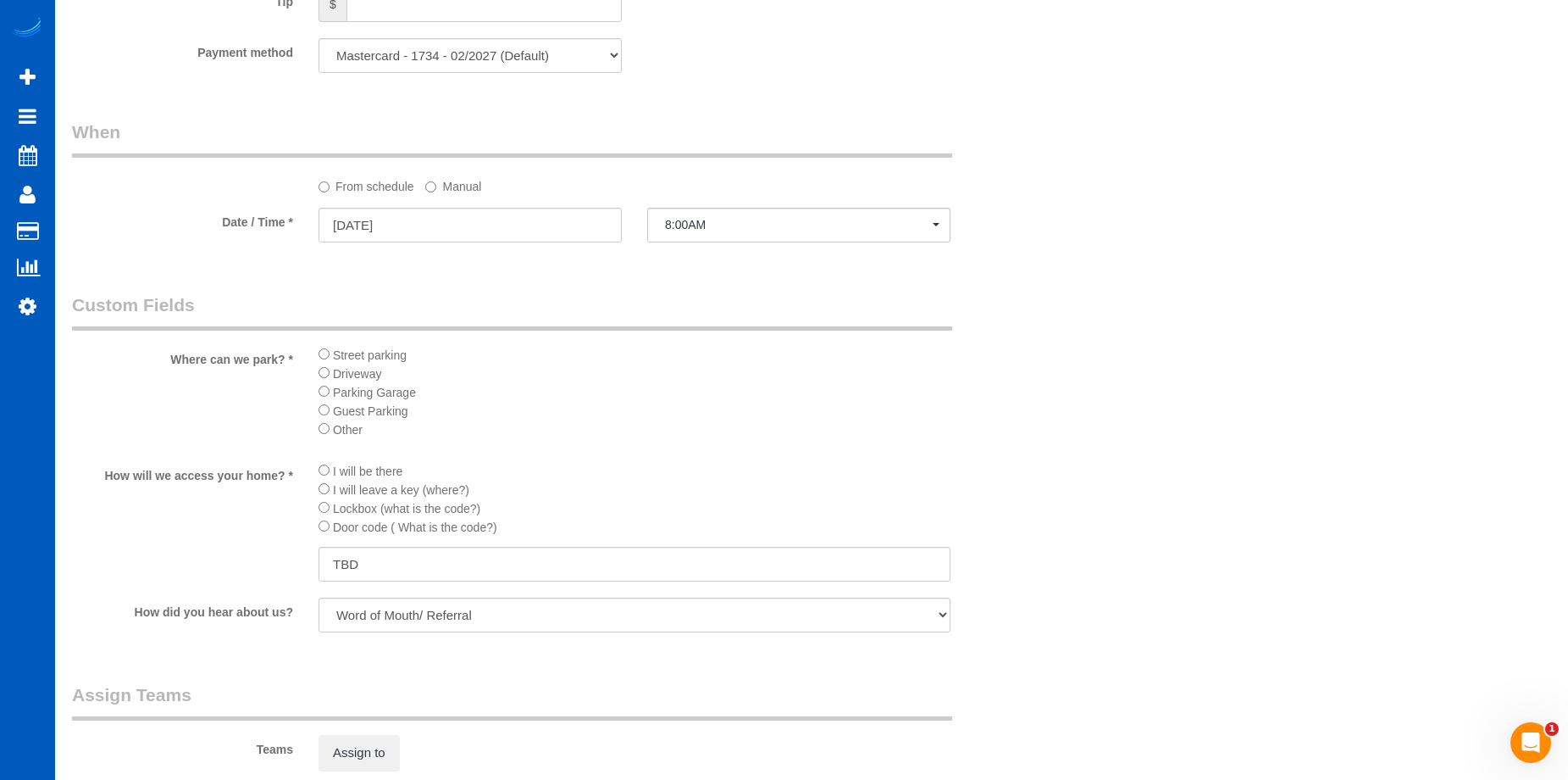
select select "spot18"
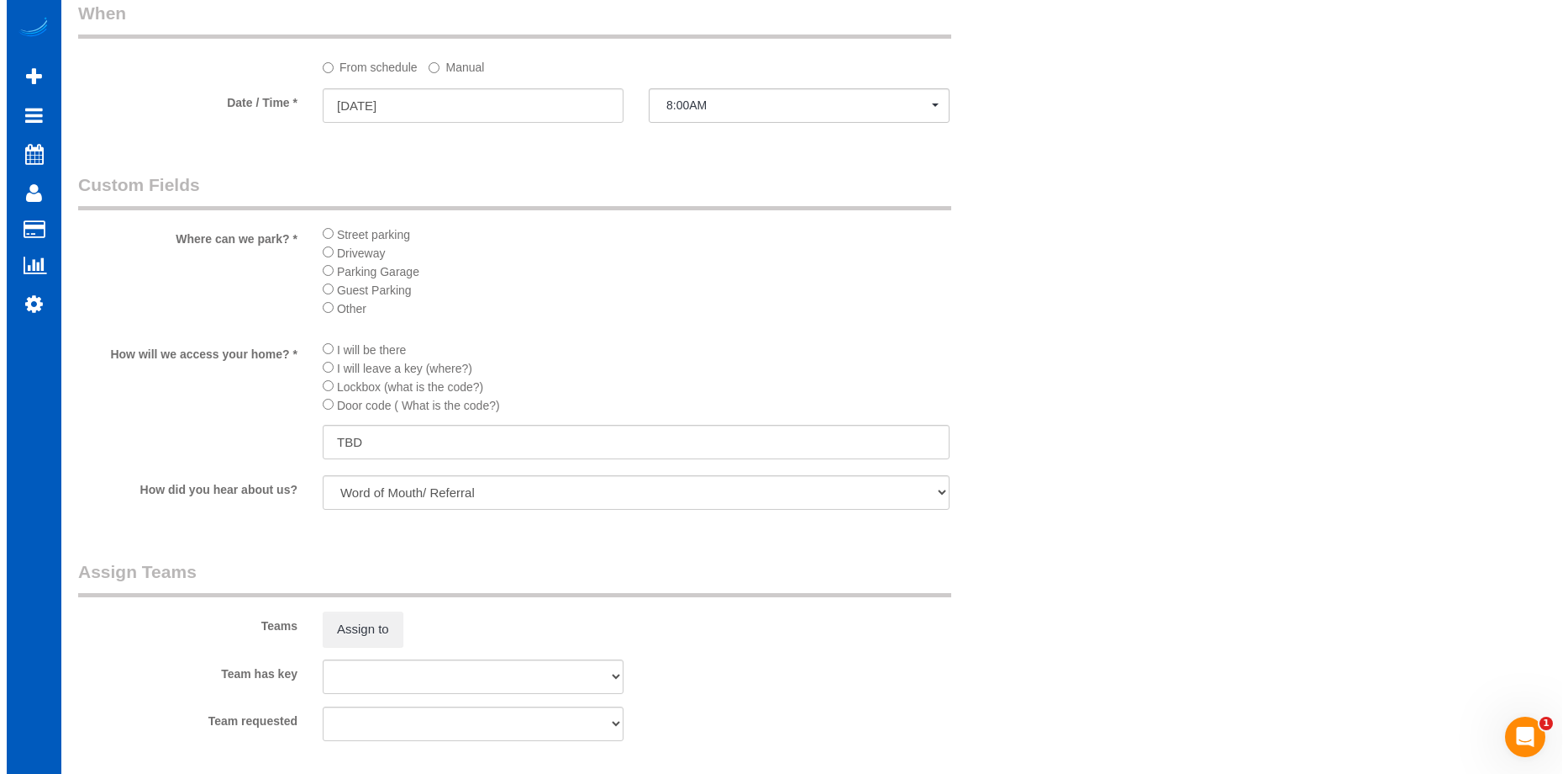
scroll to position [1934, 0]
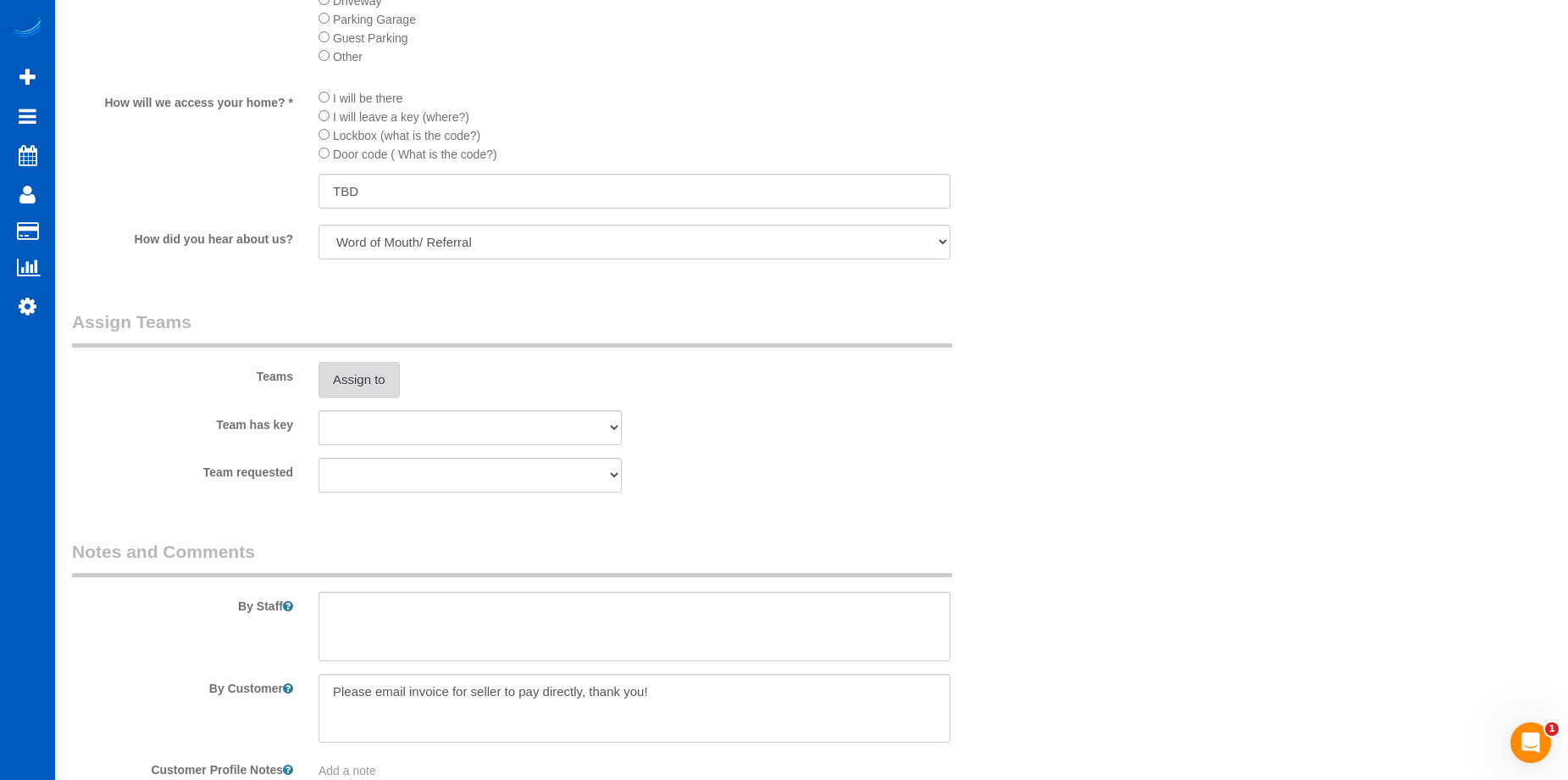
click at [381, 377] on button "Assign to" at bounding box center [359, 380] width 81 height 36
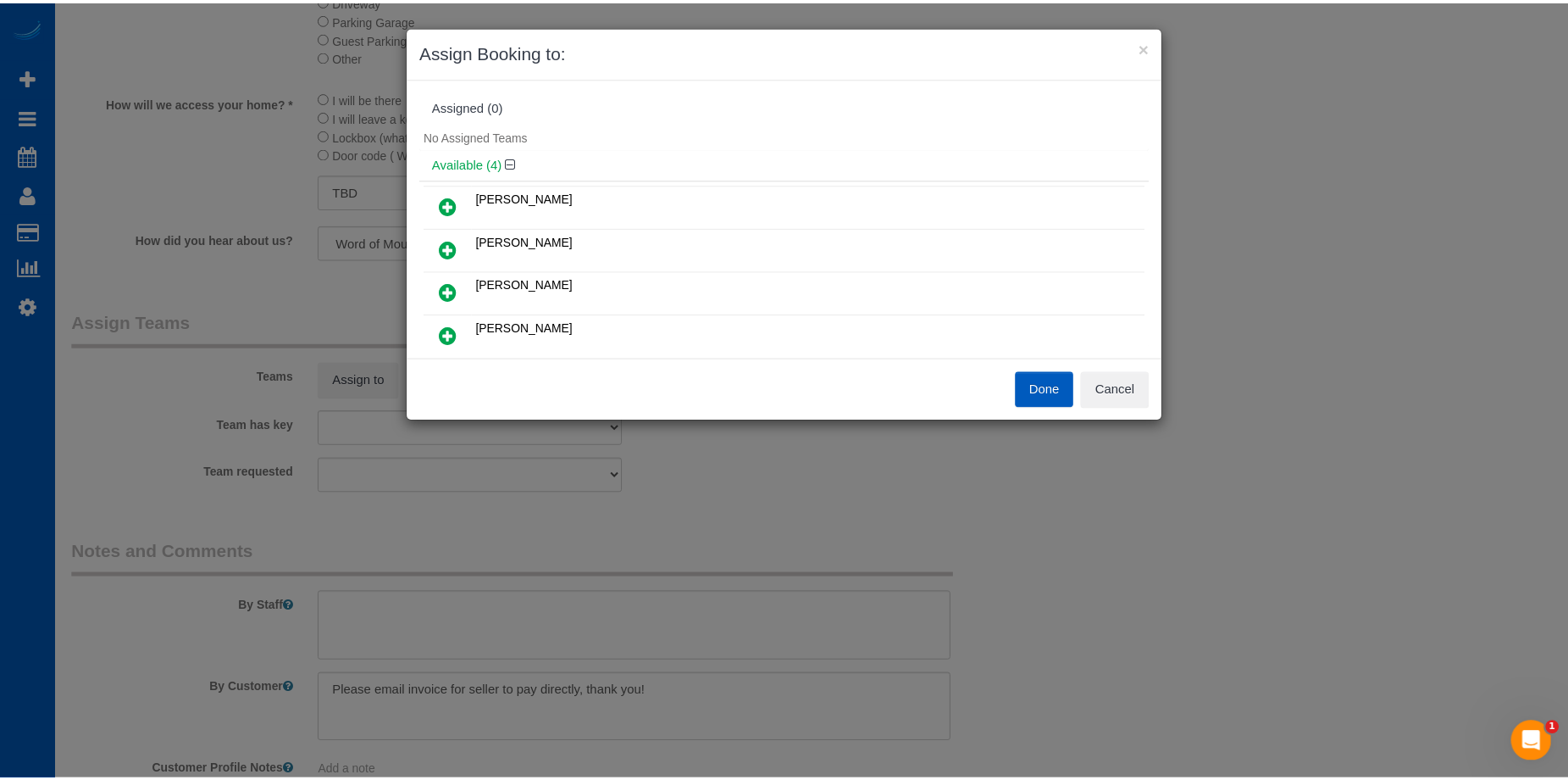
scroll to position [84, 0]
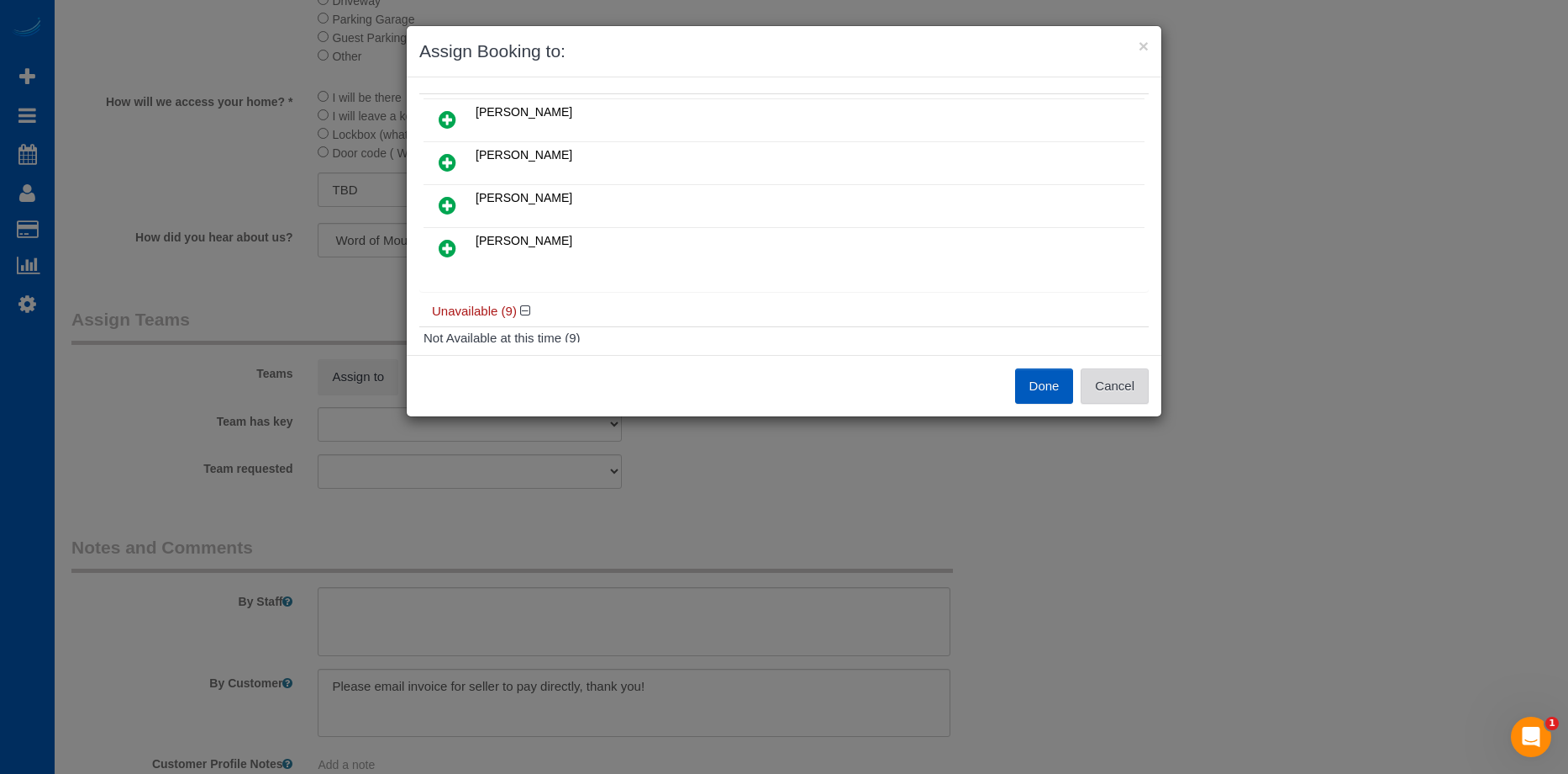
click at [1125, 398] on button "Cancel" at bounding box center [1114, 386] width 68 height 35
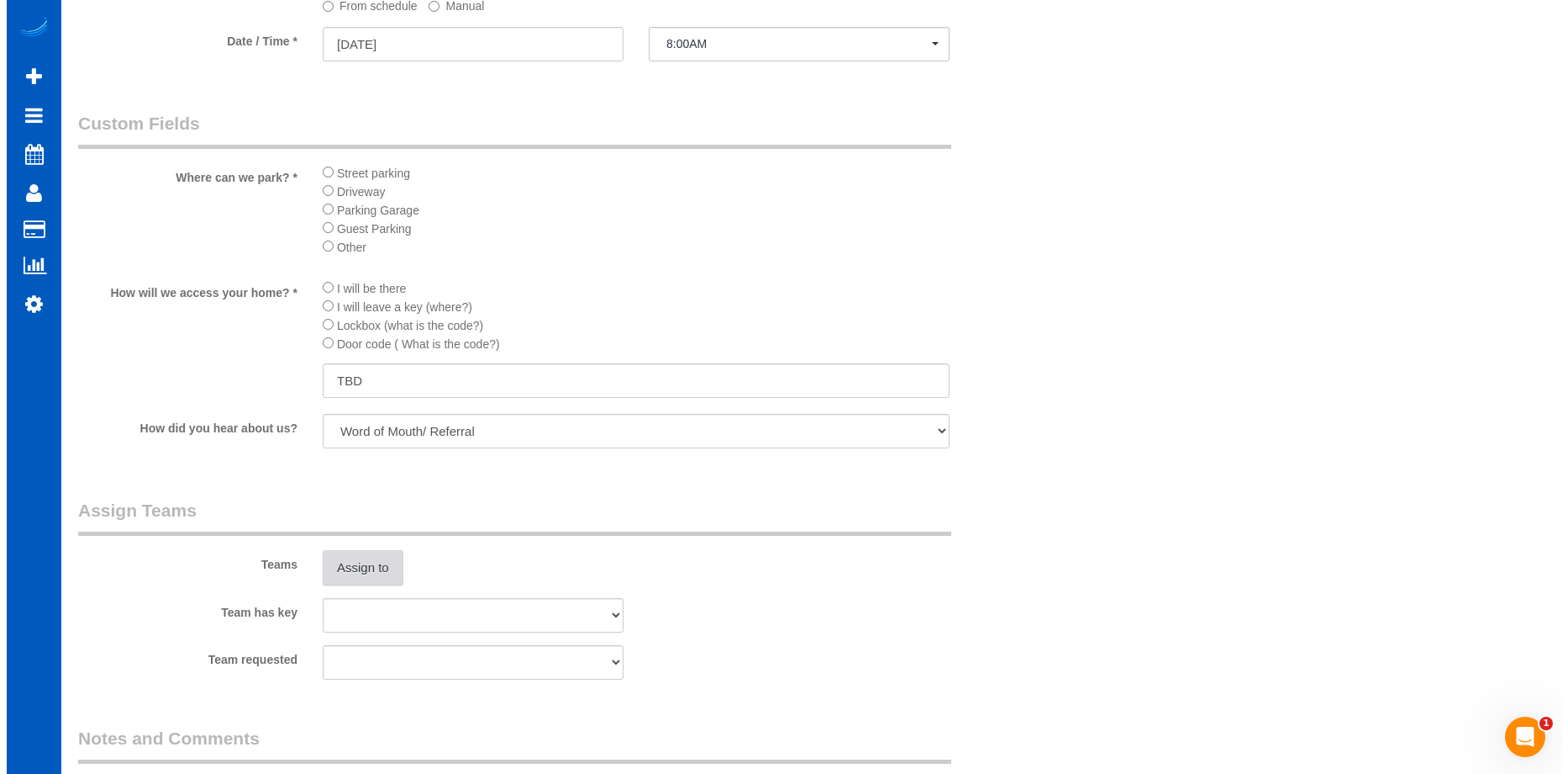
scroll to position [1934, 0]
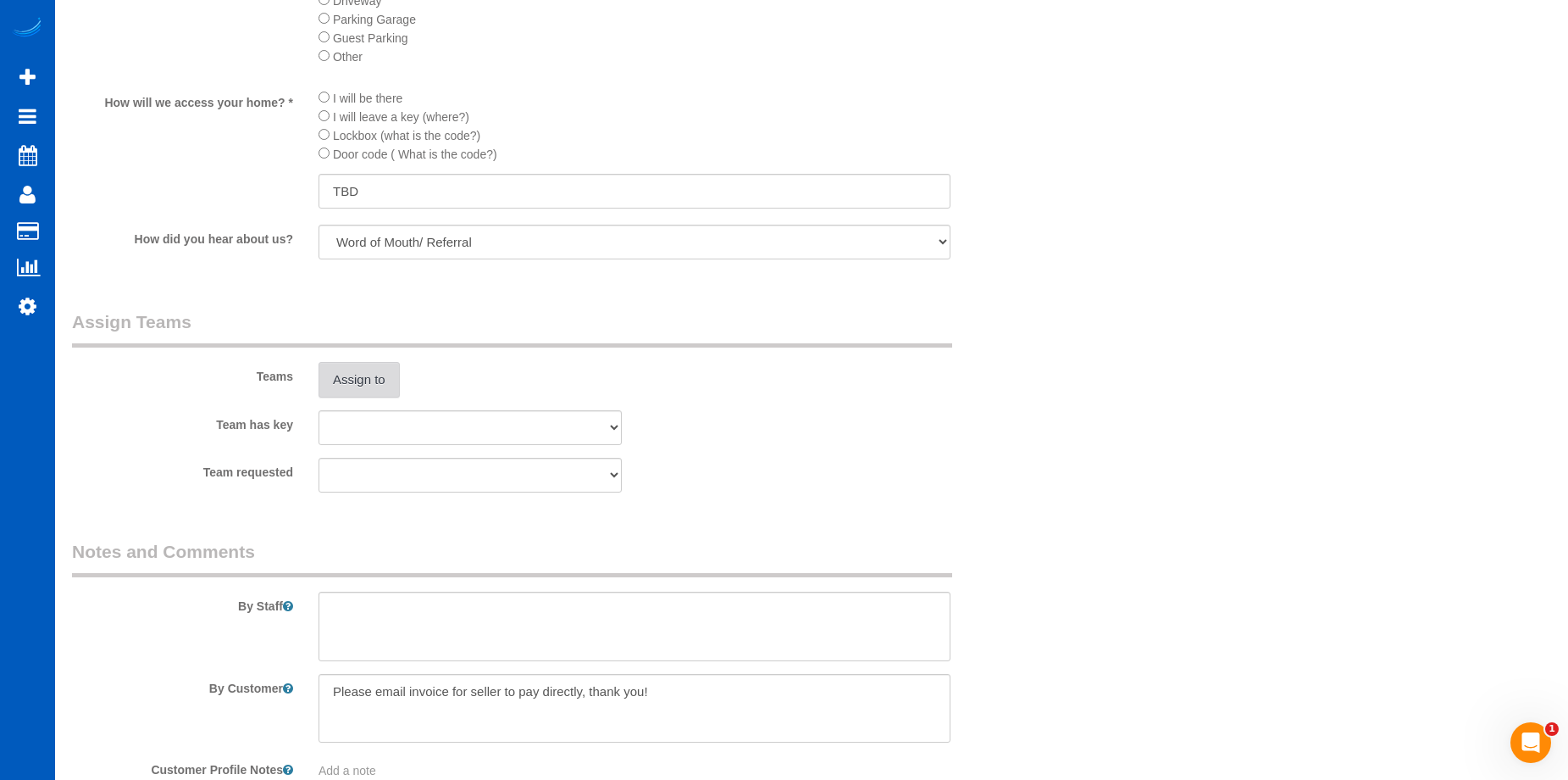
click at [380, 375] on button "Assign to" at bounding box center [359, 380] width 81 height 36
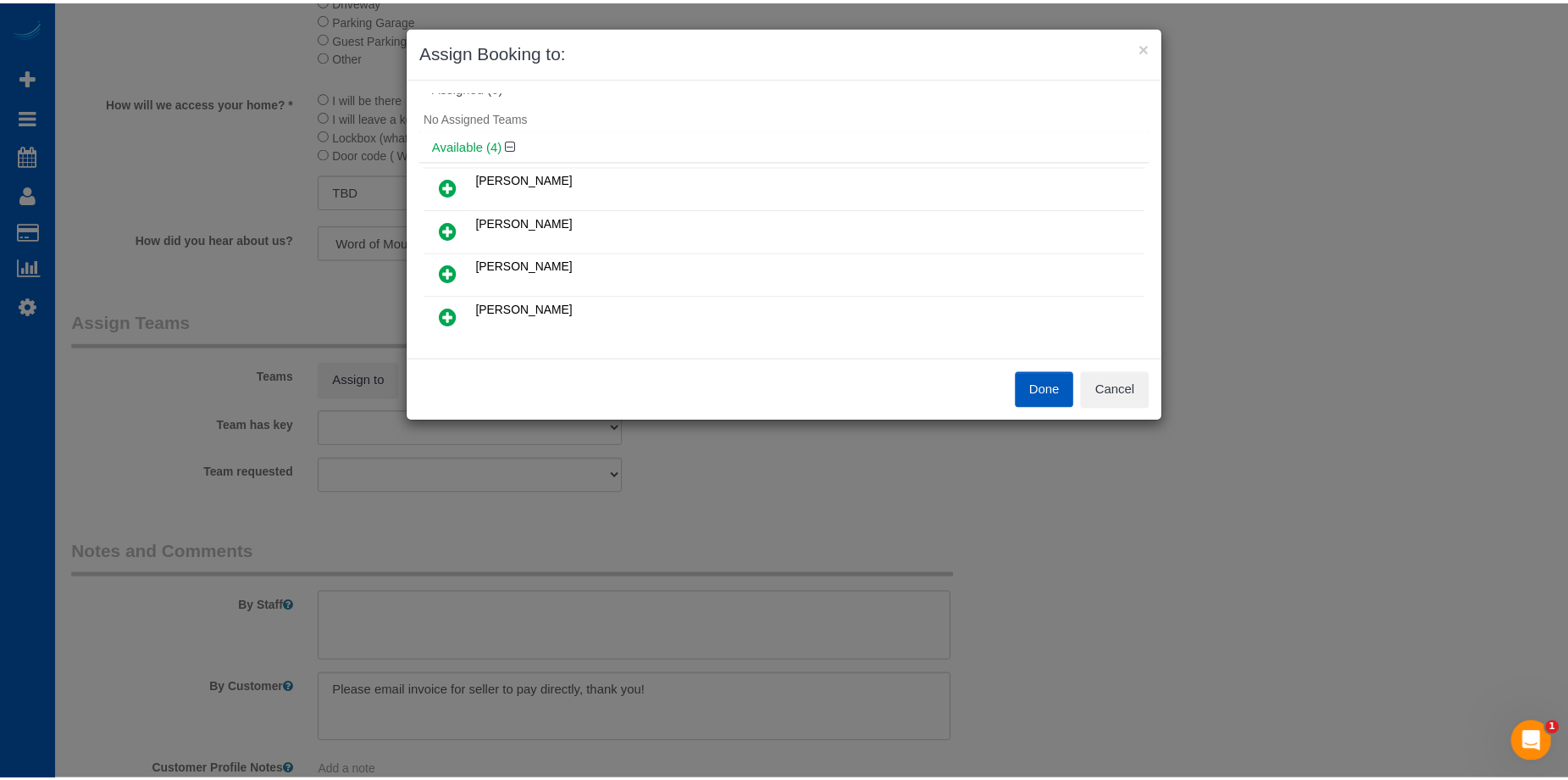
scroll to position [0, 0]
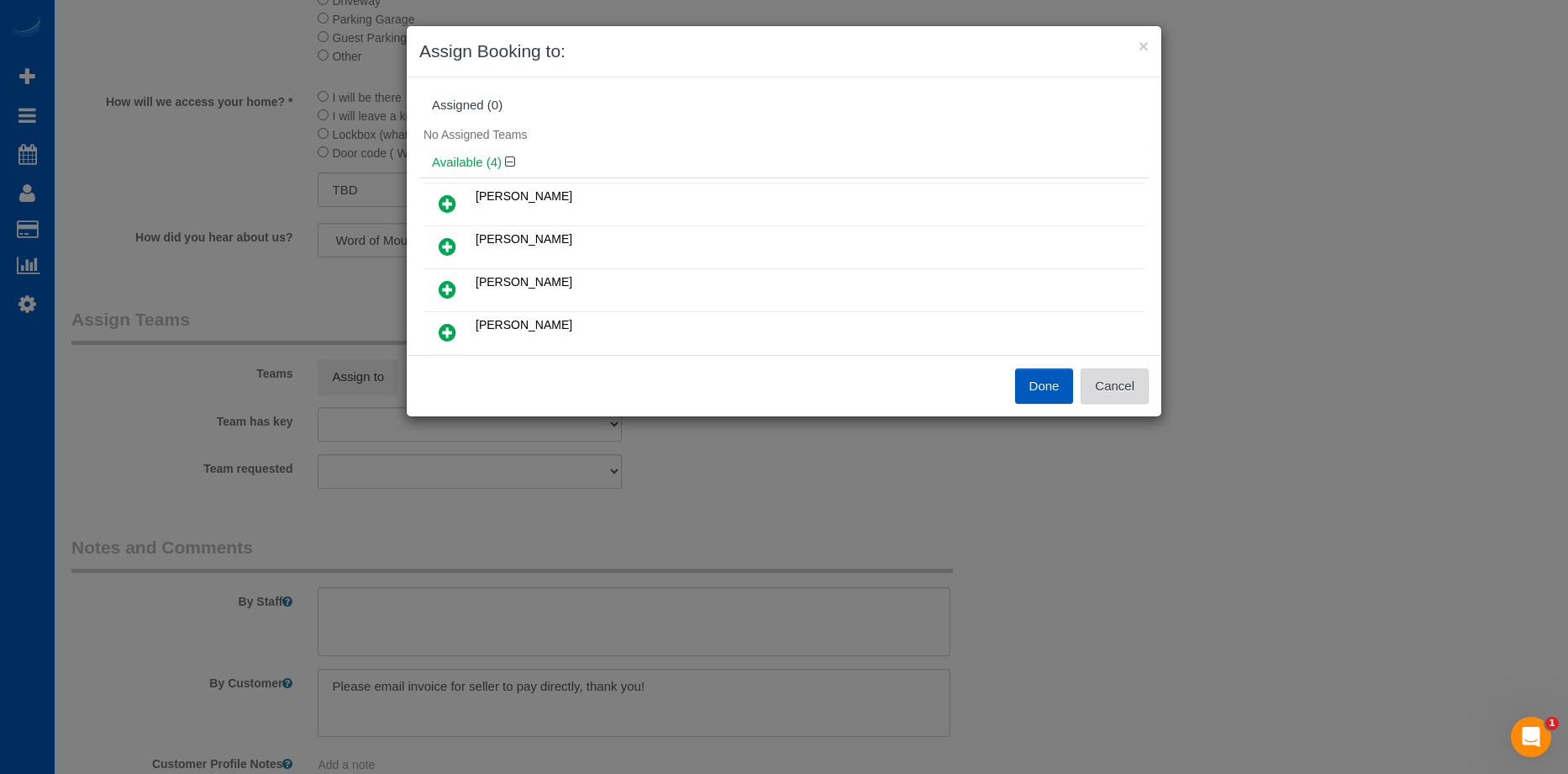
click at [1138, 386] on button "Cancel" at bounding box center [1114, 386] width 68 height 35
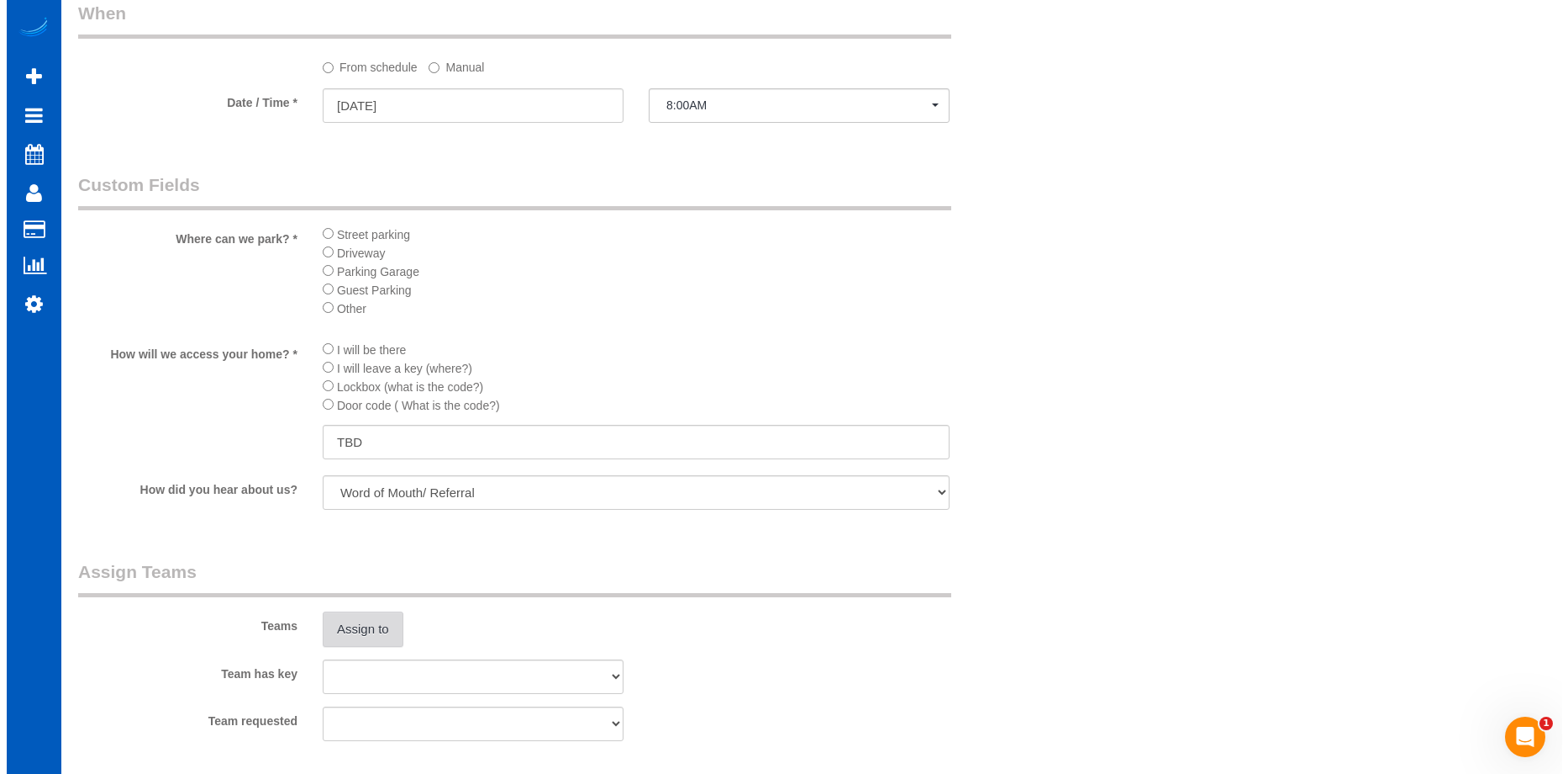
scroll to position [1934, 0]
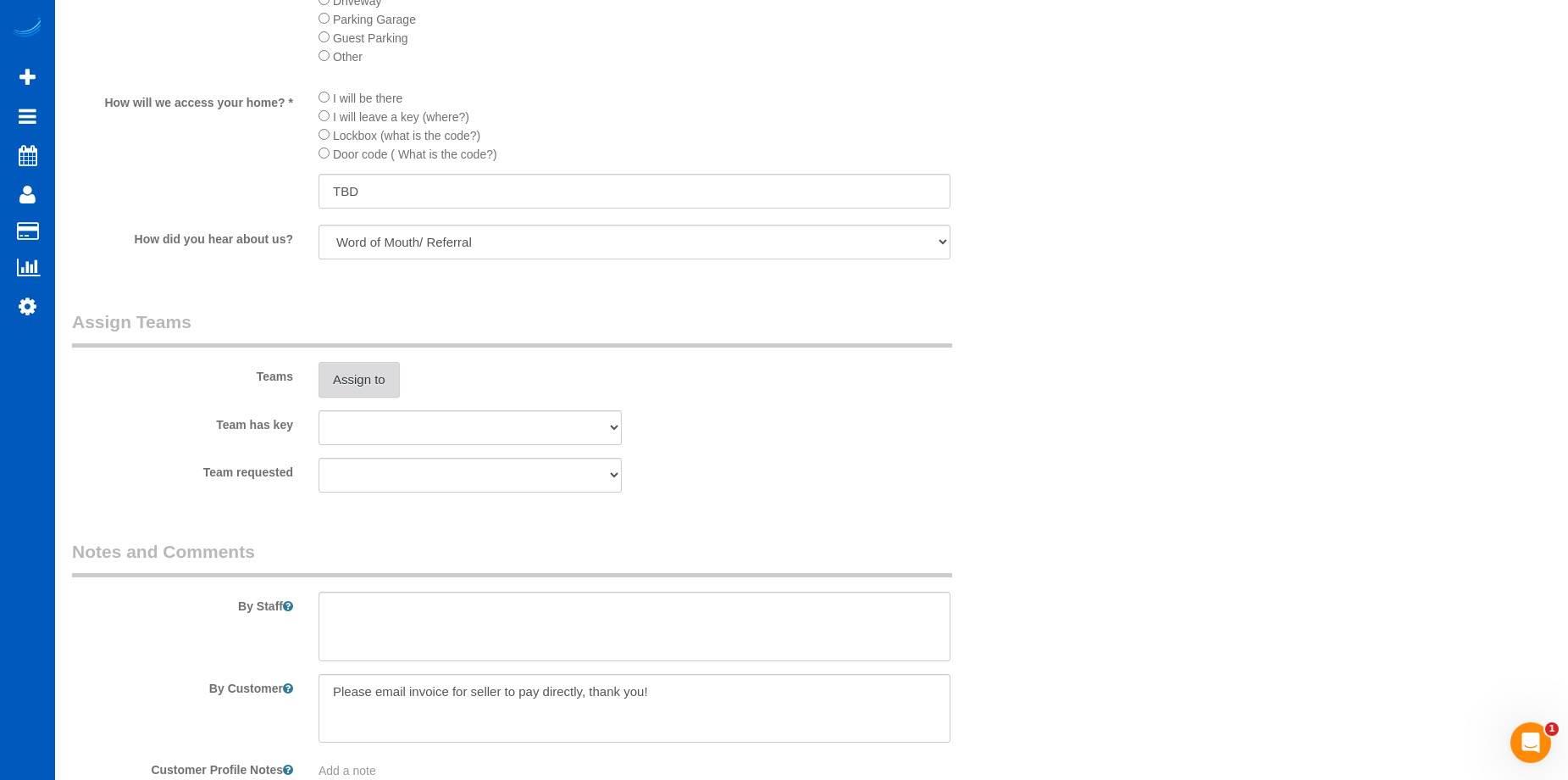
click at [367, 379] on button "Assign to" at bounding box center [359, 380] width 81 height 36
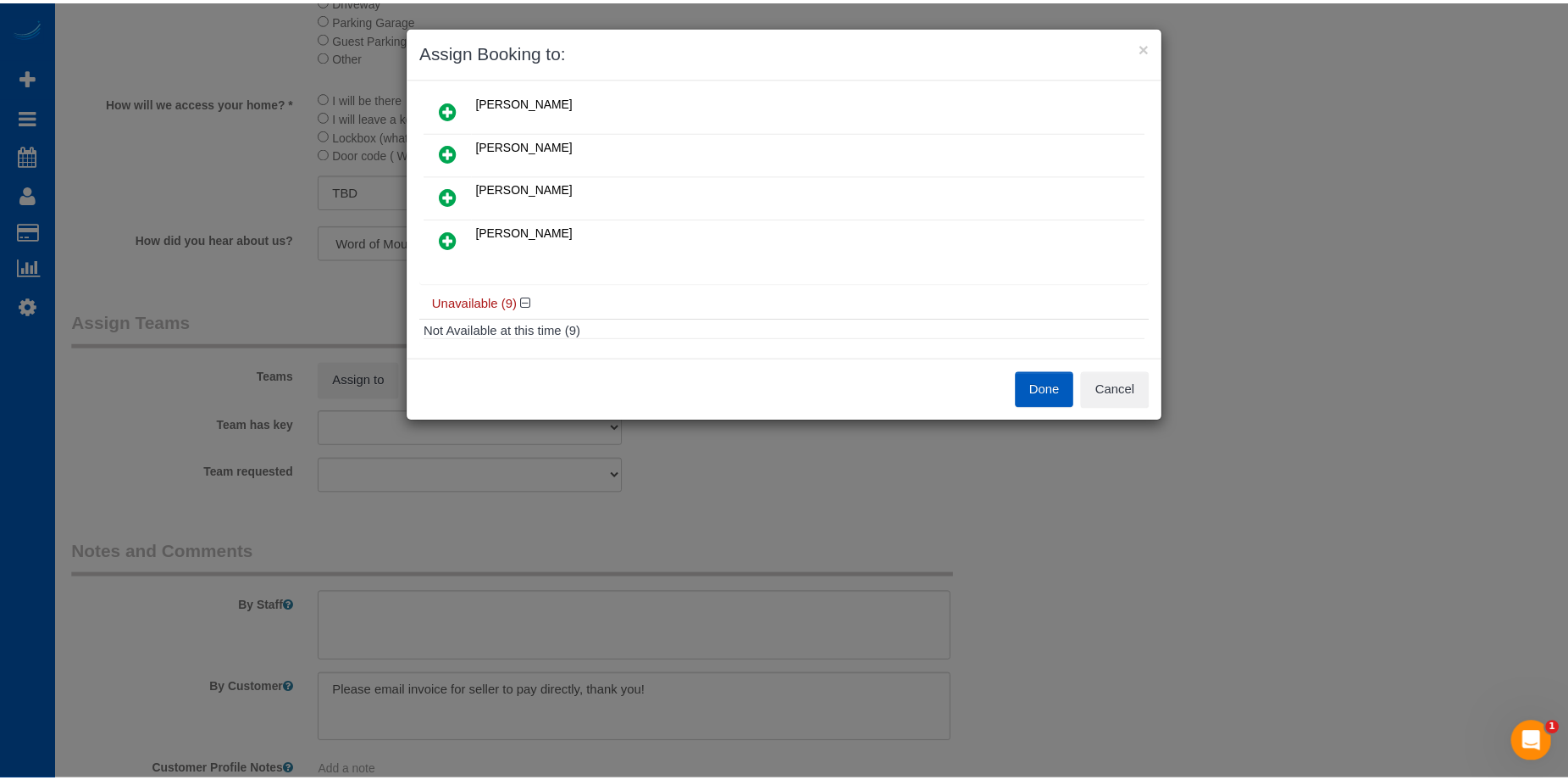
scroll to position [0, 0]
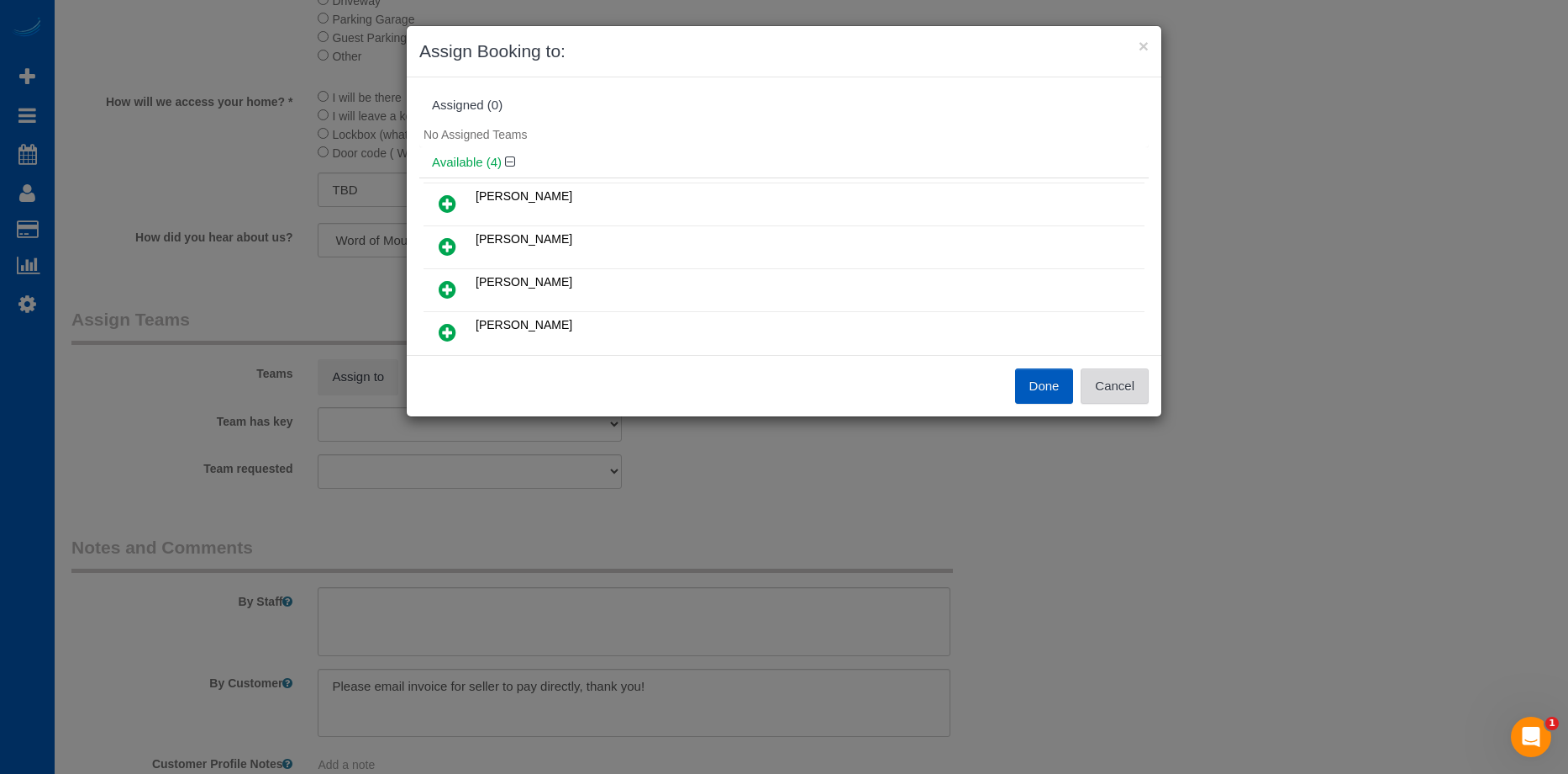
click at [1113, 379] on button "Cancel" at bounding box center [1114, 386] width 68 height 35
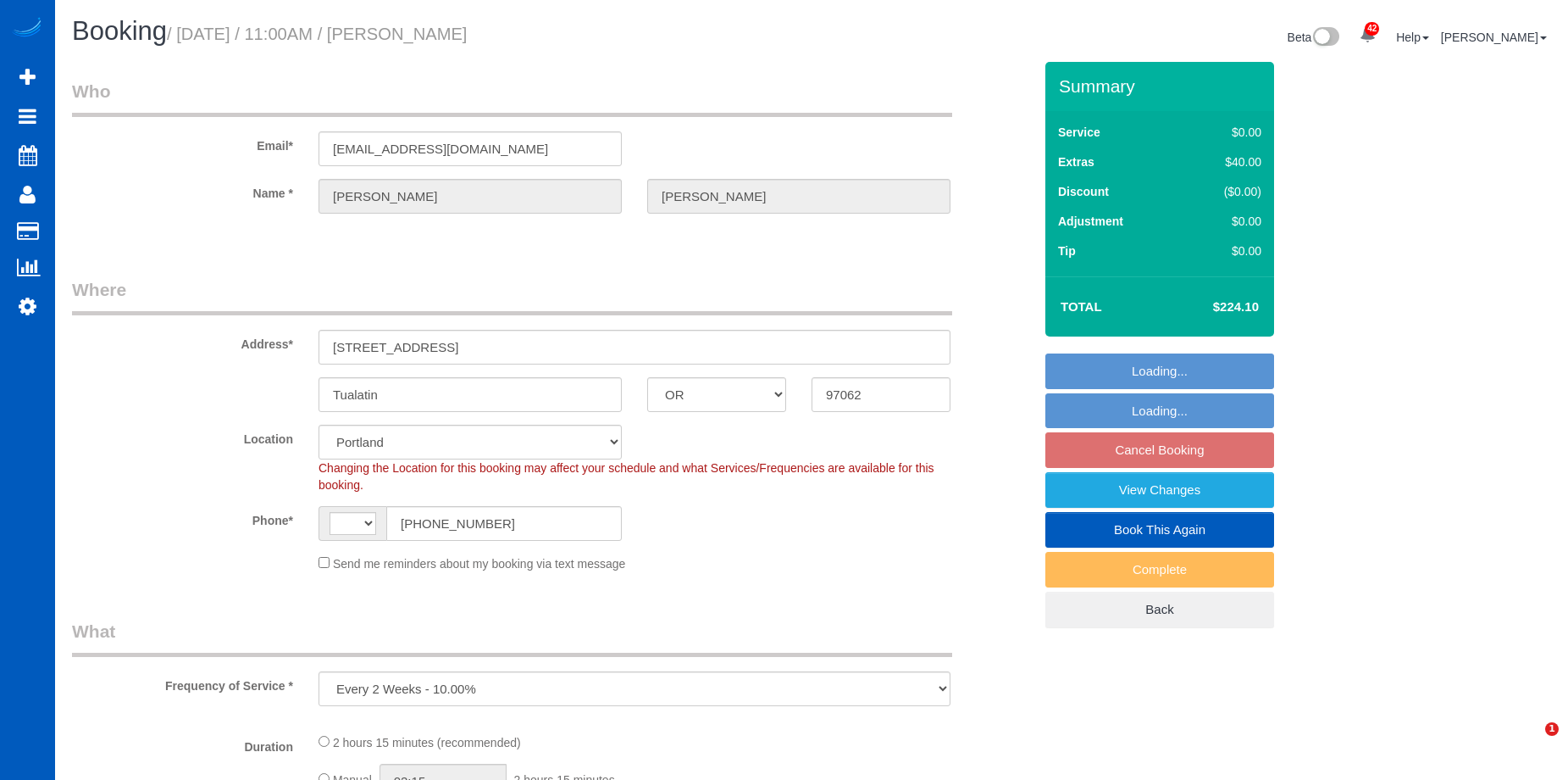
select select "OR"
select select "number:8"
select select "object:661"
select select "string:[GEOGRAPHIC_DATA]"
select select "string:fspay-fc143c2d-bca4-4dbb-9e97-287e8cfd91eb"
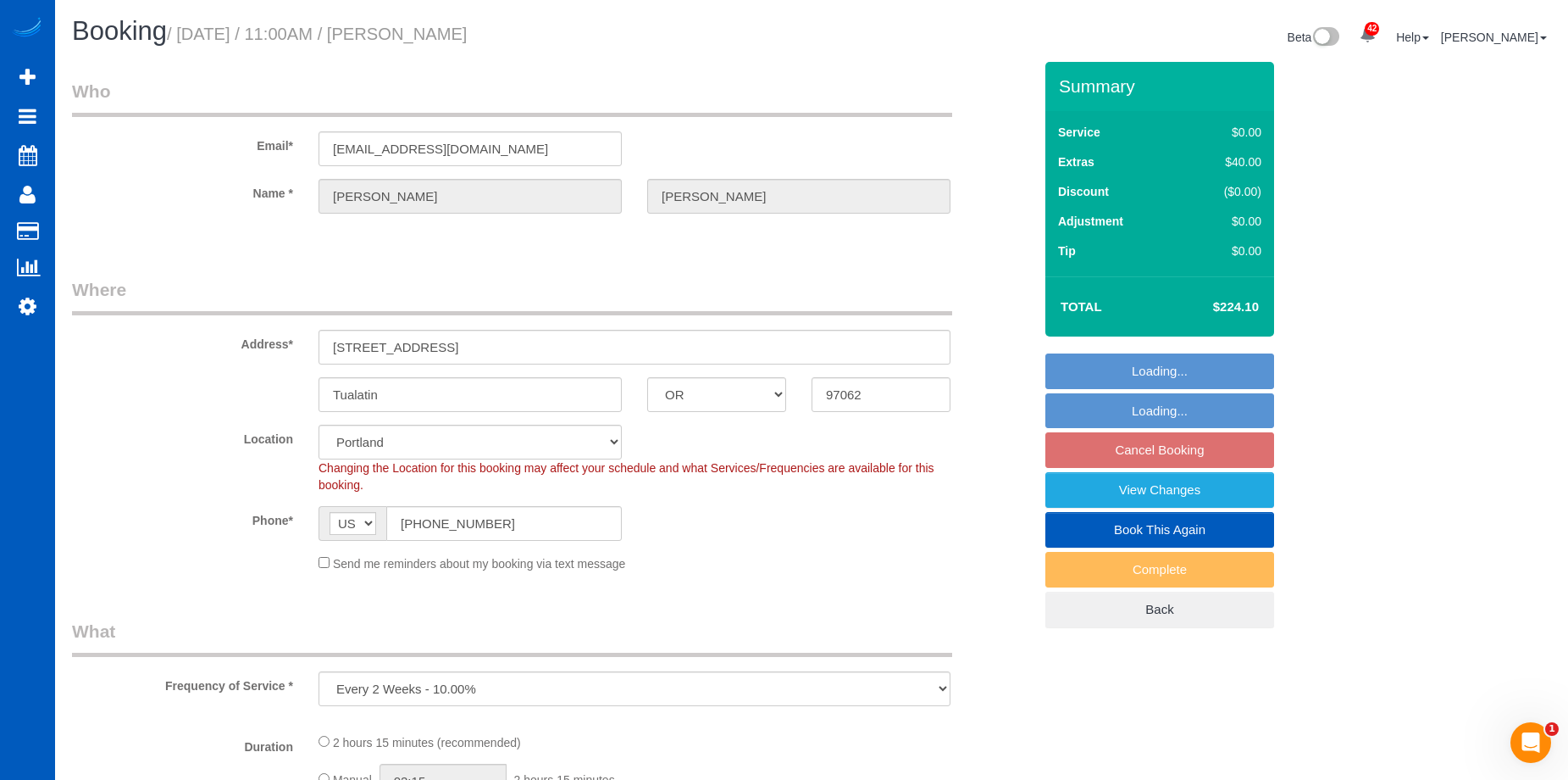
select select "spot2"
select select "199"
select select "1501"
select select "3"
select select "2"
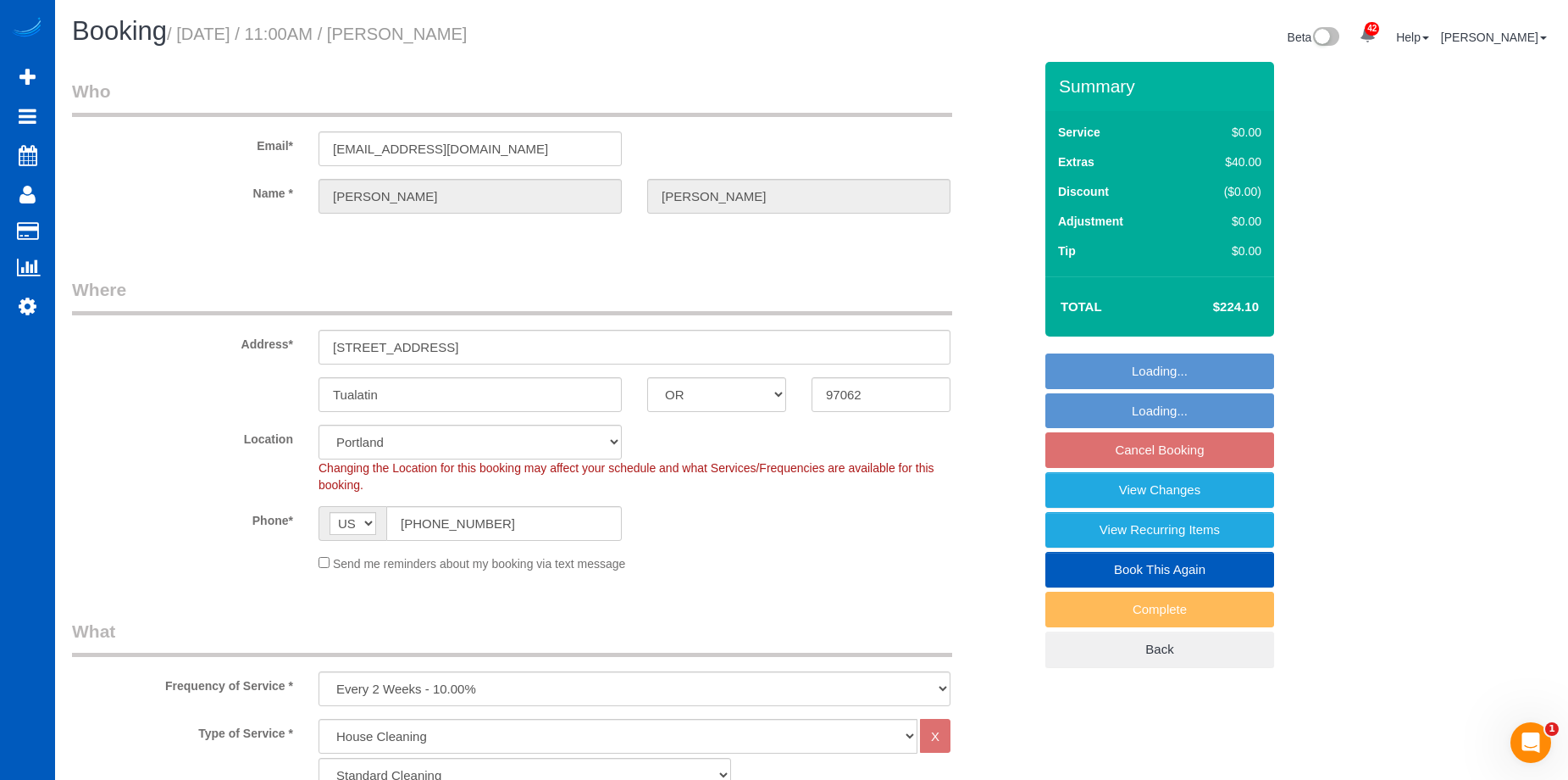
select select "1501"
select select "3"
select select "2"
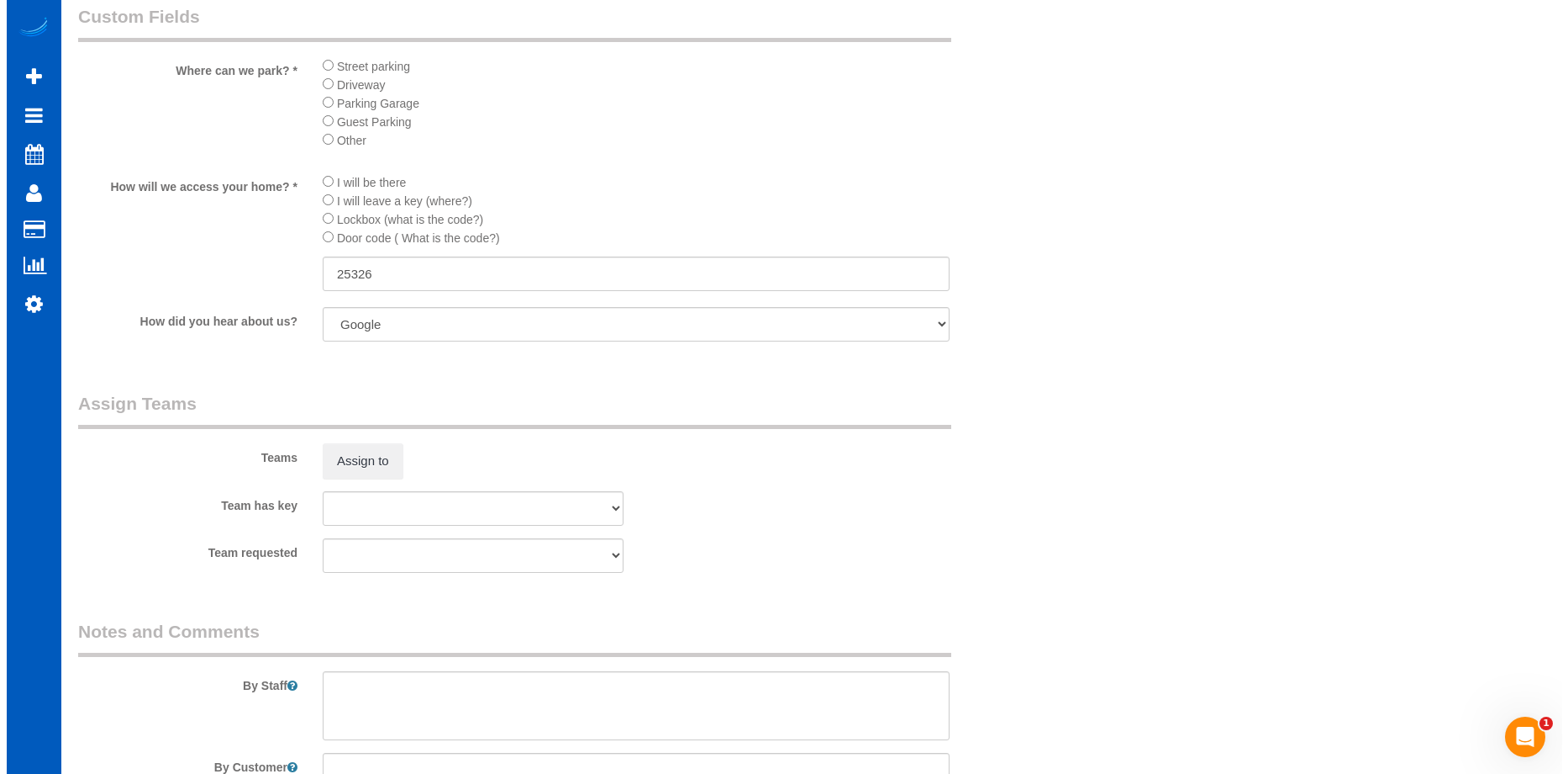
scroll to position [2018, 0]
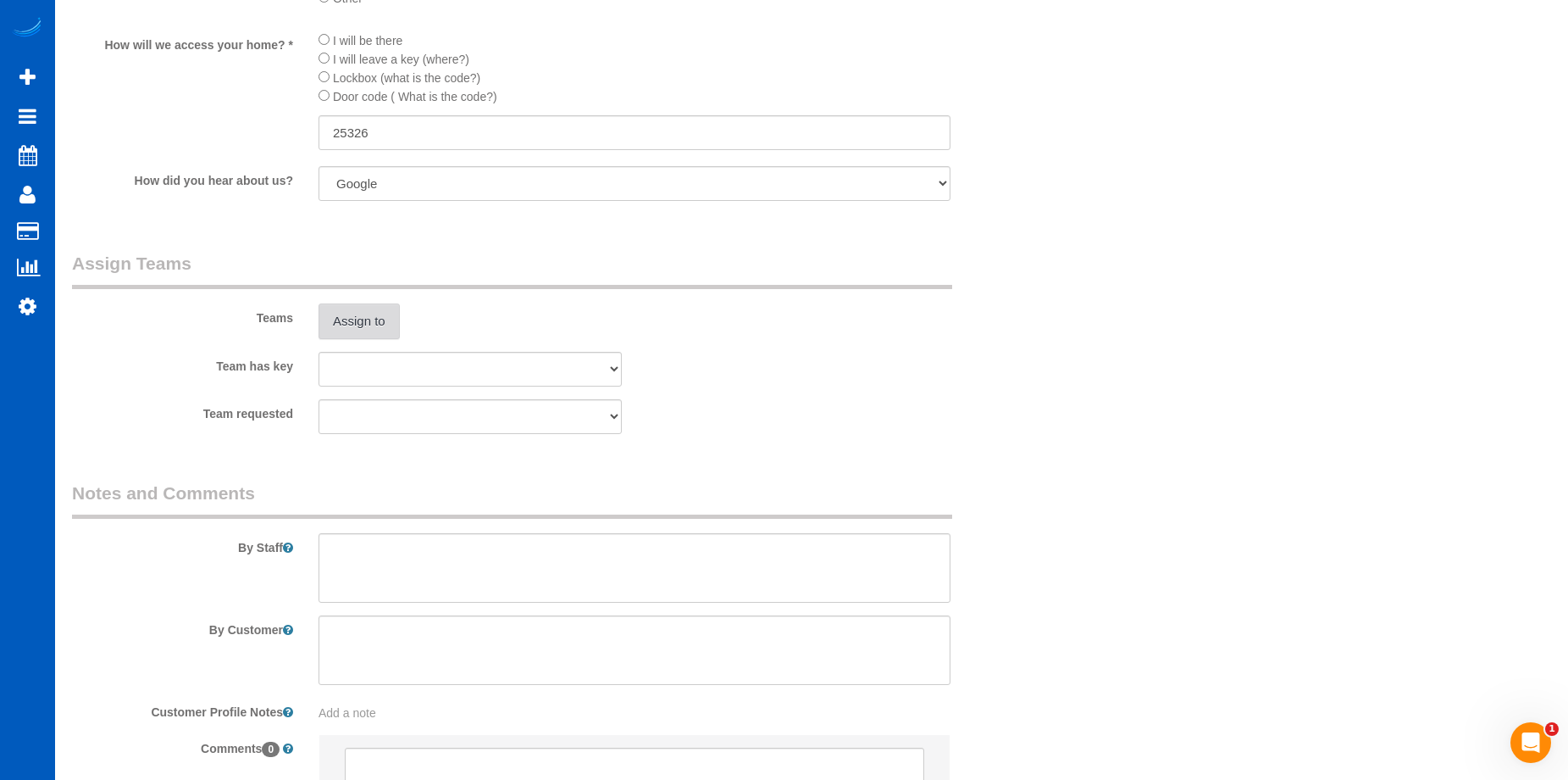
click at [376, 306] on button "Assign to" at bounding box center [359, 322] width 81 height 36
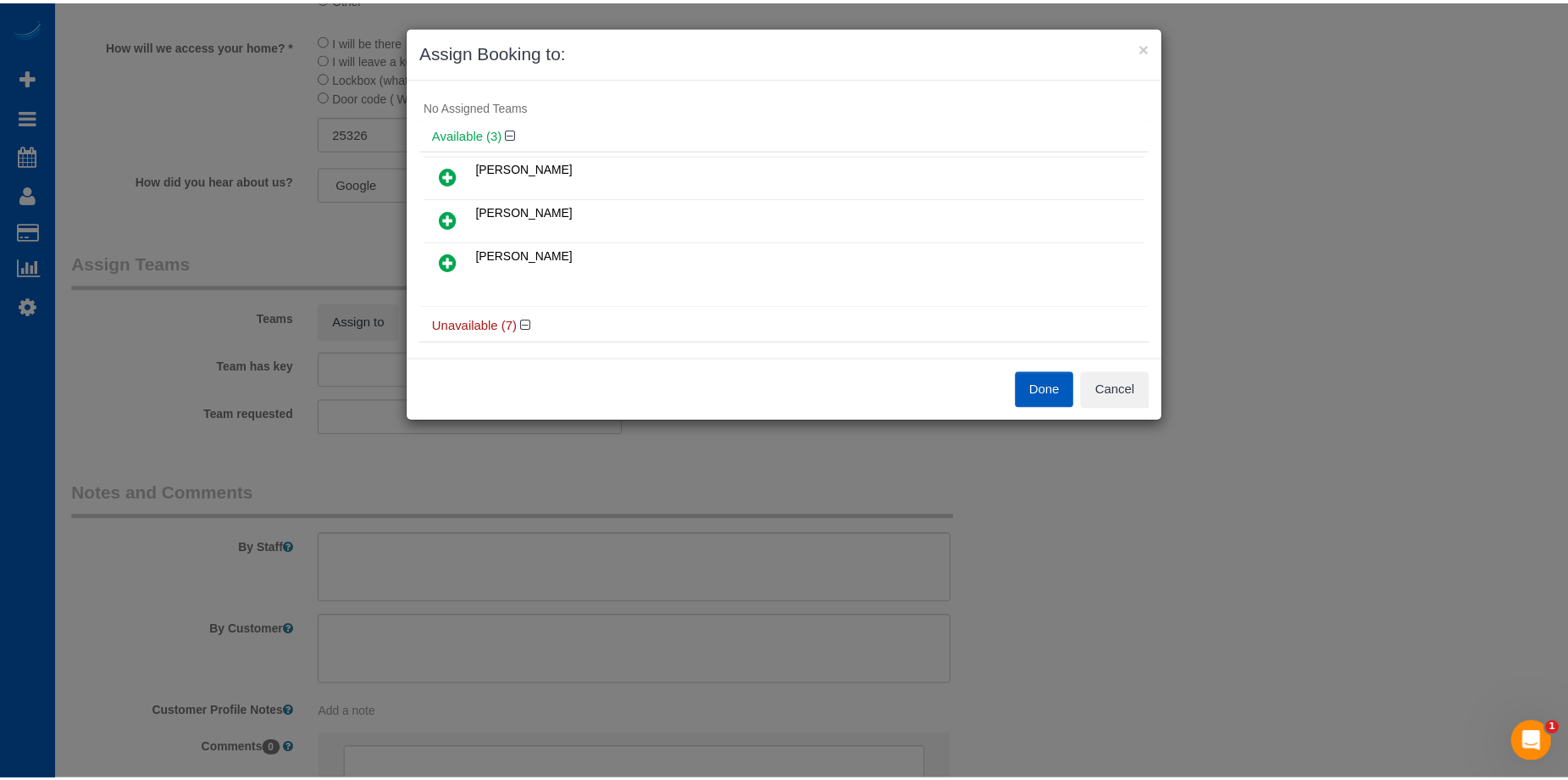
scroll to position [0, 0]
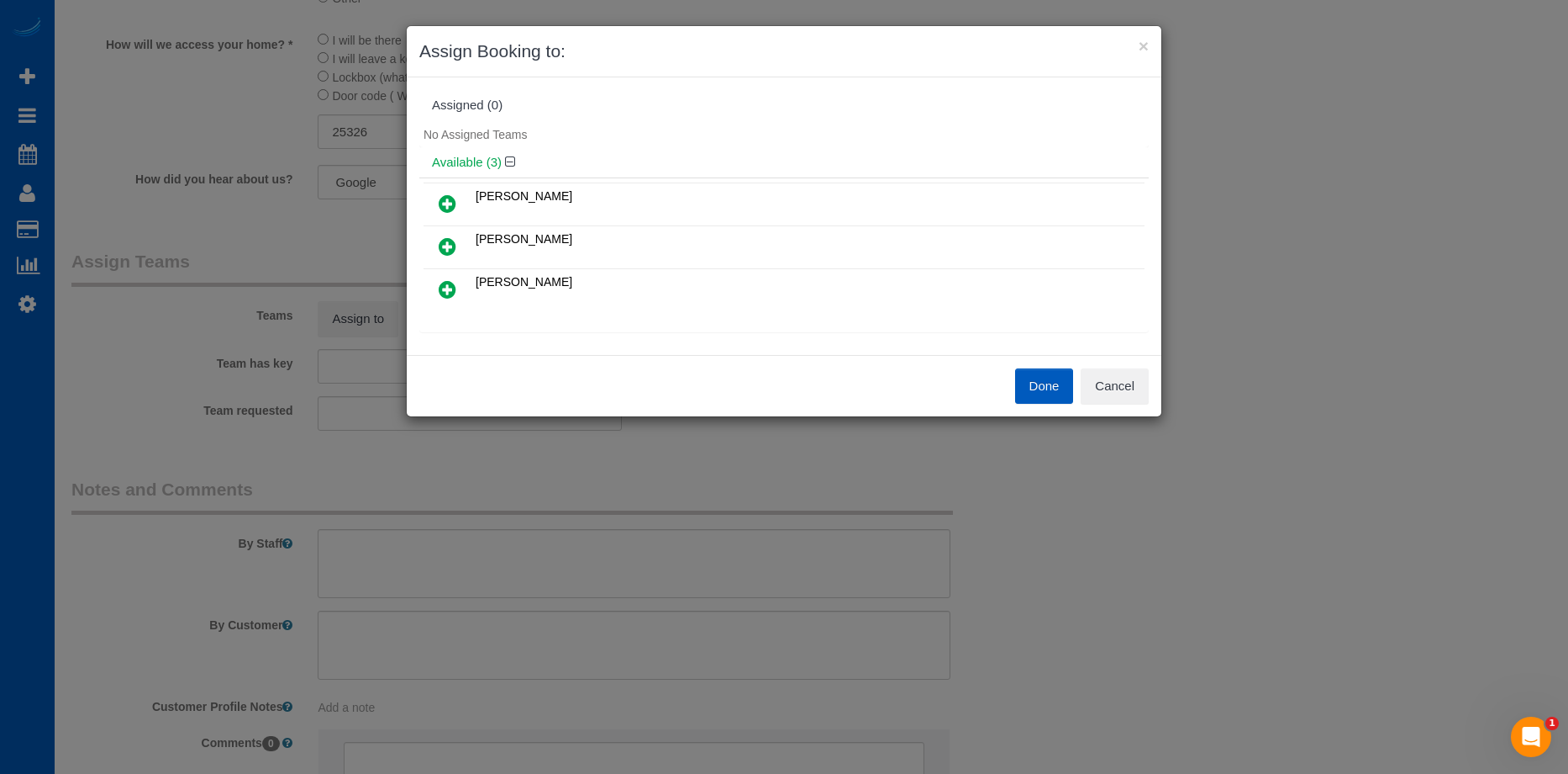
click at [450, 284] on icon at bounding box center [448, 290] width 18 height 20
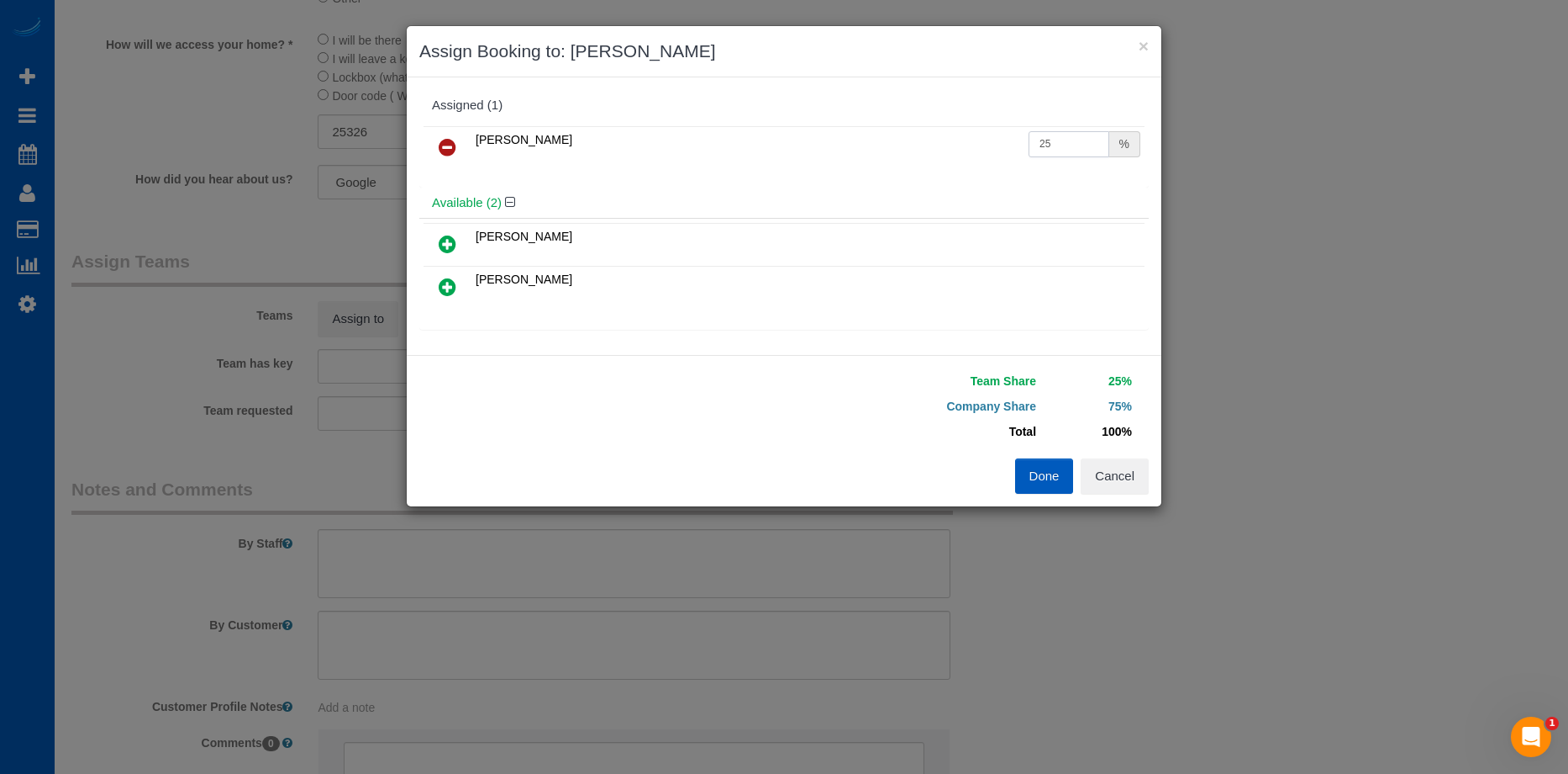
click at [1065, 154] on input "25" at bounding box center [1069, 144] width 81 height 26
drag, startPoint x: 1081, startPoint y: 149, endPoint x: 982, endPoint y: 139, distance: 99.5
click at [982, 139] on tr "Raissa Radionova 25 %" at bounding box center [784, 148] width 721 height 43
type input "50"
click at [1050, 475] on button "Done" at bounding box center [1045, 476] width 59 height 35
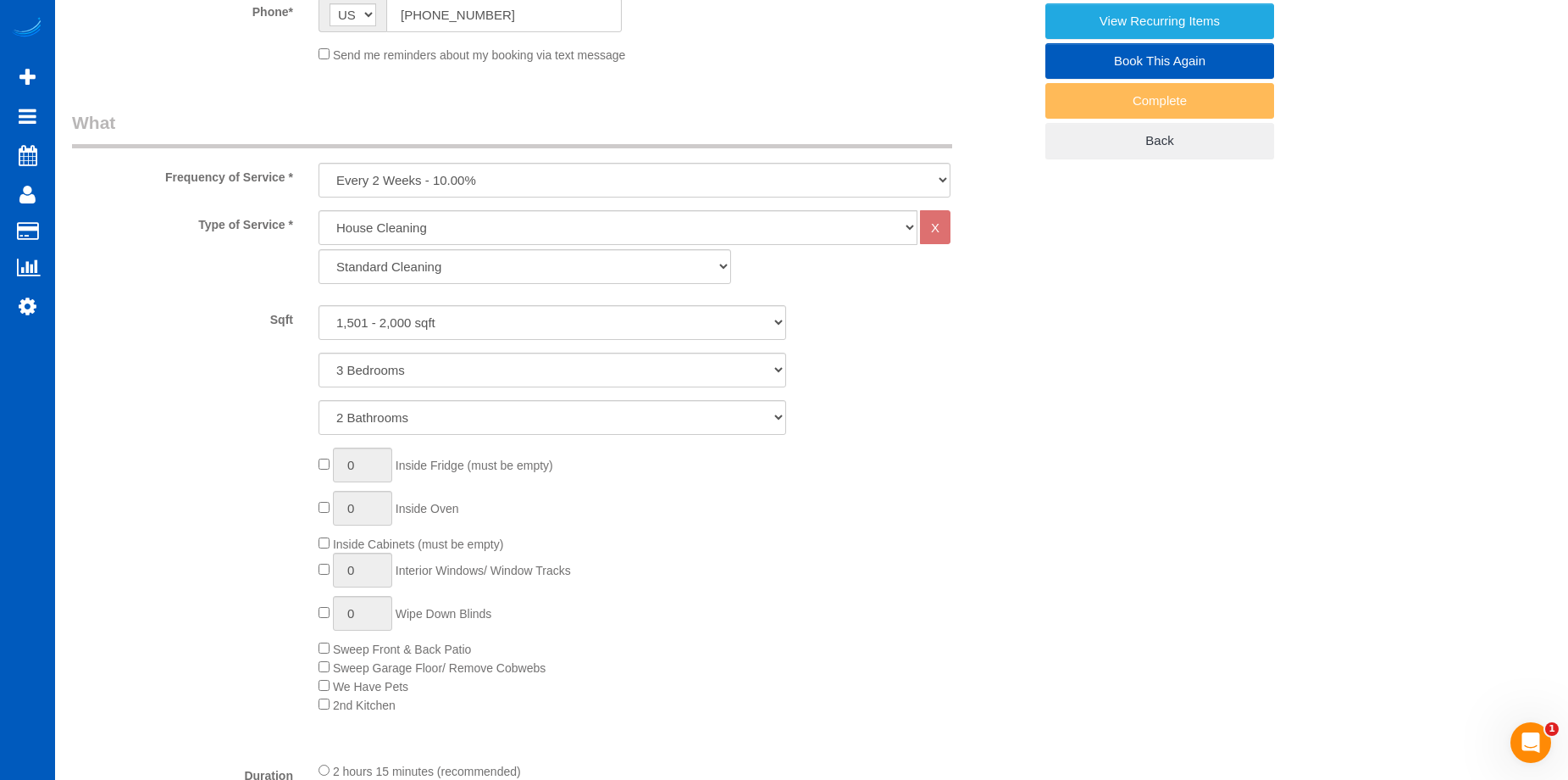
scroll to position [932, 0]
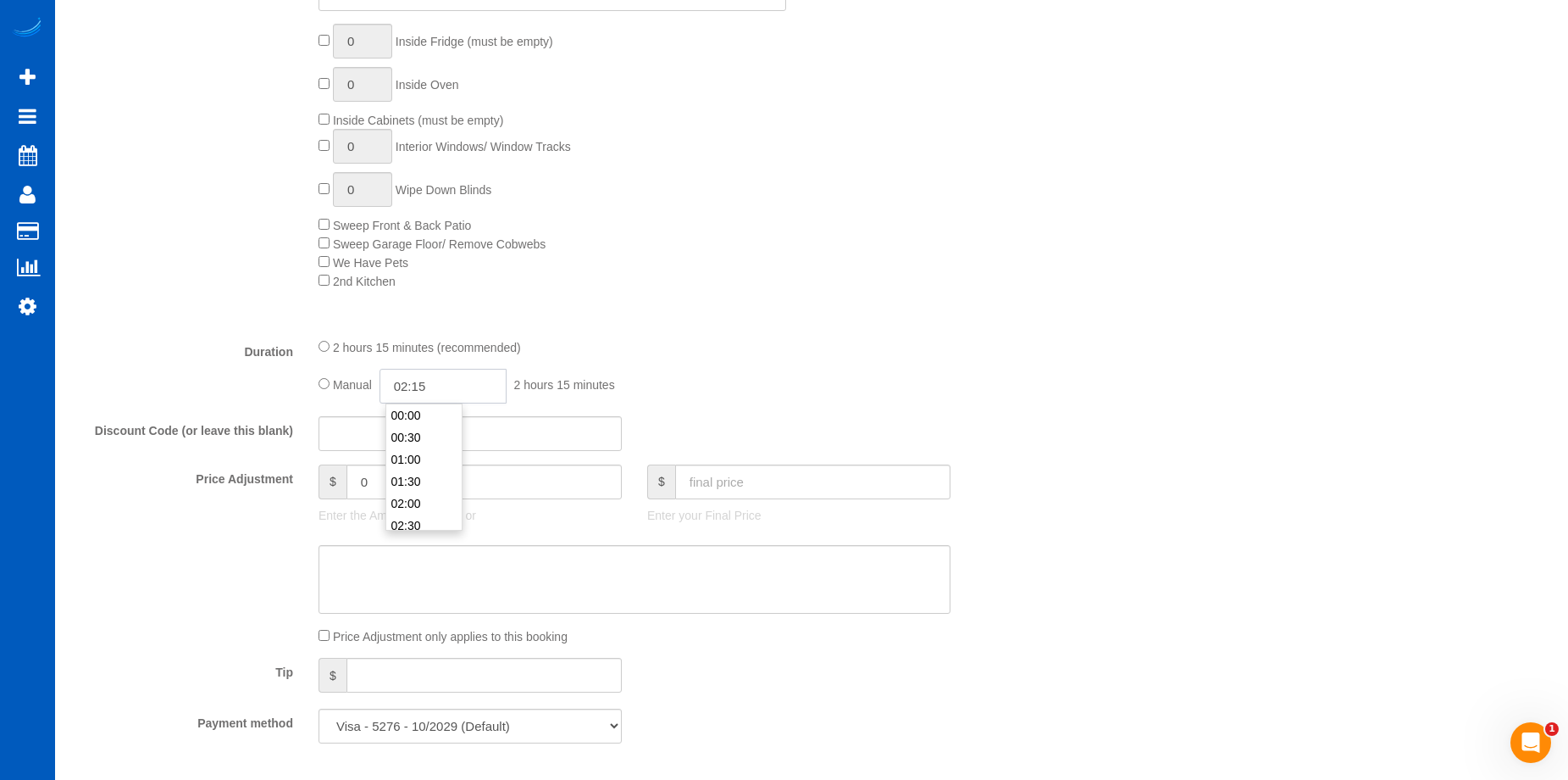
click at [443, 386] on input "02:15" at bounding box center [443, 385] width 127 height 35
type input "05:00"
click at [418, 461] on li "05:00" at bounding box center [423, 466] width 75 height 22
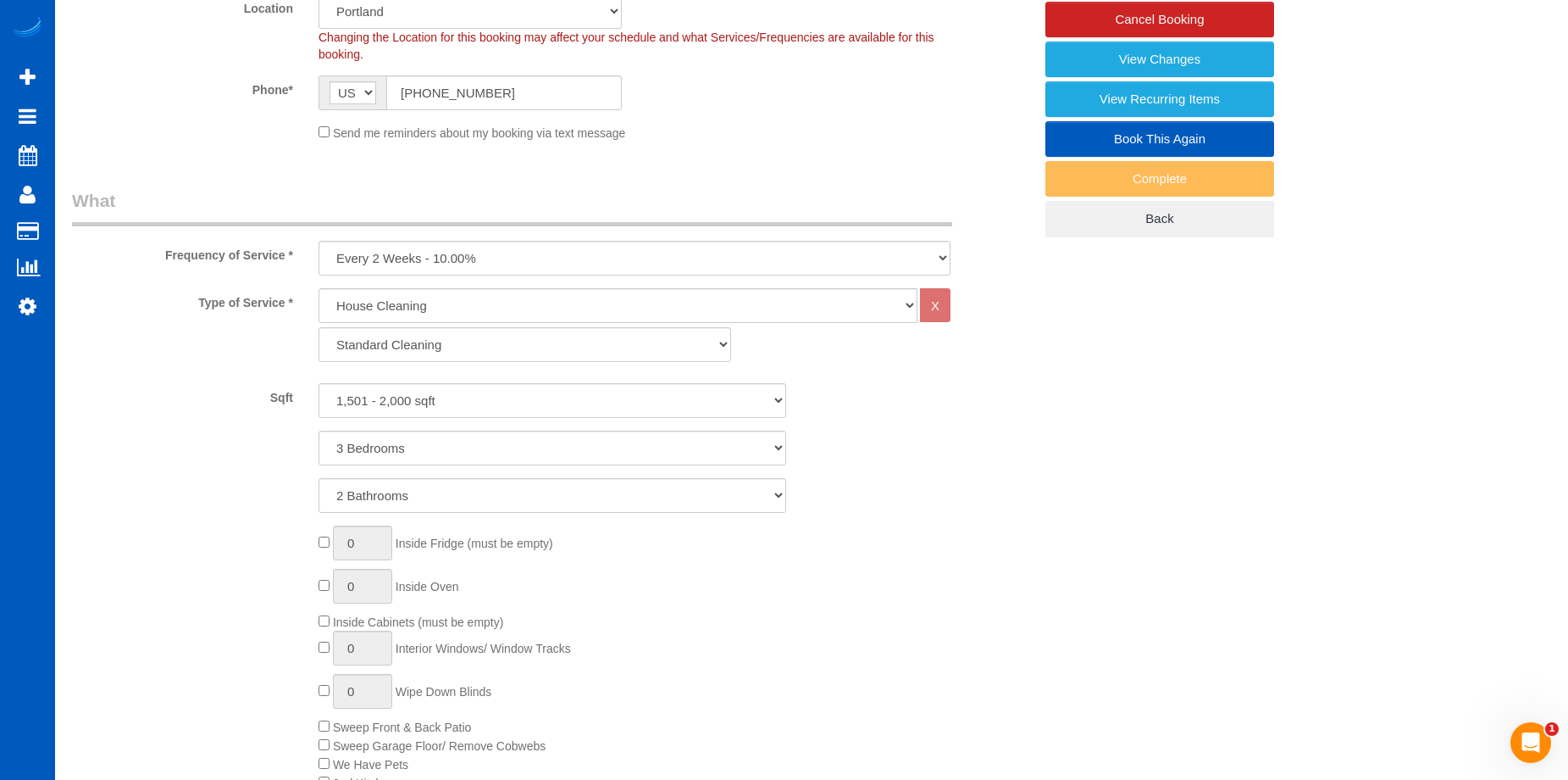
select select "spot19"
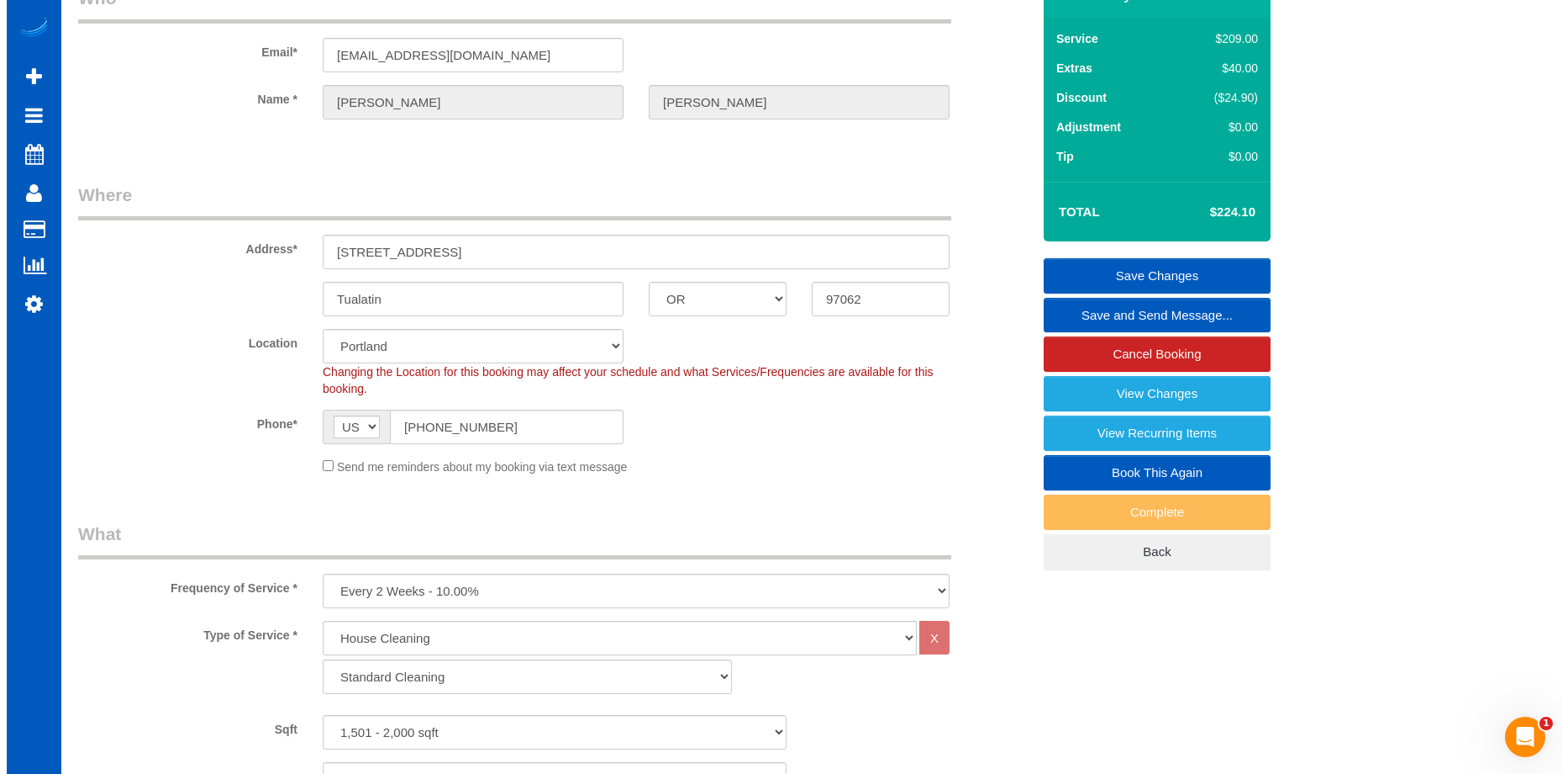
scroll to position [0, 0]
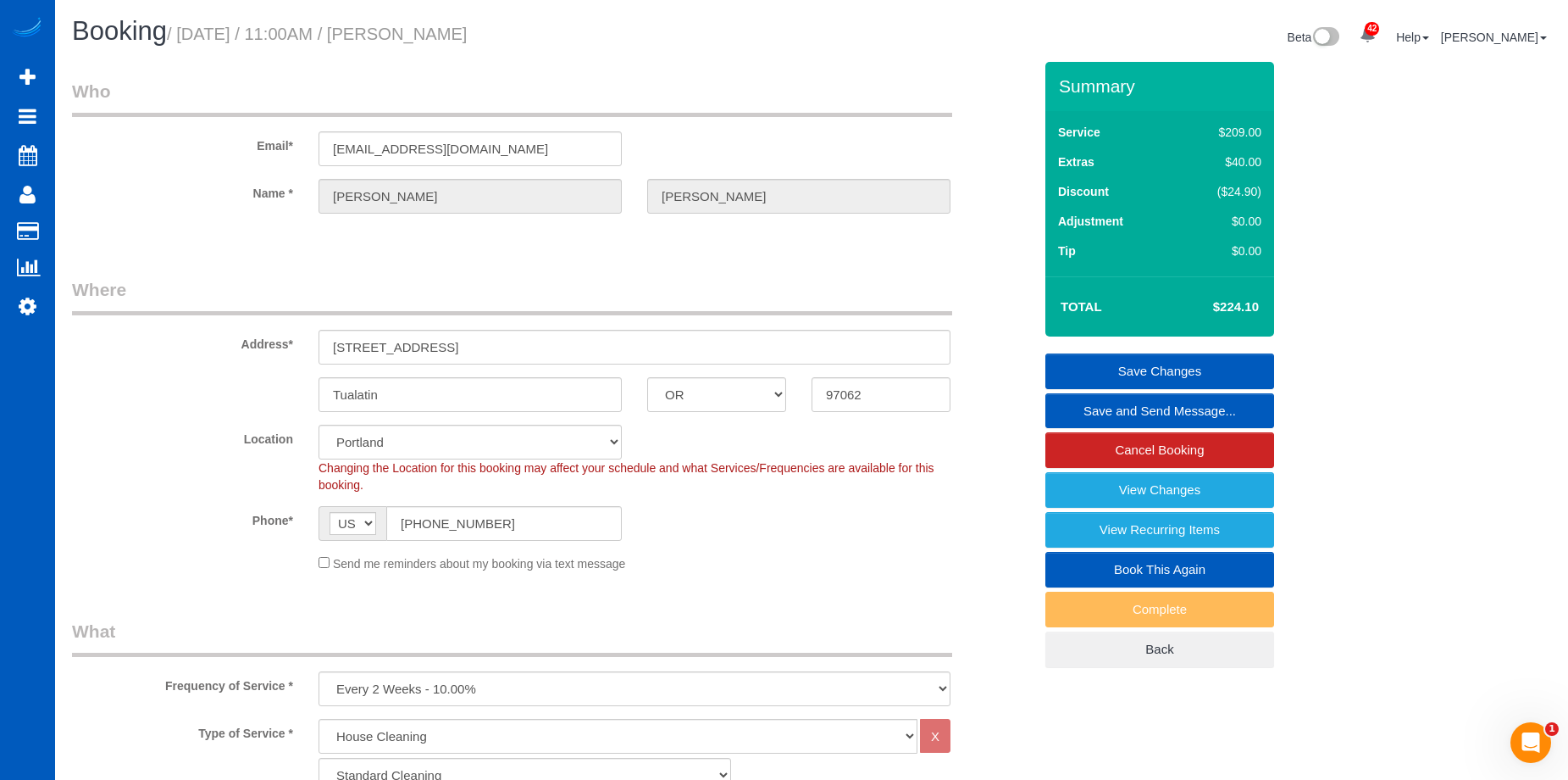
click at [1146, 368] on link "Save Changes" at bounding box center [1159, 371] width 229 height 36
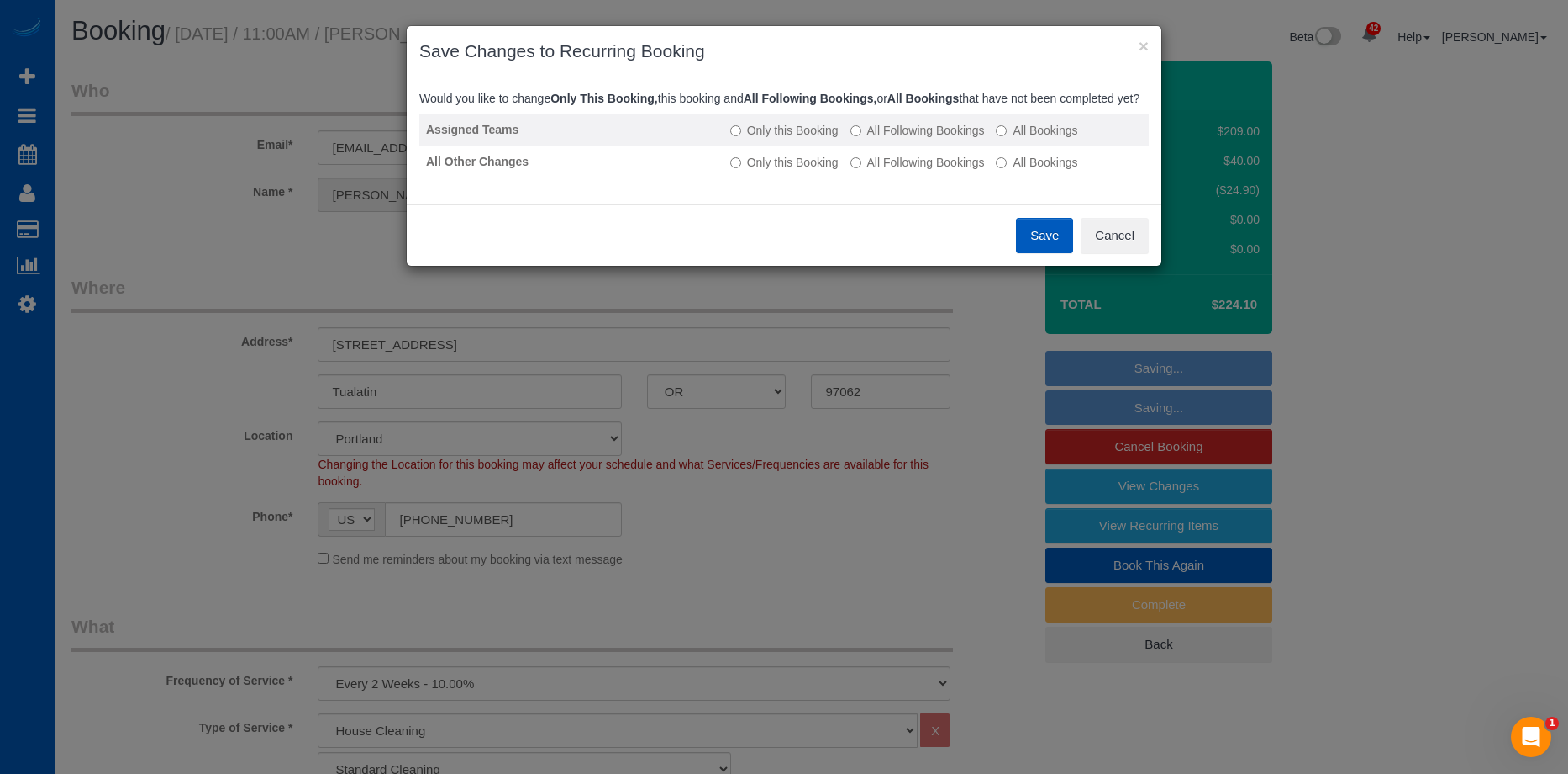
click at [917, 139] on label "All Following Bookings" at bounding box center [917, 130] width 135 height 17
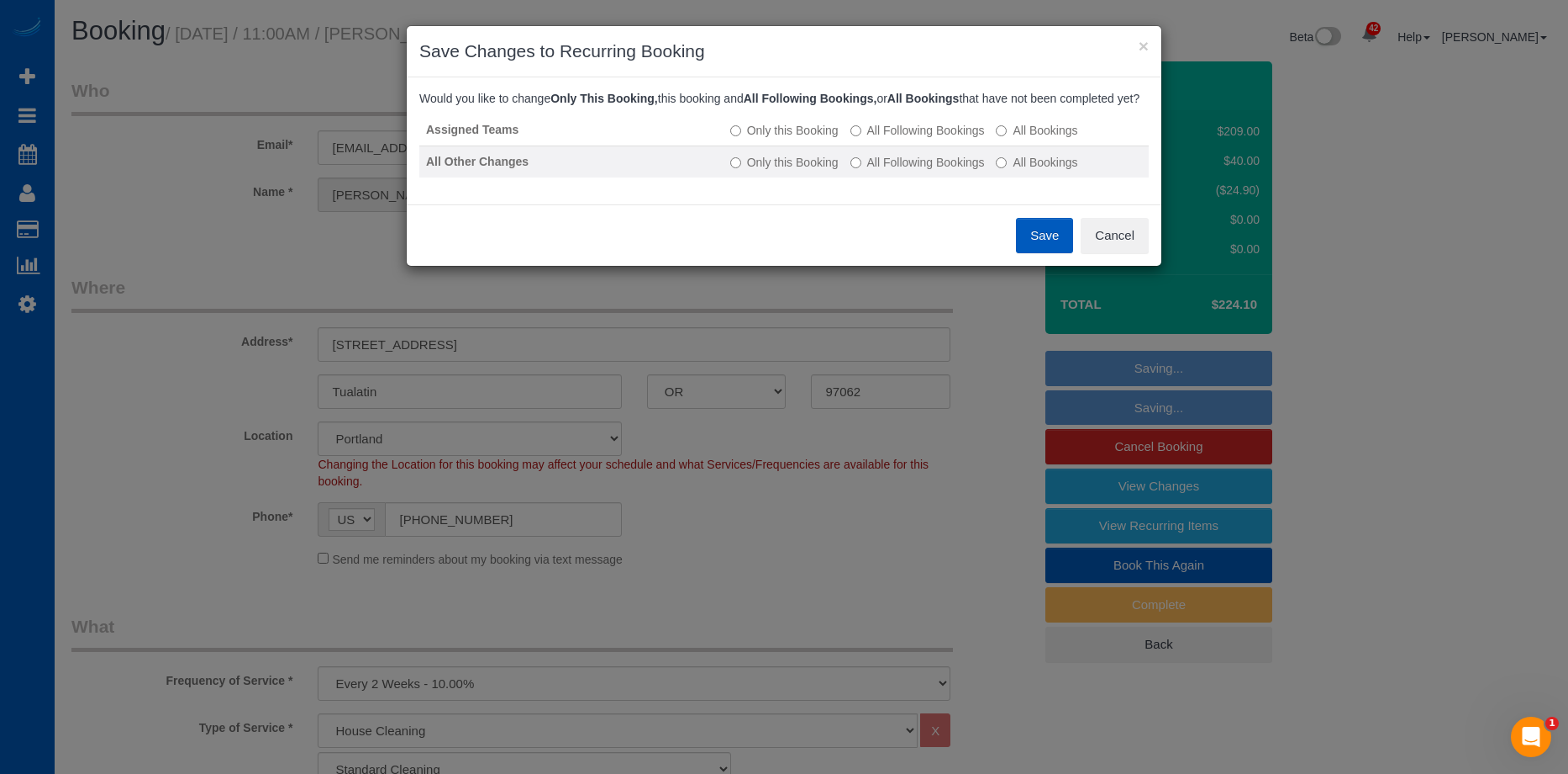
click at [915, 170] on label "All Following Bookings" at bounding box center [917, 161] width 135 height 17
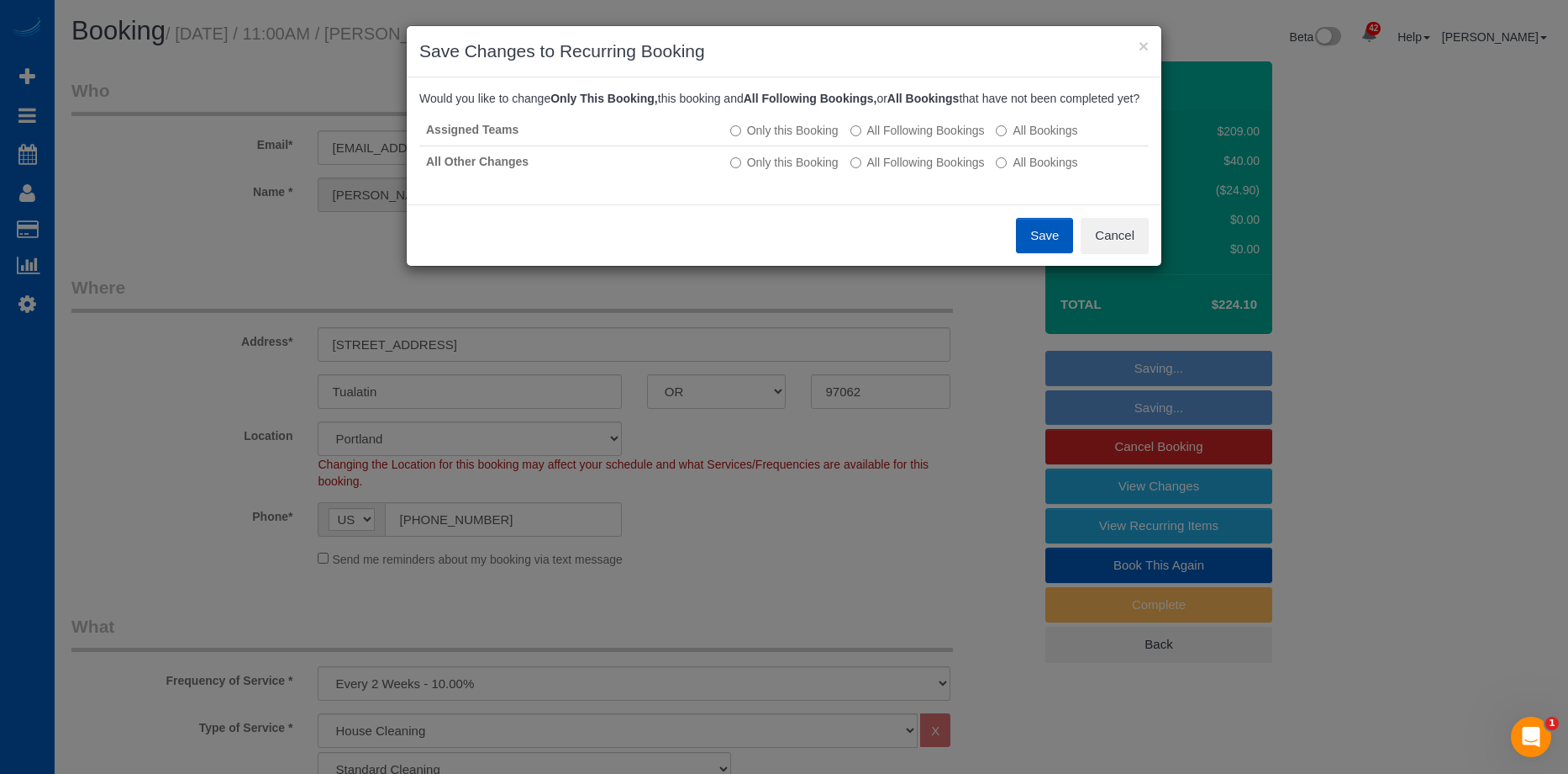
click at [1063, 250] on button "Save" at bounding box center [1044, 235] width 57 height 35
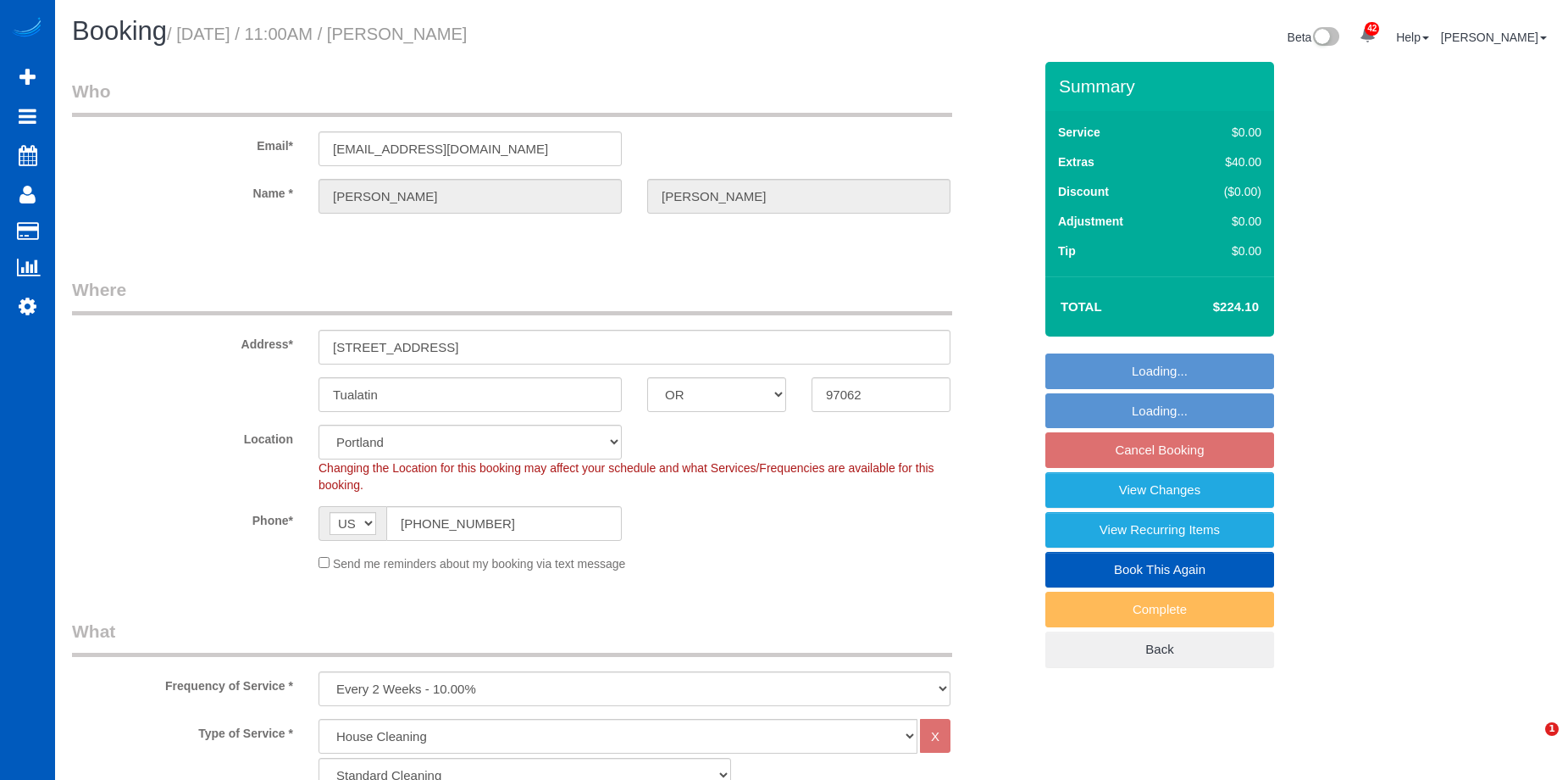
select select "OR"
select select "199"
select select "1501"
select select "3"
select select "2"
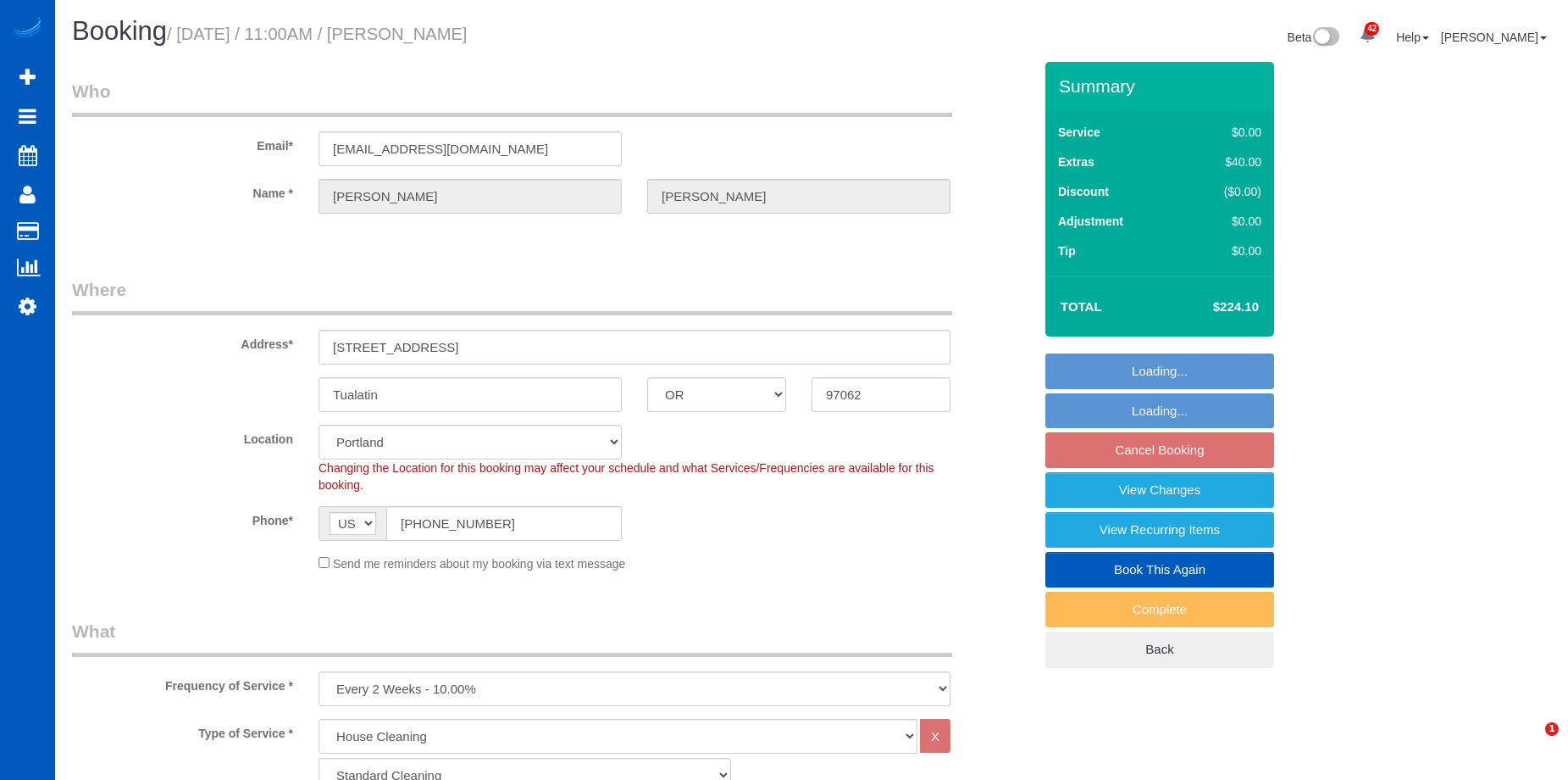
select select "spot2"
select select "number:8"
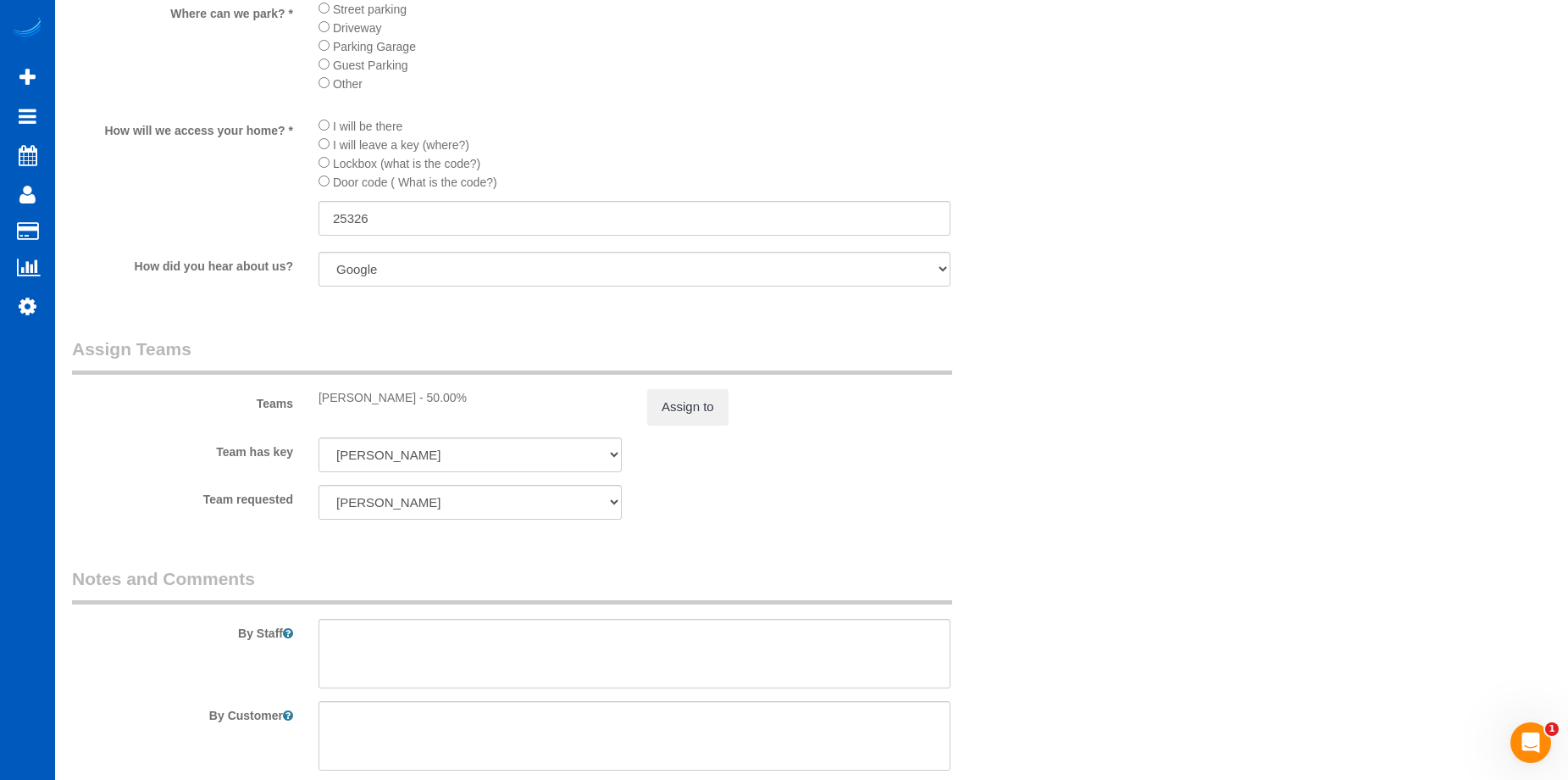
scroll to position [1949, 0]
click at [708, 413] on button "Assign to" at bounding box center [687, 406] width 81 height 36
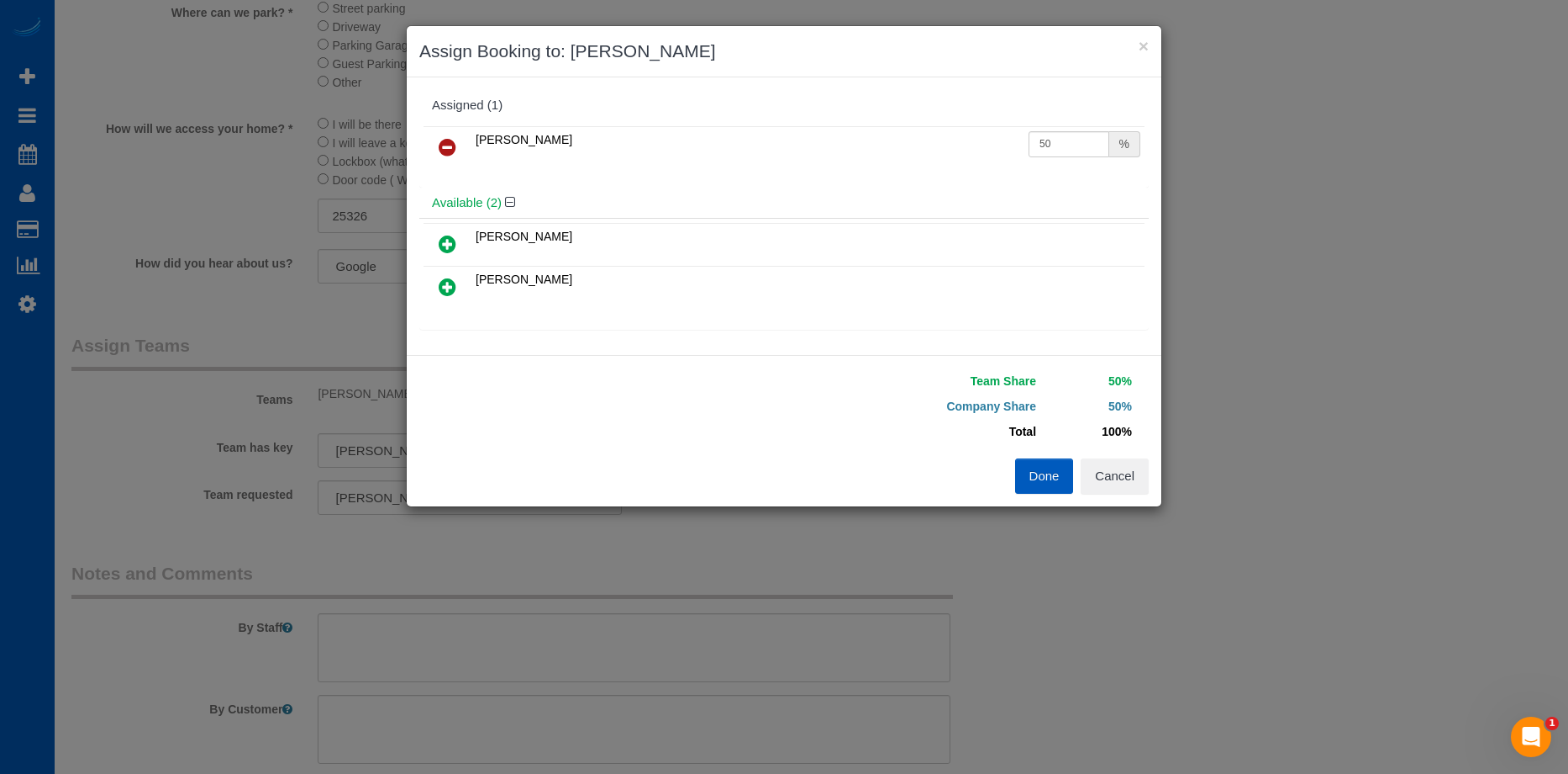
click at [450, 151] on icon at bounding box center [448, 147] width 18 height 20
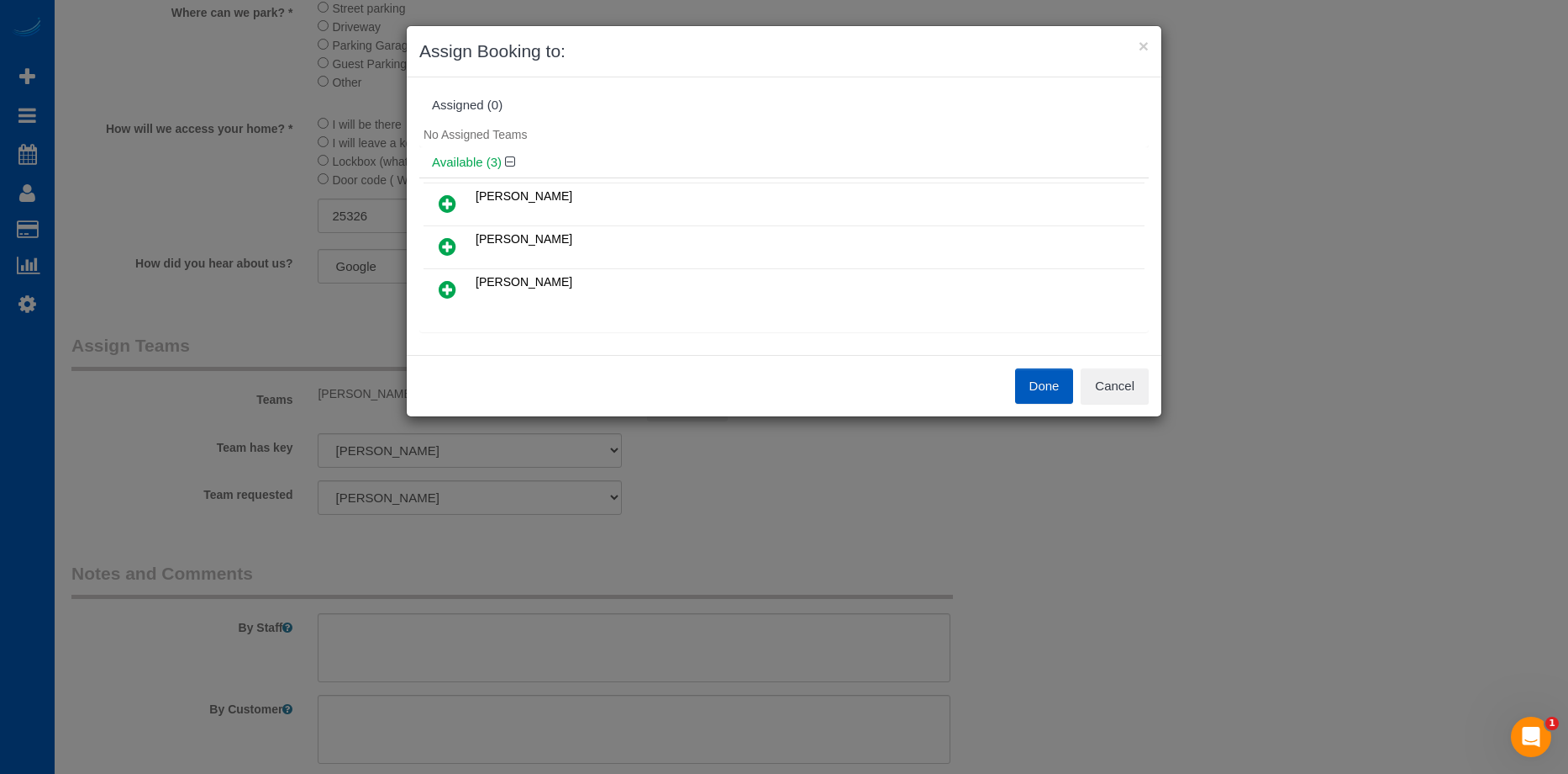
click at [459, 240] on link at bounding box center [448, 247] width 39 height 33
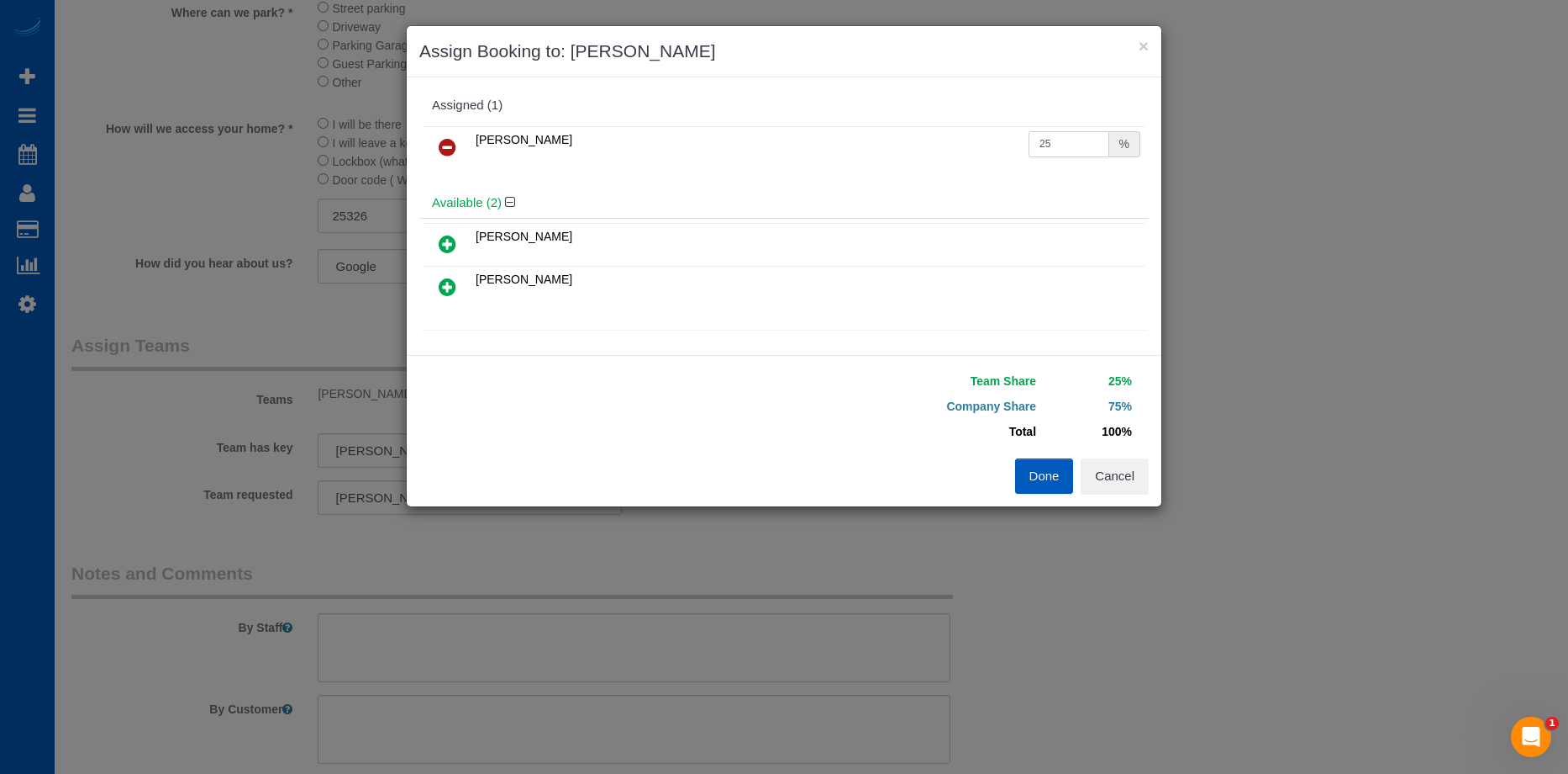
click at [1033, 147] on input "25" at bounding box center [1069, 144] width 81 height 26
drag, startPoint x: 1055, startPoint y: 142, endPoint x: 996, endPoint y: 147, distance: 59.2
click at [996, 147] on tr "Mariia Syrotiuk 25 %" at bounding box center [784, 148] width 721 height 43
type input "50"
click at [1038, 475] on button "Done" at bounding box center [1045, 476] width 59 height 35
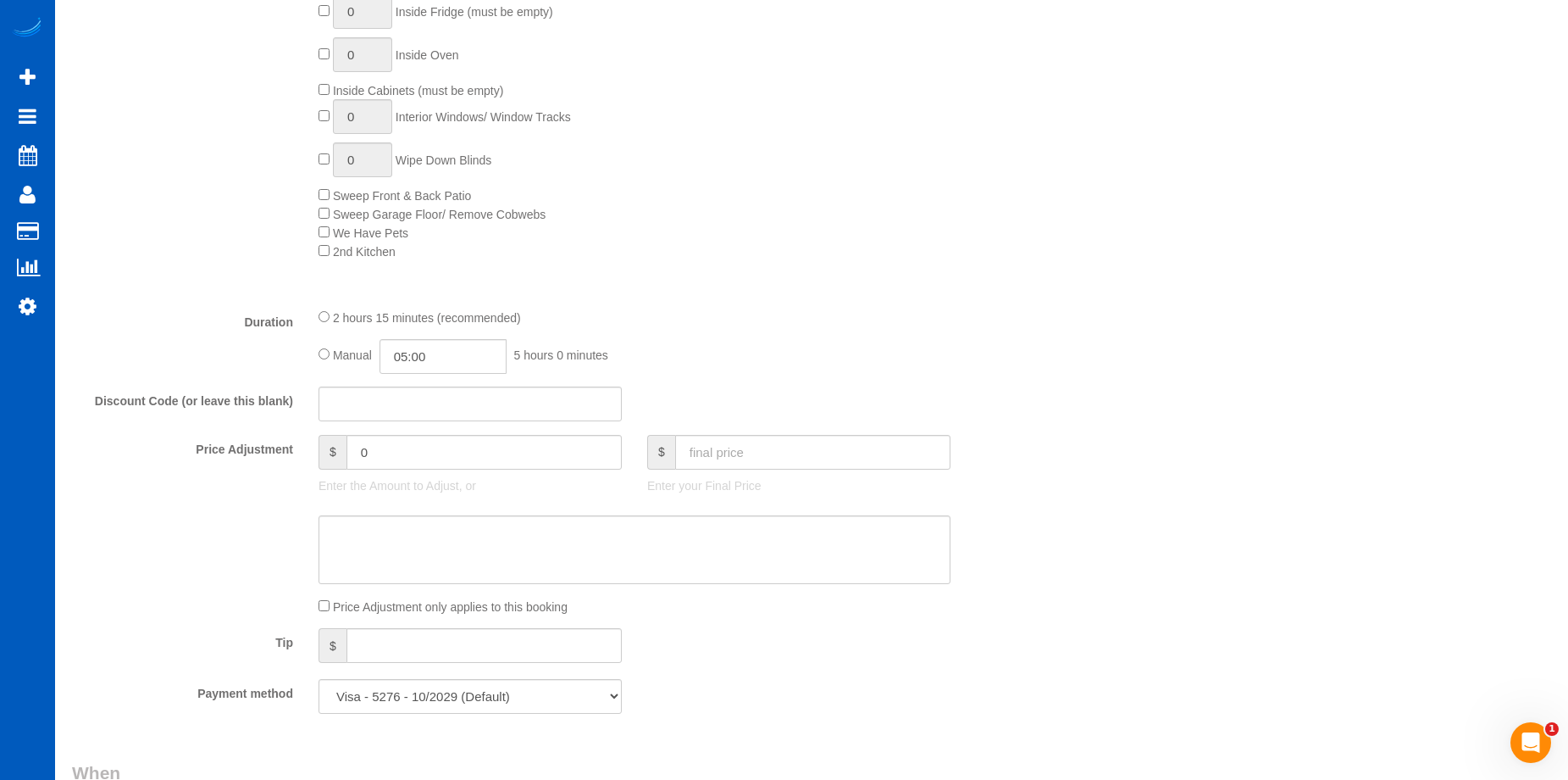
scroll to position [847, 0]
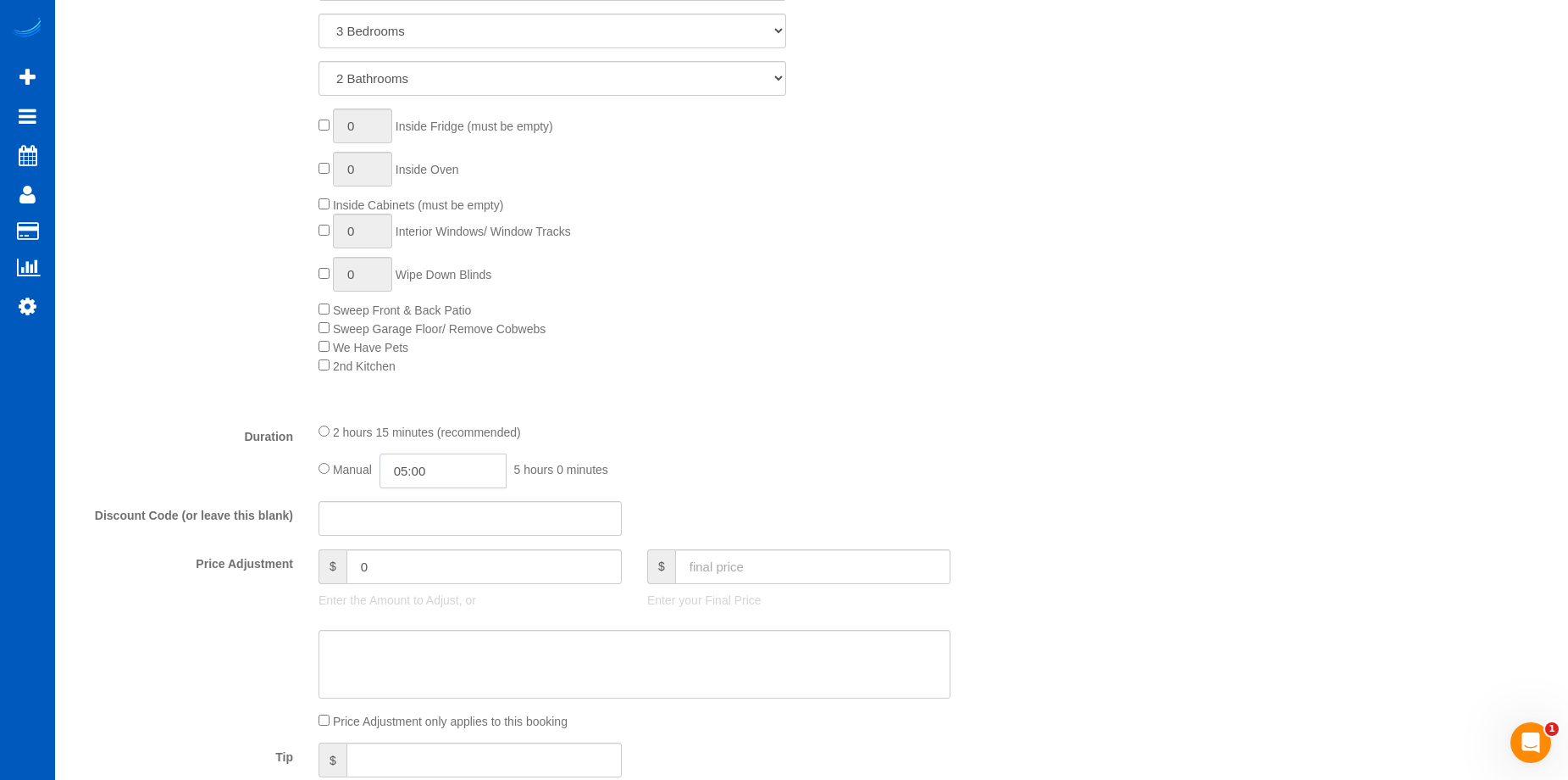
click at [436, 463] on input "05:00" at bounding box center [443, 470] width 127 height 35
type input "03:00"
click at [423, 526] on li "03:00" at bounding box center [423, 519] width 75 height 22
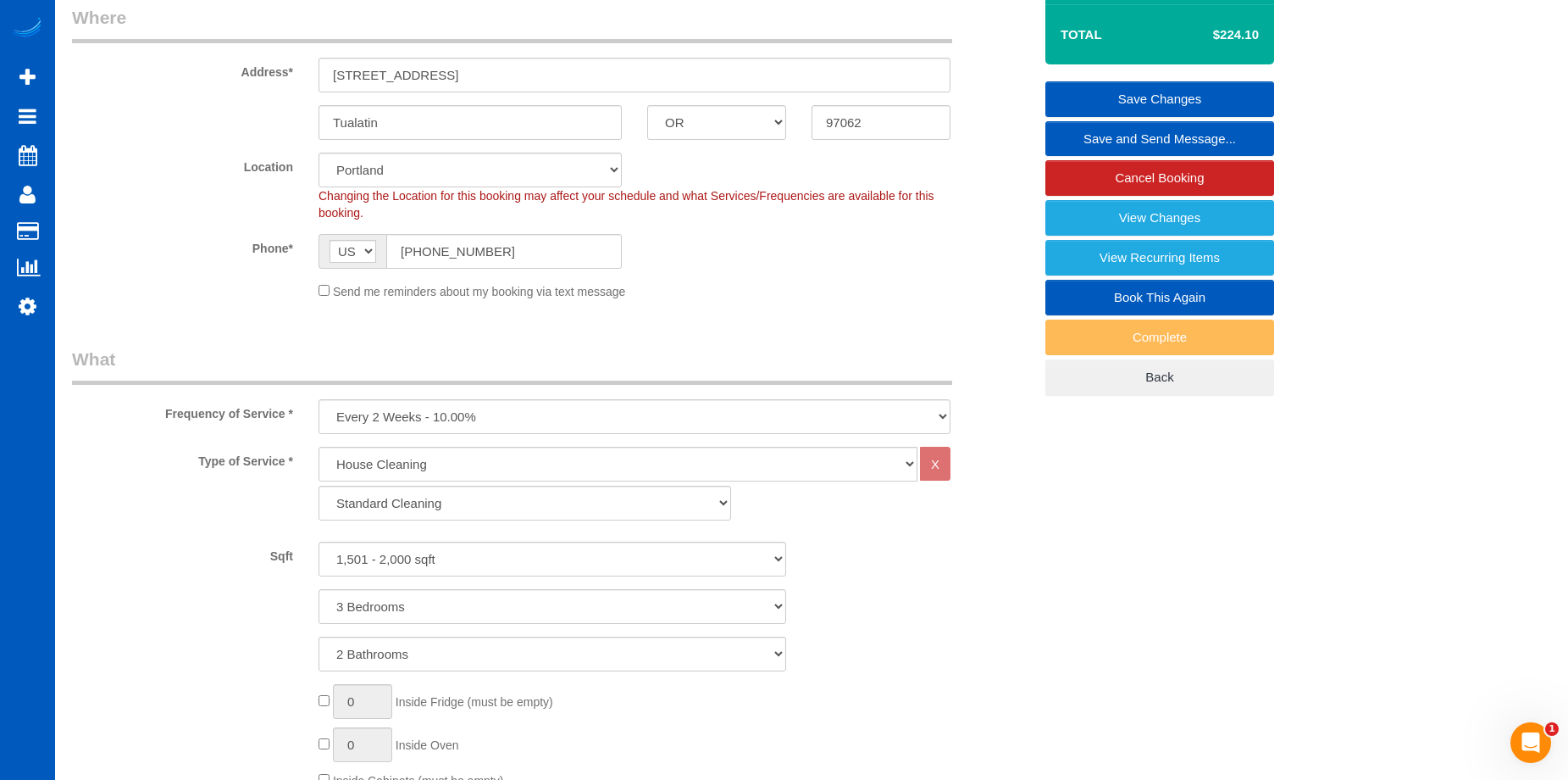
scroll to position [254, 0]
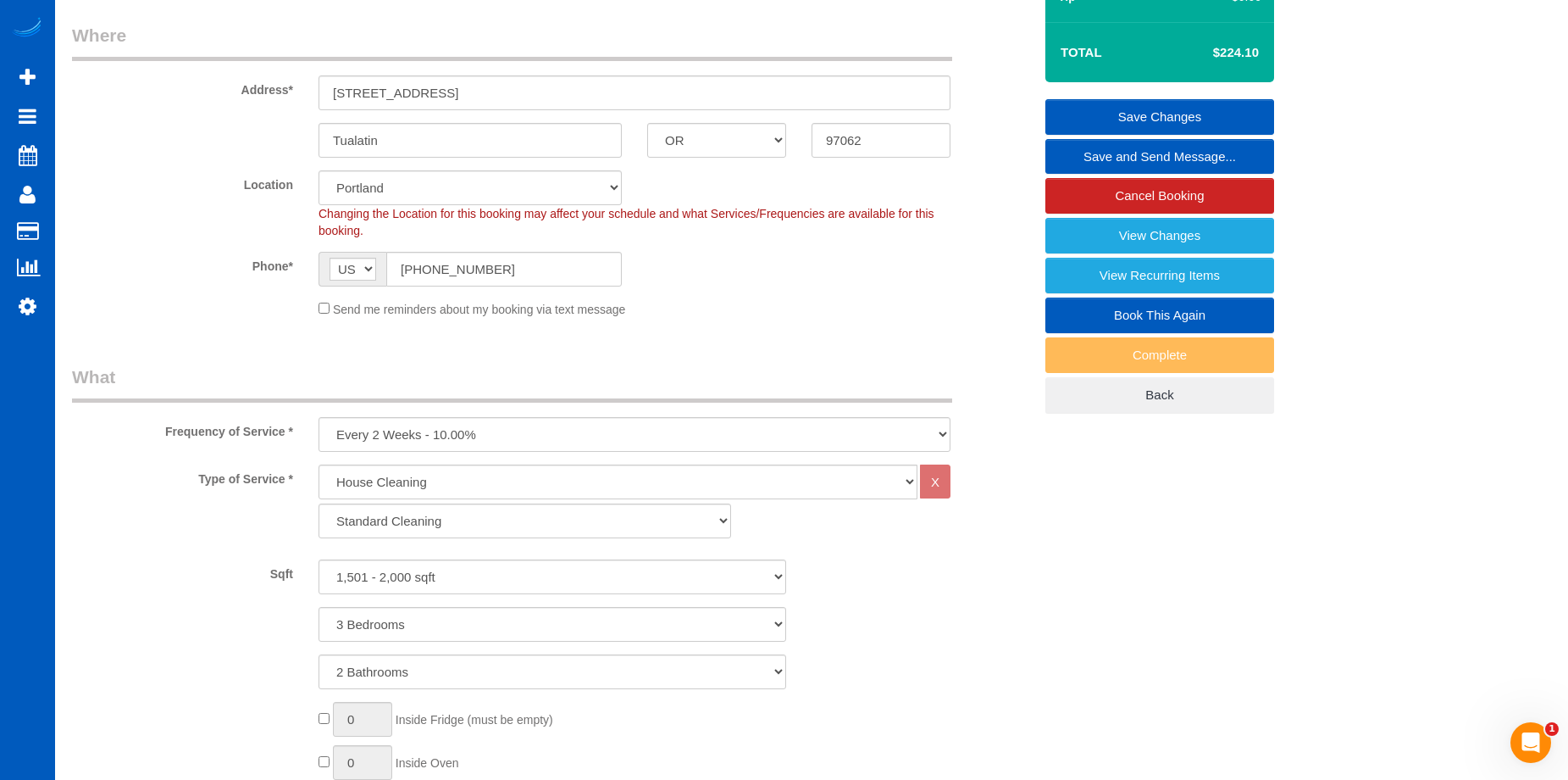
select select "spot19"
click at [1122, 101] on link "Save Changes" at bounding box center [1159, 117] width 229 height 36
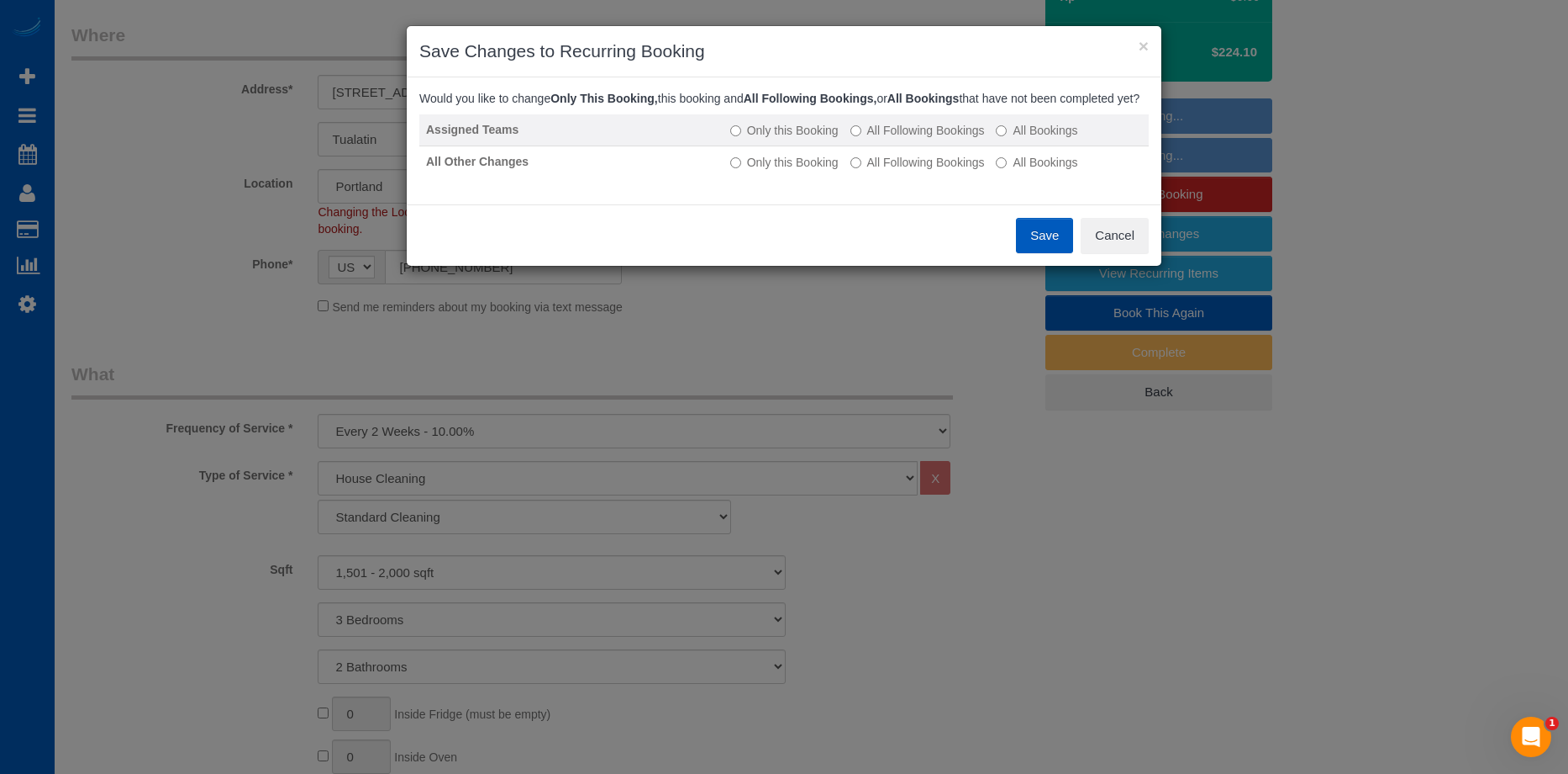
click at [882, 139] on label "All Following Bookings" at bounding box center [917, 130] width 135 height 17
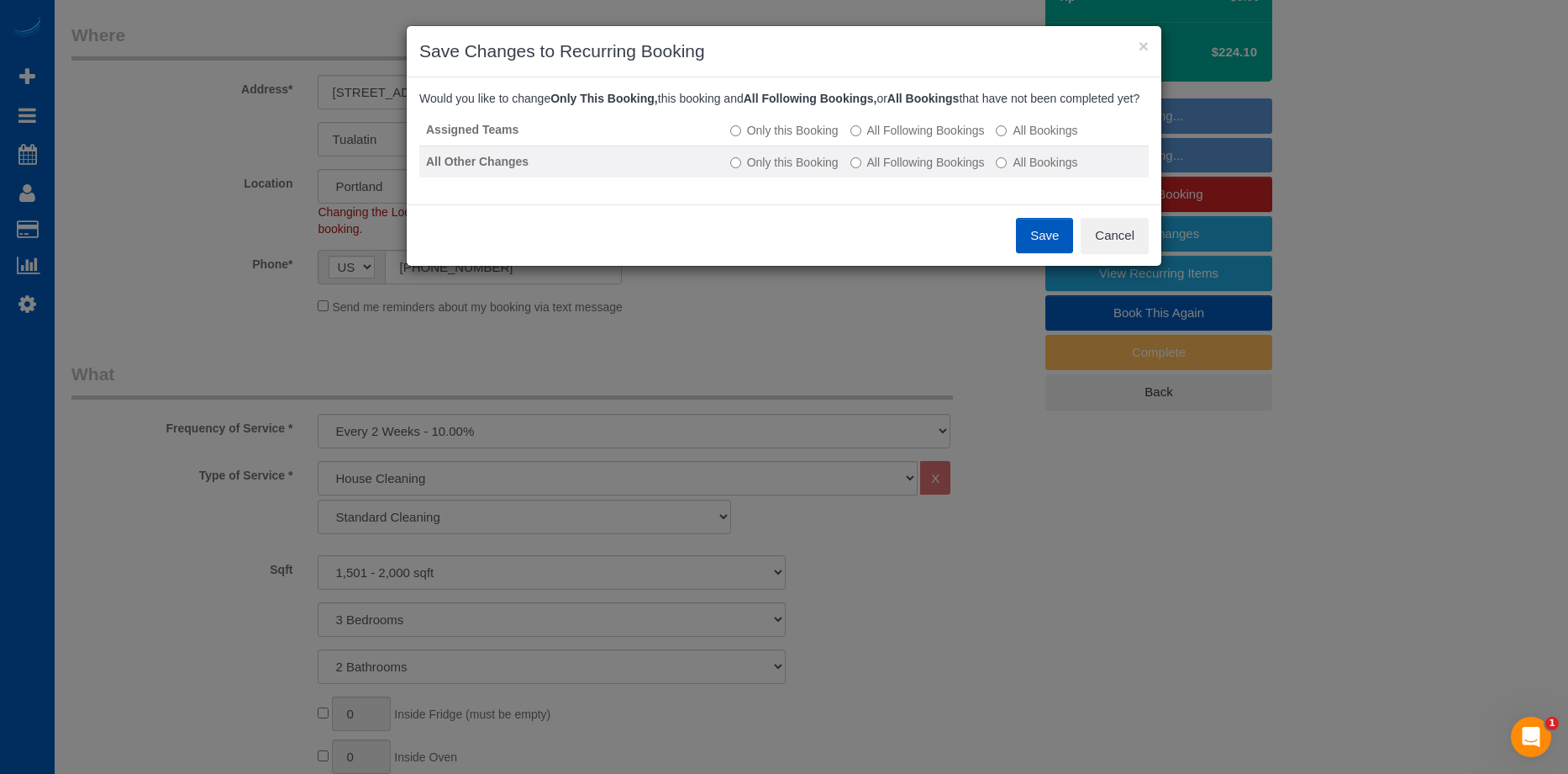
click at [885, 170] on label "All Following Bookings" at bounding box center [917, 161] width 135 height 17
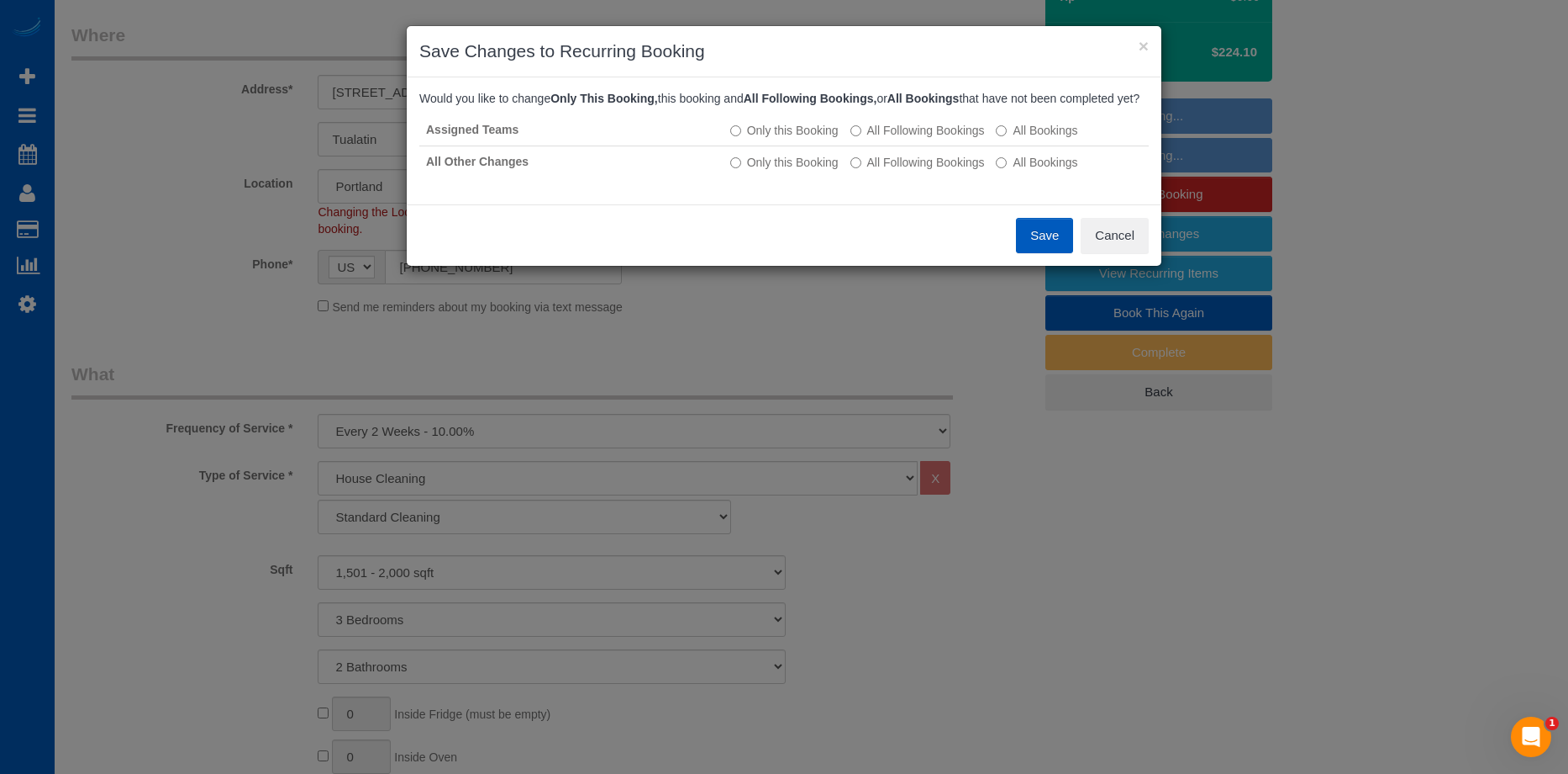
click at [1040, 253] on button "Save" at bounding box center [1044, 235] width 57 height 35
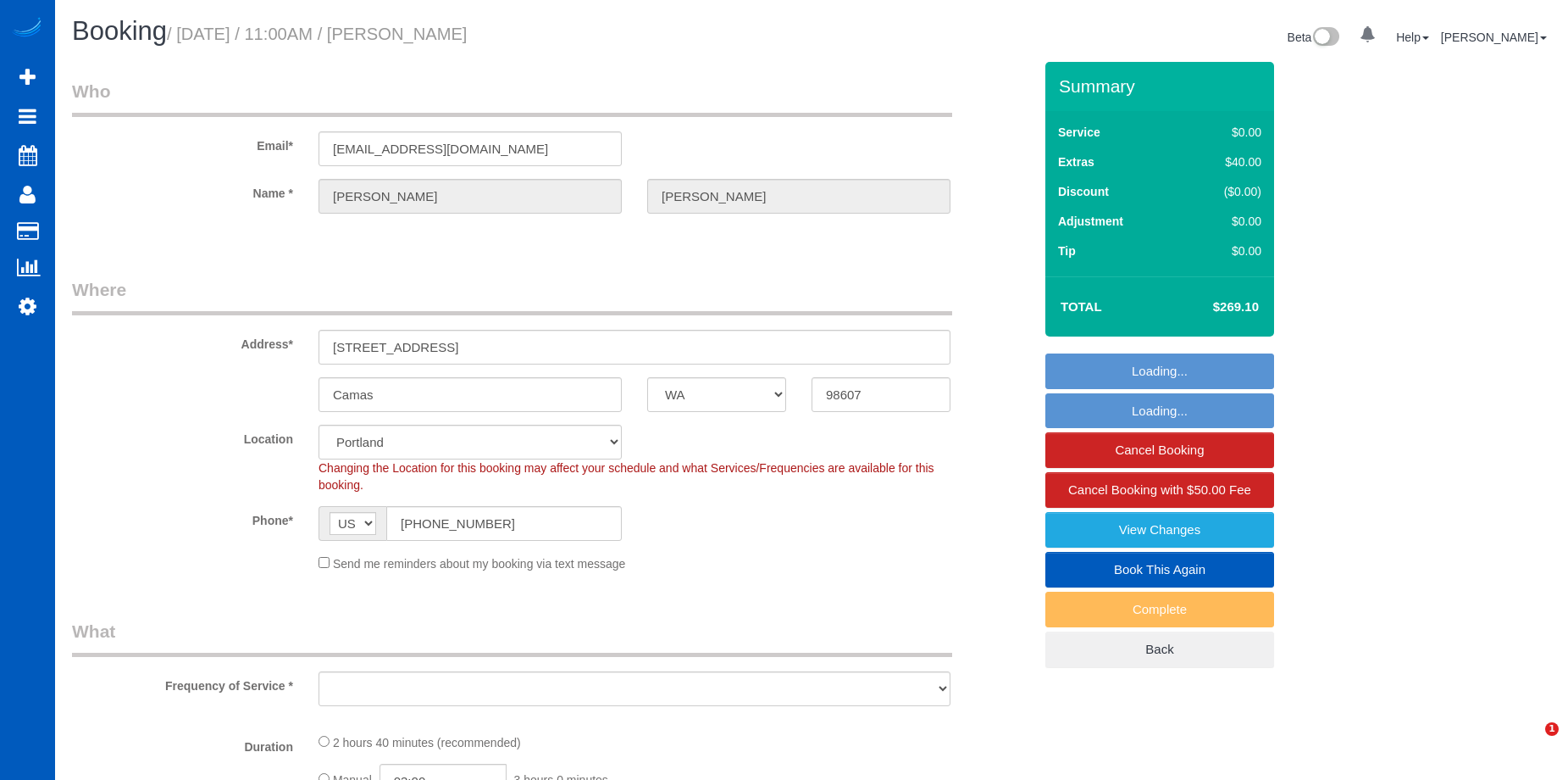
select select "WA"
select select "object:913"
select select "string:fspay-6ecf7787-810c-4d97-9c2b-35b2b35e3c5e"
select select "spot2"
select select "object:979"
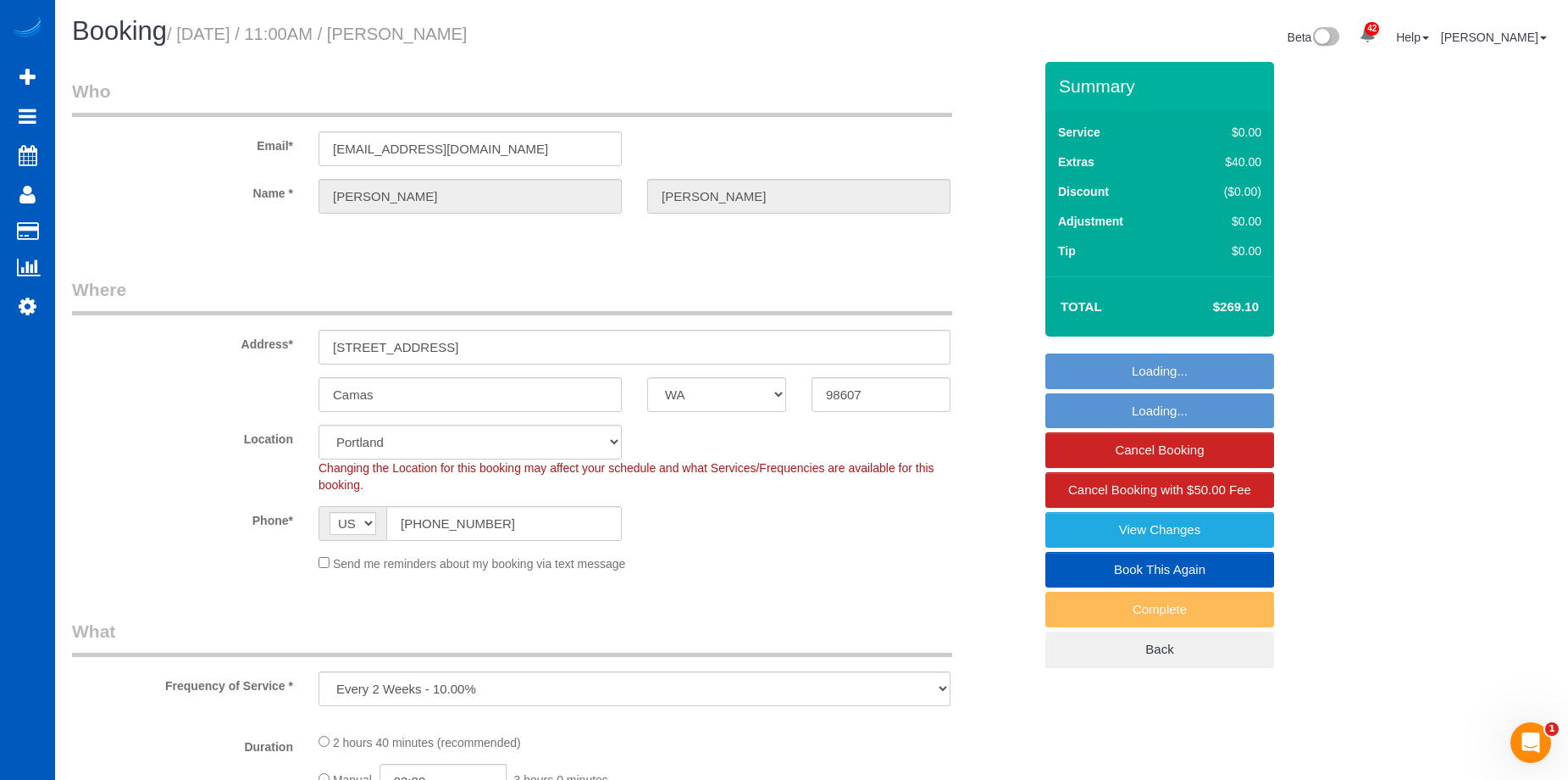
select select "199"
select select "2001"
select select "3"
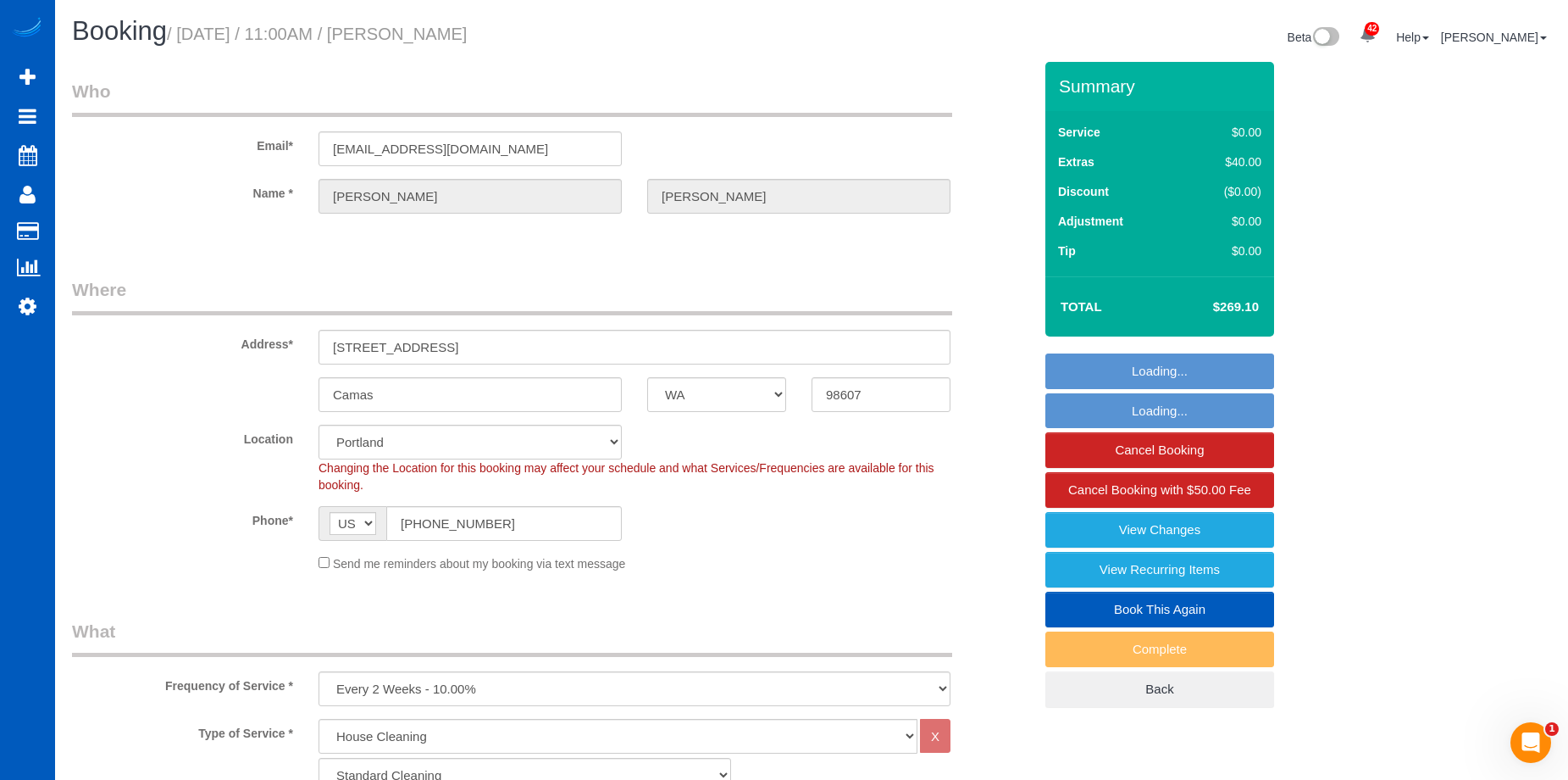
select select "2001"
select select "3"
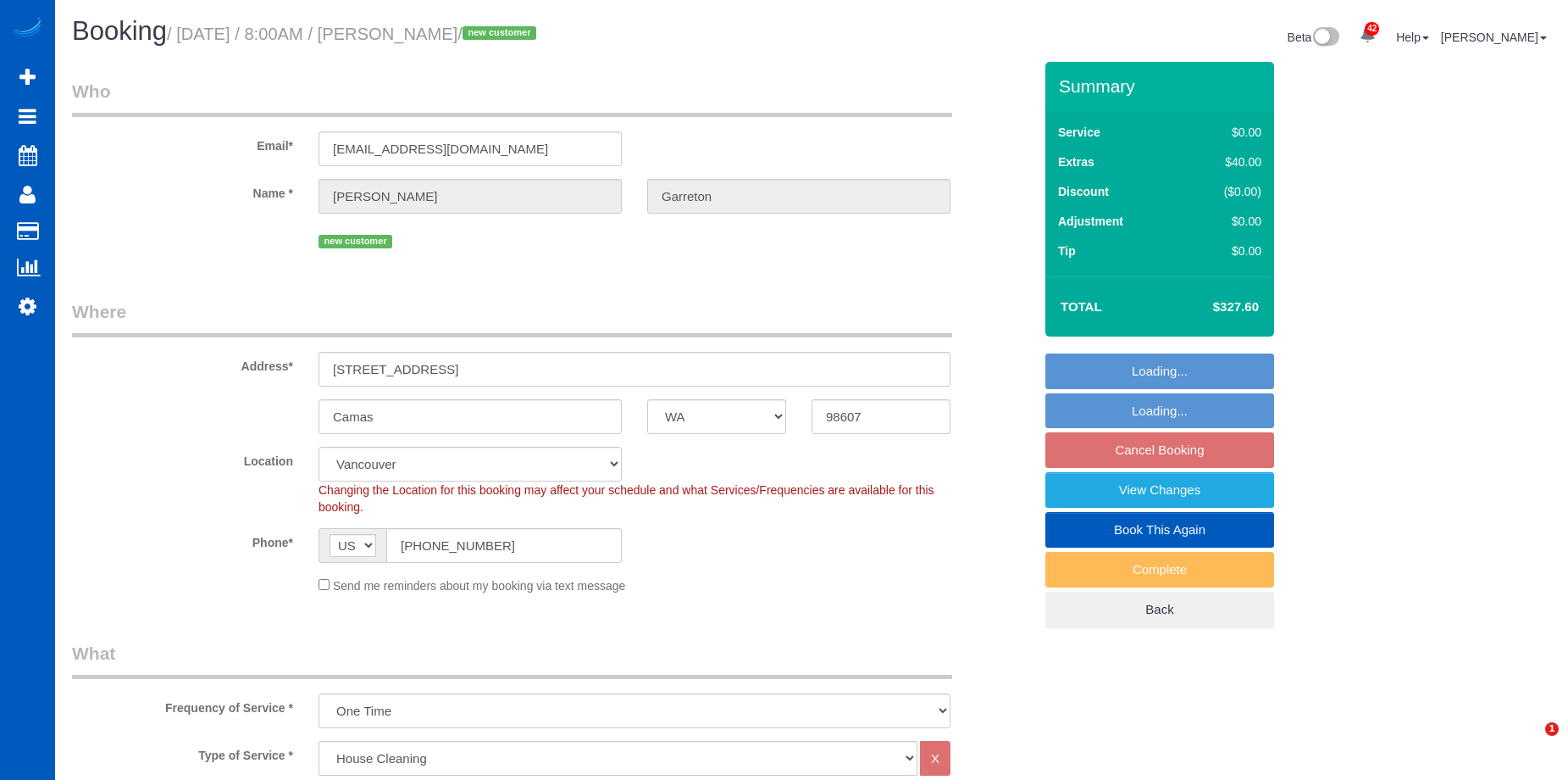
select select "WA"
select select "199"
select select "spot1"
select select "1501"
select select "3"
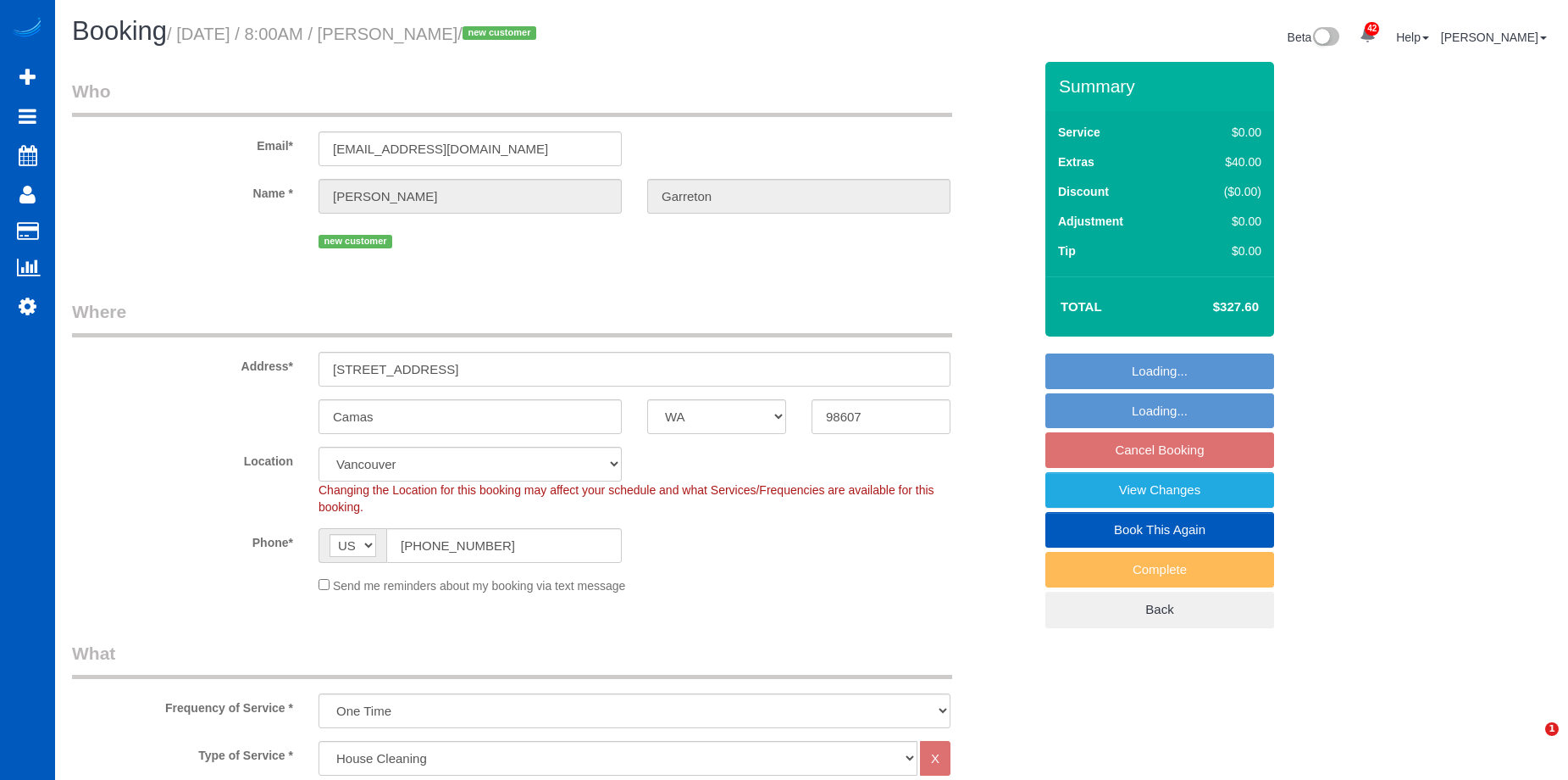
select select "3"
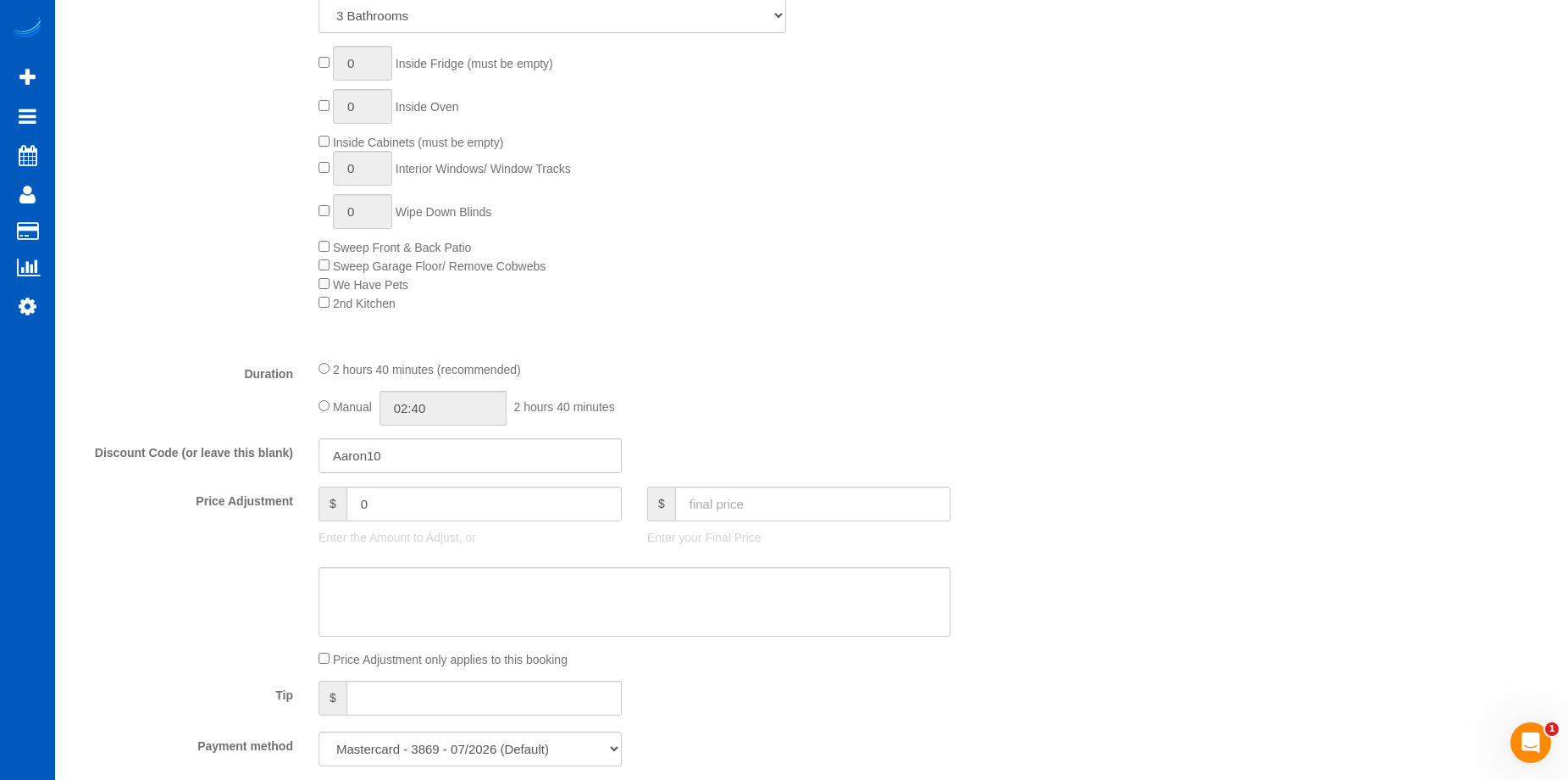
scroll to position [1102, 0]
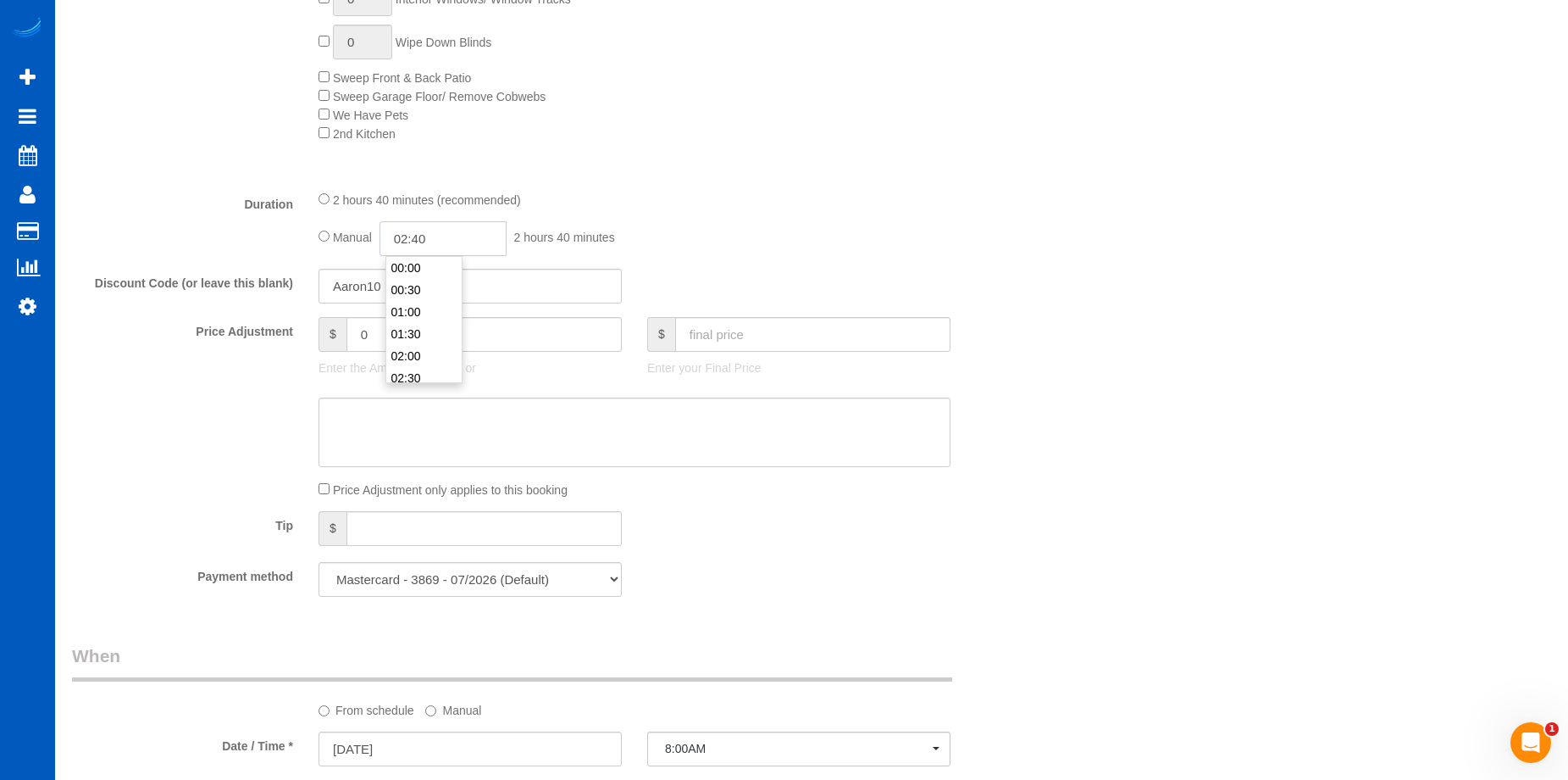
click at [411, 229] on input "02:40" at bounding box center [443, 238] width 127 height 35
type input "04:00"
click at [426, 281] on li "04:00" at bounding box center [423, 275] width 75 height 22
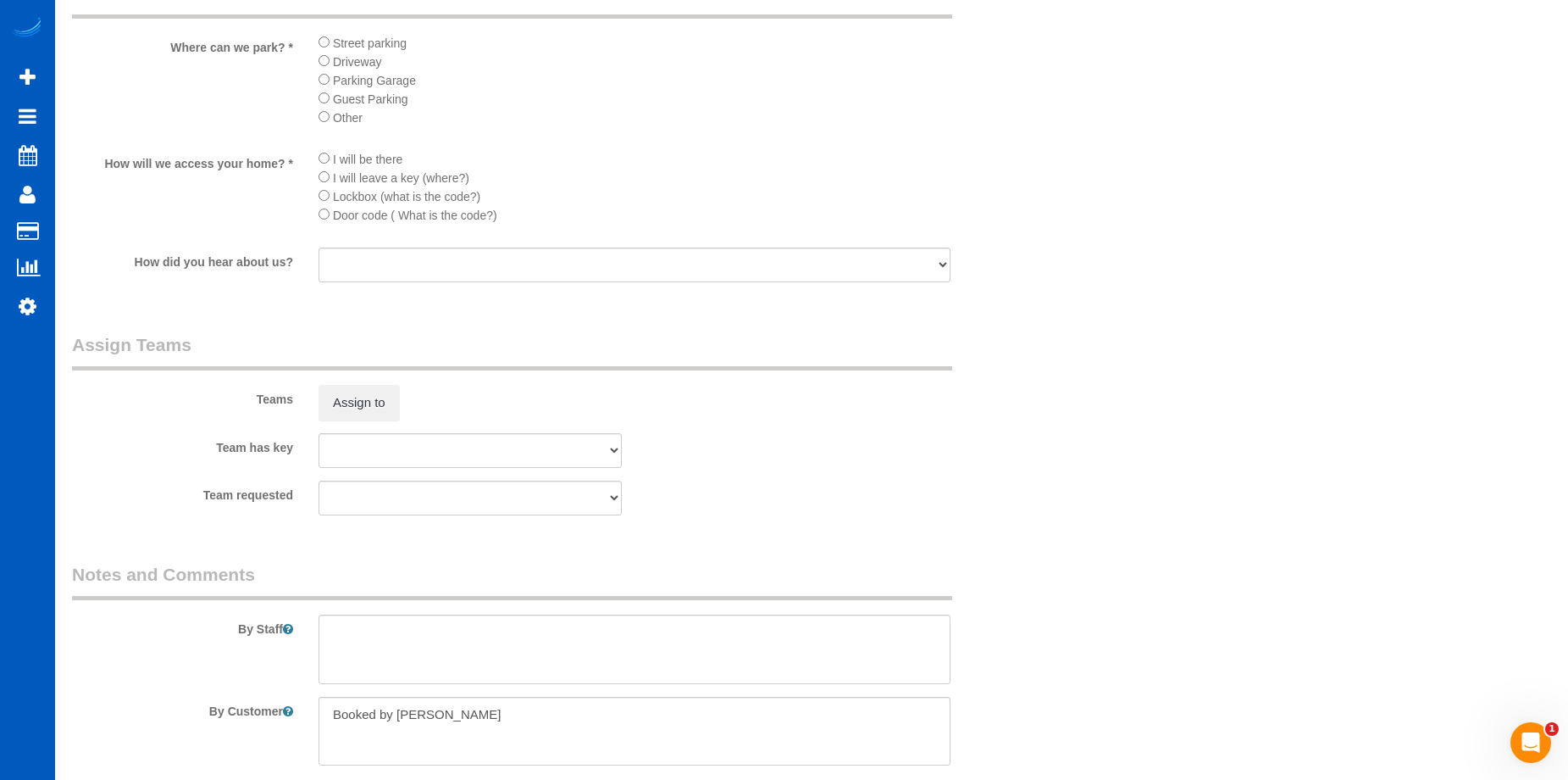
select select "spot18"
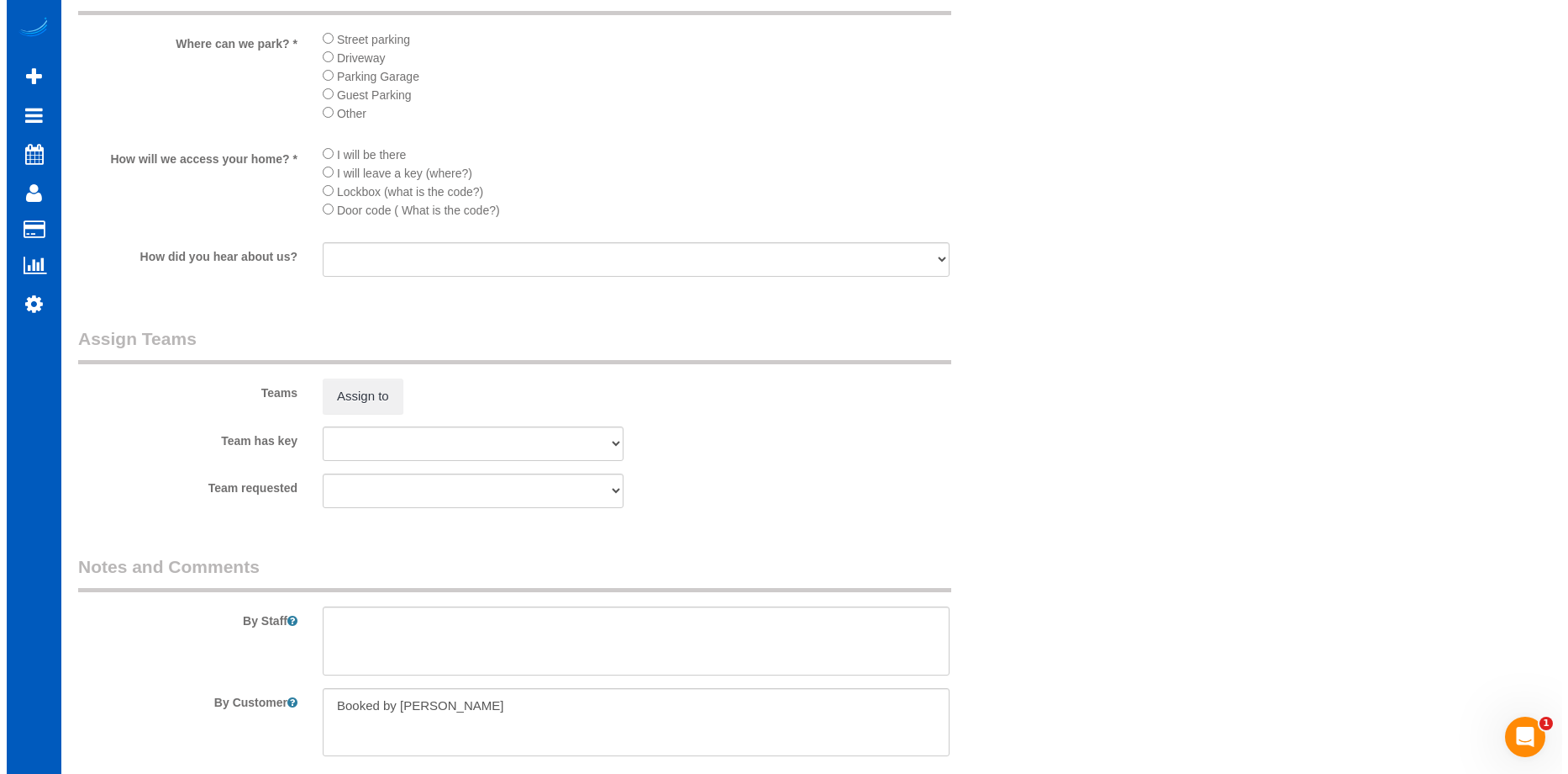
scroll to position [1934, 0]
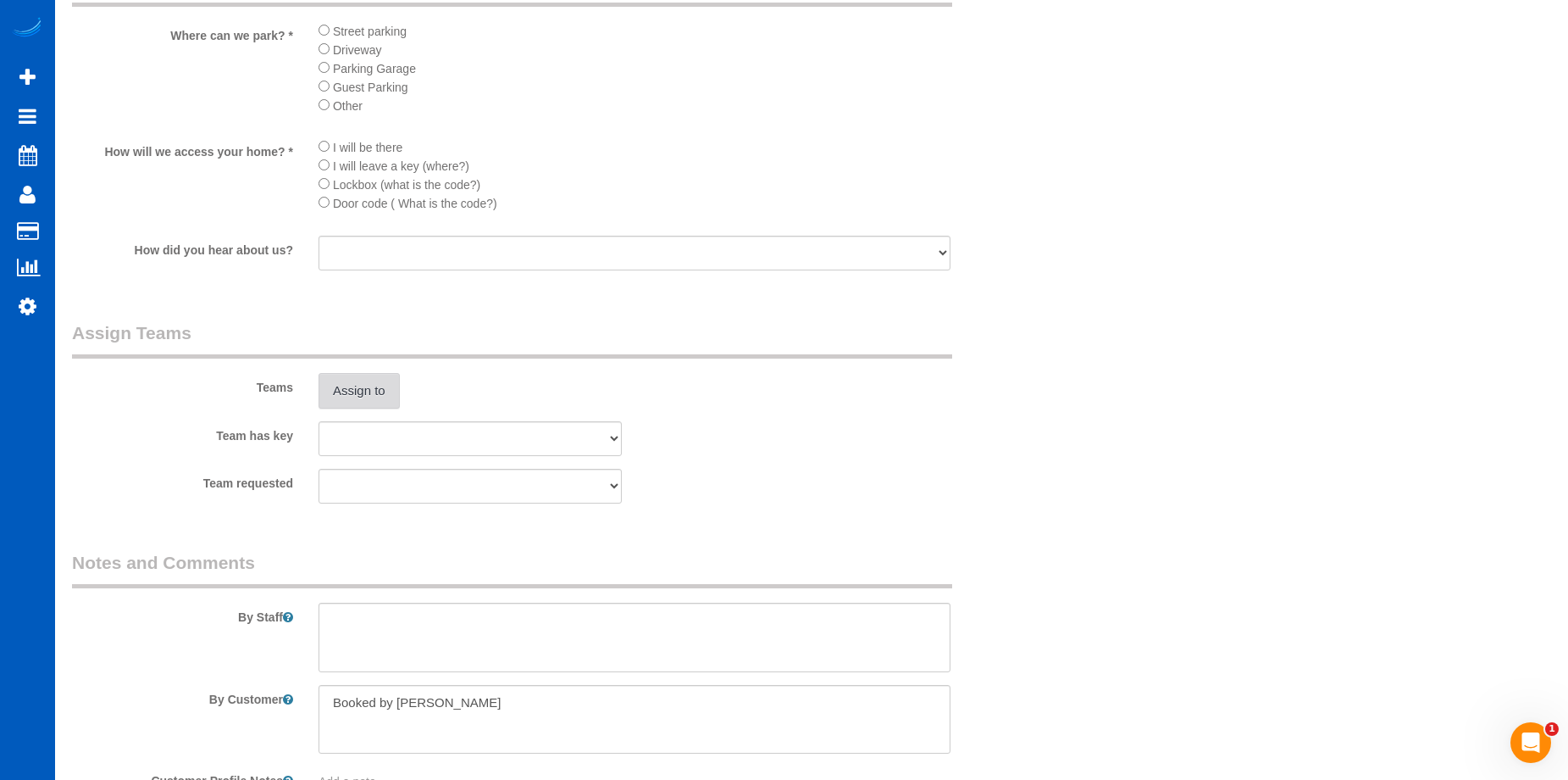
click at [378, 396] on button "Assign to" at bounding box center [359, 391] width 81 height 36
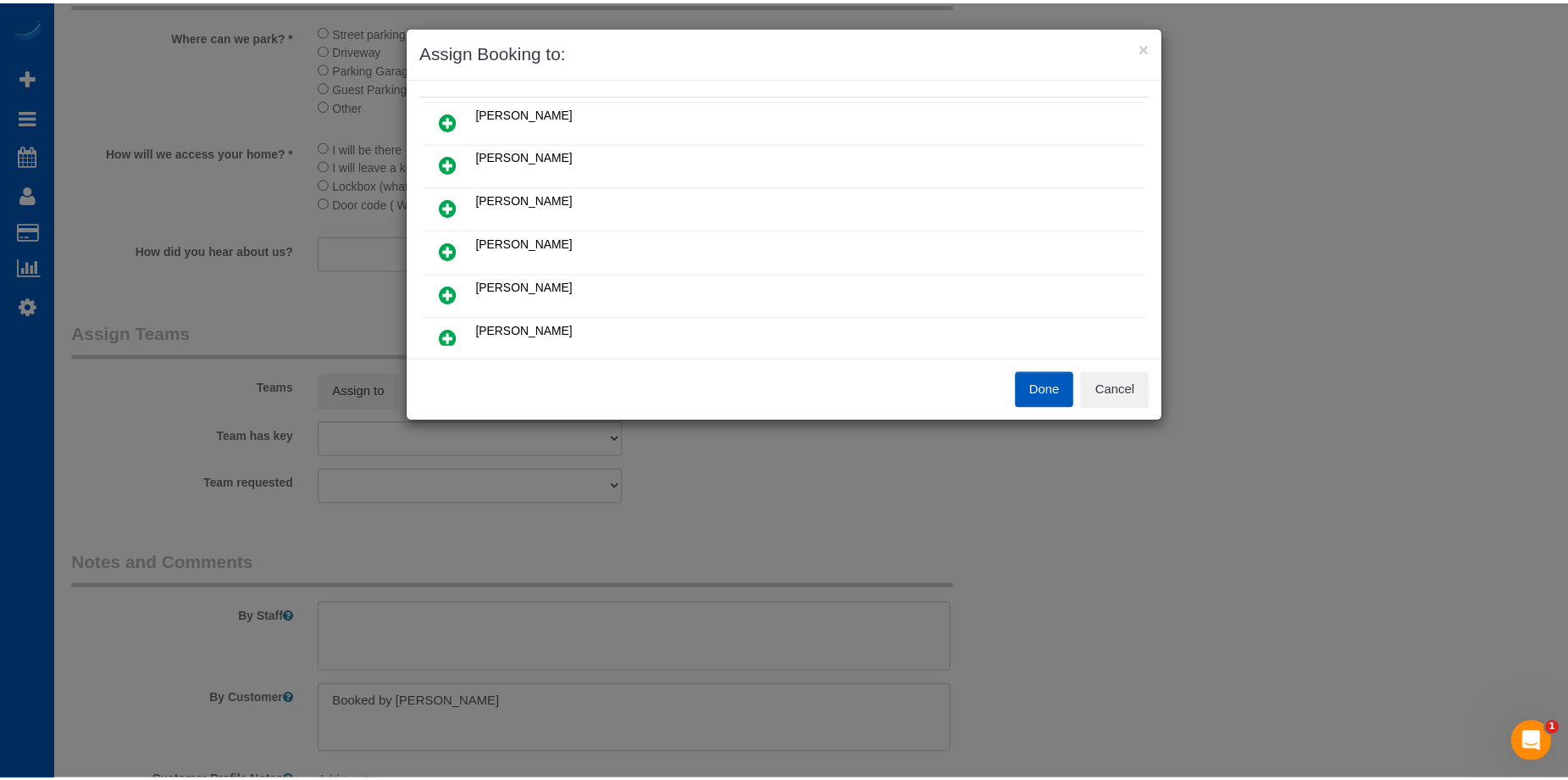
scroll to position [170, 0]
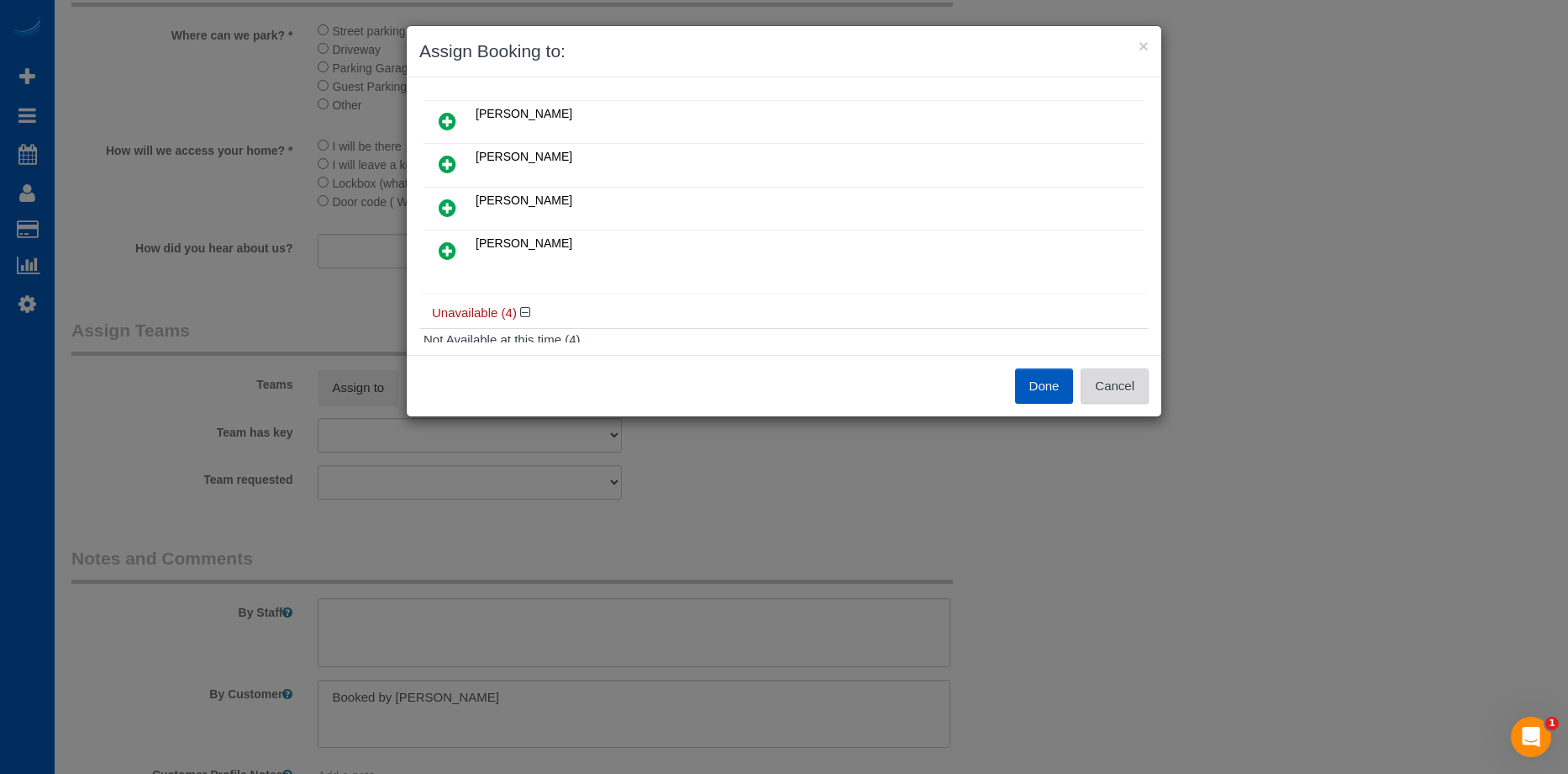
click at [1114, 381] on button "Cancel" at bounding box center [1114, 386] width 68 height 35
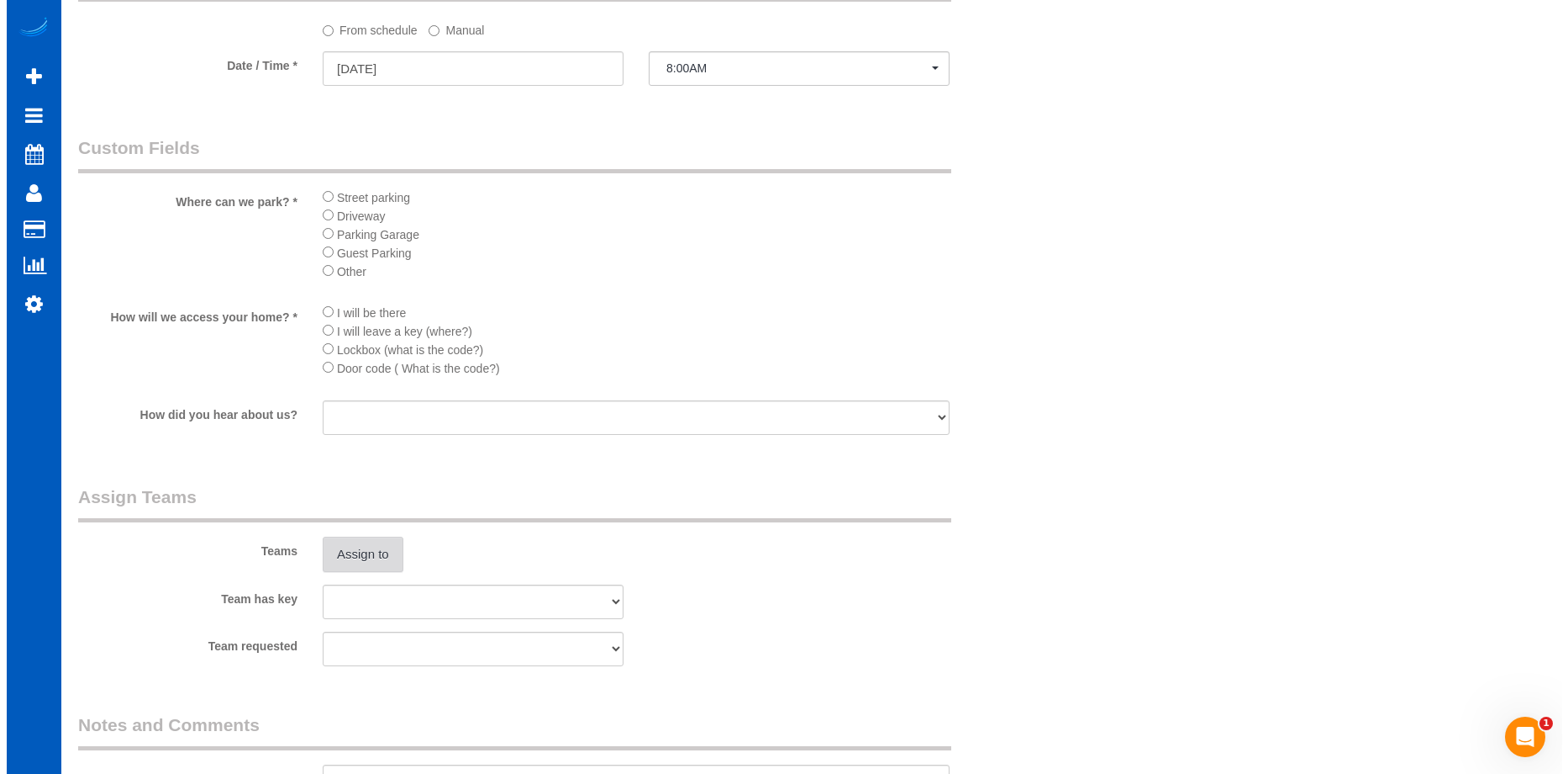
scroll to position [1850, 0]
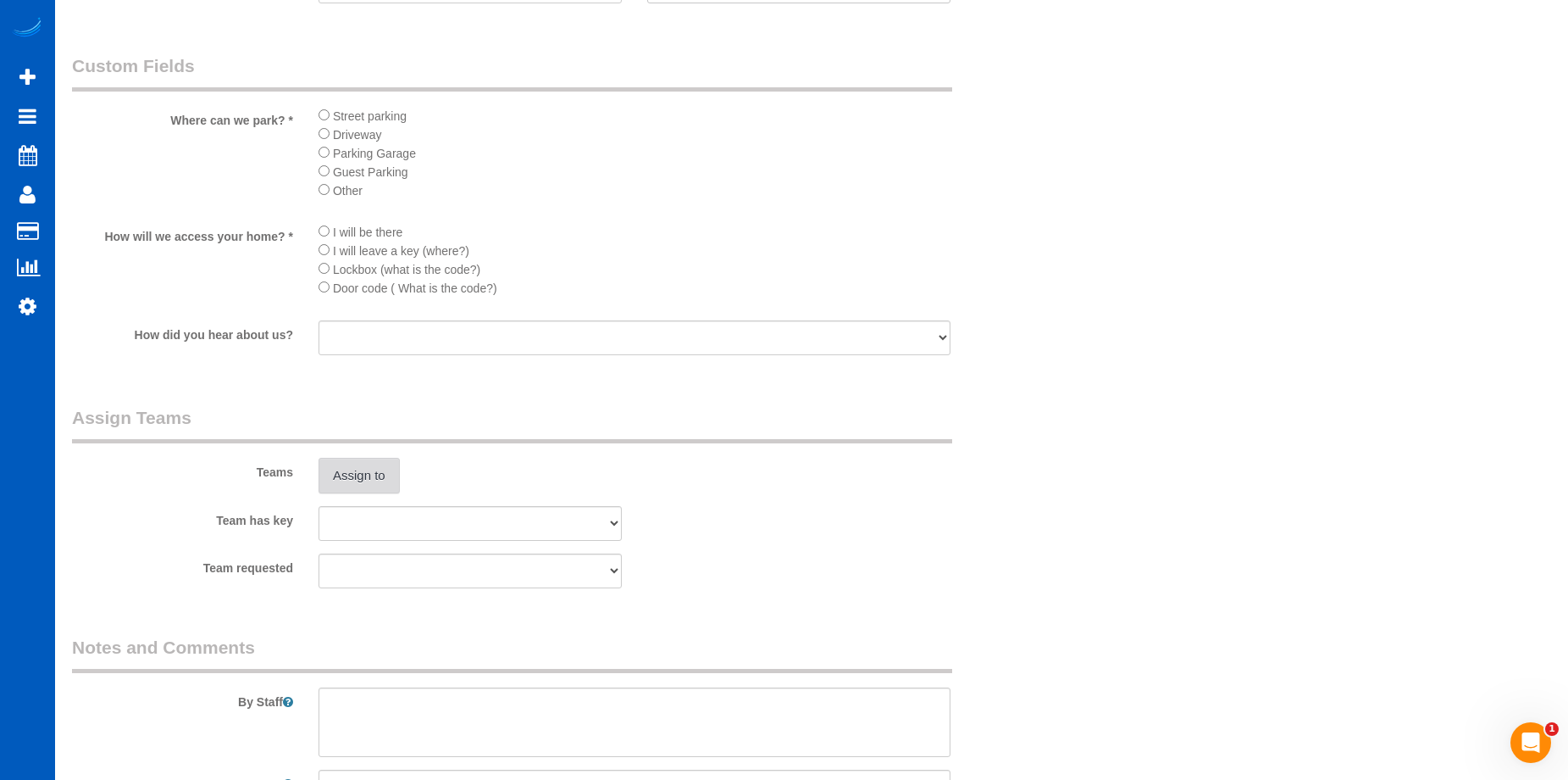
click at [368, 470] on button "Assign to" at bounding box center [359, 475] width 81 height 36
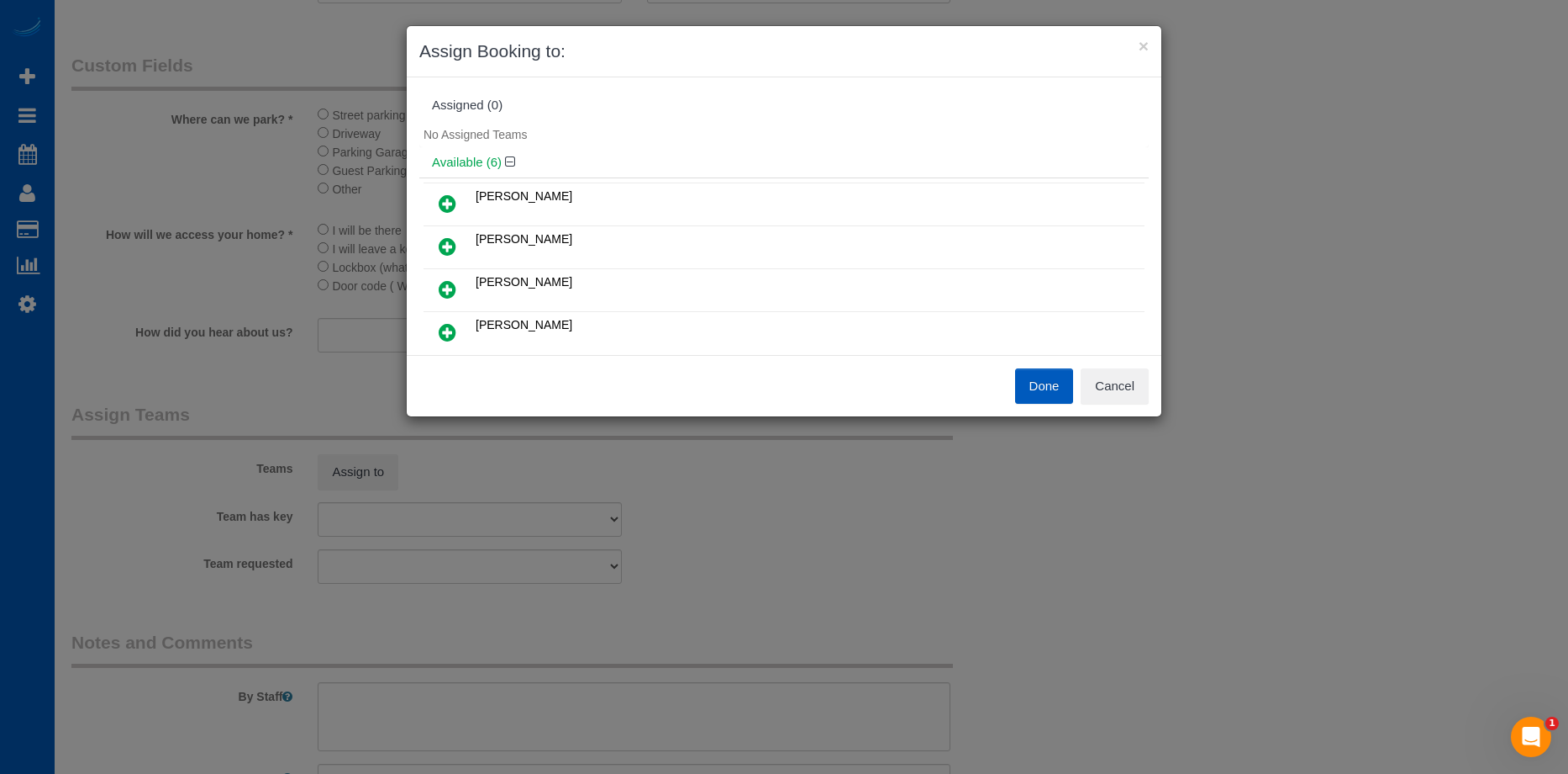
scroll to position [84, 0]
click at [456, 290] on icon at bounding box center [448, 291] width 18 height 20
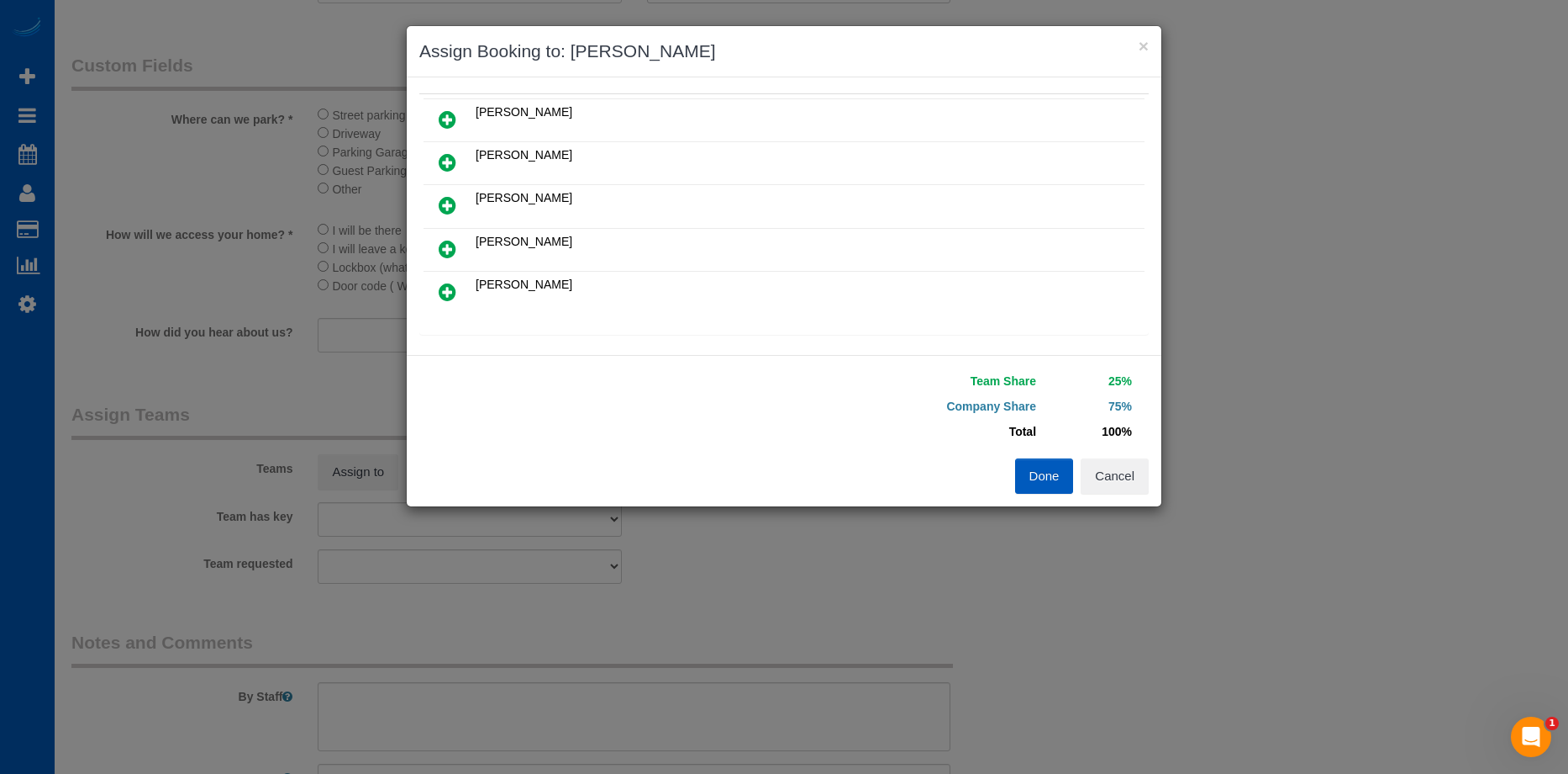
drag, startPoint x: 452, startPoint y: 291, endPoint x: 629, endPoint y: 246, distance: 182.6
click at [452, 292] on icon at bounding box center [448, 291] width 18 height 20
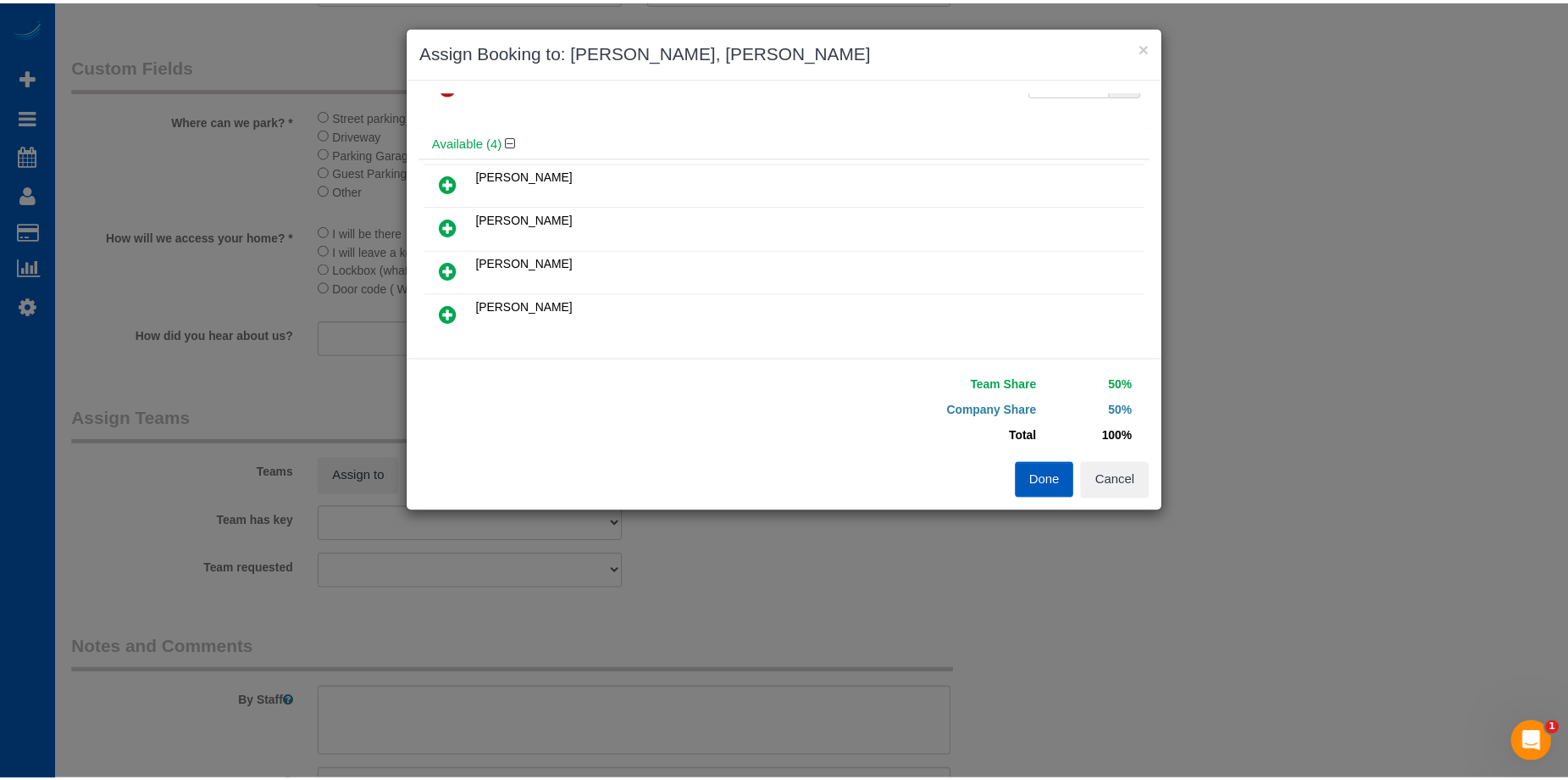
scroll to position [0, 0]
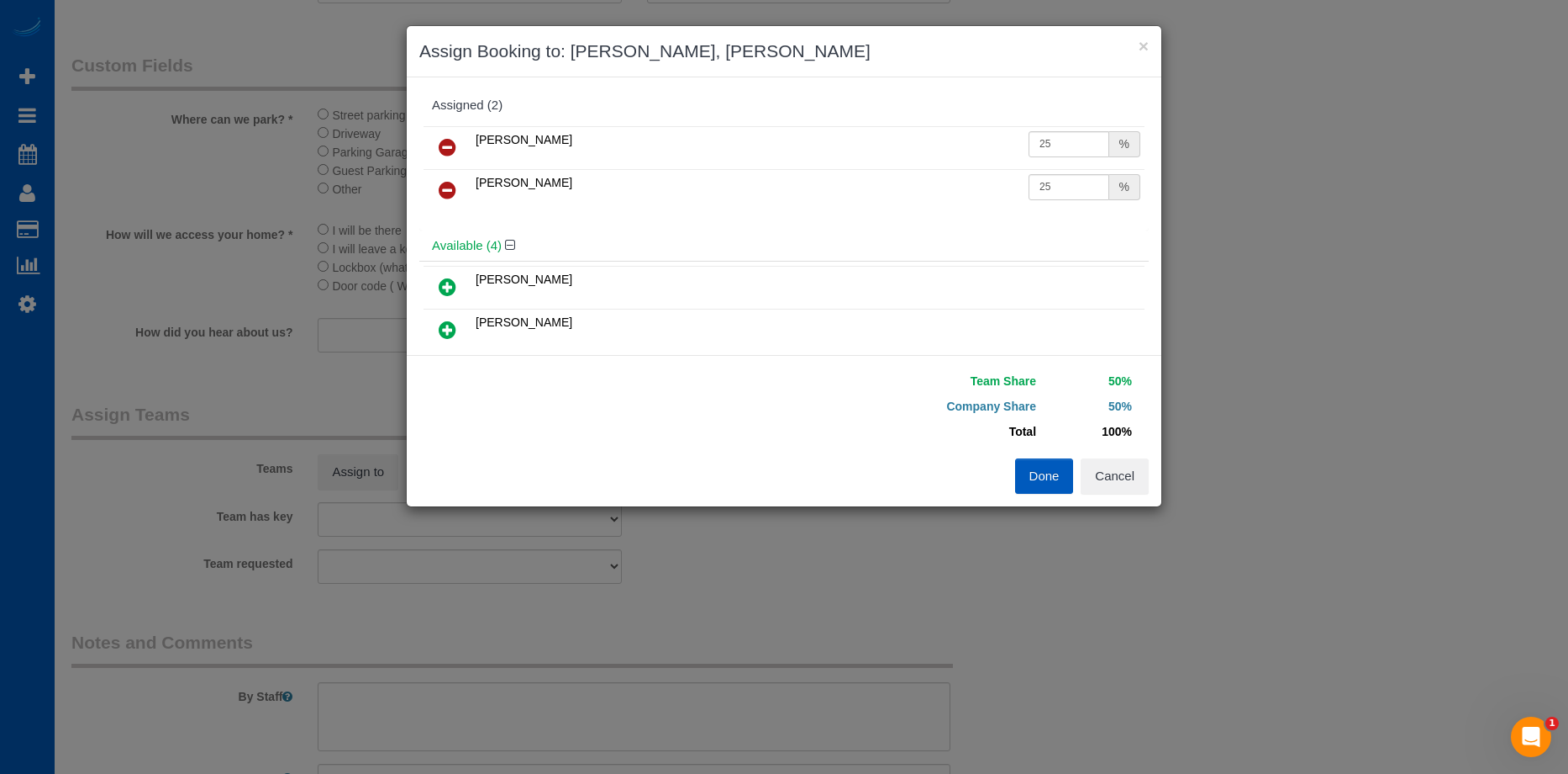
click at [1059, 481] on button "Done" at bounding box center [1045, 476] width 59 height 35
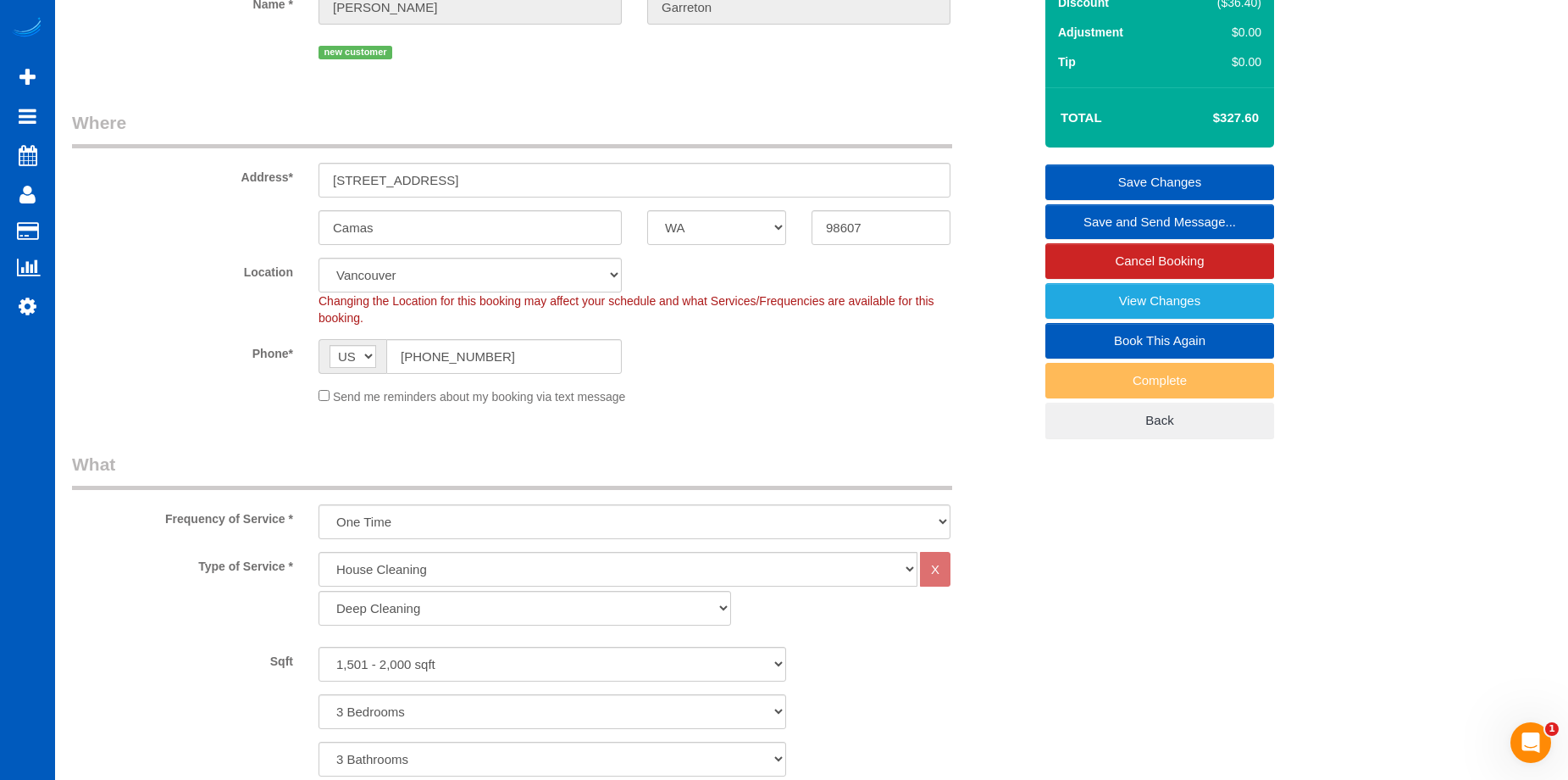
scroll to position [170, 0]
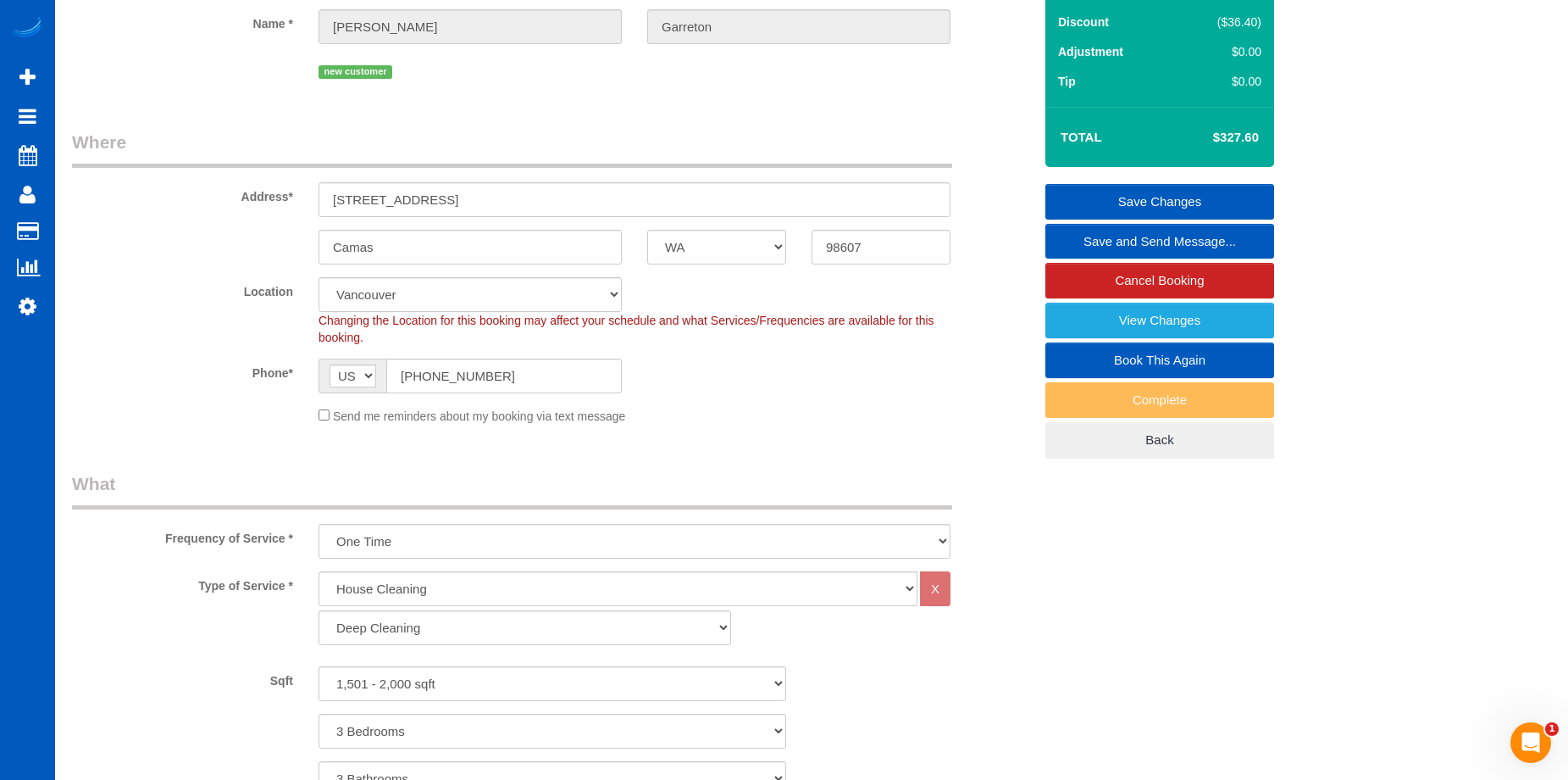
click at [1072, 201] on link "Save Changes" at bounding box center [1159, 201] width 229 height 36
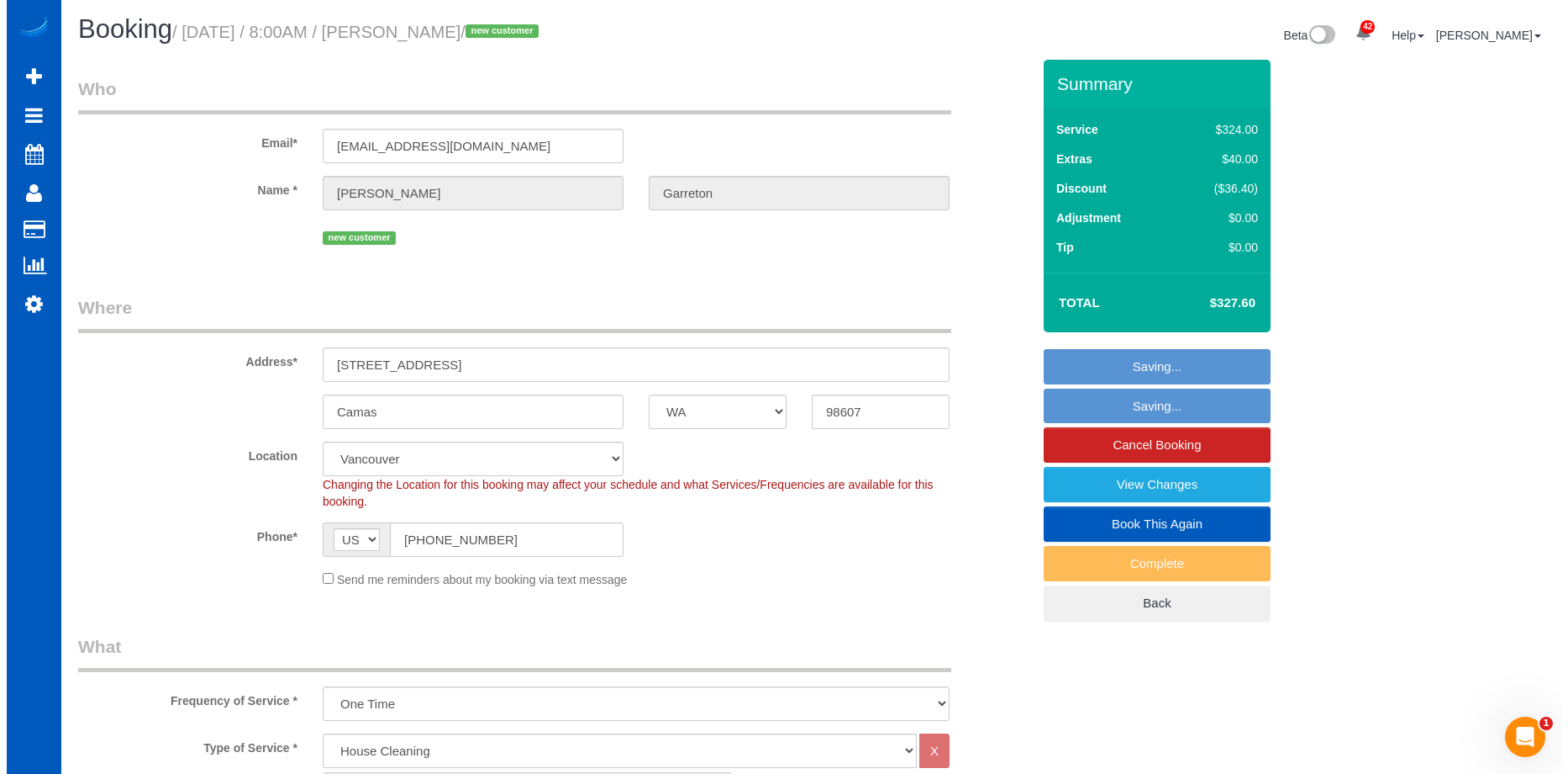
scroll to position [0, 0]
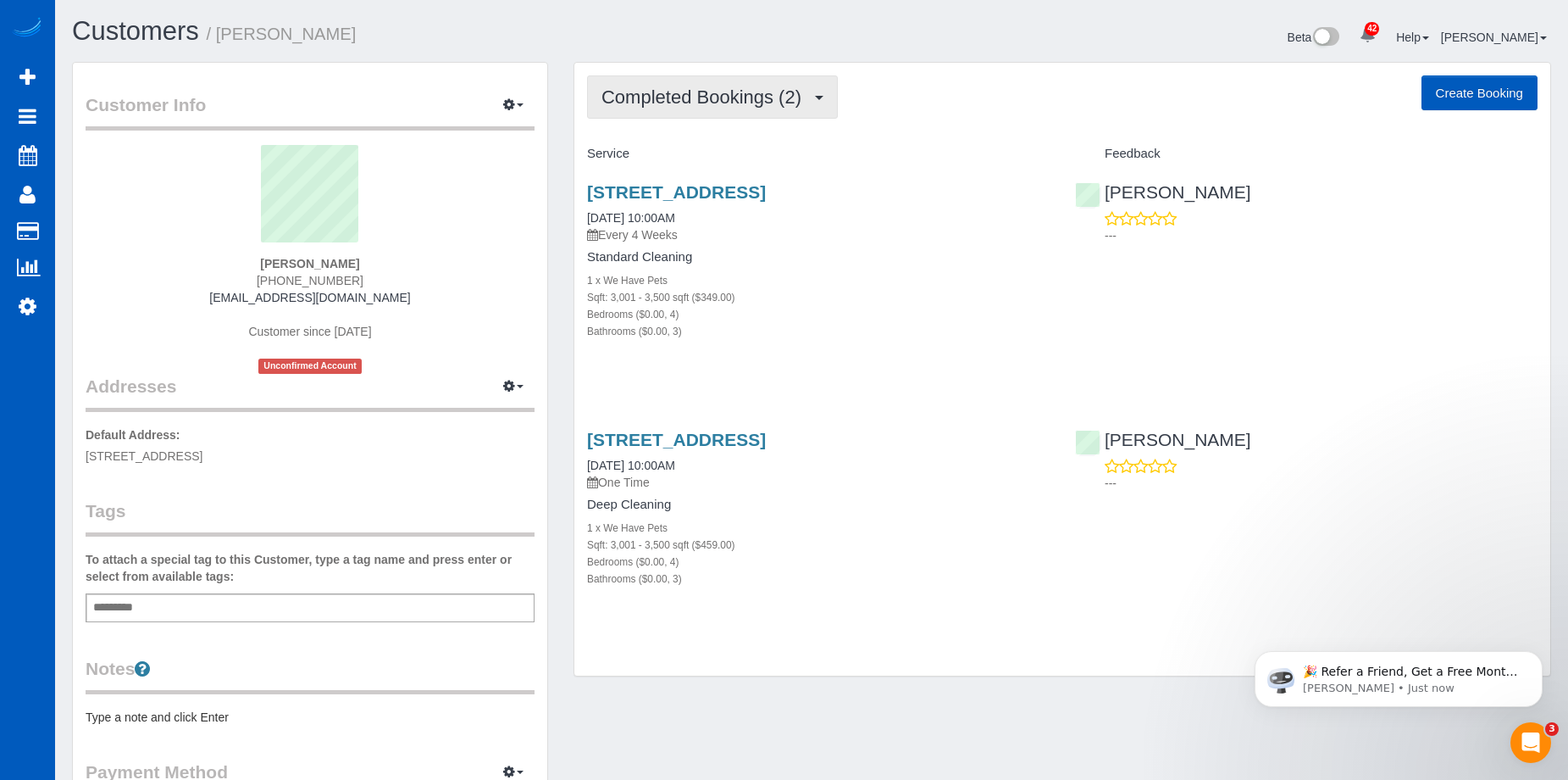
click at [755, 89] on span "Completed Bookings (2)" at bounding box center [705, 96] width 208 height 21
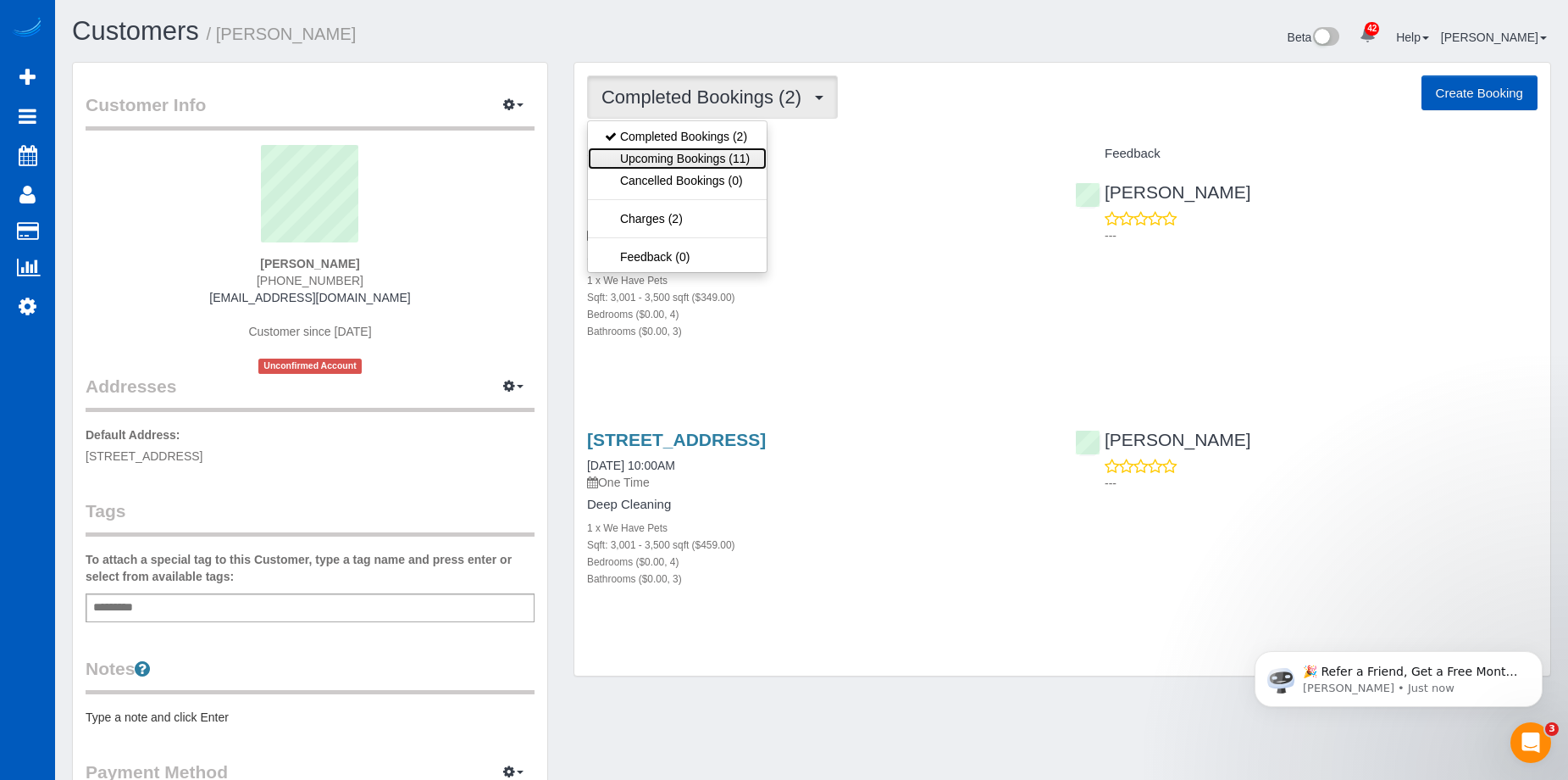
click at [686, 150] on link "Upcoming Bookings (11)" at bounding box center [677, 159] width 179 height 22
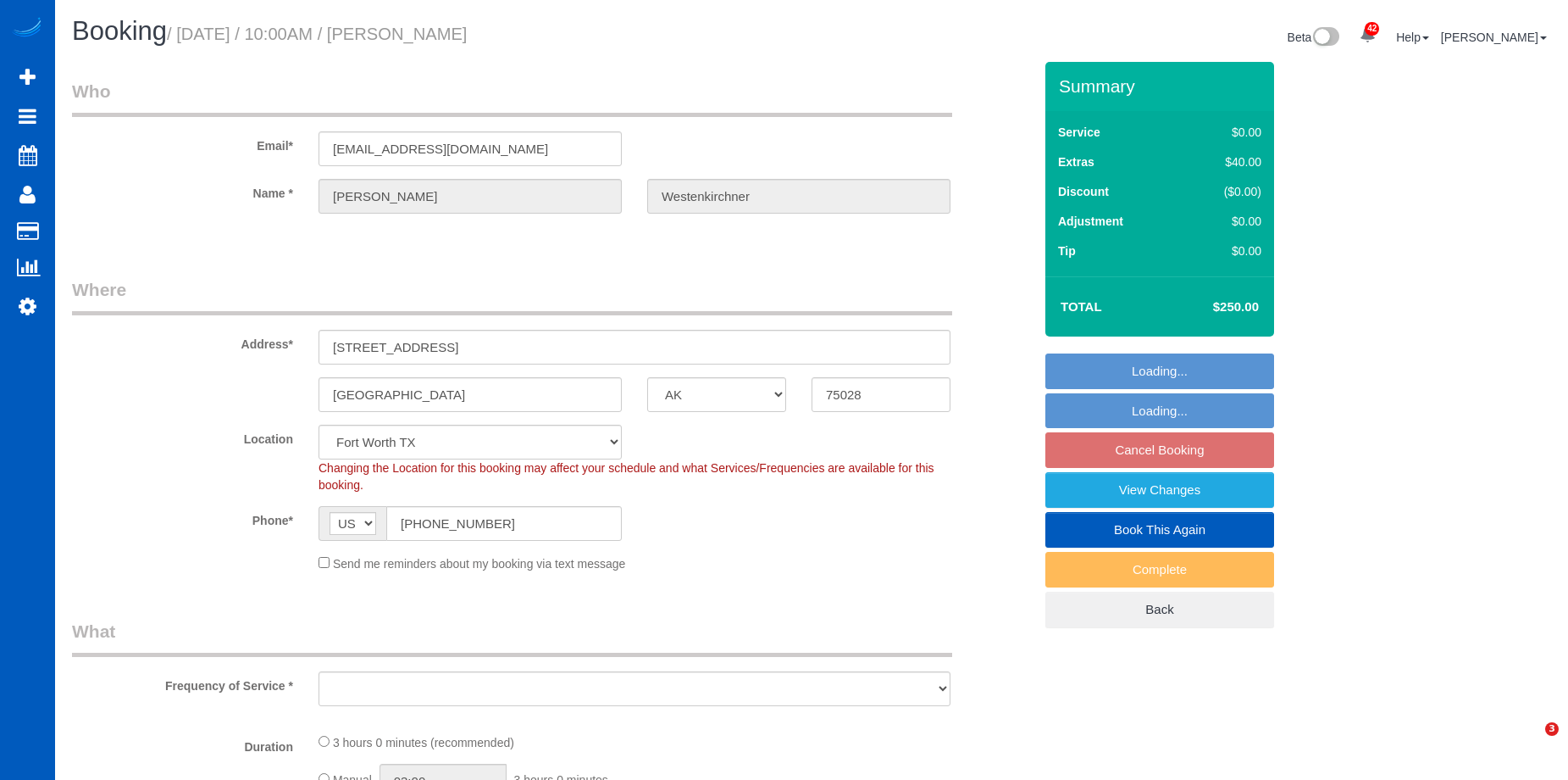
select select "[GEOGRAPHIC_DATA]"
select select "string:fspay-374f50f5-b5bc-47f8-9c19-4bbd31035c5a"
select select "object:922"
select select "199"
select select "3001"
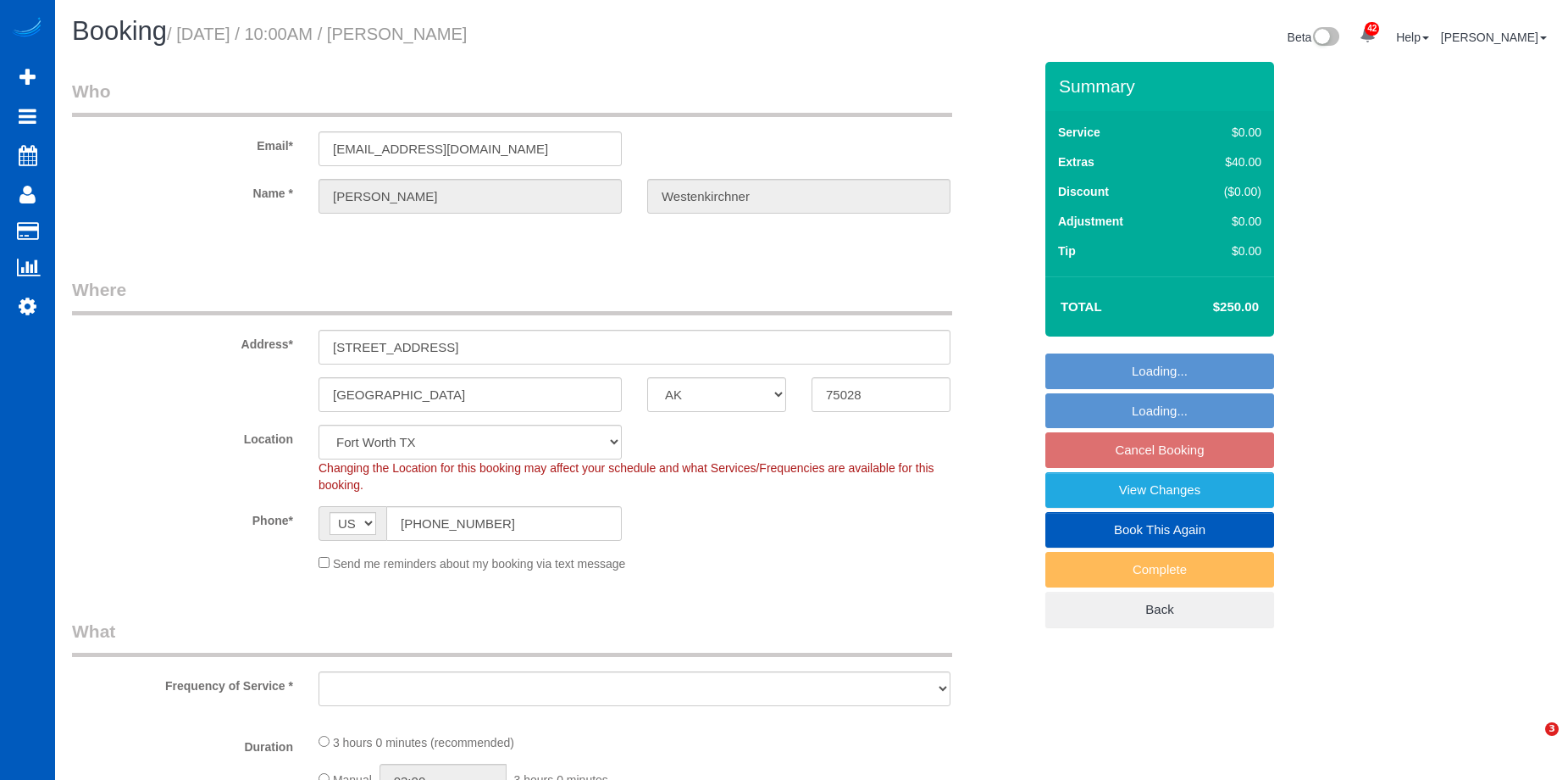
select select "4"
select select "3"
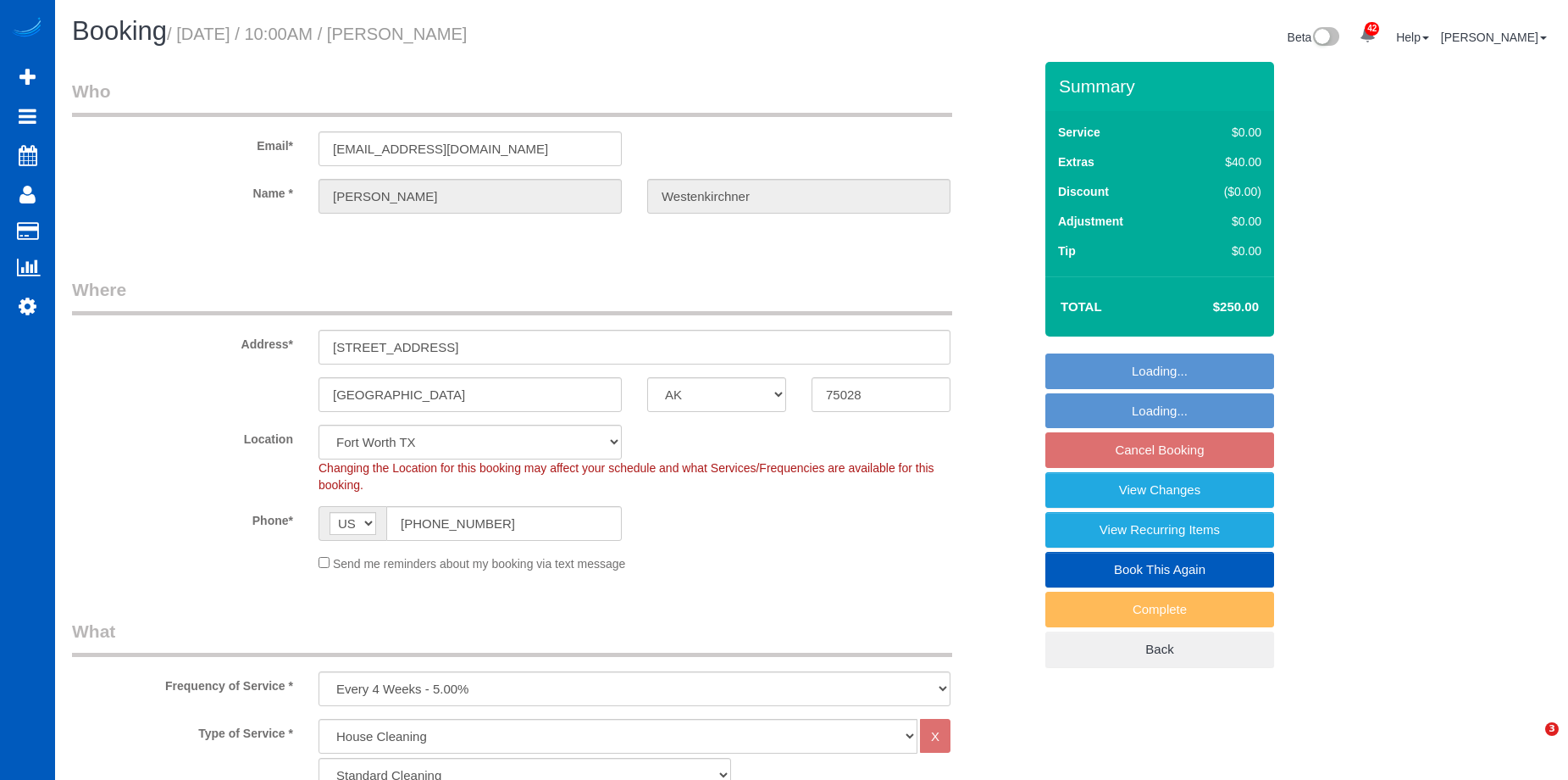
select select "3001"
select select "4"
select select "3"
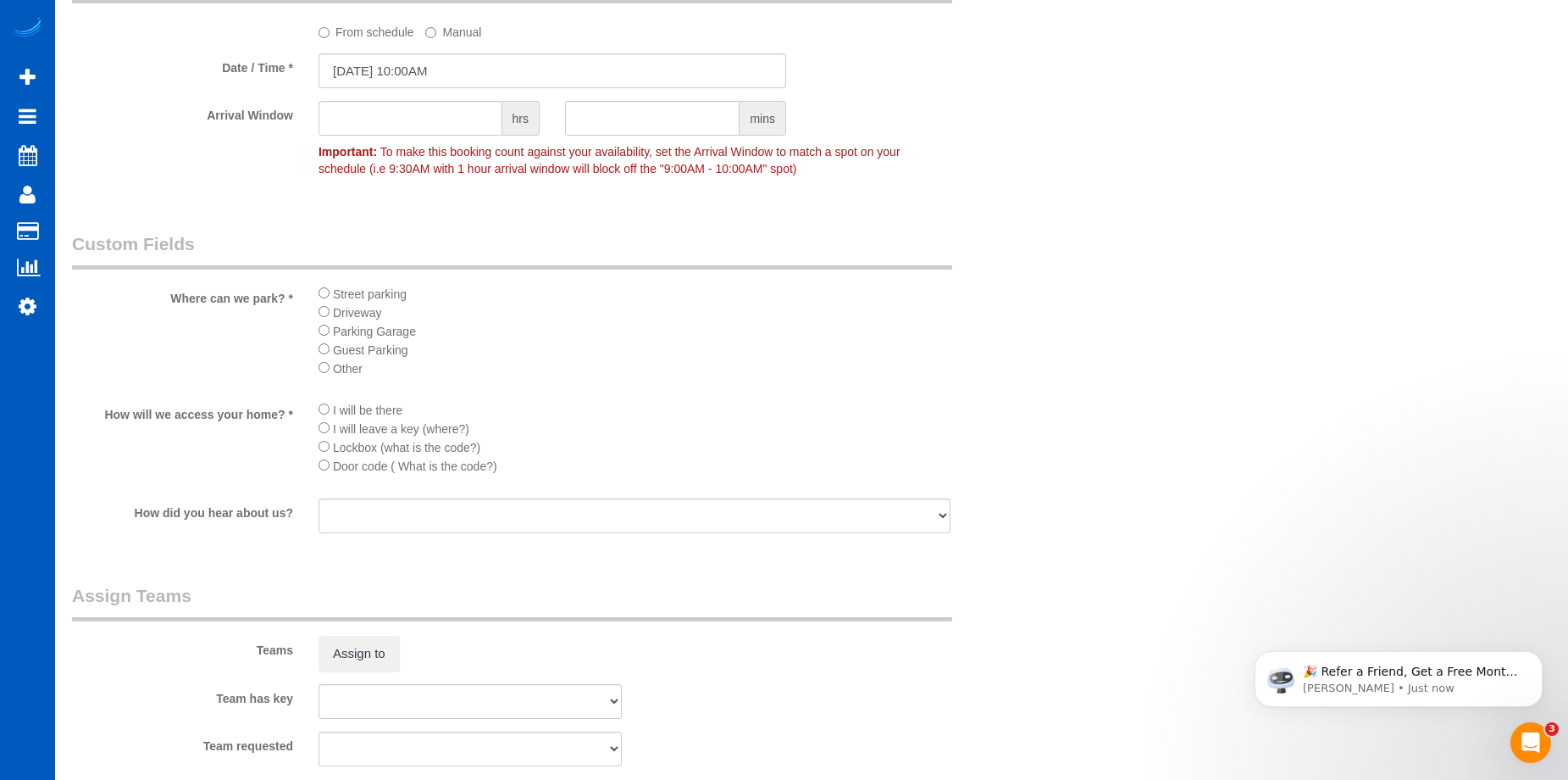
scroll to position [1949, 0]
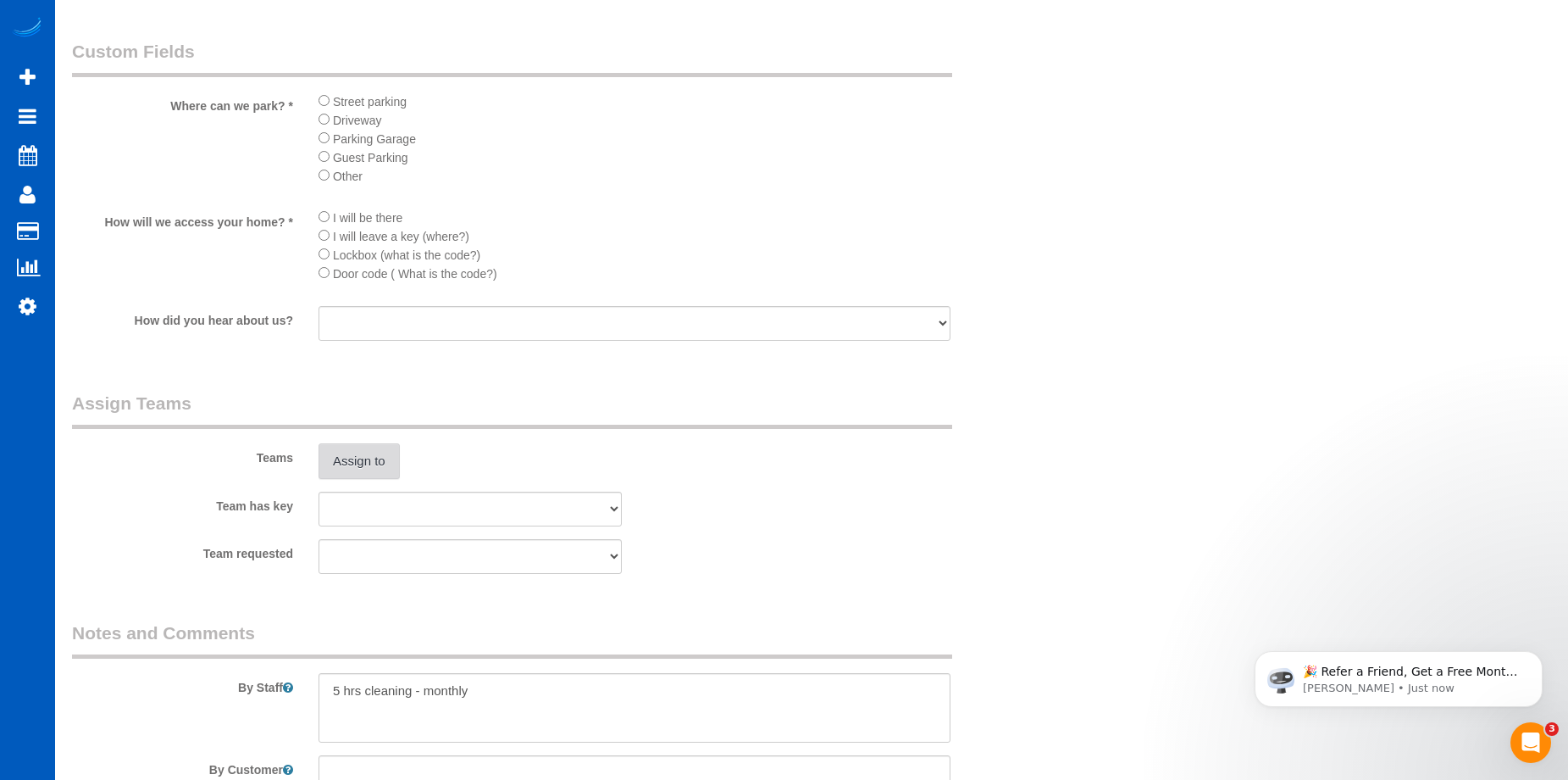
click at [373, 464] on button "Assign to" at bounding box center [359, 461] width 81 height 36
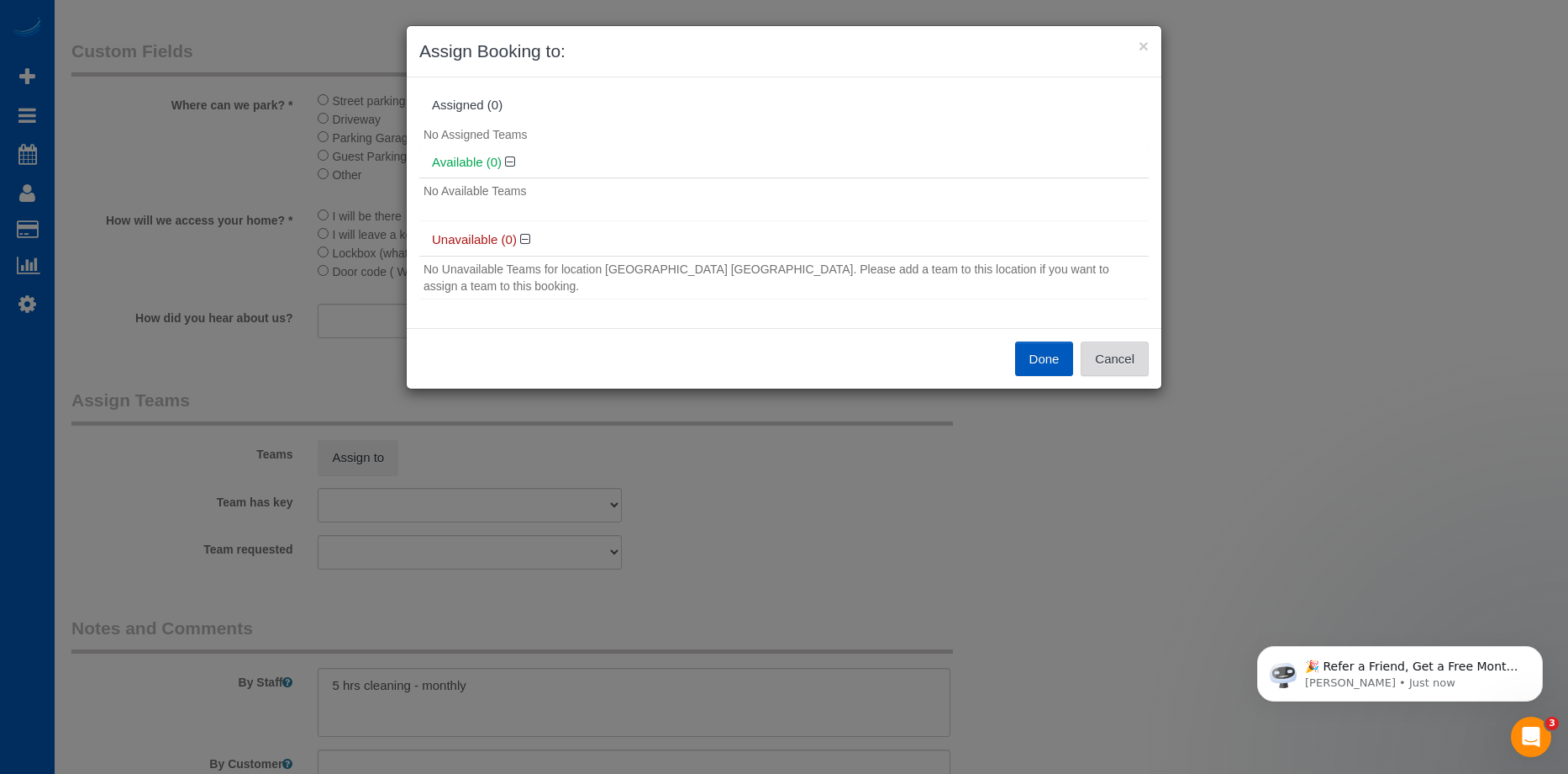
click at [1134, 354] on button "Cancel" at bounding box center [1114, 359] width 68 height 35
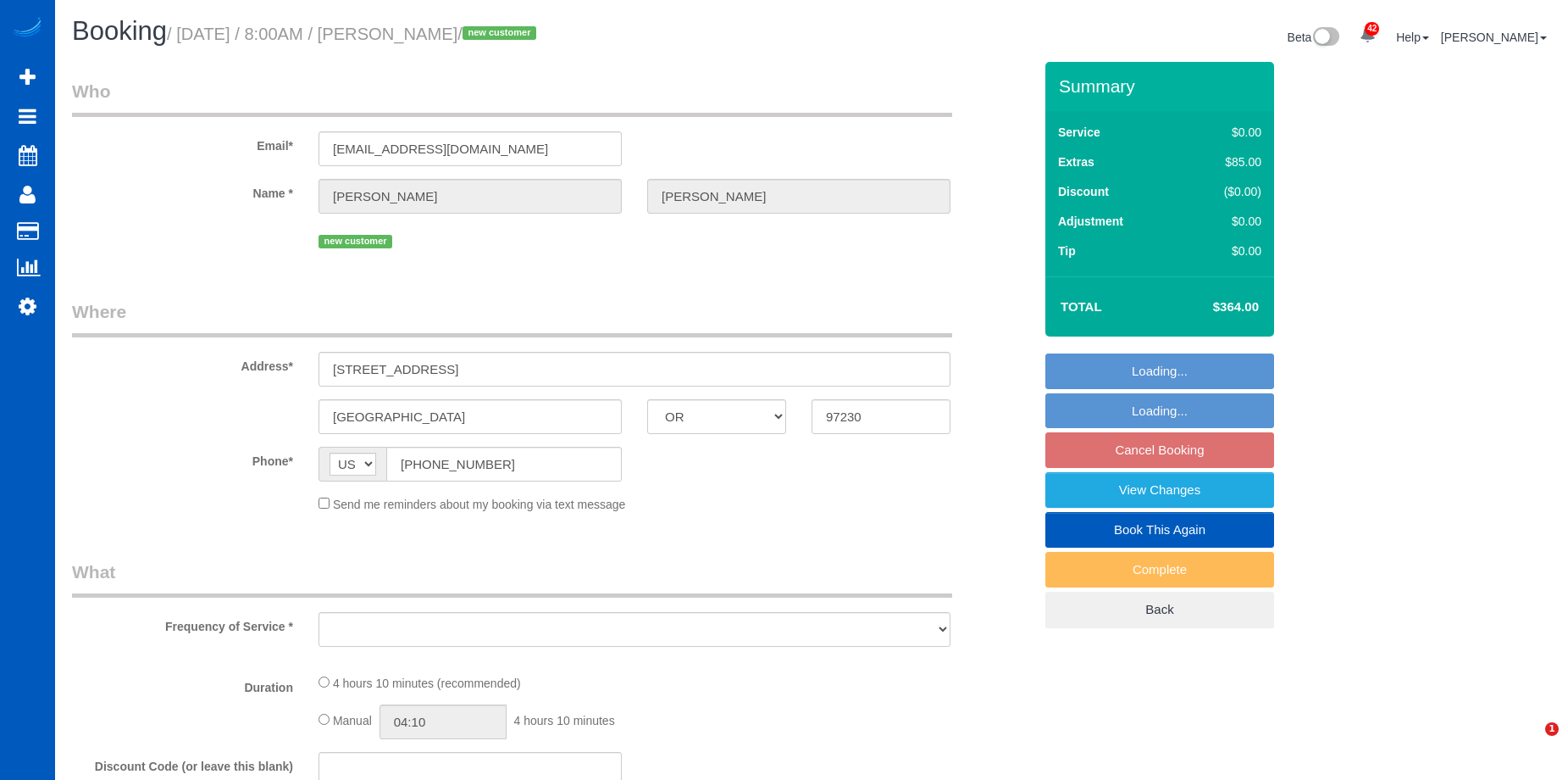
select select "OR"
select select "object:1103"
select select "199"
select select "number:67"
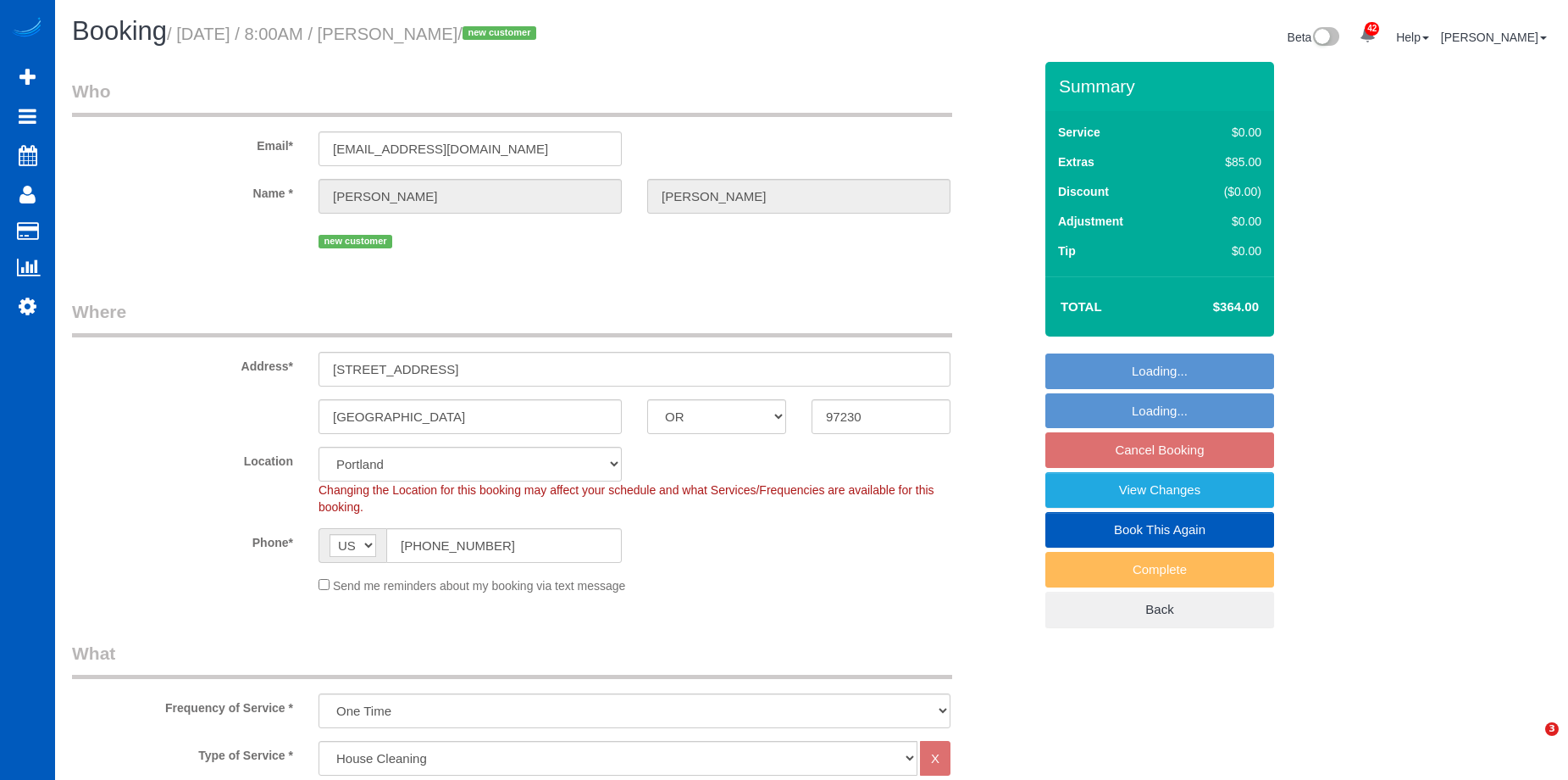
select select "spot1"
select select "1501"
select select "3"
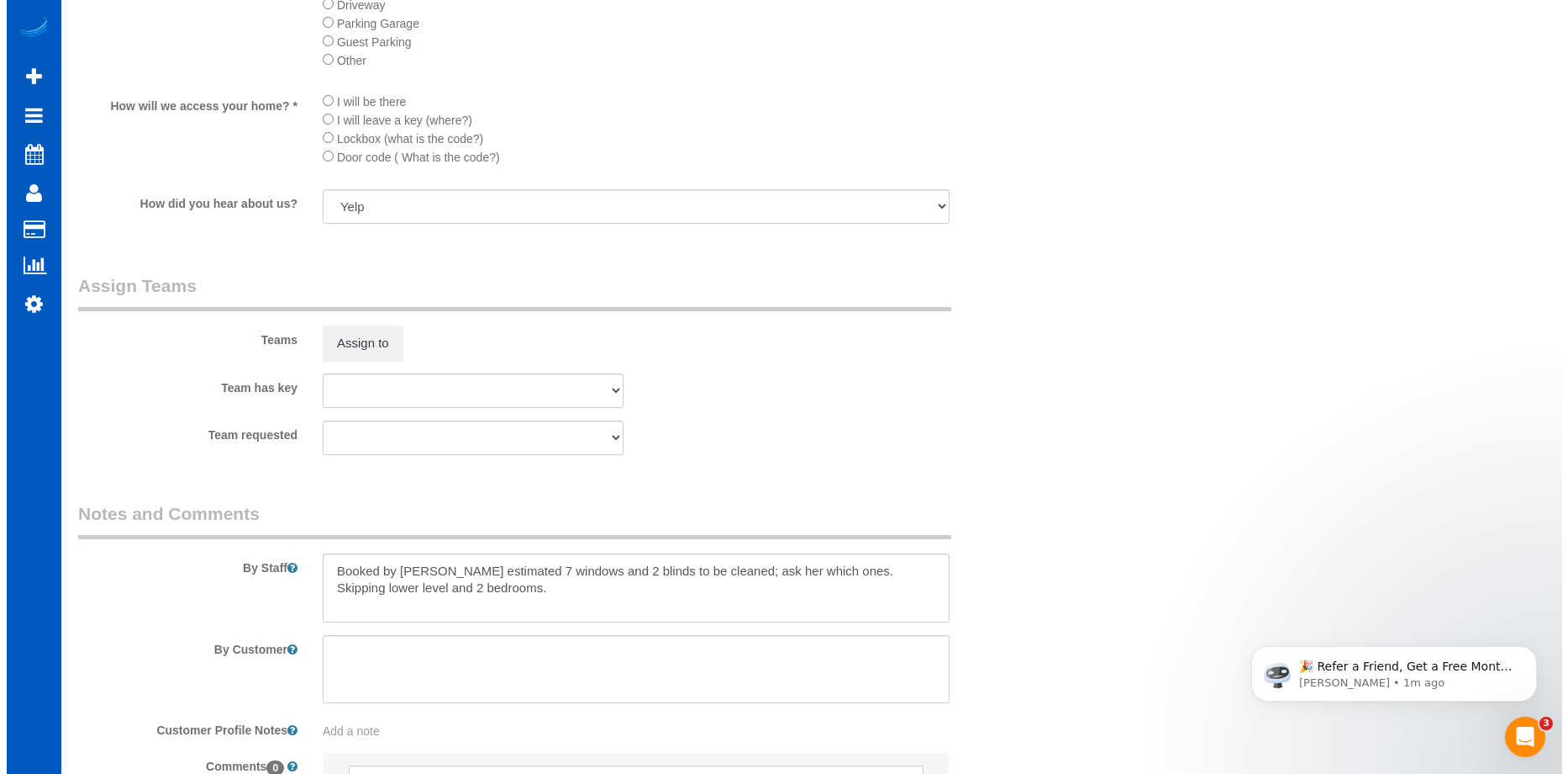
scroll to position [2102, 0]
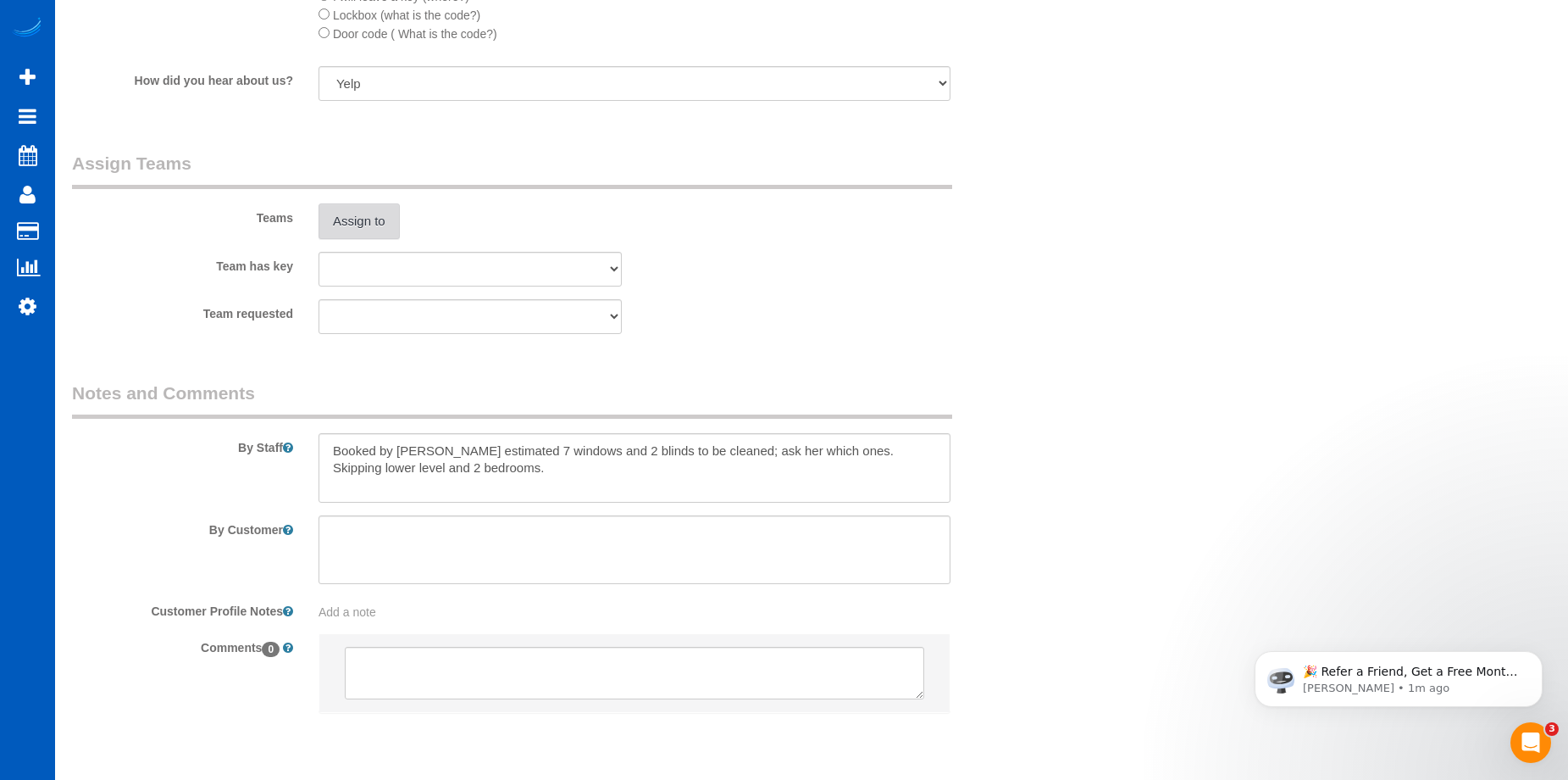
click at [347, 217] on button "Assign to" at bounding box center [359, 221] width 81 height 36
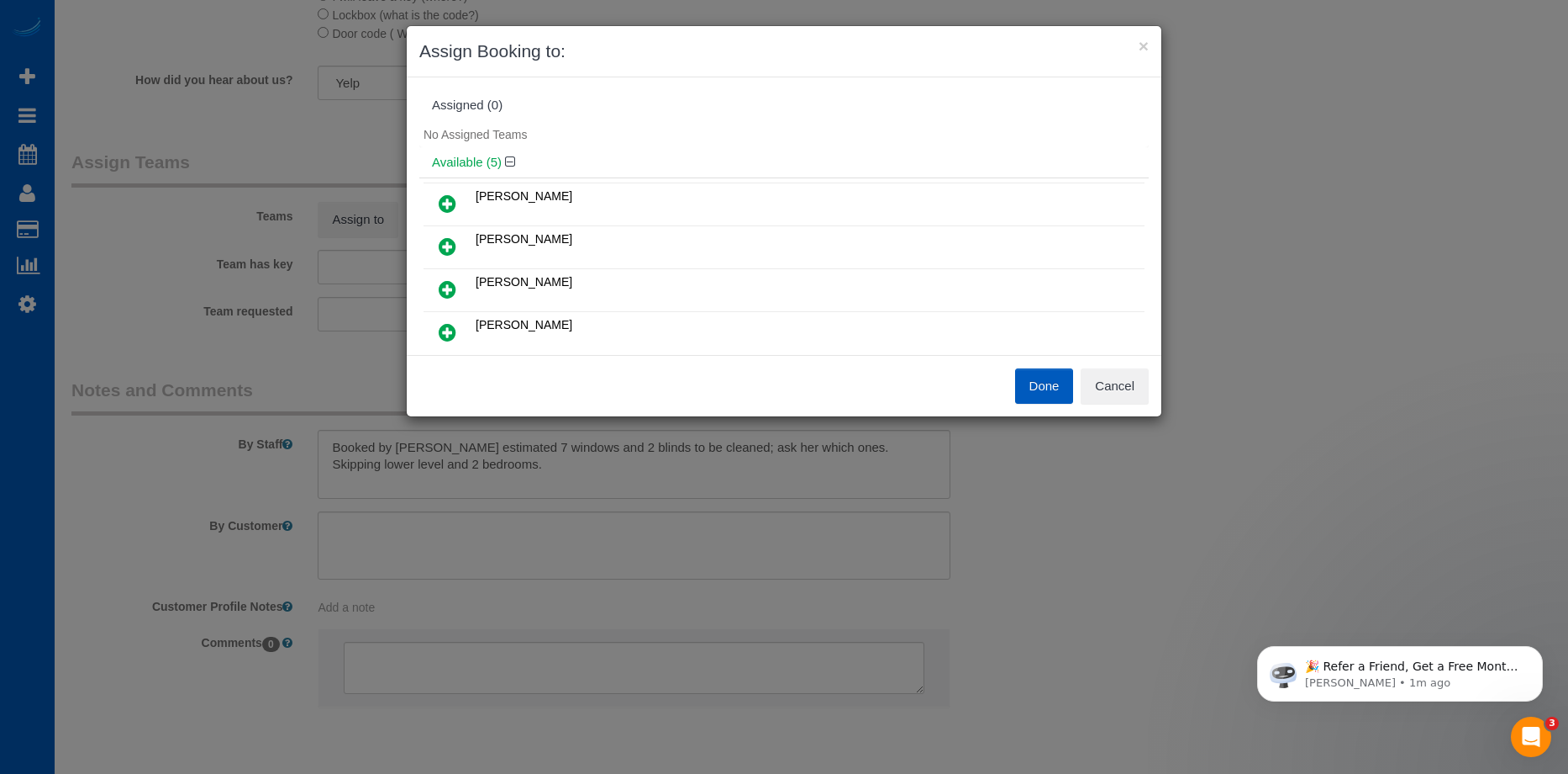
scroll to position [84, 0]
click at [1118, 397] on button "Cancel" at bounding box center [1114, 386] width 68 height 35
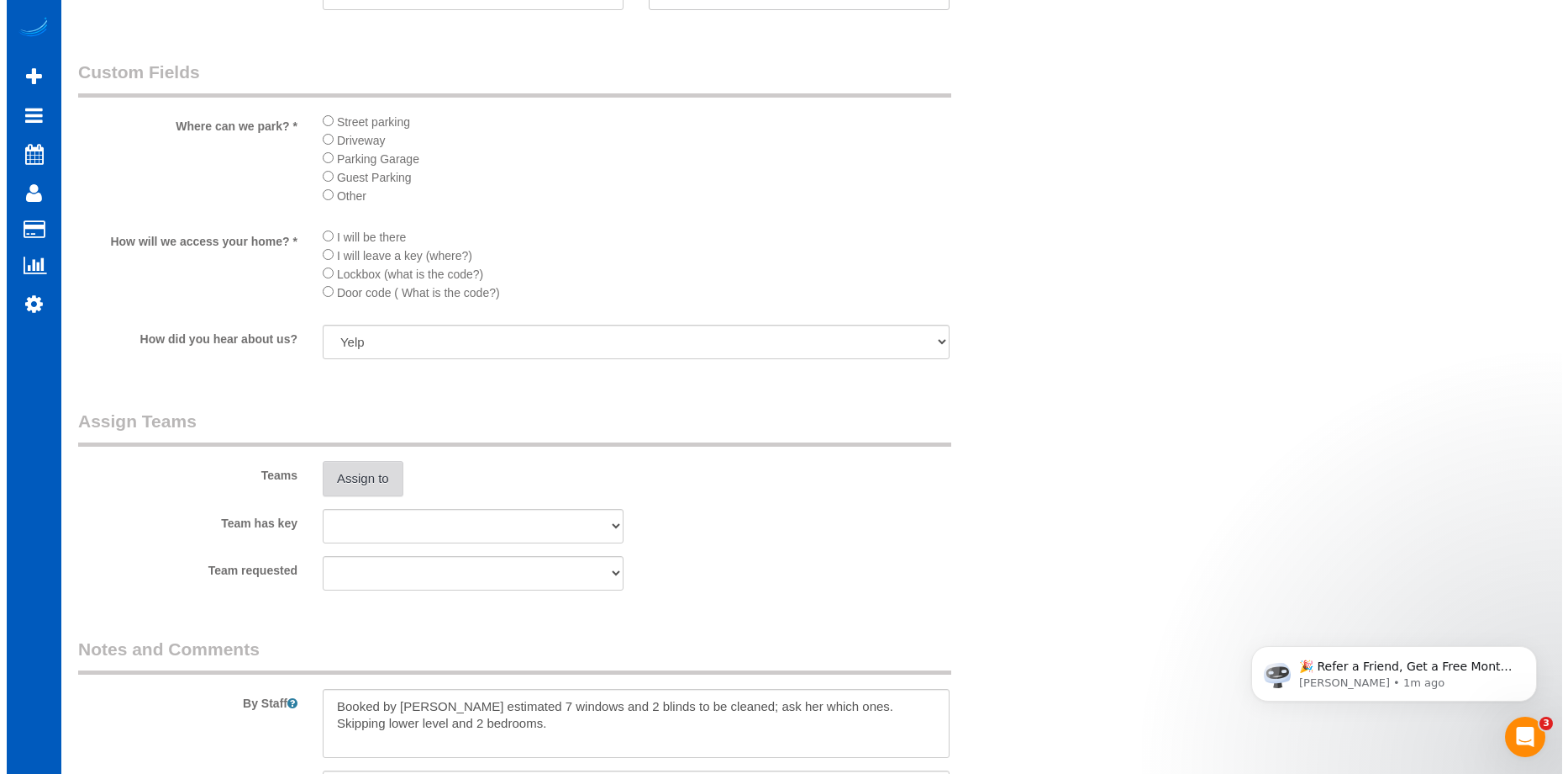
scroll to position [1934, 0]
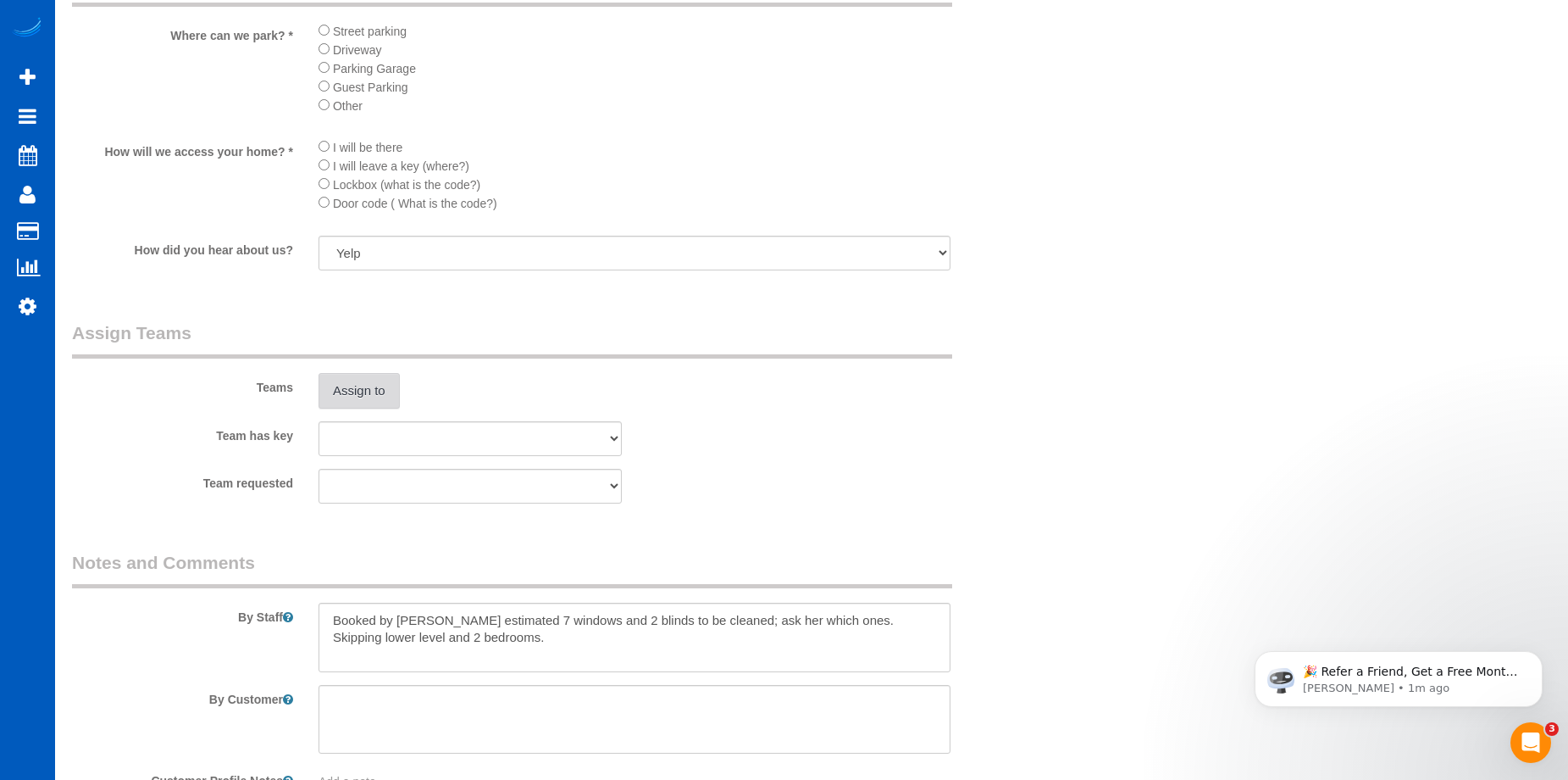
click at [365, 390] on button "Assign to" at bounding box center [359, 391] width 81 height 36
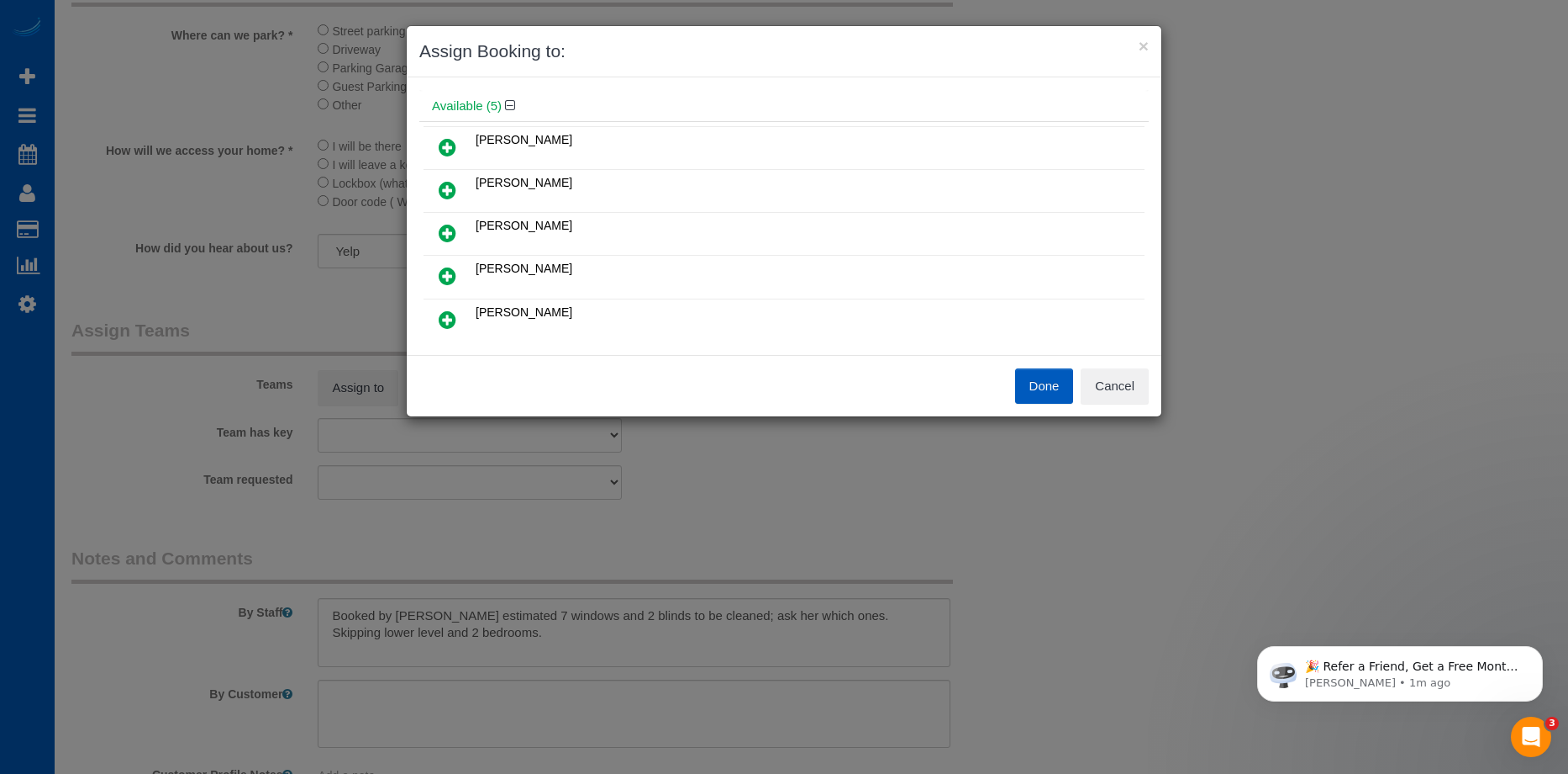
scroll to position [84, 0]
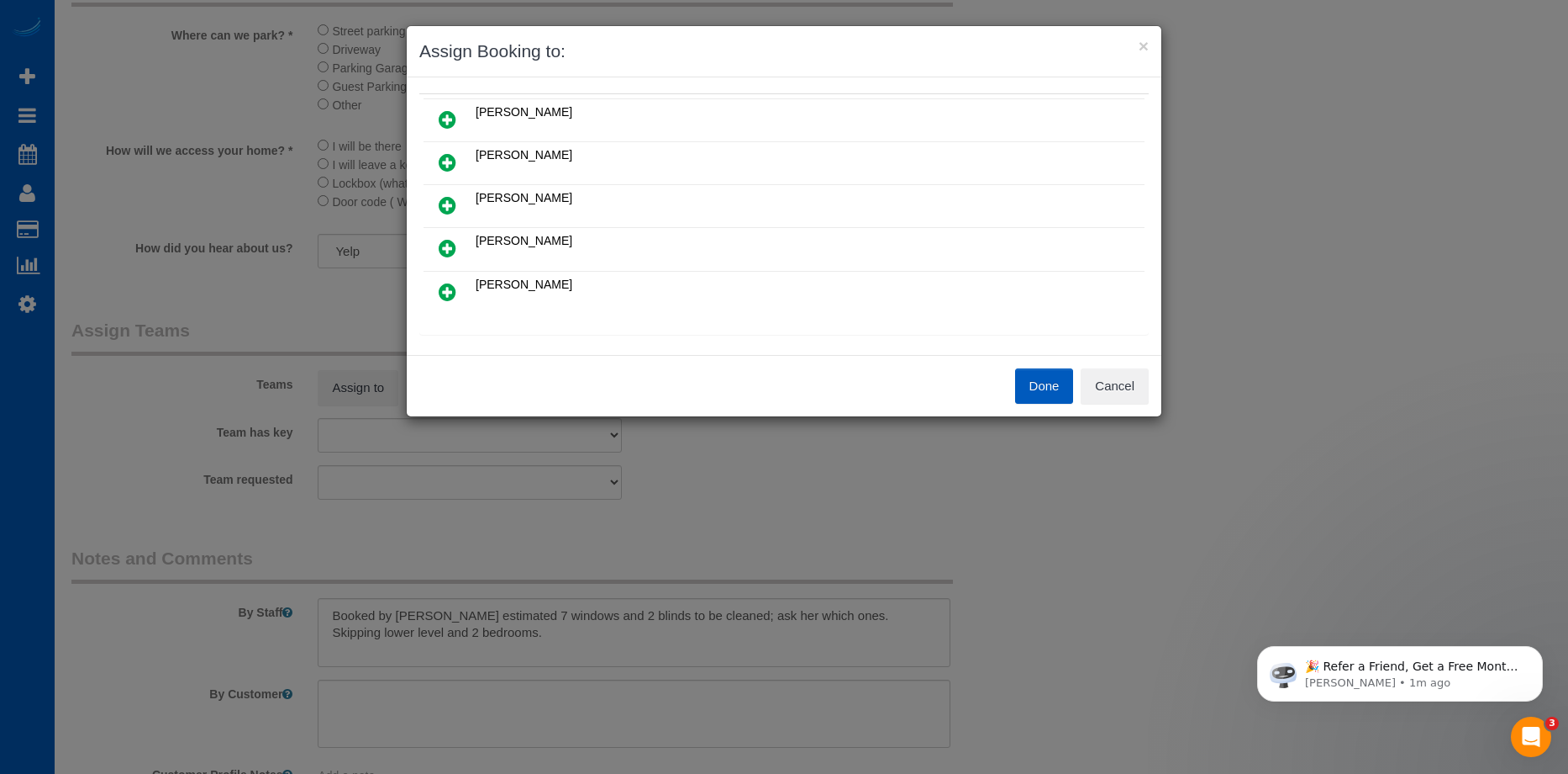
click at [447, 157] on icon at bounding box center [448, 162] width 18 height 20
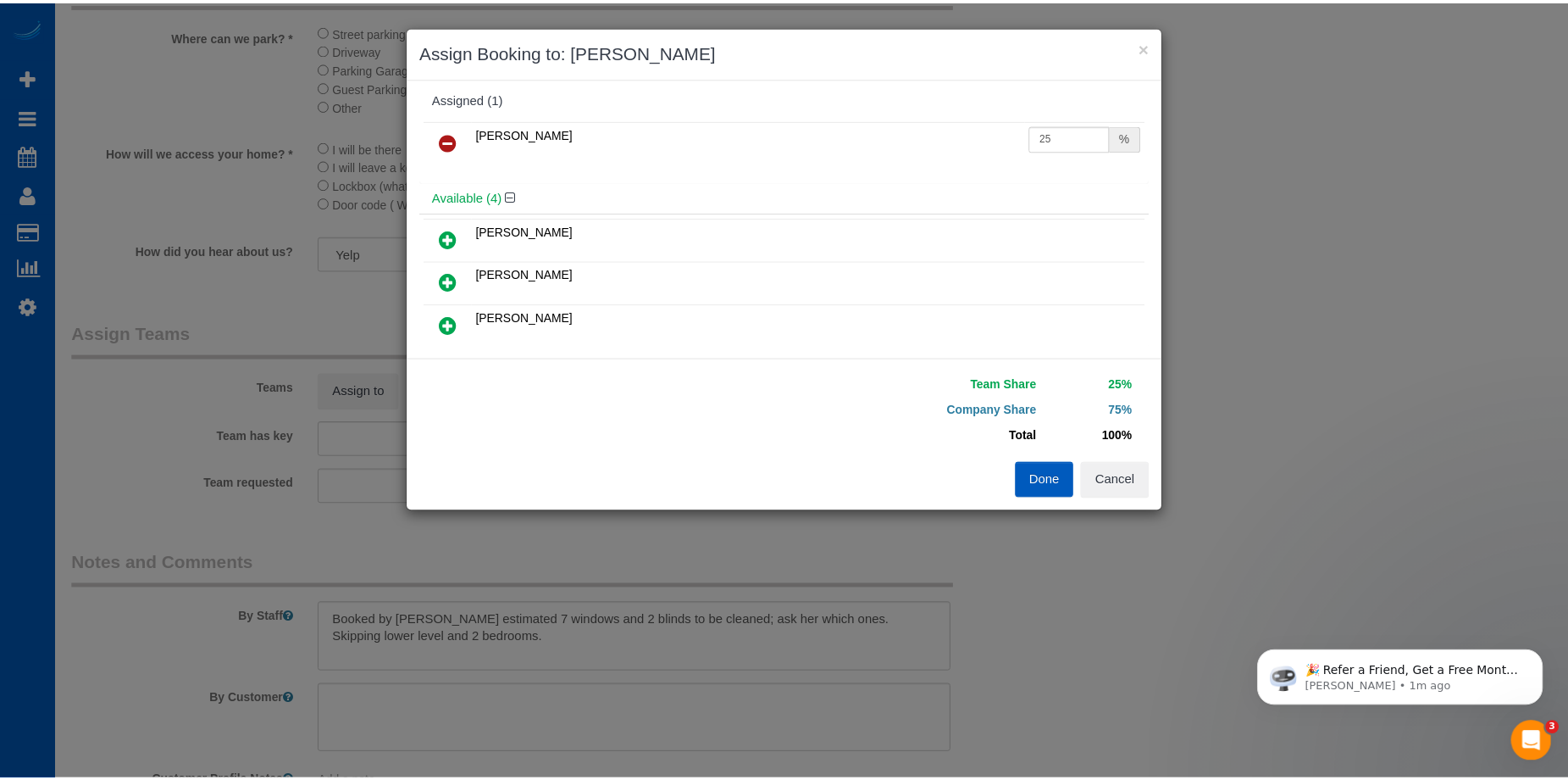
scroll to position [0, 0]
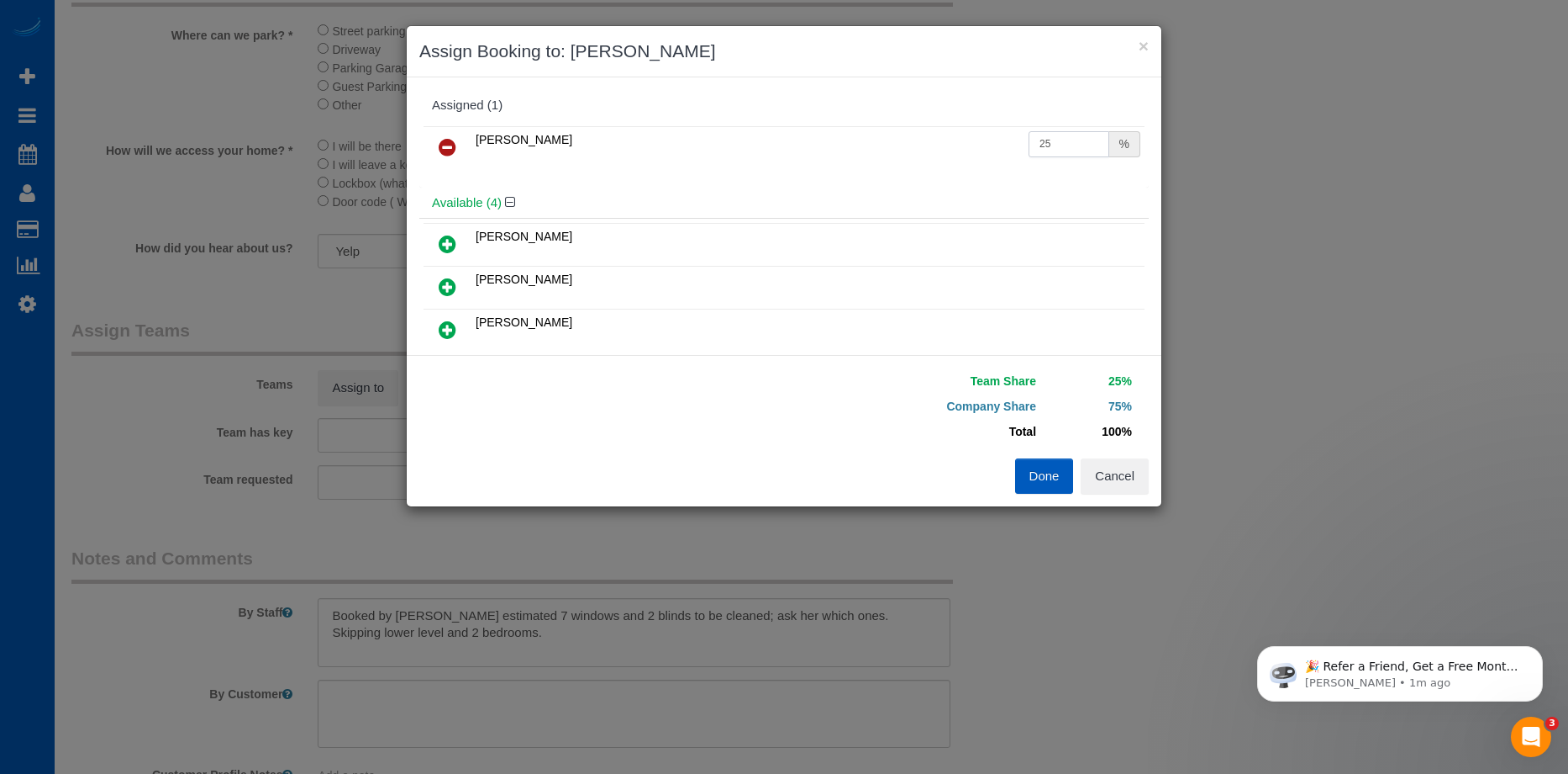
click at [1055, 138] on input "25" at bounding box center [1069, 144] width 81 height 26
drag, startPoint x: 1065, startPoint y: 144, endPoint x: 995, endPoint y: 138, distance: 70.3
click at [995, 138] on tr "Mariia Syrotiuk 25 %" at bounding box center [784, 148] width 721 height 43
type input "50"
click at [1050, 481] on button "Done" at bounding box center [1045, 476] width 59 height 35
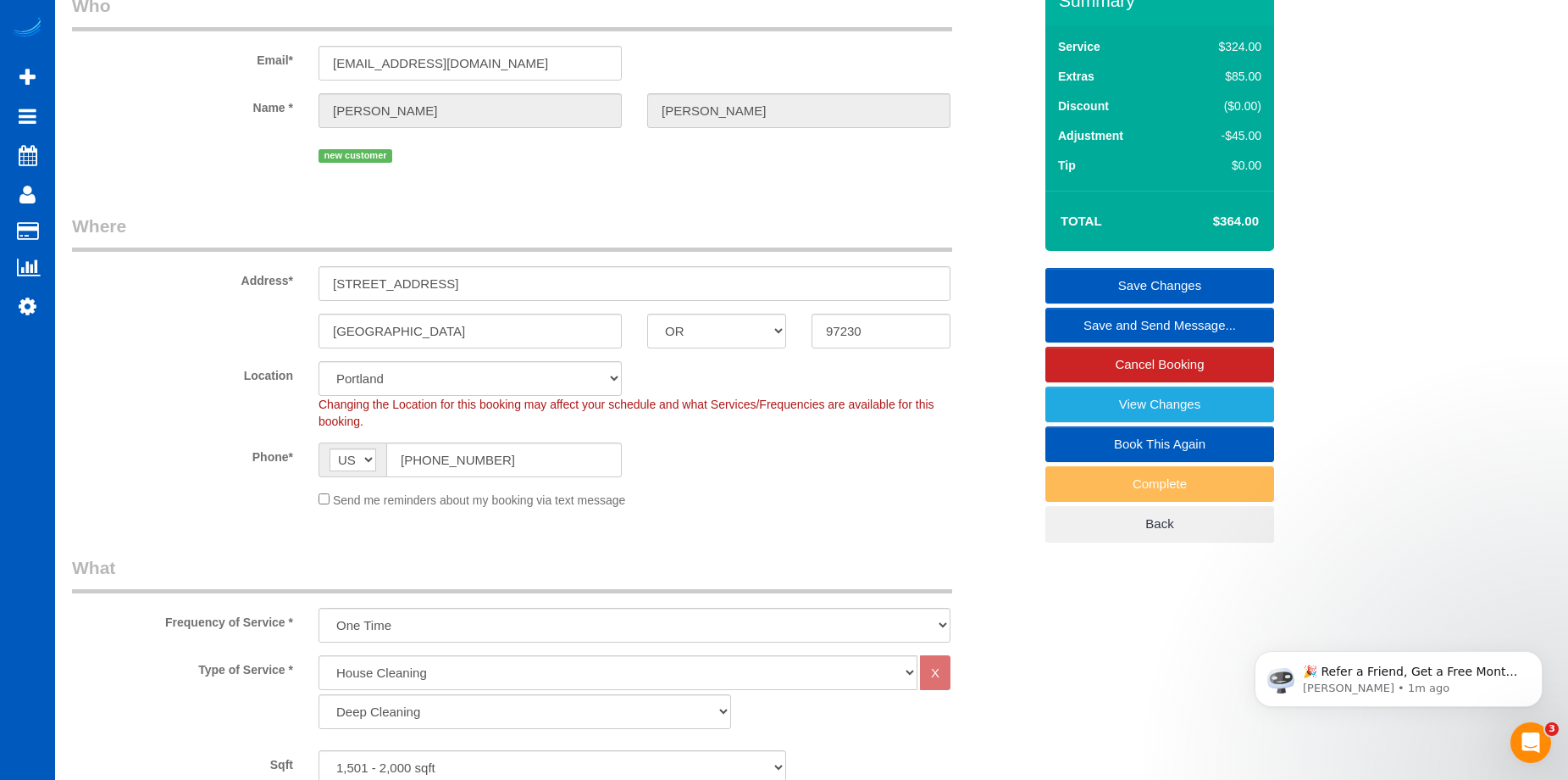
scroll to position [84, 0]
click at [1102, 270] on link "Save Changes" at bounding box center [1159, 287] width 229 height 36
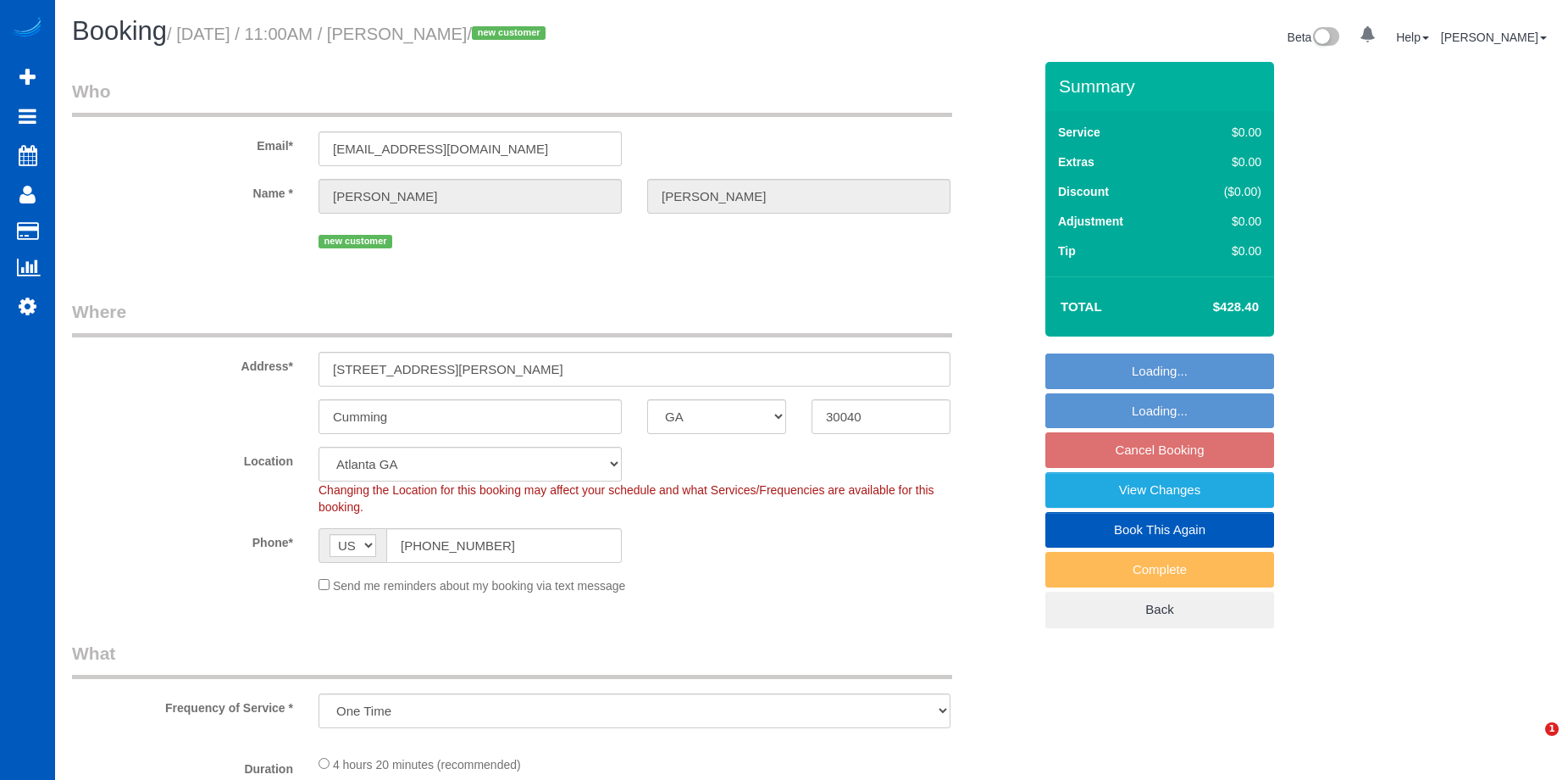
select select "GA"
select select "object:917"
select select "string:fspay-d5dc2c16-00cb-4945-8e9f-a93f62ff414e"
select select "199"
select select "2001"
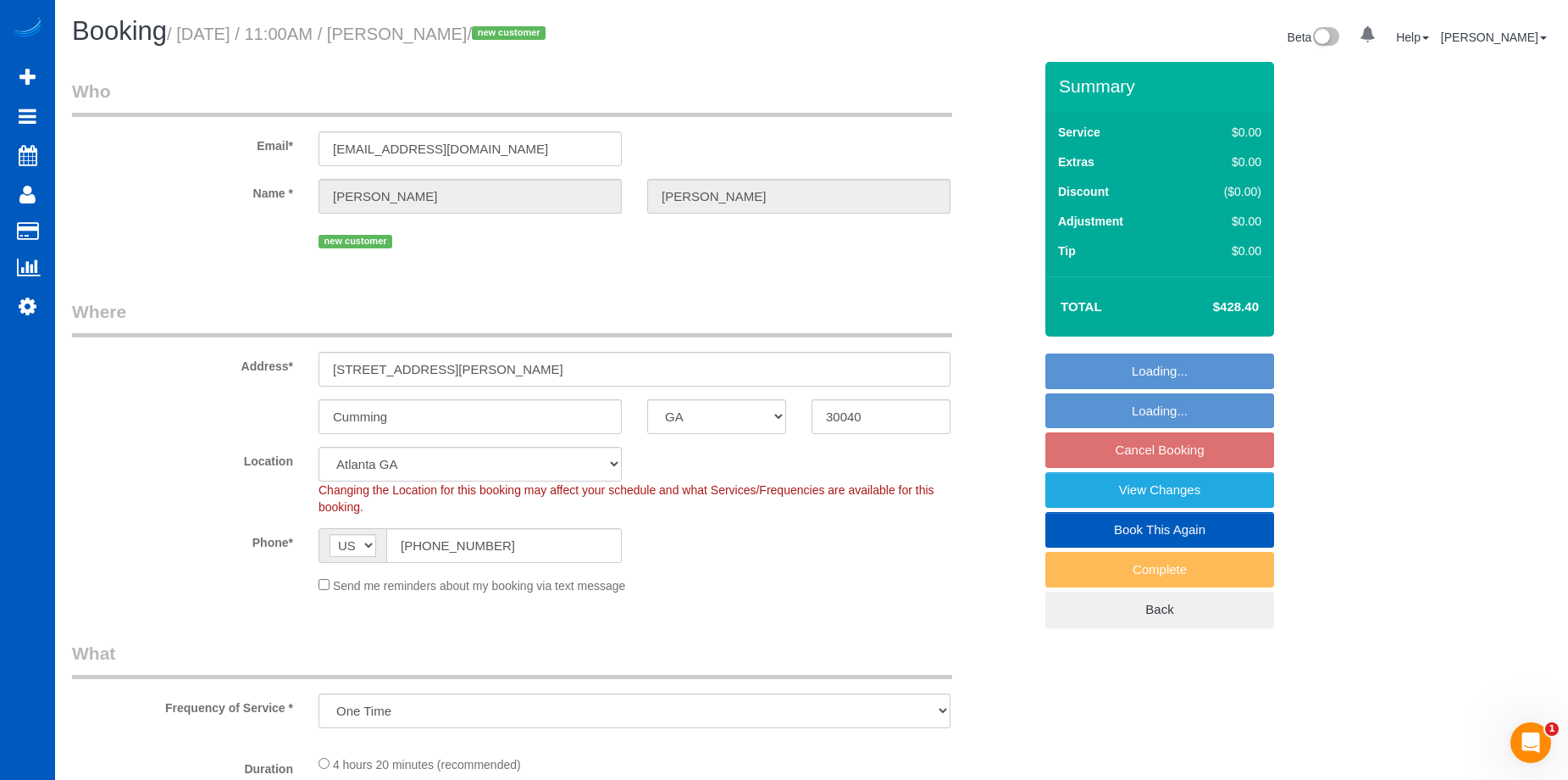
select select "4"
select select "3"
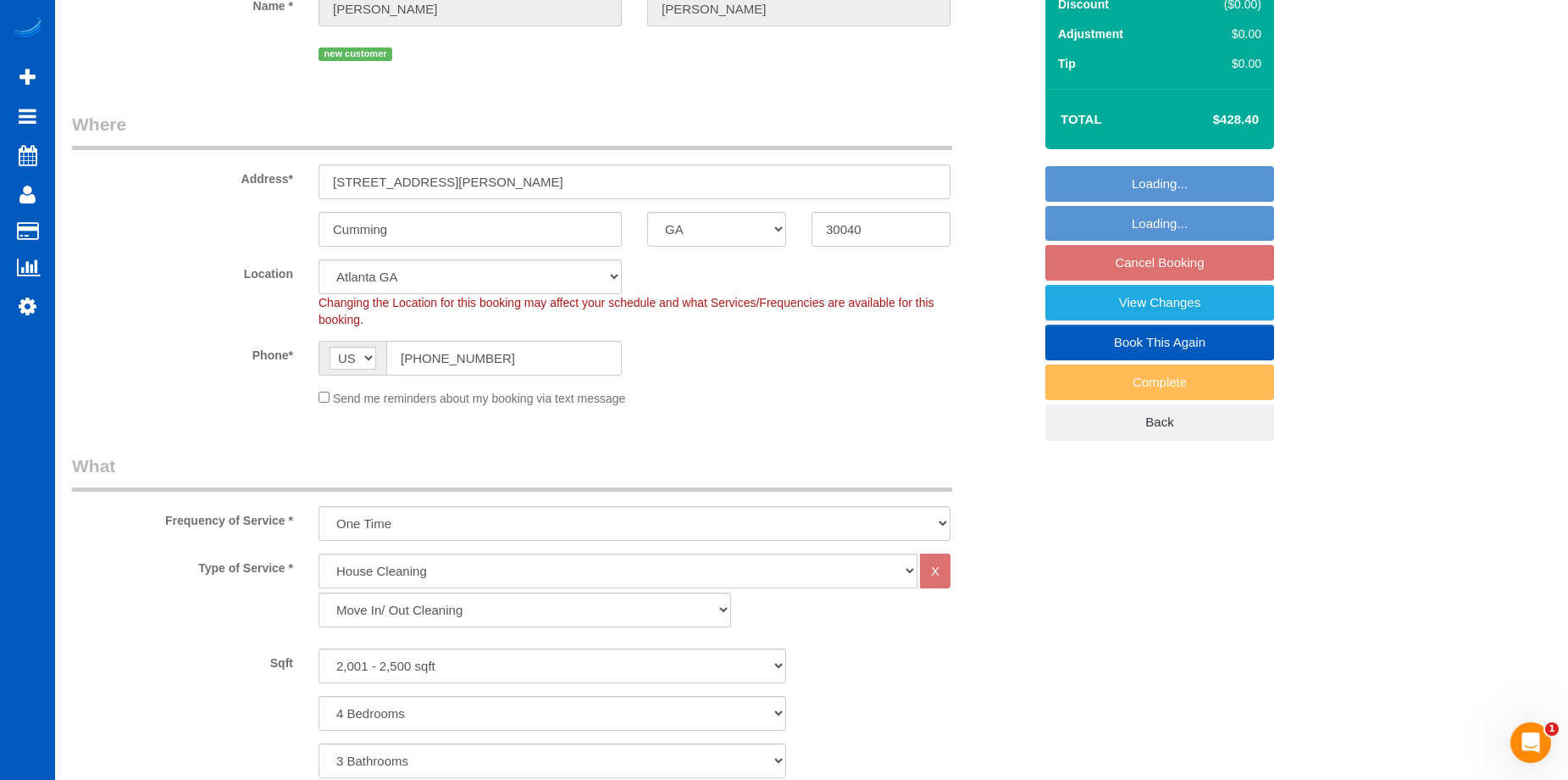
select select "spot1"
select select "2001"
select select "4"
select select "3"
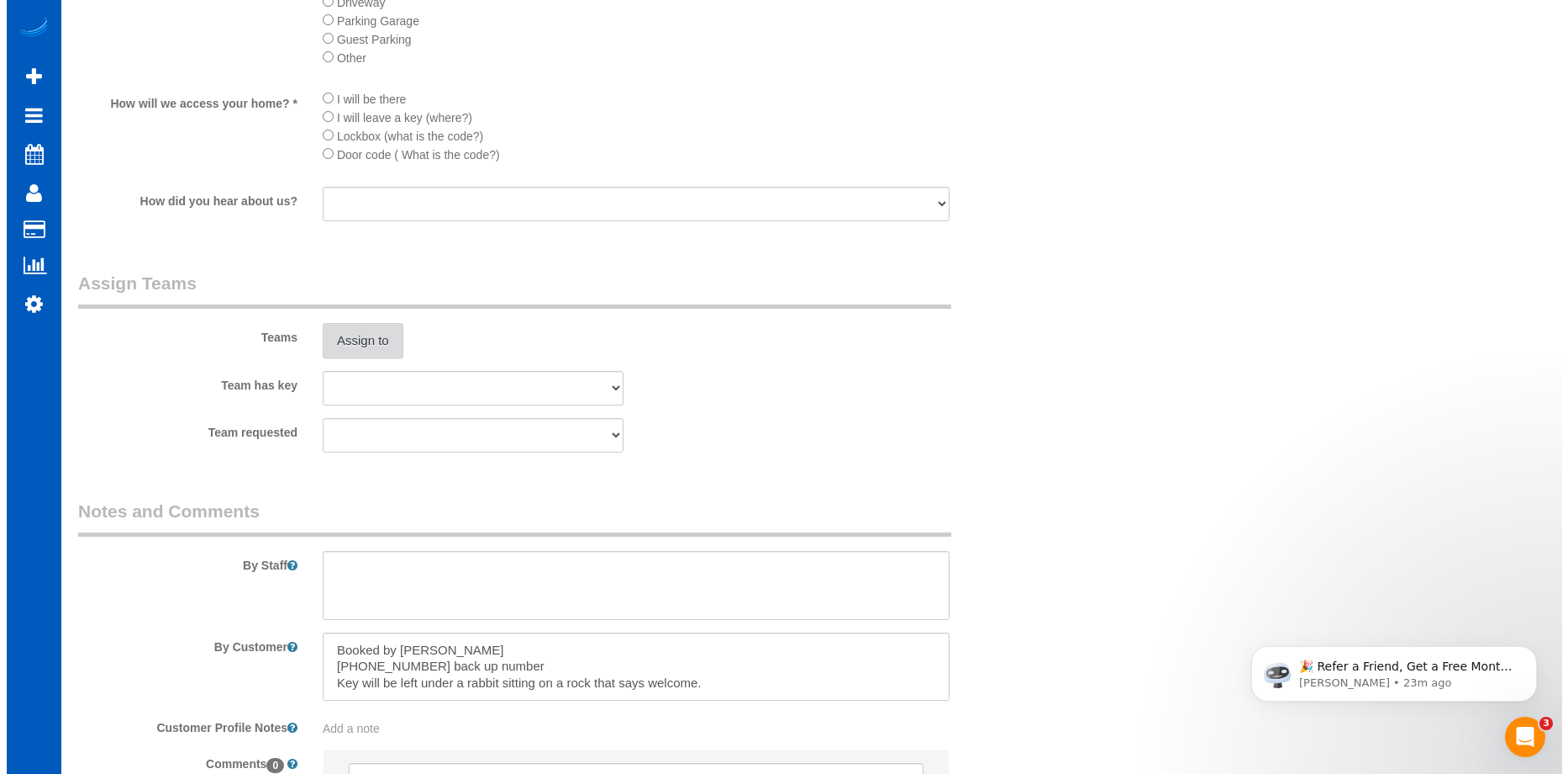
scroll to position [1934, 0]
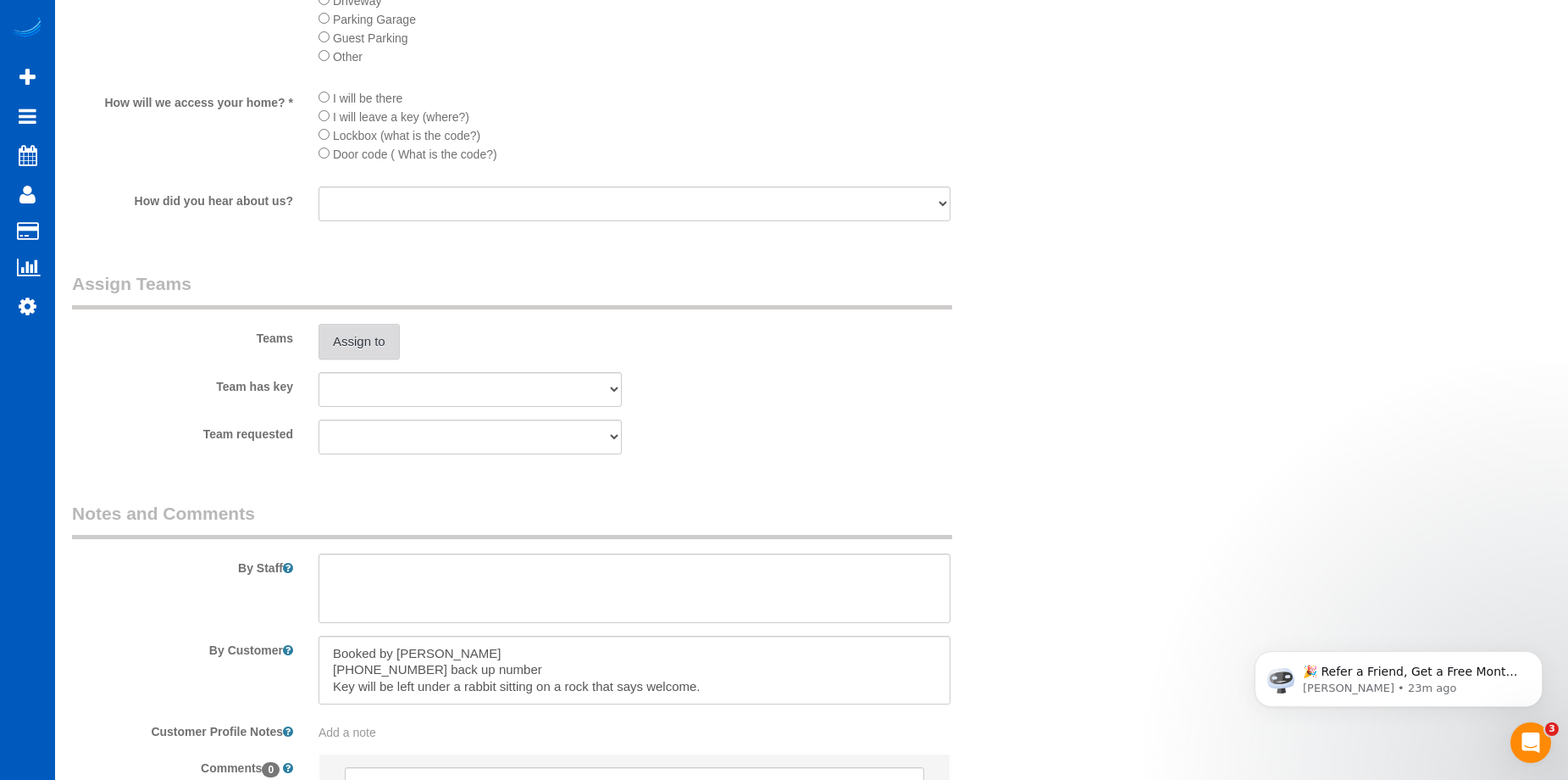
click at [354, 333] on button "Assign to" at bounding box center [359, 341] width 81 height 36
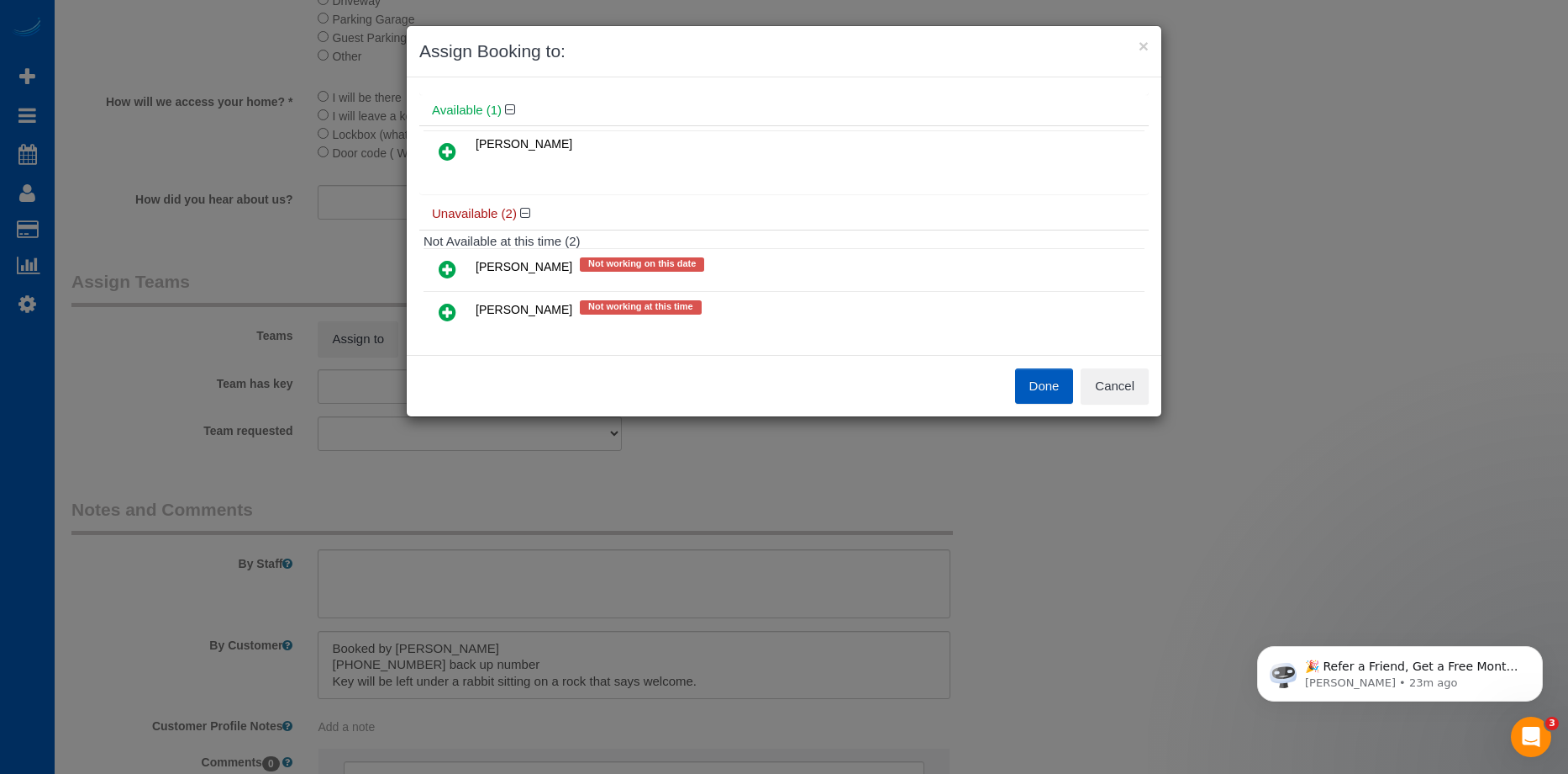
scroll to position [79, 0]
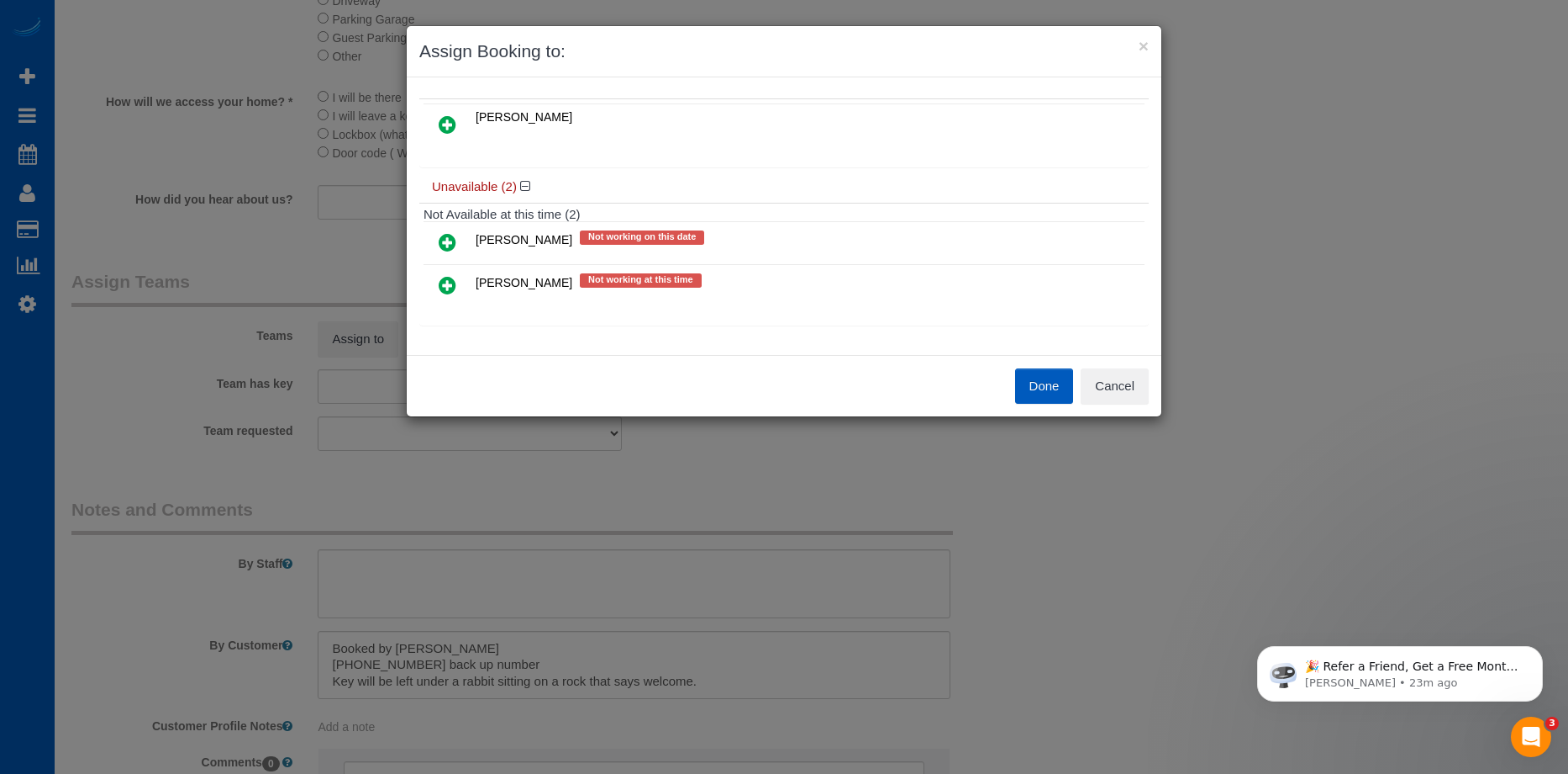
click at [439, 124] on icon at bounding box center [448, 124] width 18 height 20
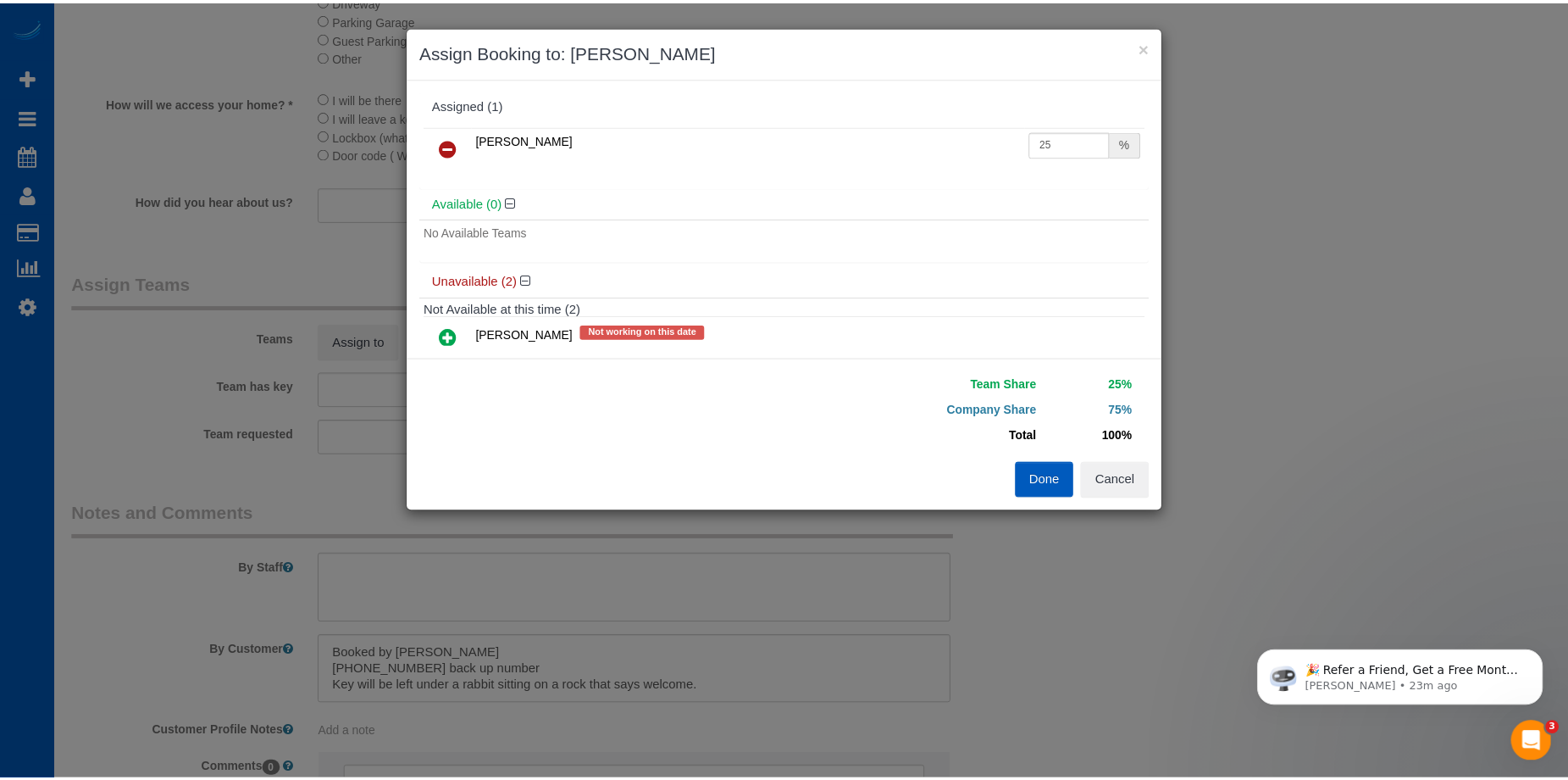
scroll to position [0, 0]
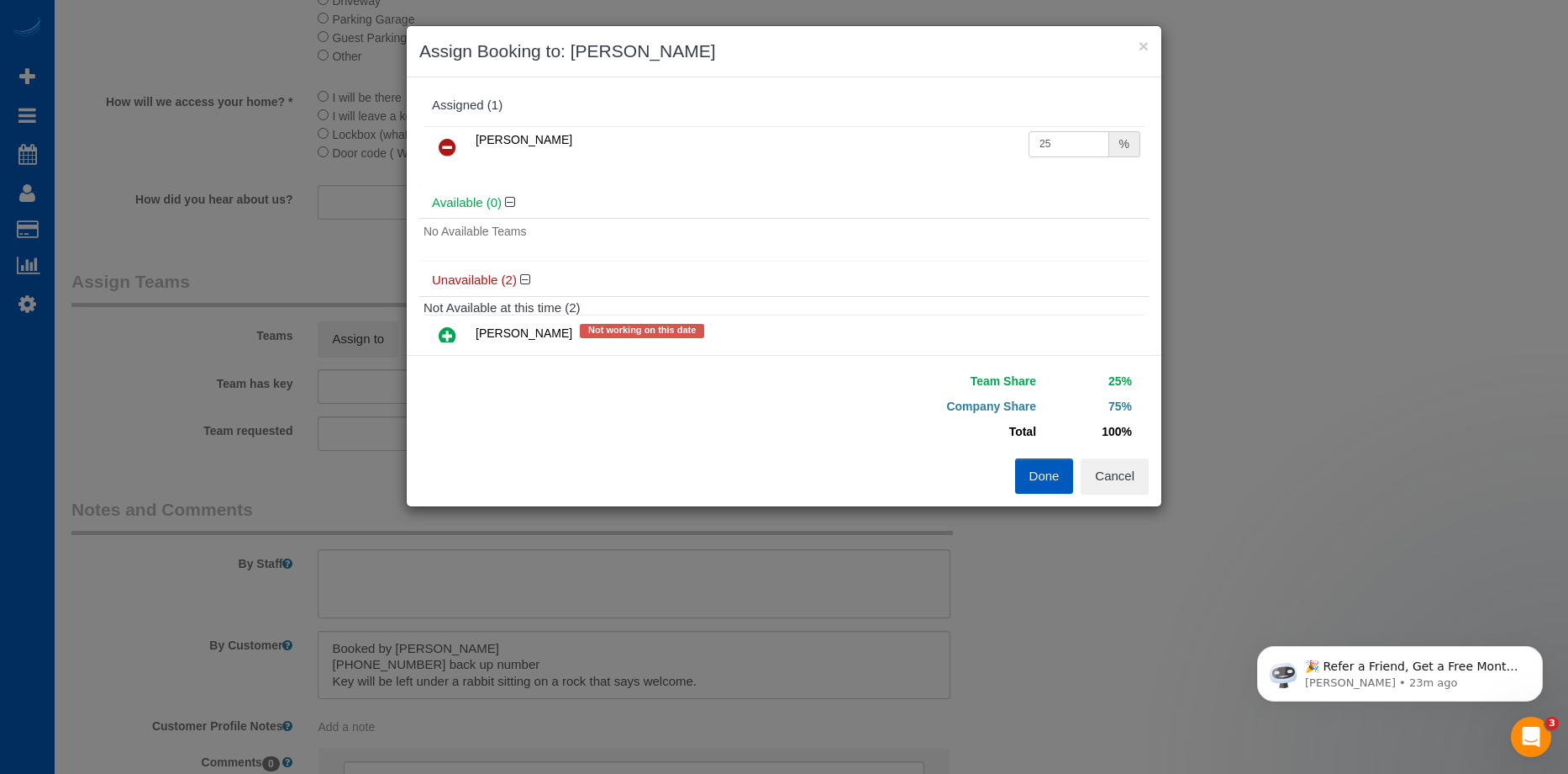
click at [1049, 146] on input "25" at bounding box center [1069, 144] width 81 height 26
drag, startPoint x: 1056, startPoint y: 143, endPoint x: 1013, endPoint y: 151, distance: 43.7
click at [1013, 151] on tr "Viktoriia Baydak 25 %" at bounding box center [784, 148] width 721 height 43
type input "50"
click at [1035, 480] on button "Done" at bounding box center [1045, 476] width 59 height 35
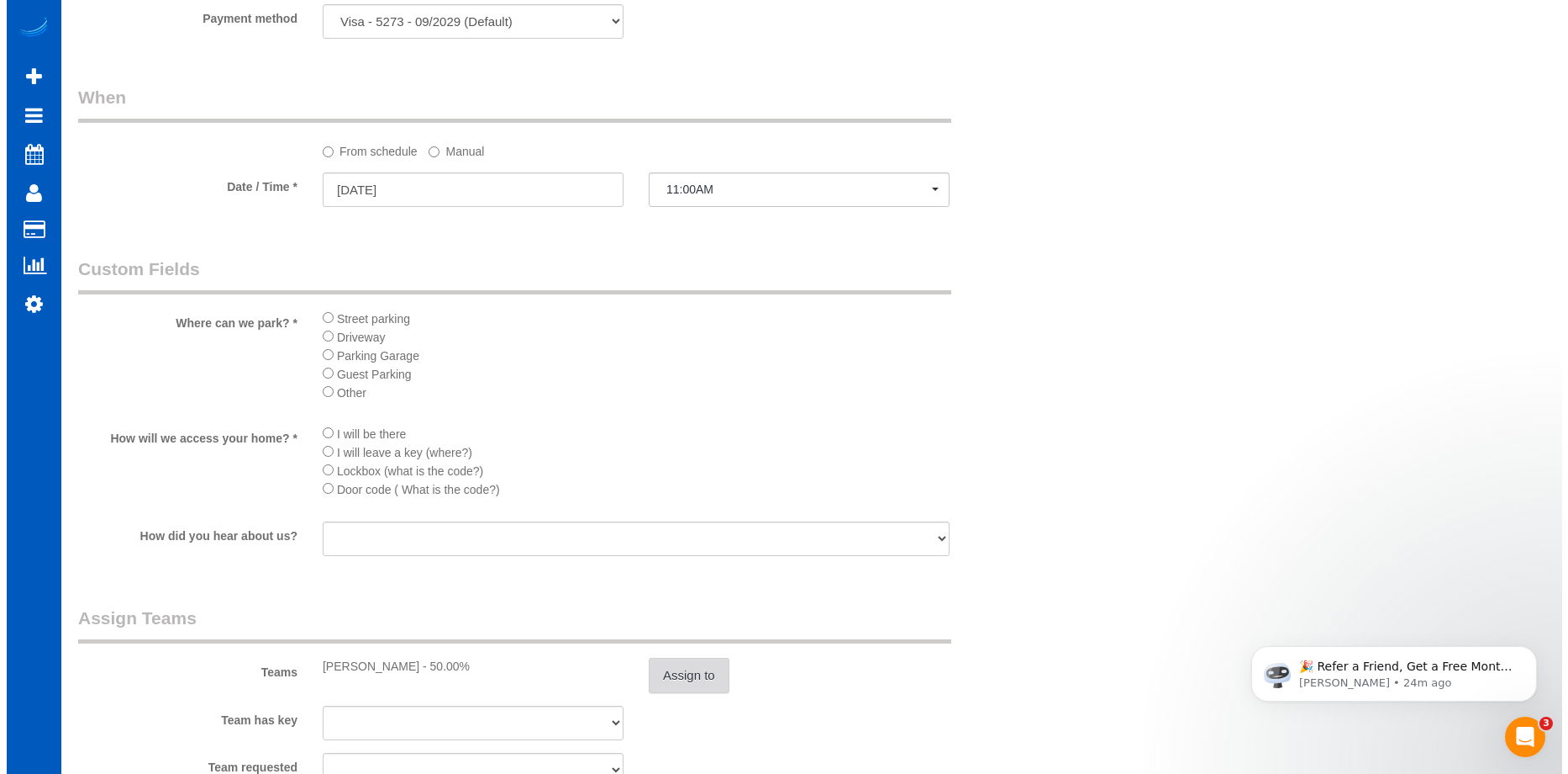
scroll to position [1766, 0]
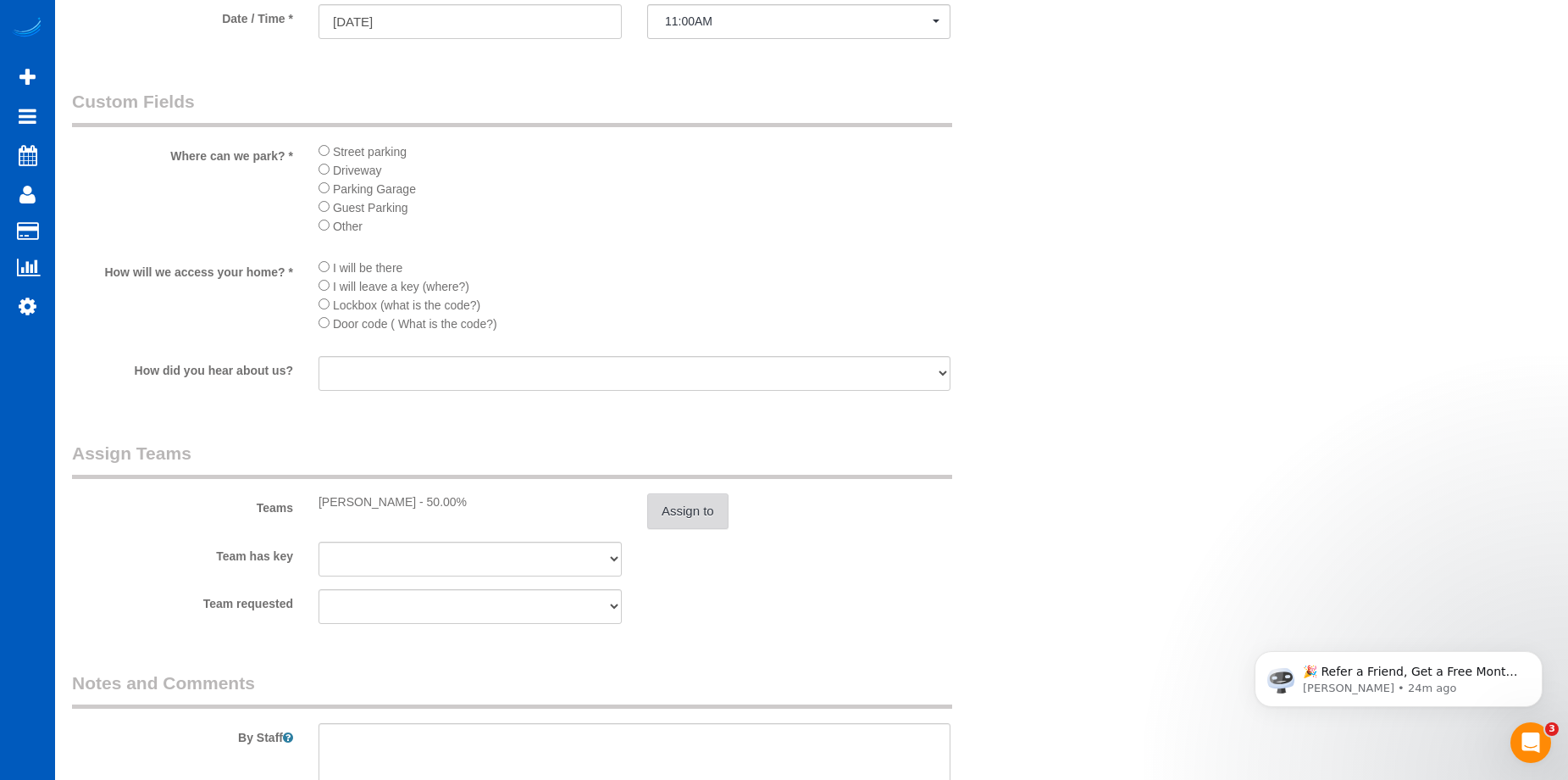
click at [702, 502] on button "Assign to" at bounding box center [687, 511] width 81 height 36
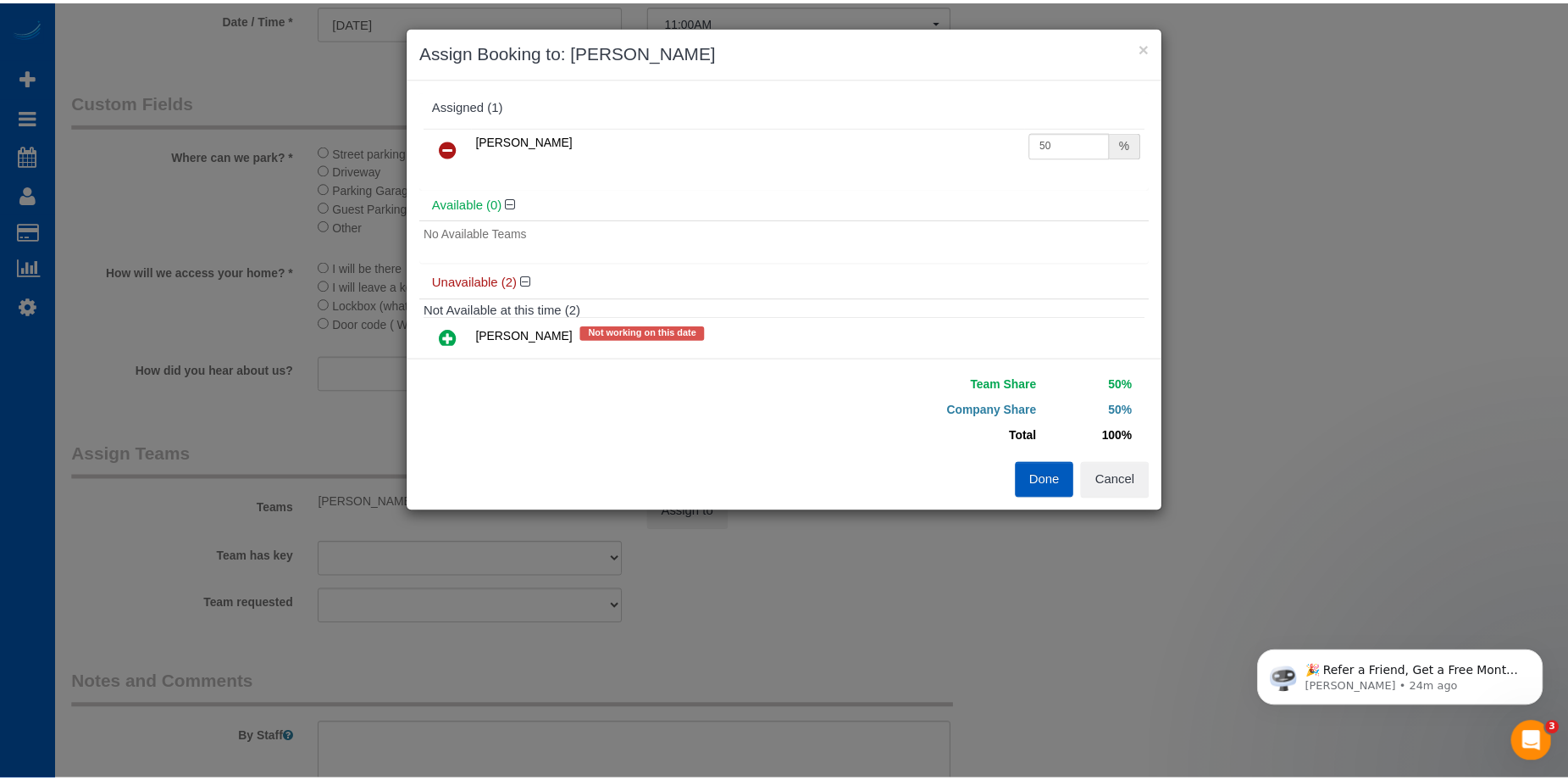
scroll to position [0, 0]
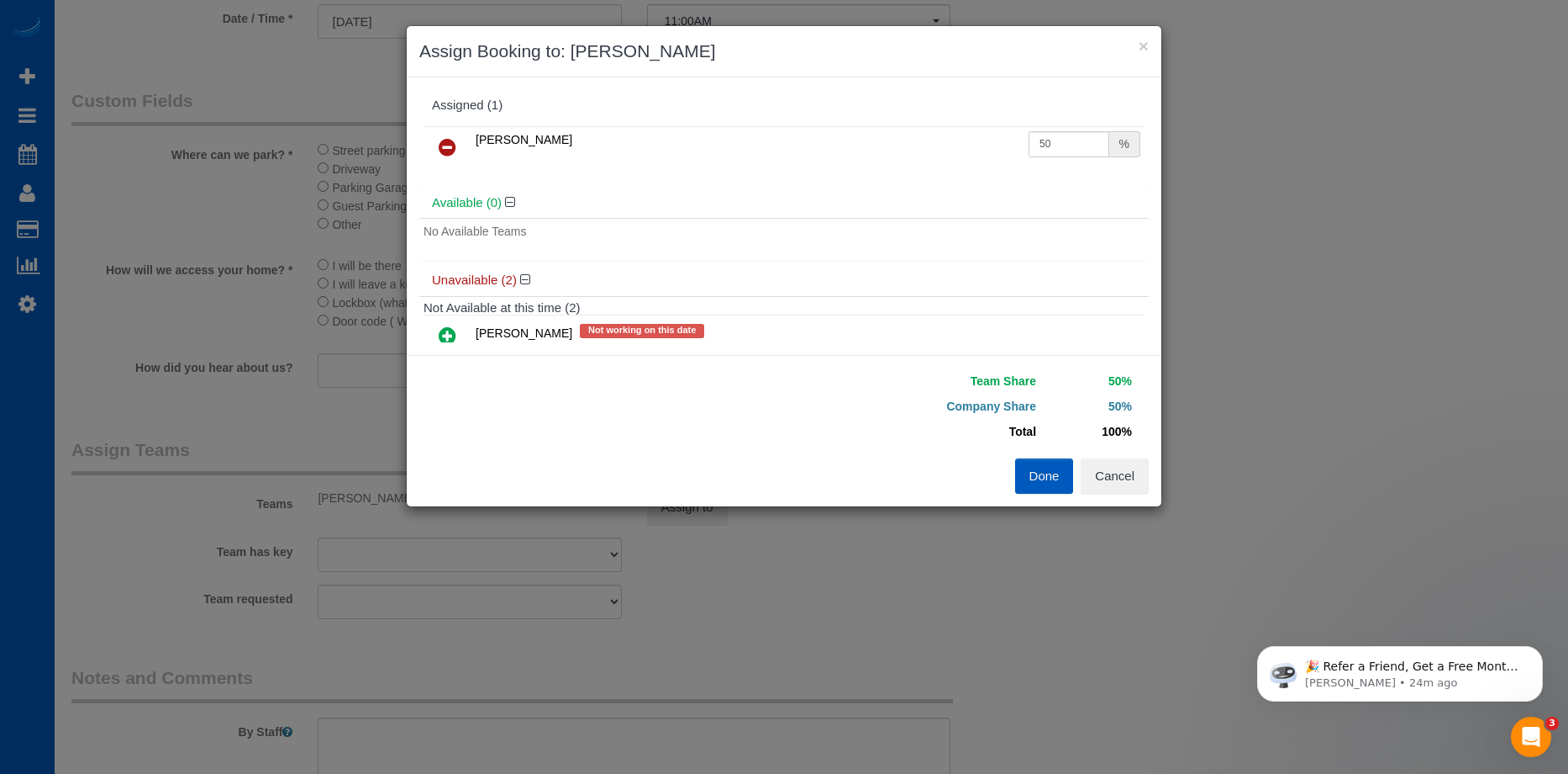
click at [437, 139] on link at bounding box center [448, 148] width 39 height 33
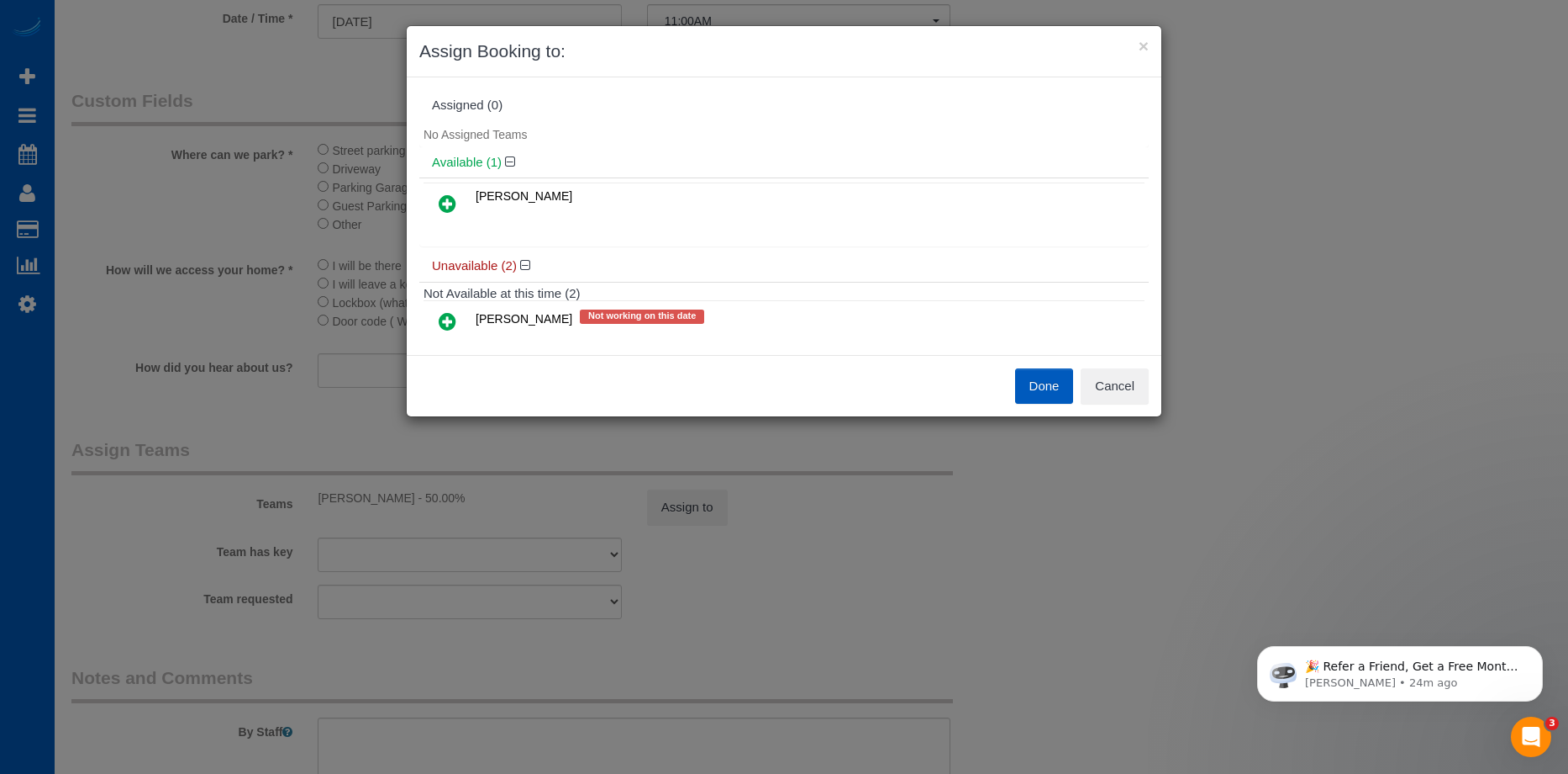
click at [1038, 376] on button "Done" at bounding box center [1045, 386] width 59 height 35
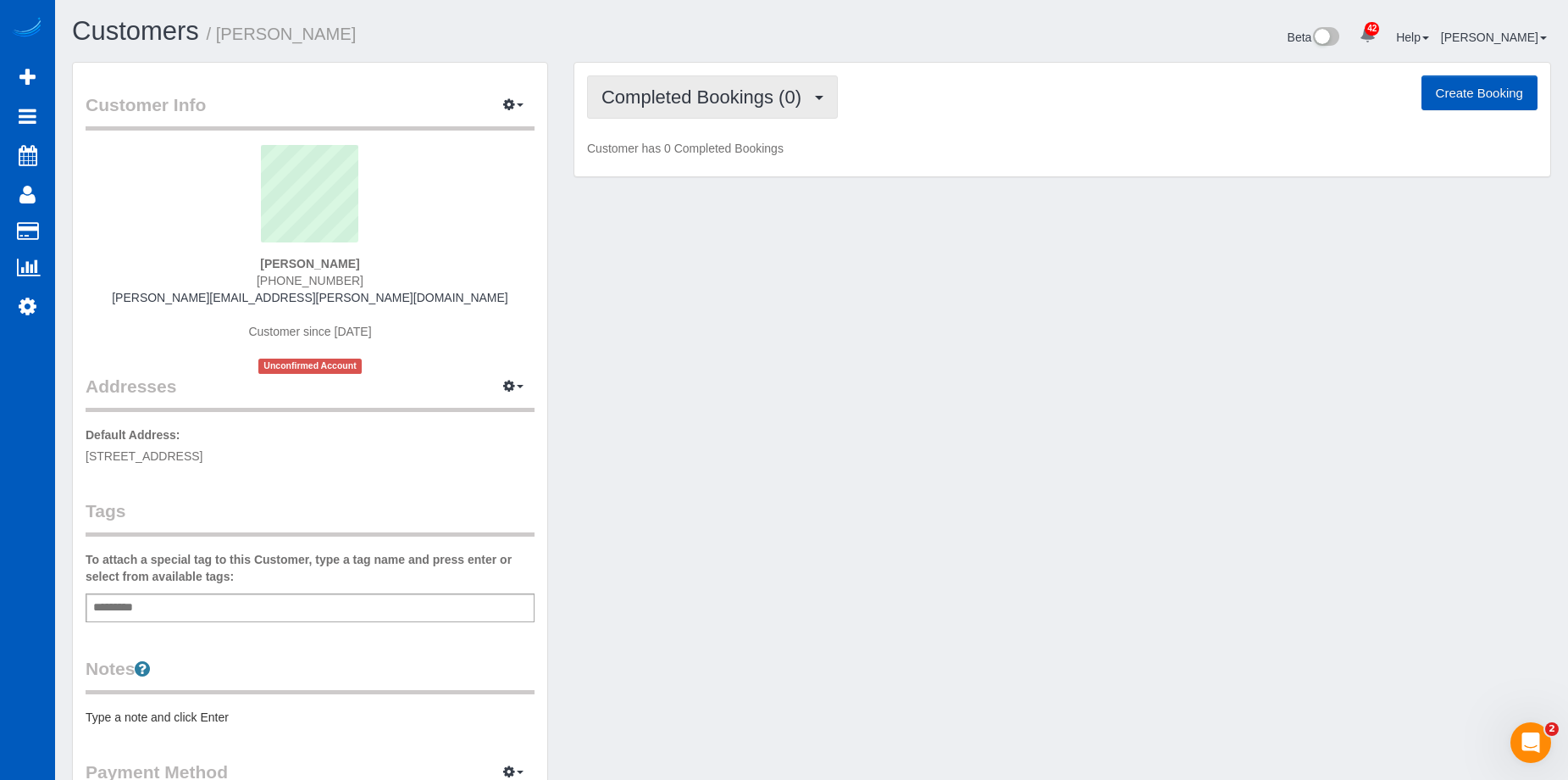
click at [676, 97] on span "Completed Bookings (0)" at bounding box center [705, 96] width 208 height 21
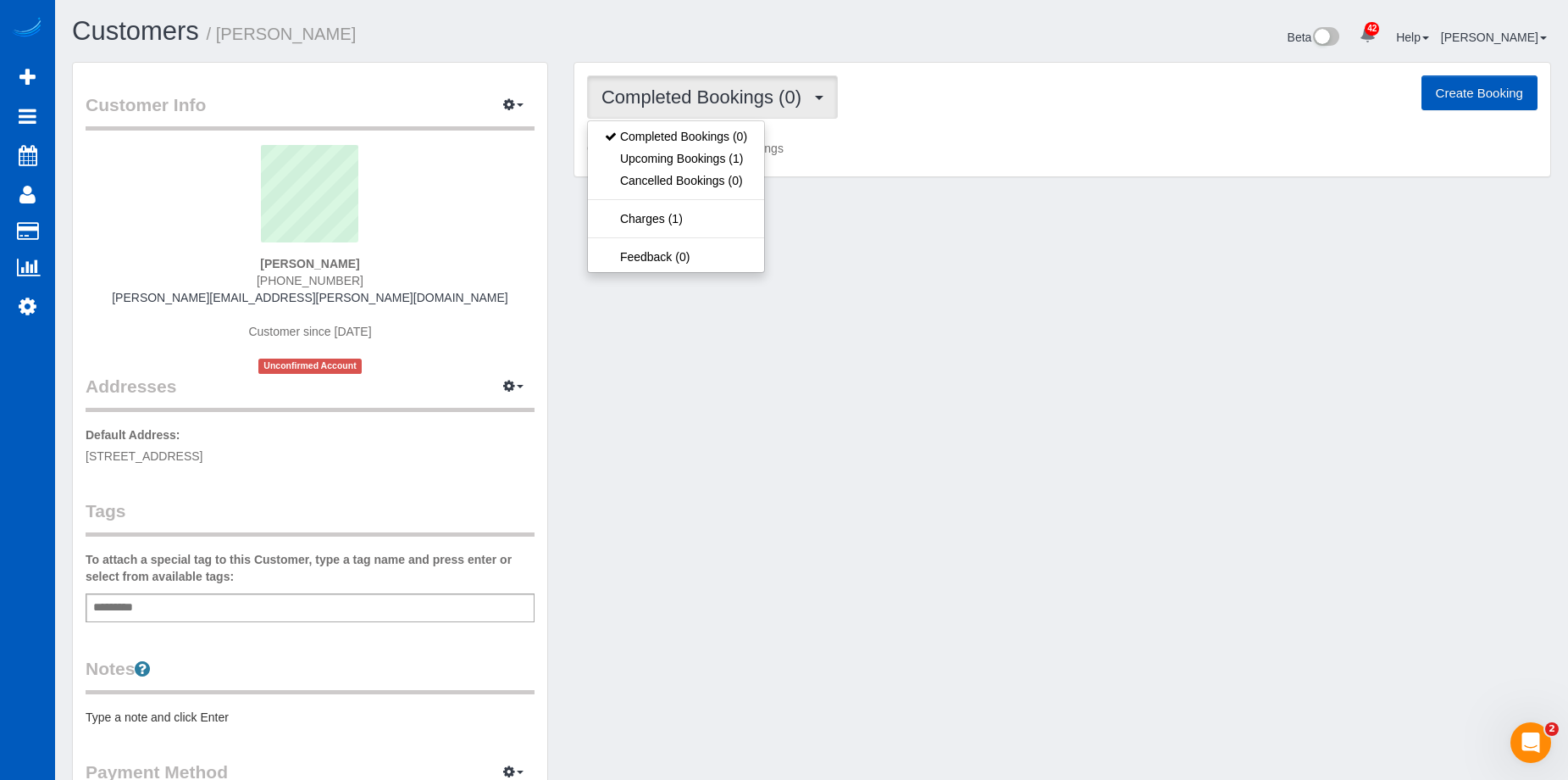
click at [676, 97] on span "Completed Bookings (0)" at bounding box center [705, 96] width 208 height 21
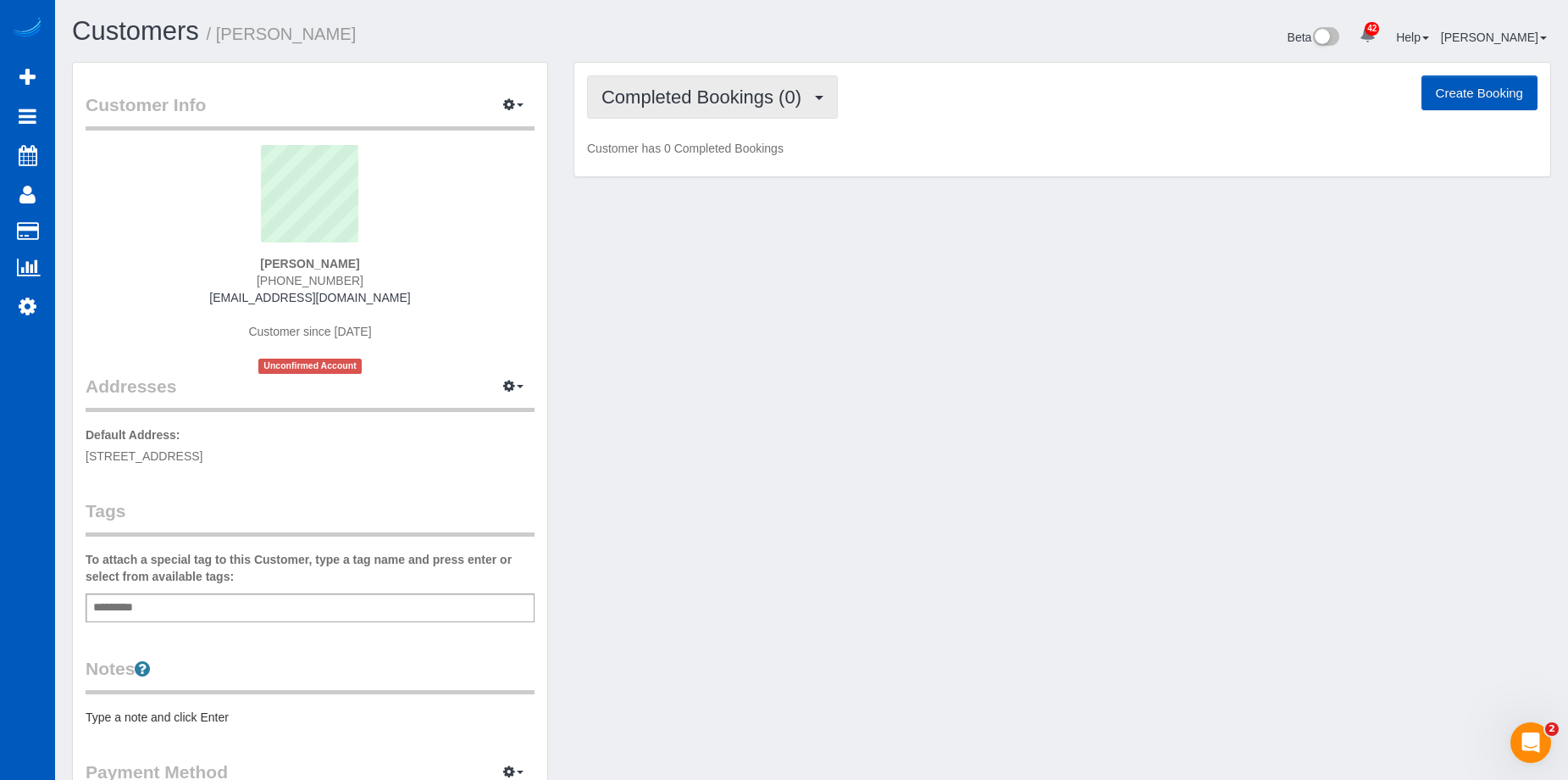
click at [664, 75] on button "Completed Bookings (0)" at bounding box center [712, 97] width 251 height 44
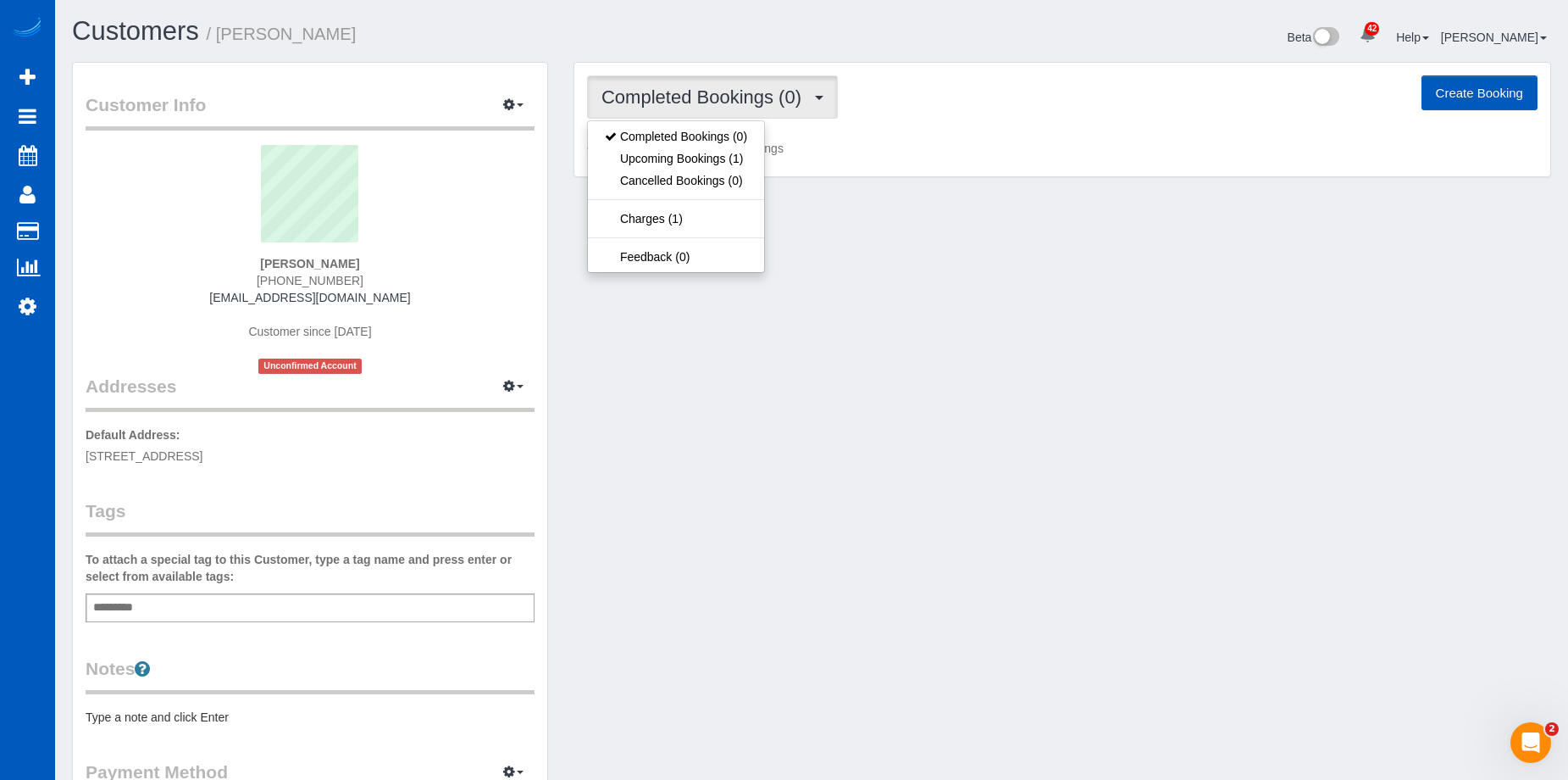
click at [664, 75] on button "Completed Bookings (0)" at bounding box center [712, 97] width 251 height 44
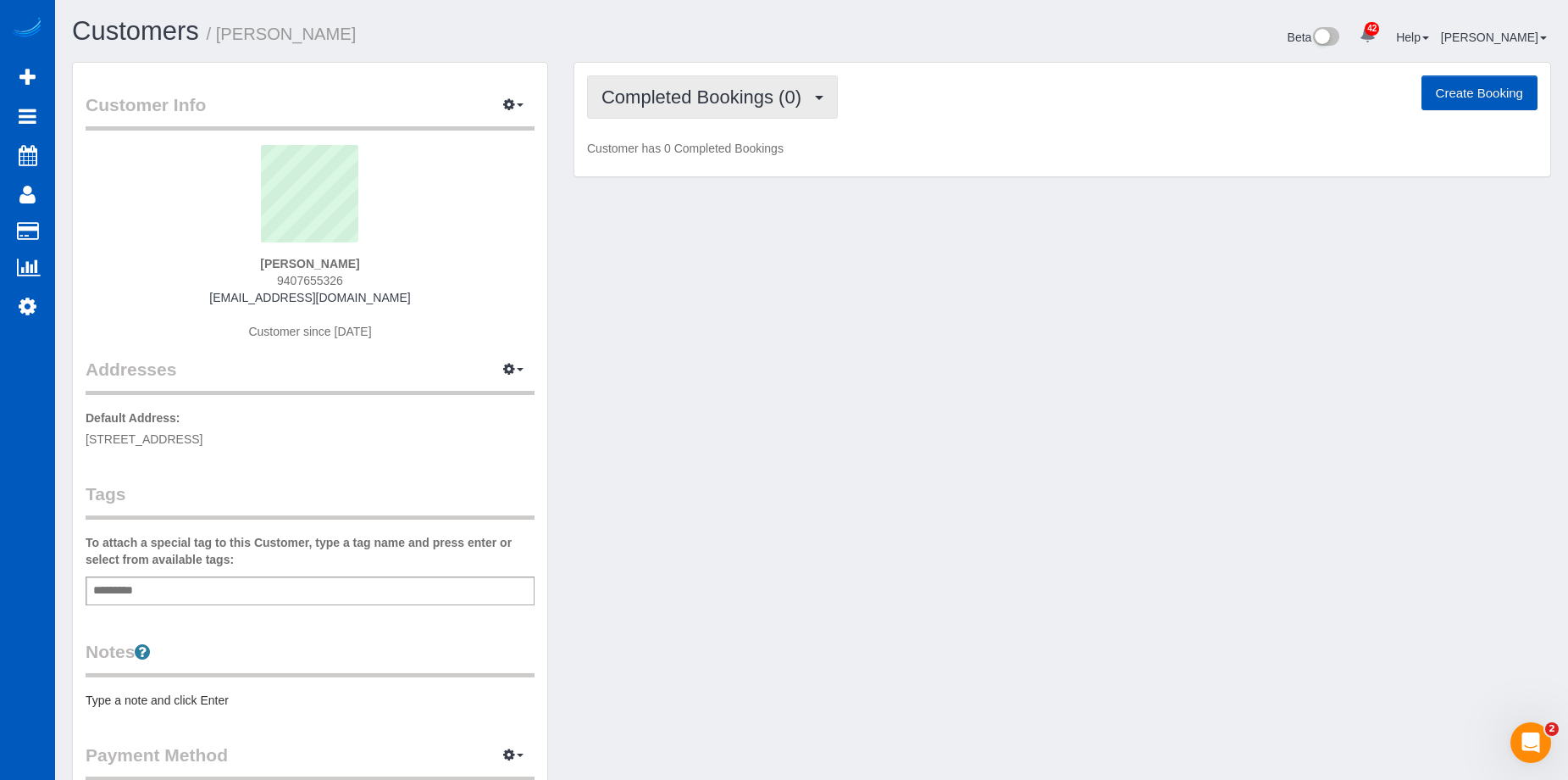
click at [682, 109] on button "Completed Bookings (0)" at bounding box center [712, 97] width 251 height 44
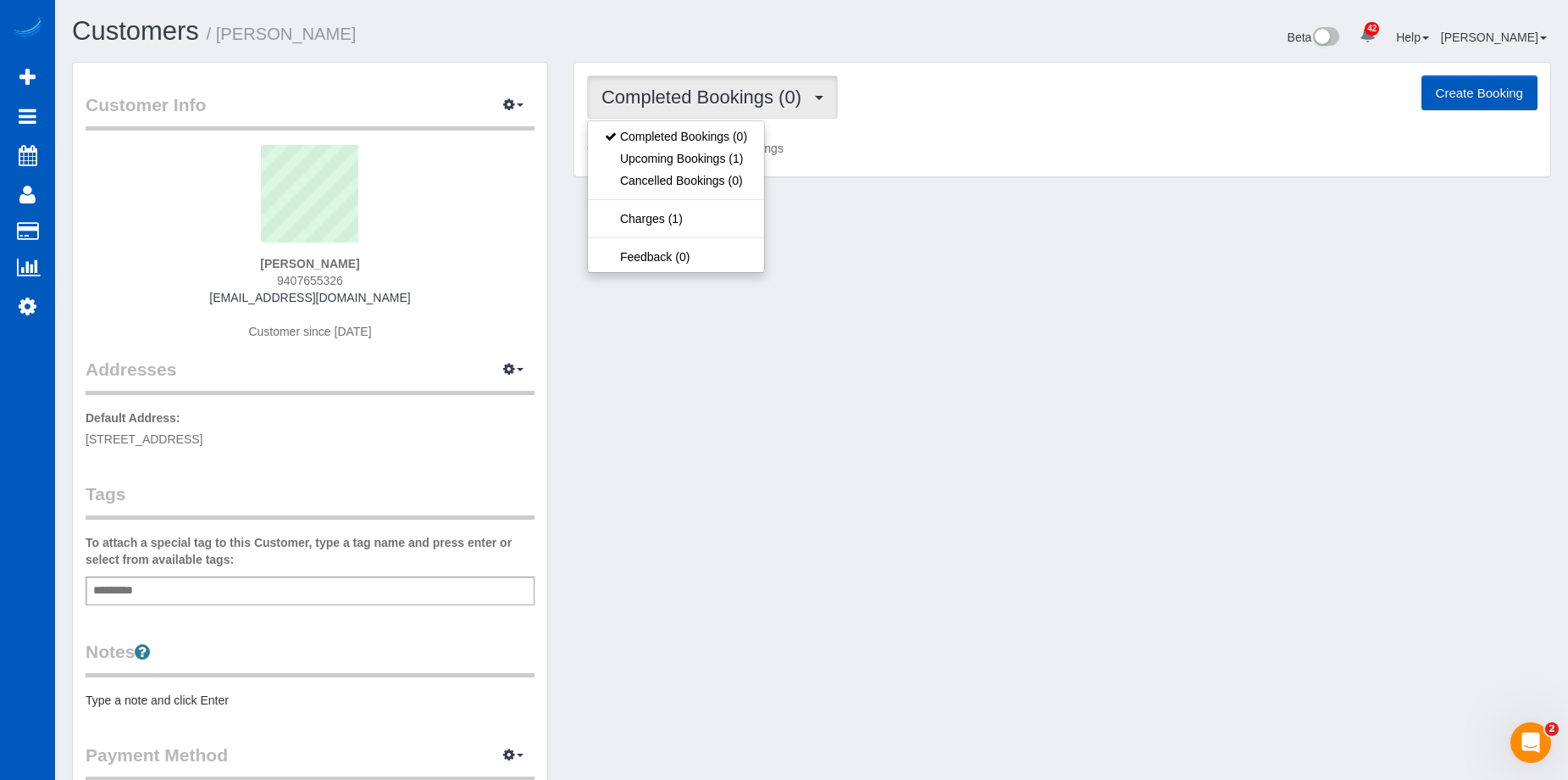
click at [682, 109] on button "Completed Bookings (0)" at bounding box center [712, 97] width 251 height 44
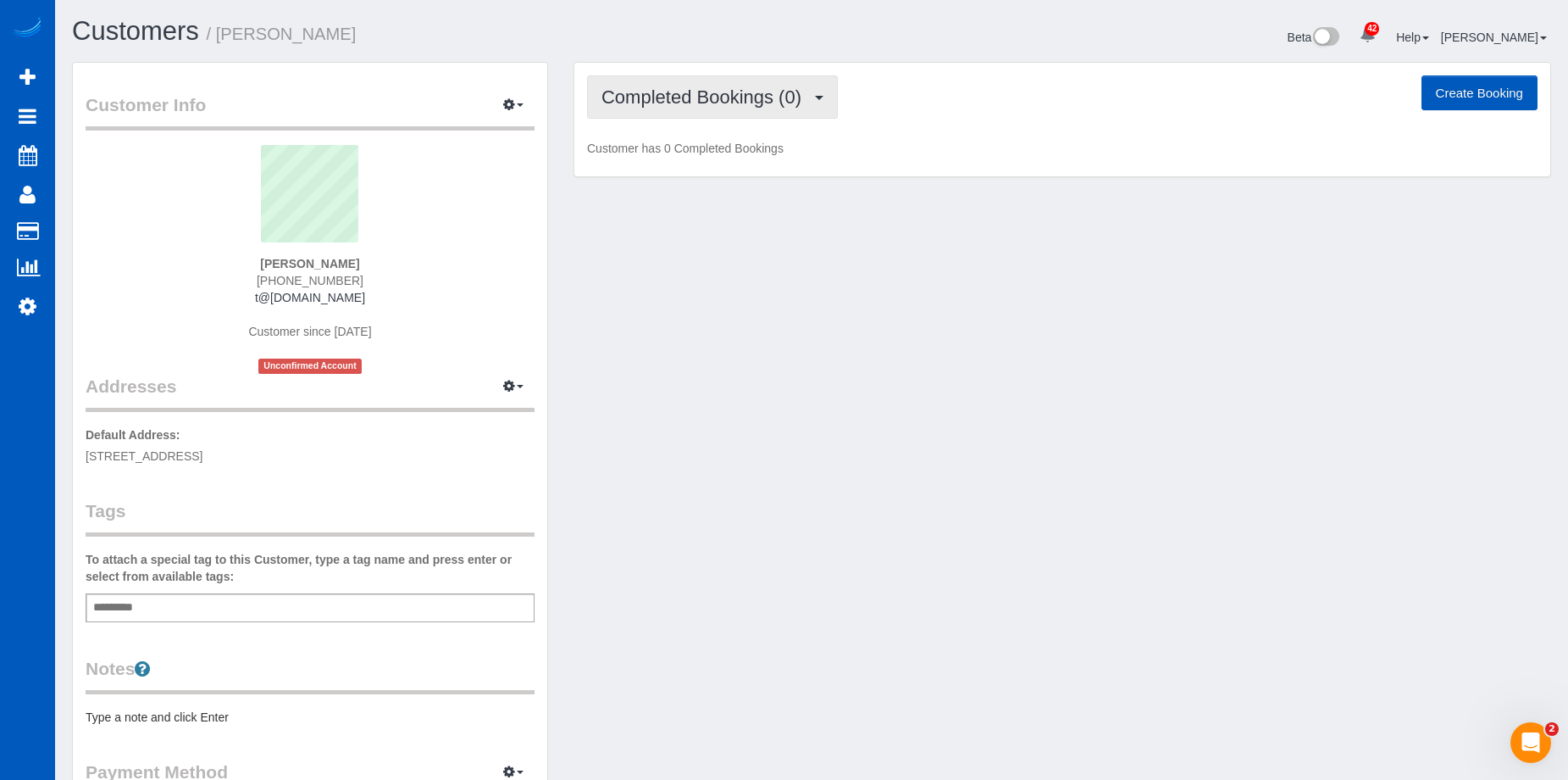
click at [715, 95] on span "Completed Bookings (0)" at bounding box center [705, 96] width 208 height 21
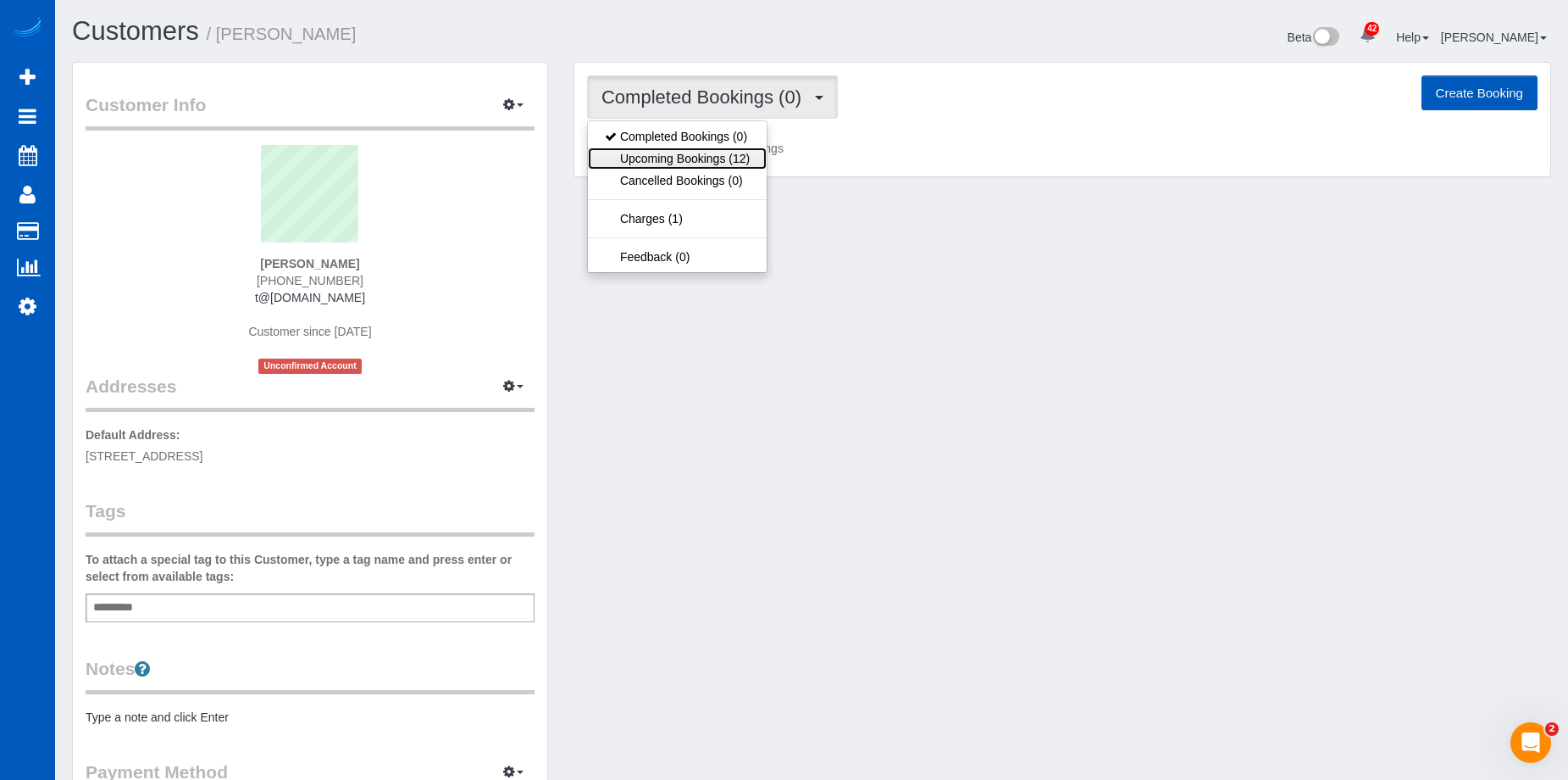
click at [699, 154] on link "Upcoming Bookings (12)" at bounding box center [677, 159] width 179 height 22
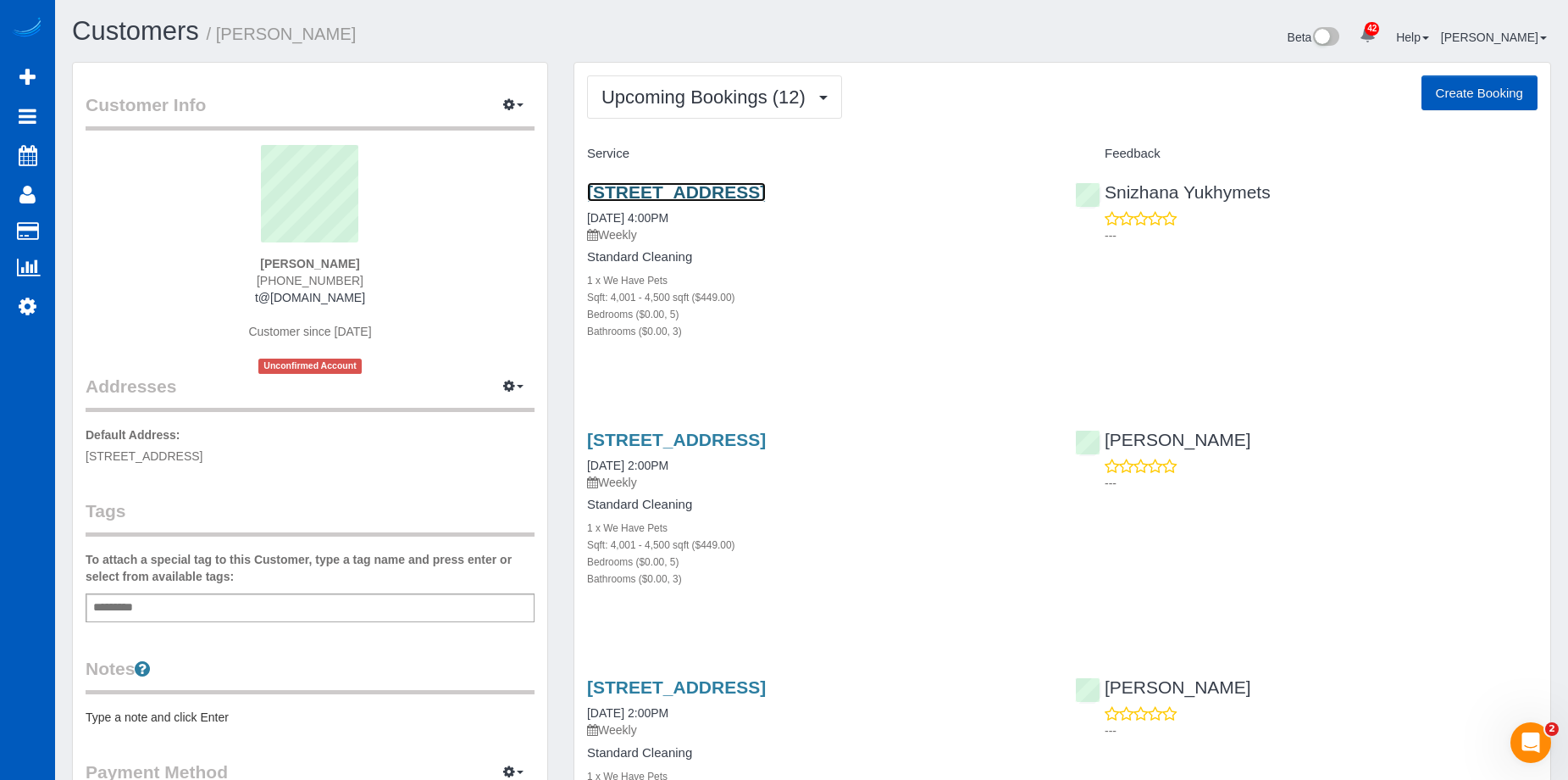
click at [739, 192] on link "5805 N Vista Ln, Spokane Valley, WA 99212" at bounding box center [676, 193] width 179 height 20
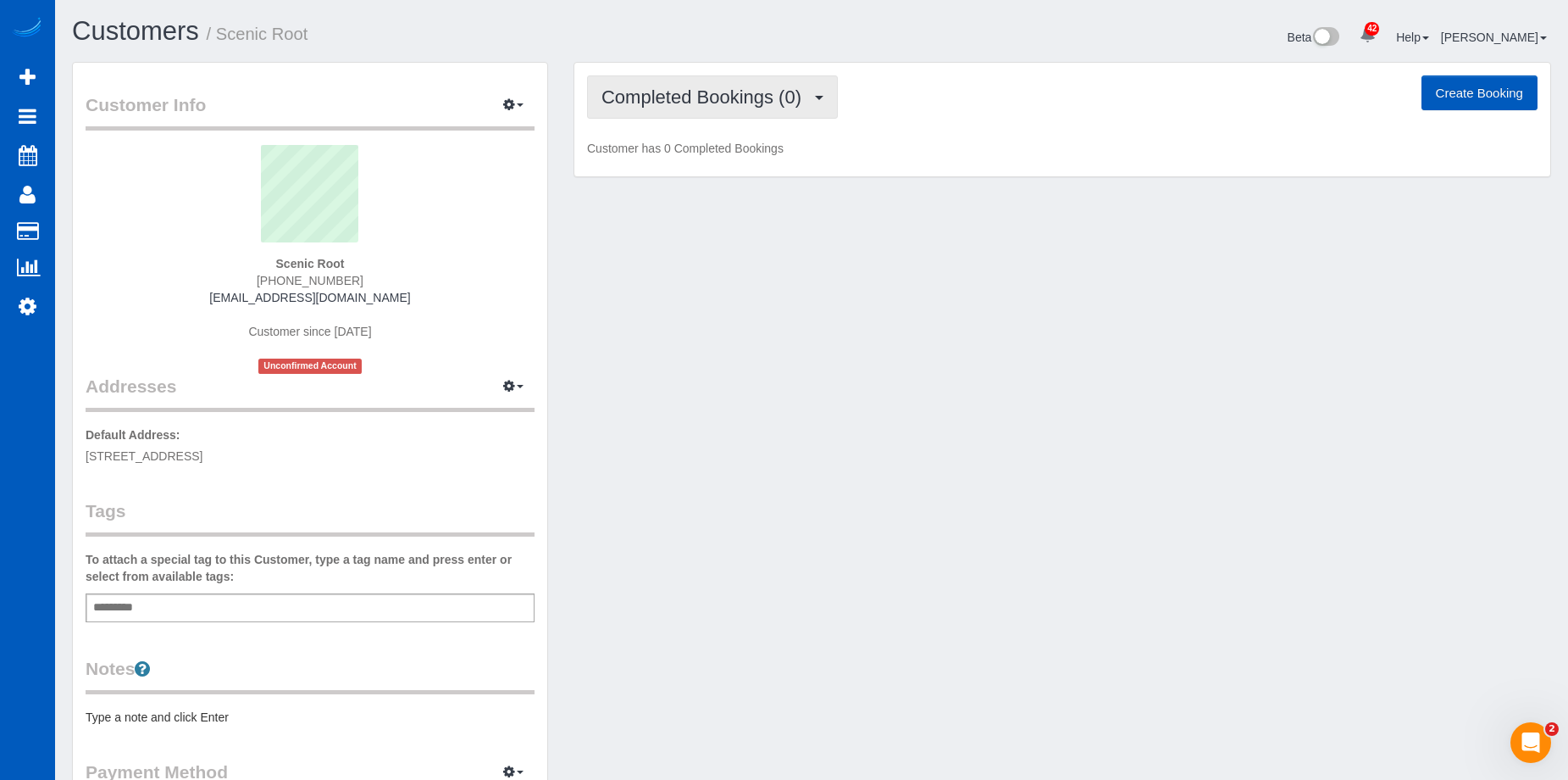
click at [753, 91] on span "Completed Bookings (0)" at bounding box center [705, 96] width 208 height 21
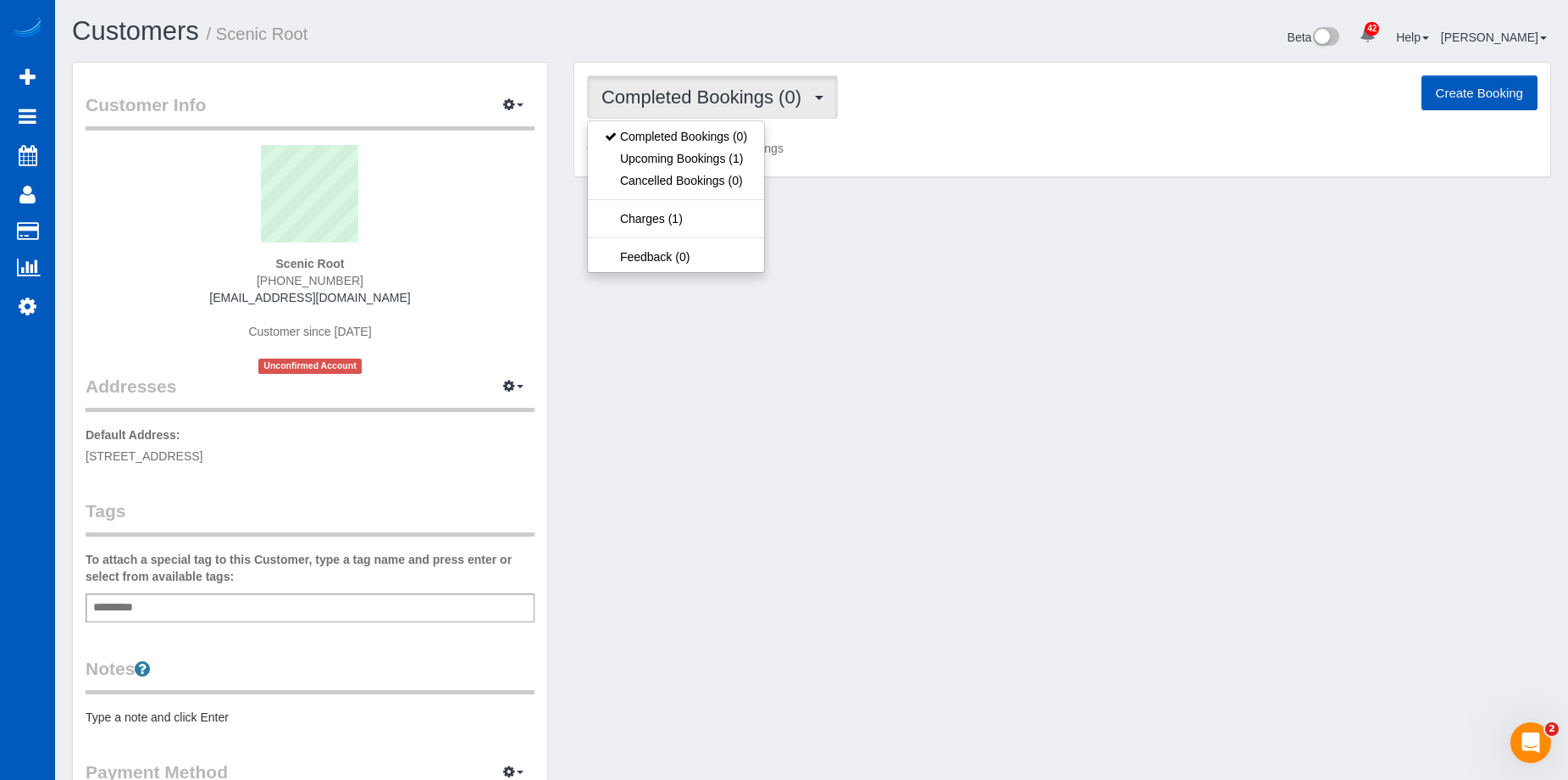
click at [753, 91] on span "Completed Bookings (0)" at bounding box center [705, 96] width 208 height 21
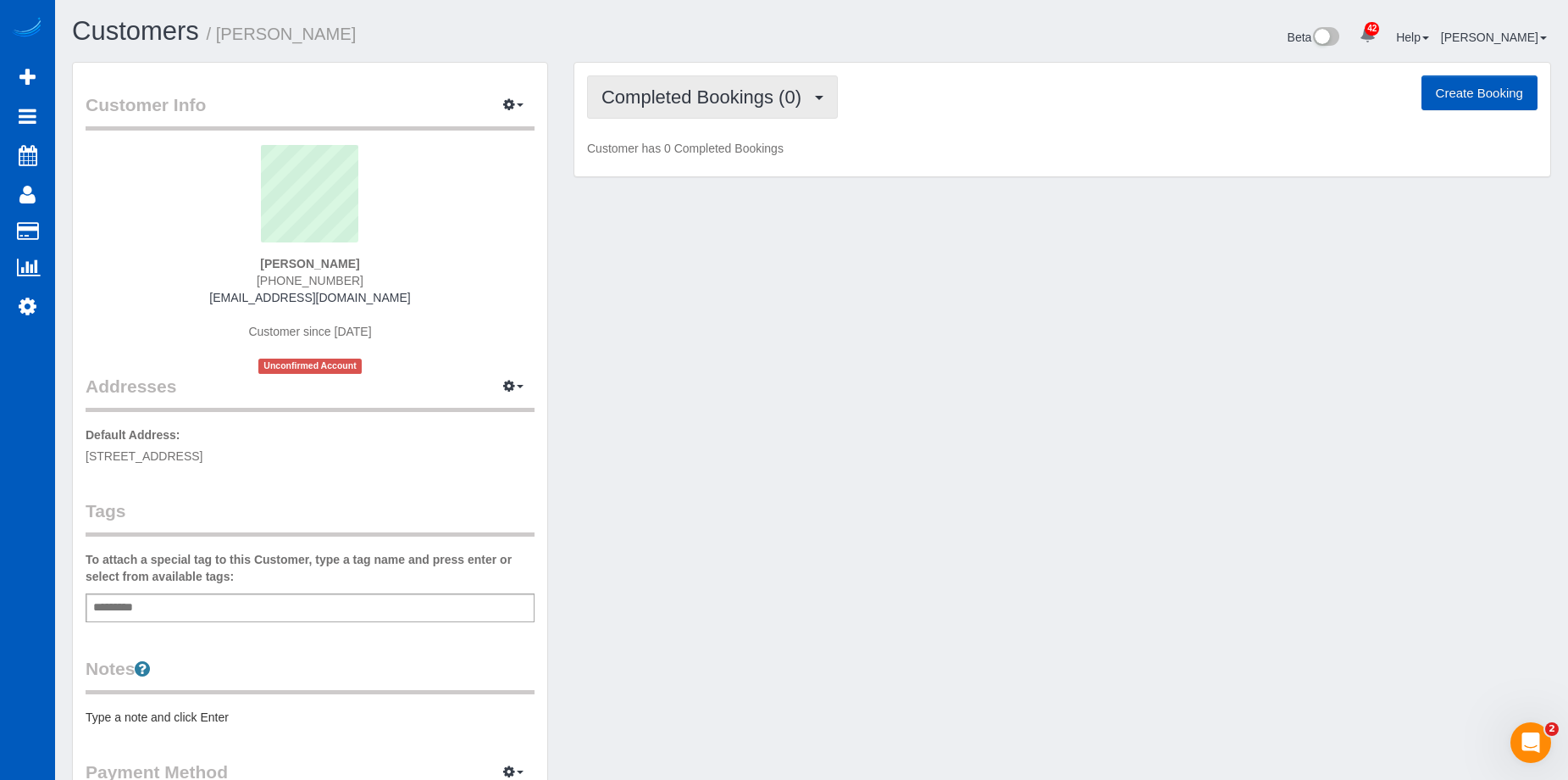
click at [726, 78] on button "Completed Bookings (0)" at bounding box center [712, 97] width 251 height 44
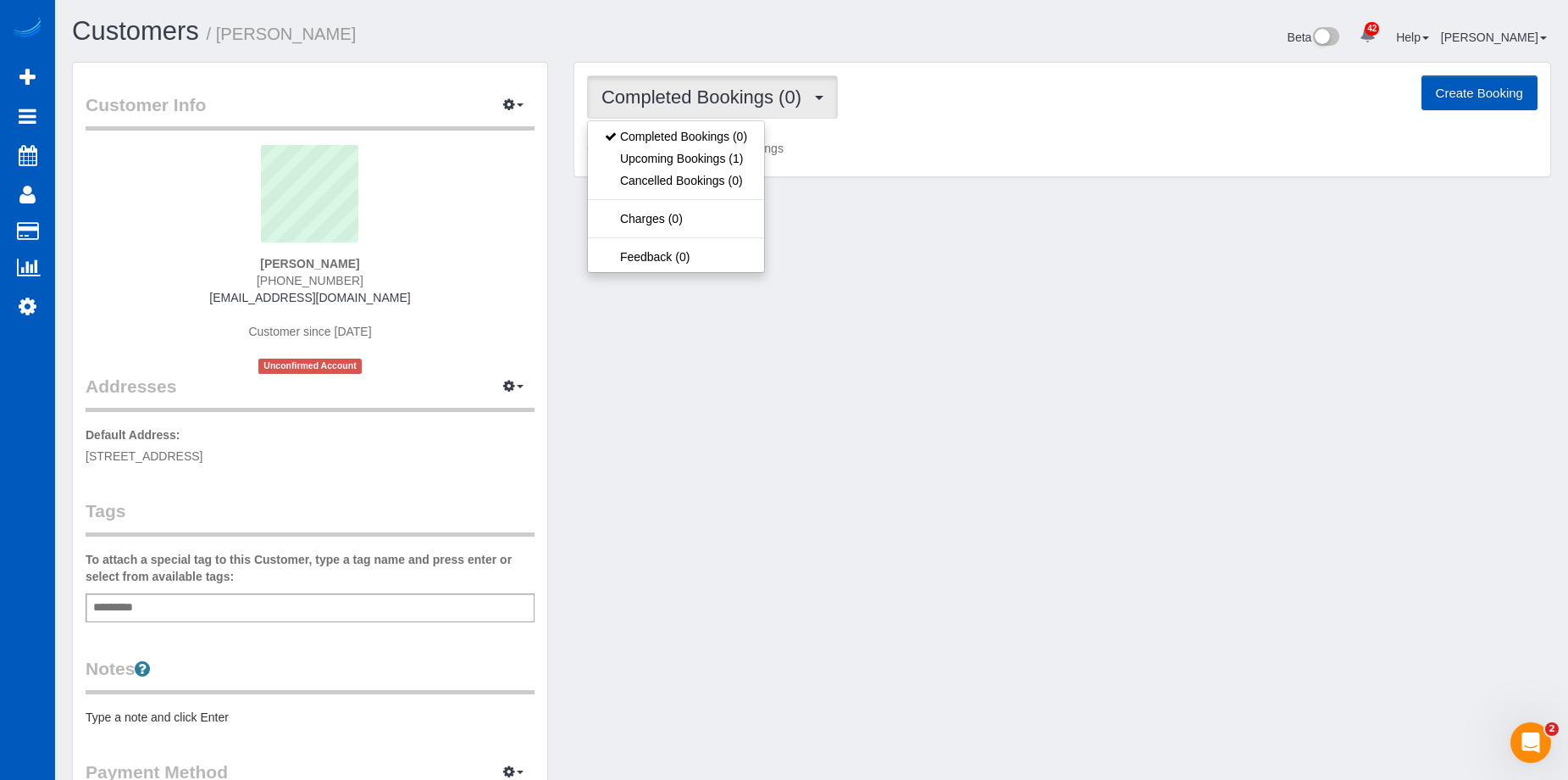
click at [726, 78] on button "Completed Bookings (0)" at bounding box center [712, 97] width 251 height 44
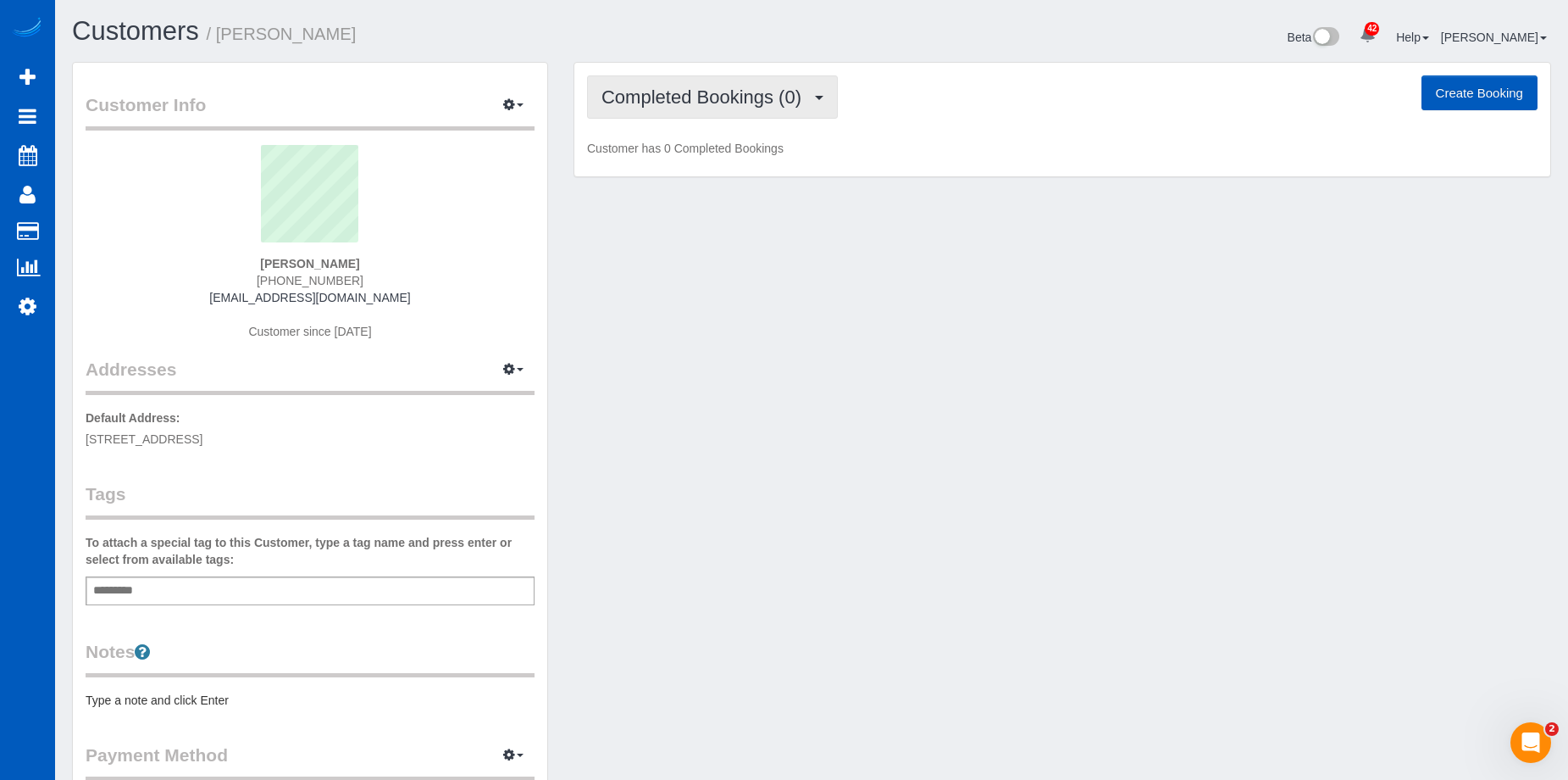
click at [713, 85] on button "Completed Bookings (0)" at bounding box center [712, 97] width 251 height 44
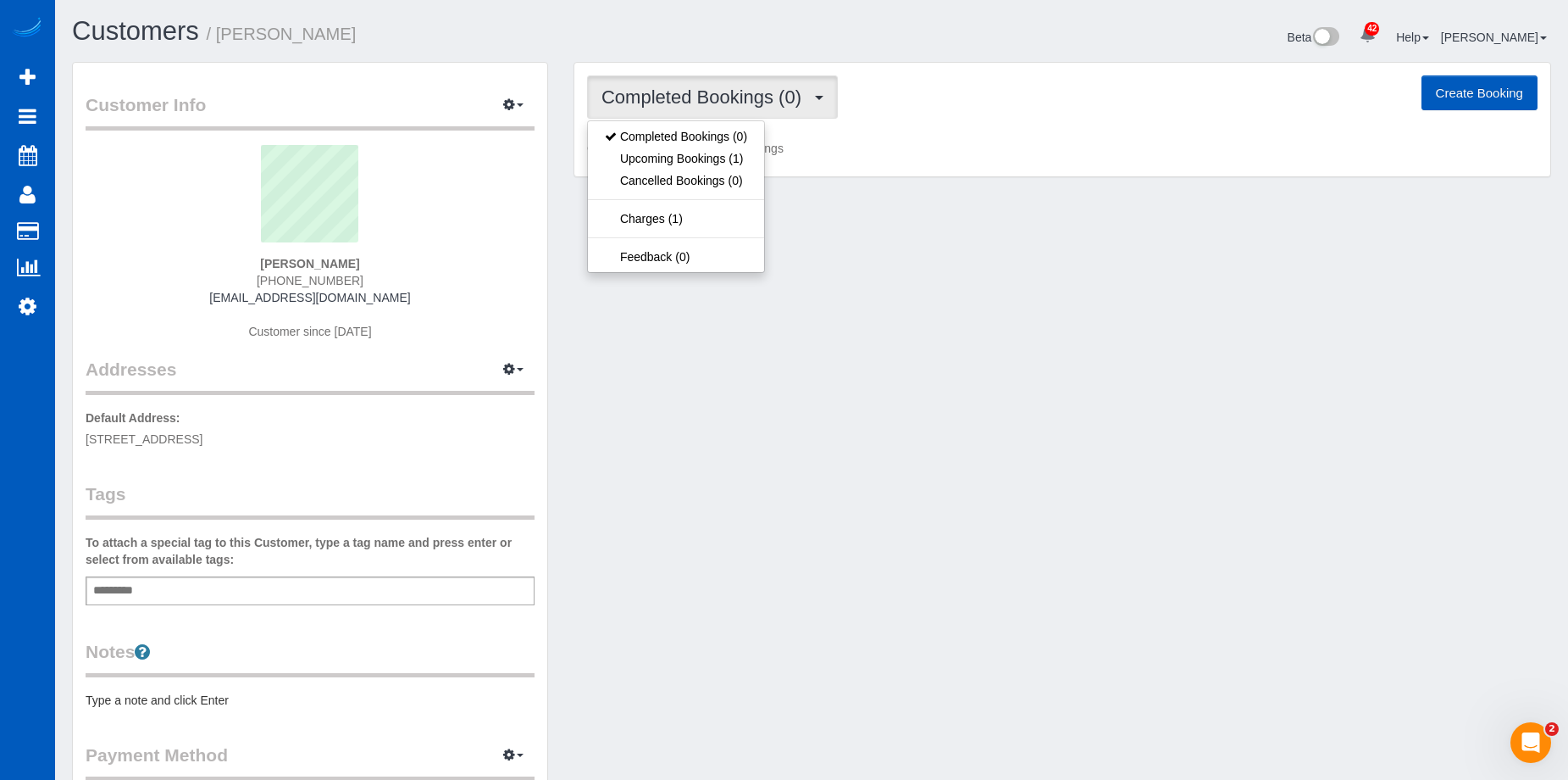
click at [713, 85] on button "Completed Bookings (0)" at bounding box center [712, 97] width 251 height 44
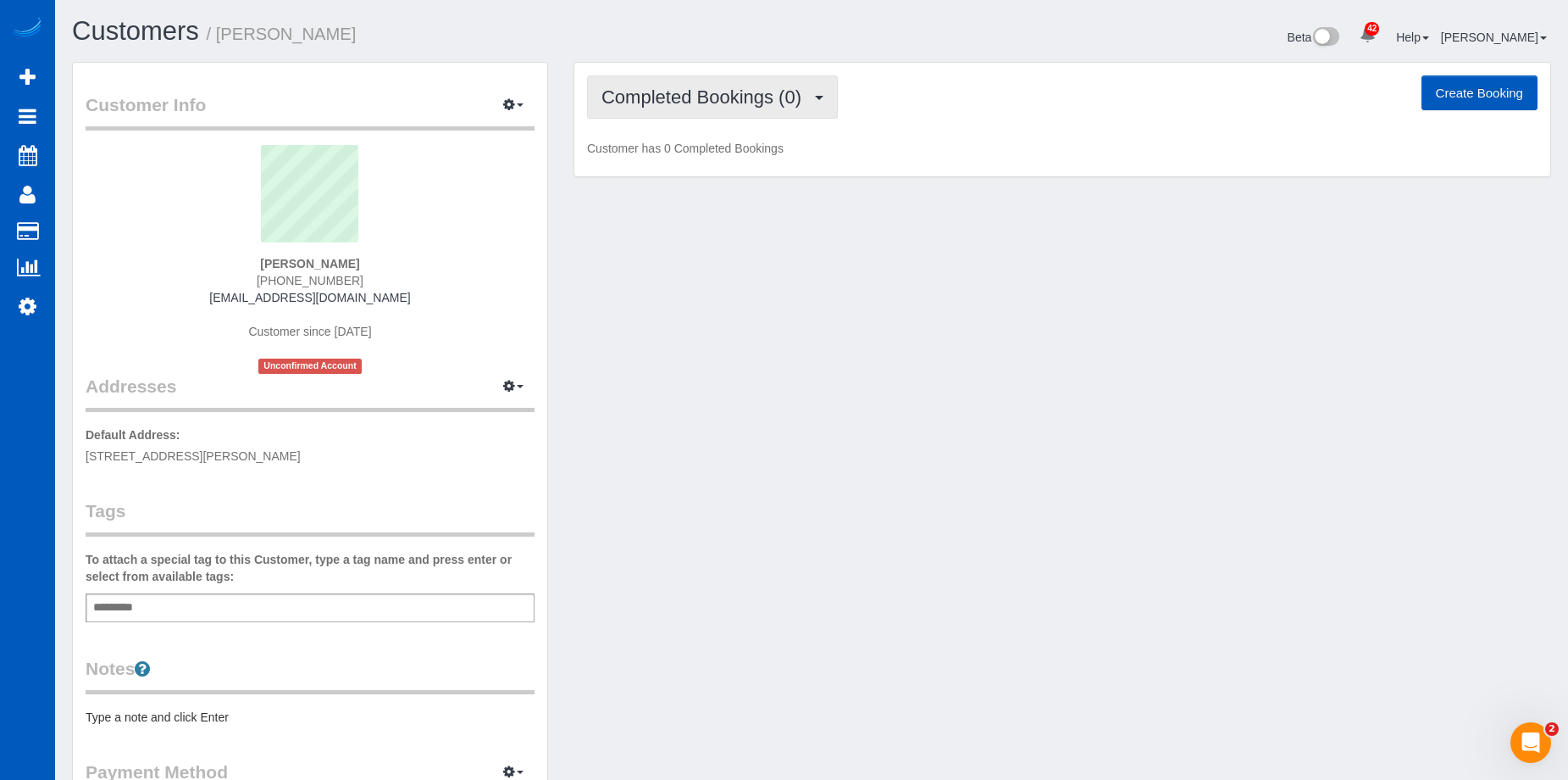
click at [698, 80] on button "Completed Bookings (0)" at bounding box center [712, 97] width 251 height 44
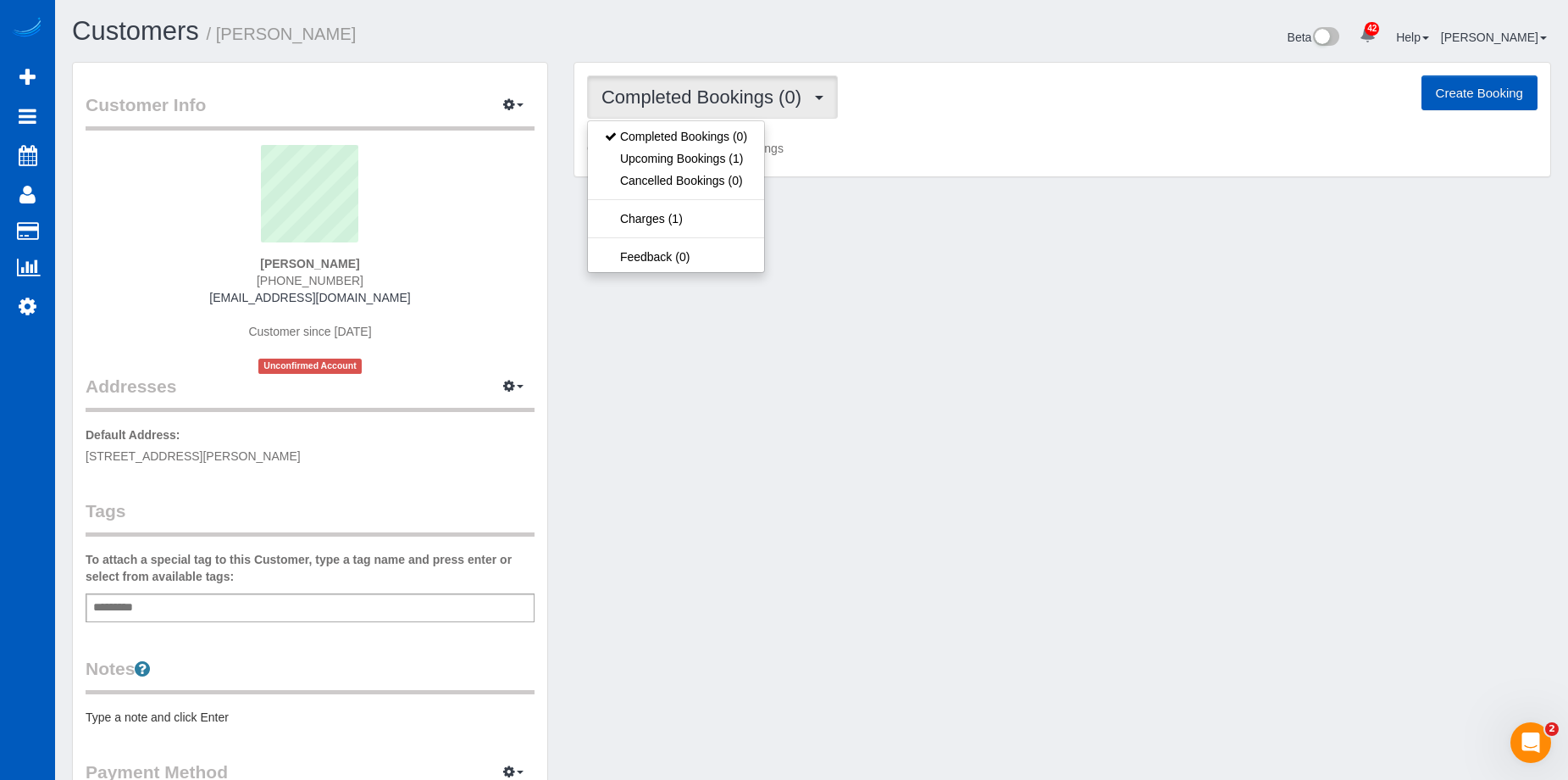
click at [698, 80] on button "Completed Bookings (0)" at bounding box center [712, 97] width 251 height 44
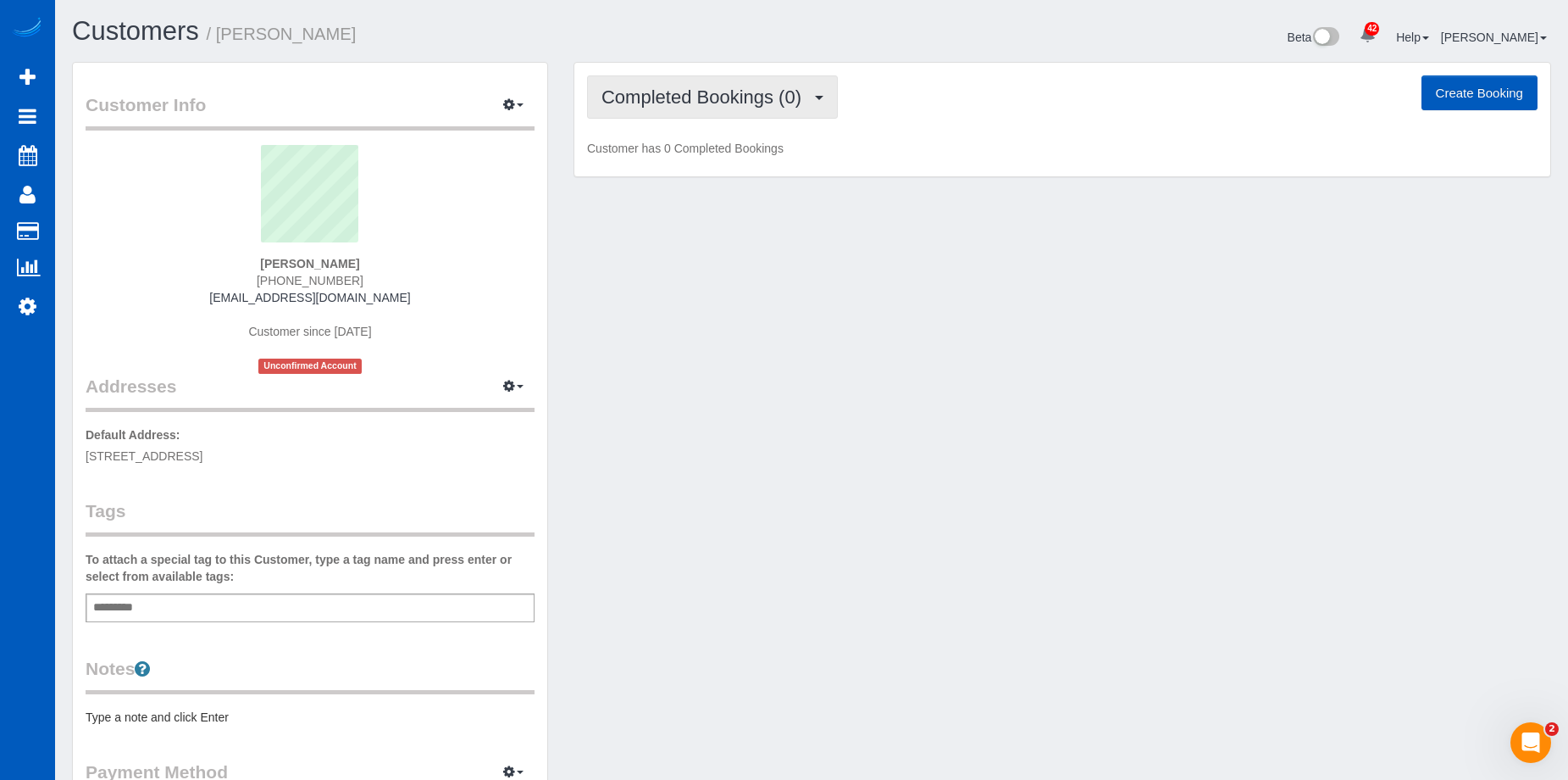
click at [732, 101] on span "Completed Bookings (0)" at bounding box center [705, 96] width 208 height 21
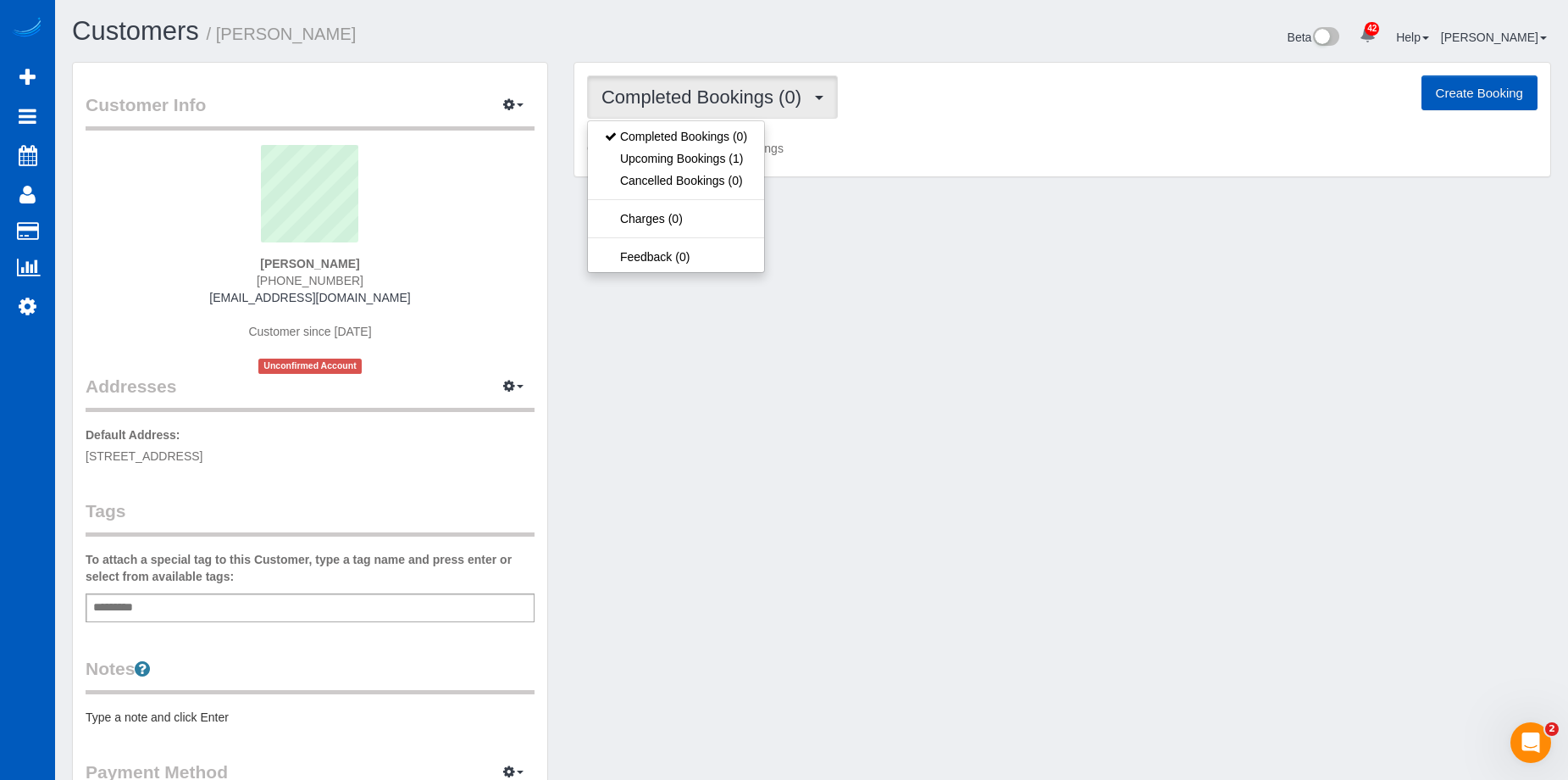
click at [732, 101] on span "Completed Bookings (0)" at bounding box center [705, 96] width 208 height 21
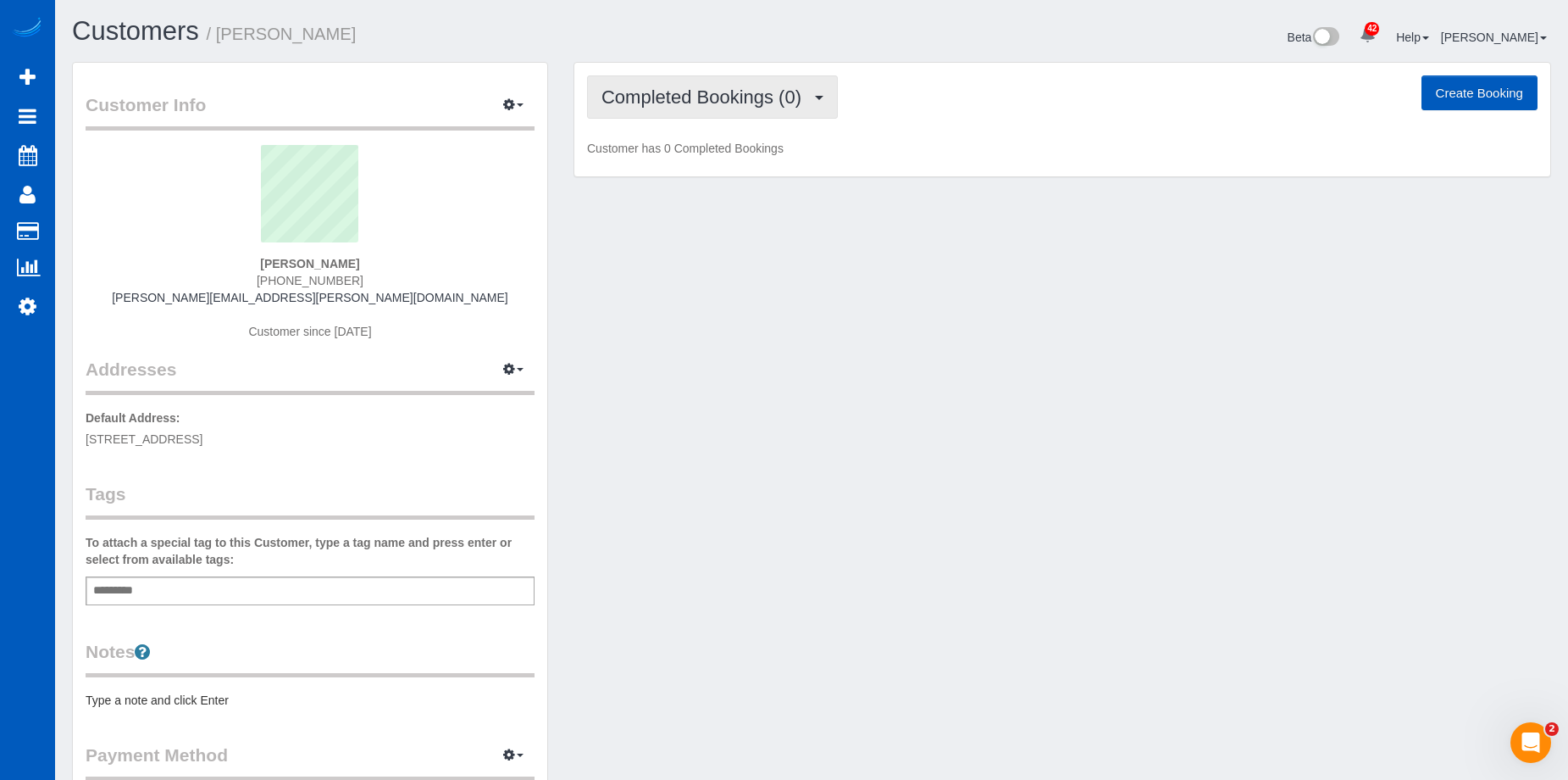
click at [769, 101] on span "Completed Bookings (0)" at bounding box center [705, 96] width 208 height 21
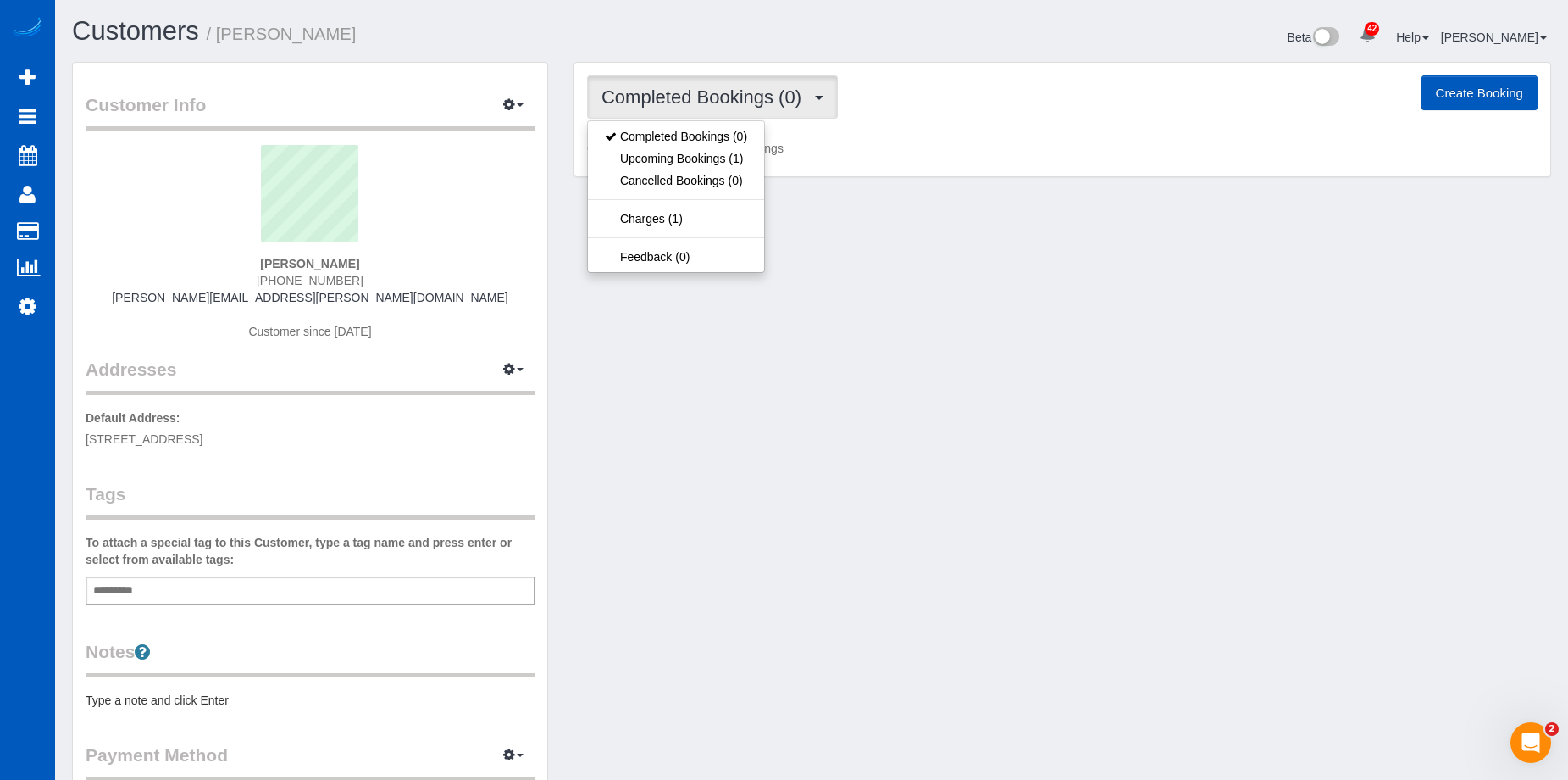
click at [769, 101] on span "Completed Bookings (0)" at bounding box center [705, 96] width 208 height 21
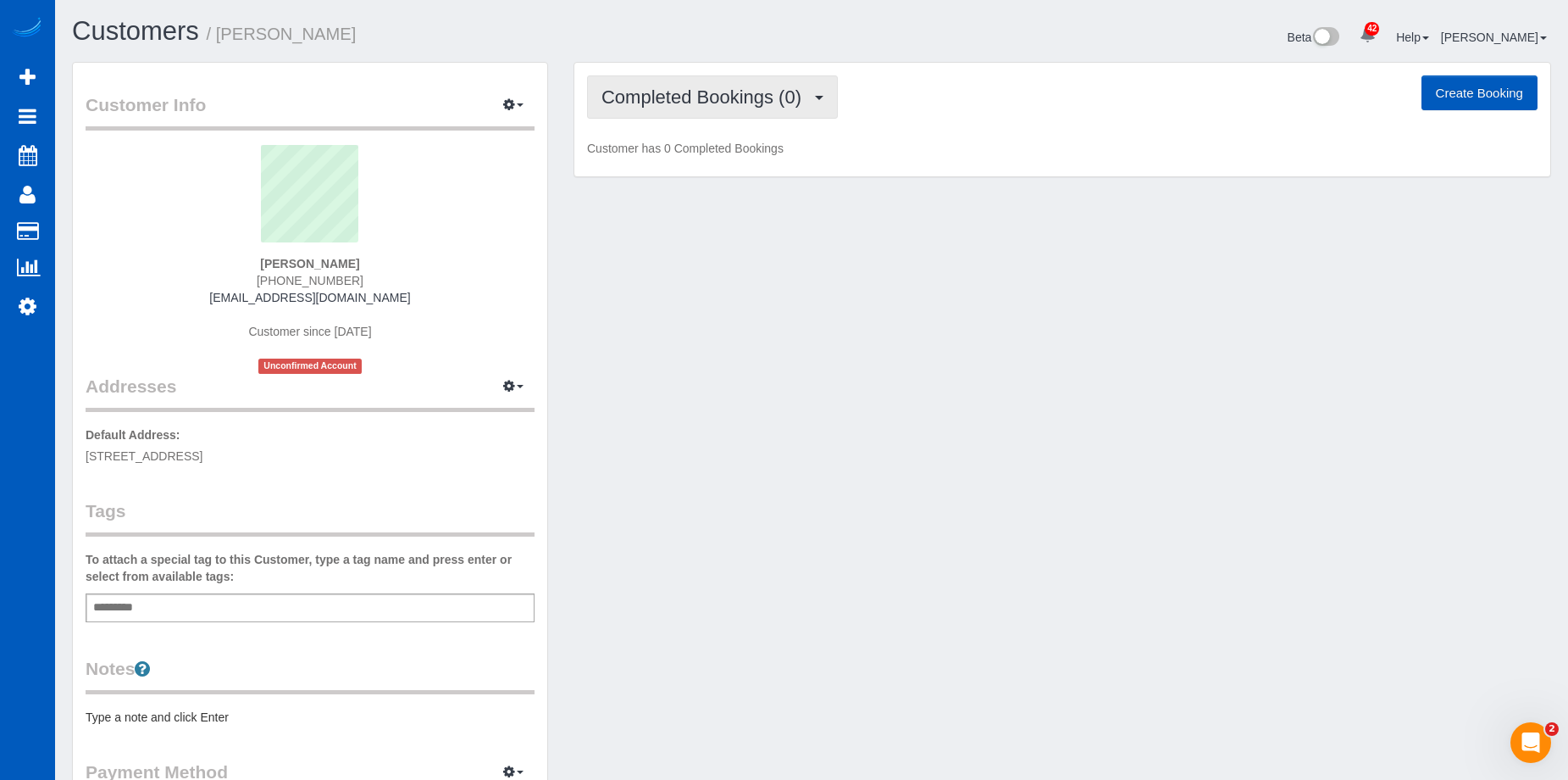
click at [664, 79] on button "Completed Bookings (0)" at bounding box center [712, 97] width 251 height 44
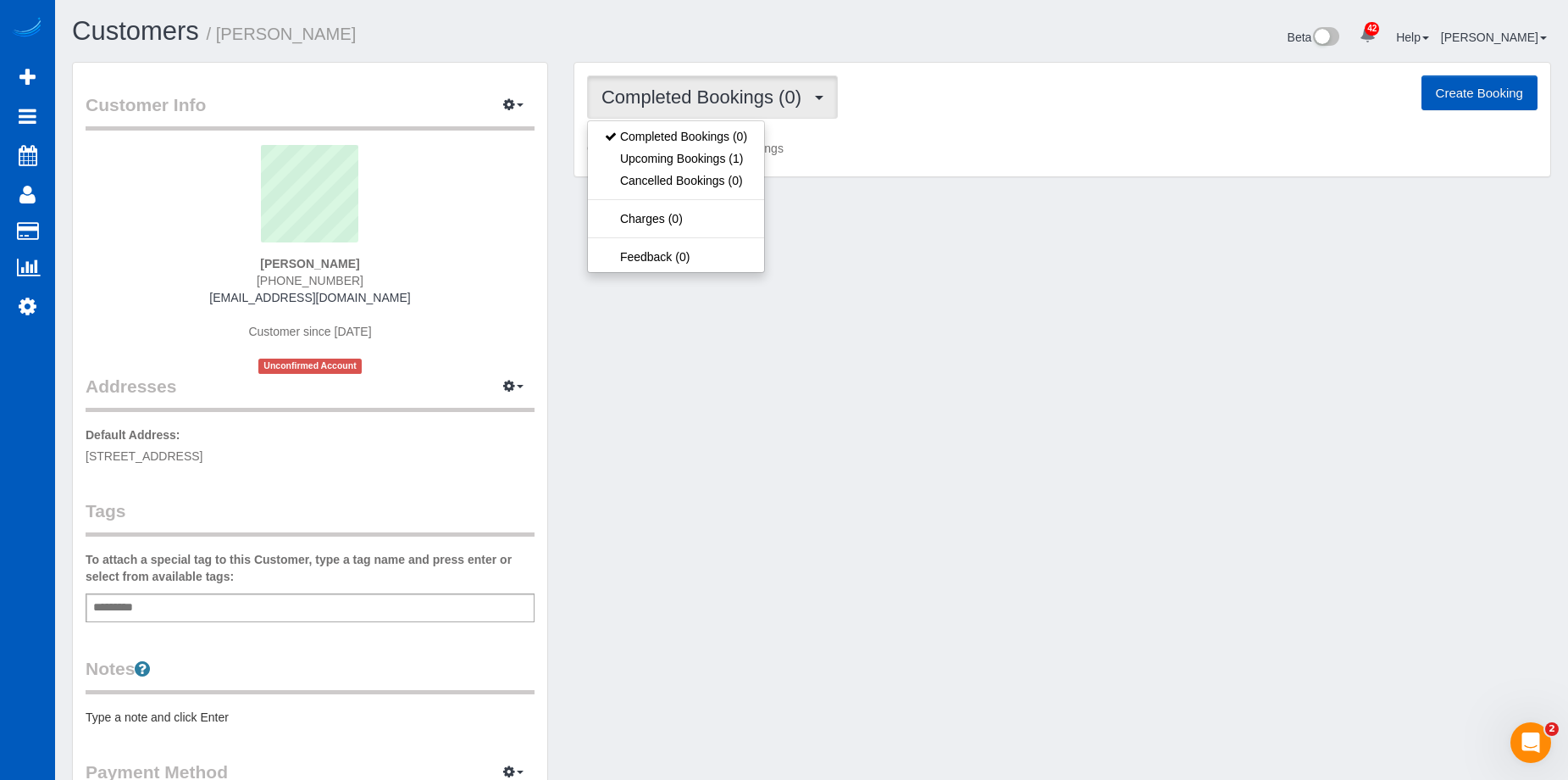
click at [664, 79] on button "Completed Bookings (0)" at bounding box center [712, 97] width 251 height 44
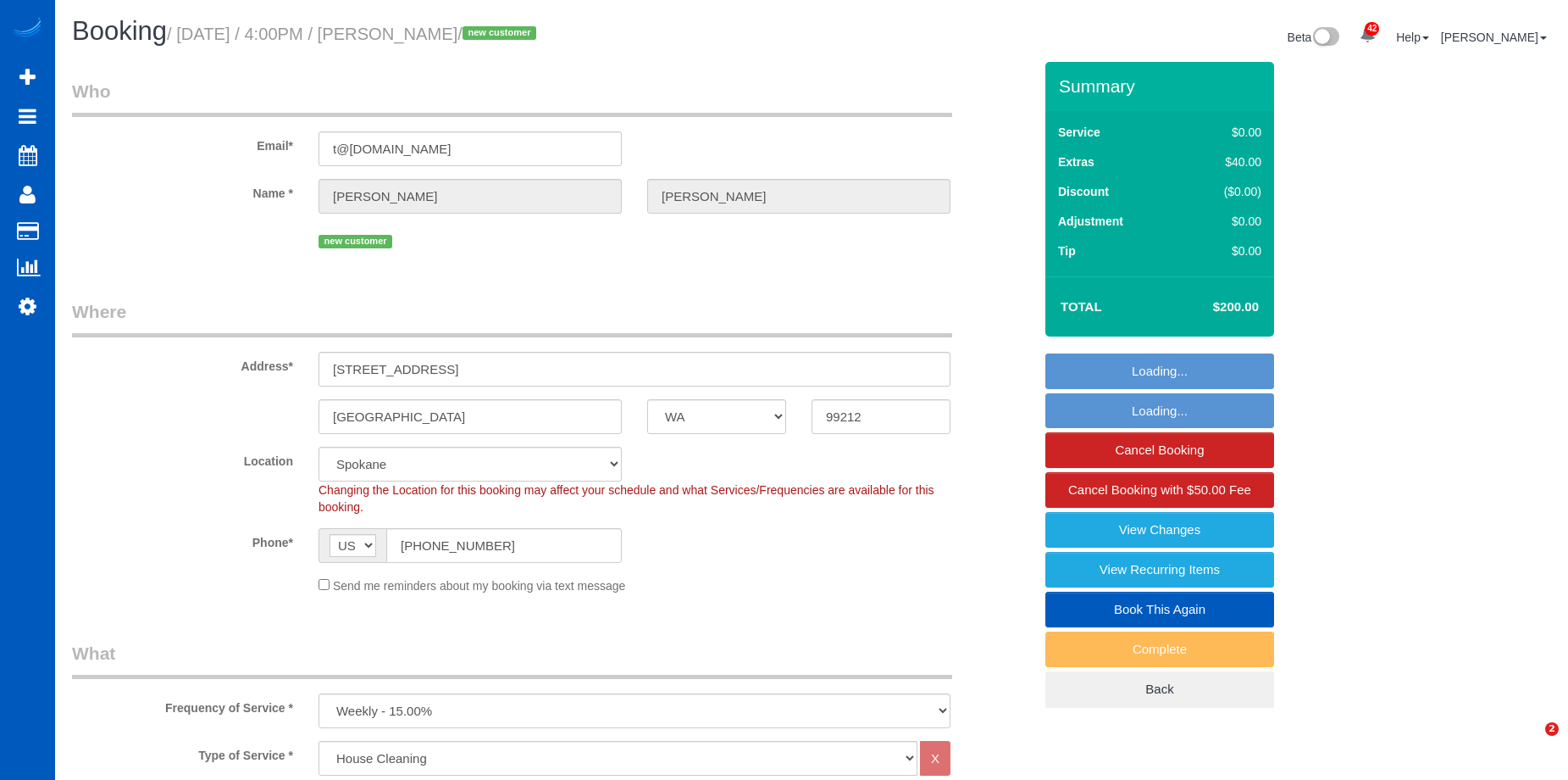
select select "WA"
select select "199"
select select "4001"
select select "5"
select select "3"
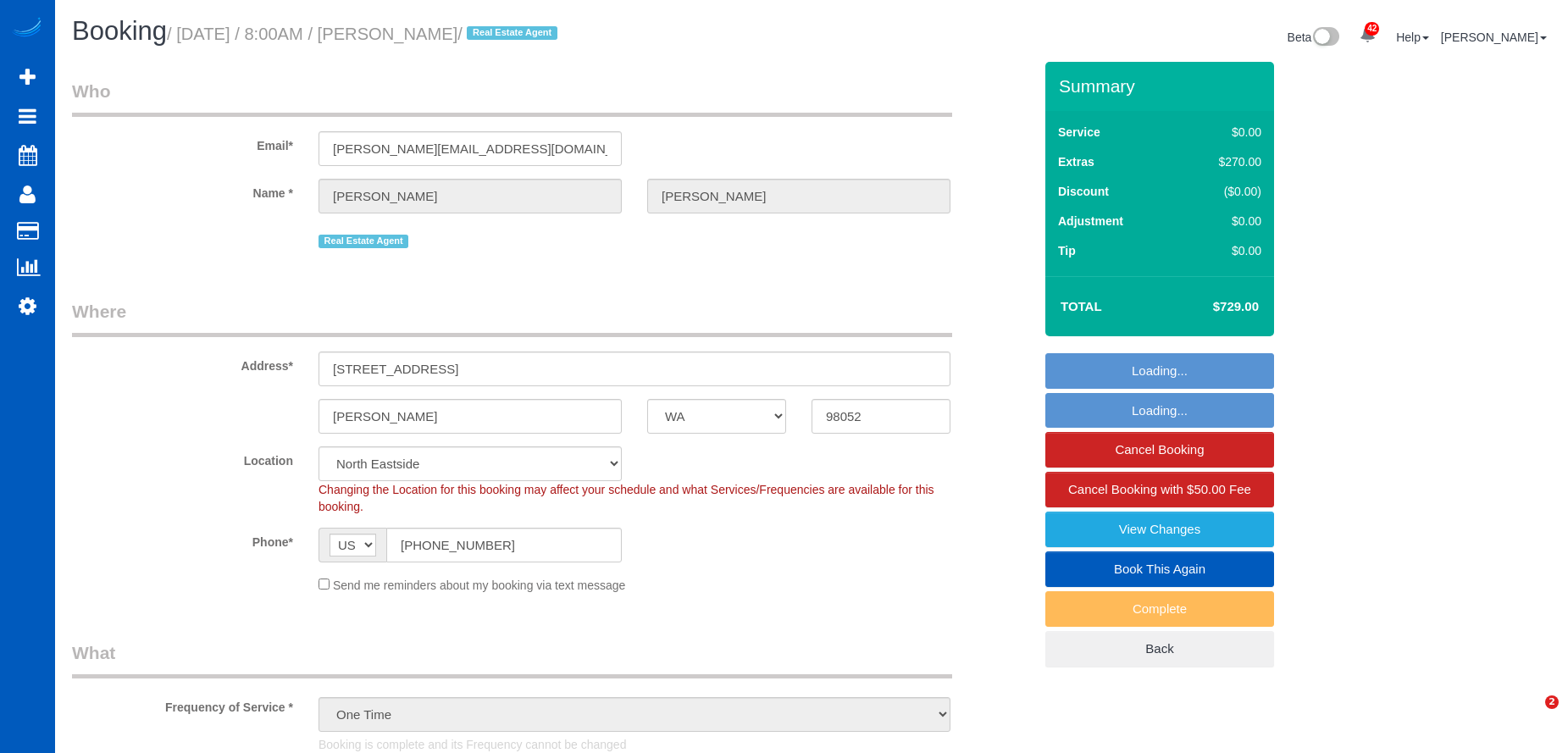
select select "WA"
select select "199"
select select "string:fspay-2238bc99-150e-4385-be24-91f85d644cb6"
select select "object:1189"
select select "spot1"
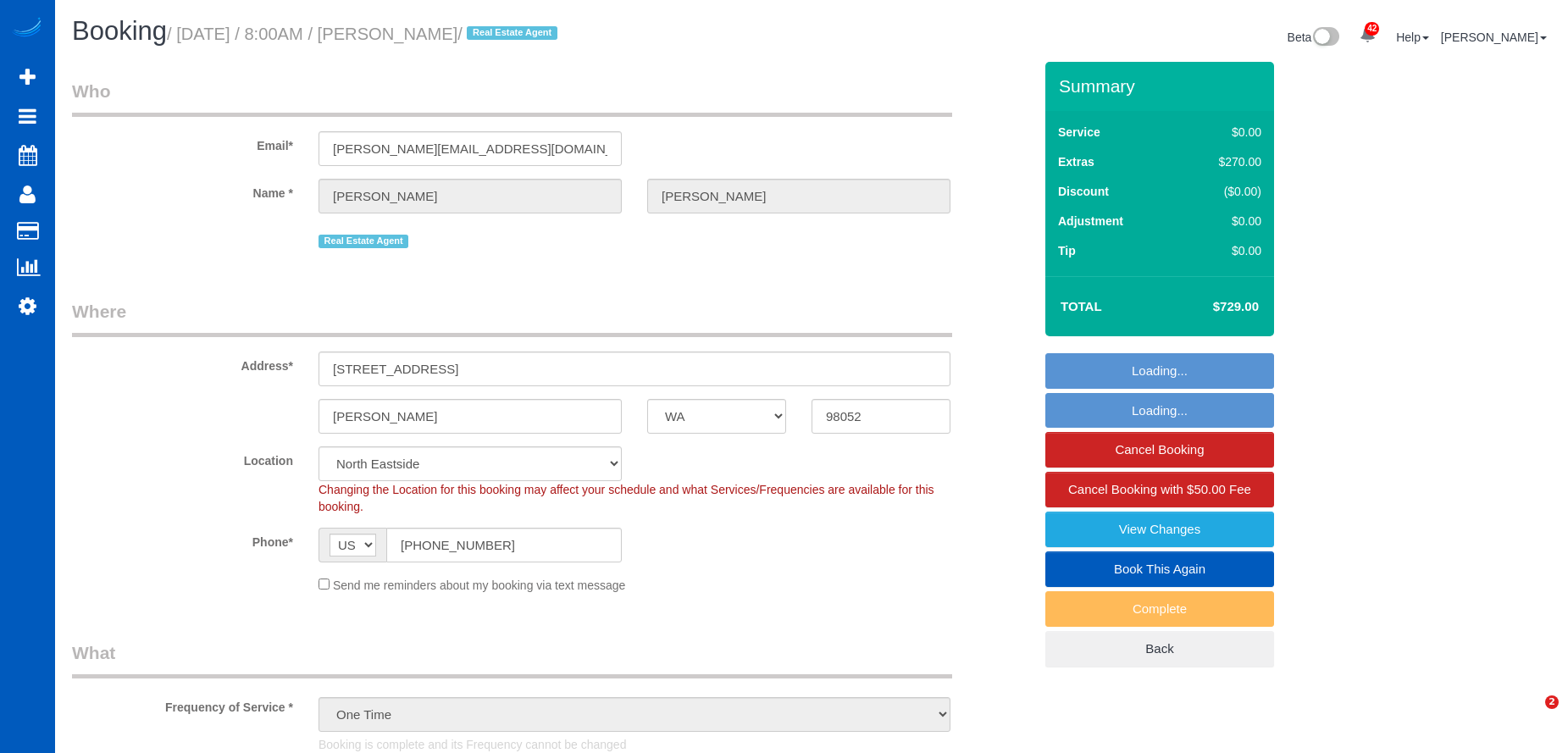
select select "1501"
select select "2"
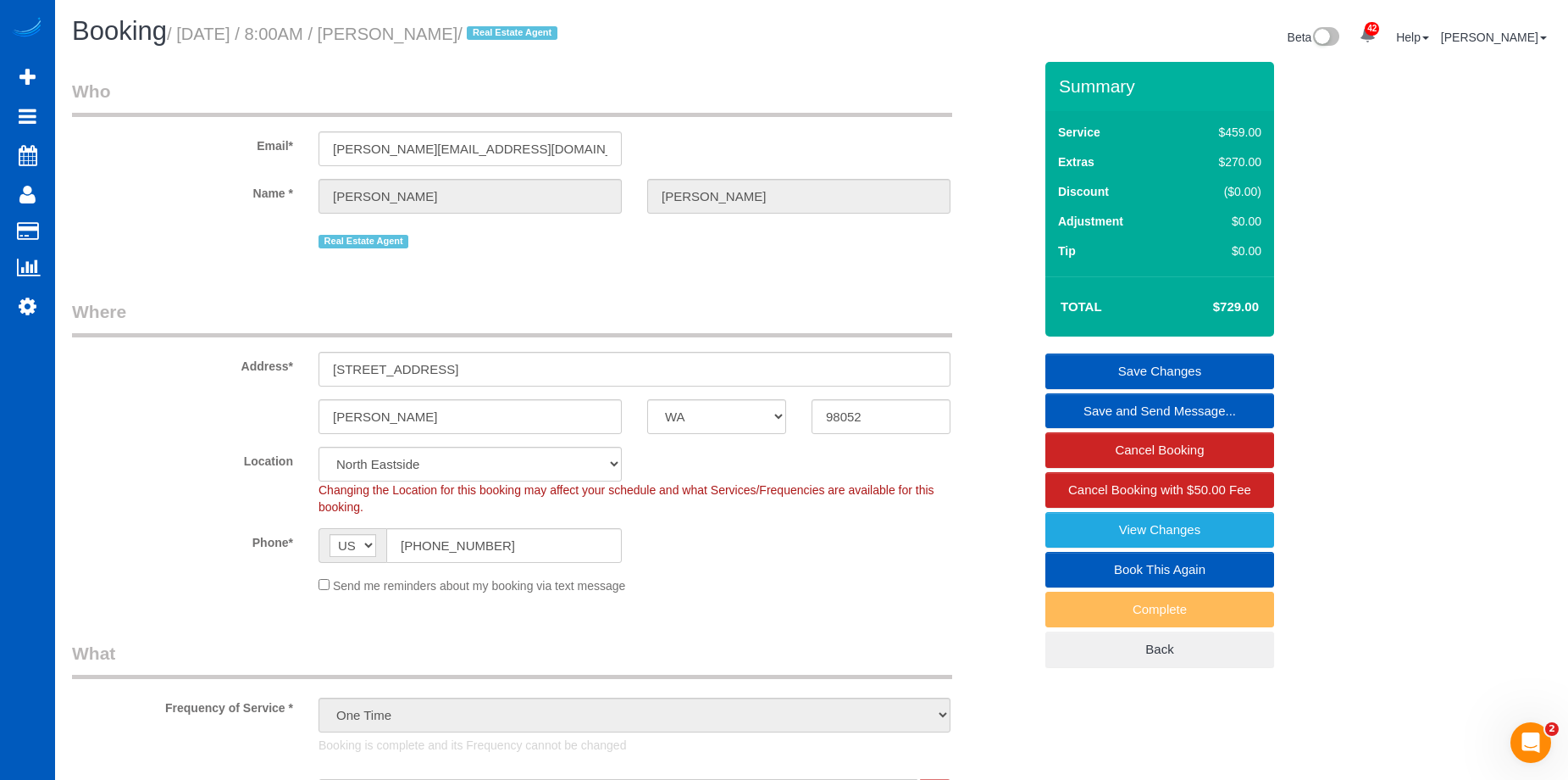
drag, startPoint x: 404, startPoint y: 41, endPoint x: 512, endPoint y: 38, distance: 108.0
click at [512, 38] on small "/ October 07, 2025 / 8:00AM / Brandon Tuttle / Real Estate Agent" at bounding box center [364, 34] width 396 height 19
copy small "Brandon Tuttle"
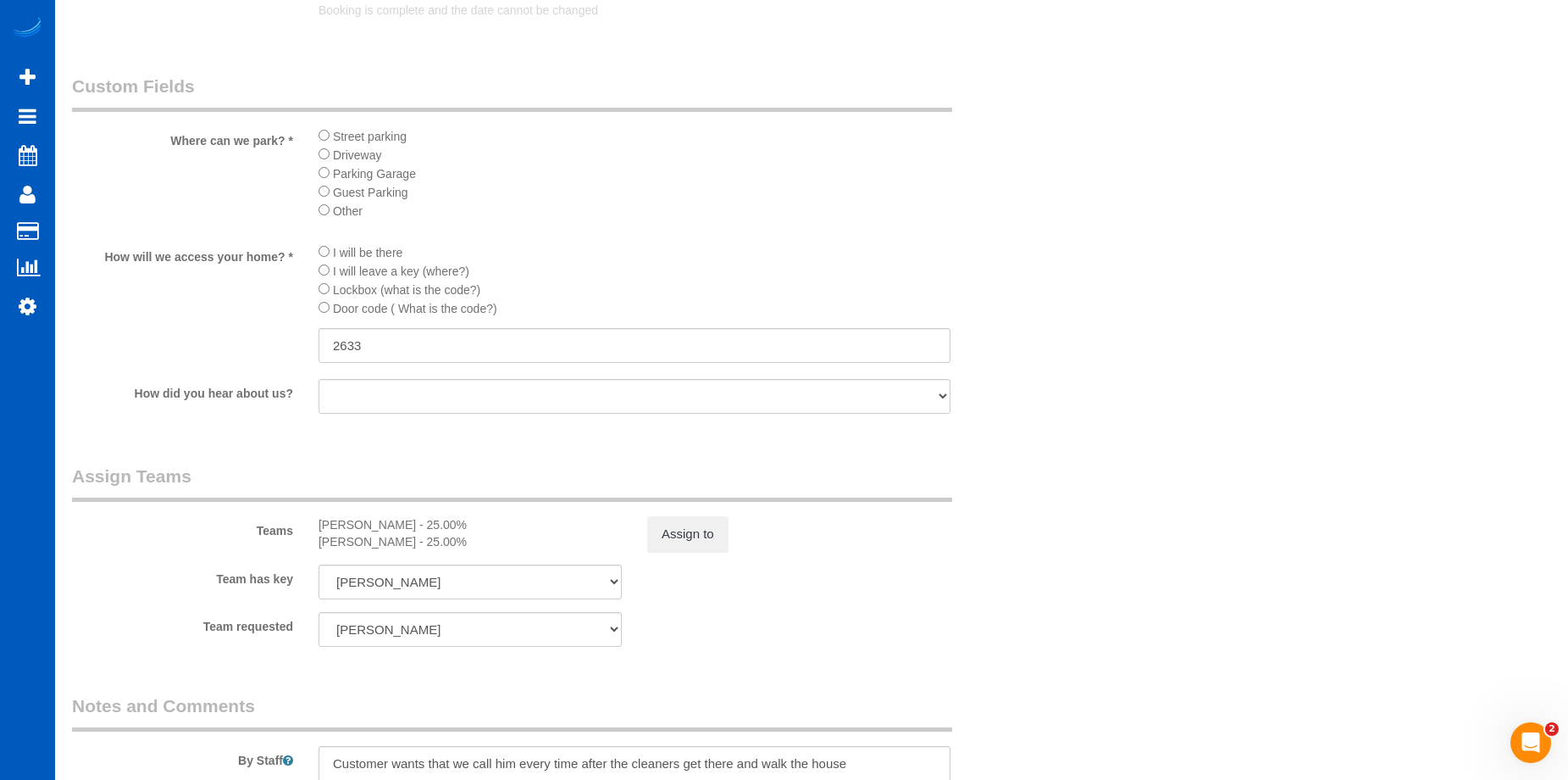
scroll to position [2033, 0]
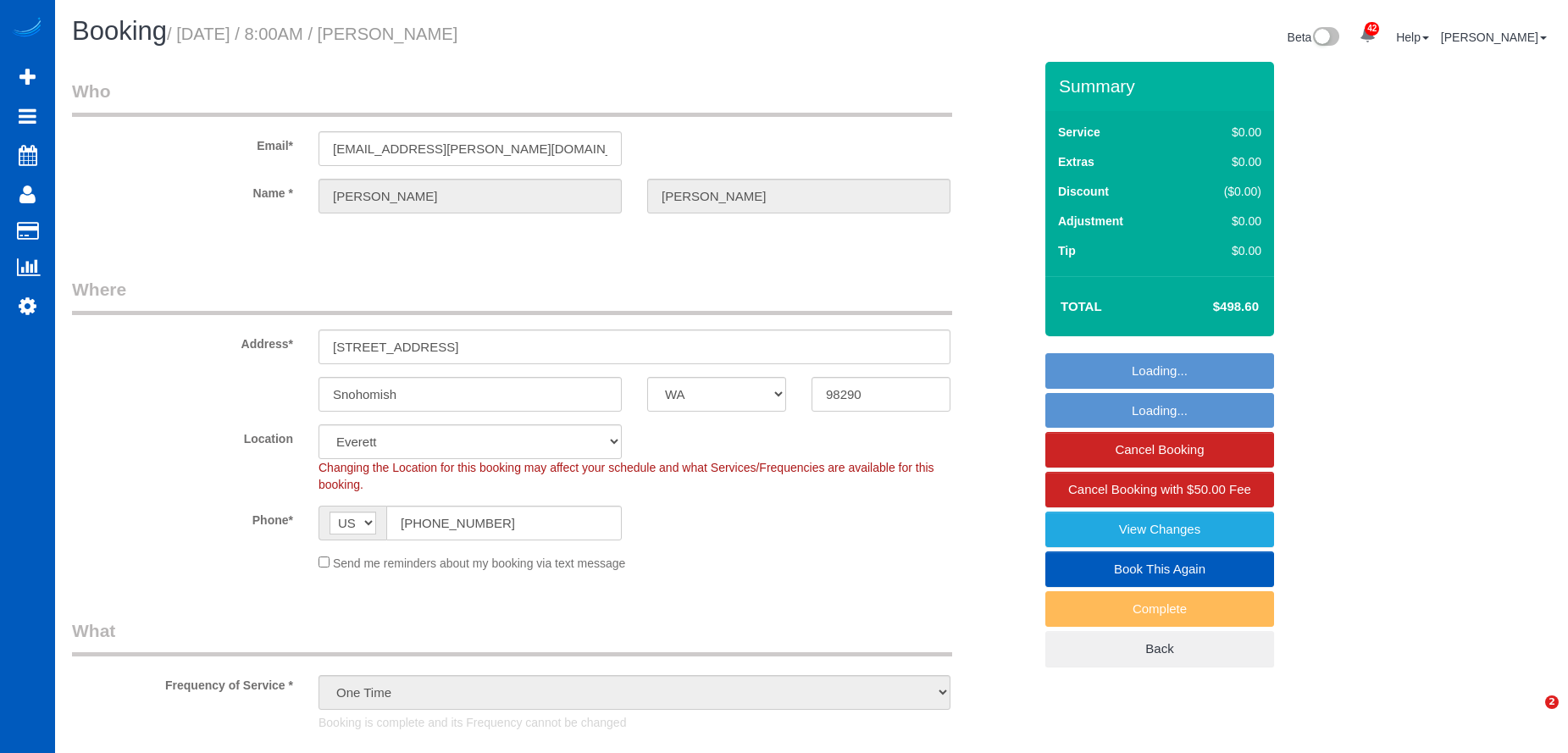
select select "WA"
select select "199"
select select "2501"
select select "6"
select select "3"
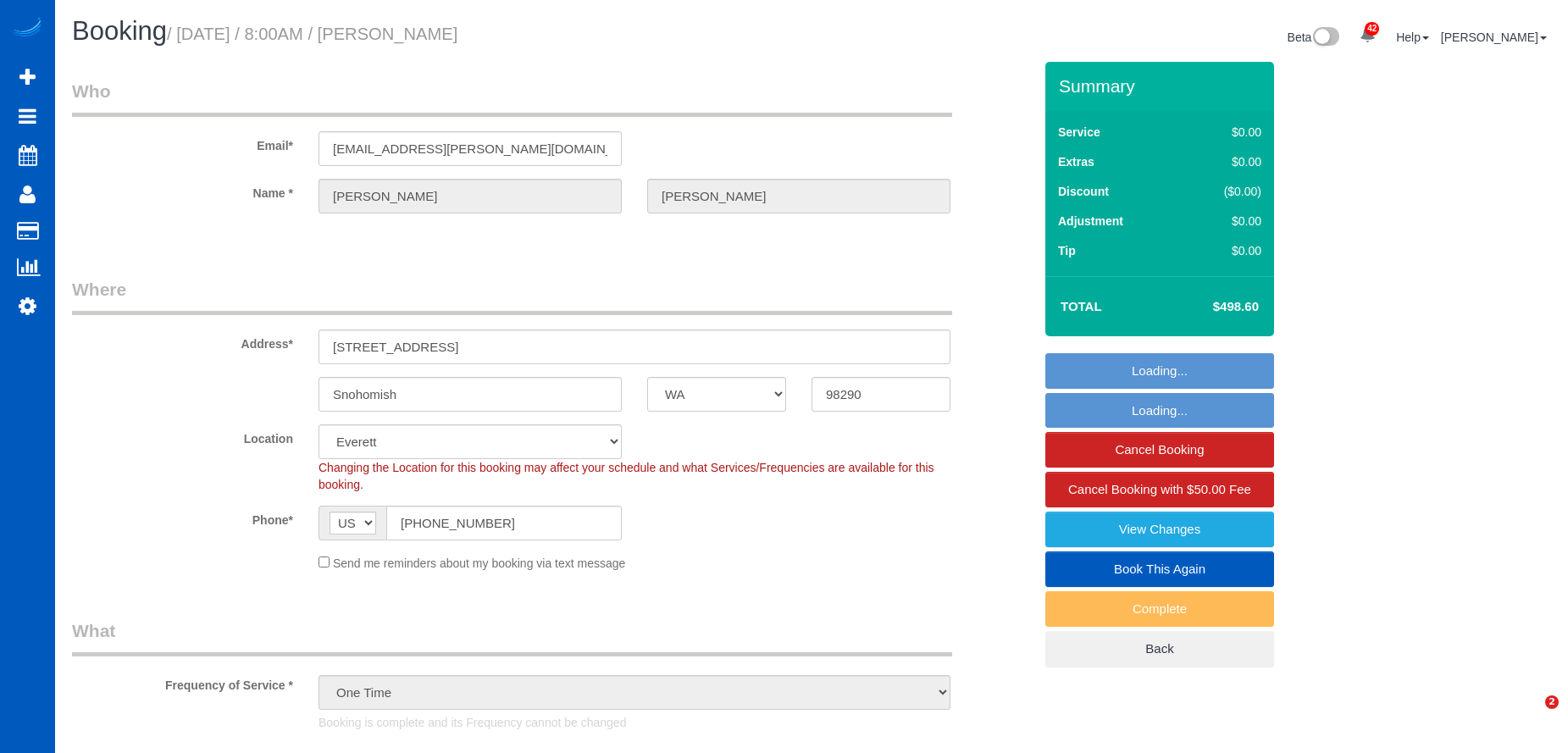
select select "spot1"
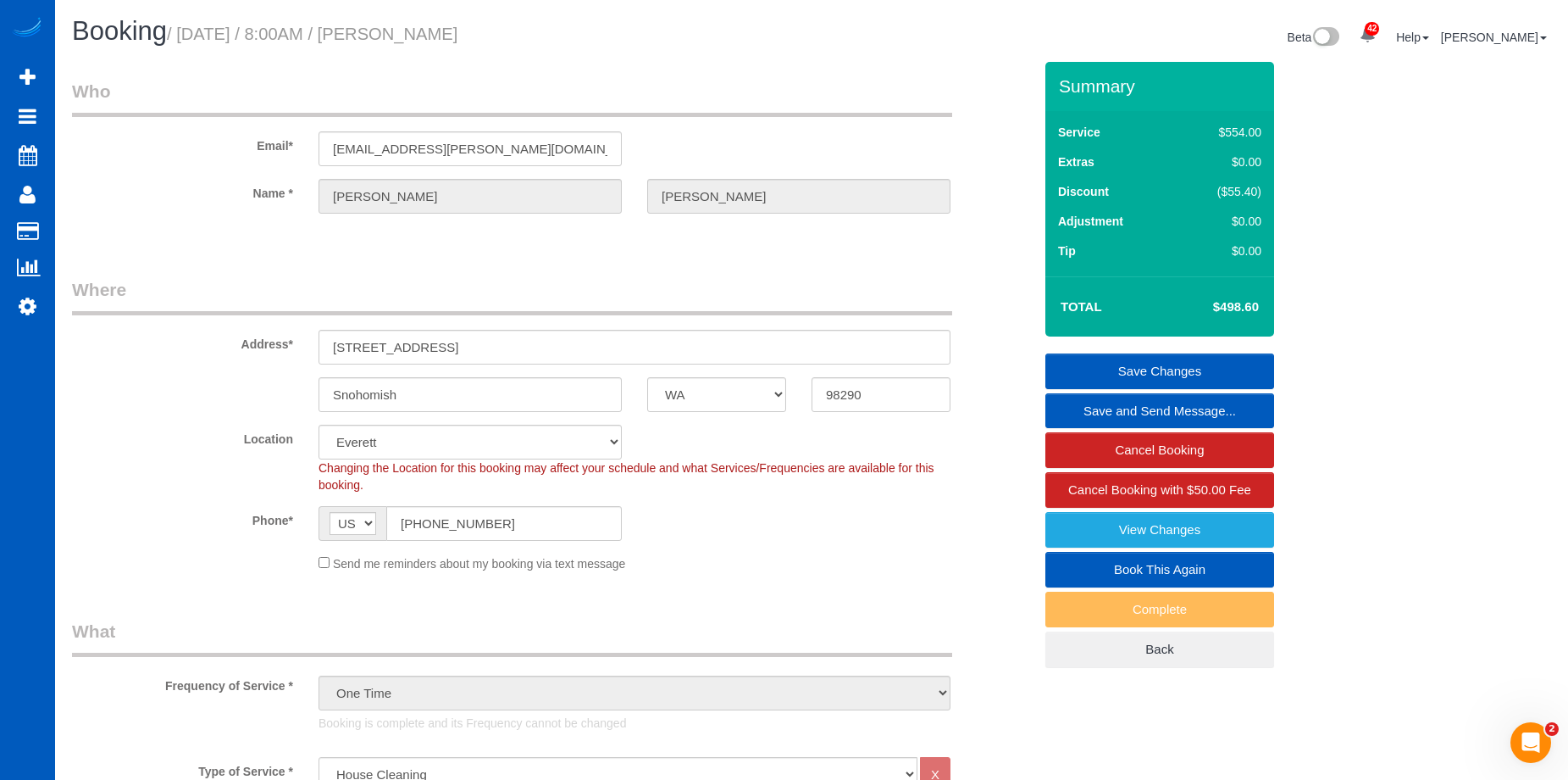
drag, startPoint x: 406, startPoint y: 28, endPoint x: 577, endPoint y: 30, distance: 171.0
click at [577, 30] on h1 "Booking / October 07, 2025 / 8:00AM / Logan Mcgill" at bounding box center [435, 31] width 727 height 29
copy small "Logan Mcgill"
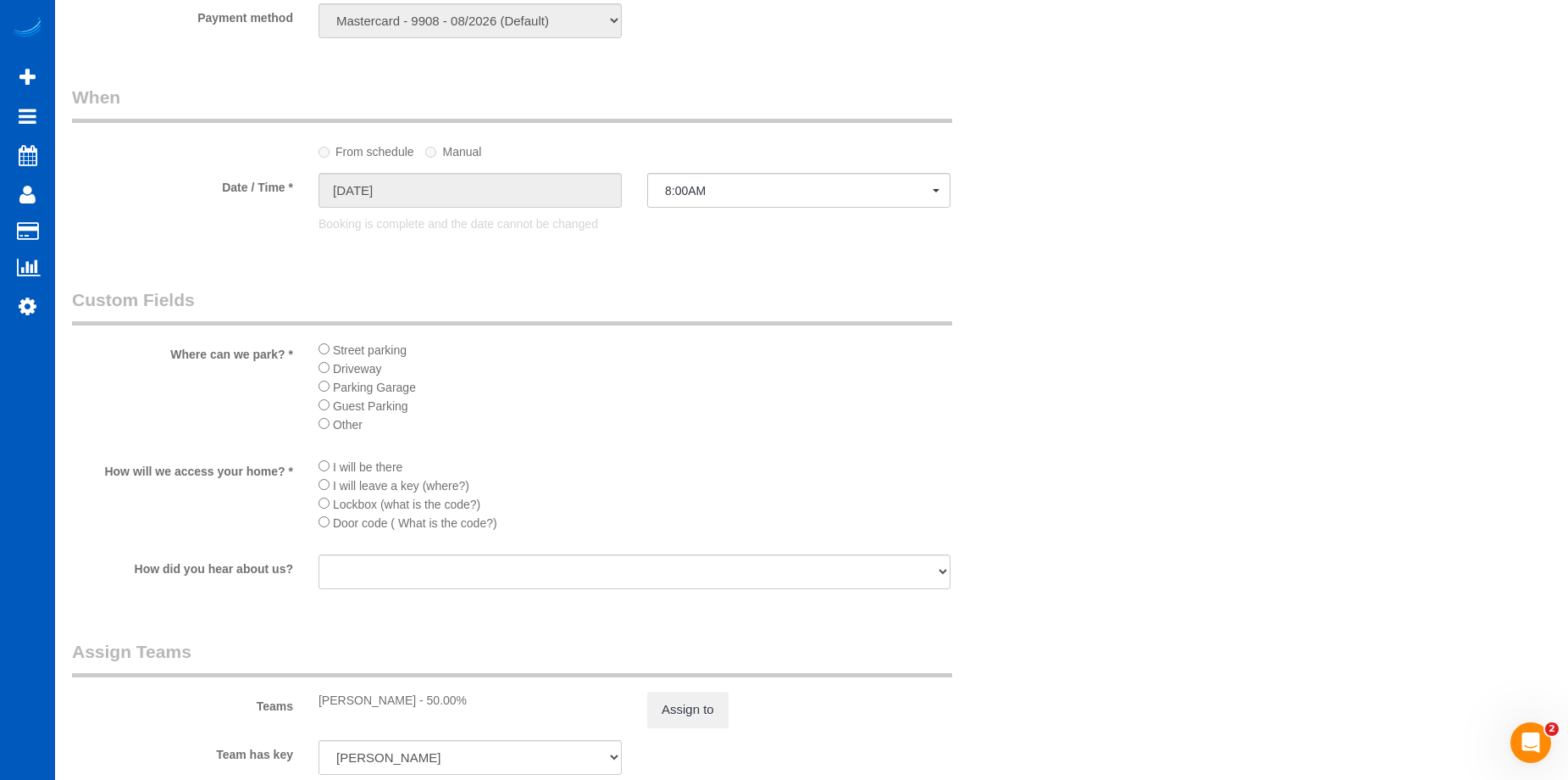
scroll to position [1779, 0]
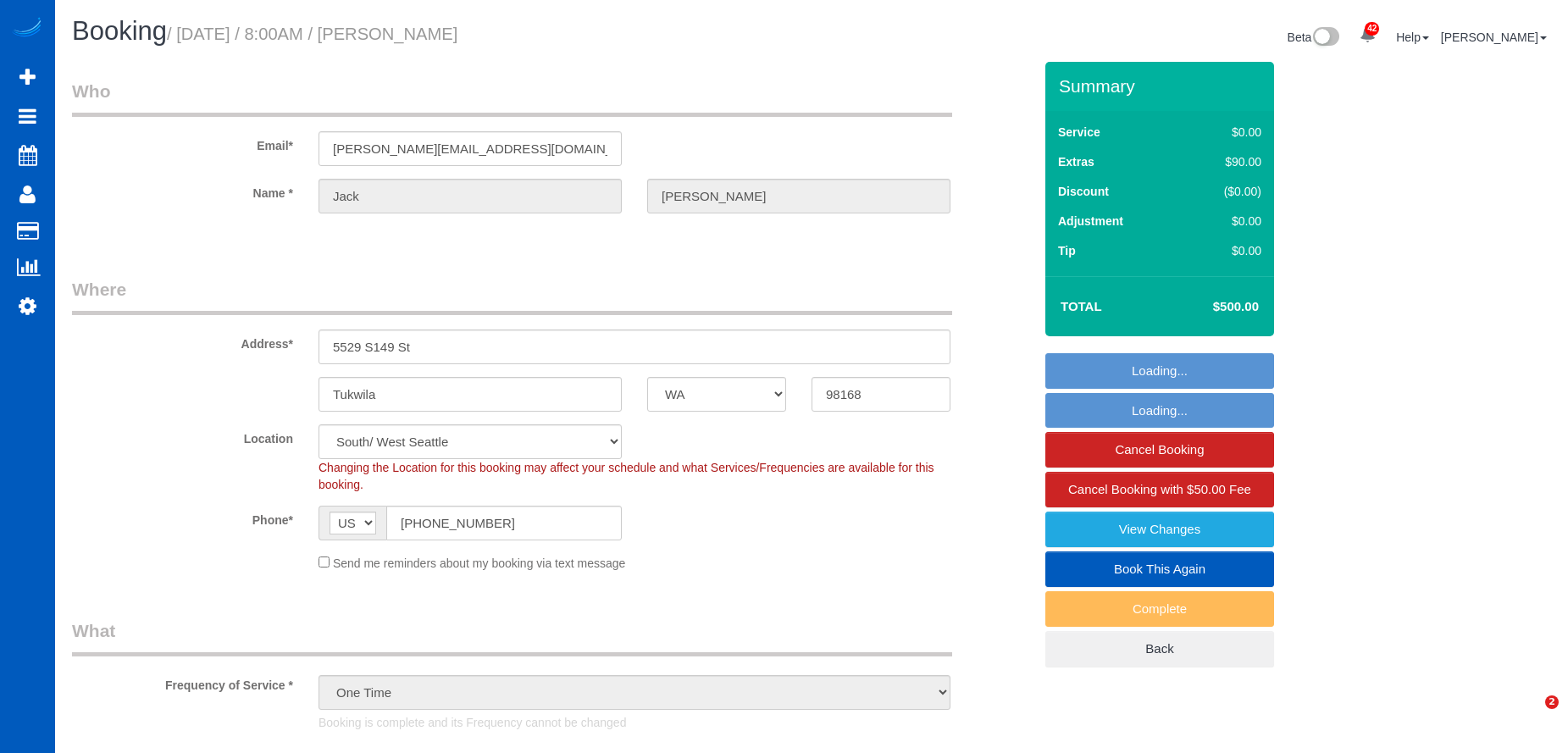
select select "WA"
select select "199"
select select "1001"
select select "3"
select select "2"
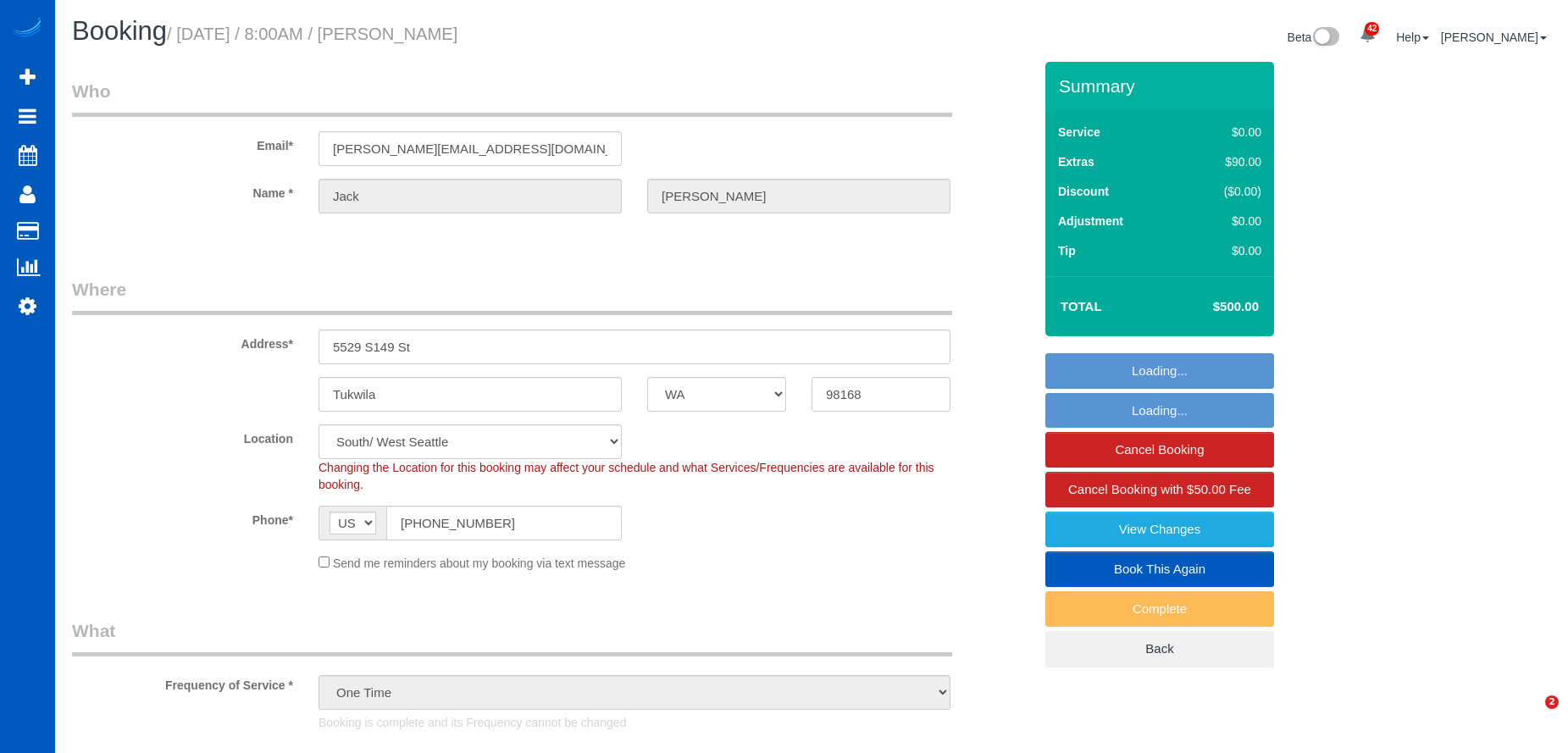
select select "spot1"
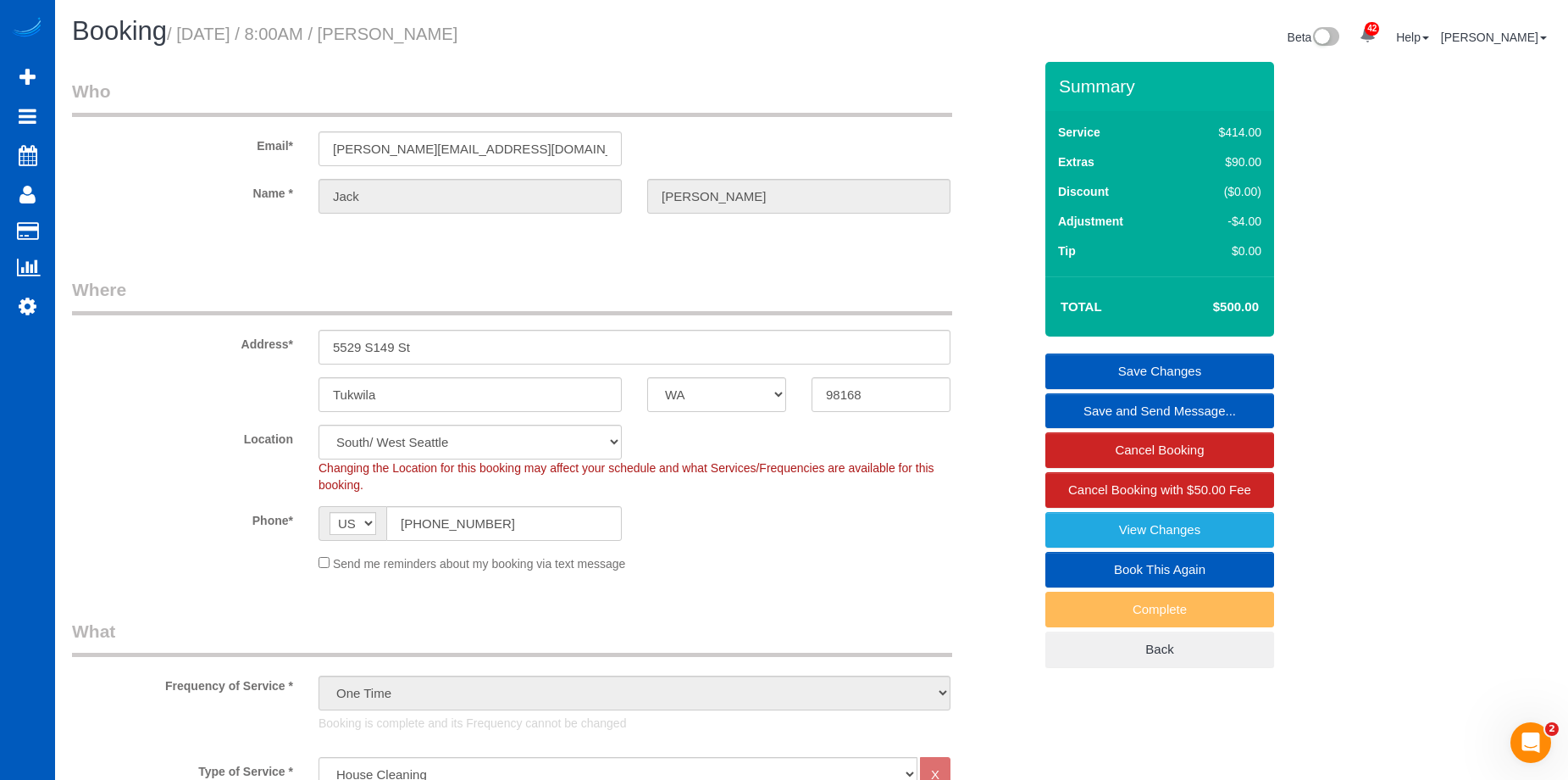
drag, startPoint x: 405, startPoint y: 30, endPoint x: 536, endPoint y: 46, distance: 132.0
click at [561, 35] on h1 "Booking / October 07, 2025 / 8:00AM / Jack Perkins" at bounding box center [435, 31] width 727 height 29
copy small "Jack Perkins"
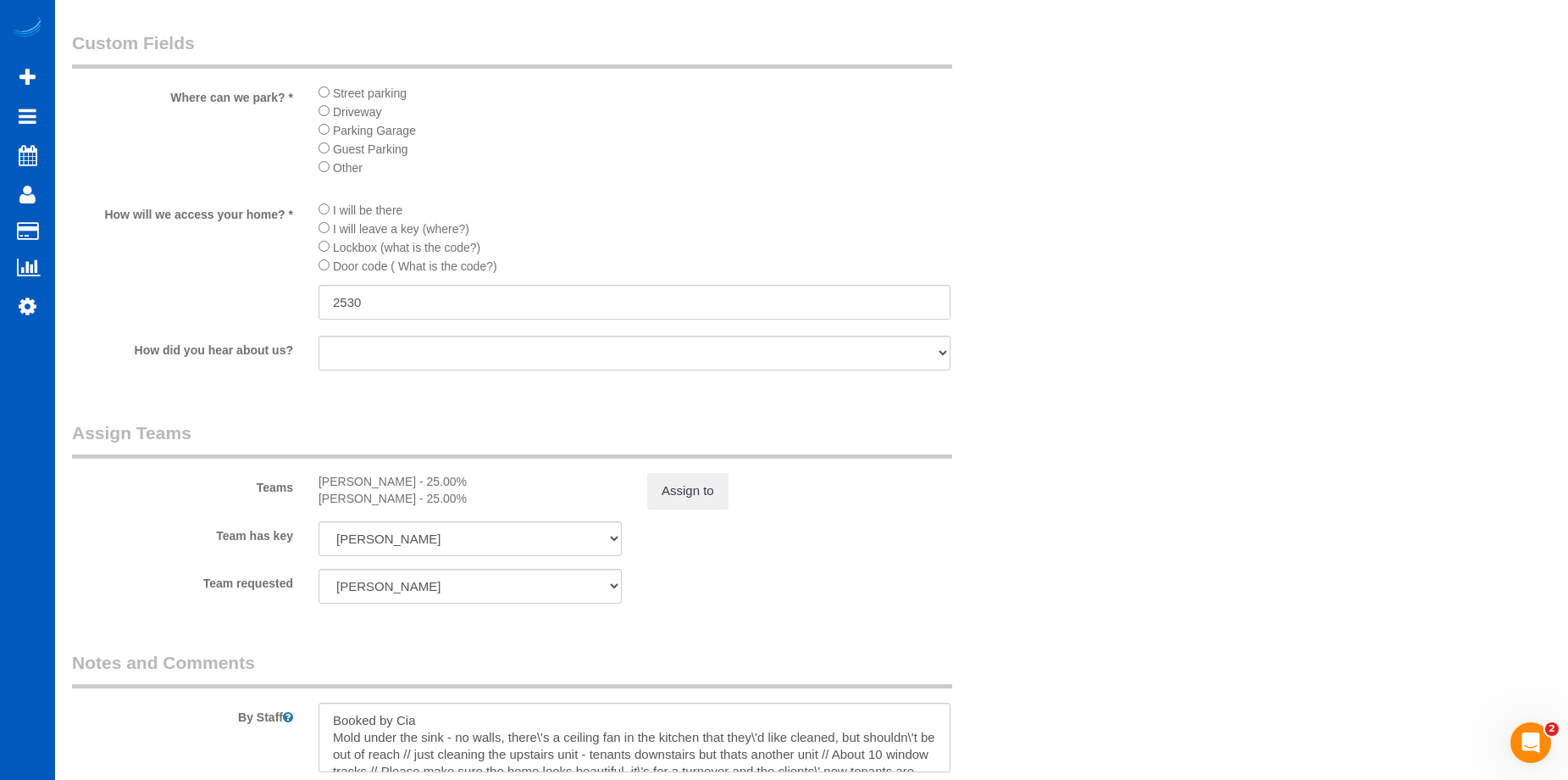
scroll to position [2033, 0]
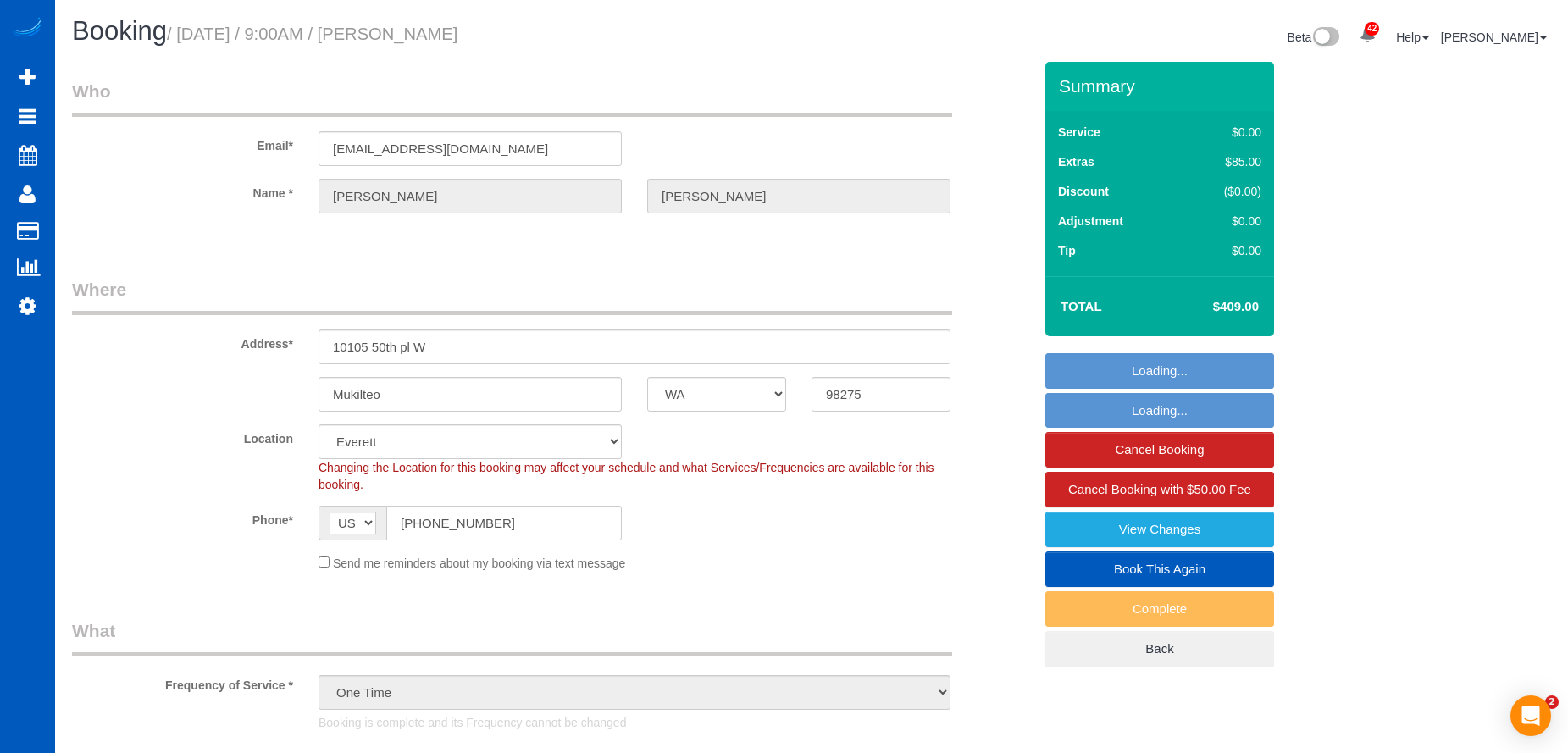
select select "WA"
select select "199"
select select "1501"
select select "3"
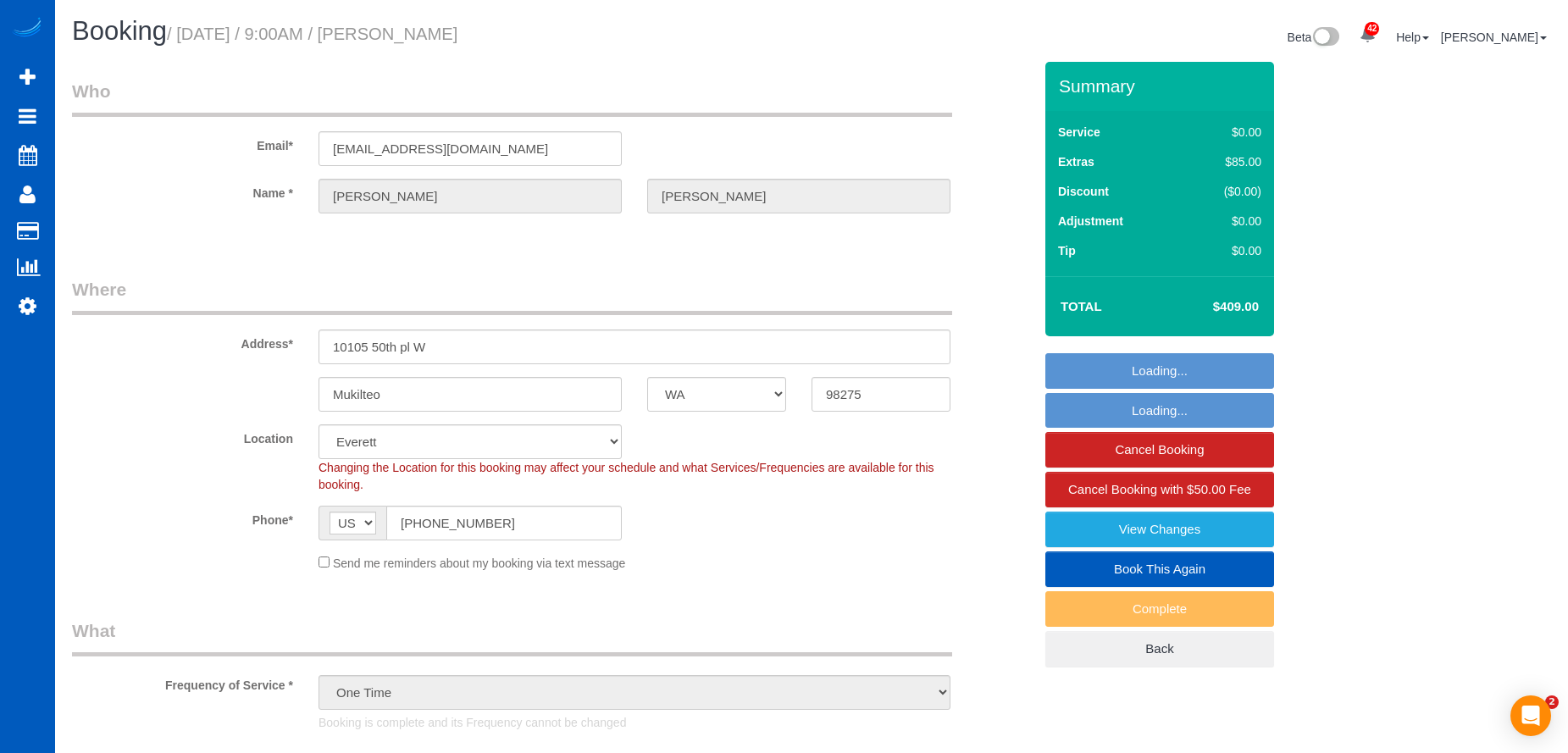
select select "number:10"
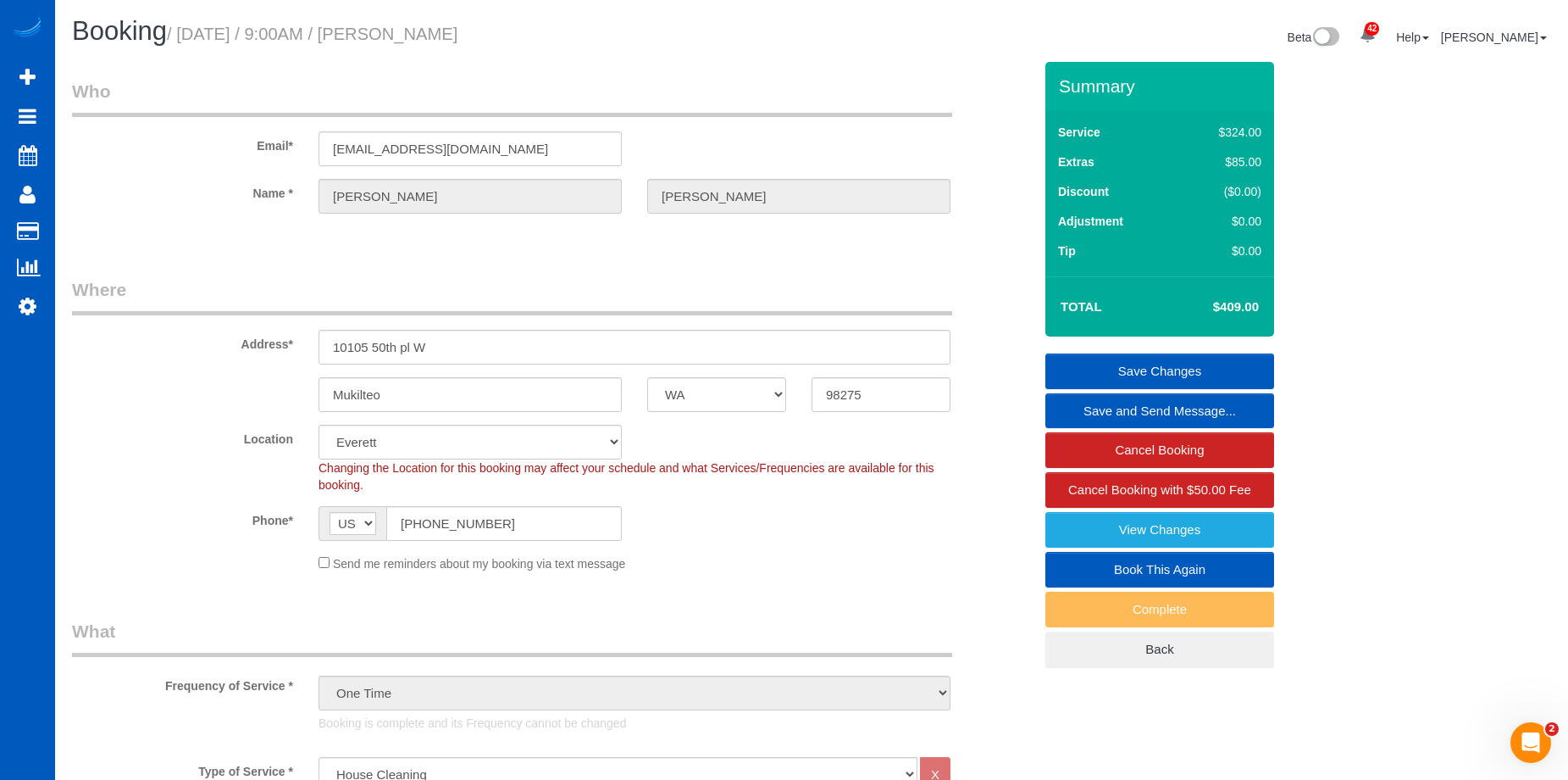
drag, startPoint x: 409, startPoint y: 33, endPoint x: 559, endPoint y: 33, distance: 150.0
click at [559, 33] on h1 "Booking / October 07, 2025 / 9:00AM / Megan Kay" at bounding box center [435, 31] width 727 height 29
copy small "Megan Kay"
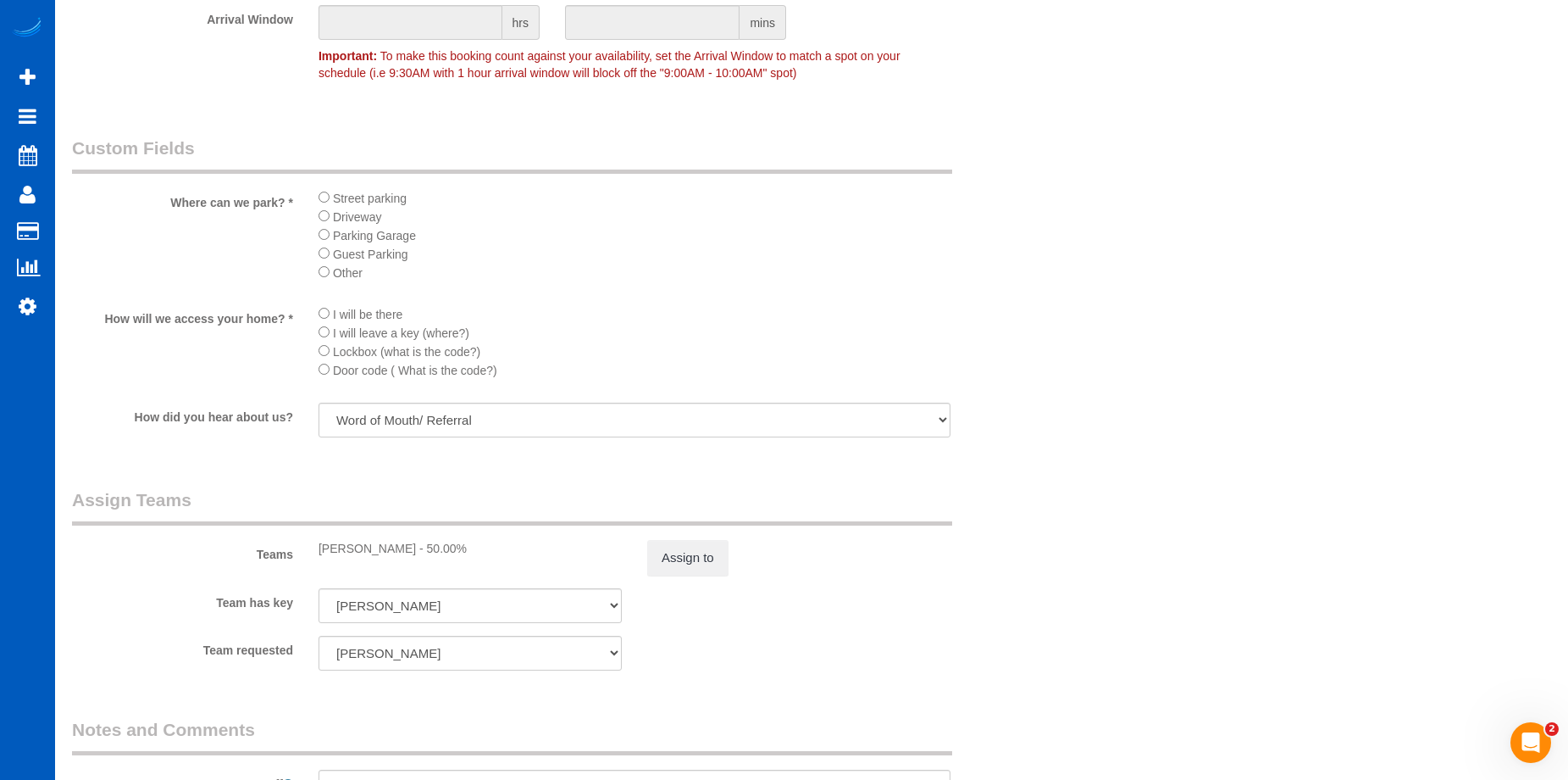
scroll to position [2033, 0]
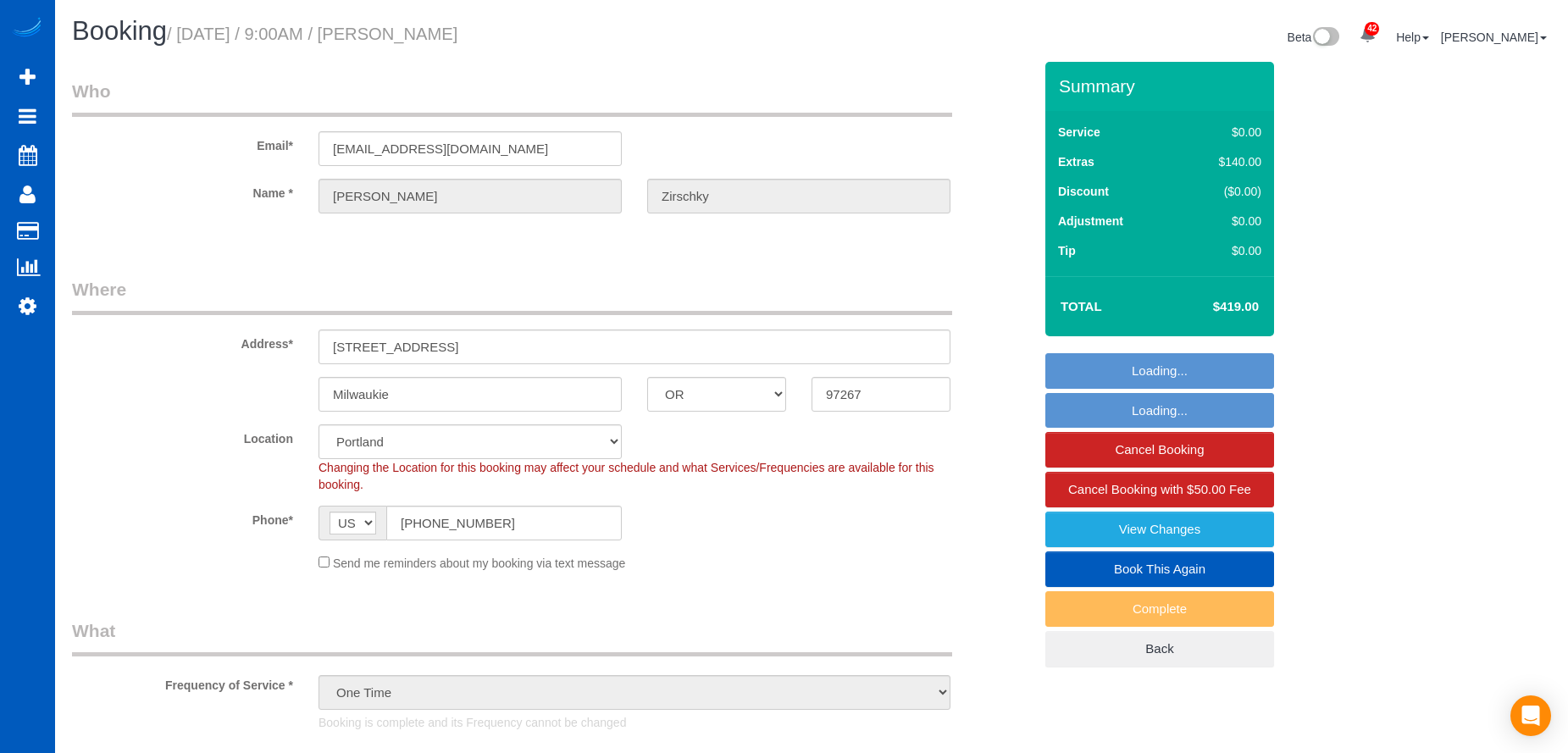
select select "OR"
select select "199"
select select "1001"
select select "3"
select select "2"
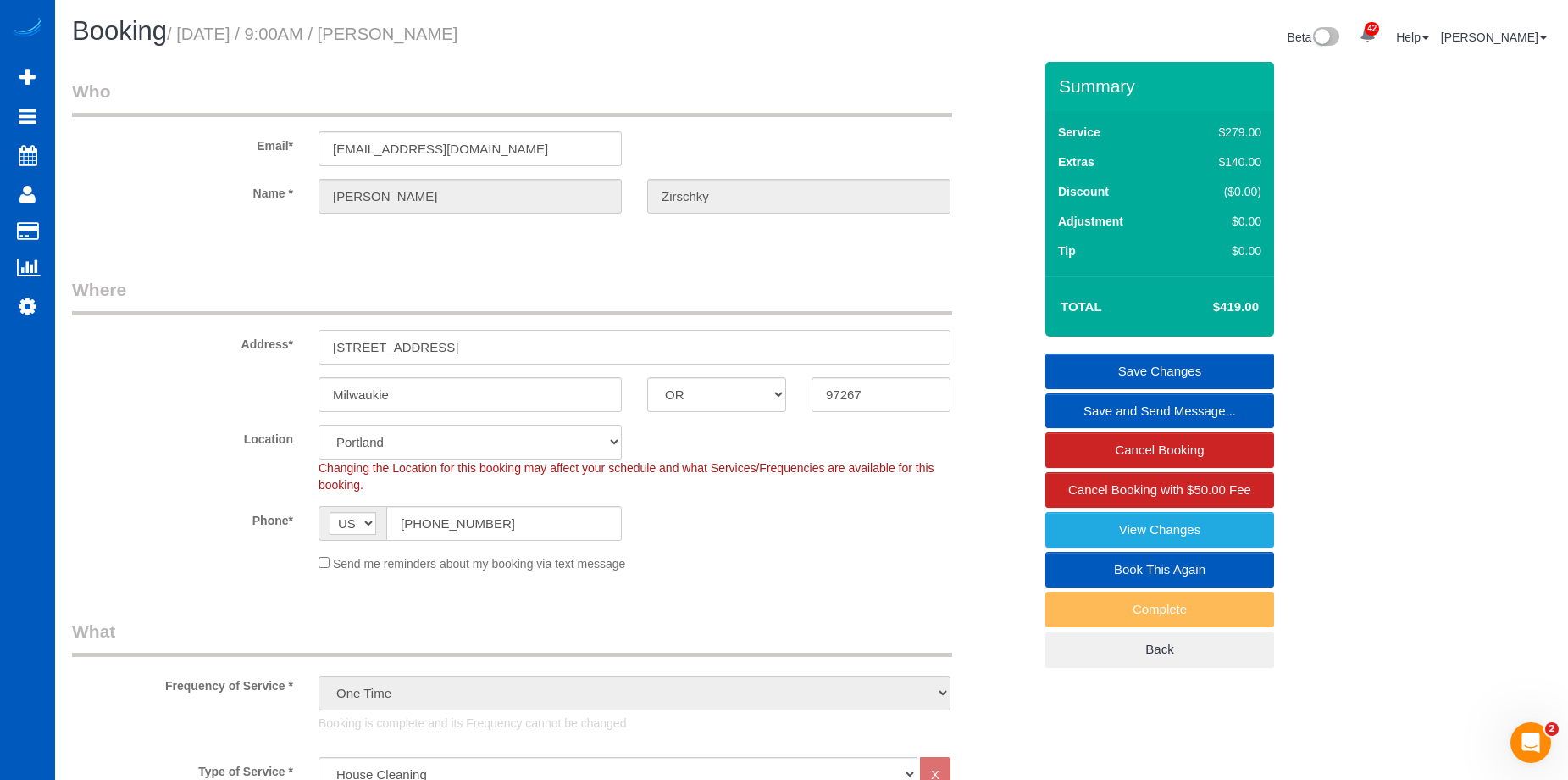
drag, startPoint x: 403, startPoint y: 36, endPoint x: 629, endPoint y: 46, distance: 226.2
click at [629, 46] on h1 "Booking / October 07, 2025 / 9:00AM / Alexandra Zirschky" at bounding box center [435, 31] width 727 height 29
copy small "Alexandra Zirschky"
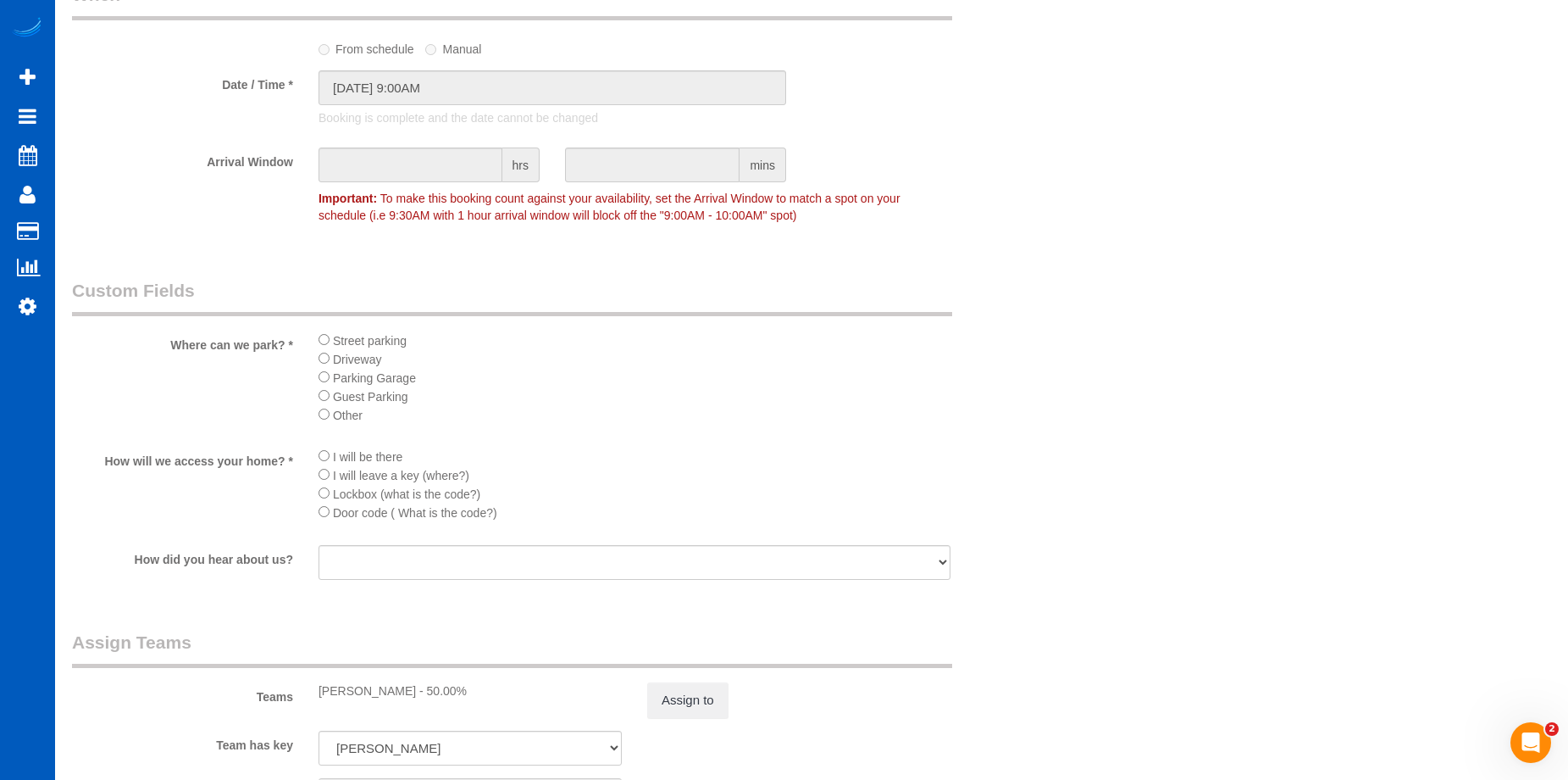
scroll to position [1949, 0]
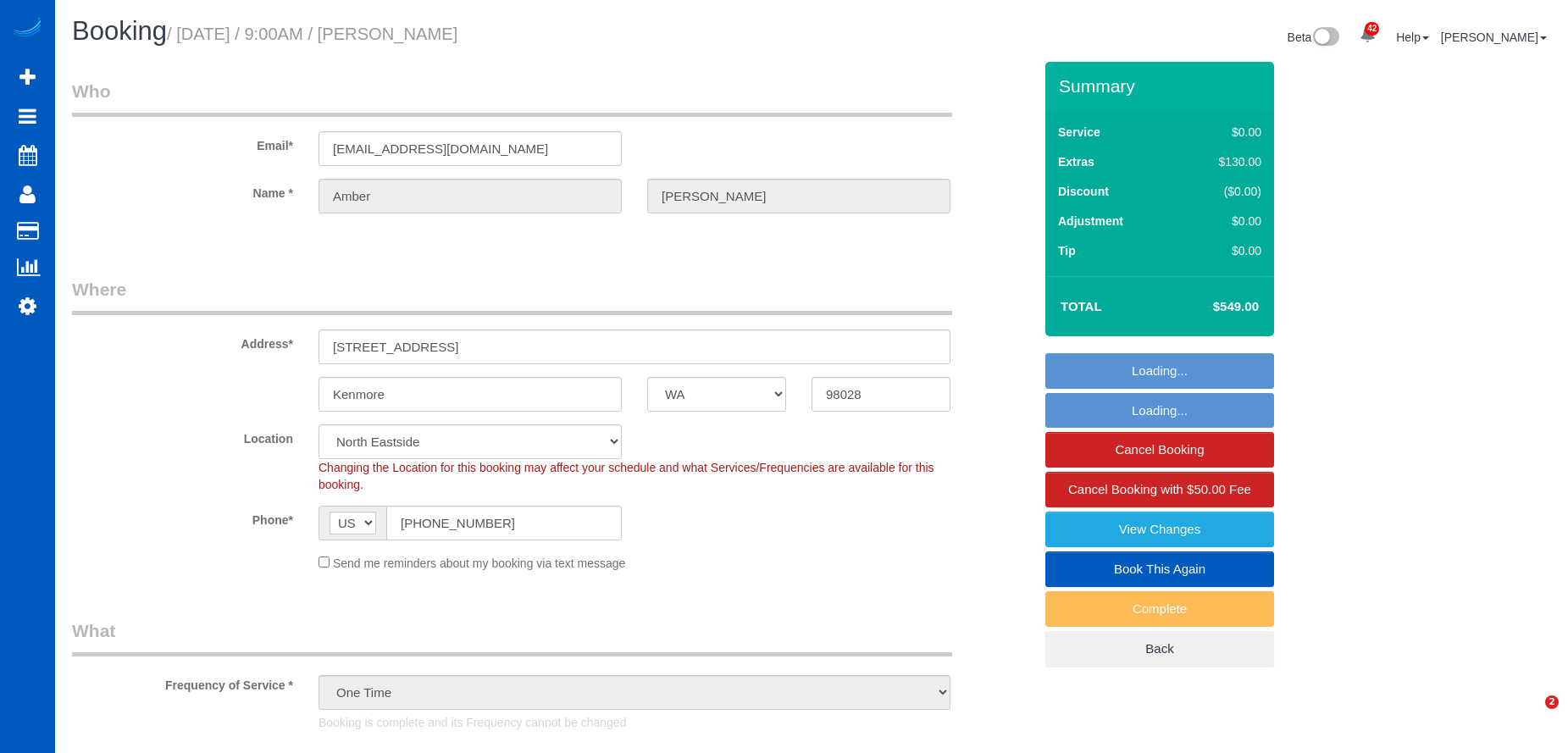
select select "WA"
select select "199"
select select "2501"
select select "4"
select select "3"
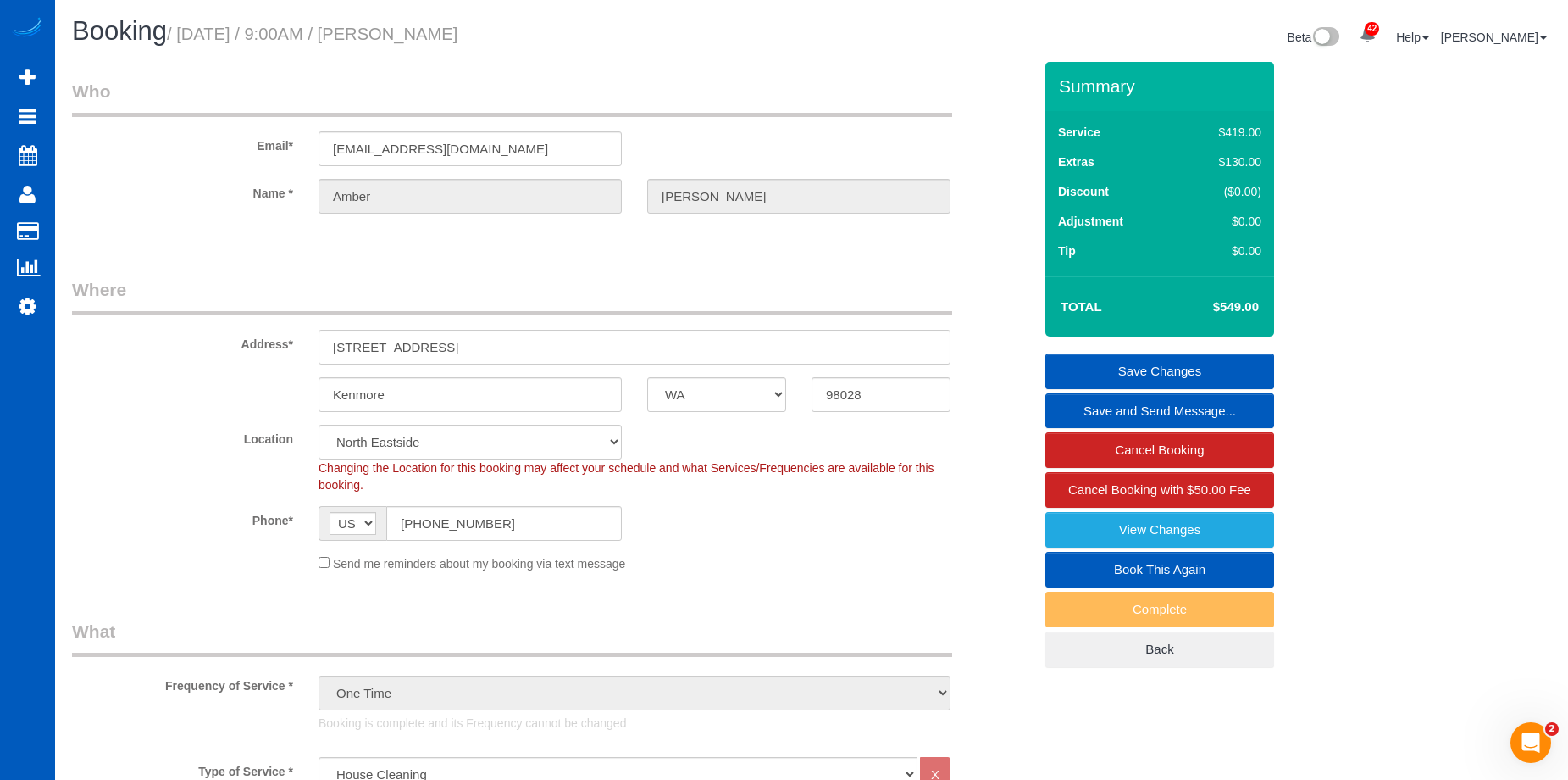
drag, startPoint x: 403, startPoint y: 39, endPoint x: 653, endPoint y: 52, distance: 250.3
click at [653, 52] on div "Booking / [DATE] / 9:00AM / [PERSON_NAME]" at bounding box center [435, 35] width 752 height 37
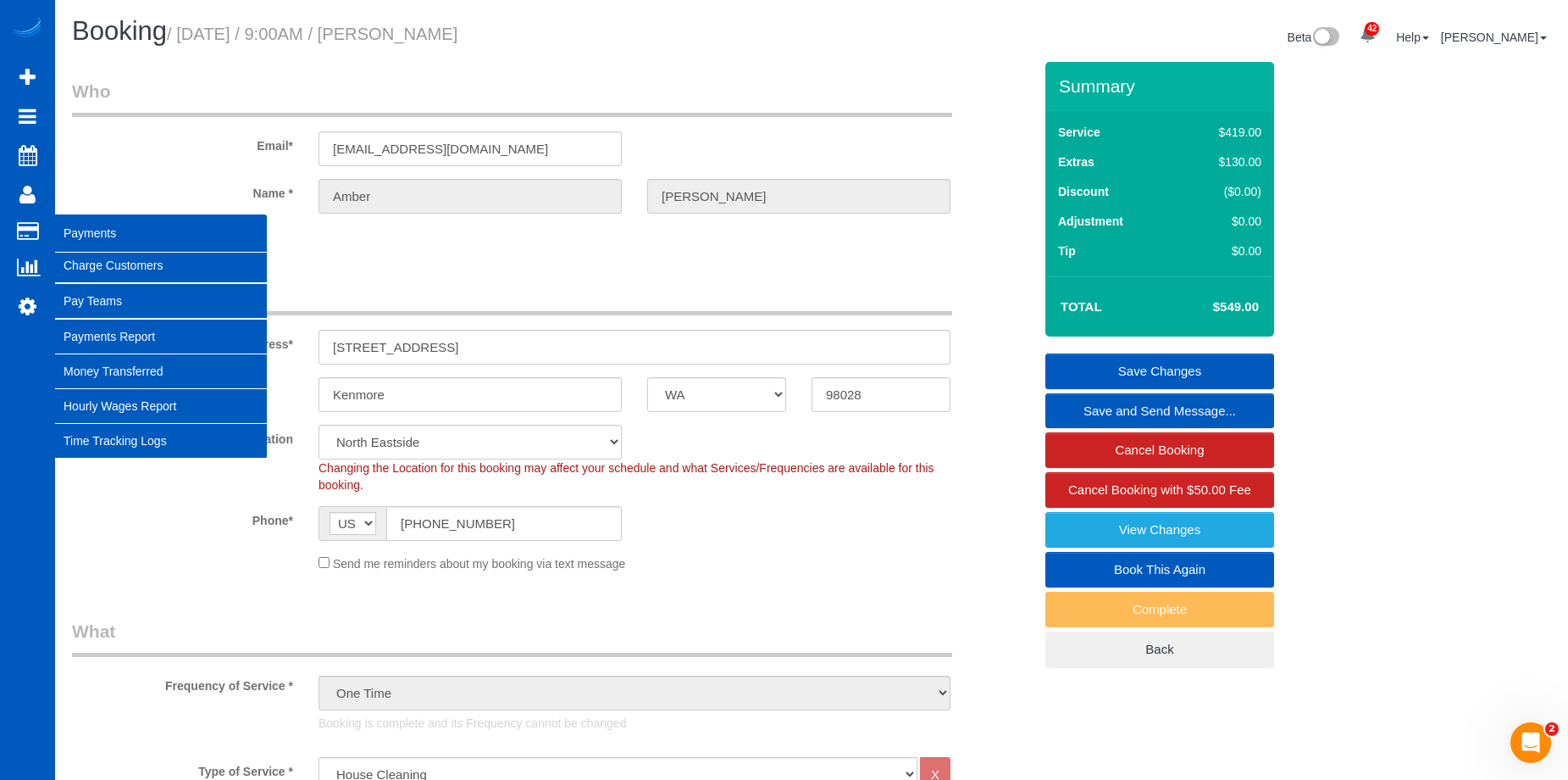
copy small "[PERSON_NAME]"
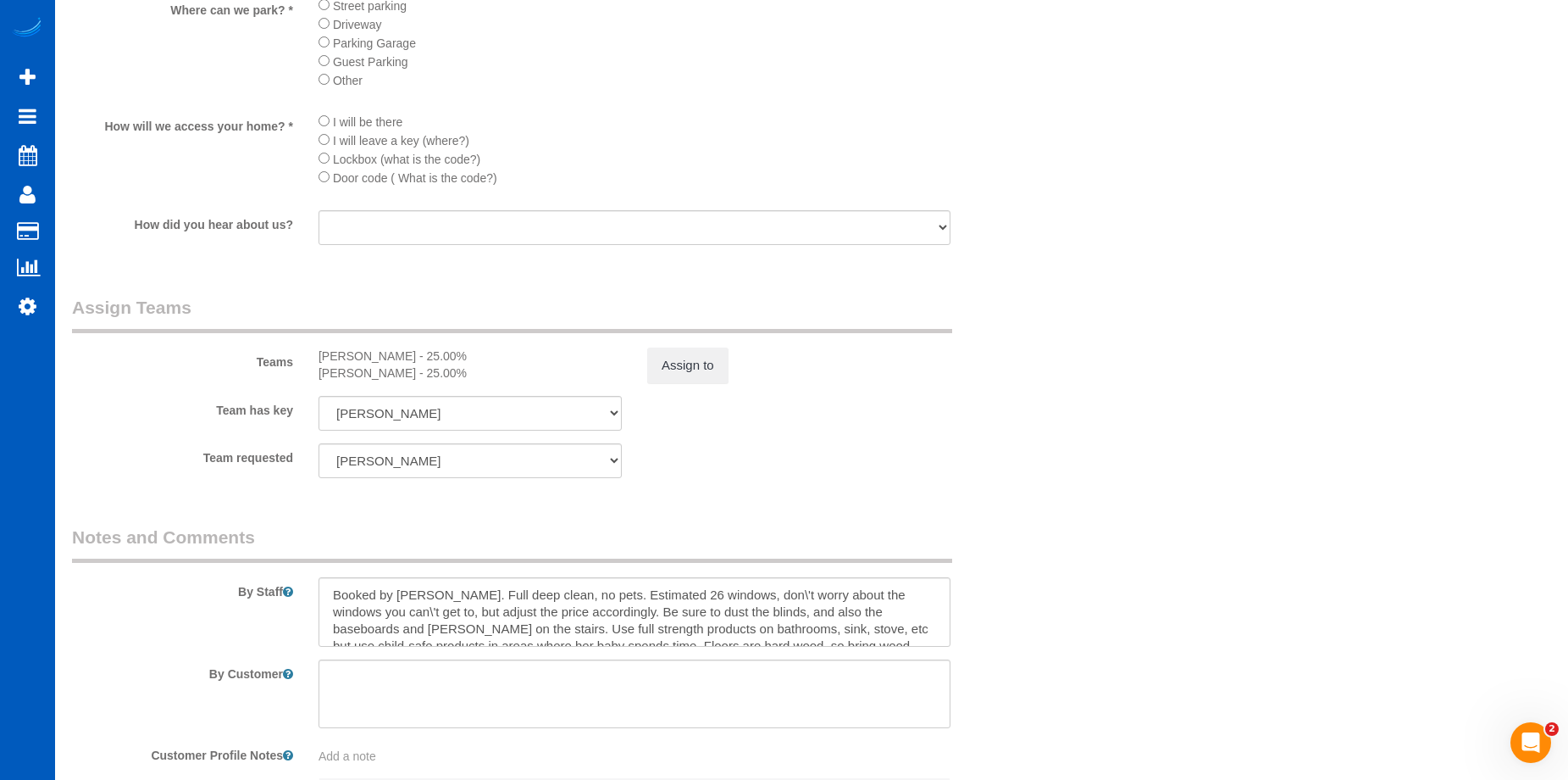
scroll to position [2203, 0]
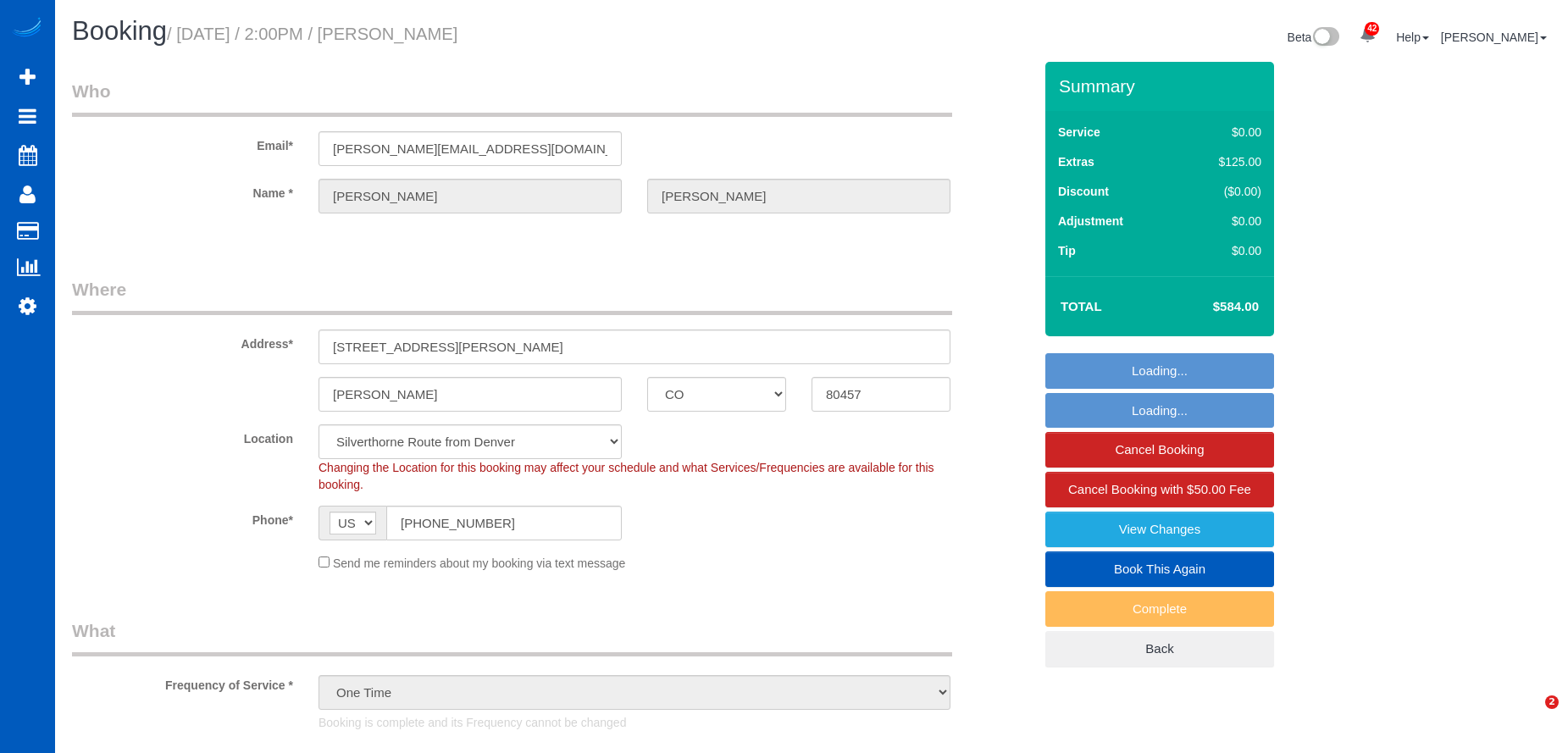
select select "CO"
select select "199"
select select "1501"
select select "3"
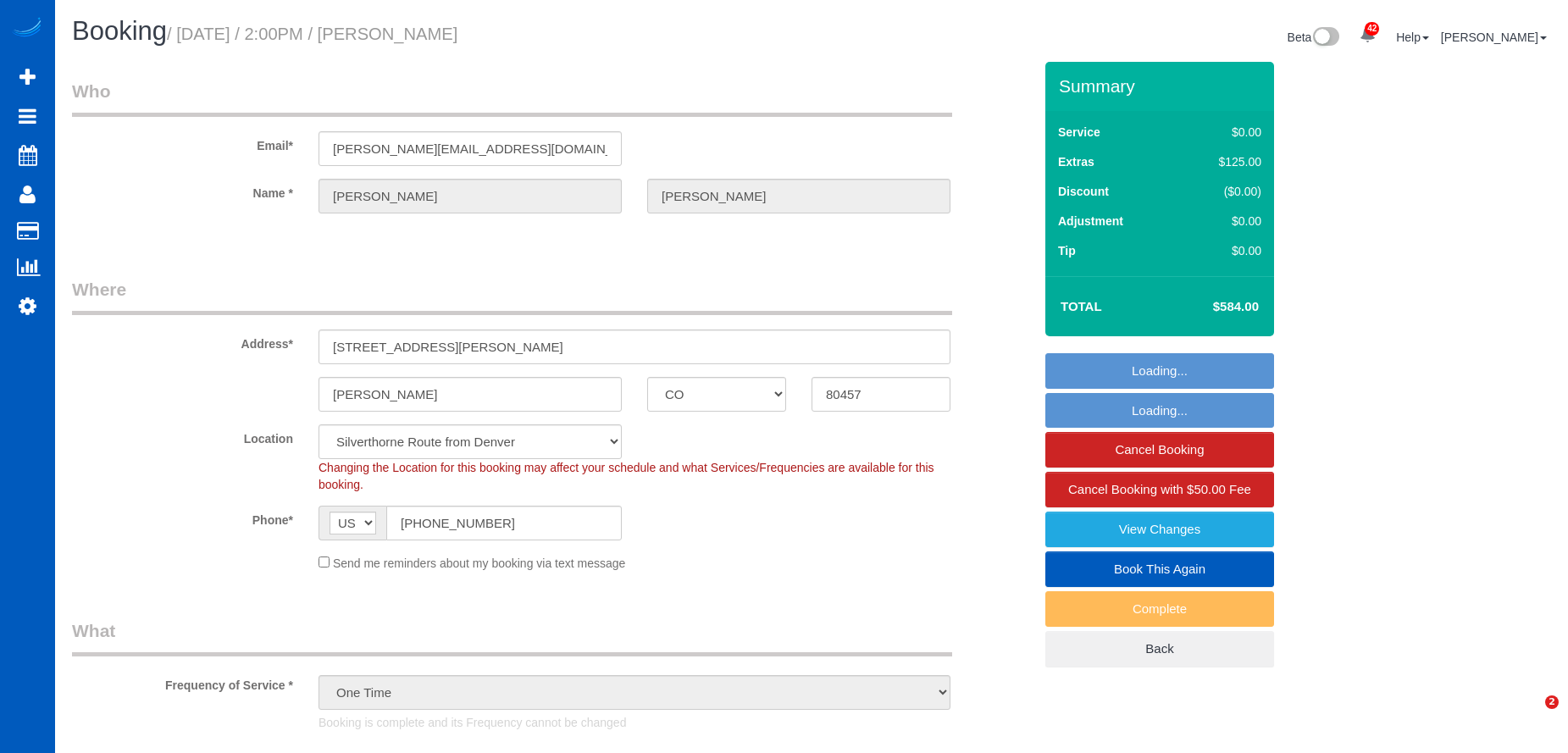
select select "spot1"
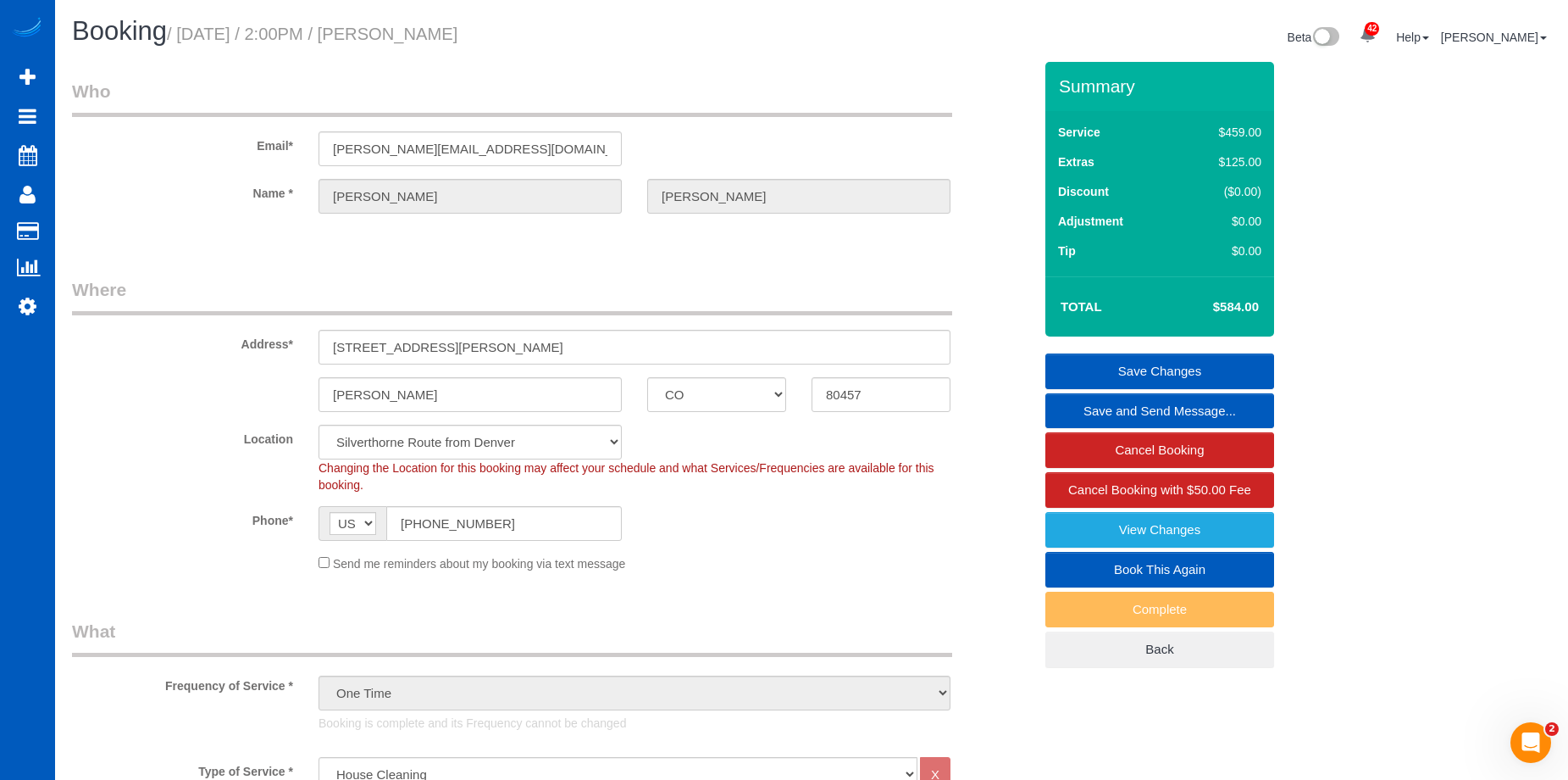
drag, startPoint x: 405, startPoint y: 31, endPoint x: 580, endPoint y: 34, distance: 175.0
click at [580, 34] on h1 "Booking / [DATE] / 2:00PM / [PERSON_NAME]" at bounding box center [435, 31] width 727 height 29
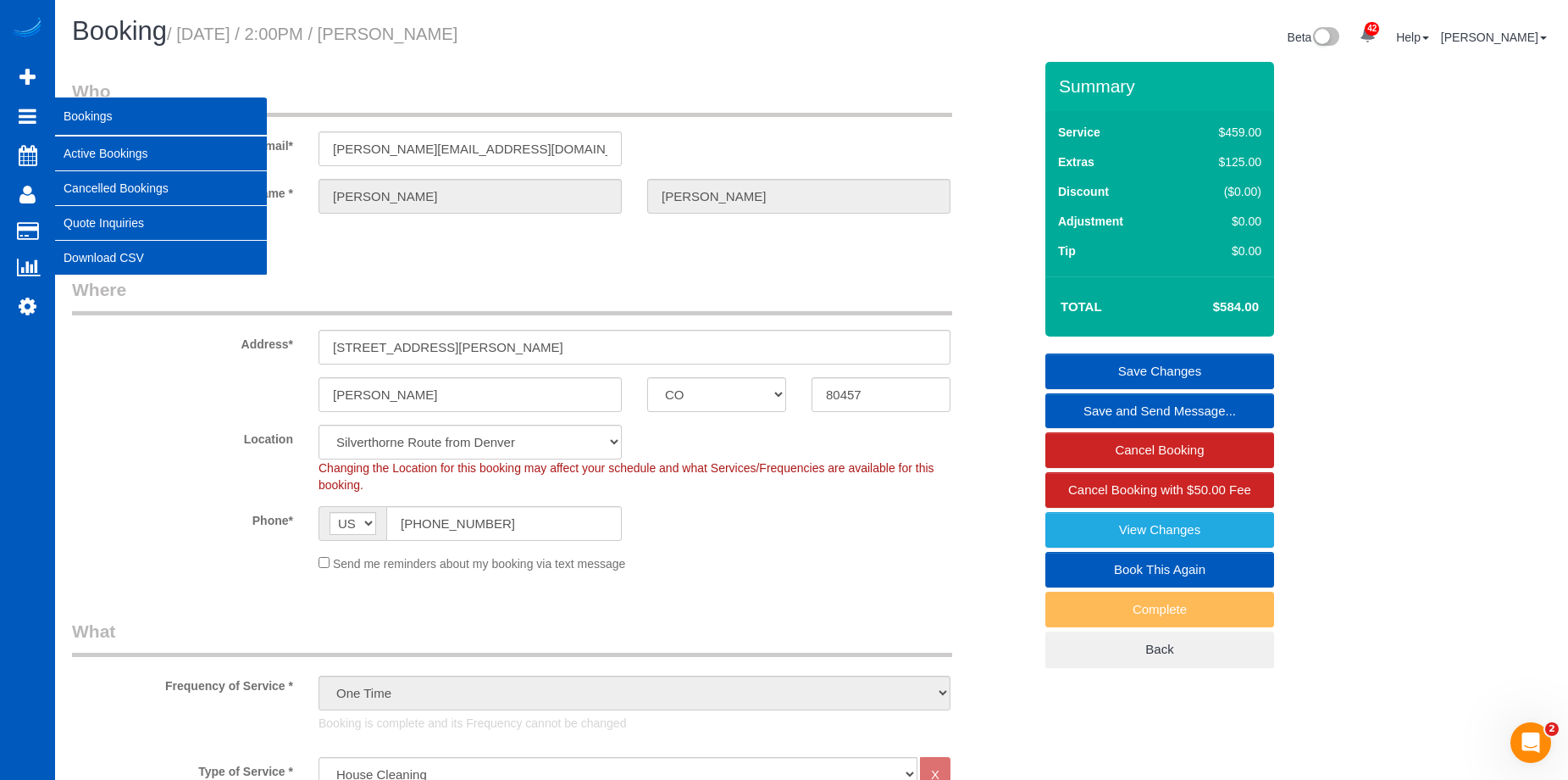
copy small "[PERSON_NAME]"
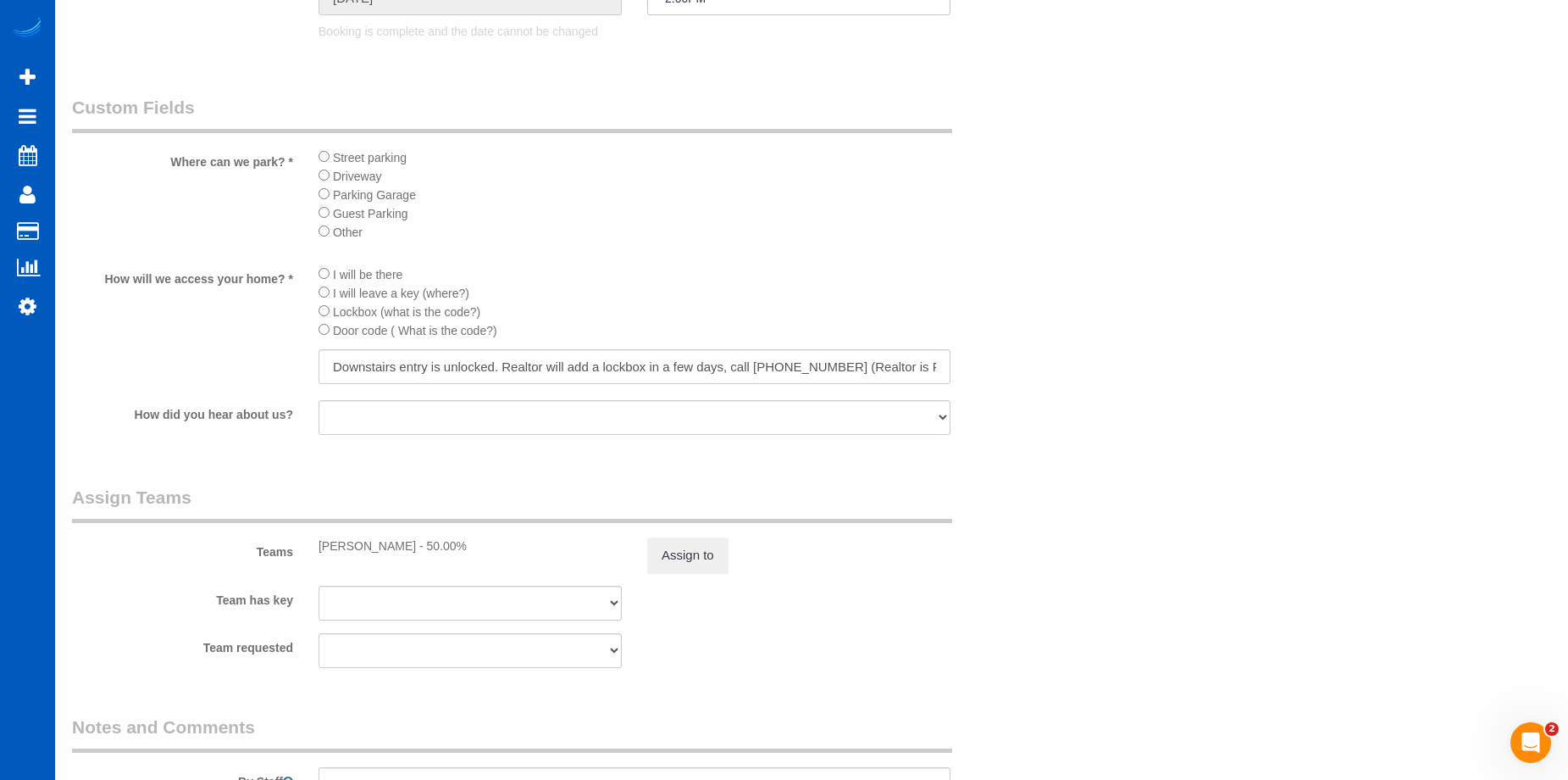
scroll to position [1949, 0]
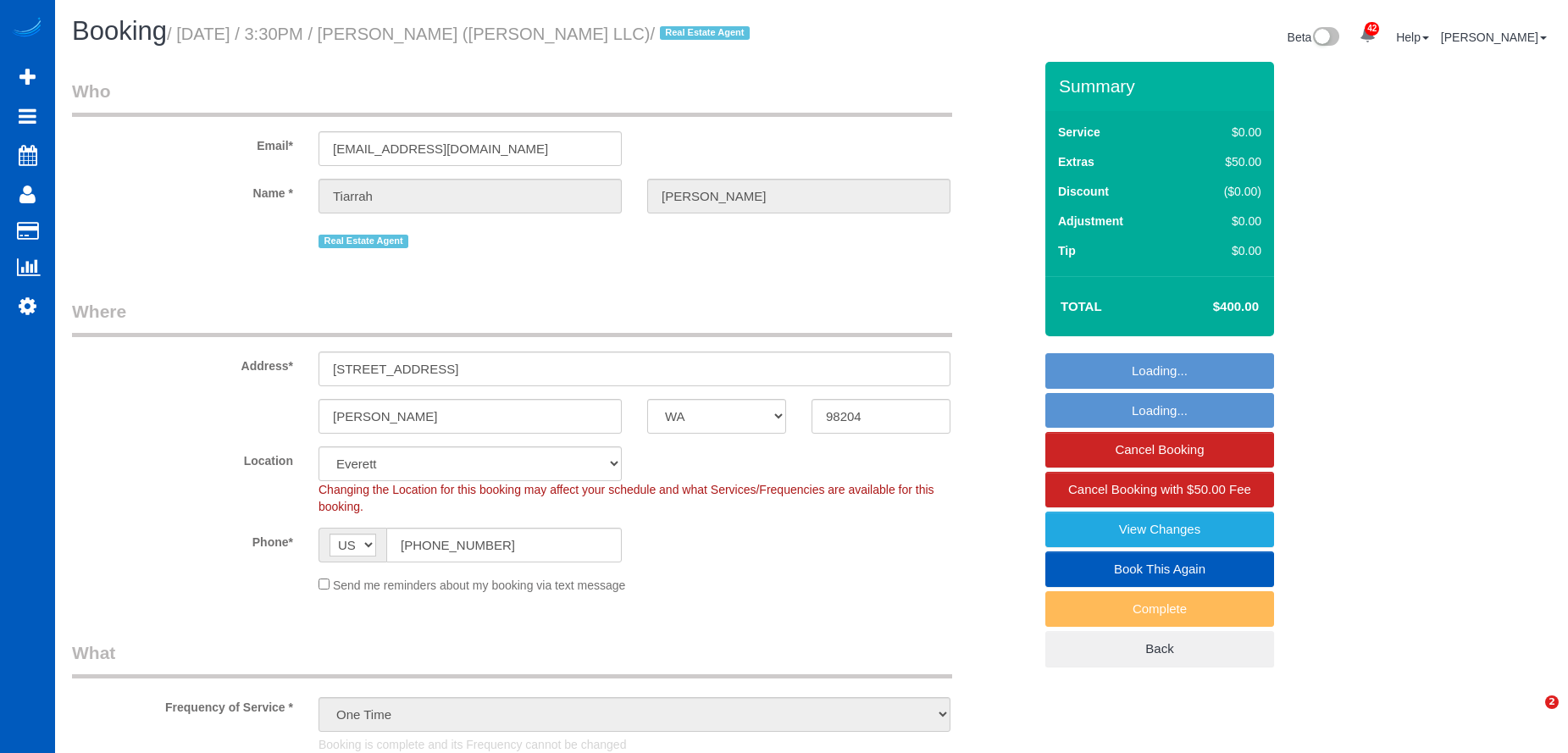
select select "WA"
select select "199"
select select "1001"
select select "2"
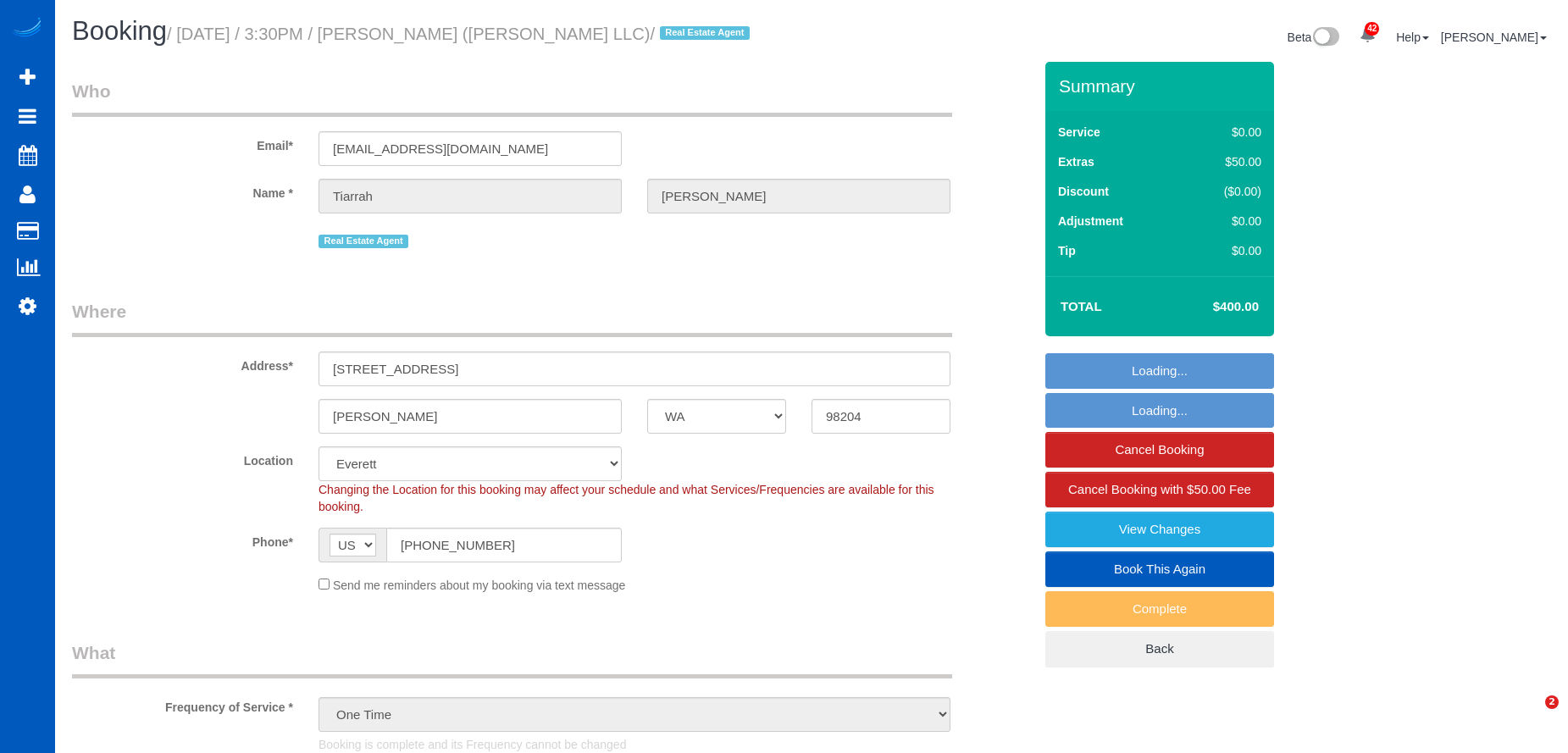
select select "string:cash"
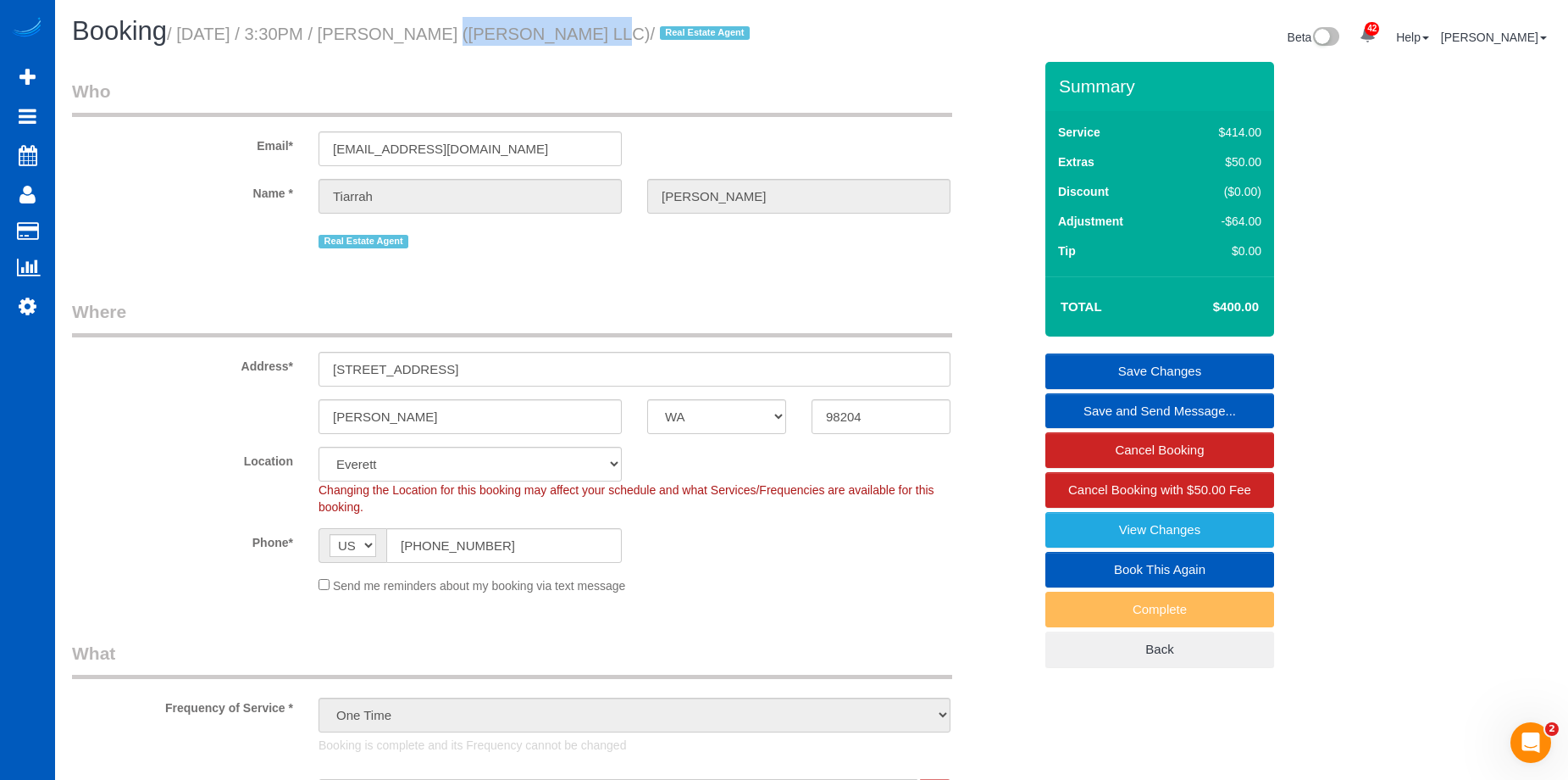
drag, startPoint x: 403, startPoint y: 30, endPoint x: 536, endPoint y: 33, distance: 133.0
click at [536, 33] on small "/ October 07, 2025 / 3:30PM / Tiarrah Rintamaki (Tiarrah Rintamaki LLC) / Real …" at bounding box center [460, 34] width 588 height 19
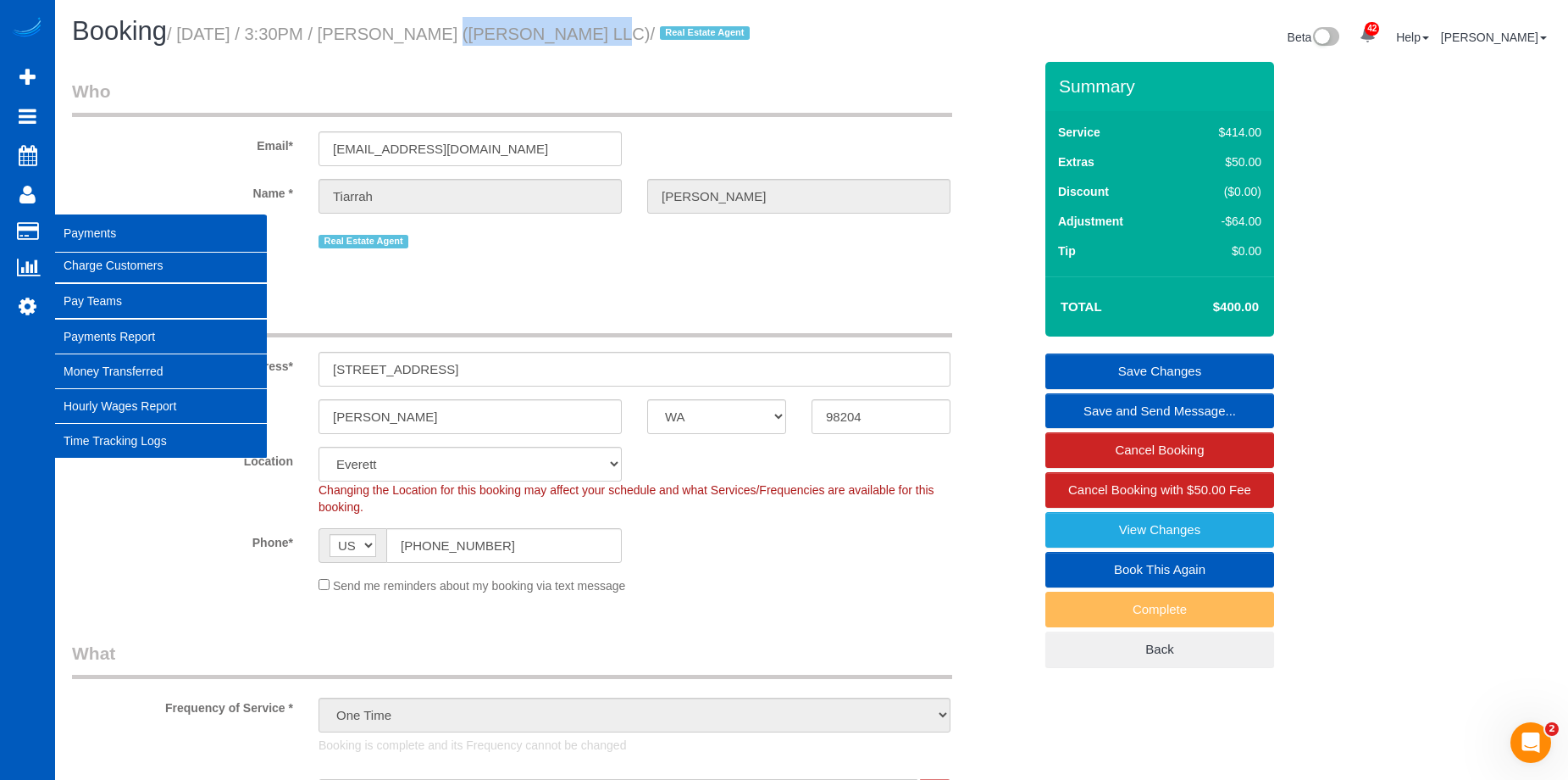
copy small "Tiarrah Rintamaki"
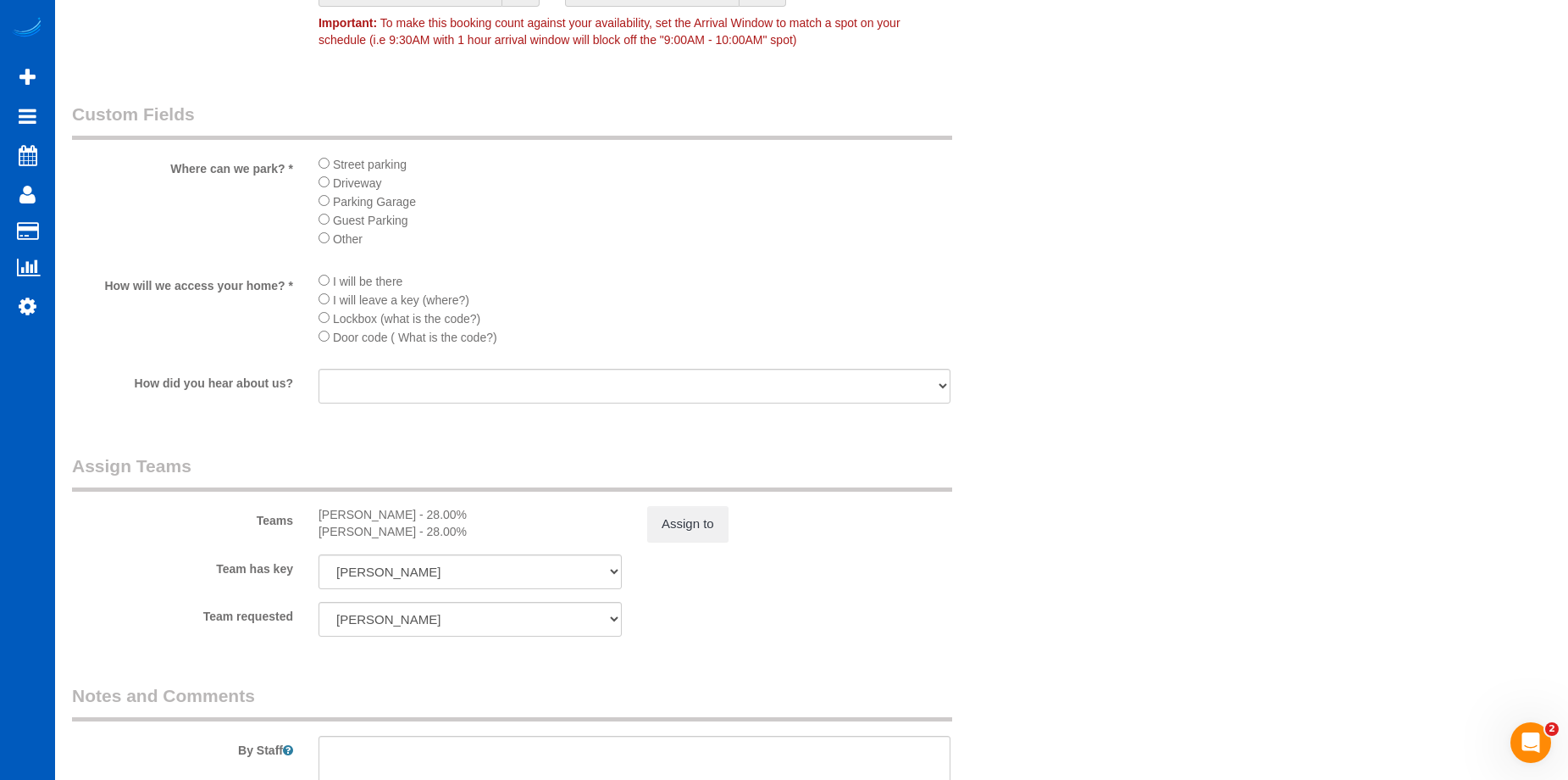
scroll to position [1949, 0]
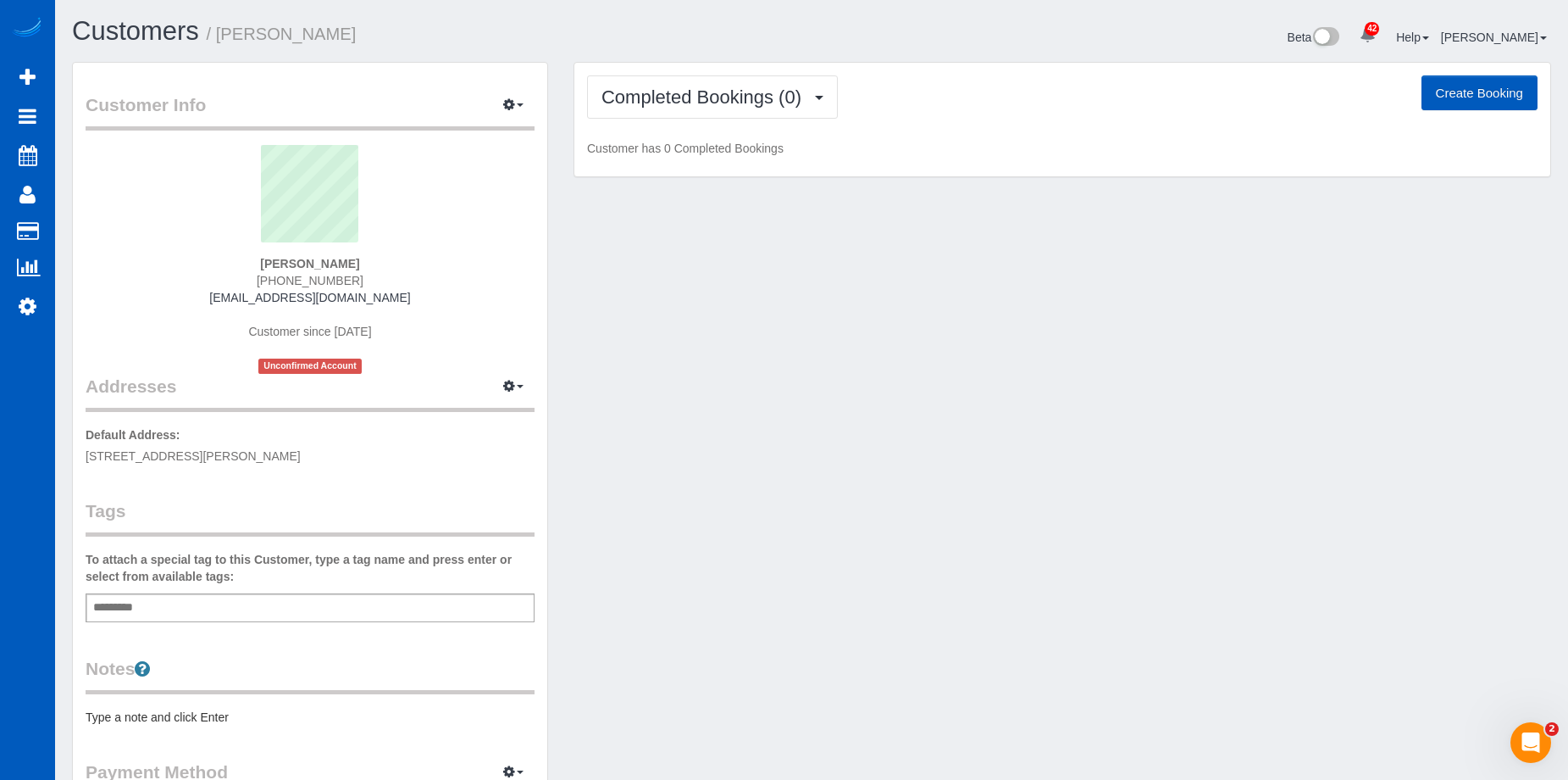
click at [1486, 94] on button "Create Booking" at bounding box center [1479, 93] width 116 height 36
select select "WA"
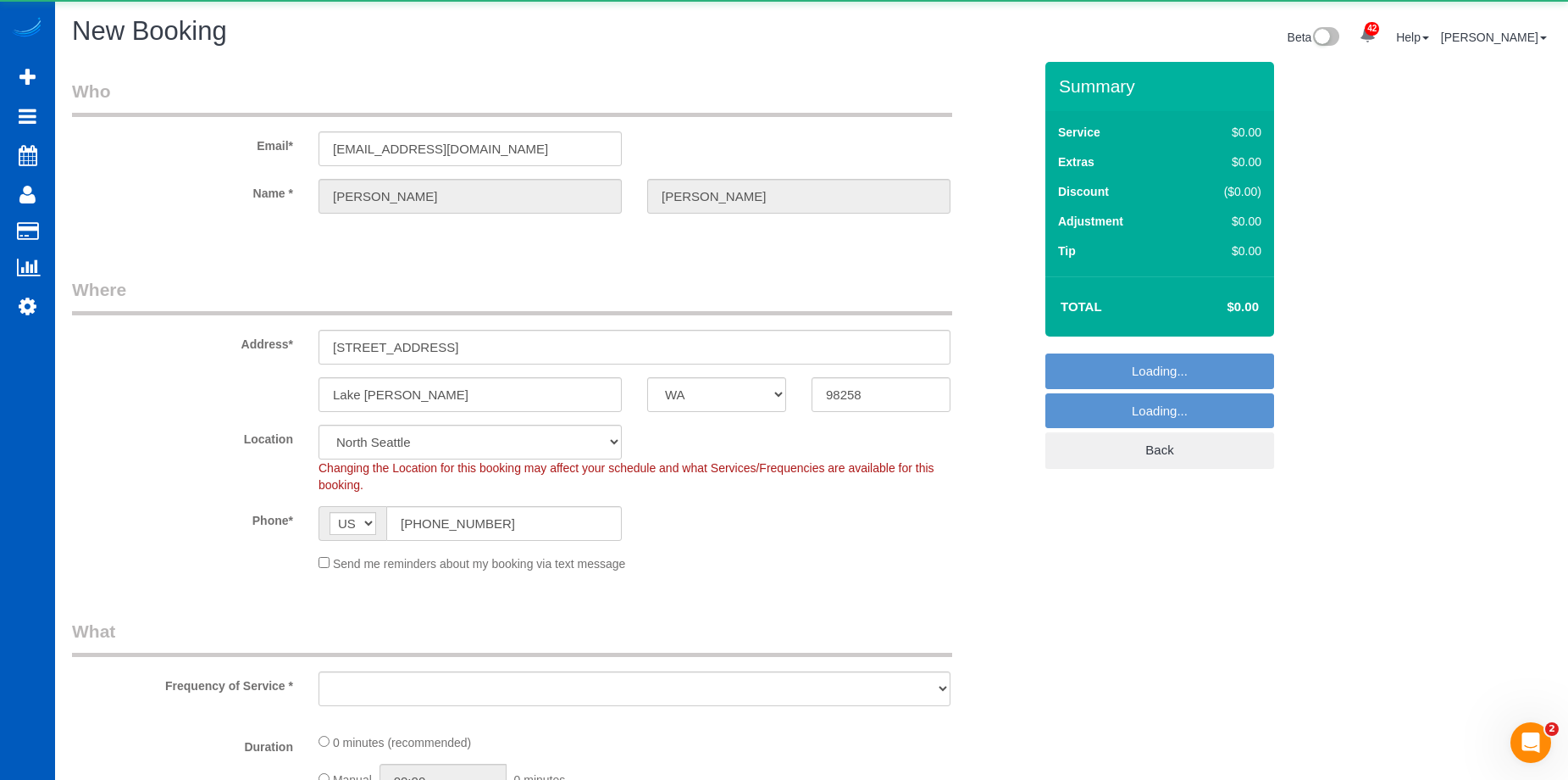
select select "object:1727"
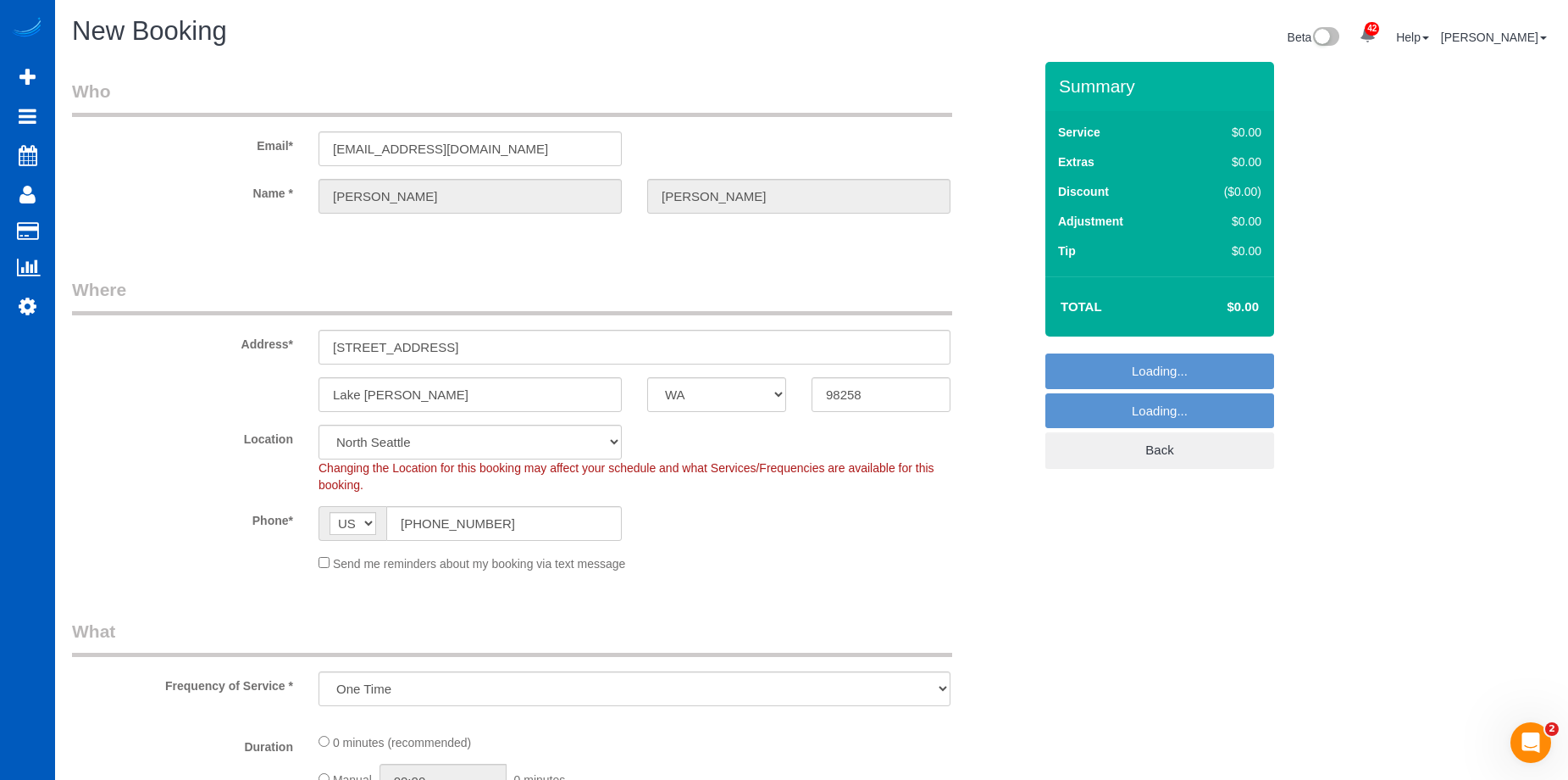
select select "199"
select select "7"
select select "object:1960"
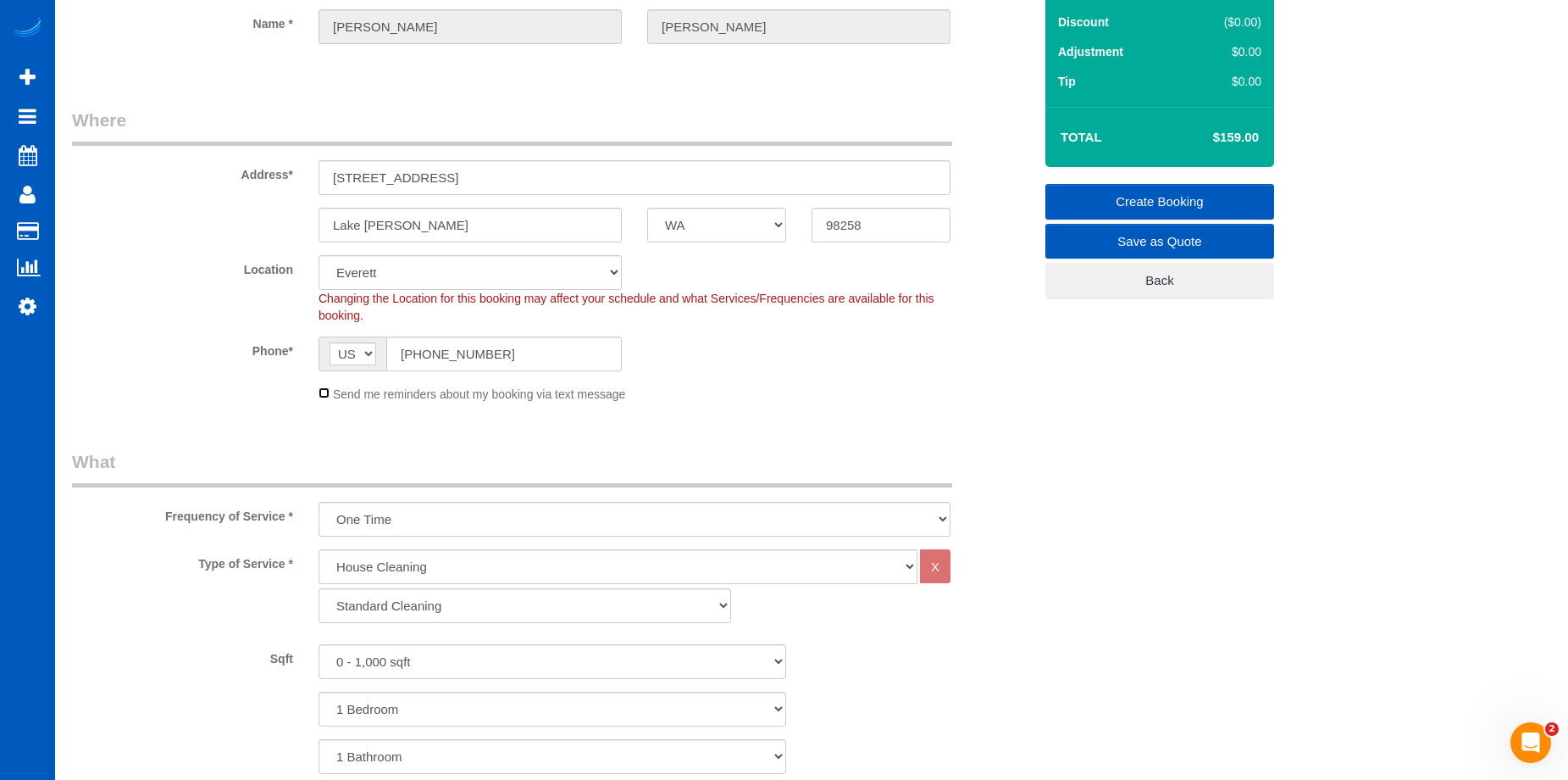
scroll to position [254, 0]
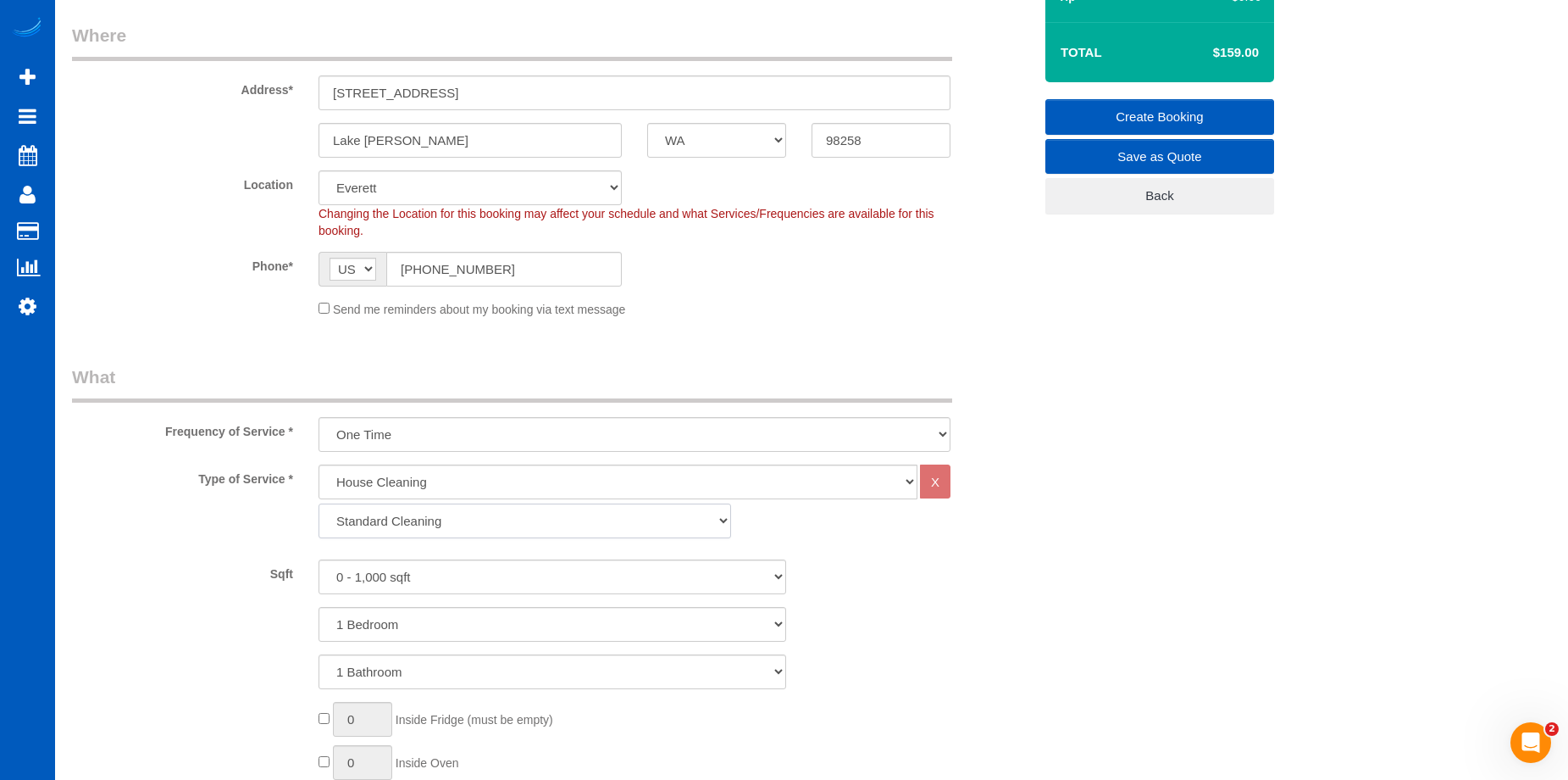
click at [503, 524] on select "Standard Cleaning Deep Cleaning Move In/ Out Cleaning" at bounding box center [525, 520] width 413 height 35
select select "368"
click at [318, 503] on select "Standard Cleaning Deep Cleaning Move In/ Out Cleaning" at bounding box center [525, 520] width 413 height 35
click at [488, 572] on select "0 - 1,000 sqft 1,001 - 1,500 sqft 1,501 - 2,000 sqft 2,001 - 2,500 sqft 2,501 -…" at bounding box center [551, 577] width 467 height 35
select select "2501"
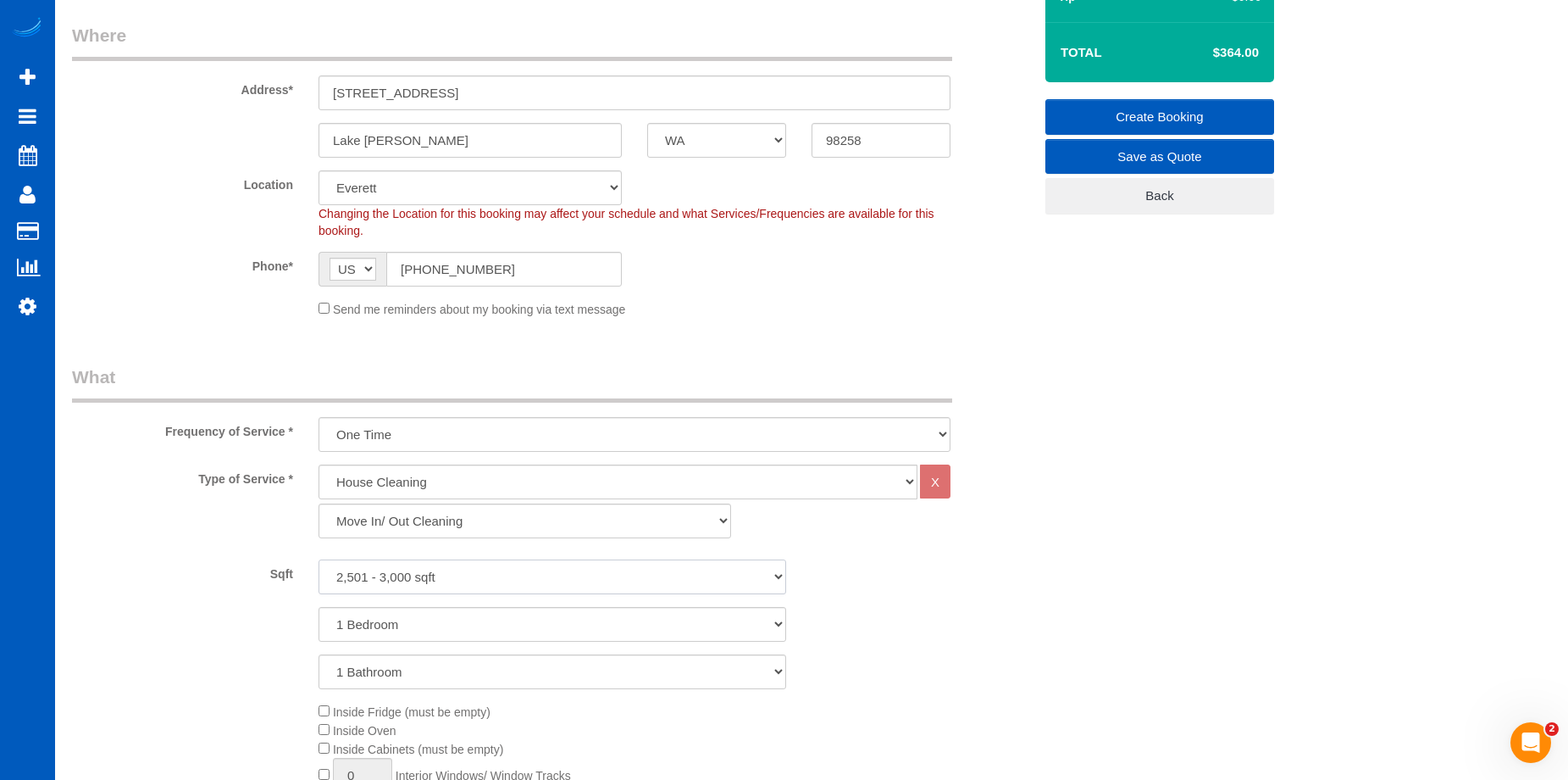
click at [318, 560] on select "0 - 1,000 sqft 1,001 - 1,500 sqft 1,501 - 2,000 sqft 2,001 - 2,500 sqft 2,501 -…" at bounding box center [551, 577] width 467 height 35
click at [451, 622] on select "1 Bedroom 2 Bedrooms 3 Bedrooms 4 Bedrooms 5 Bedrooms 6 Bedrooms 7 Bedrooms" at bounding box center [551, 623] width 467 height 35
select select "5"
click at [318, 606] on select "1 Bedroom 2 Bedrooms 3 Bedrooms 4 Bedrooms 5 Bedrooms 6 Bedrooms 7 Bedrooms" at bounding box center [551, 623] width 467 height 35
click at [444, 674] on select "1 Bathroom 2 Bathrooms 3 Bathrooms 4 Bathrooms 5 Bathrooms 6 Bathrooms 7 Bathro…" at bounding box center [551, 671] width 467 height 35
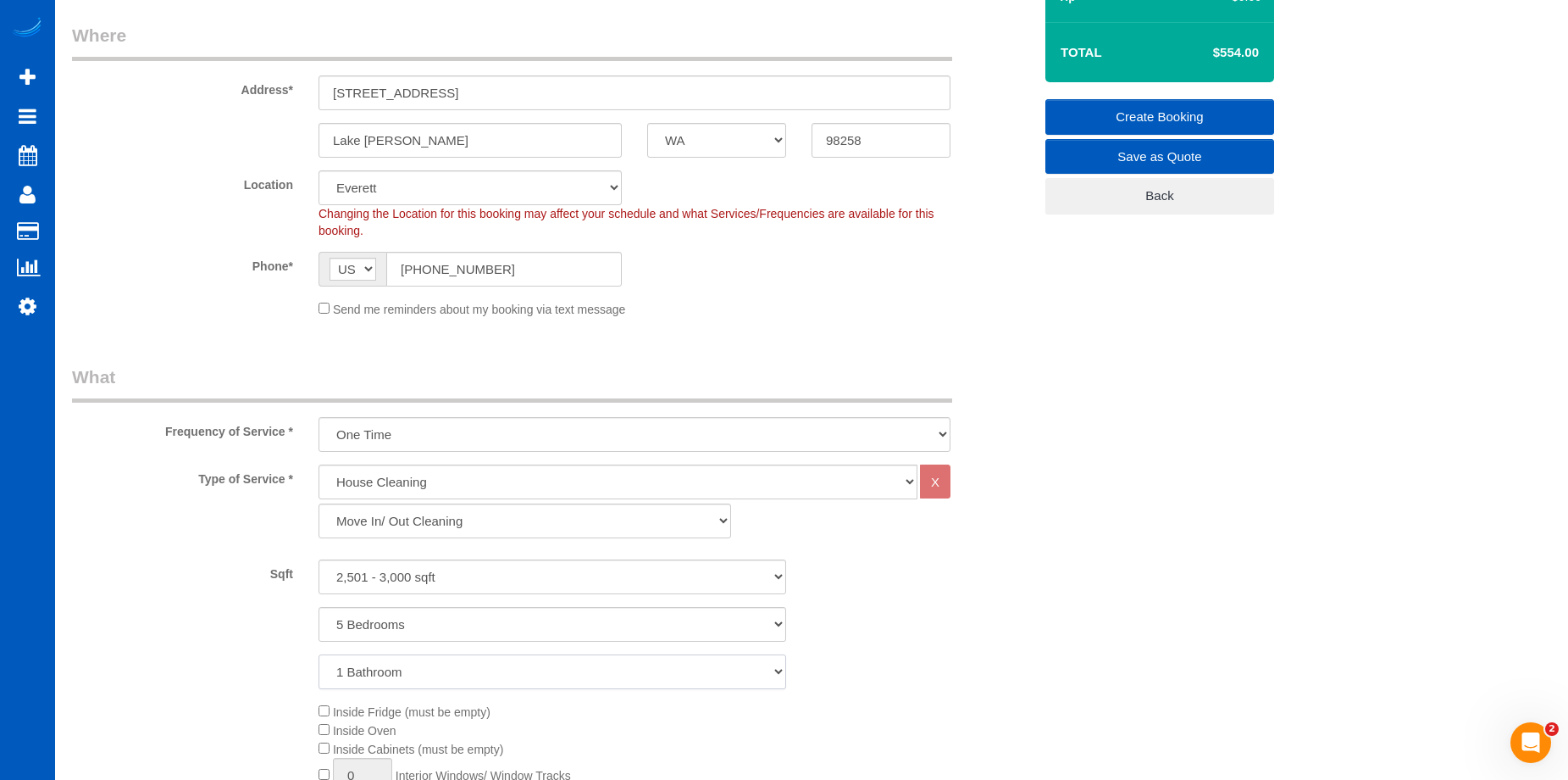
select select "3"
click at [318, 654] on select "1 Bathroom 2 Bathrooms 3 Bathrooms 4 Bathrooms 5 Bathrooms 6 Bathrooms 7 Bathro…" at bounding box center [551, 671] width 467 height 35
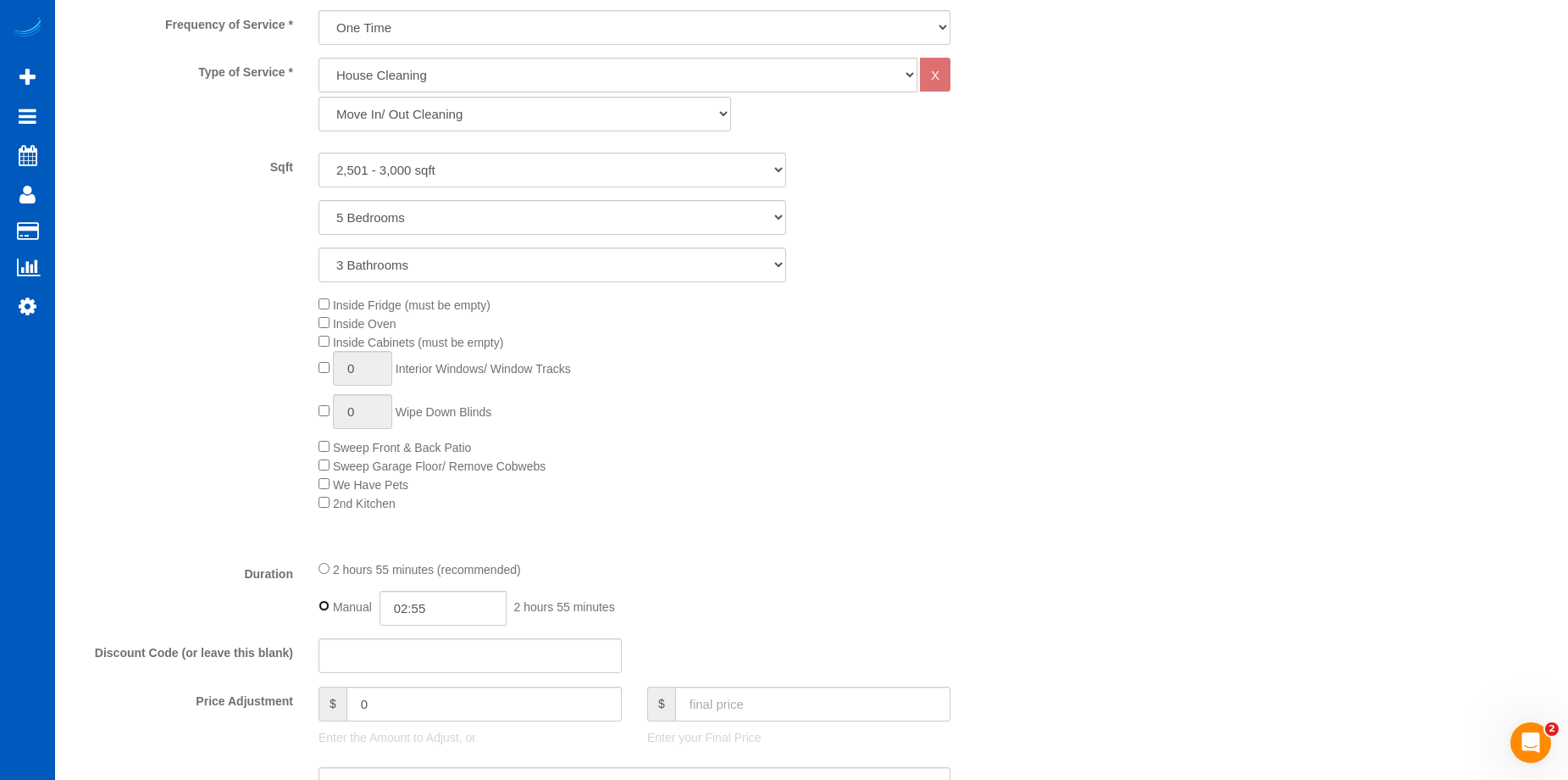
scroll to position [847, 0]
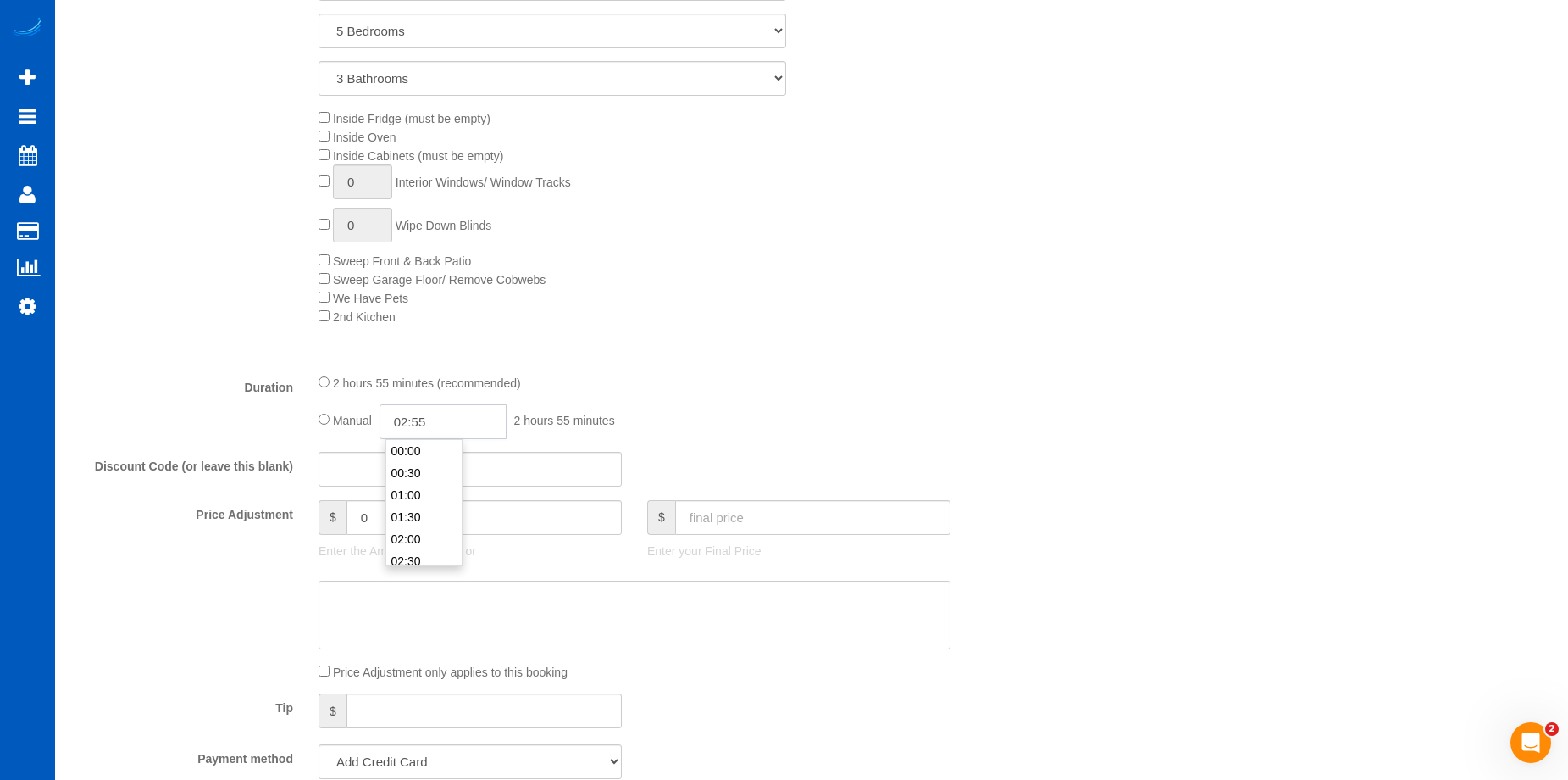
click at [439, 413] on input "02:55" at bounding box center [443, 421] width 127 height 35
type input "06:00"
click at [420, 538] on li "06:00" at bounding box center [423, 546] width 75 height 22
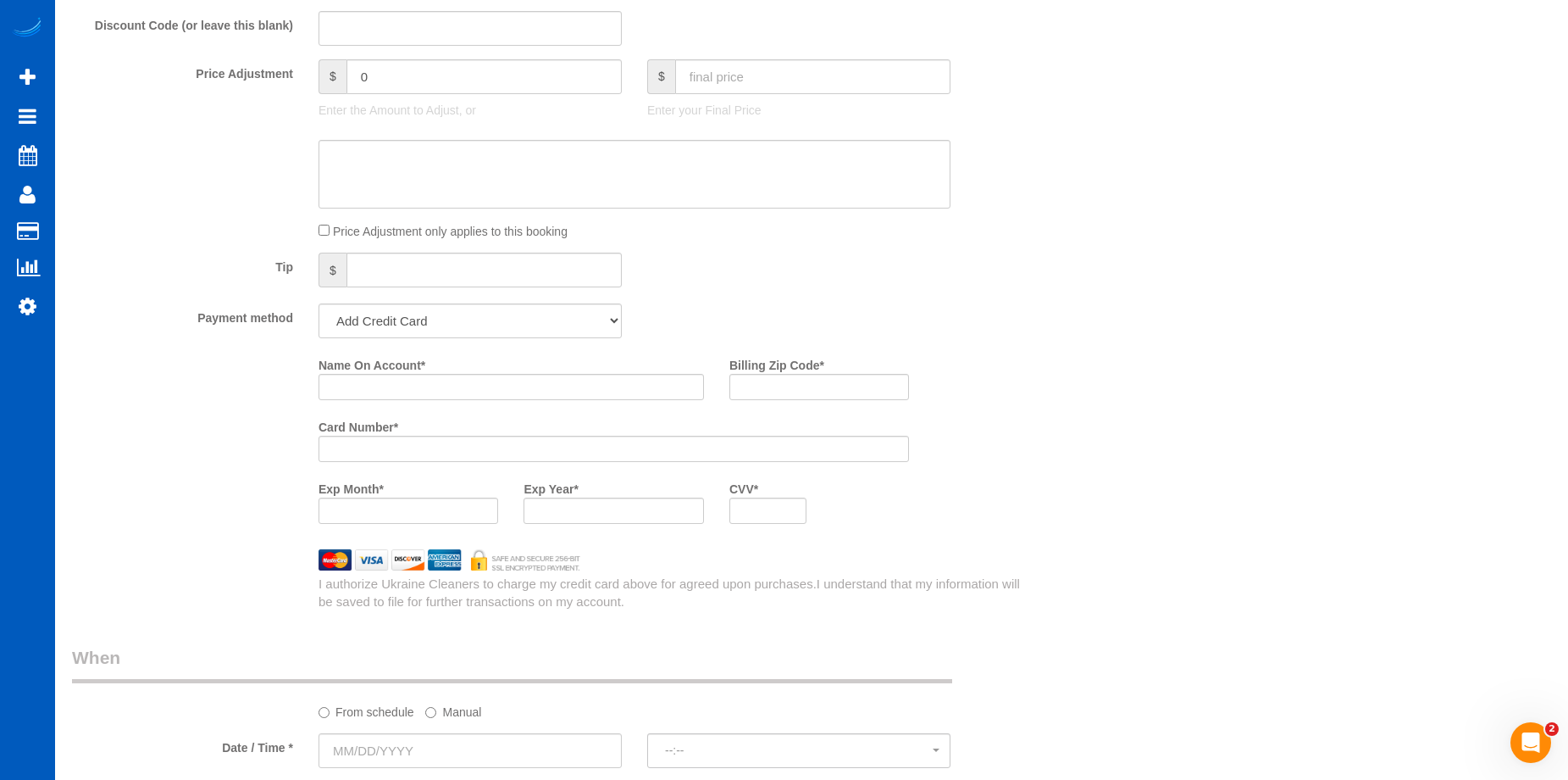
scroll to position [1441, 0]
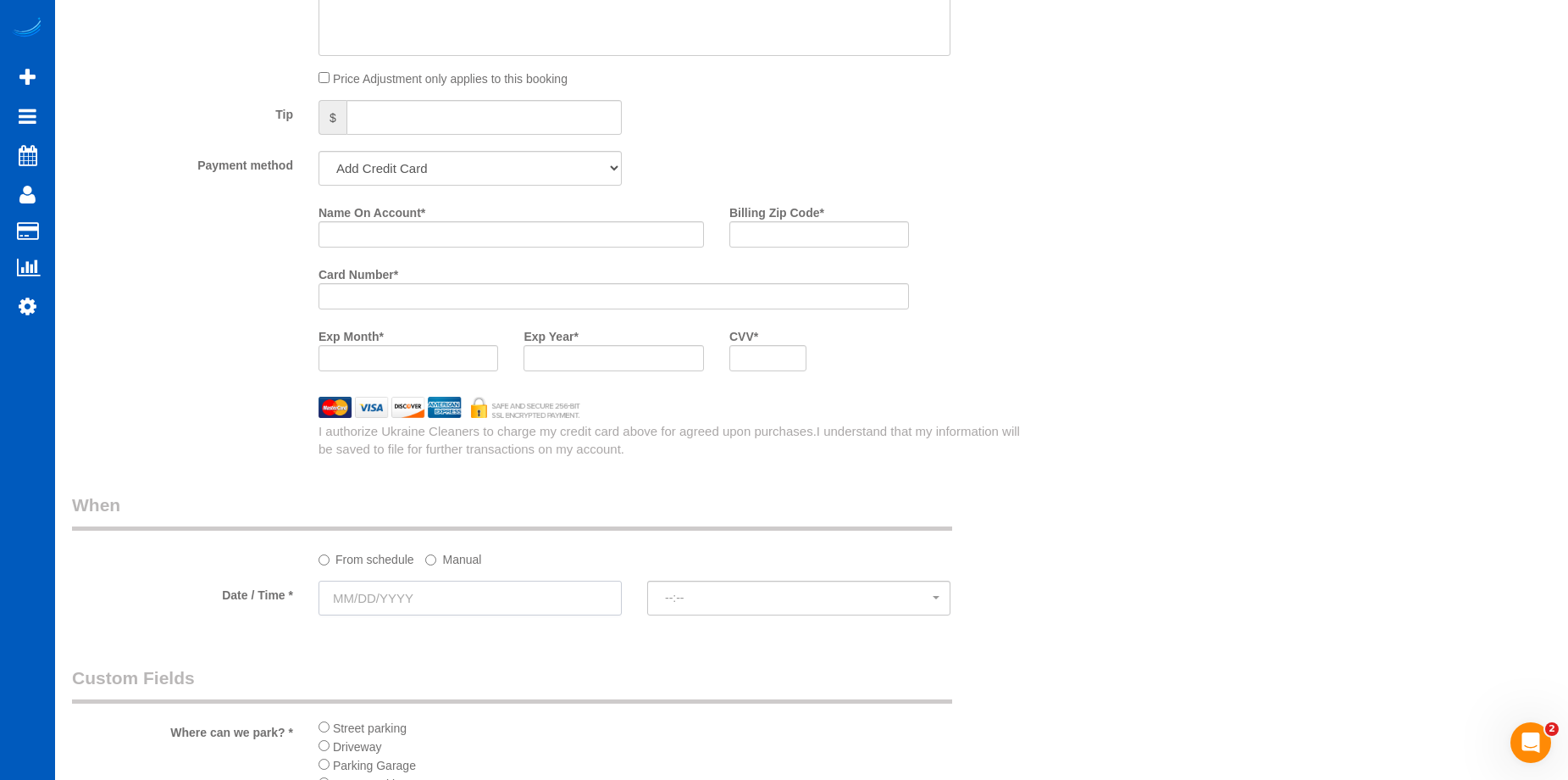
click at [511, 590] on input "text" at bounding box center [470, 597] width 303 height 35
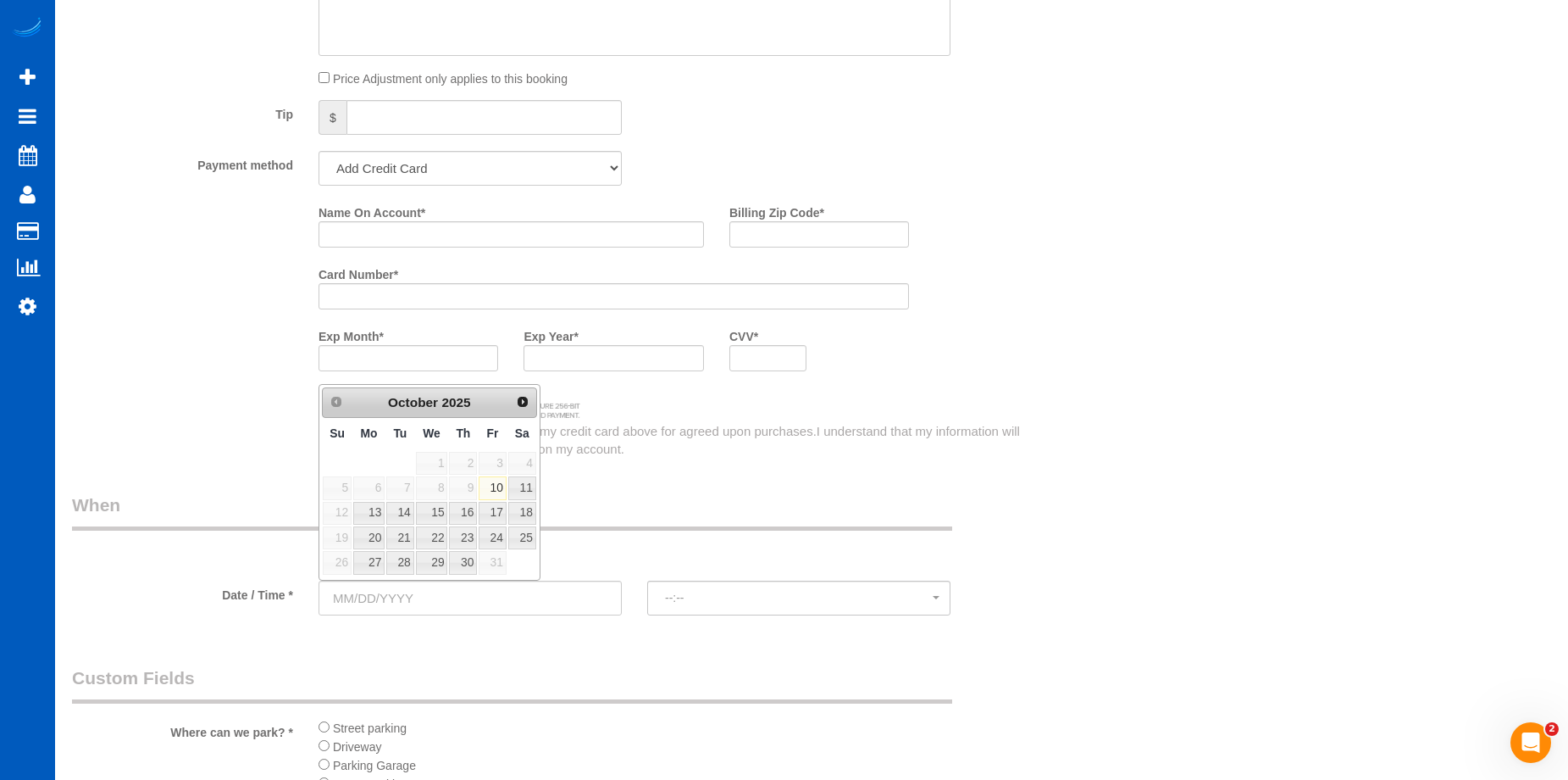
click at [665, 537] on div "From schedule Manual" at bounding box center [552, 530] width 986 height 75
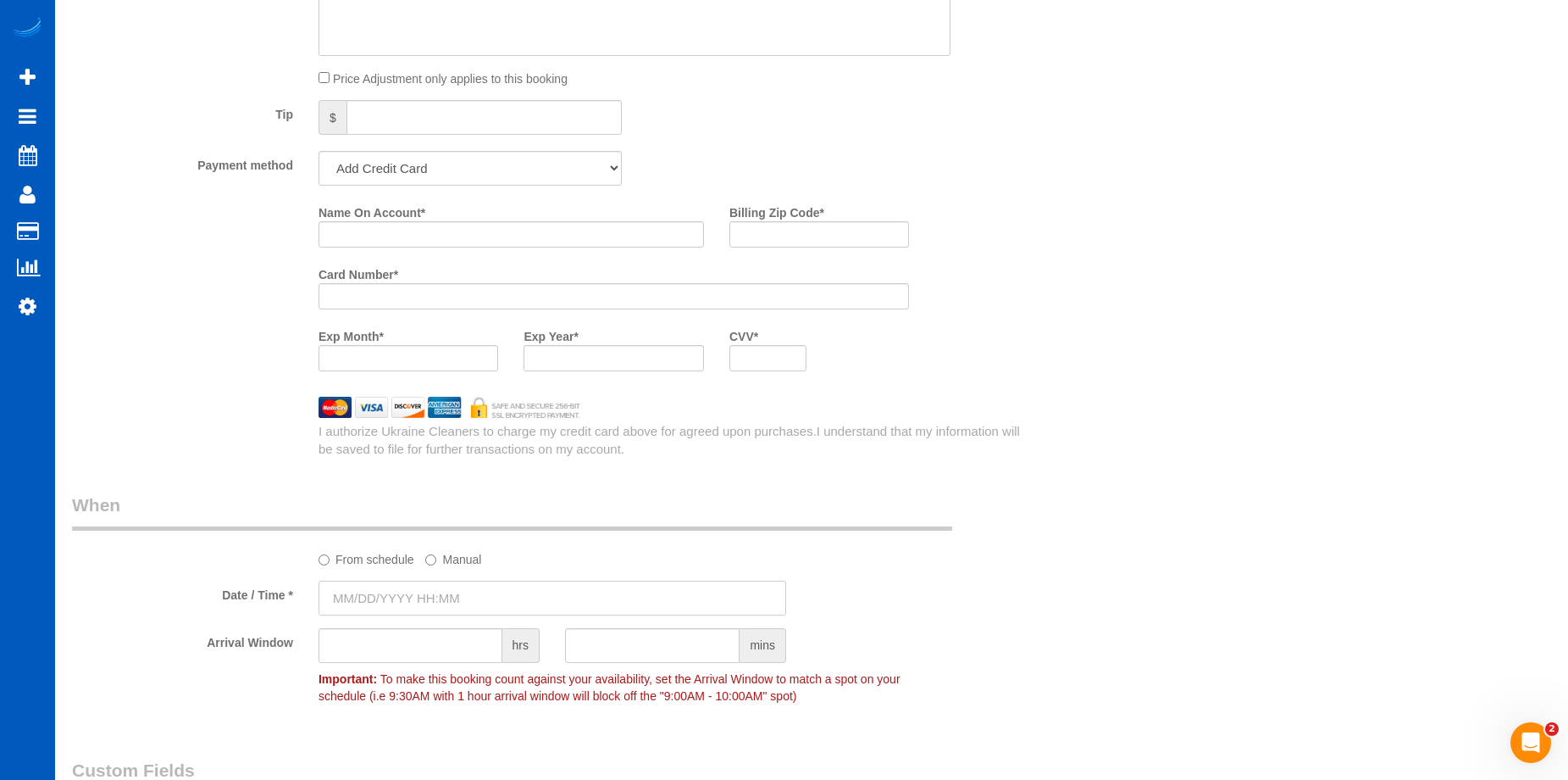
click at [455, 594] on input "text" at bounding box center [551, 597] width 467 height 35
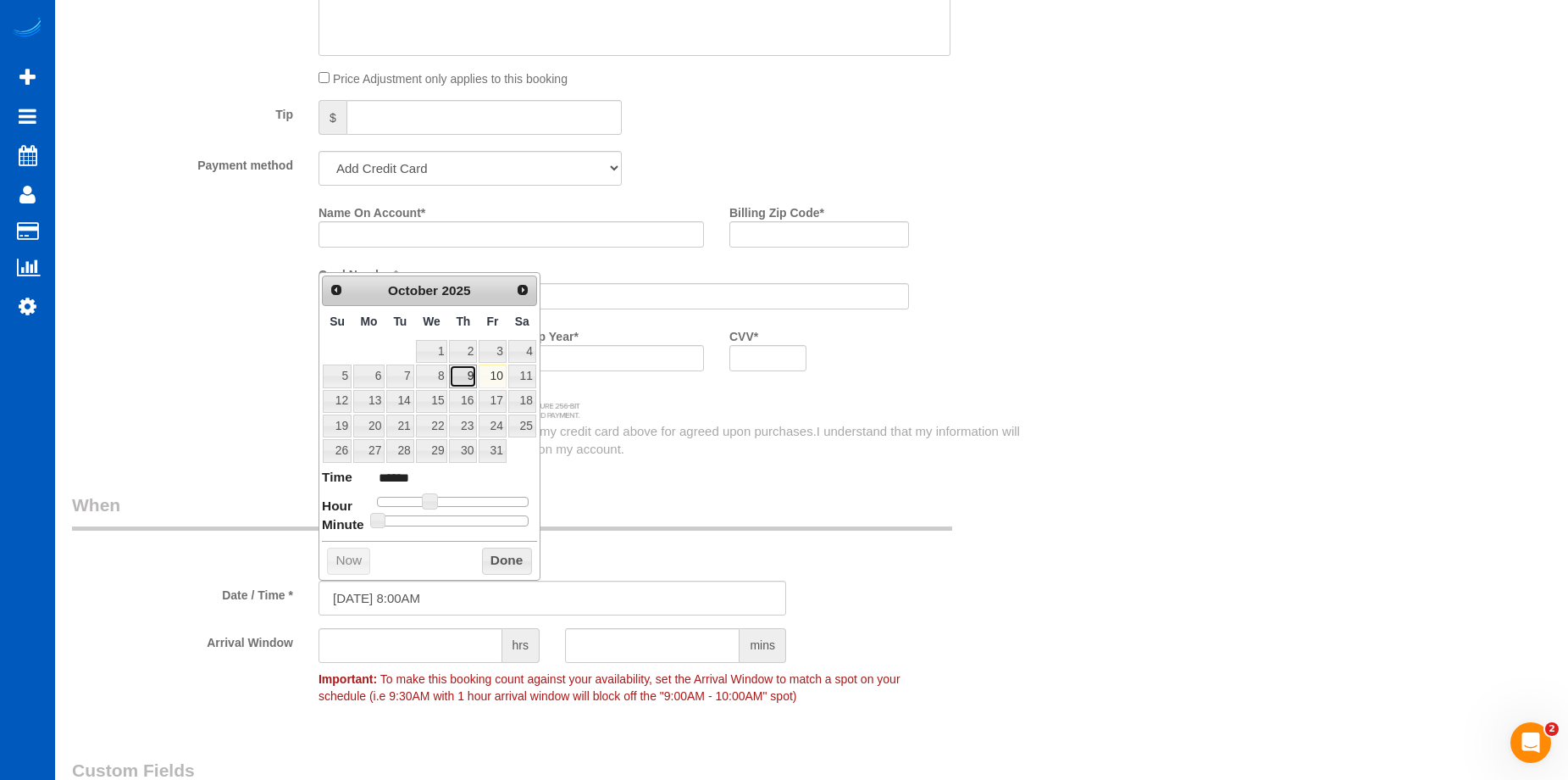
click at [475, 382] on link "9" at bounding box center [463, 375] width 28 height 23
type input "10/09/2025 9:00AM"
type input "******"
type input "10/09/2025 10:00AM"
type input "*******"
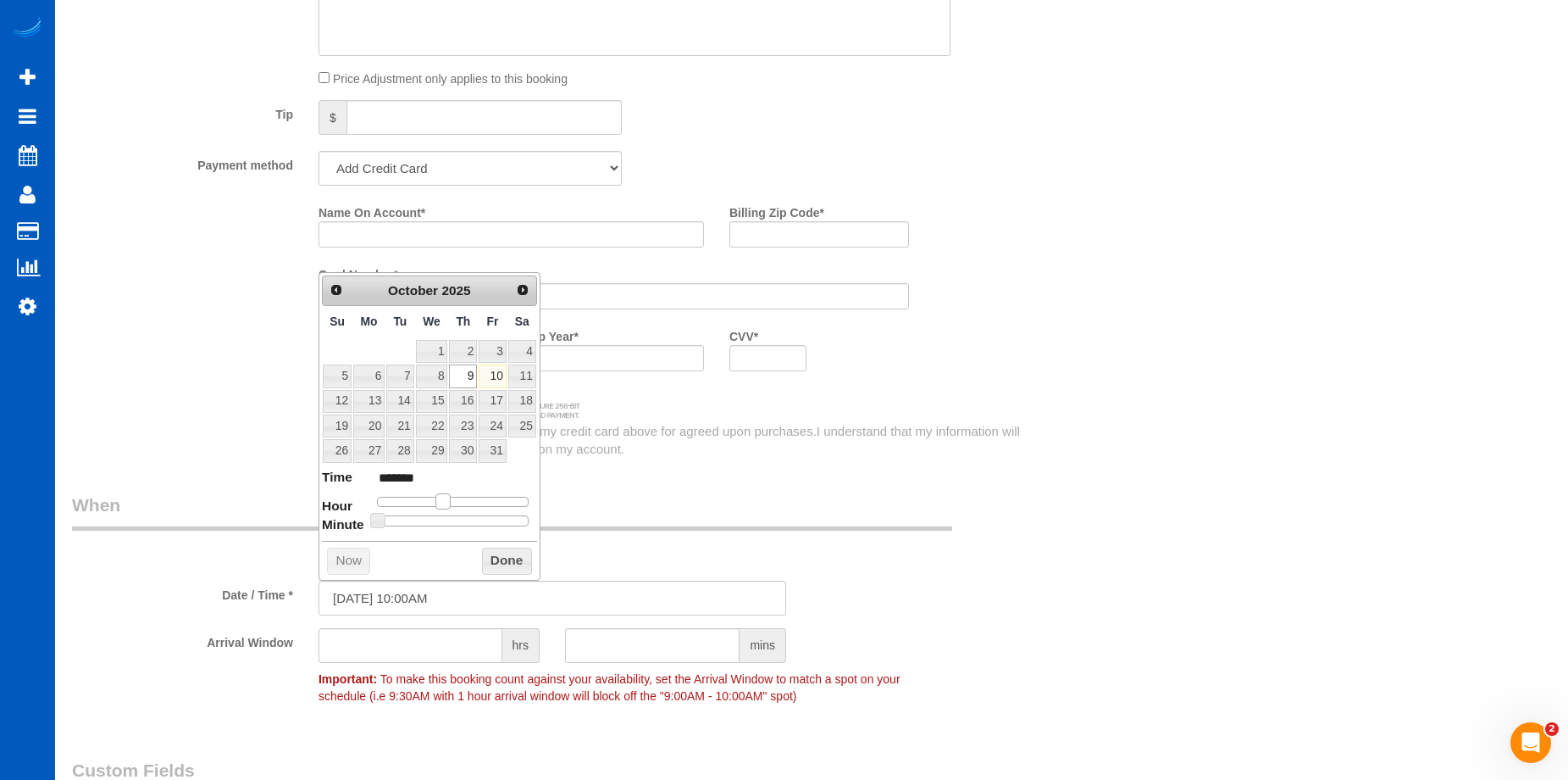
type input "10/09/2025 11:00AM"
type input "*******"
type input "10/09/2025 12:00PM"
type input "*******"
type input "10/09/2025 1:00PM"
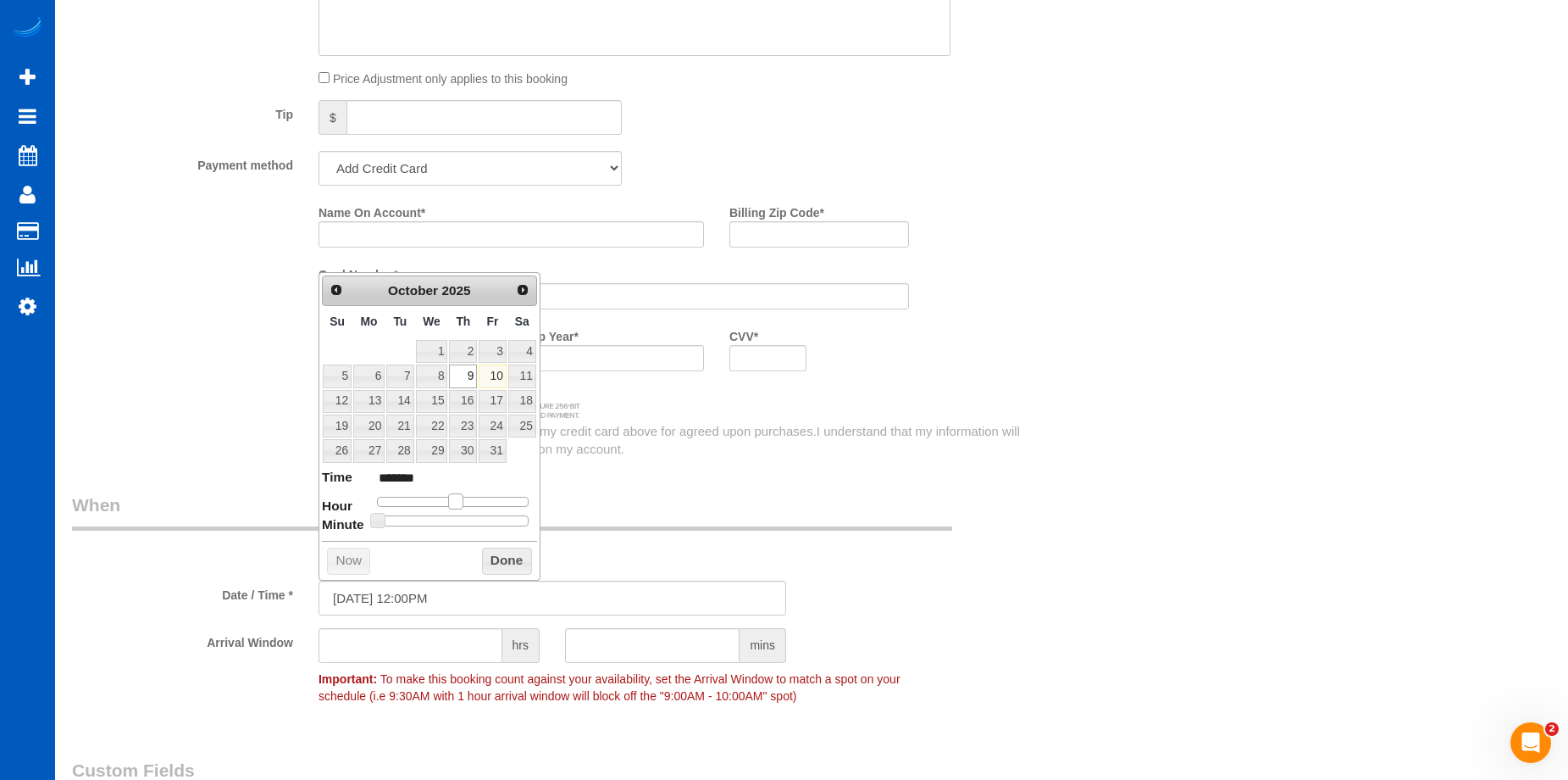
type input "******"
type input "10/09/2025 2:00PM"
type input "******"
drag, startPoint x: 423, startPoint y: 502, endPoint x: 461, endPoint y: 500, distance: 38.1
click at [461, 500] on span at bounding box center [468, 500] width 15 height 15
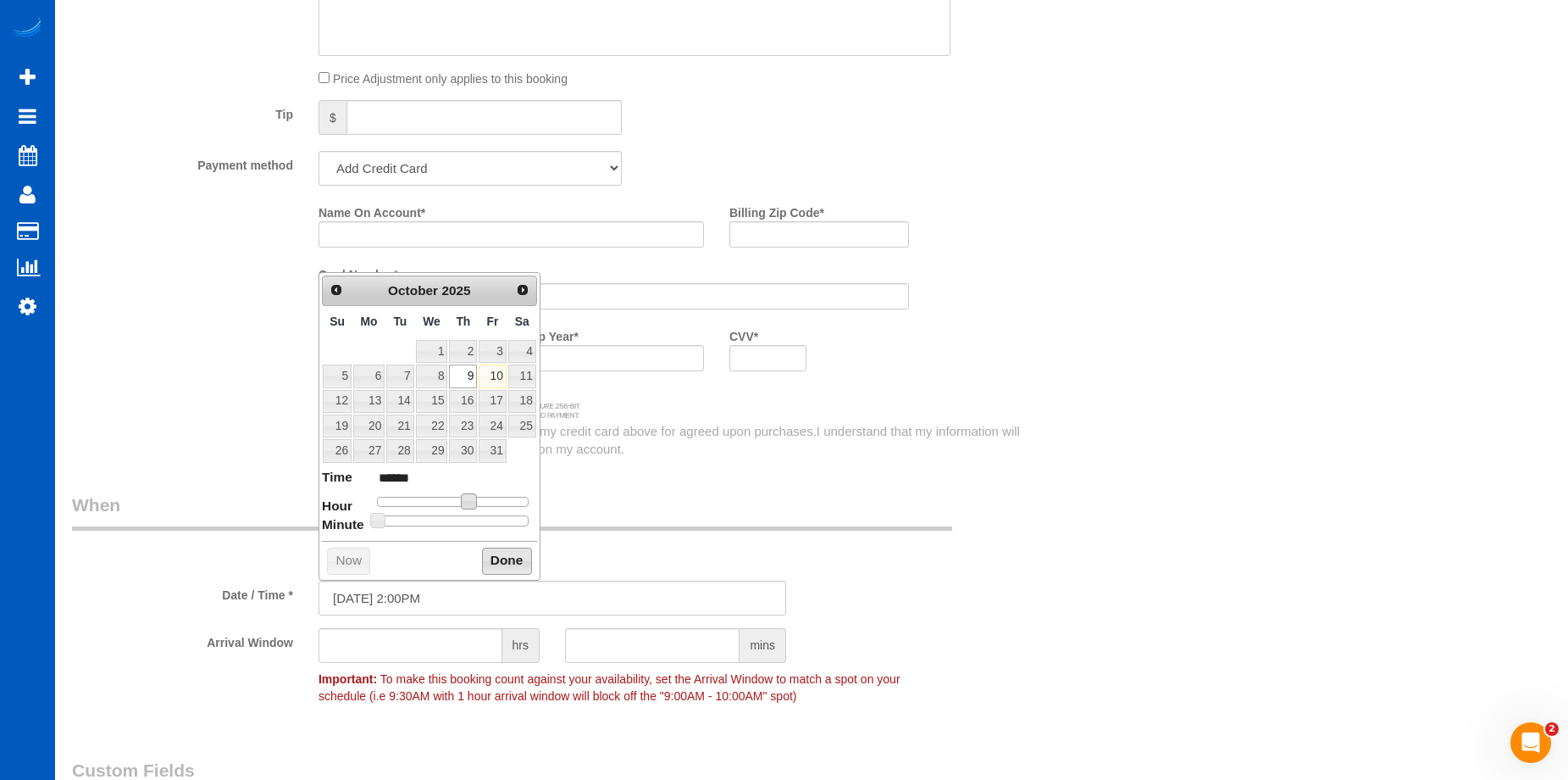
click at [519, 561] on button "Done" at bounding box center [507, 561] width 50 height 27
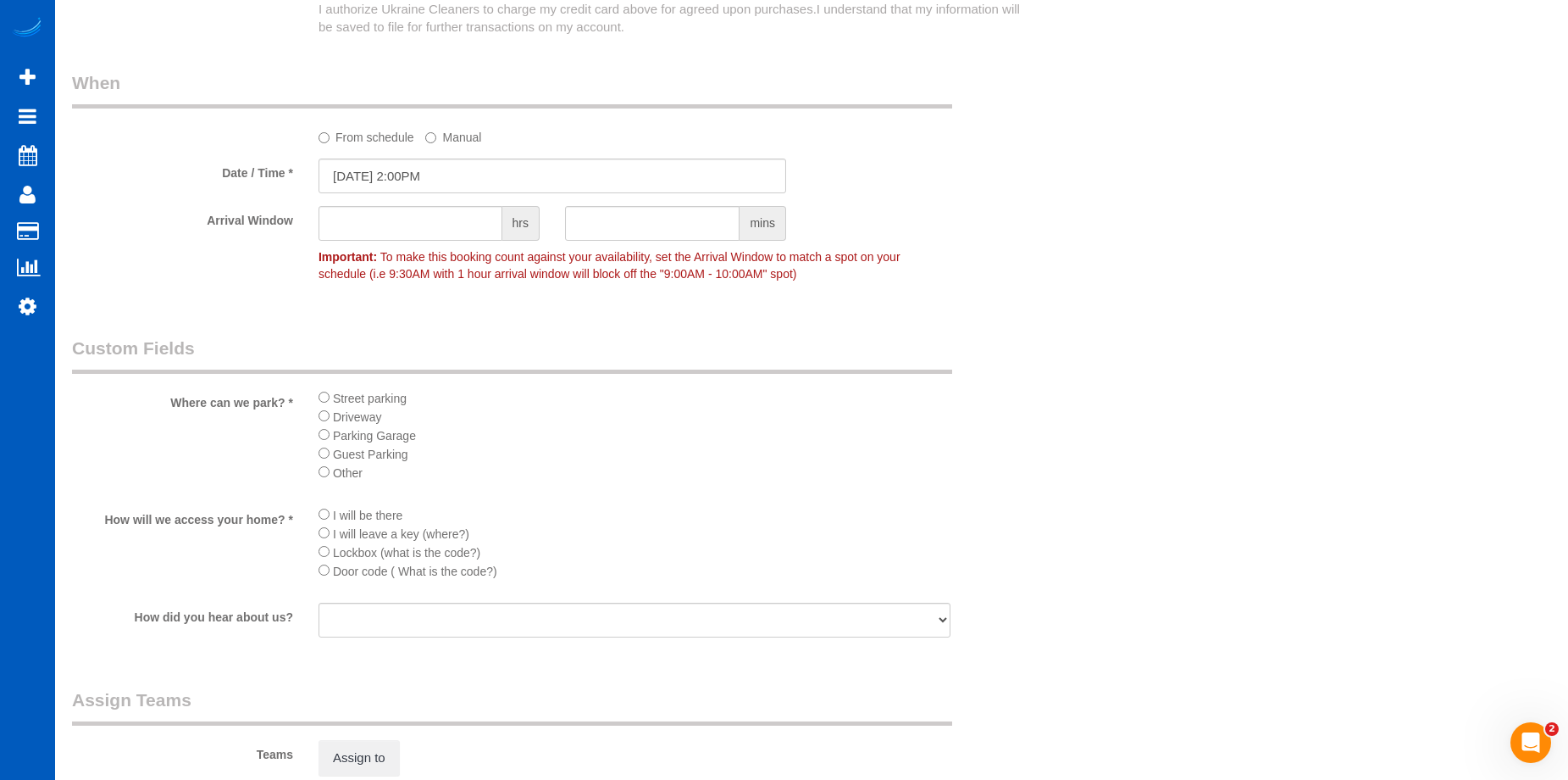
scroll to position [1865, 0]
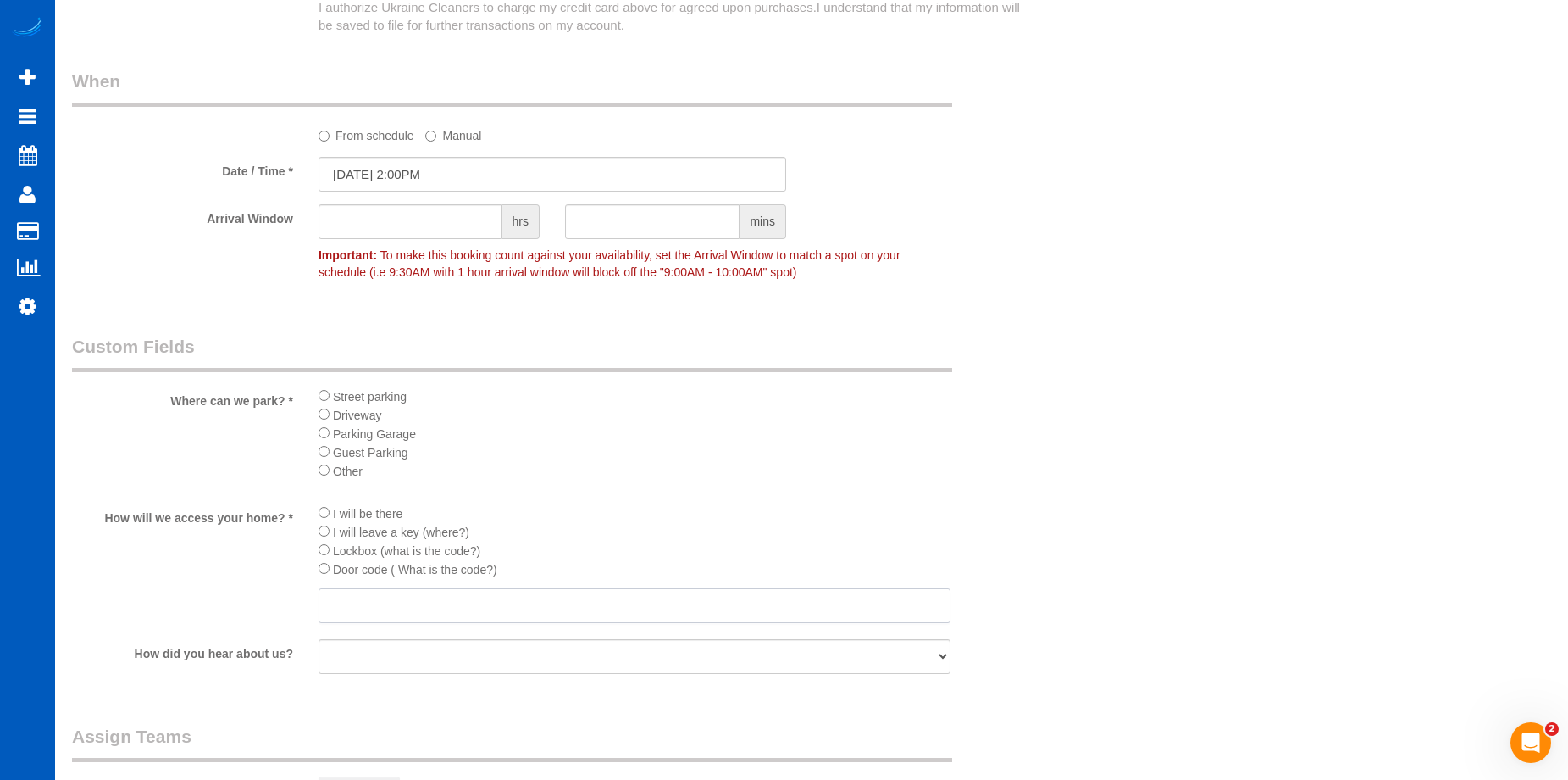
click at [415, 612] on input "text" at bounding box center [634, 605] width 632 height 35
type input "Door will be unlocked."
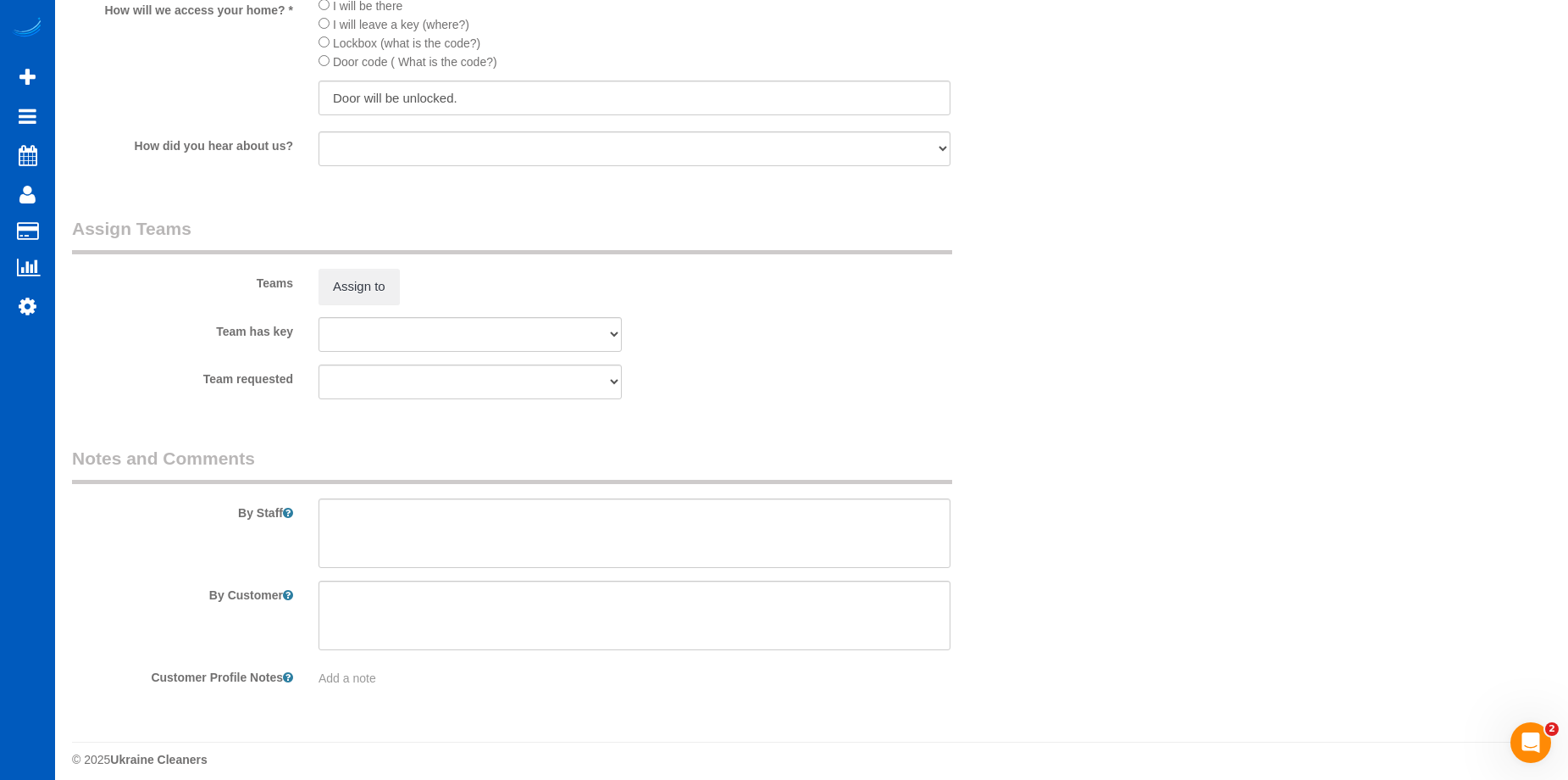
scroll to position [2373, 0]
click at [533, 537] on textarea at bounding box center [634, 532] width 632 height 69
paste textarea "Door will be unlocked, leave it unlocked when you are done Full move clean, no …"
click at [329, 536] on textarea at bounding box center [634, 532] width 632 height 69
click at [949, 518] on textarea at bounding box center [634, 532] width 632 height 69
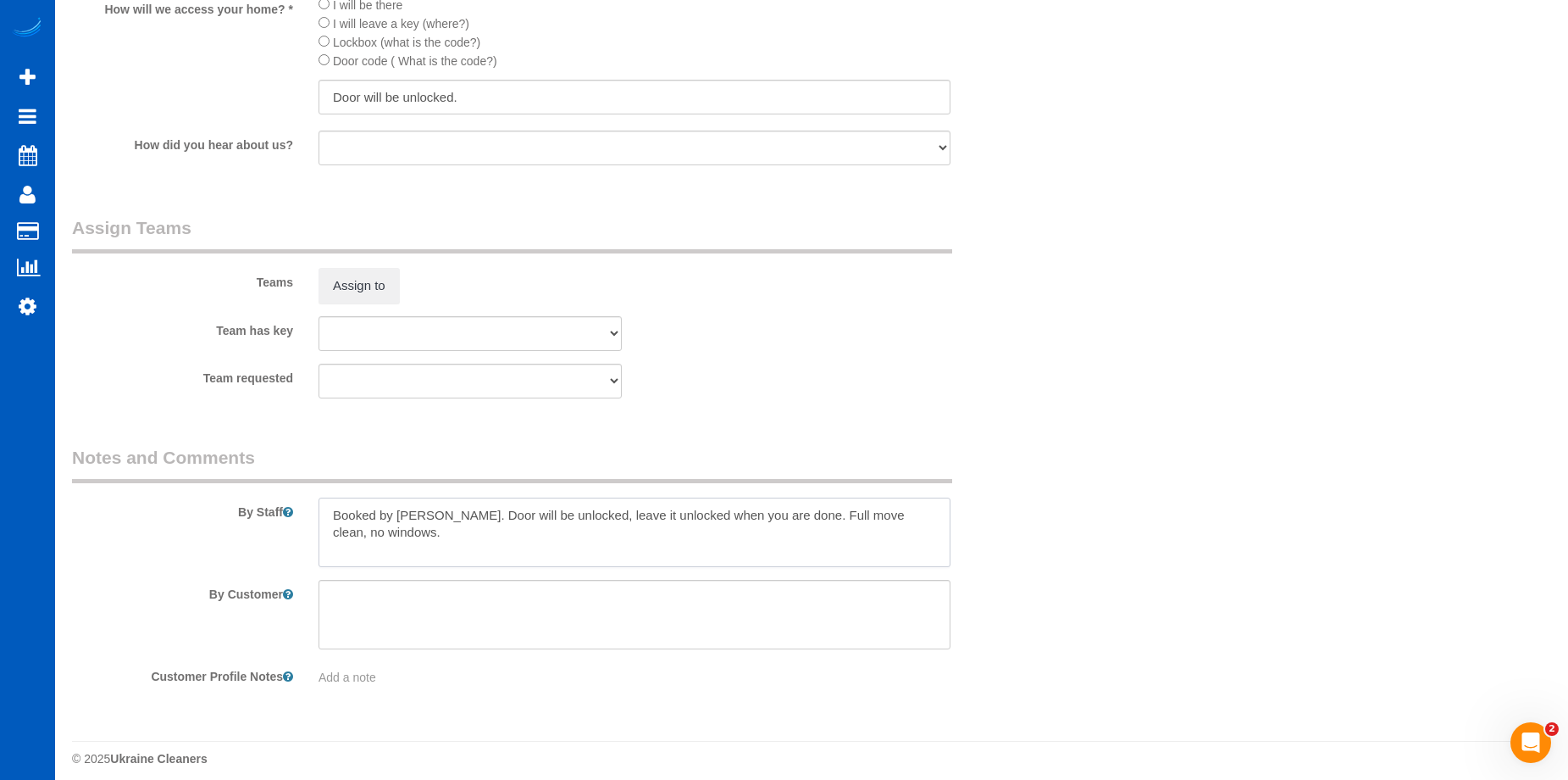
type textarea "Booked by Jade. Door will be unlocked, leave it unlocked when you are done. Ful…"
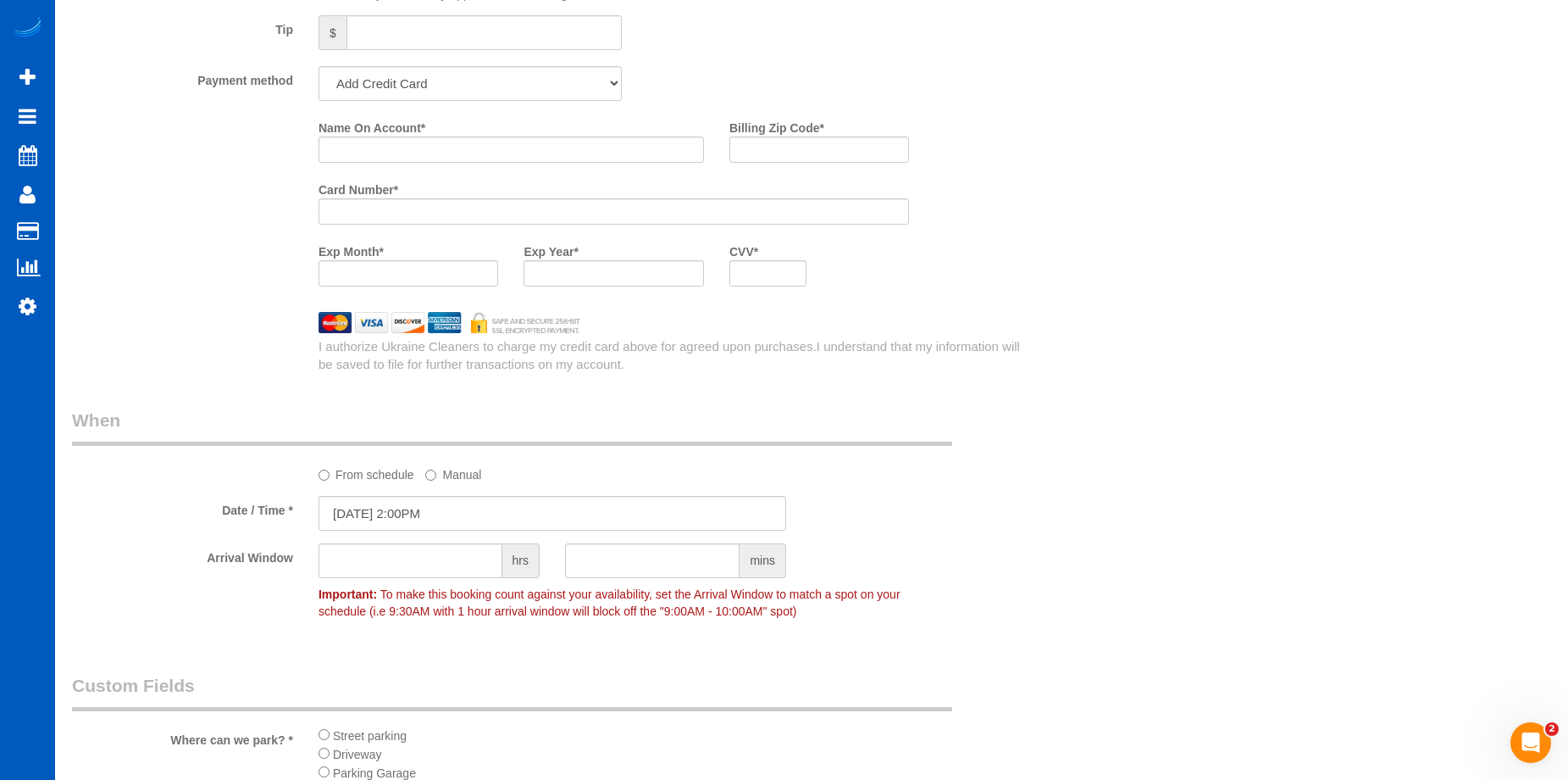
scroll to position [1187, 0]
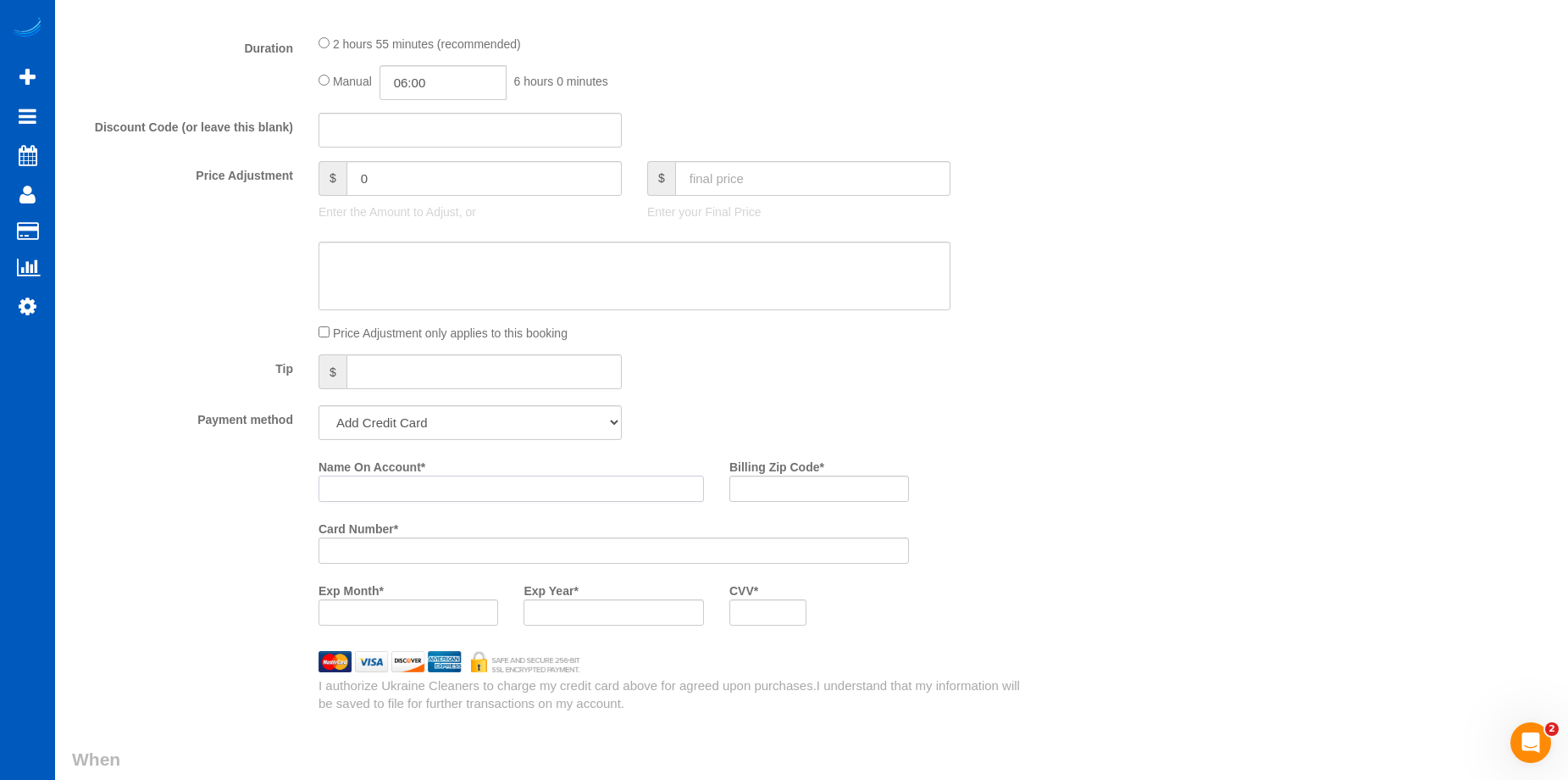
click at [411, 480] on input "Name On Account *" at bounding box center [511, 488] width 386 height 26
paste input "Scott Smith"
type input "Scott Smith"
click at [797, 485] on input "Billing Zip Code *" at bounding box center [818, 488] width 180 height 26
paste input "46814"
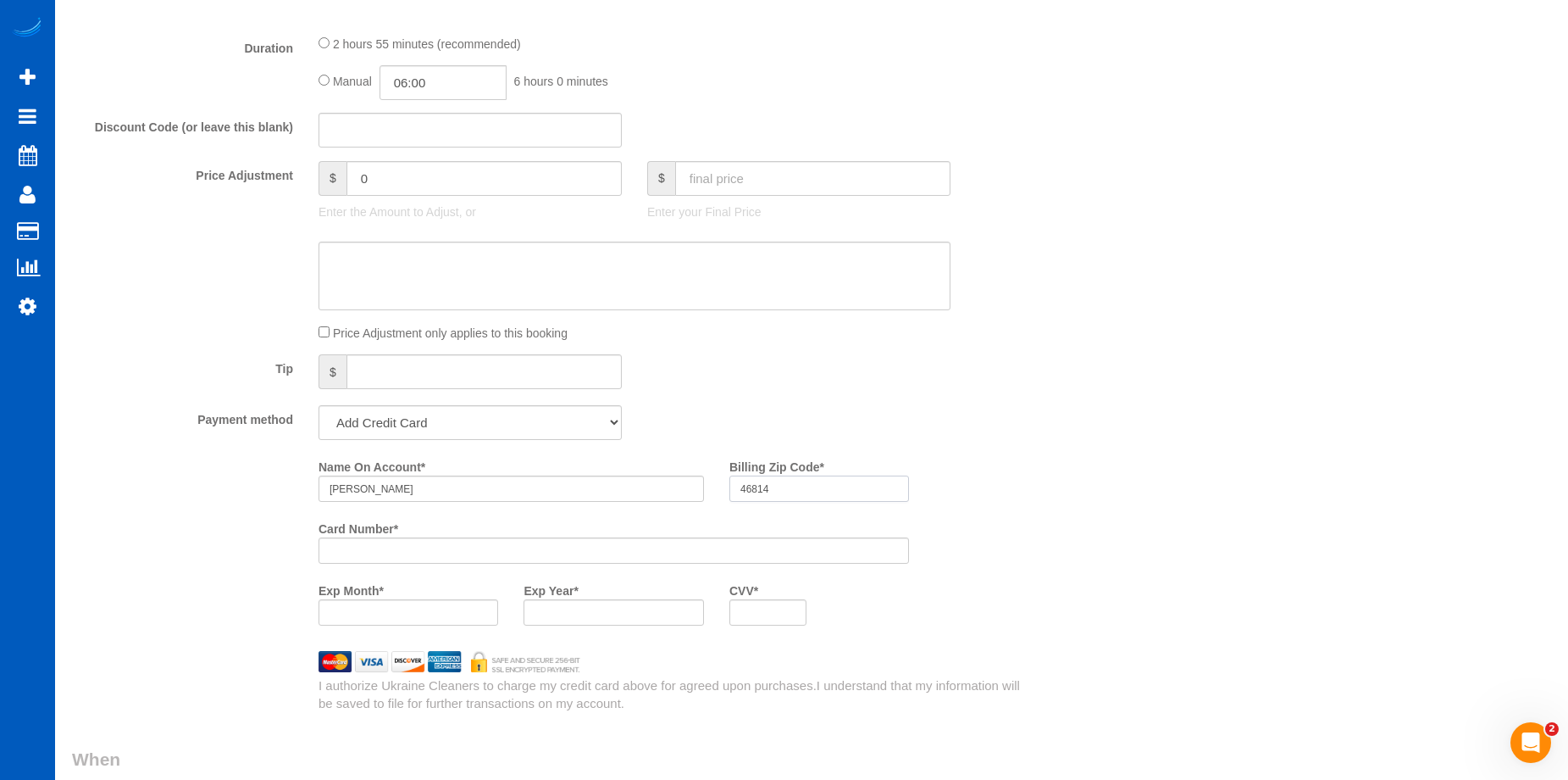
type input "46814"
click at [448, 620] on div at bounding box center [408, 612] width 180 height 26
click at [1153, 572] on div "Who Email* scottinfortwayne@gmail.com Name * Scott Smith Where Address* 10309 3…" at bounding box center [811, 397] width 1479 height 3043
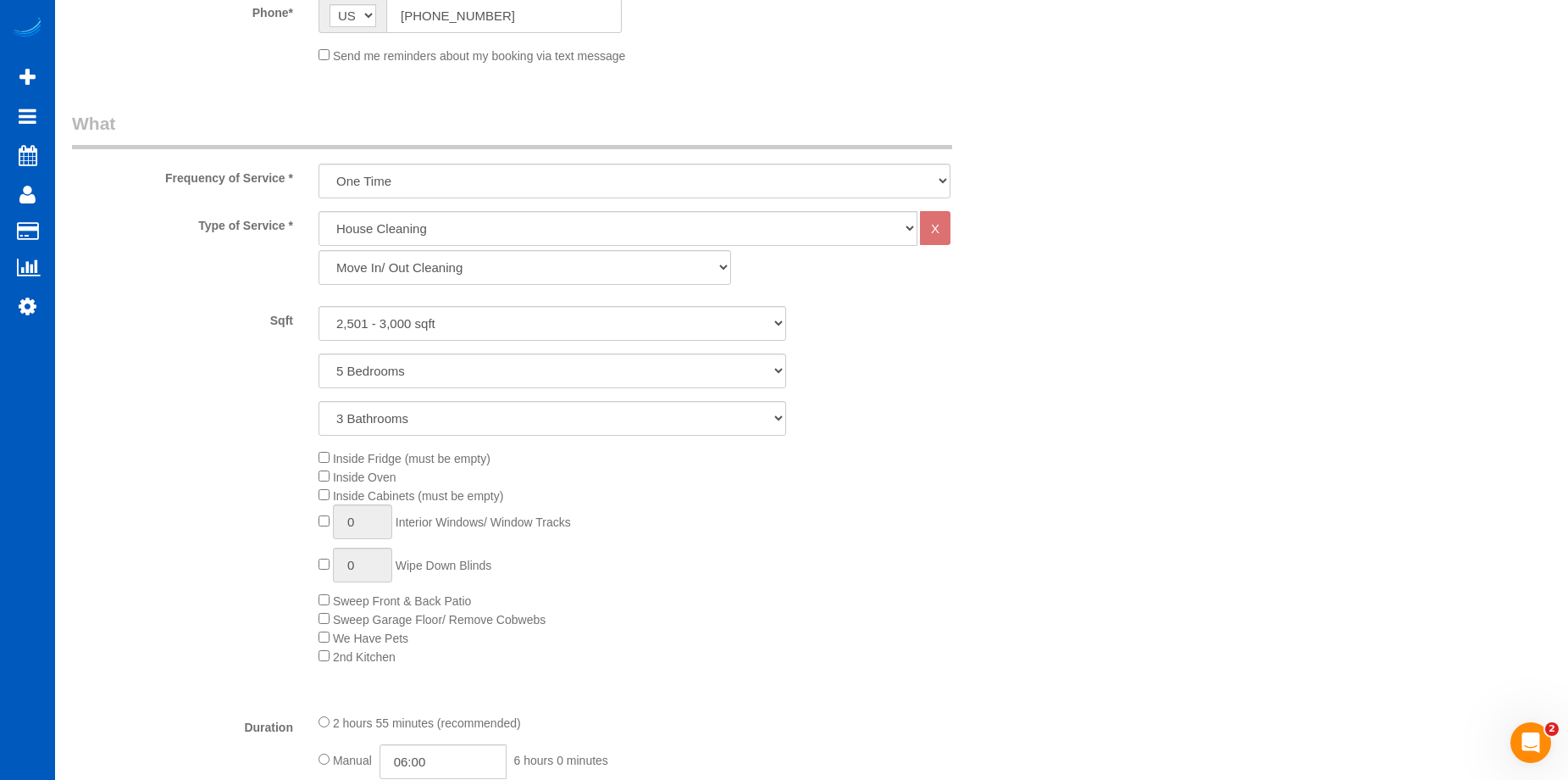
scroll to position [508, 0]
click at [316, 474] on div "Inside Fridge (must be empty) Inside Oven Inside Cabinets (must be empty) 0 Int…" at bounding box center [674, 556] width 739 height 217
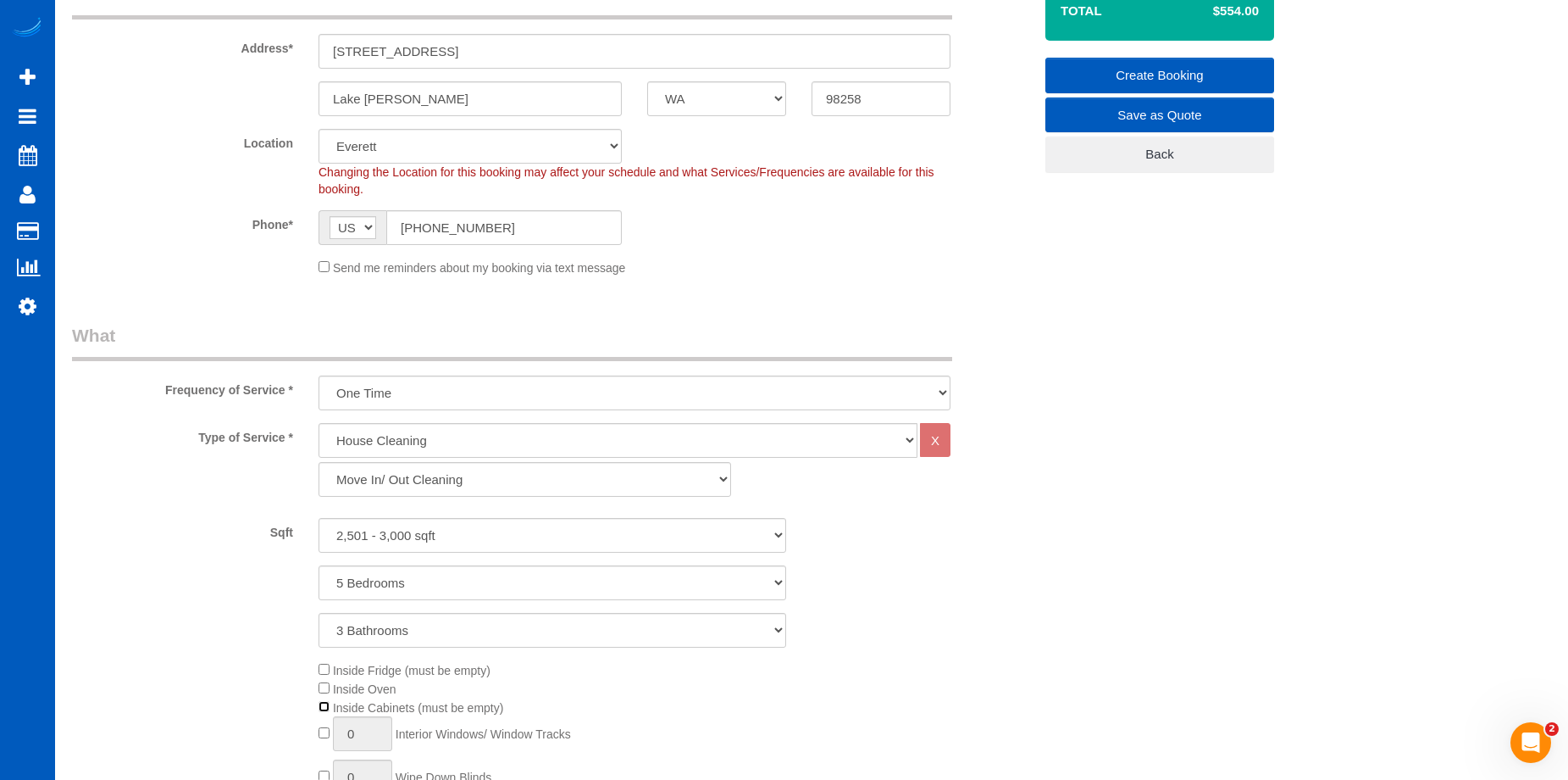
scroll to position [84, 0]
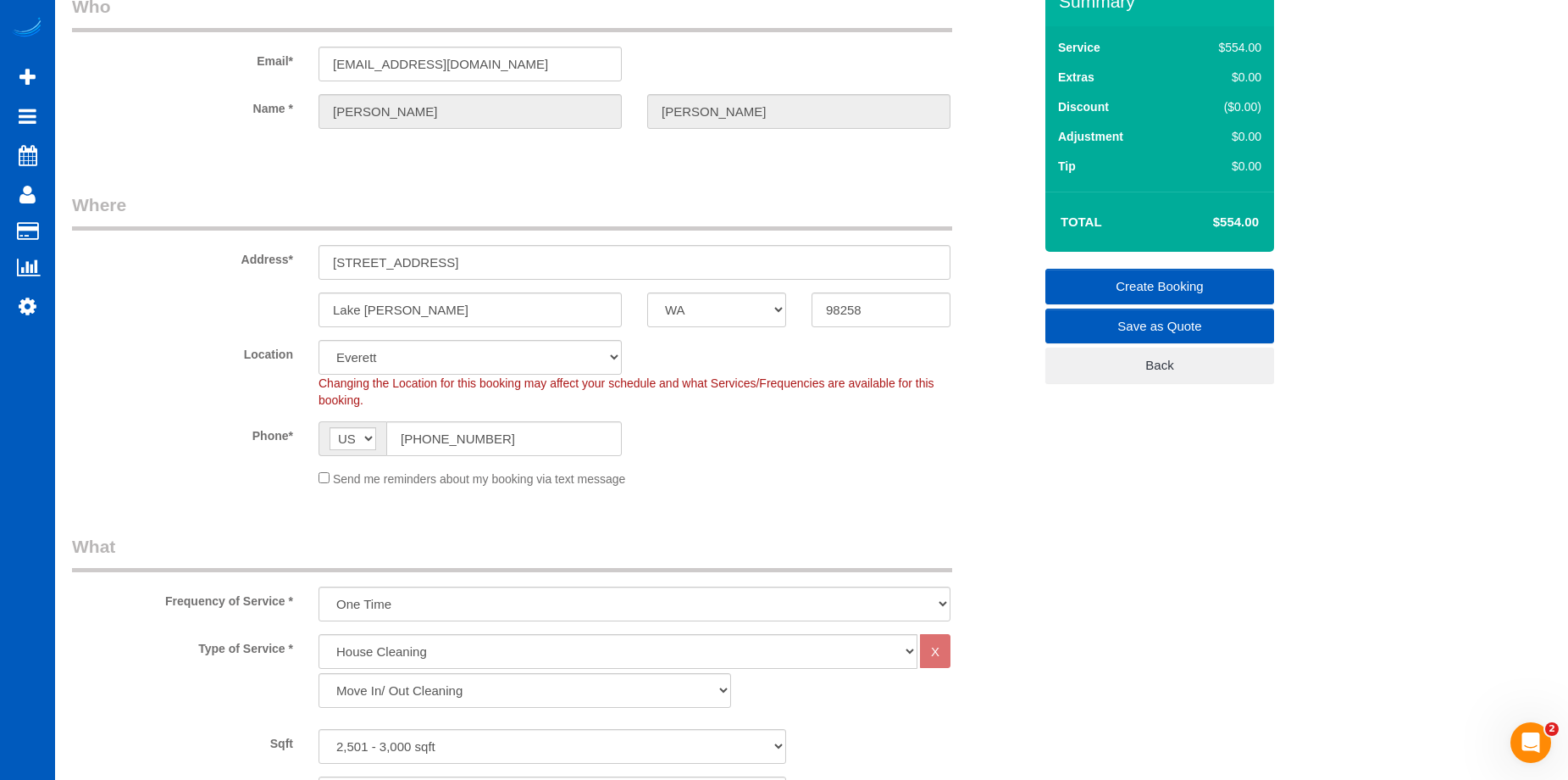
click at [1100, 277] on link "Create Booking" at bounding box center [1159, 287] width 229 height 36
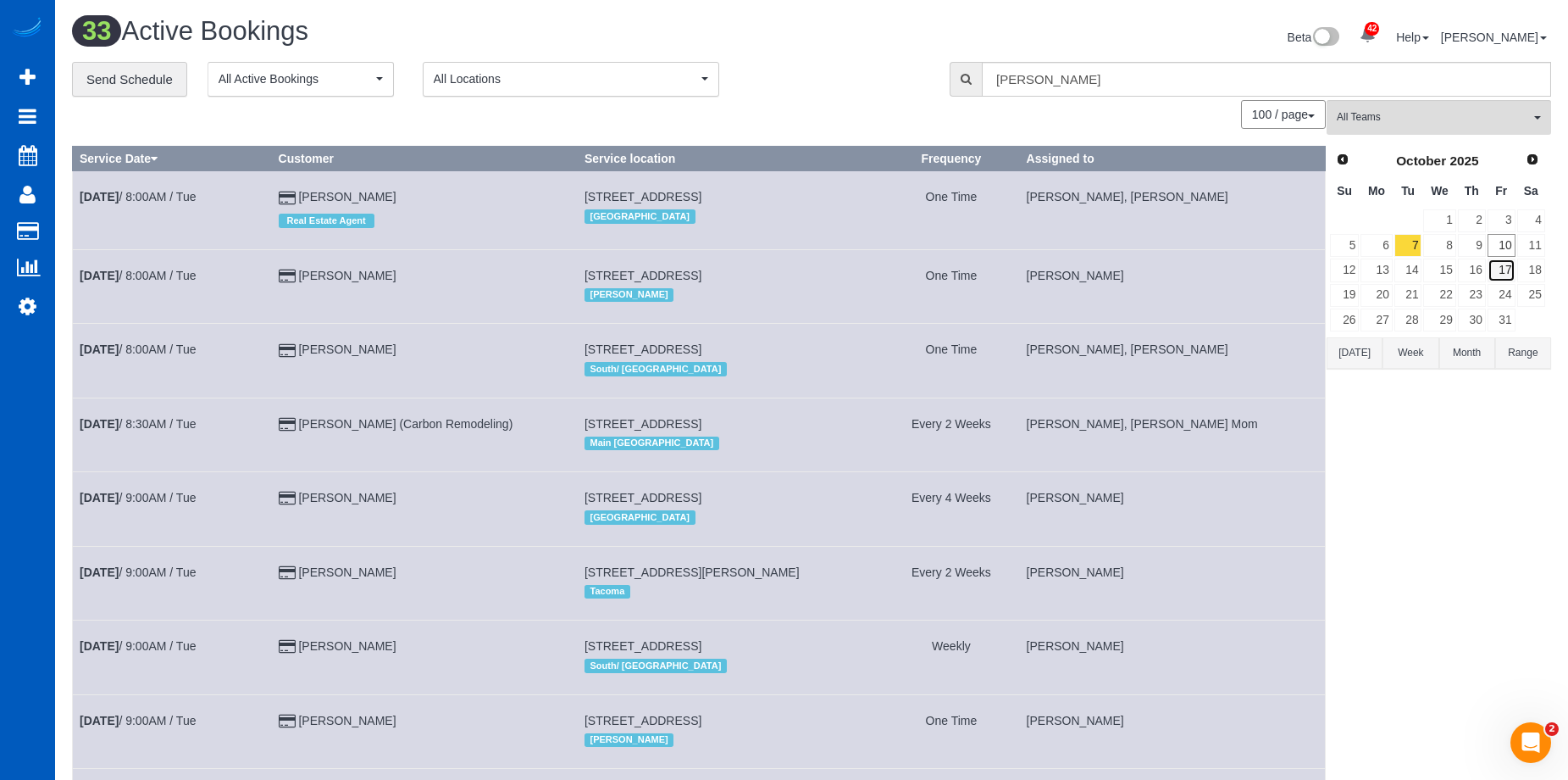
click at [1505, 267] on link "17" at bounding box center [1502, 269] width 28 height 23
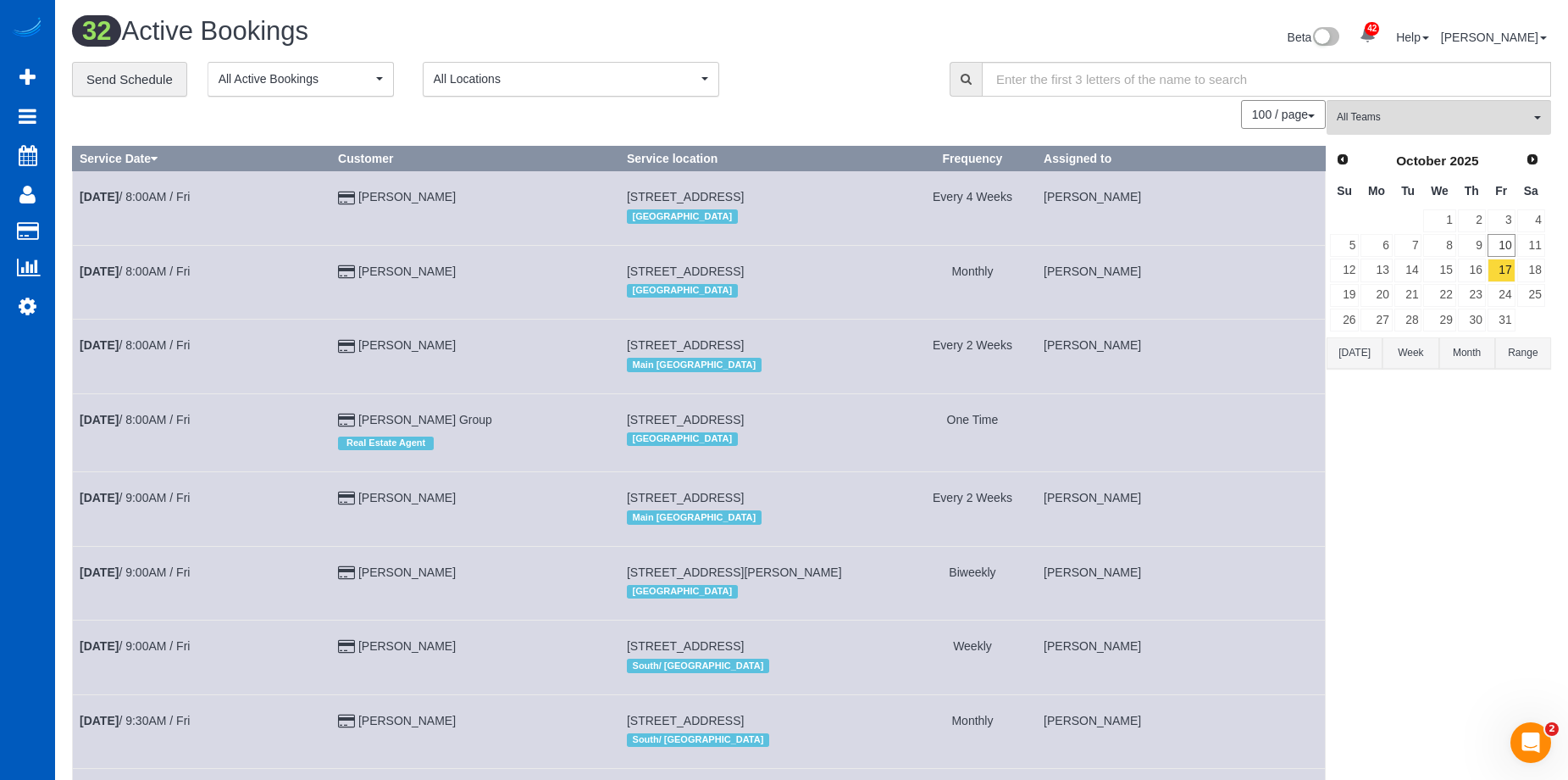
click at [561, 268] on td "Rachel Waitt" at bounding box center [475, 282] width 289 height 73
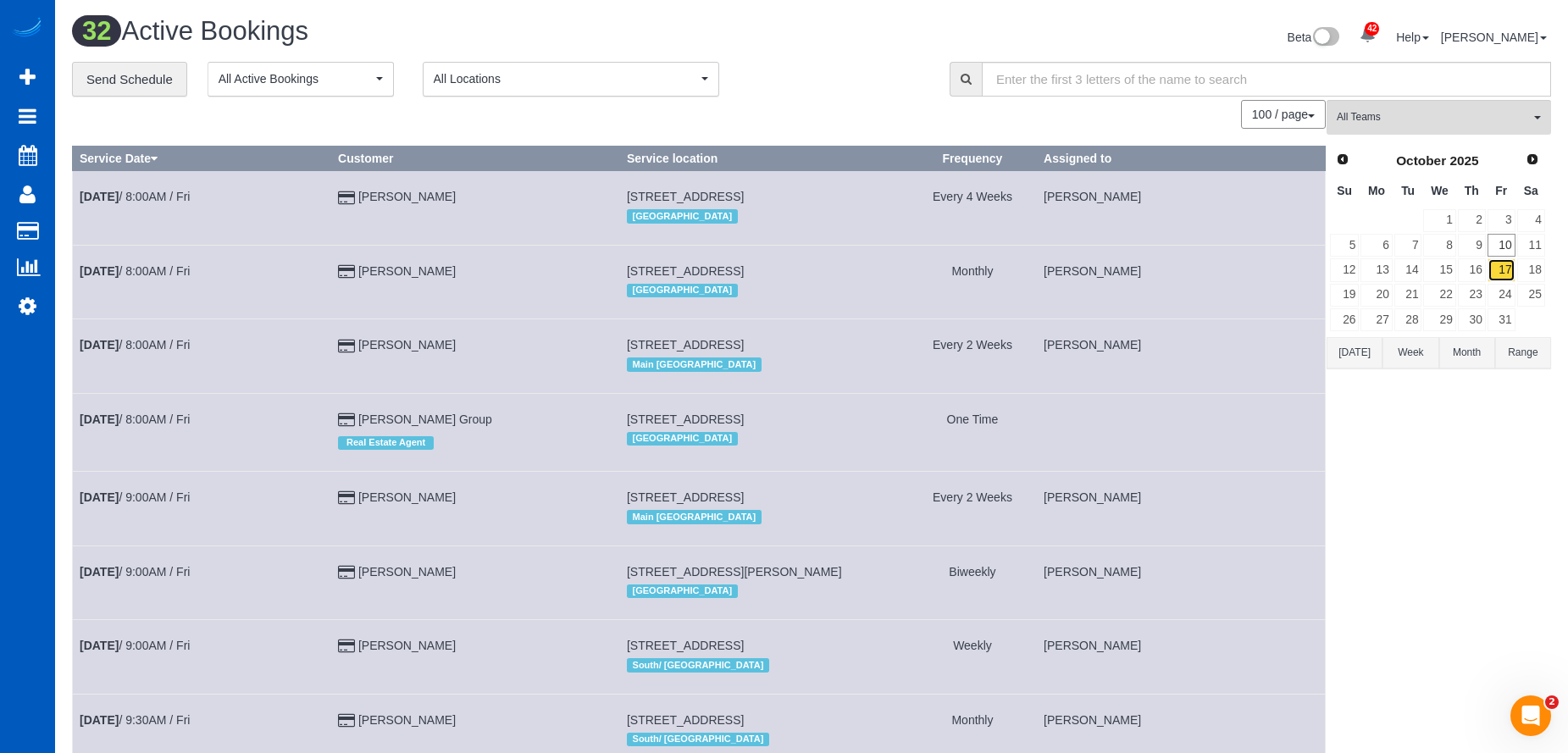
click at [1509, 273] on link "17" at bounding box center [1502, 269] width 28 height 23
click at [1509, 264] on link "17" at bounding box center [1502, 269] width 28 height 23
click at [627, 280] on div "[GEOGRAPHIC_DATA]" at bounding box center [764, 291] width 275 height 22
click at [523, 300] on td "Rachel Waitt" at bounding box center [475, 282] width 289 height 73
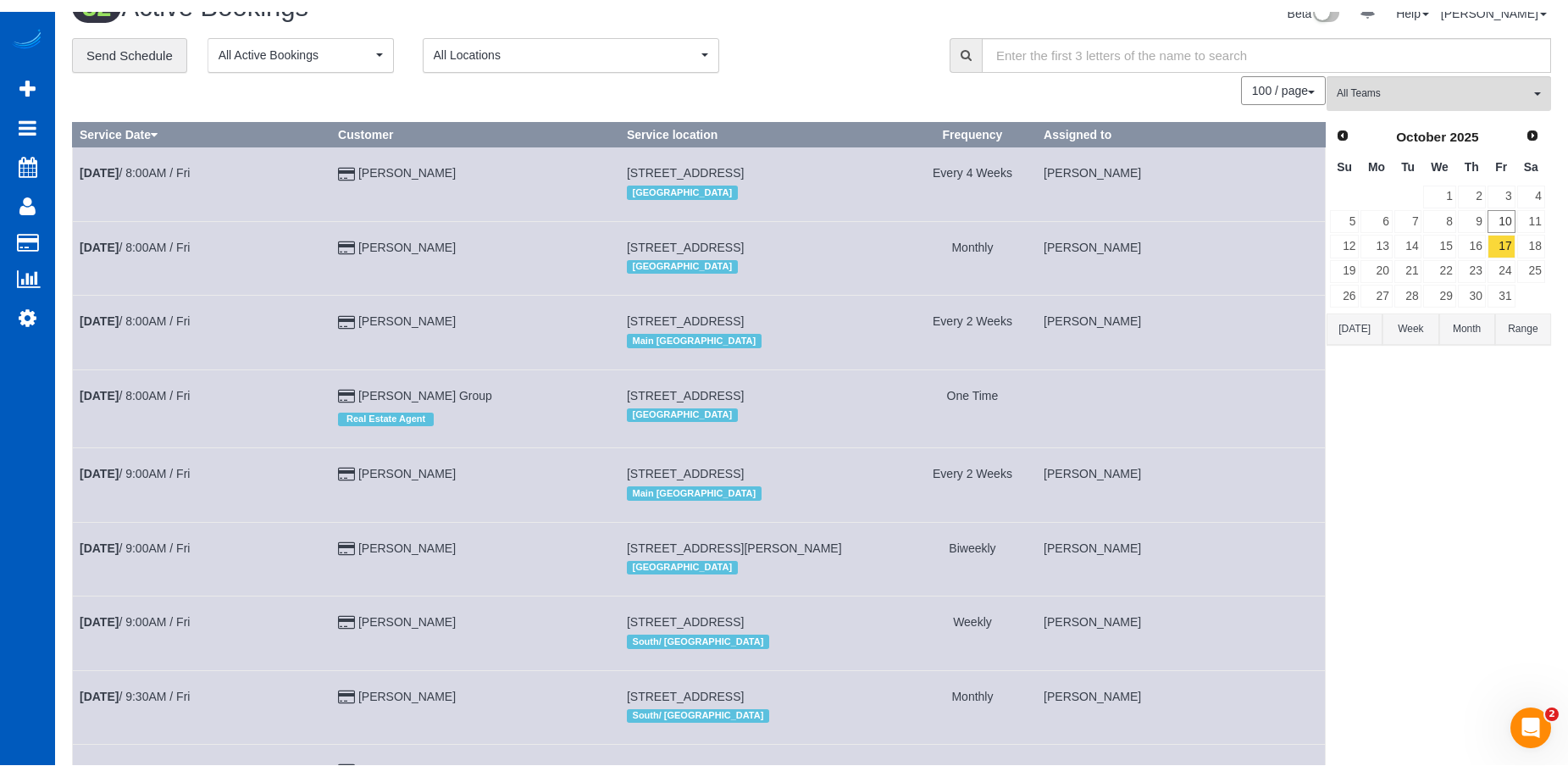
scroll to position [0, 0]
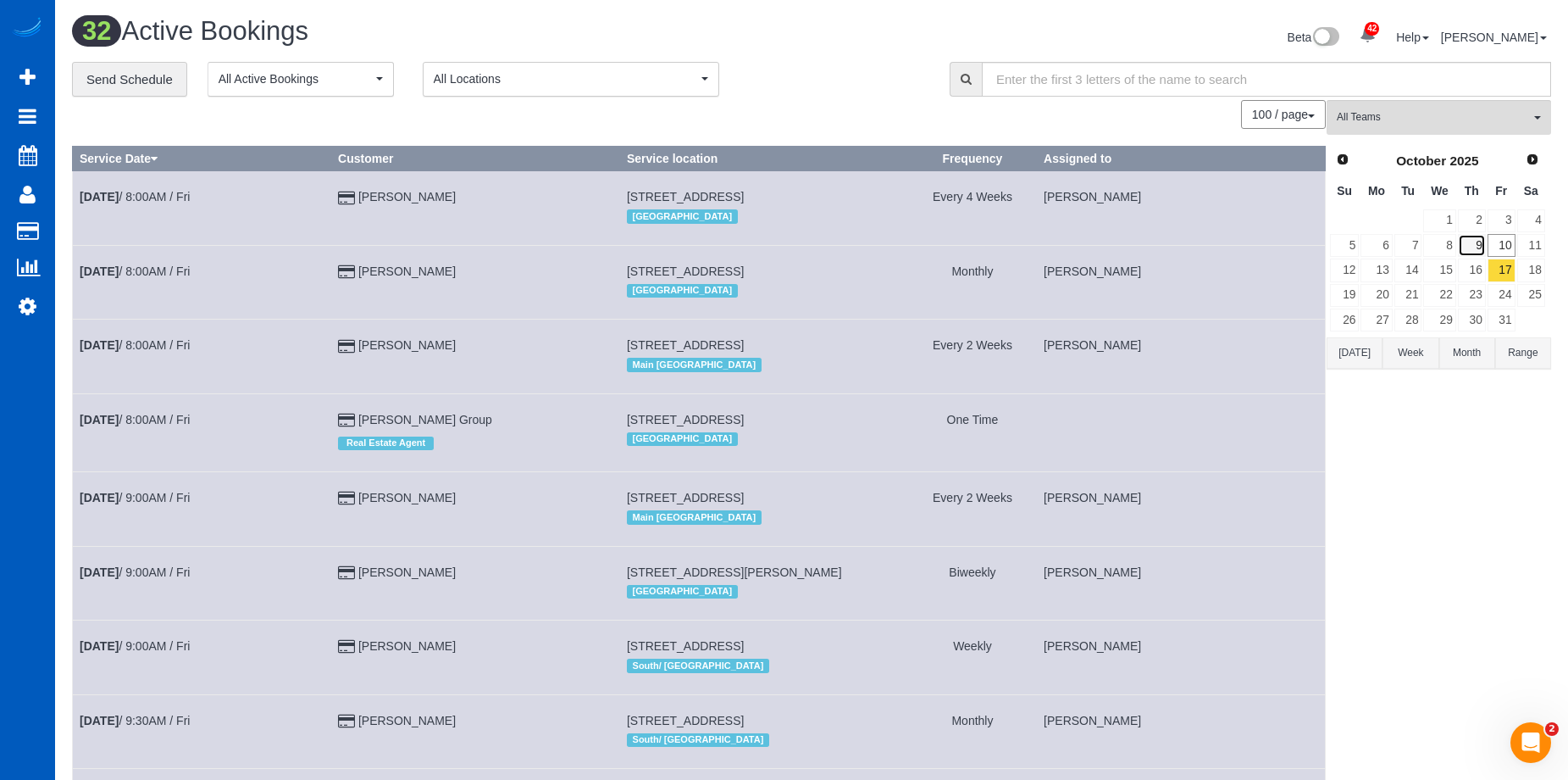
click at [1477, 240] on link "9" at bounding box center [1472, 245] width 28 height 23
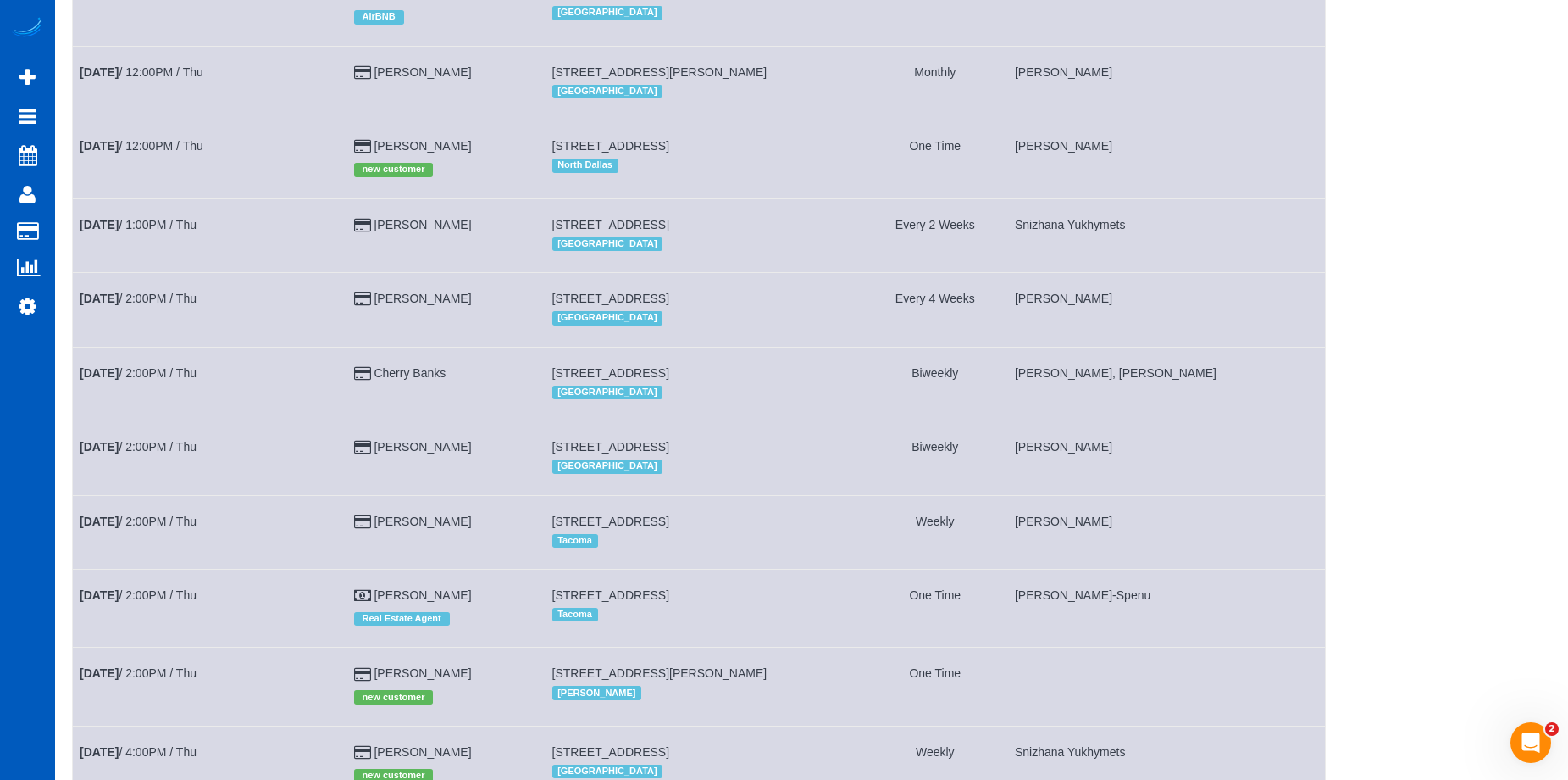
scroll to position [1920, 0]
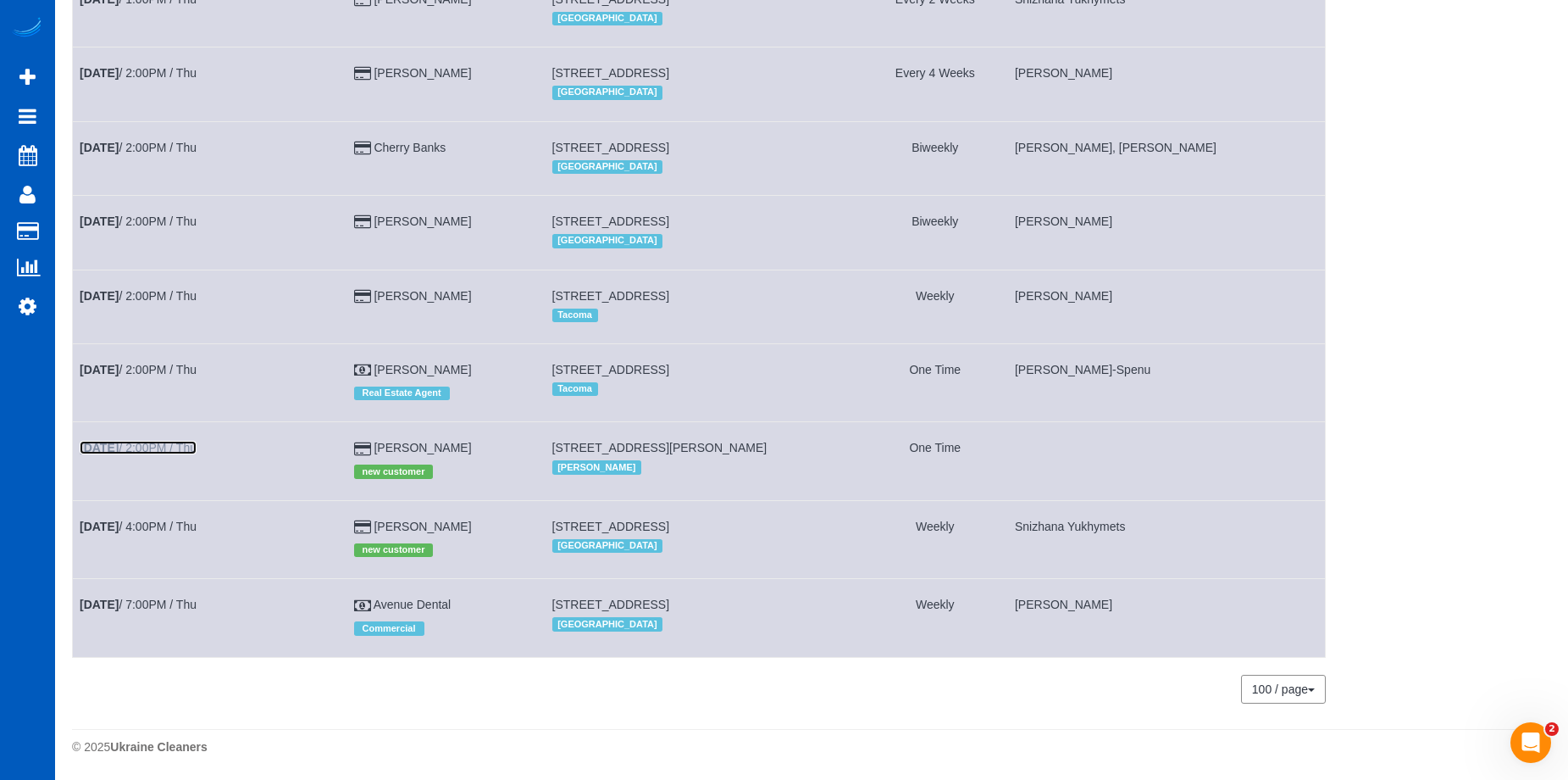
click at [127, 445] on link "Oct 9th / 2:00PM / Thu" at bounding box center [138, 448] width 117 height 14
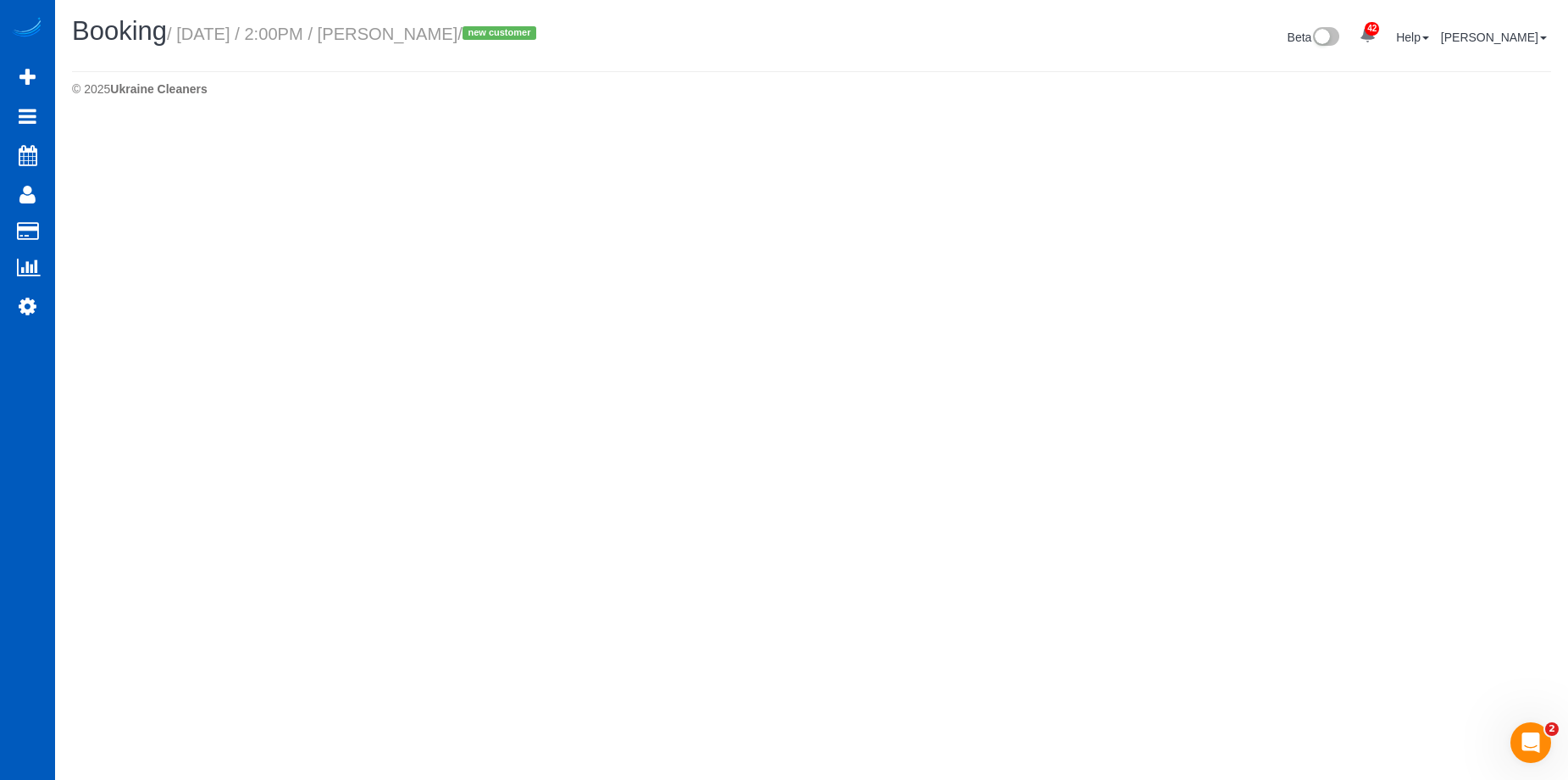
select select "WA"
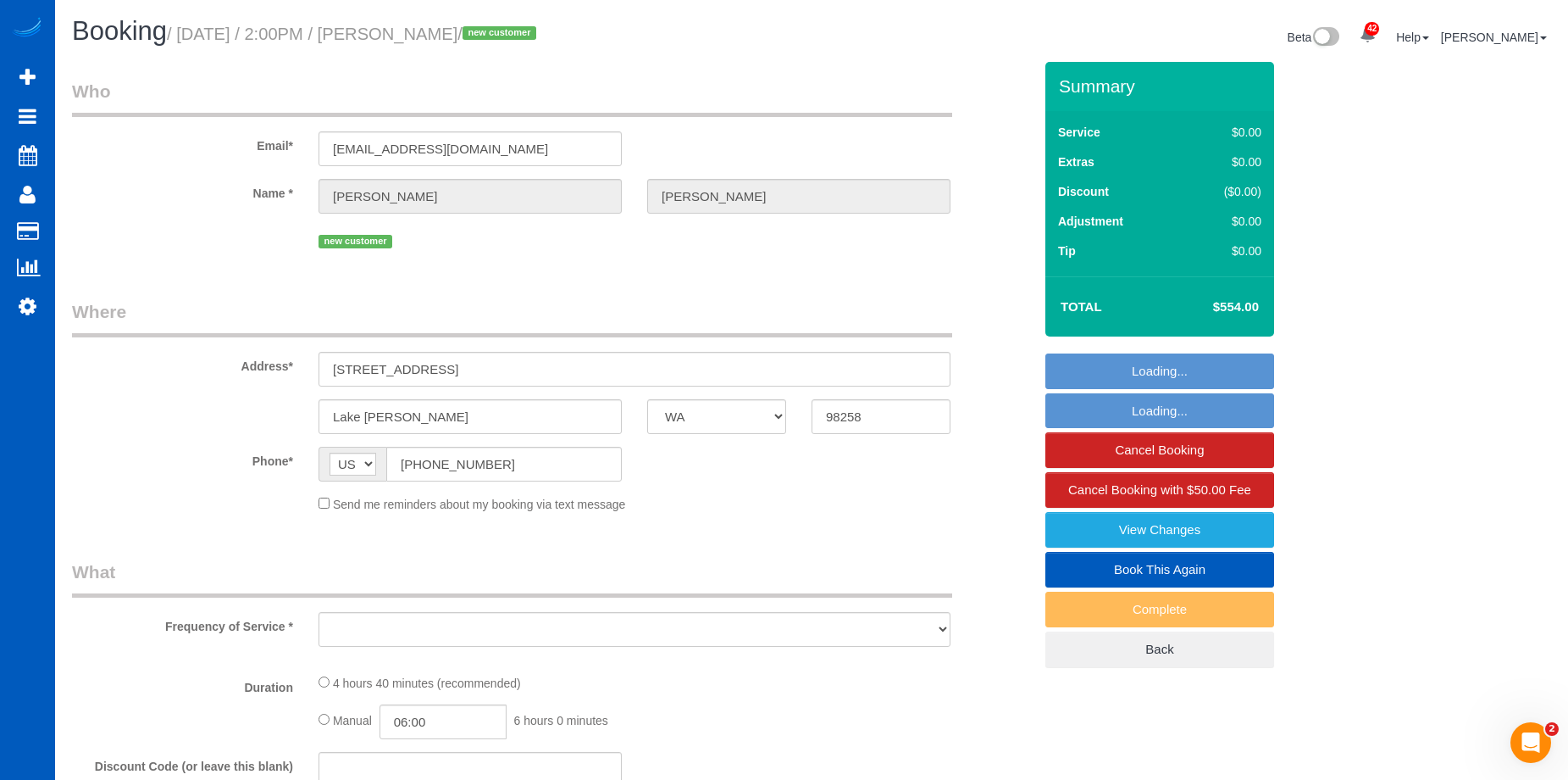
select select "string:fspay-f74e2b66-9a51-436e-a87b-aec32c5876fb"
select select "object:5204"
select select "spot1"
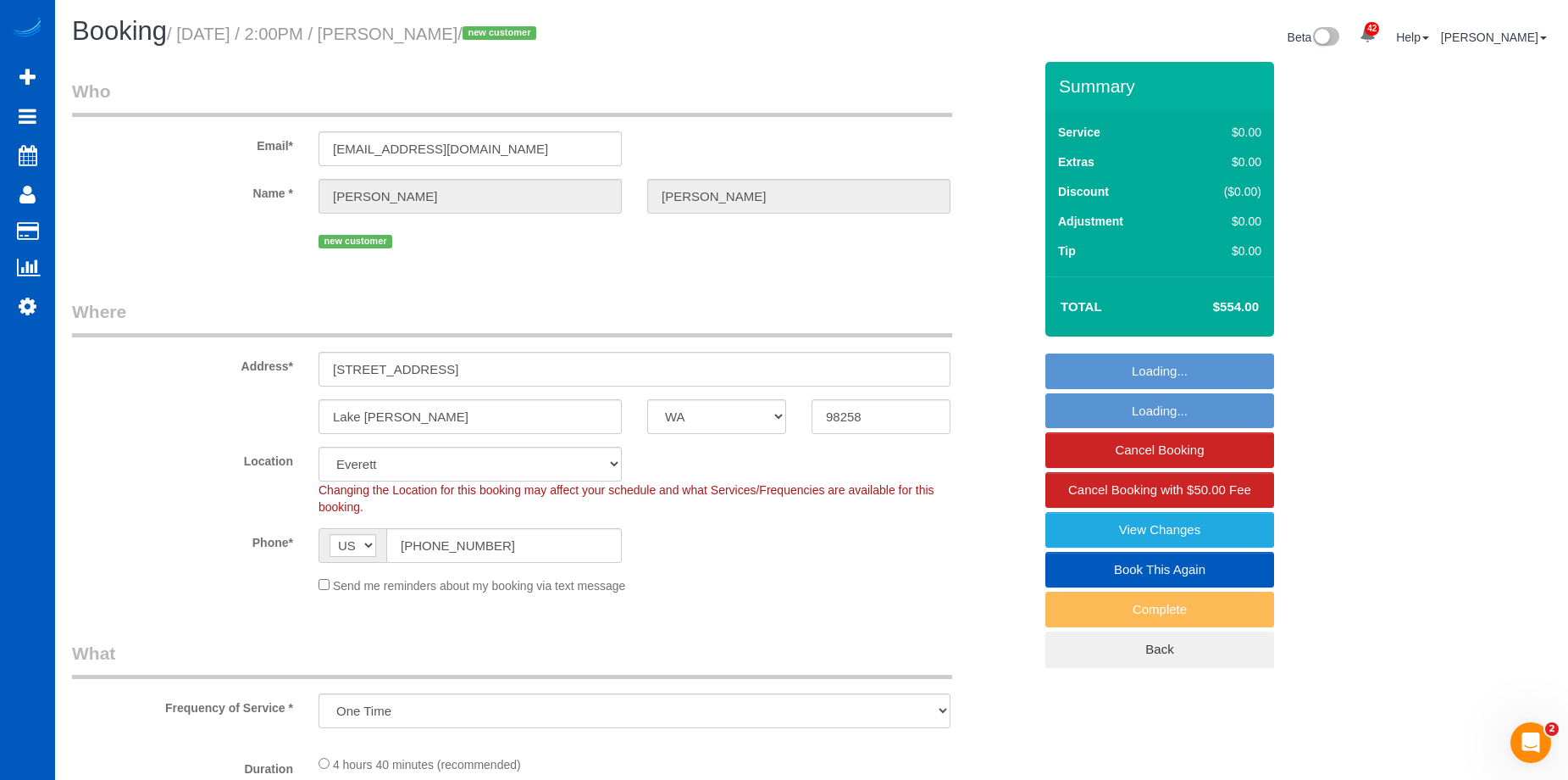
select select "199"
select select "2501"
select select "5"
select select "3"
select select "object:5457"
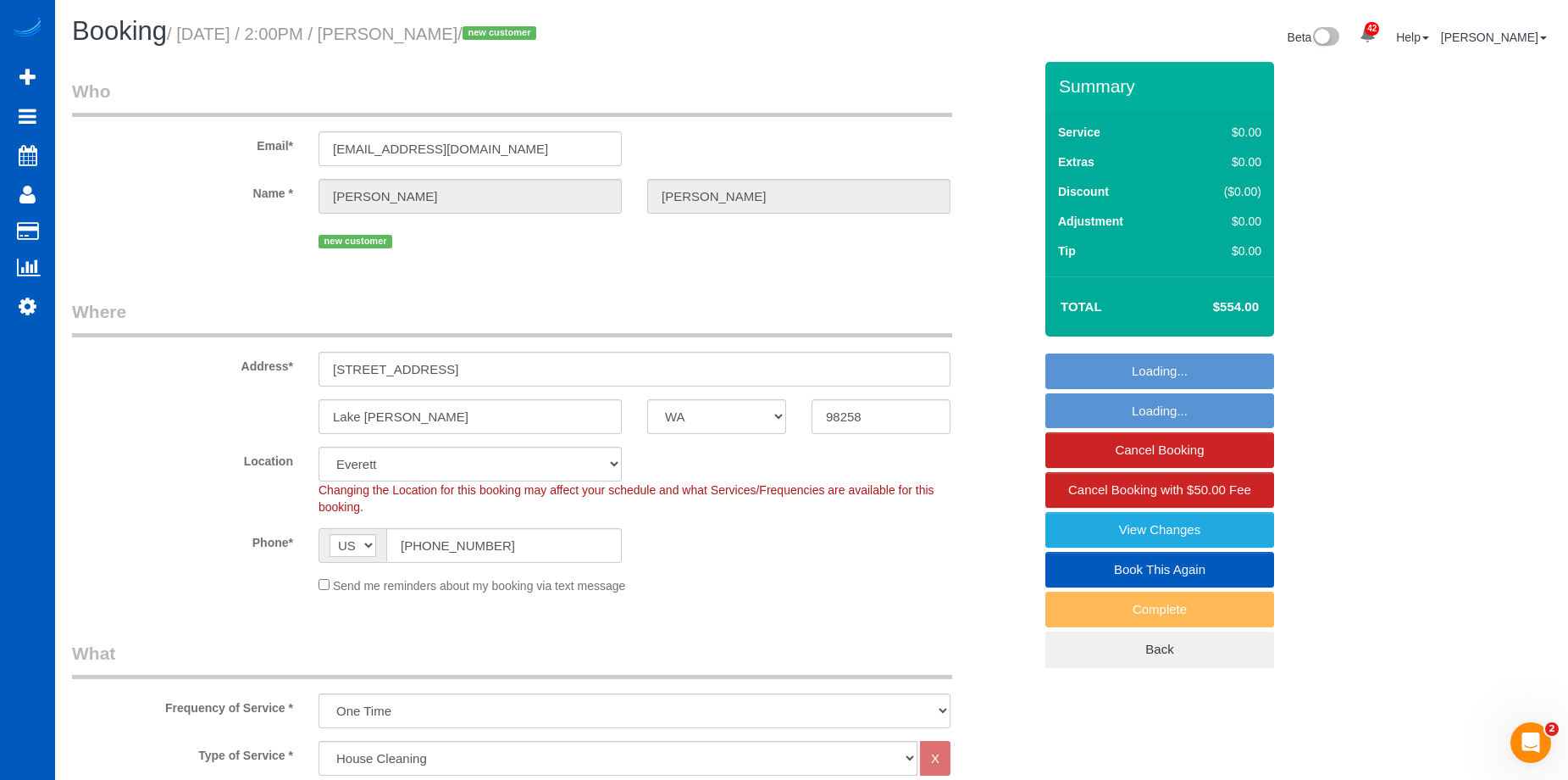
select select "spot11"
select select "2501"
select select "5"
select select "3"
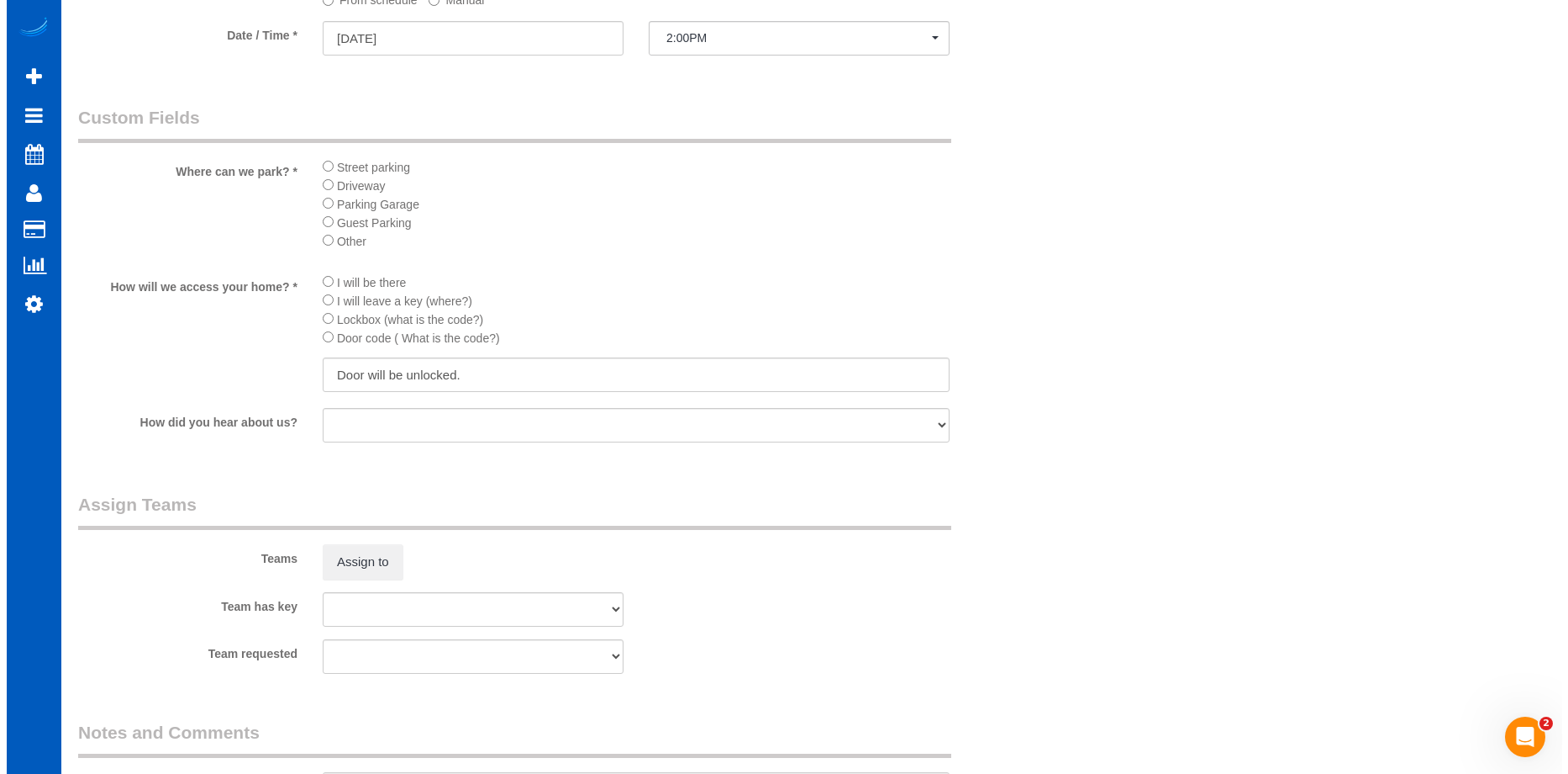
scroll to position [2102, 0]
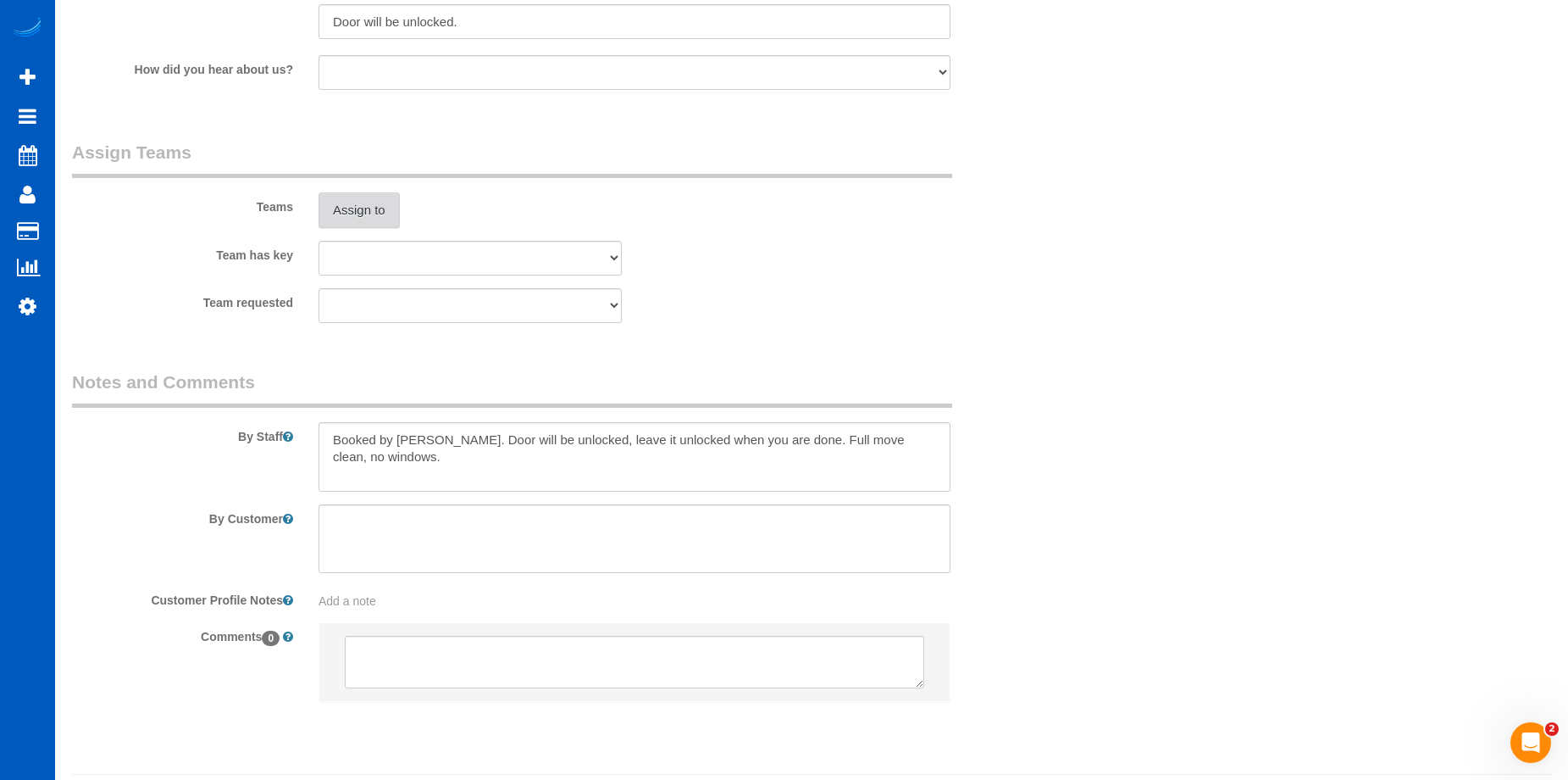
click at [376, 204] on button "Assign to" at bounding box center [359, 210] width 81 height 36
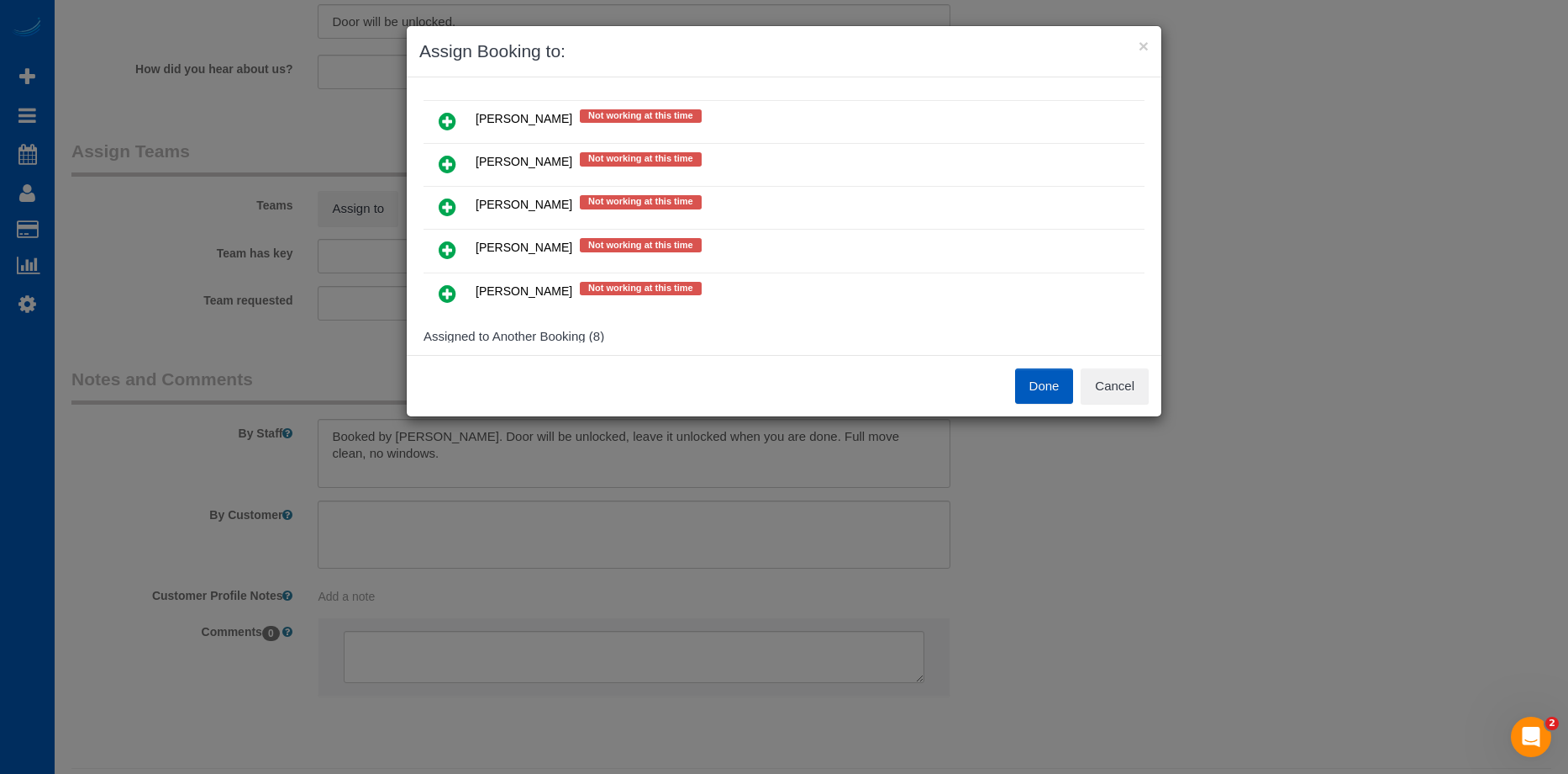
scroll to position [757, 0]
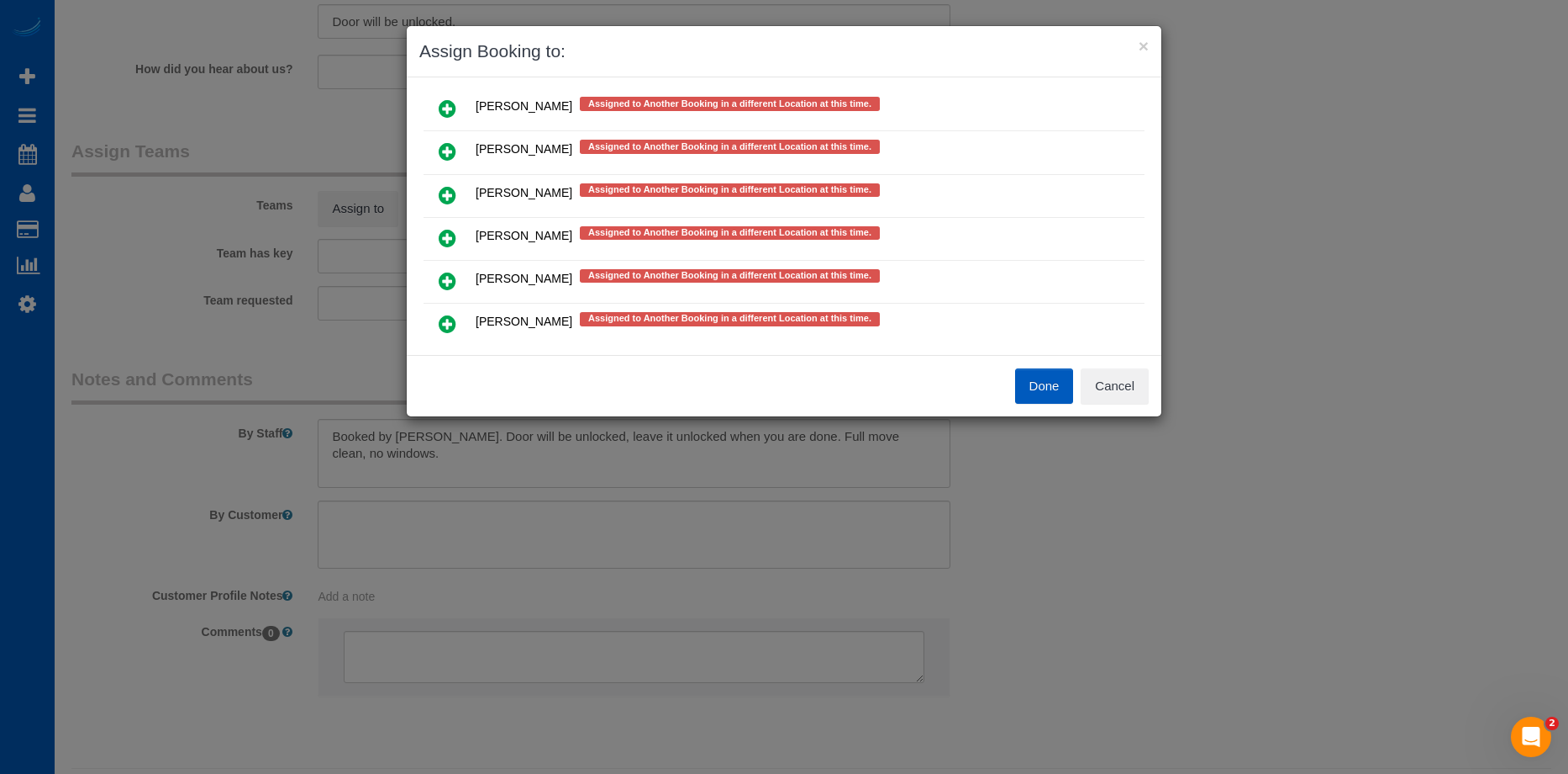
click at [448, 239] on icon at bounding box center [448, 237] width 18 height 20
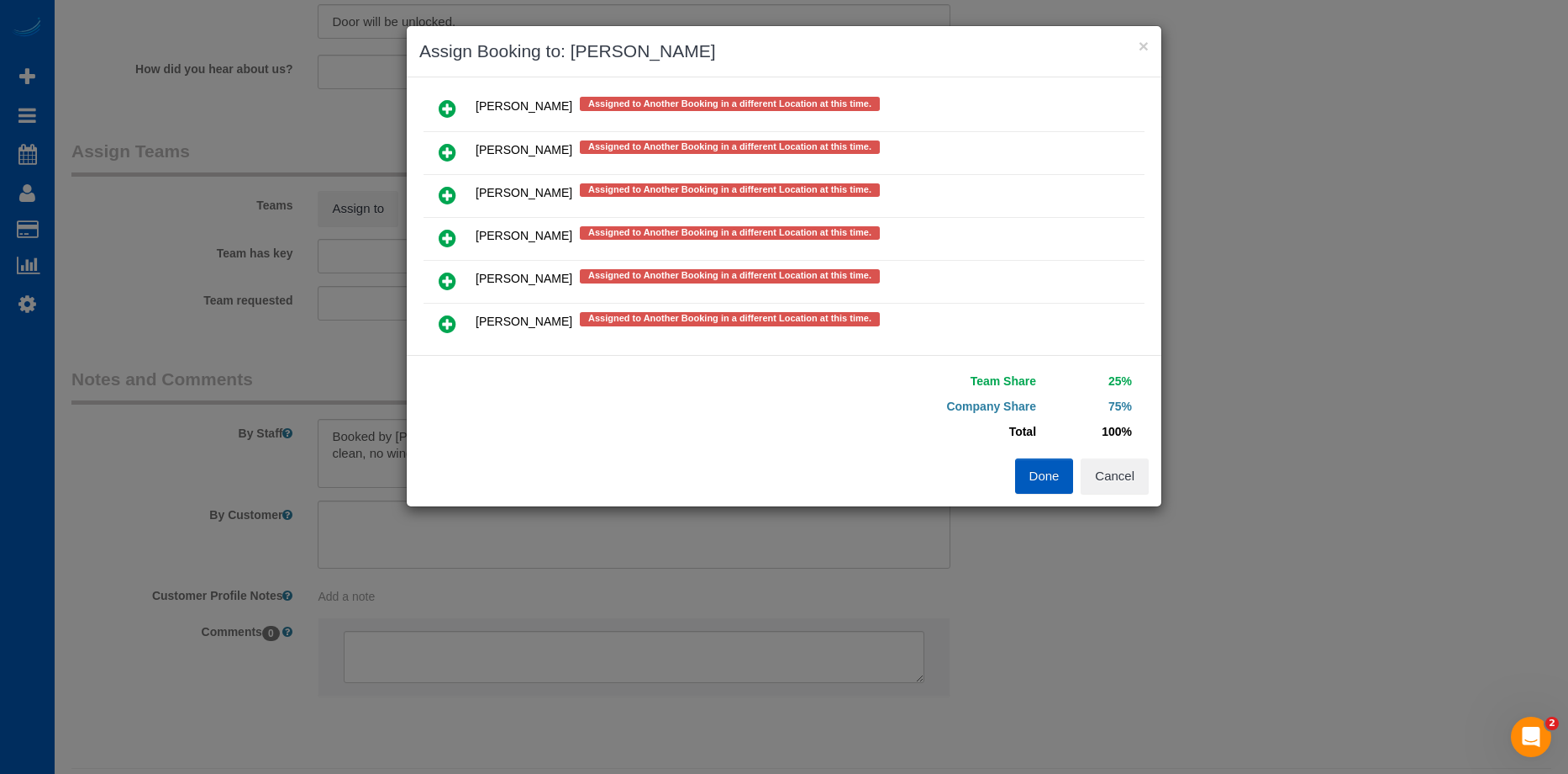
scroll to position [713, 0]
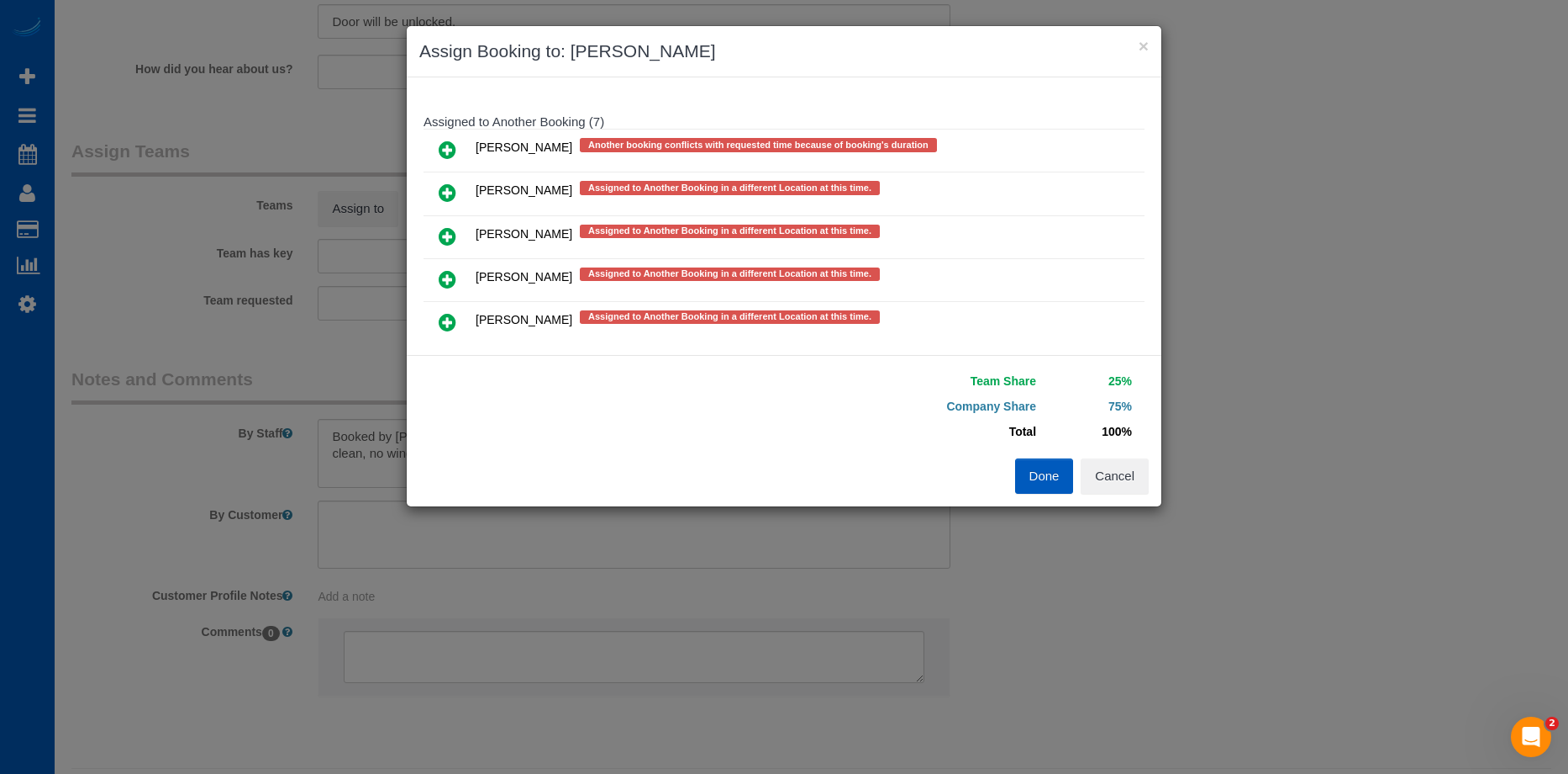
click at [446, 232] on icon at bounding box center [448, 236] width 18 height 20
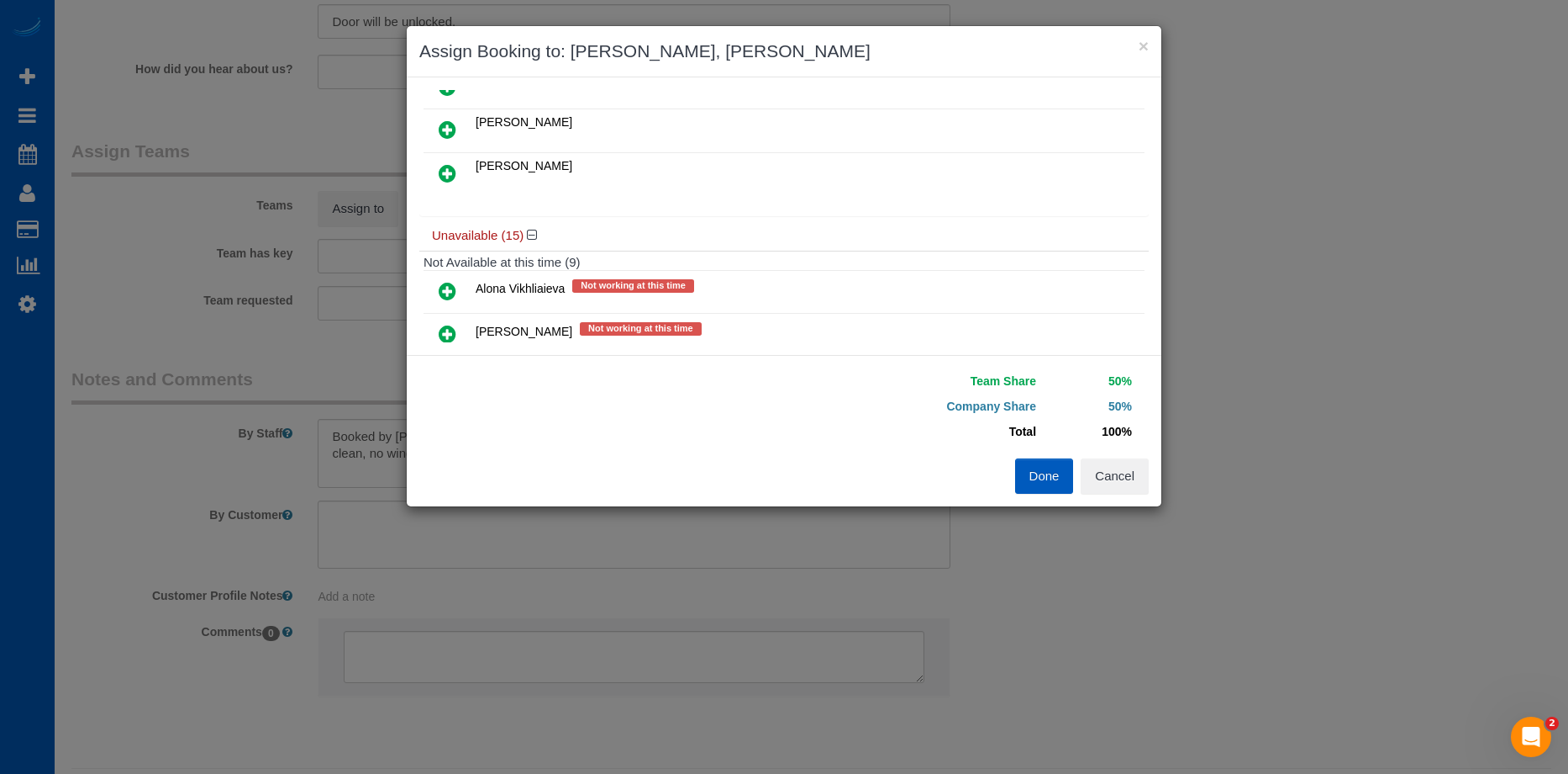
scroll to position [0, 0]
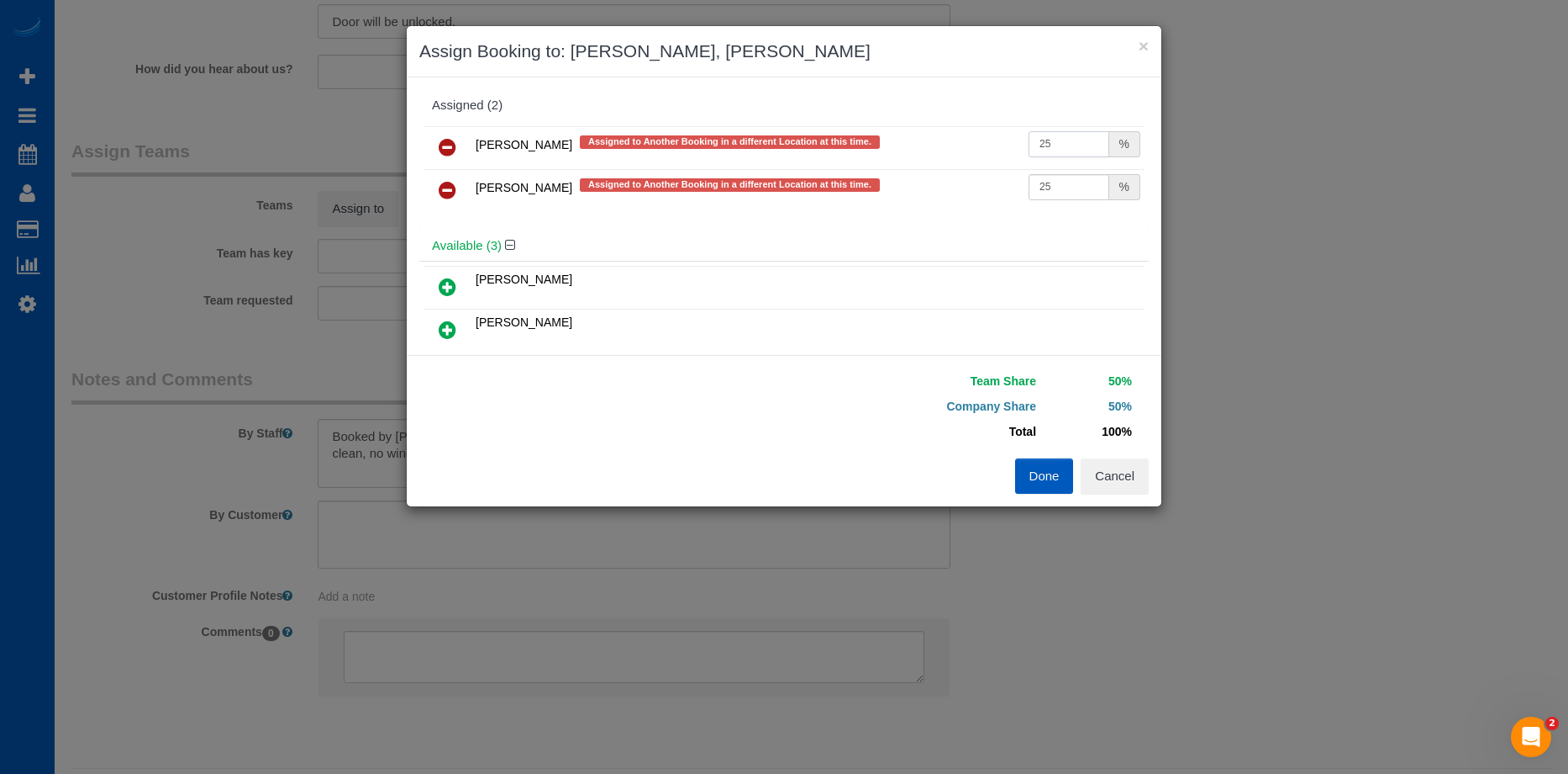
click at [1057, 145] on input "25" at bounding box center [1069, 144] width 81 height 26
drag, startPoint x: 1059, startPoint y: 140, endPoint x: 975, endPoint y: 141, distance: 84.0
click at [975, 141] on tr "Liudmyla Krevska Assigned to Another Booking in a different Location at this ti…" at bounding box center [784, 148] width 721 height 43
type input "27"
drag, startPoint x: 1028, startPoint y: 193, endPoint x: 936, endPoint y: 195, distance: 92.0
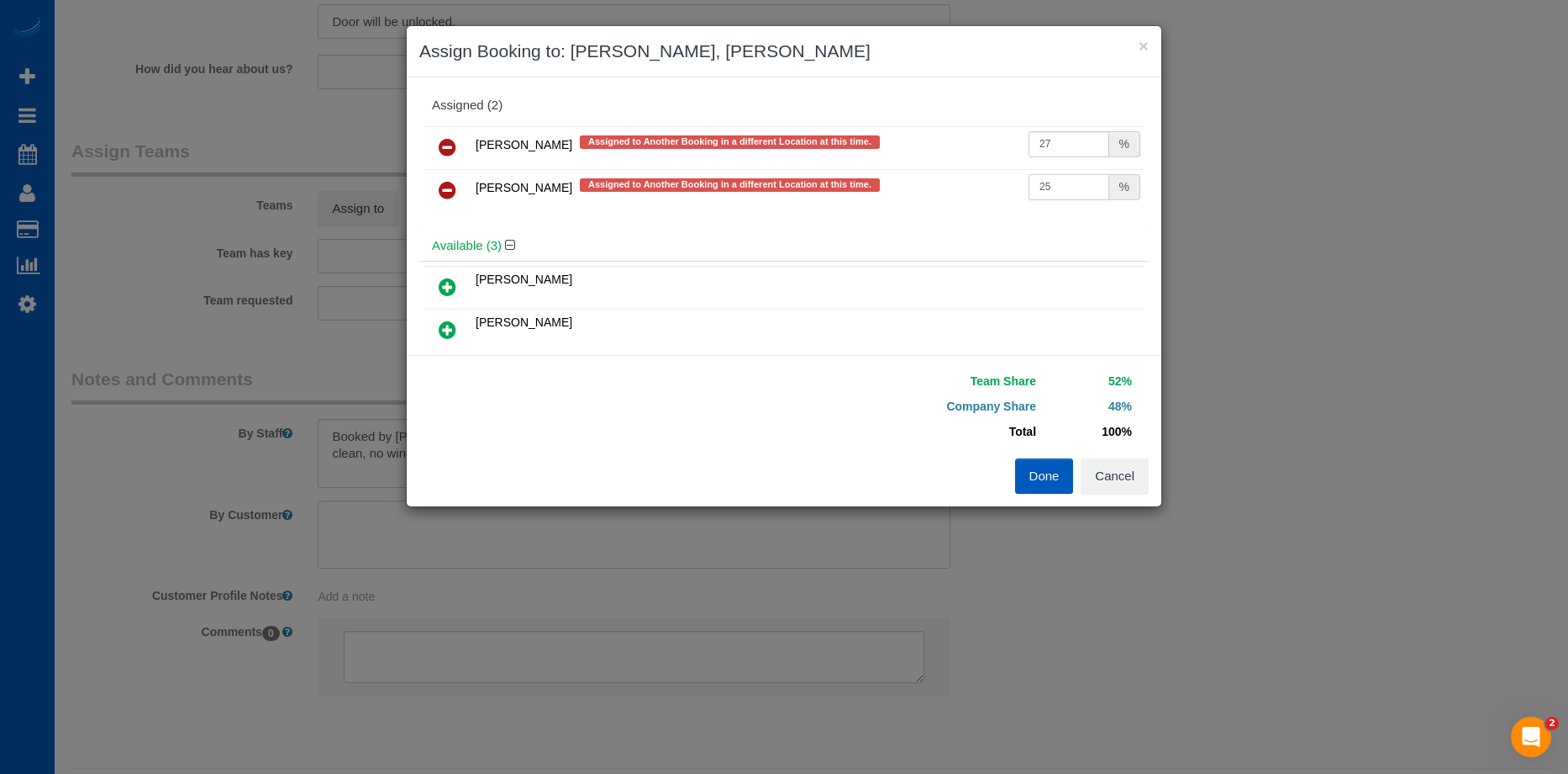
click at [935, 195] on tr "Olena Stratonova Assigned to Another Booking in a different Location at this ti…" at bounding box center [784, 191] width 721 height 43
type input "27"
click at [1059, 482] on button "Done" at bounding box center [1045, 476] width 59 height 35
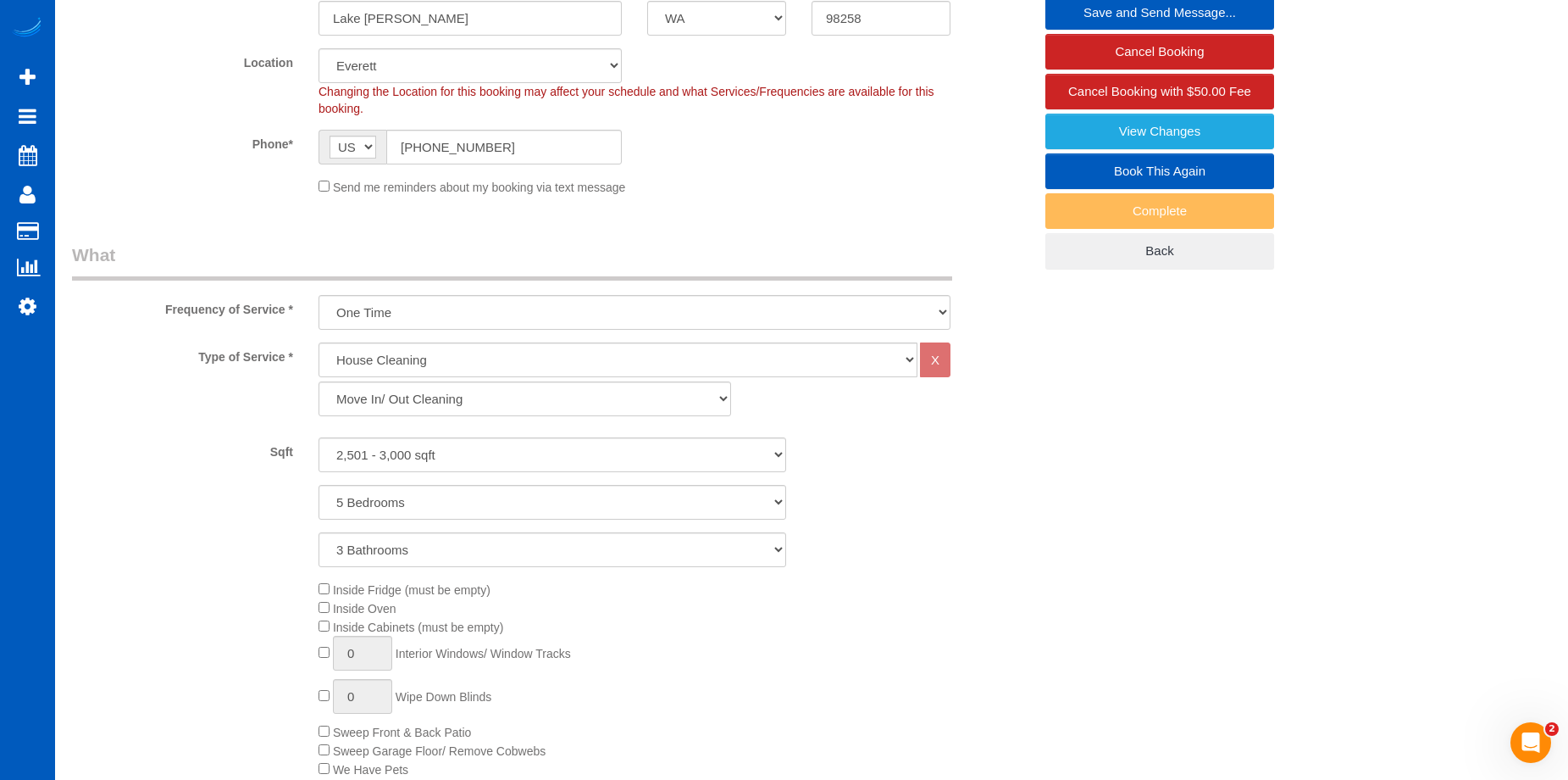
scroll to position [84, 0]
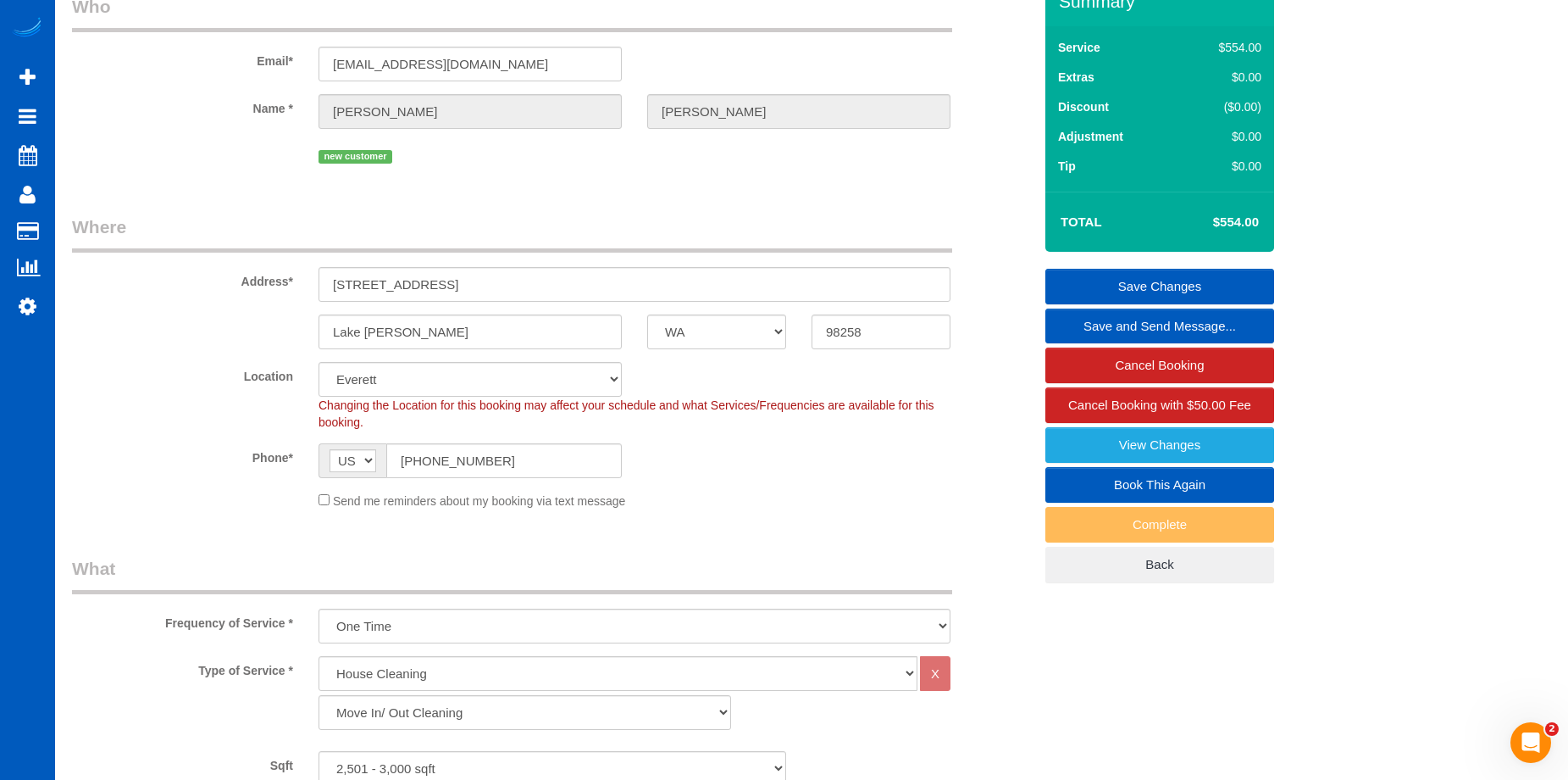
click at [1099, 275] on link "Save Changes" at bounding box center [1159, 287] width 229 height 36
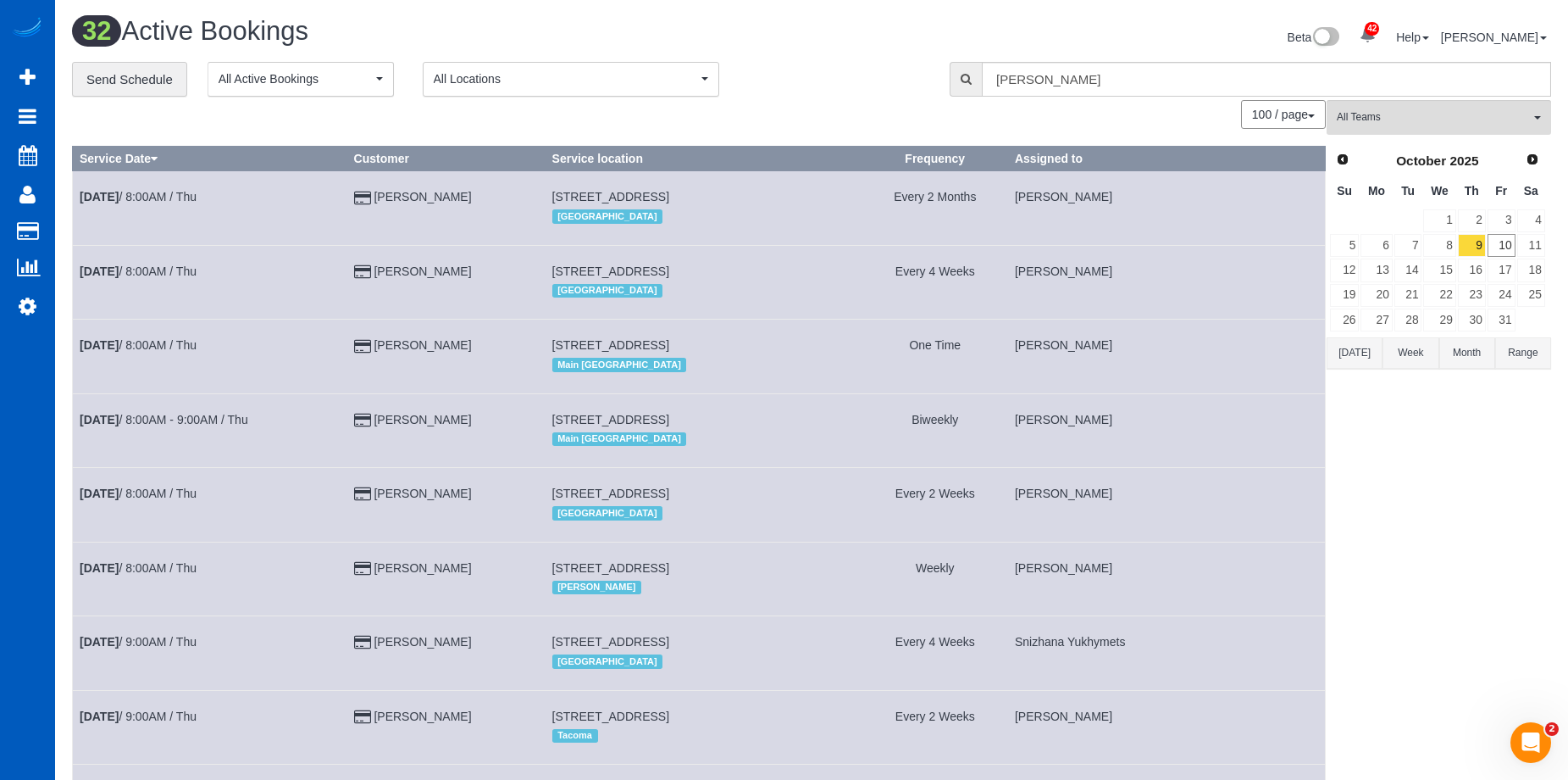
click at [999, 311] on td "Every 4 Weeks" at bounding box center [934, 282] width 145 height 73
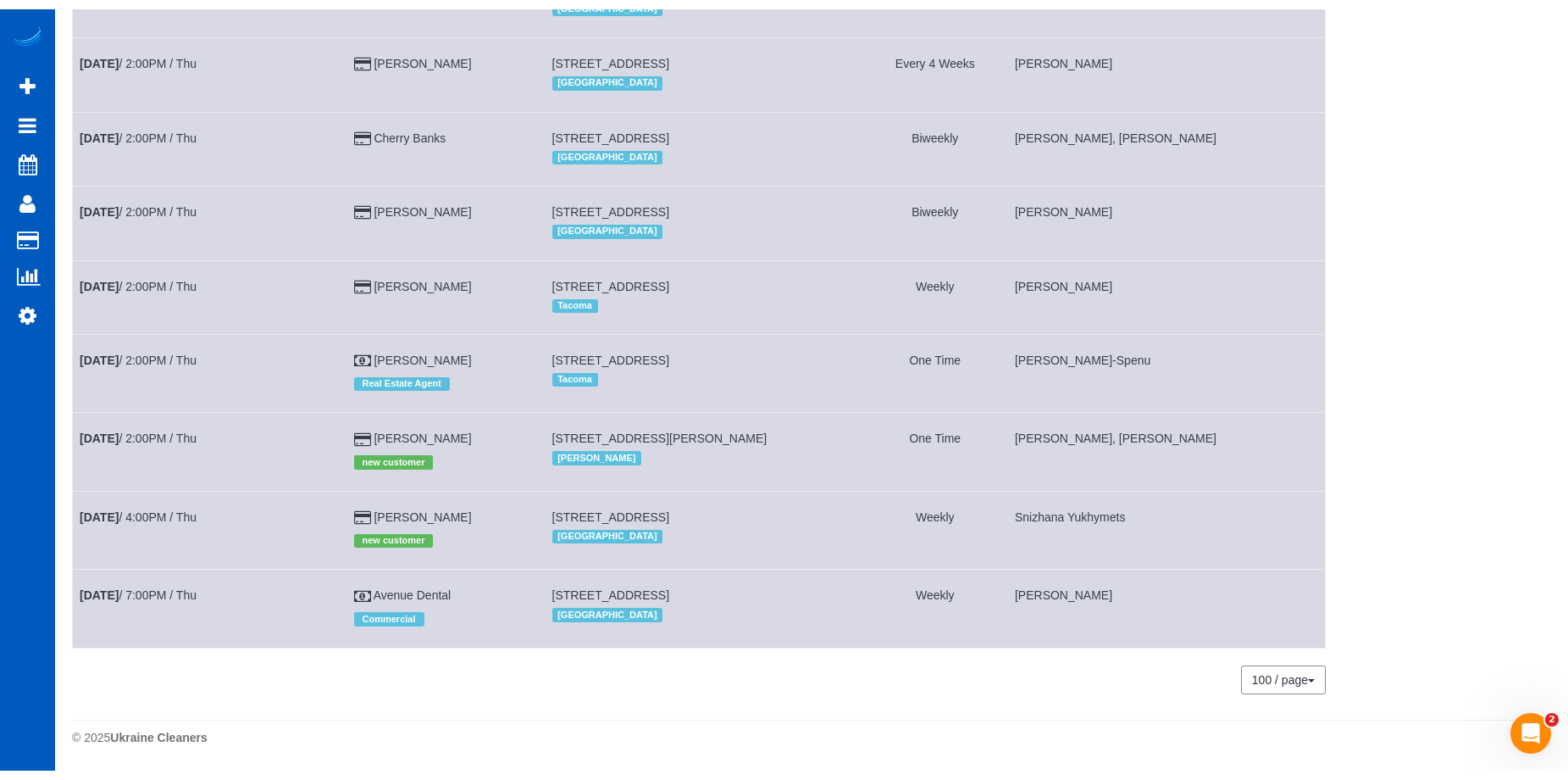
scroll to position [1920, 0]
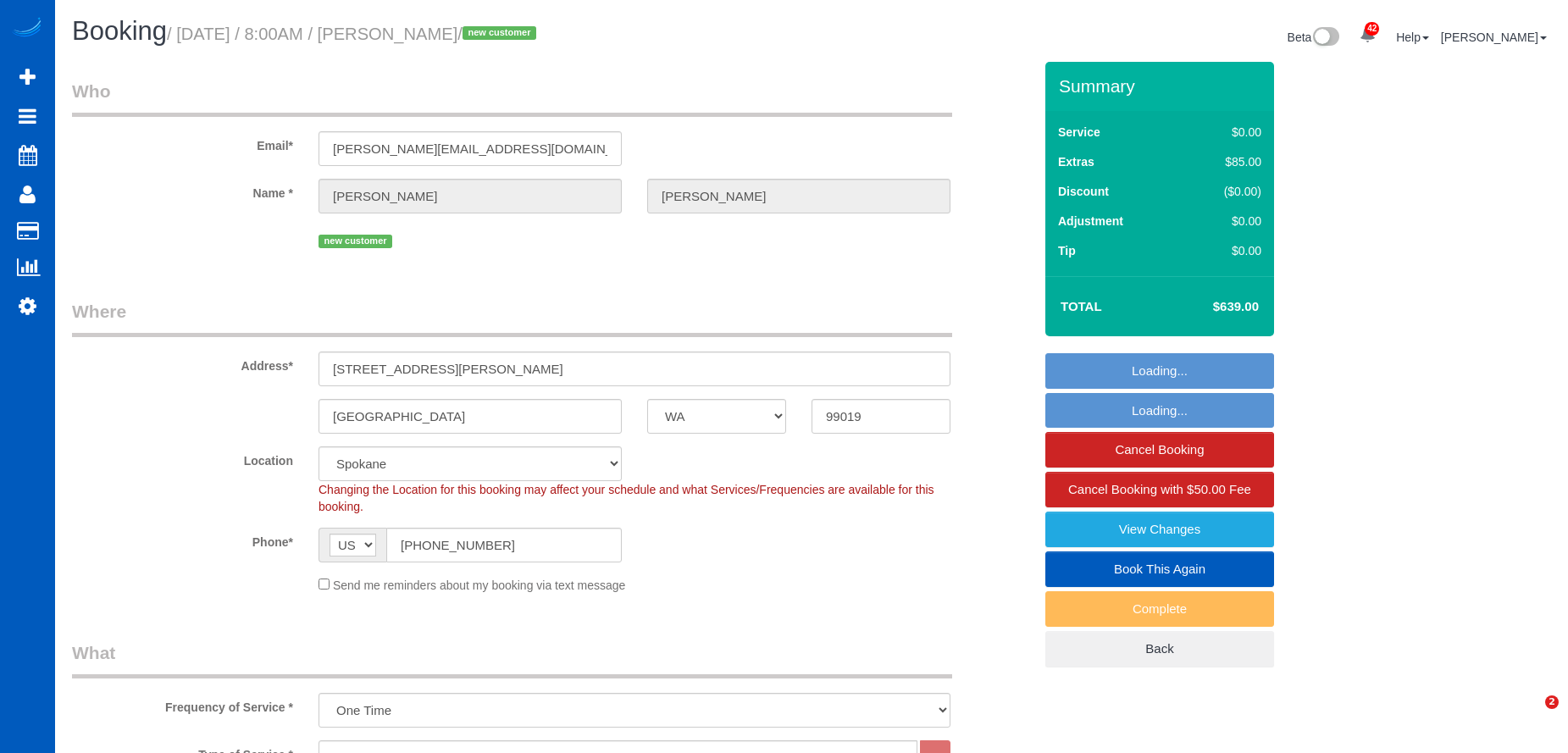
select select "WA"
select select "199"
select select "number:33"
select select "spot1"
select select "4001"
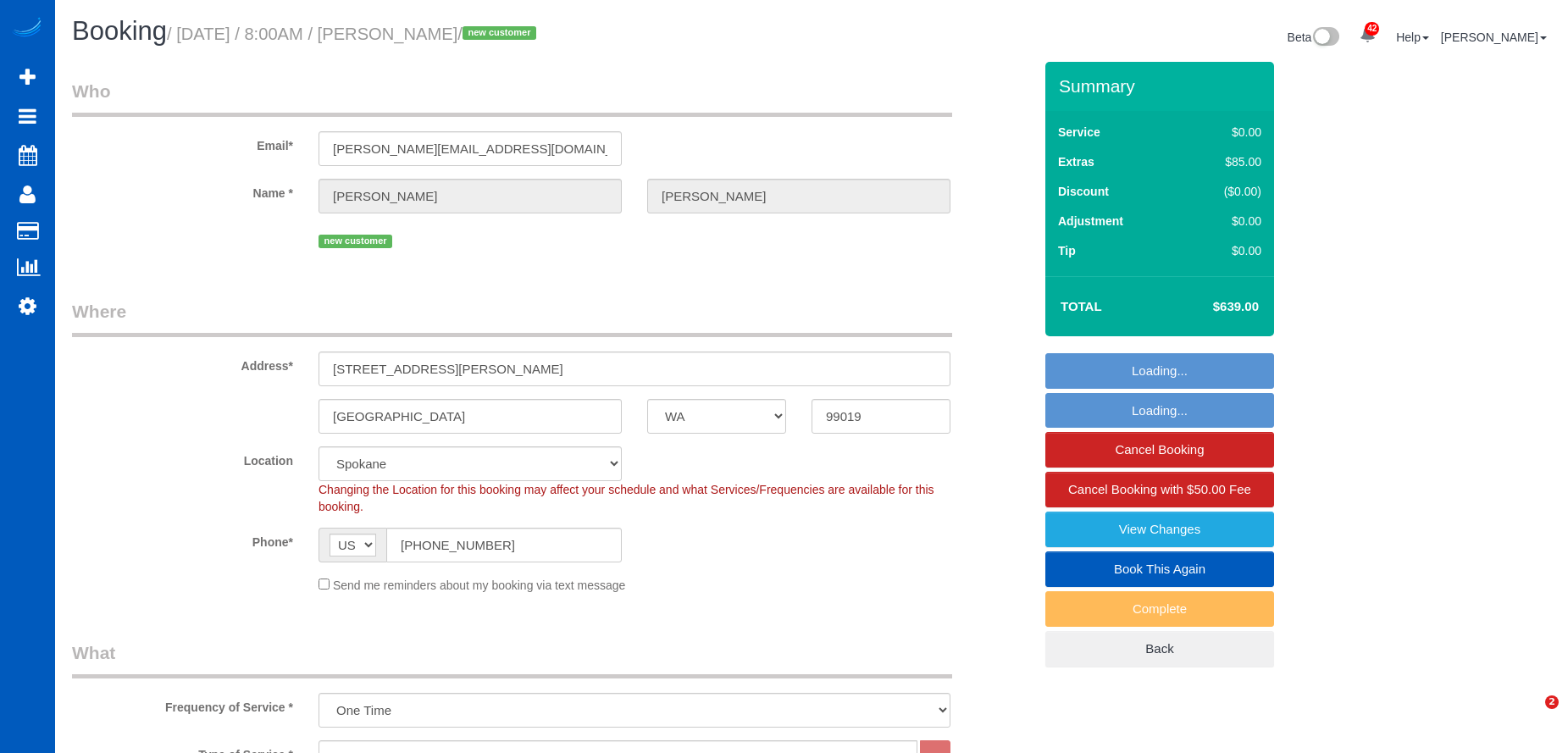
select select "5"
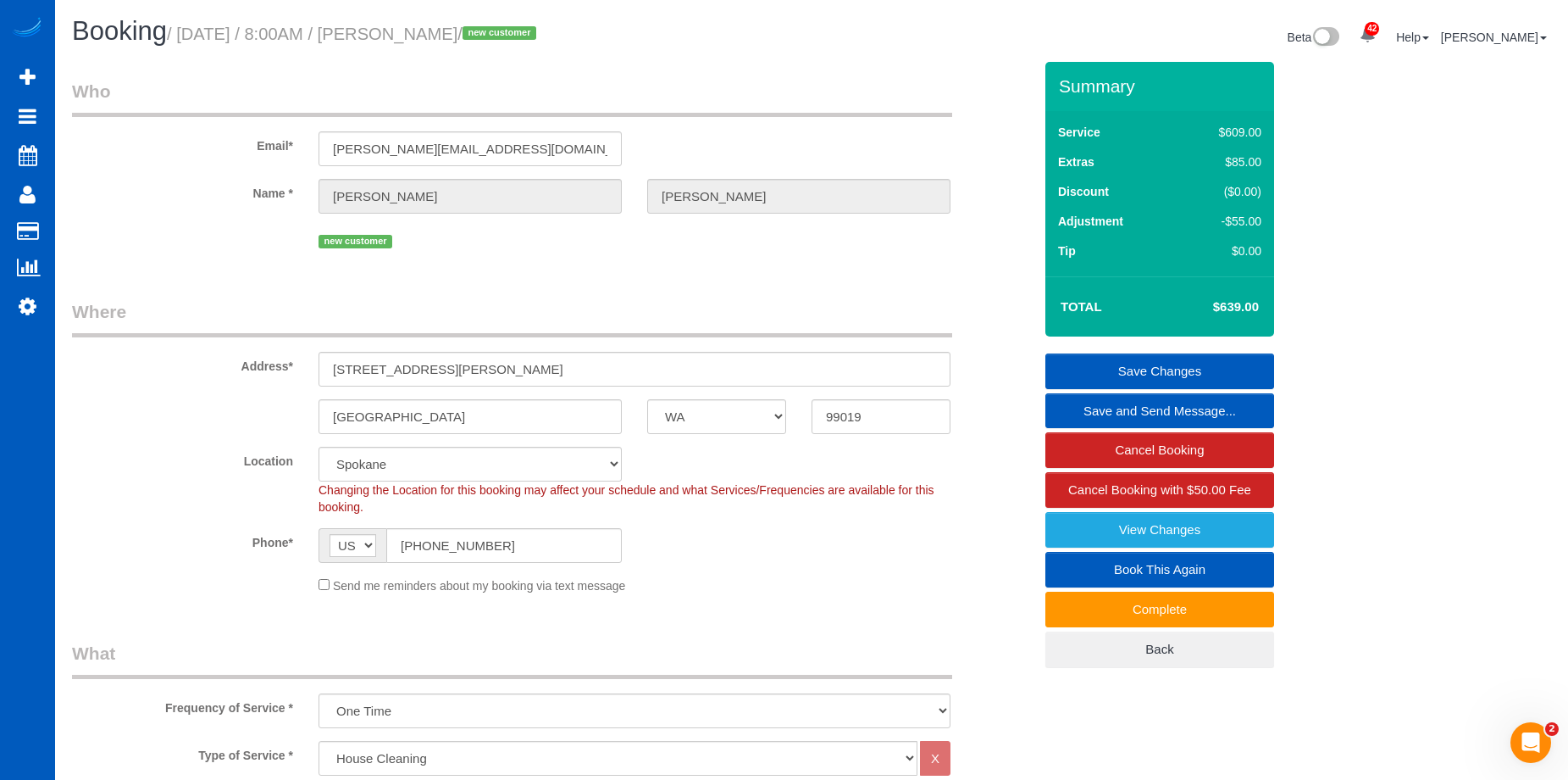
drag, startPoint x: 402, startPoint y: 36, endPoint x: 529, endPoint y: 29, distance: 127.2
click at [529, 29] on small "/ October 08, 2025 / 8:00AM / Scott McConnell / new customer" at bounding box center [353, 34] width 374 height 19
copy small "Scott McConnell"
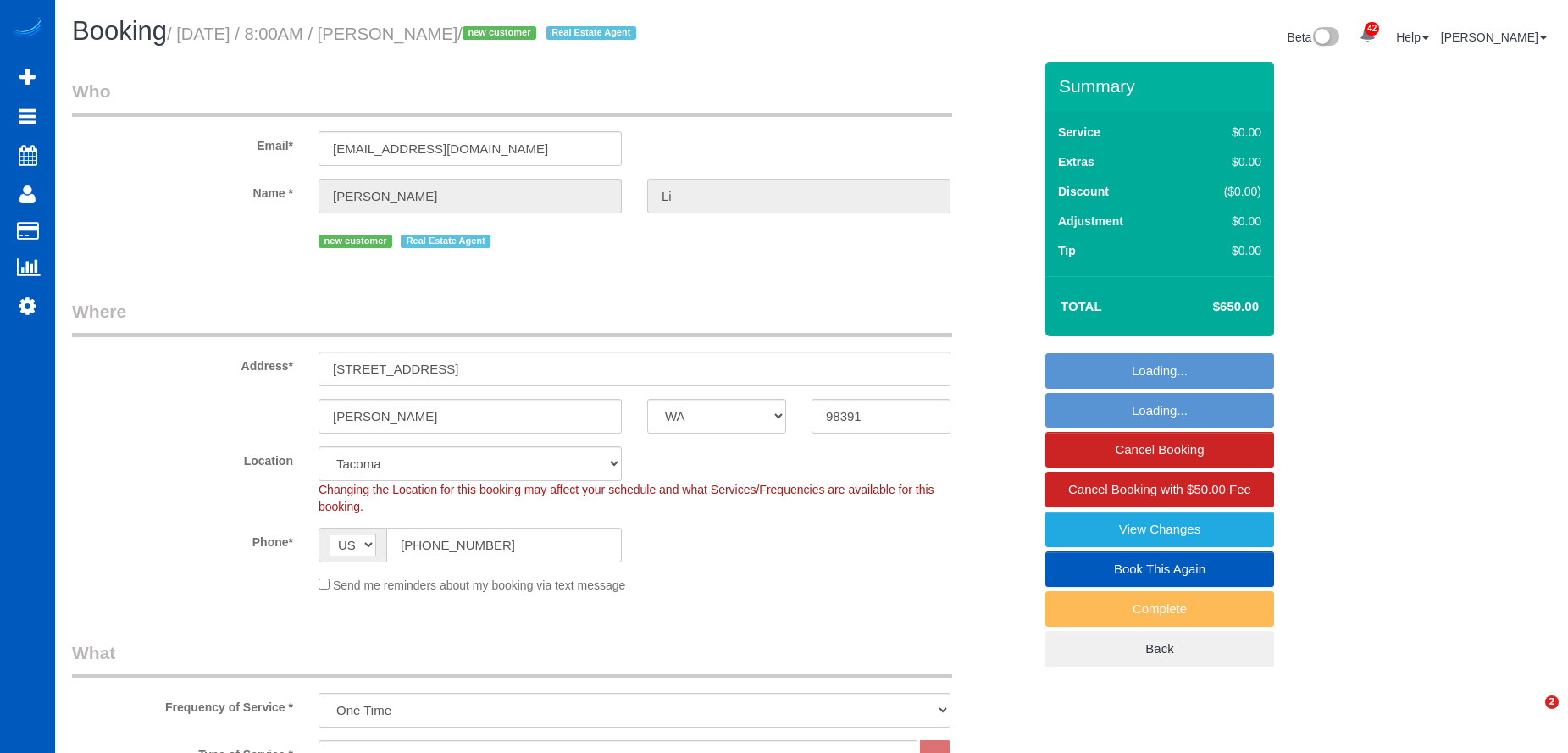
select select "WA"
select select "199"
select select "spot1"
select select "object:1201"
select select "1501"
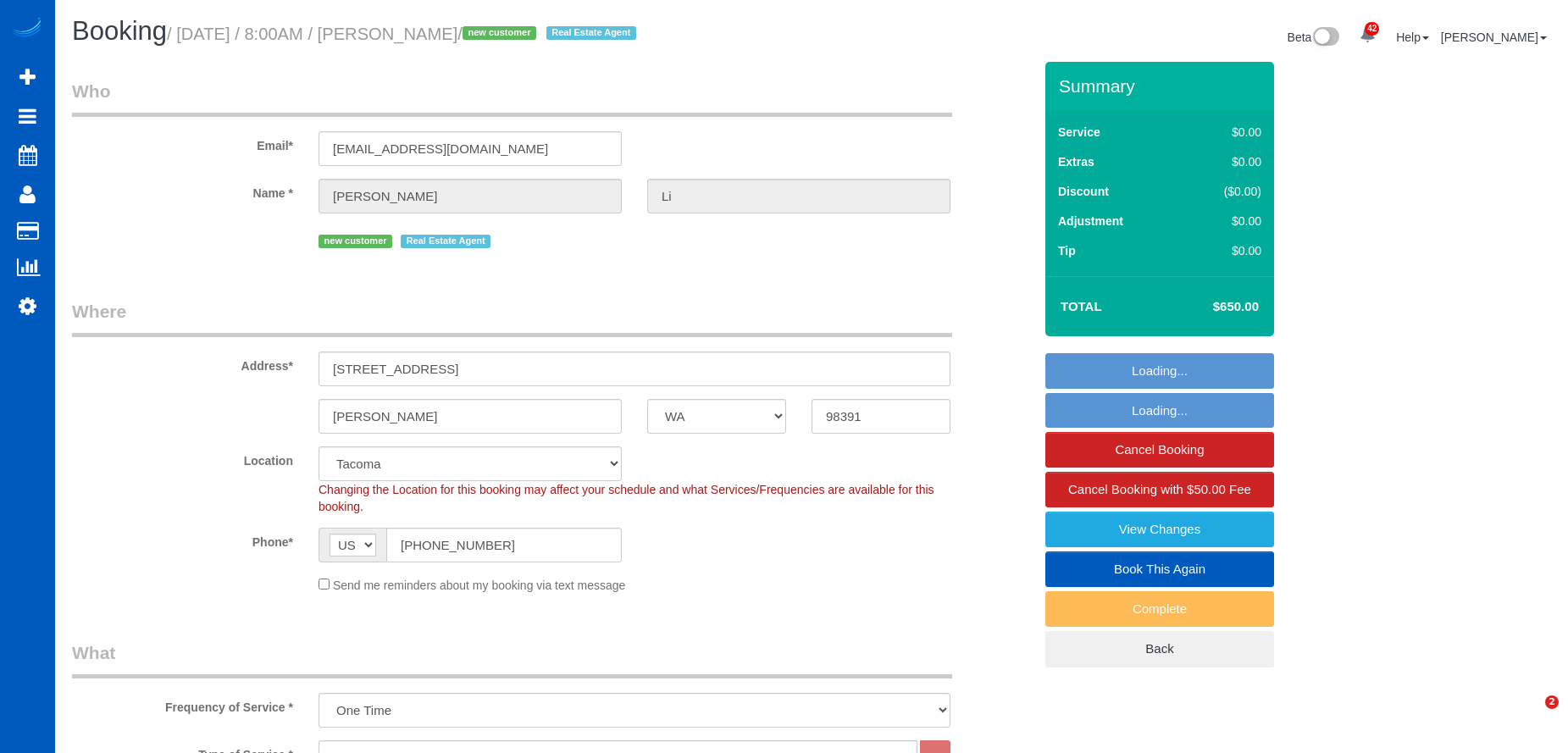
select select "3"
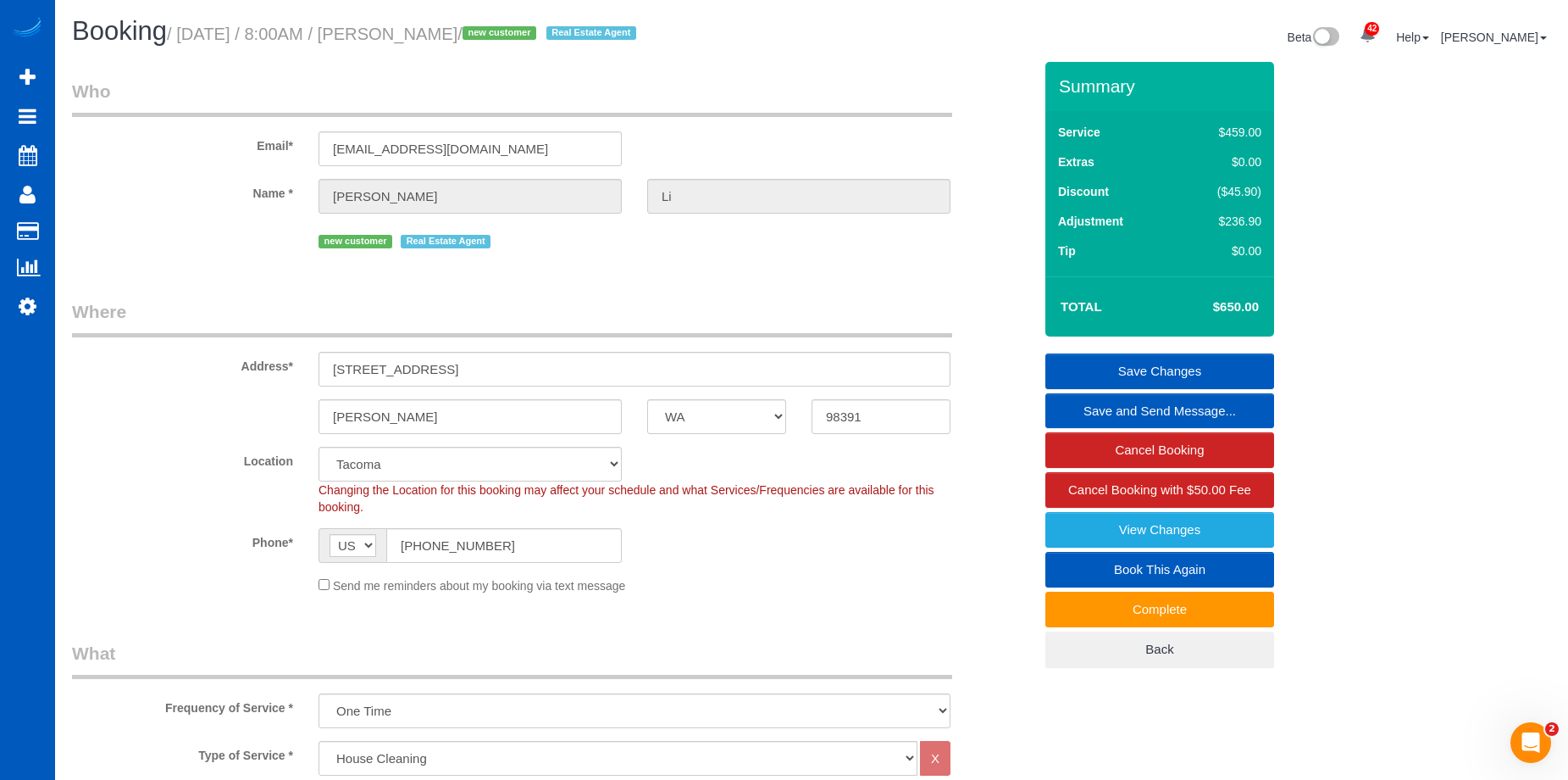
drag, startPoint x: 406, startPoint y: 28, endPoint x: 464, endPoint y: 30, distance: 58.0
click at [464, 30] on small "/ October 08, 2025 / 8:00AM / Frank Li / new customer Real Estate Agent" at bounding box center [404, 34] width 474 height 19
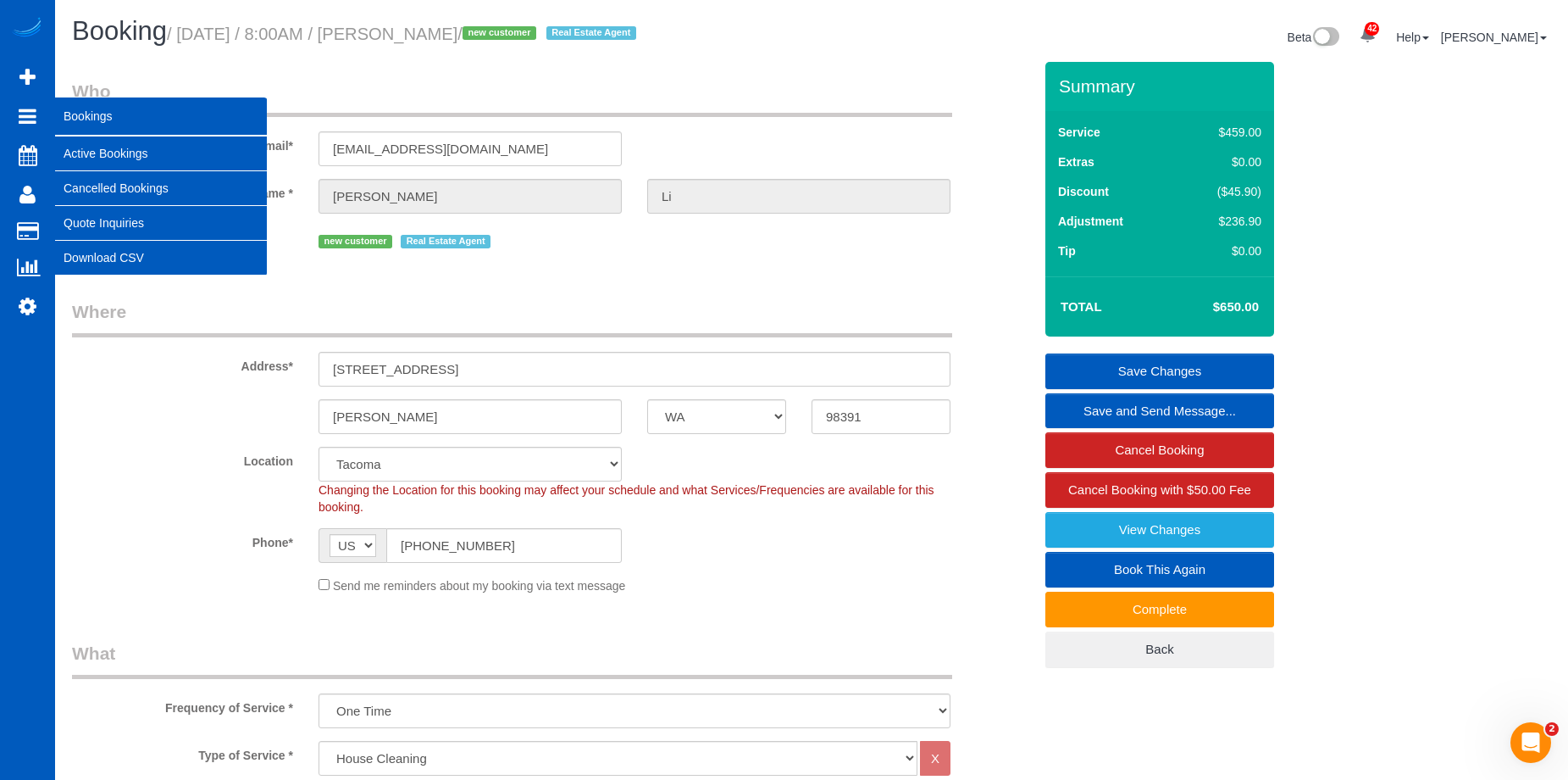
copy small "Frank Li"
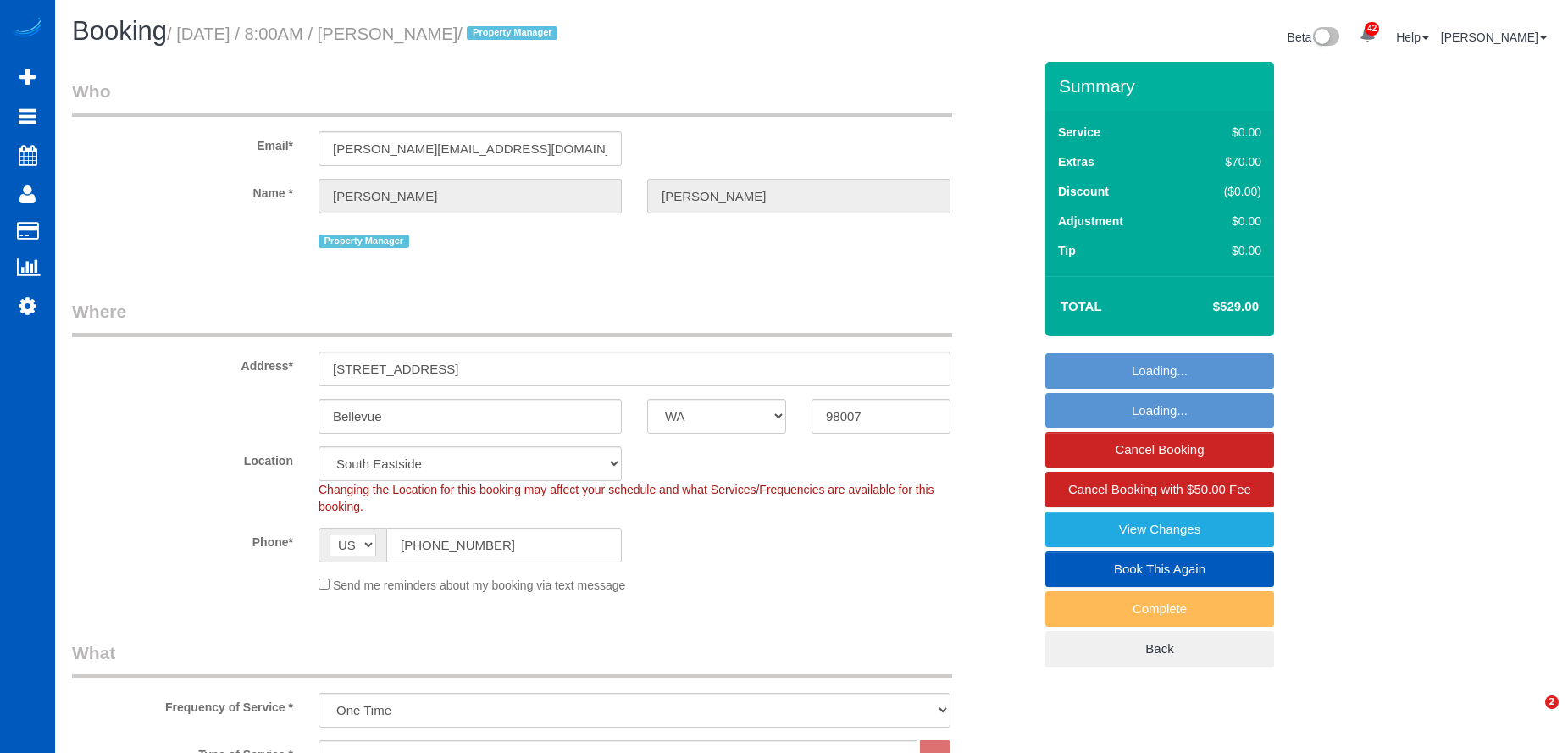
select select "WA"
select select "199"
select select "1501"
select select "3"
select select "2"
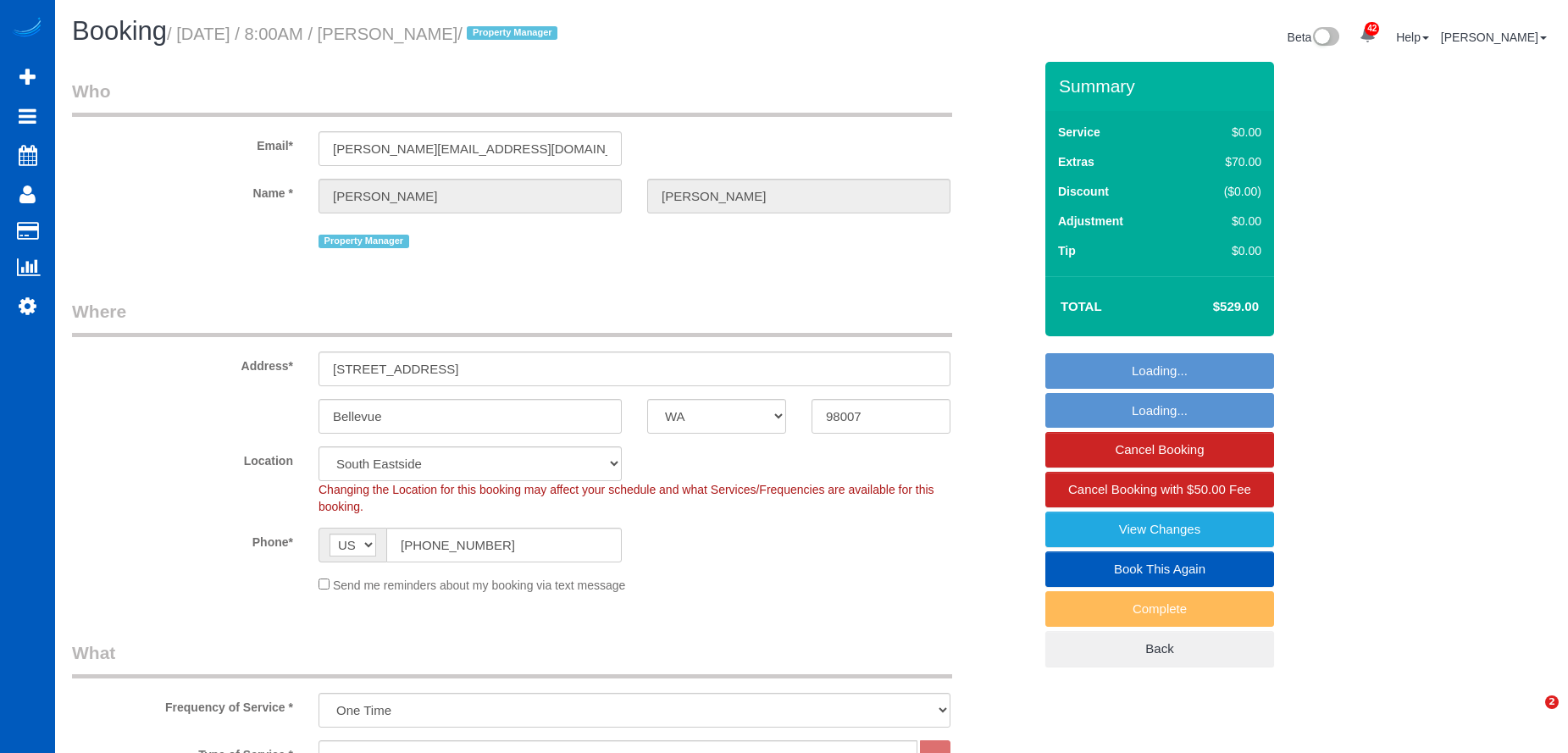
select select "spot1"
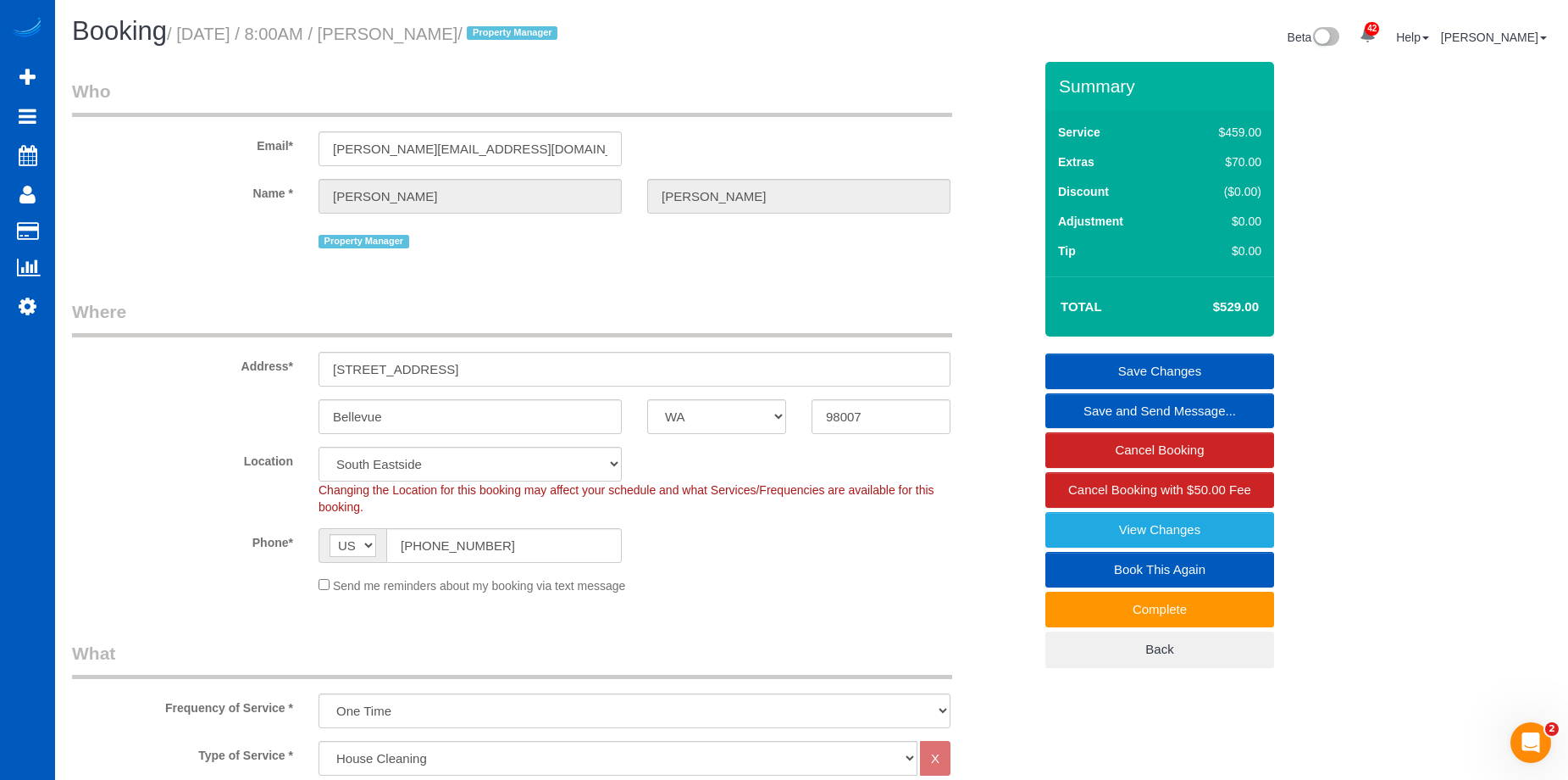
drag, startPoint x: 404, startPoint y: 32, endPoint x: 508, endPoint y: 36, distance: 104.1
click at [508, 36] on small "/ [DATE] / 8:00AM / [PERSON_NAME] / Property Manager" at bounding box center [364, 34] width 396 height 19
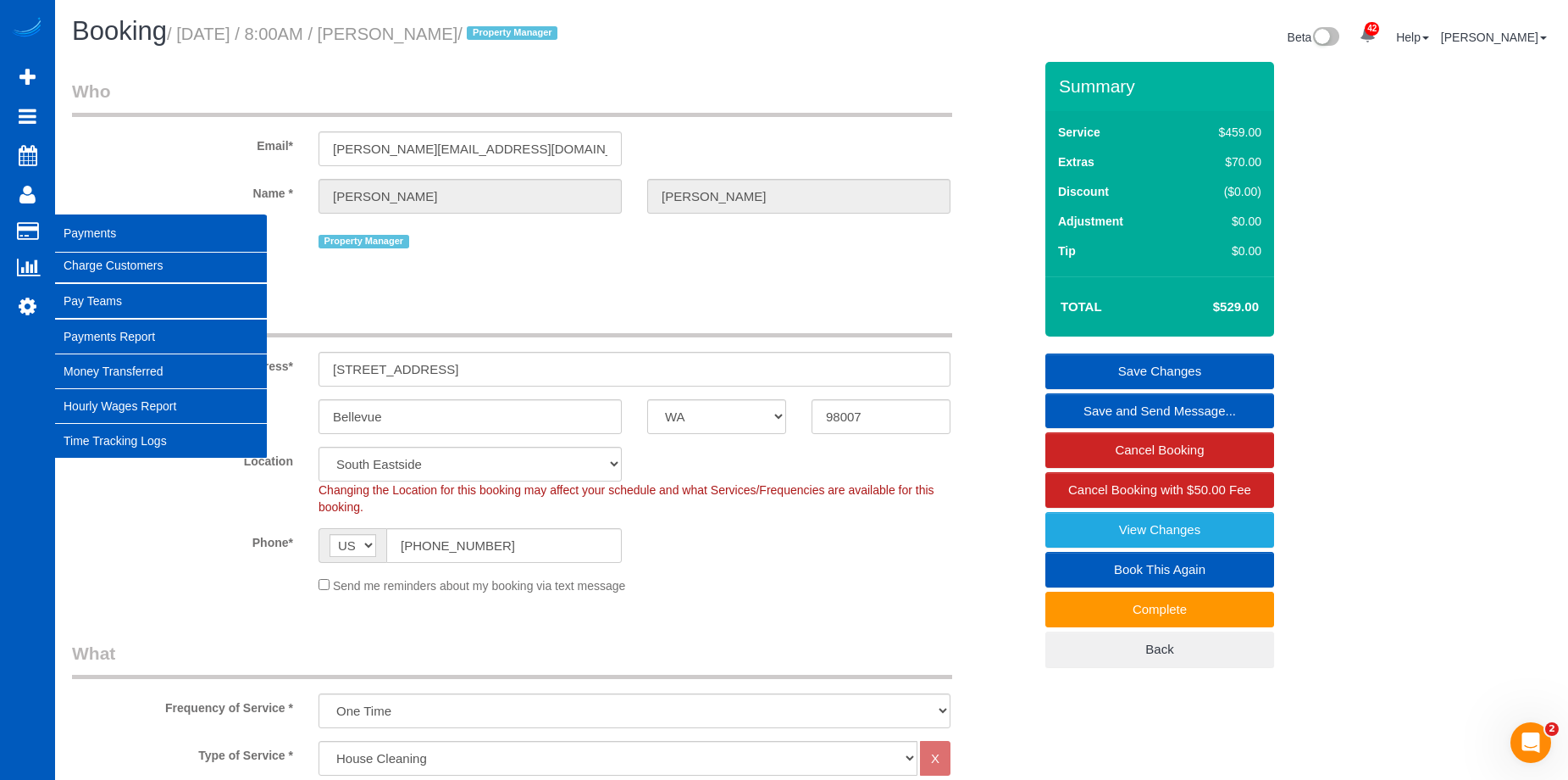
copy small "[PERSON_NAME]"
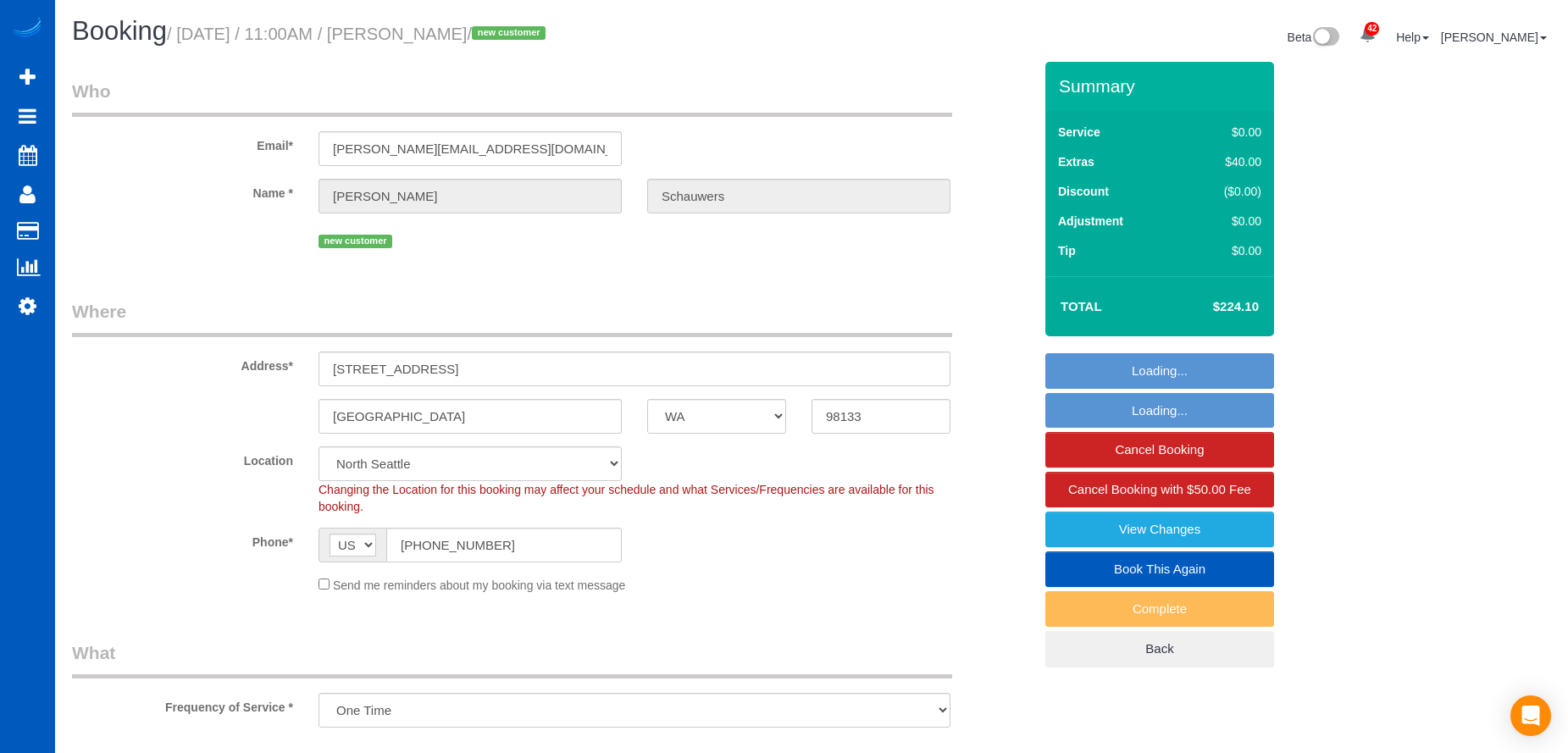
select select "WA"
select select "object:1048"
select select "199"
select select "1501"
select select "3"
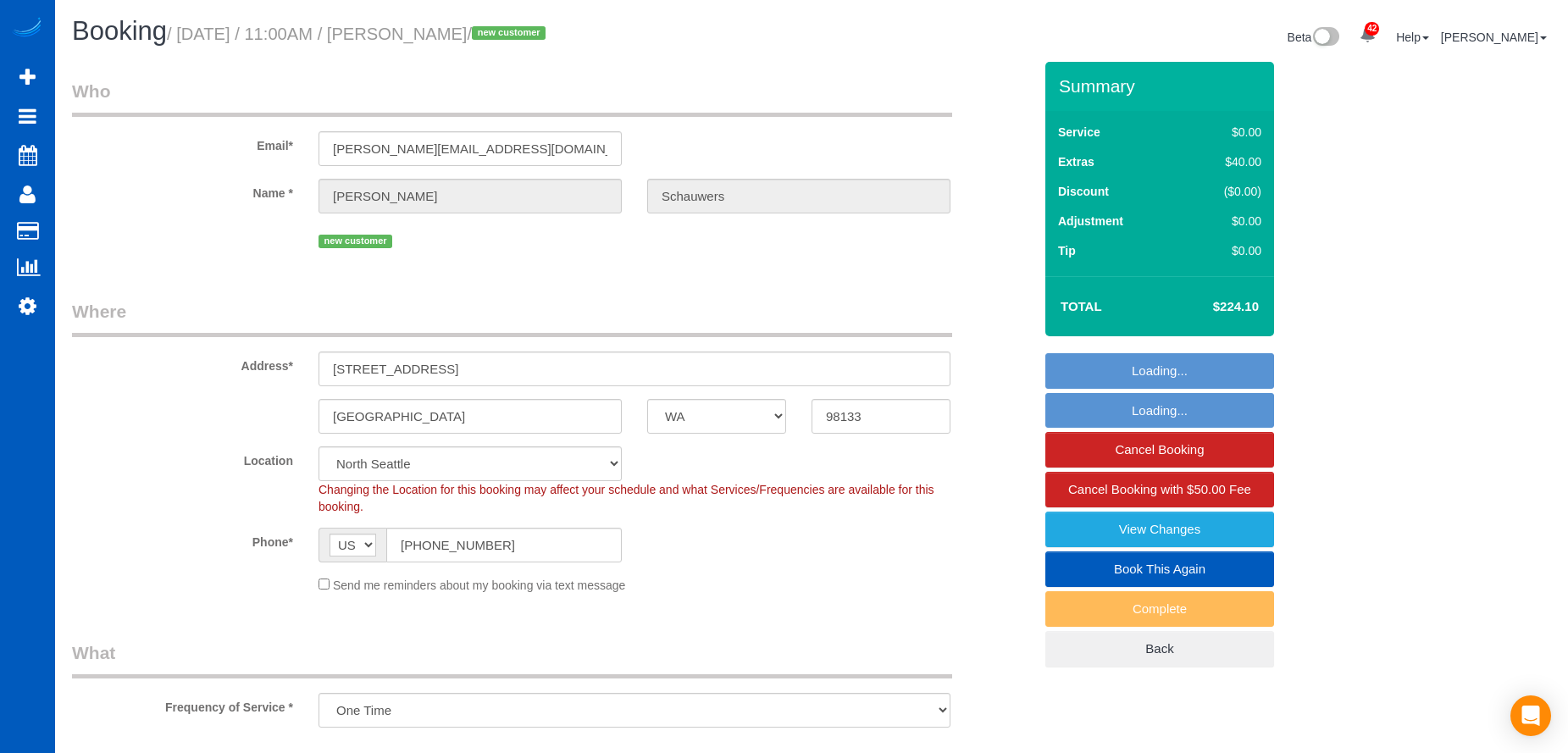
select select "3"
select select "spot1"
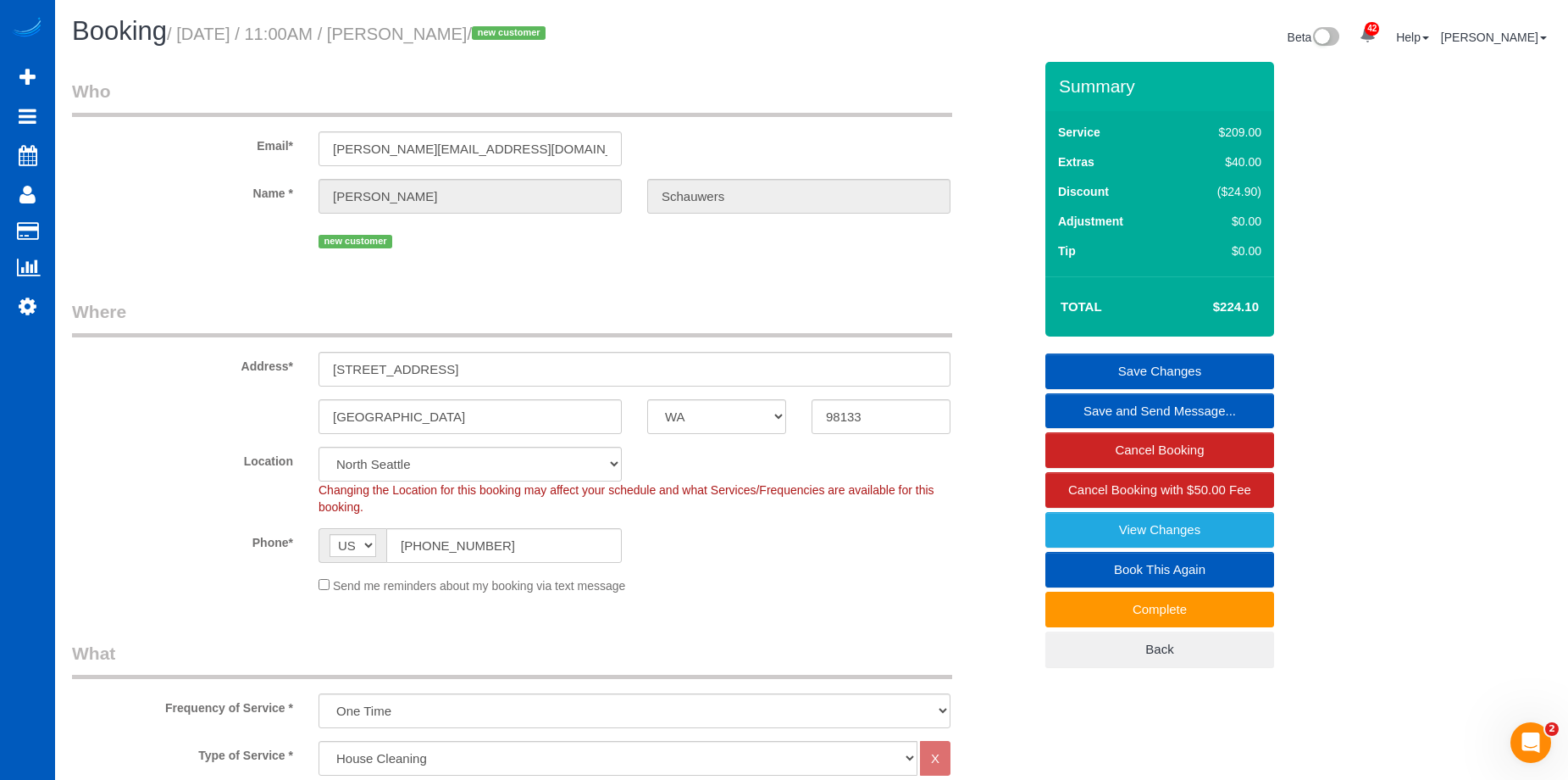
drag, startPoint x: 413, startPoint y: 33, endPoint x: 557, endPoint y: 39, distance: 144.1
click at [550, 39] on small "/ [DATE] / 11:00AM / [PERSON_NAME] / new customer" at bounding box center [358, 34] width 384 height 19
copy small "[PERSON_NAME]"
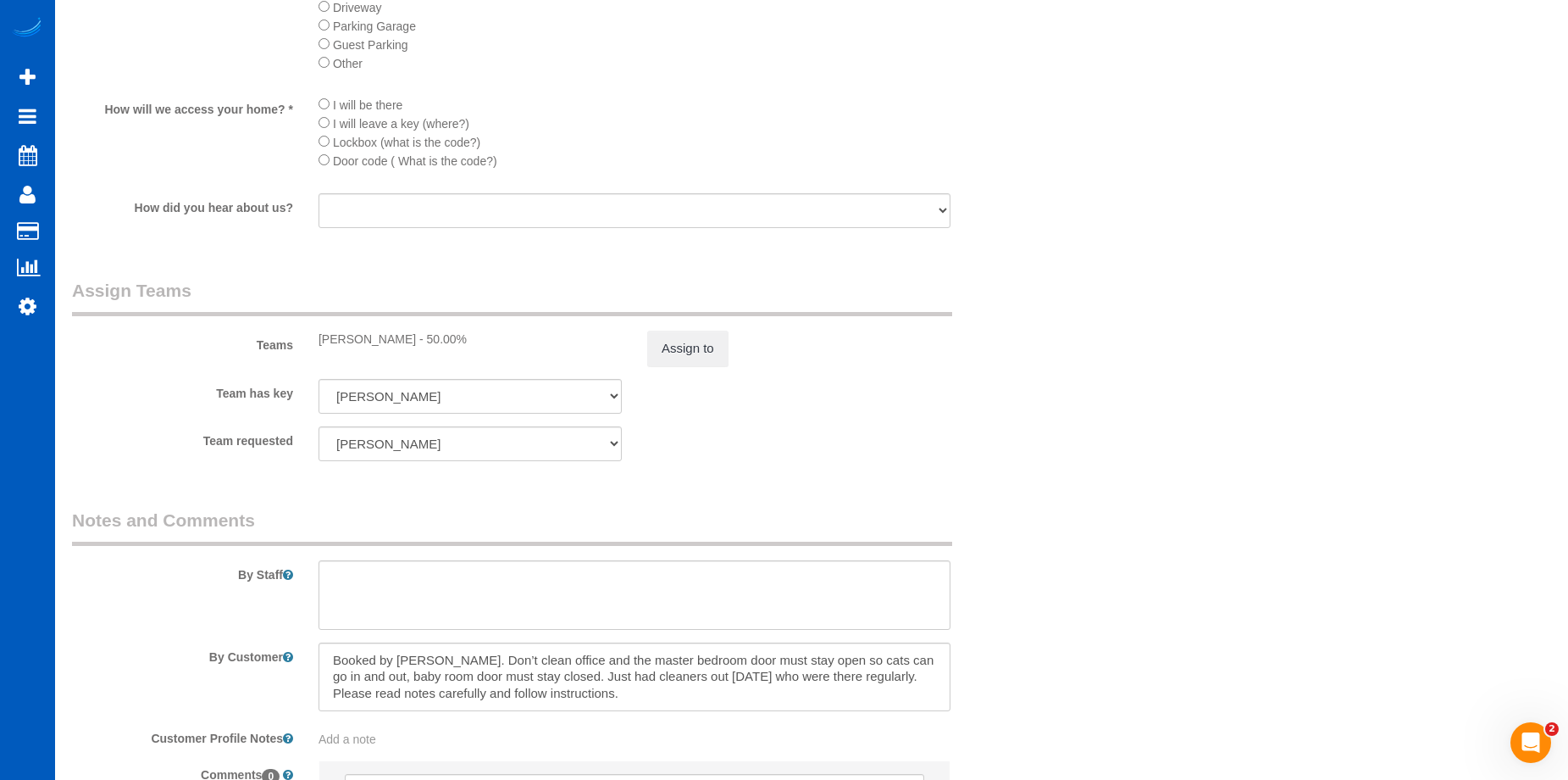
scroll to position [2119, 0]
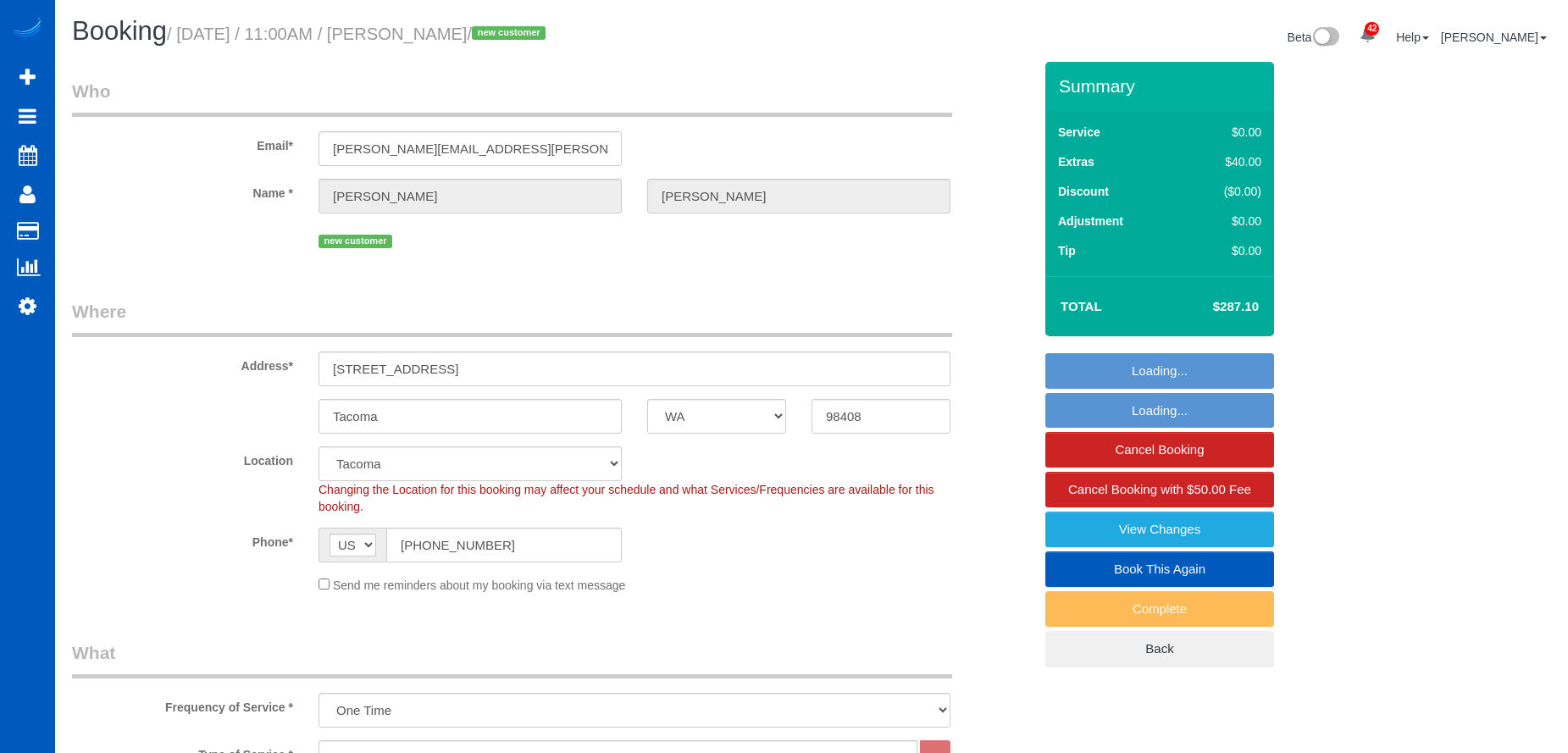
select select "WA"
select select "199"
select select "1501"
select select "3"
select select "spot1"
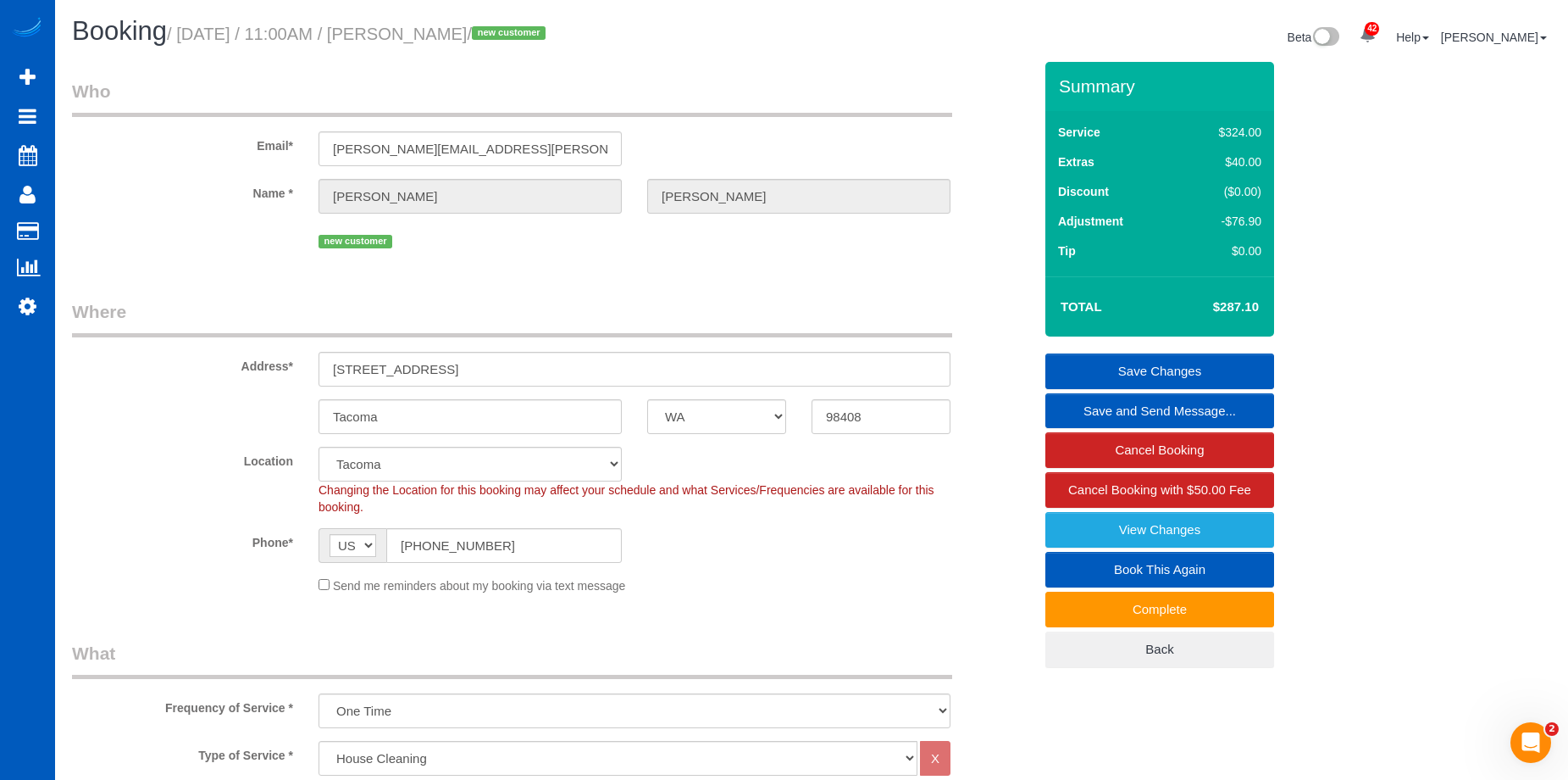
drag, startPoint x: 414, startPoint y: 33, endPoint x: 521, endPoint y: 37, distance: 107.1
click at [521, 37] on small "/ October 08, 2025 / 11:00AM / Simon Berman / new customer" at bounding box center [358, 34] width 384 height 19
copy small "Simon Berman"
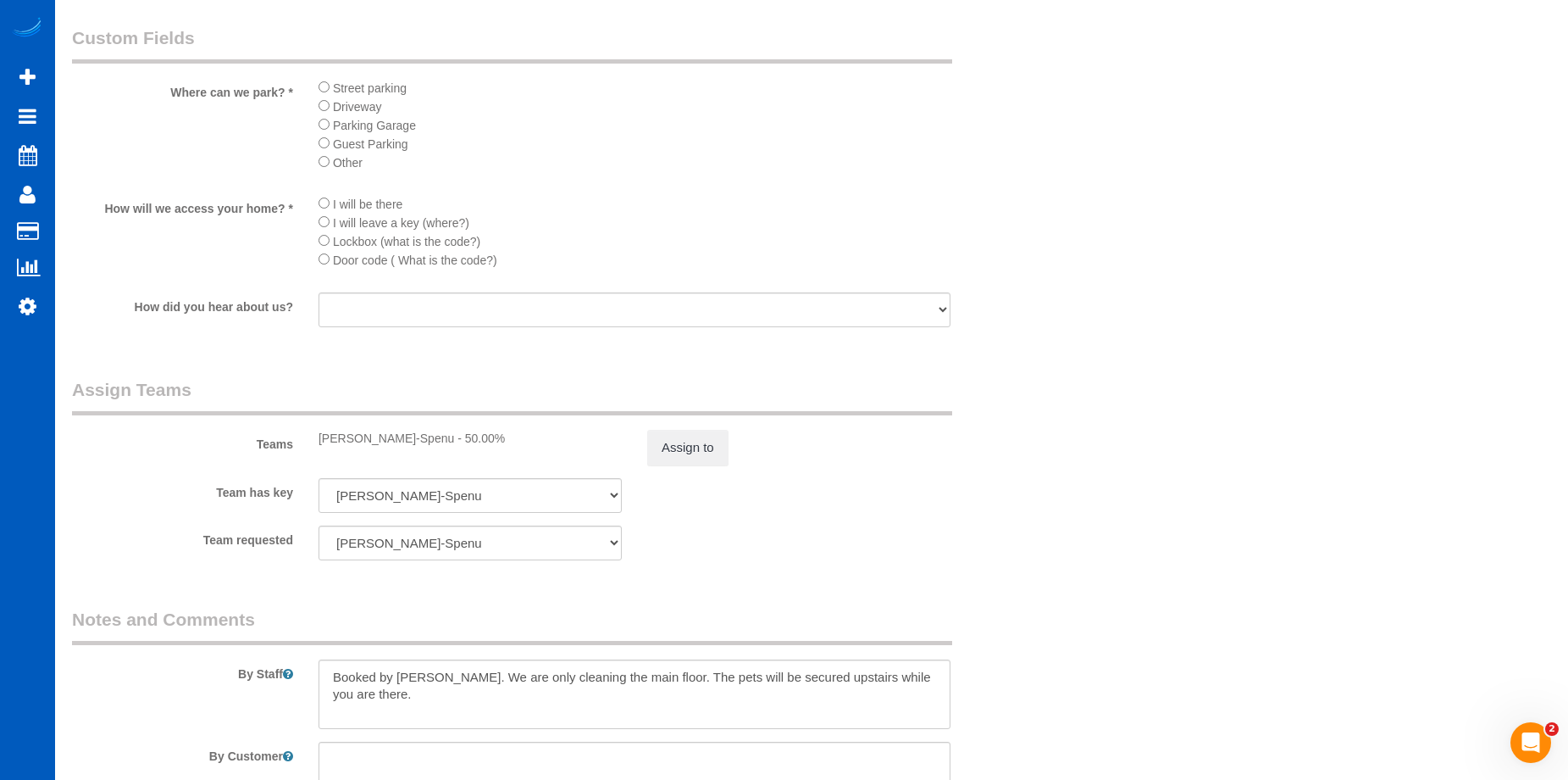
scroll to position [2033, 0]
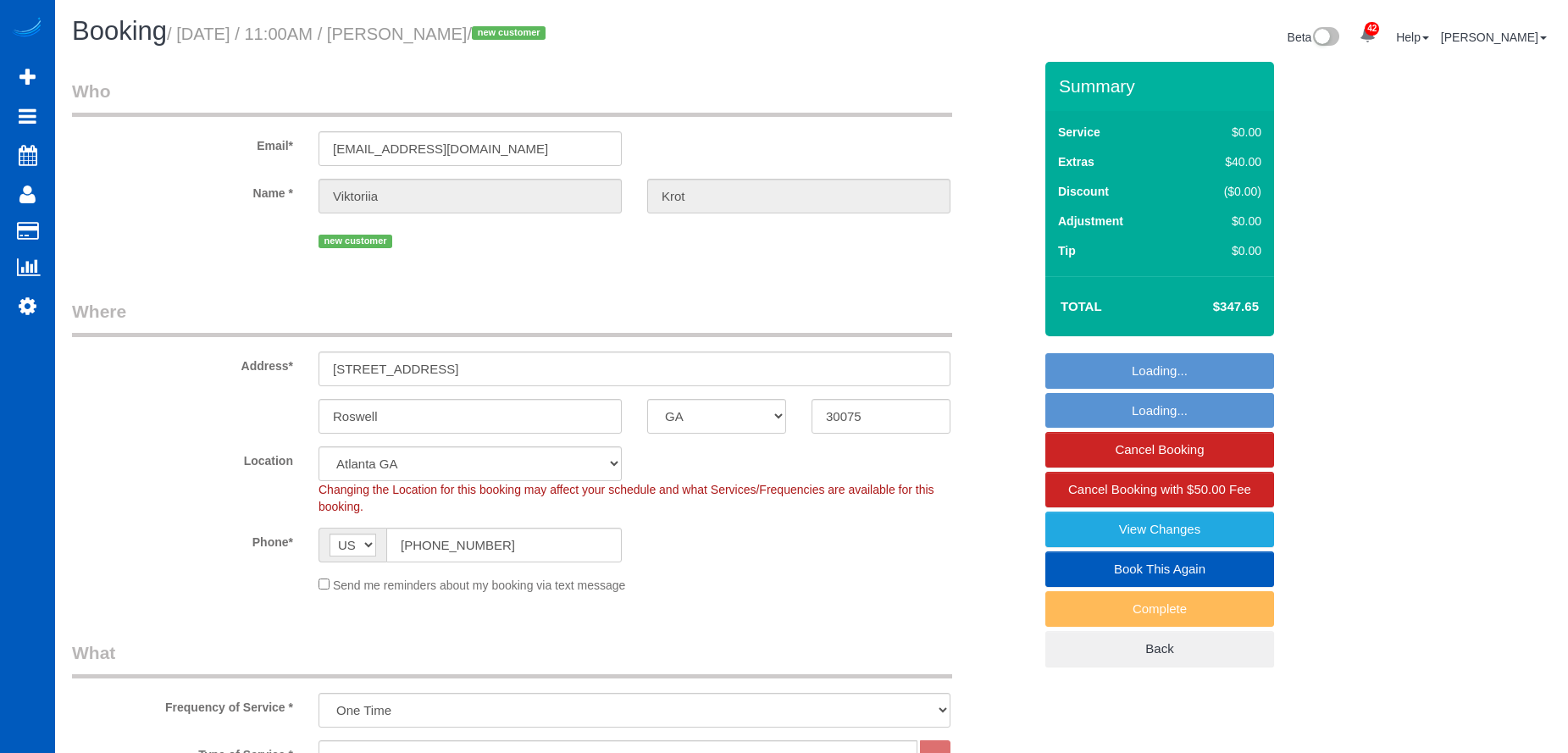
select select "GA"
select select "199"
select select "2001"
select select "4"
select select "3"
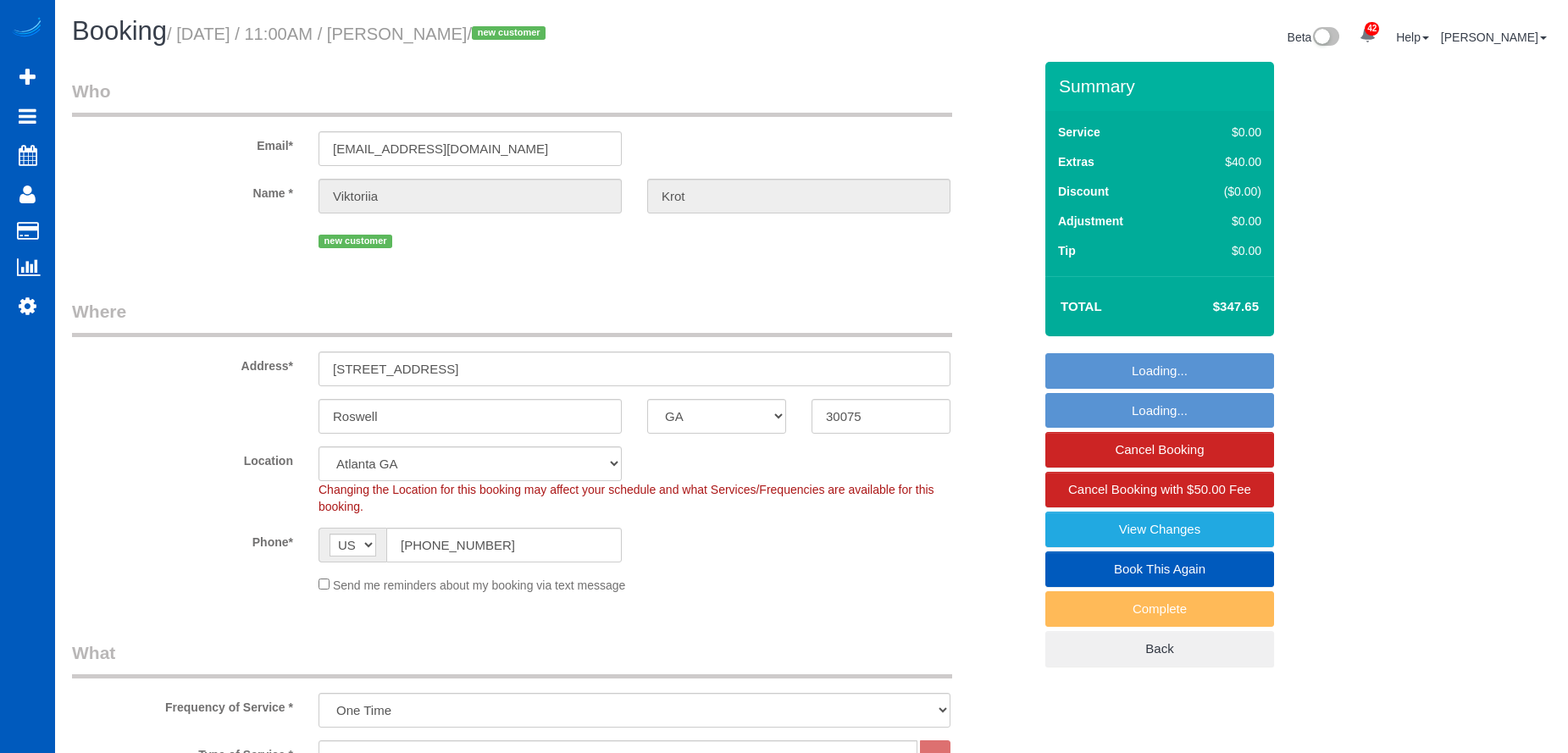
select select "spot1"
select select "number:8"
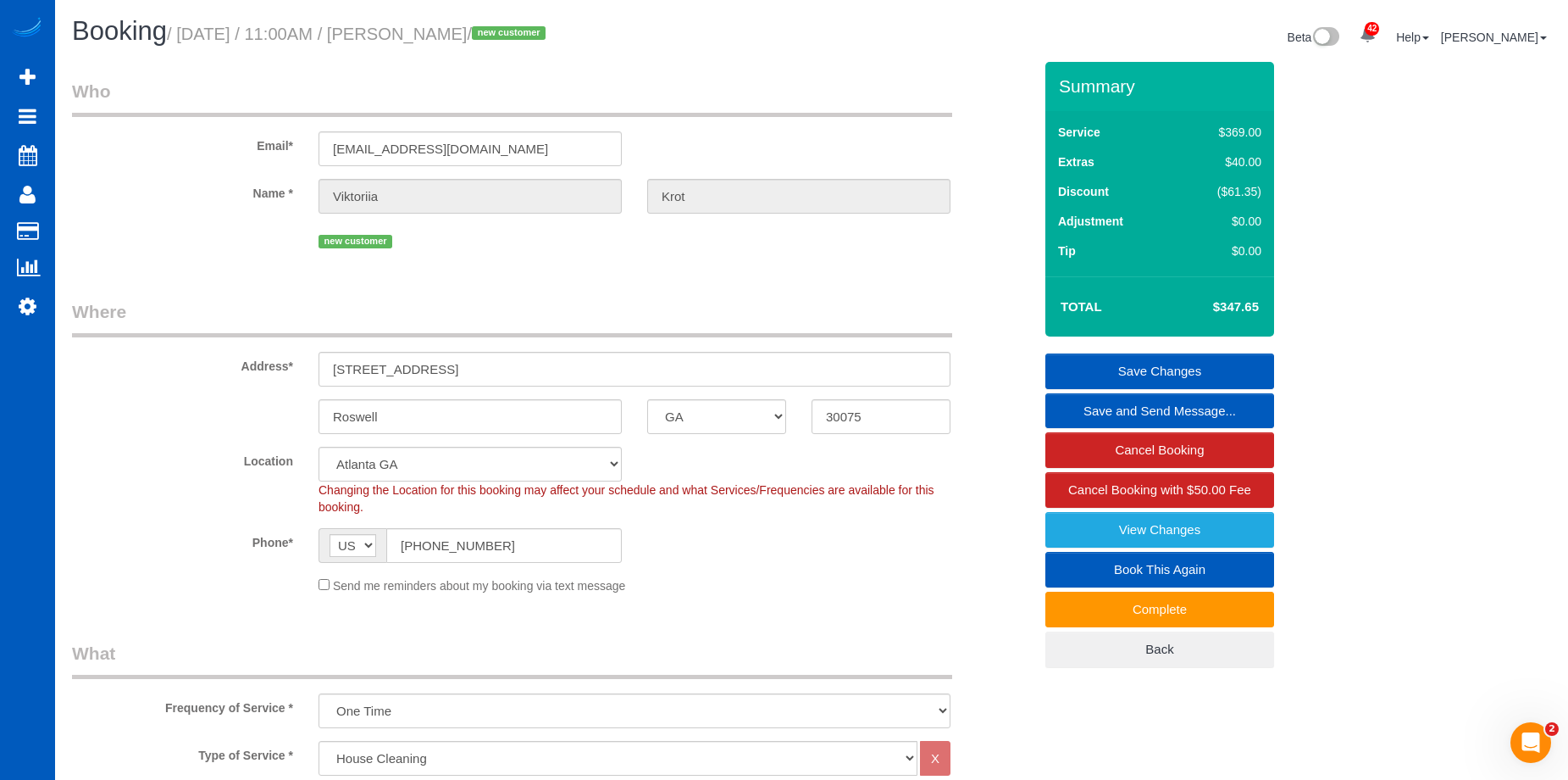
drag, startPoint x: 410, startPoint y: 38, endPoint x: 505, endPoint y: 42, distance: 95.1
click at [505, 42] on small "/ [DATE] / 11:00AM / [PERSON_NAME] / new customer" at bounding box center [358, 34] width 384 height 19
click at [511, 31] on small "/ [DATE] / 11:00AM / [PERSON_NAME] / new customer" at bounding box center [358, 34] width 384 height 19
copy small "[PERSON_NAME]"
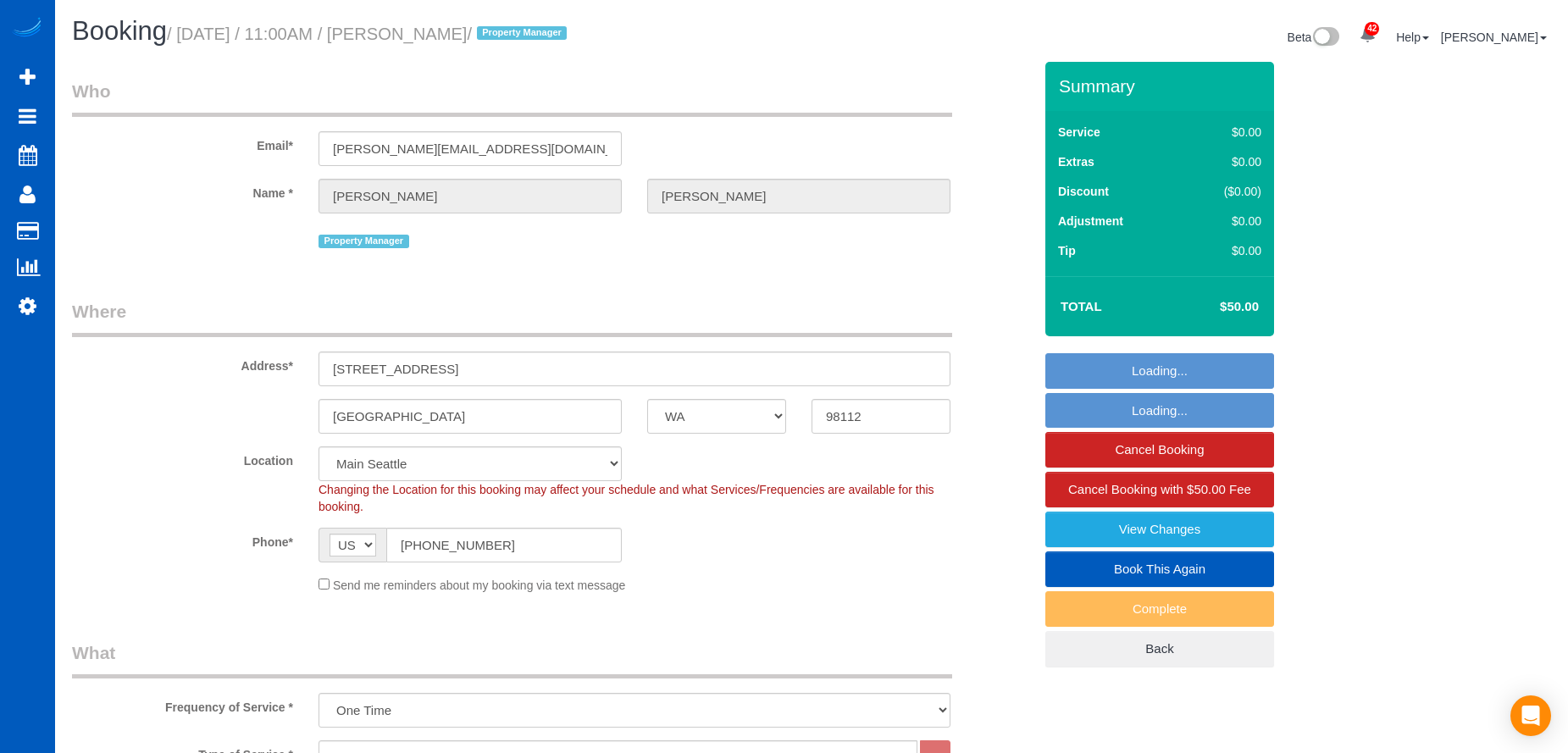
select select "WA"
select select "199"
select select "1501"
select select "3"
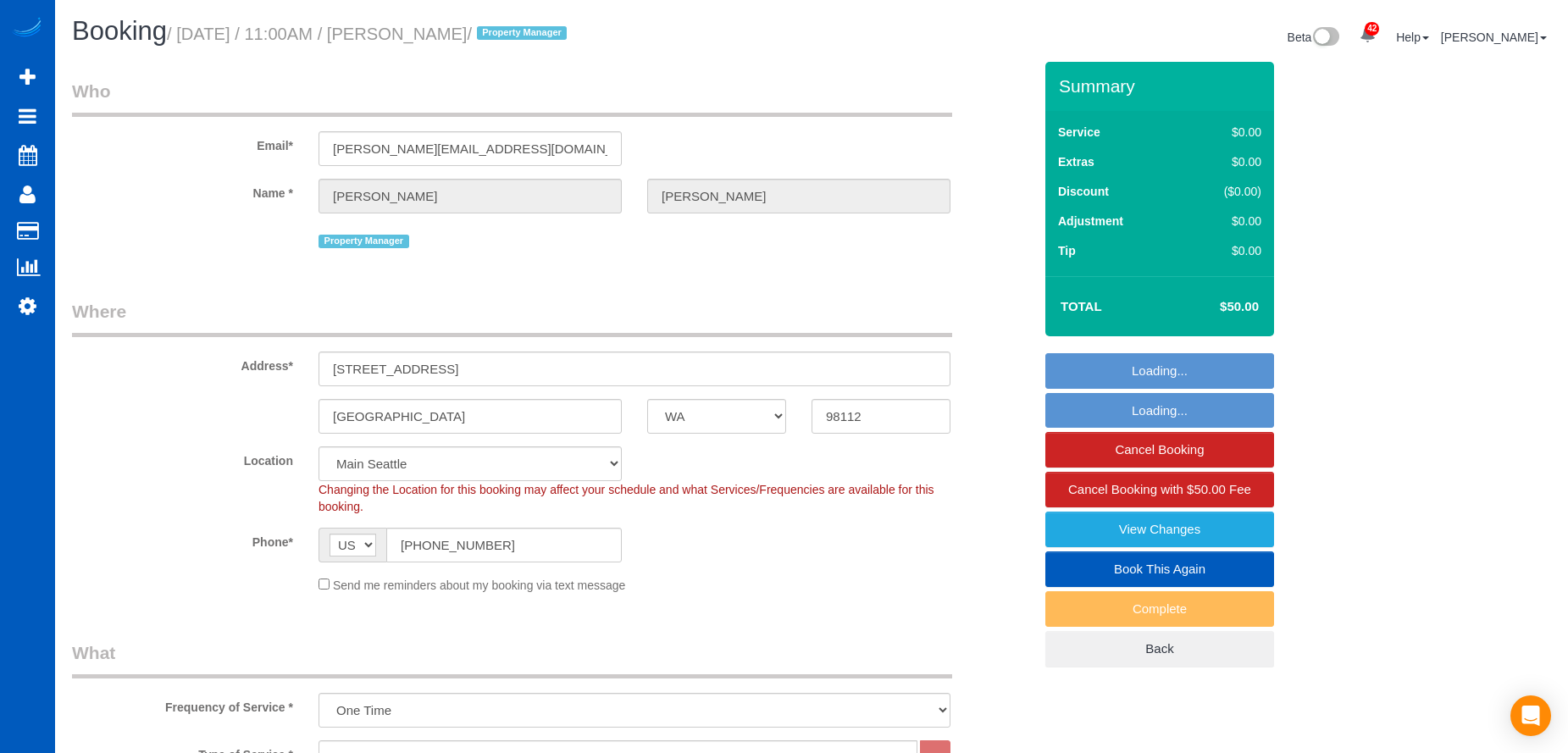
select select "spot1"
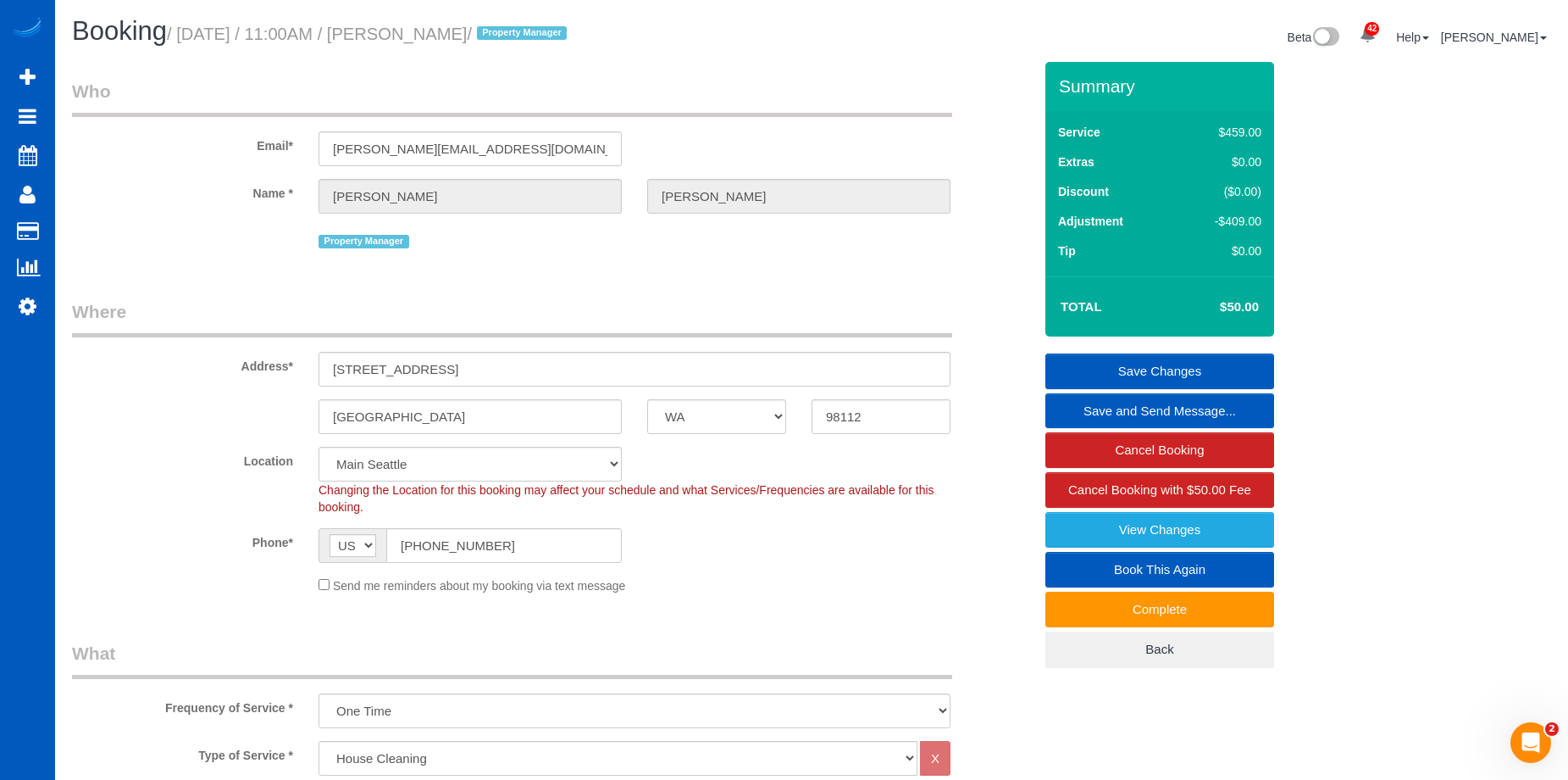
drag, startPoint x: 415, startPoint y: 33, endPoint x: 516, endPoint y: 35, distance: 101.0
click at [516, 35] on small "/ [DATE] / 11:00AM / [PERSON_NAME] / Property Manager" at bounding box center [369, 34] width 405 height 19
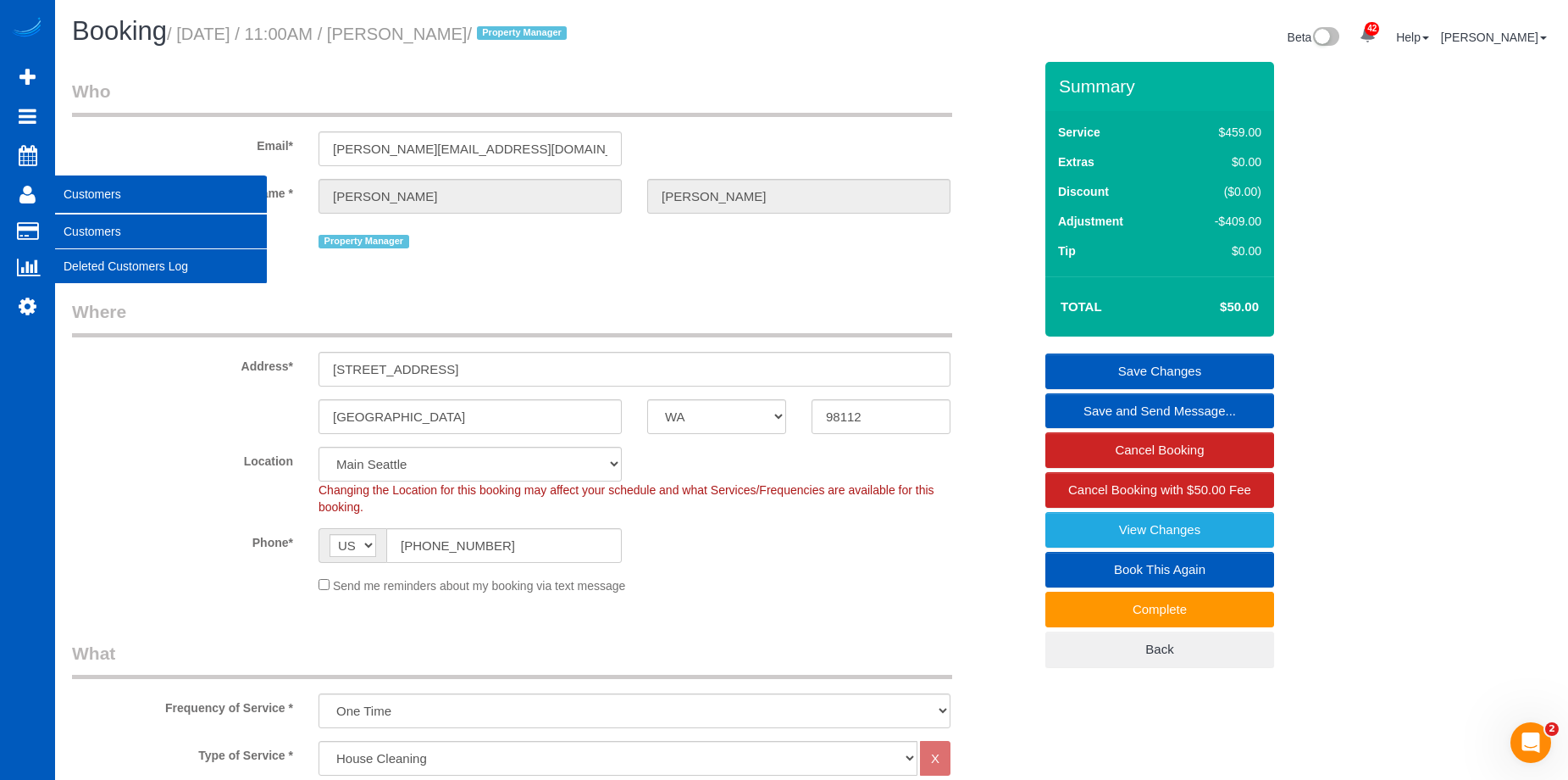
copy small "[PERSON_NAME]"
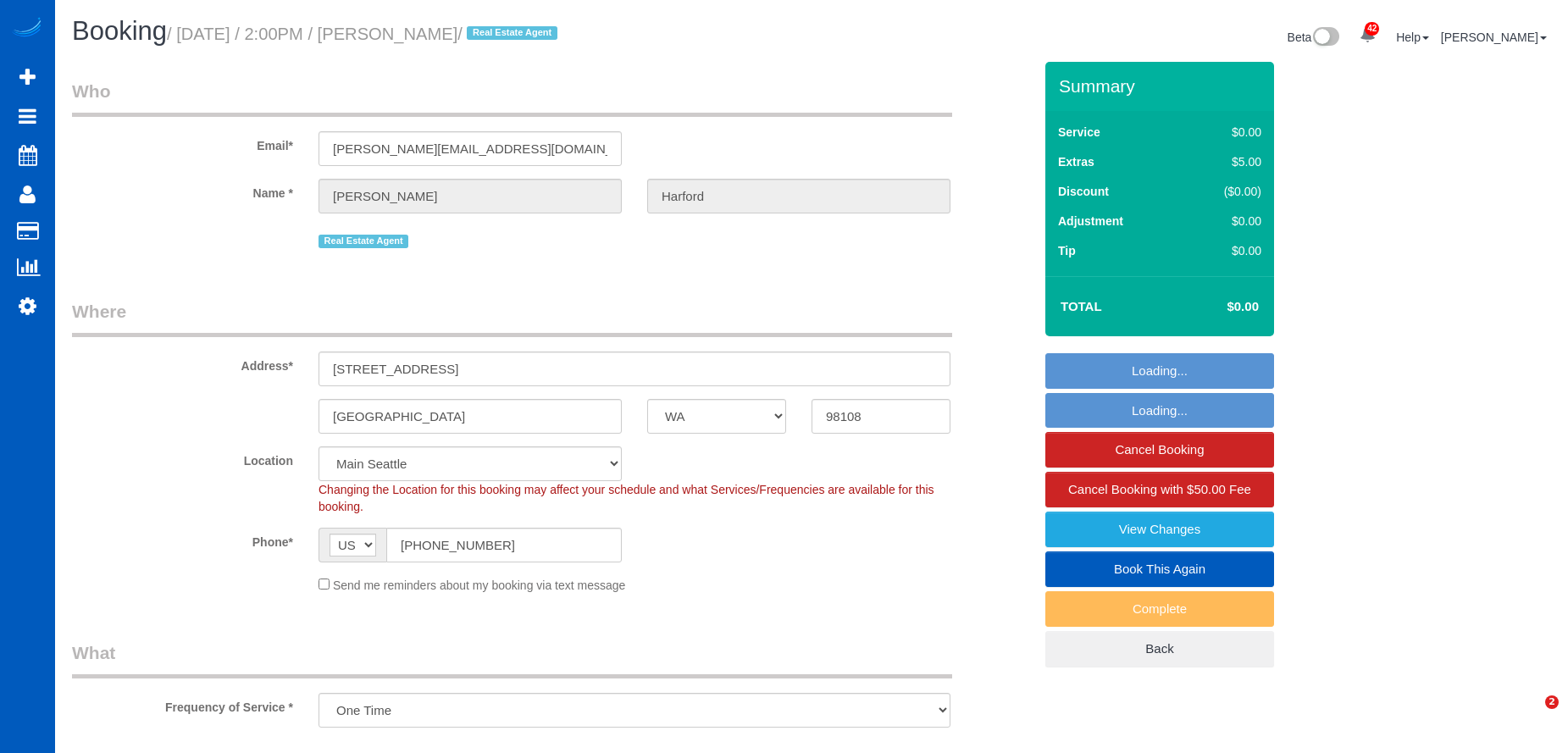
select select "WA"
select select "spot1"
select select "199"
select select "1001"
select select "3"
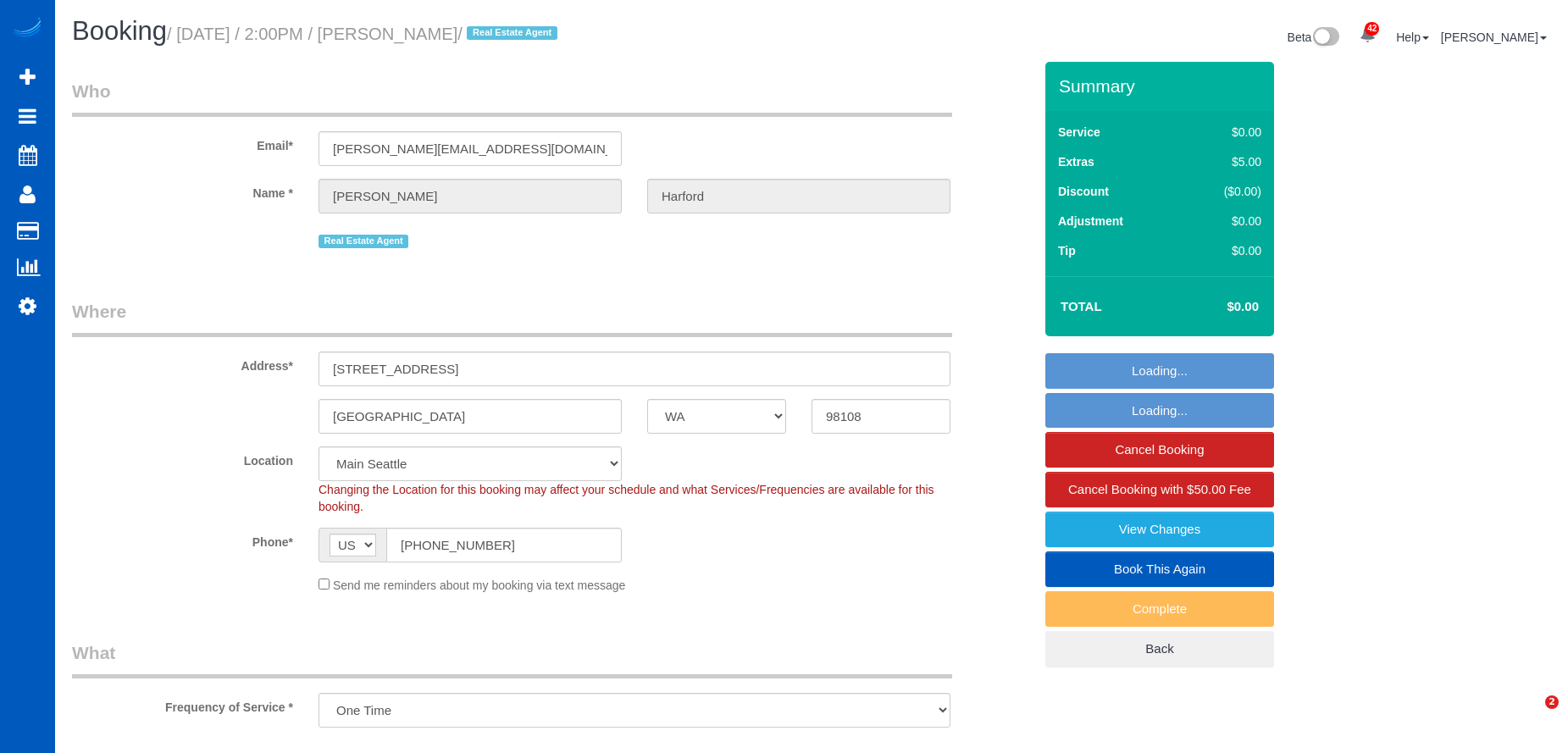
select select "2"
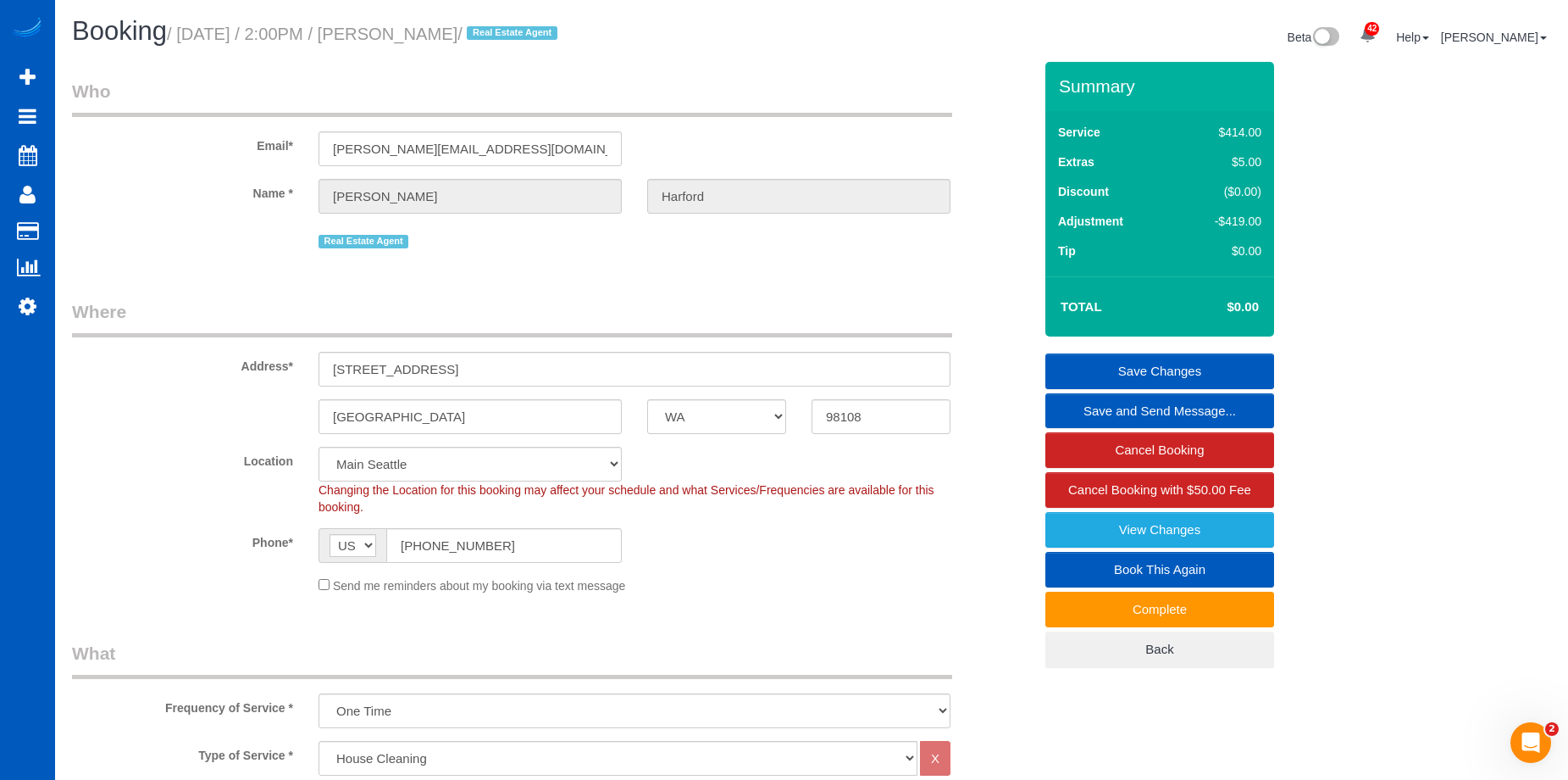
drag, startPoint x: 407, startPoint y: 32, endPoint x: 505, endPoint y: 44, distance: 98.7
click at [505, 44] on h1 "Booking / October 08, 2025 / 2:00PM / Davis Harford / Real Estate Agent" at bounding box center [435, 31] width 727 height 29
copy small "Davis Harford"
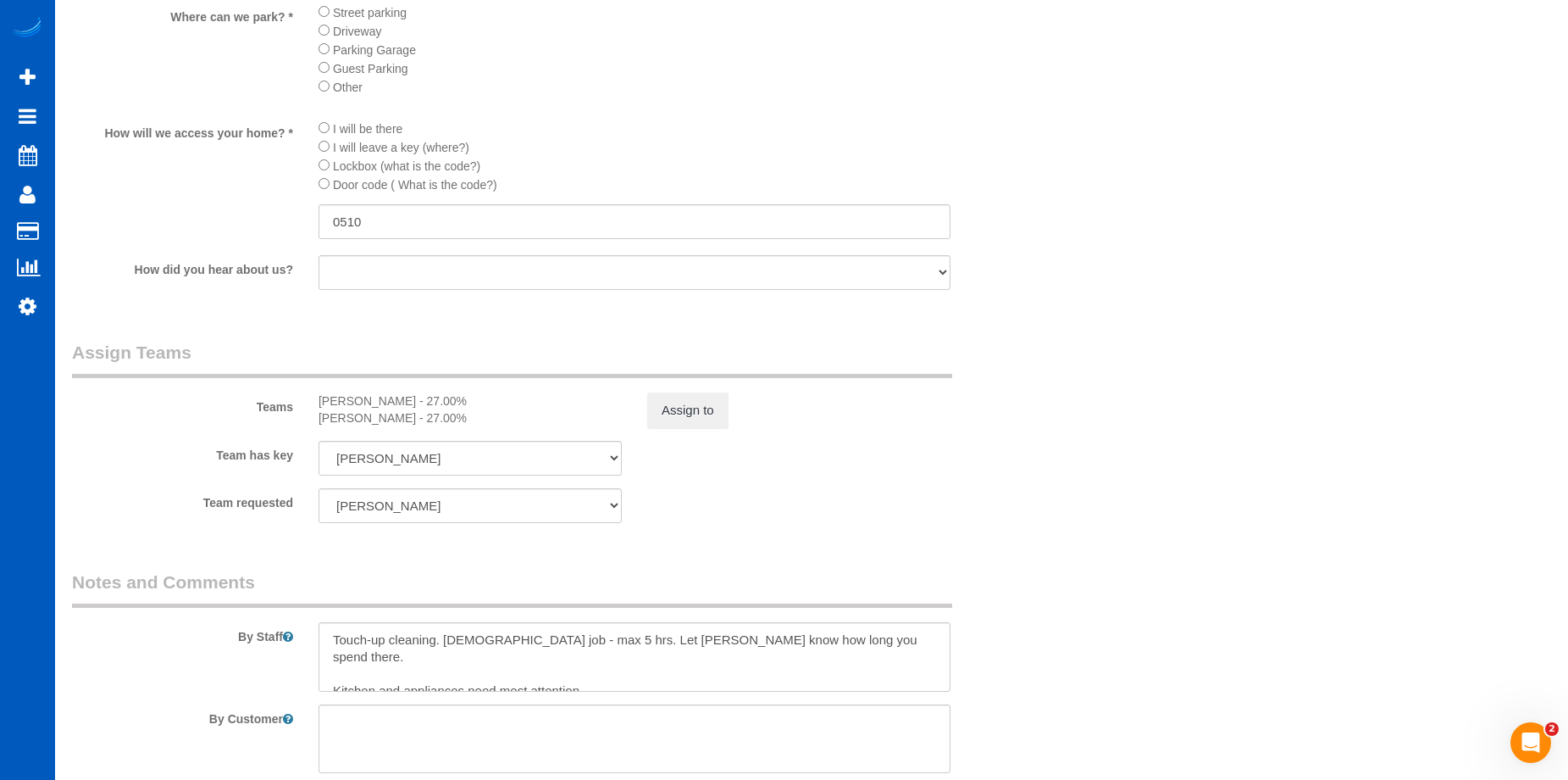
scroll to position [2033, 0]
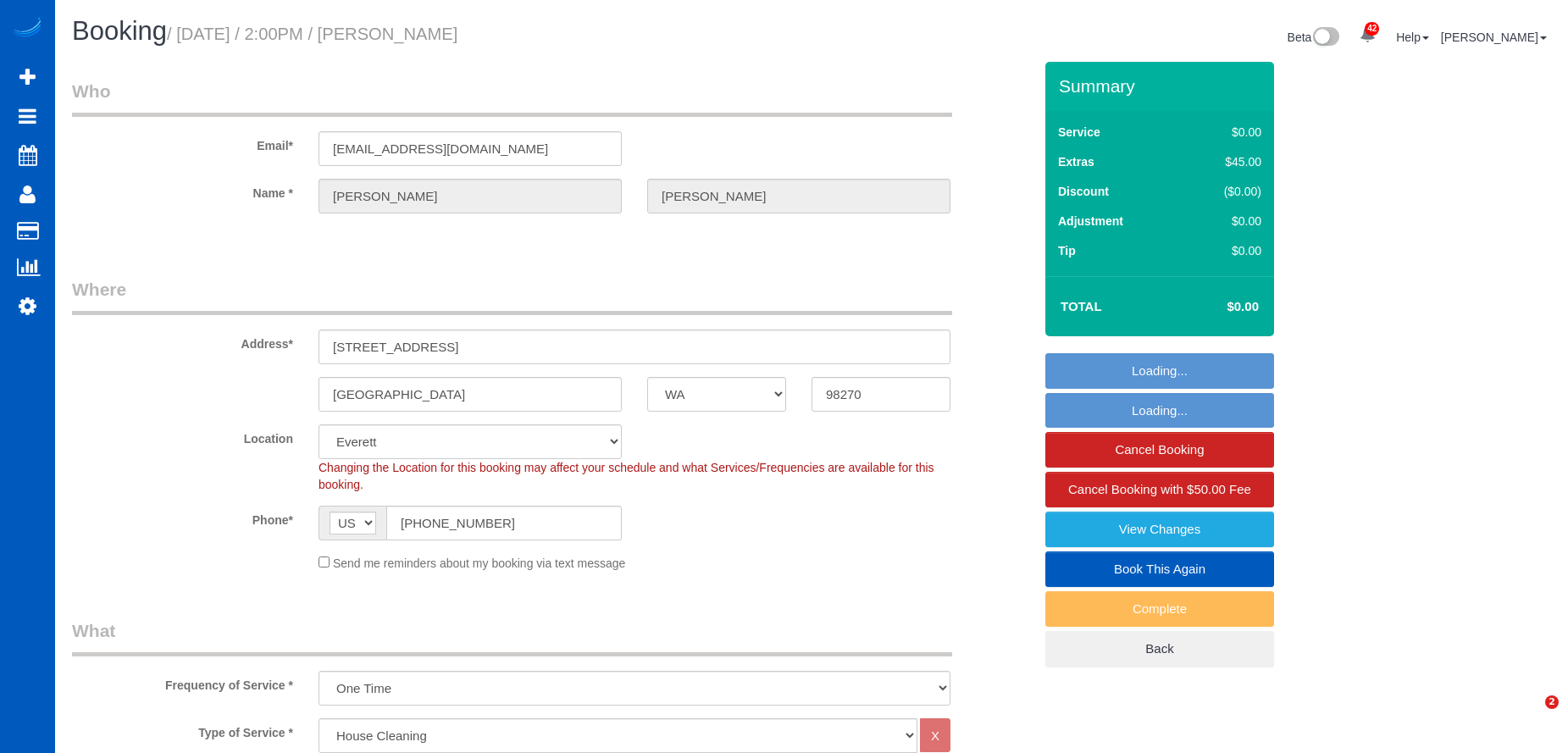
select select "WA"
select select "199"
select select "1001"
select select "3"
select select "2"
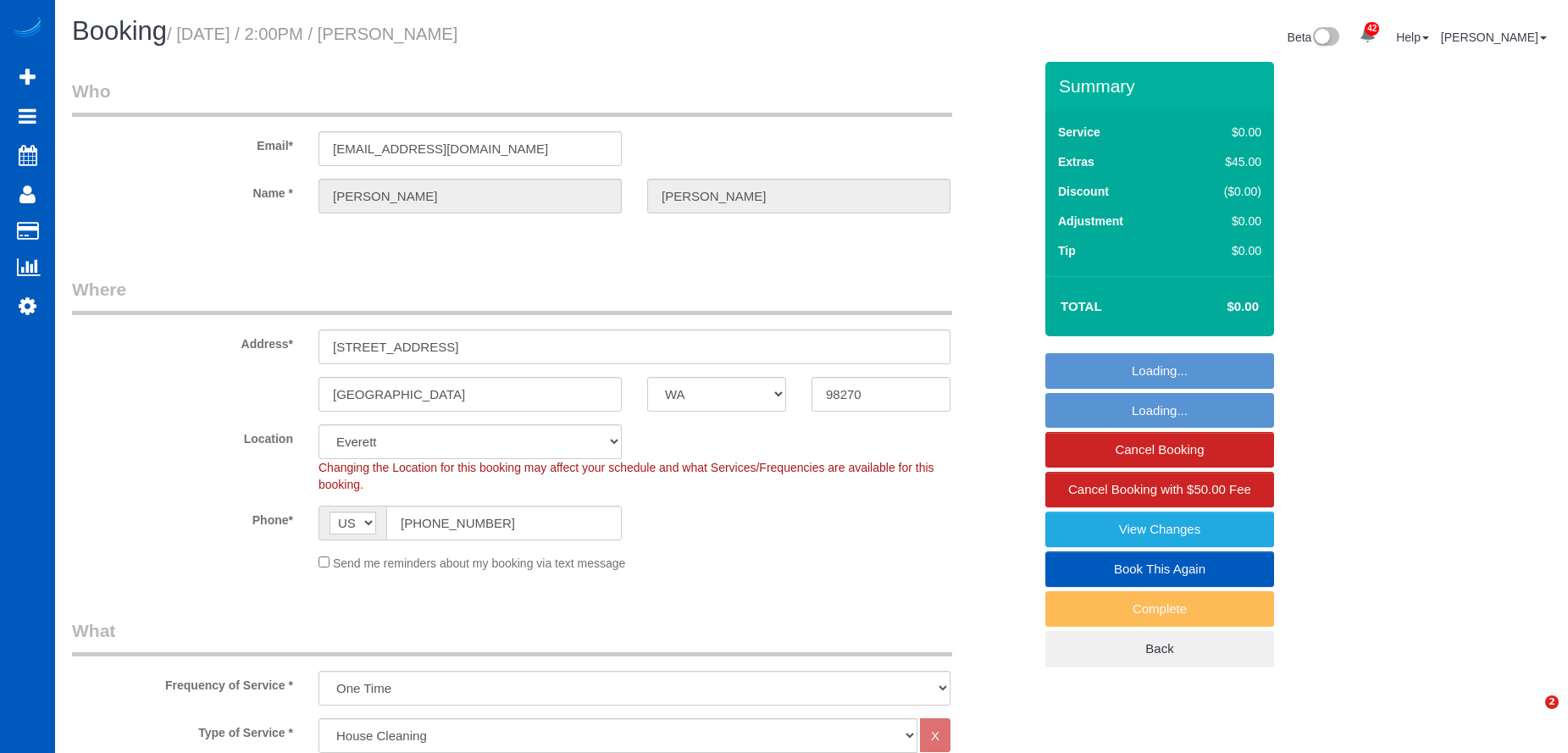
select select "spot1"
select select "object:1252"
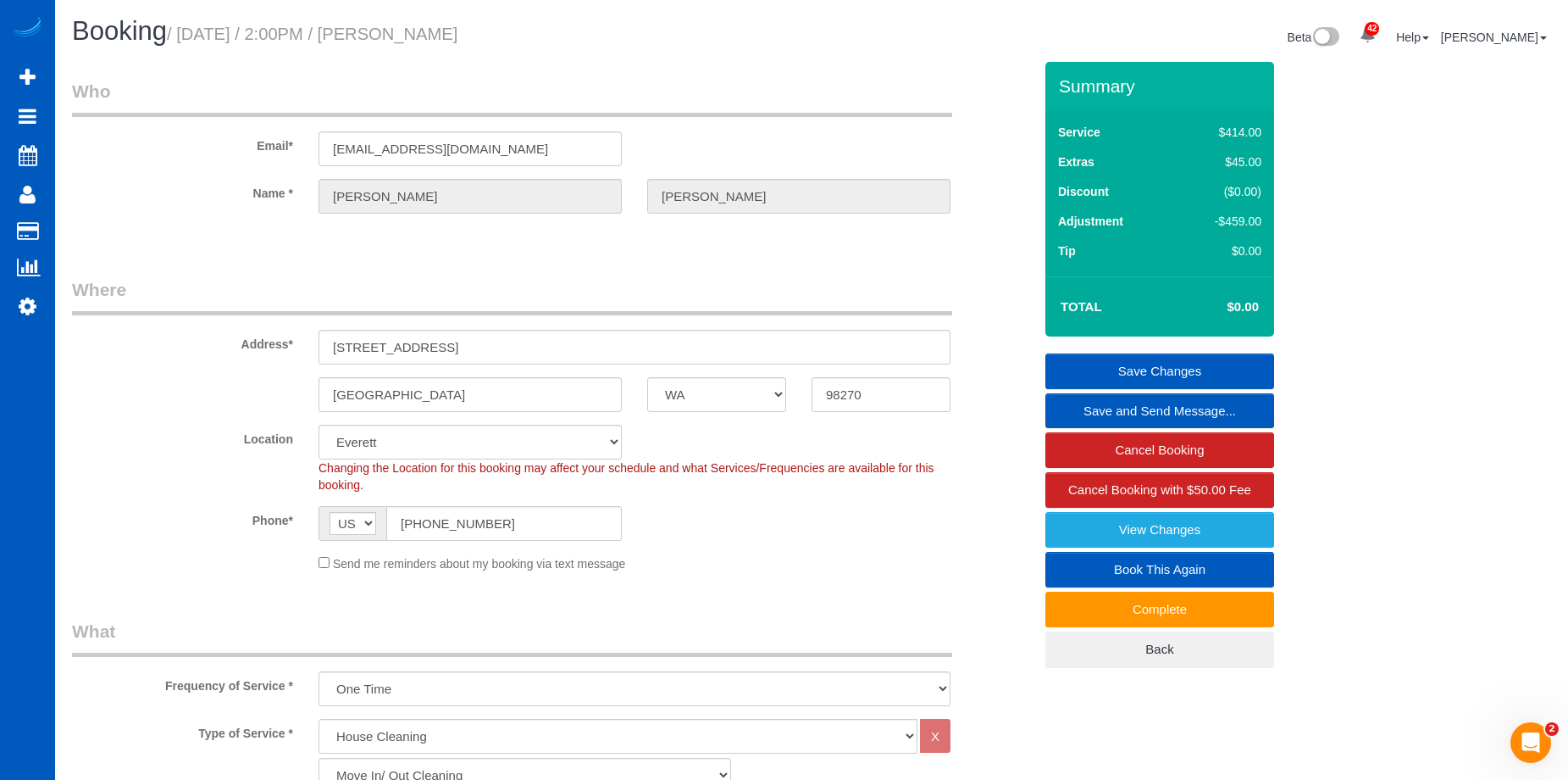
drag, startPoint x: 408, startPoint y: 28, endPoint x: 556, endPoint y: 27, distance: 148.0
click at [556, 27] on h1 "Booking / [DATE] / 2:00PM / [PERSON_NAME]" at bounding box center [435, 31] width 727 height 29
copy small "[PERSON_NAME]"
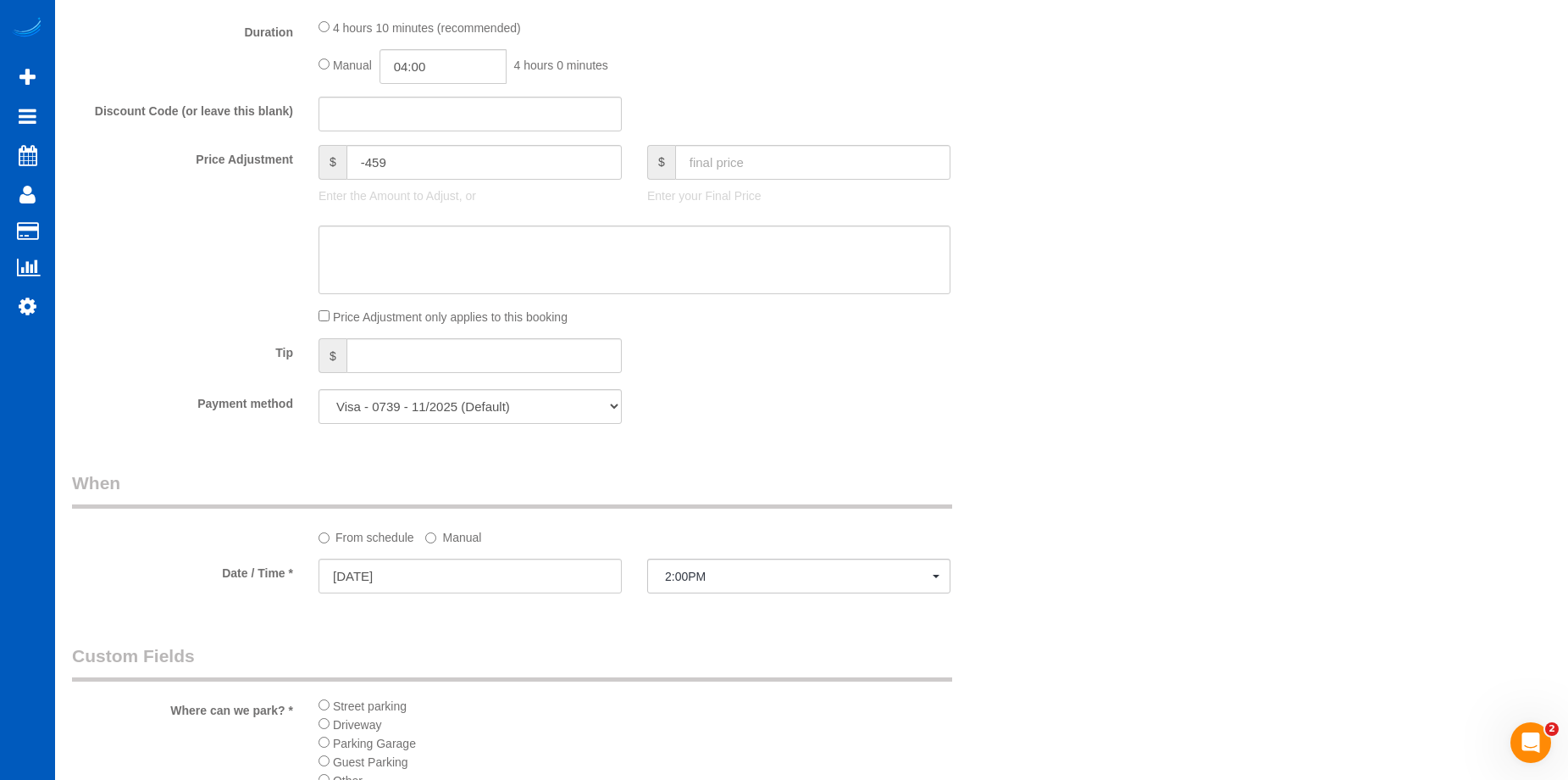
scroll to position [1040, 0]
